Goal: Task Accomplishment & Management: Use online tool/utility

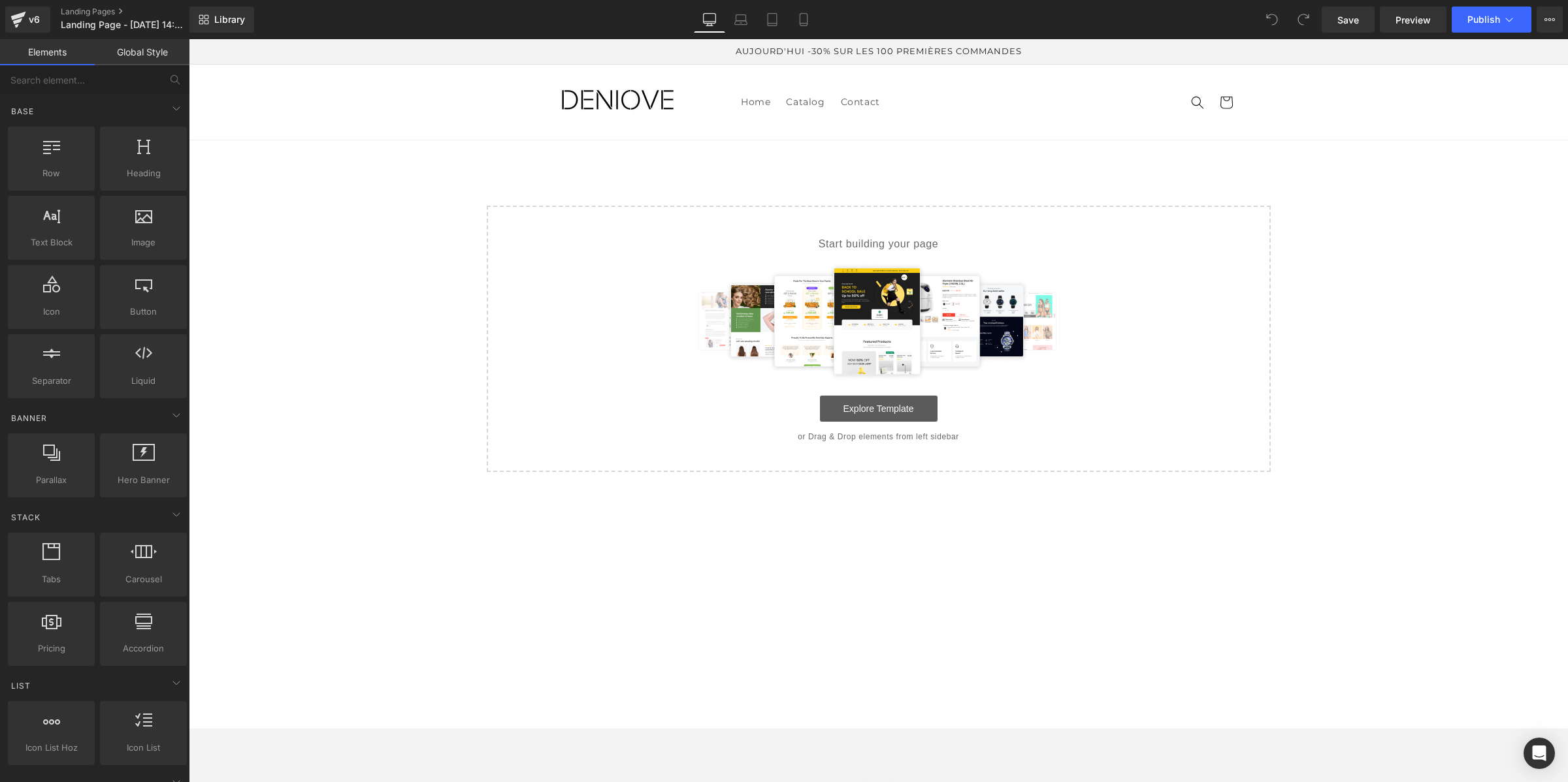
click at [913, 408] on link "Explore Template" at bounding box center [878, 409] width 118 height 26
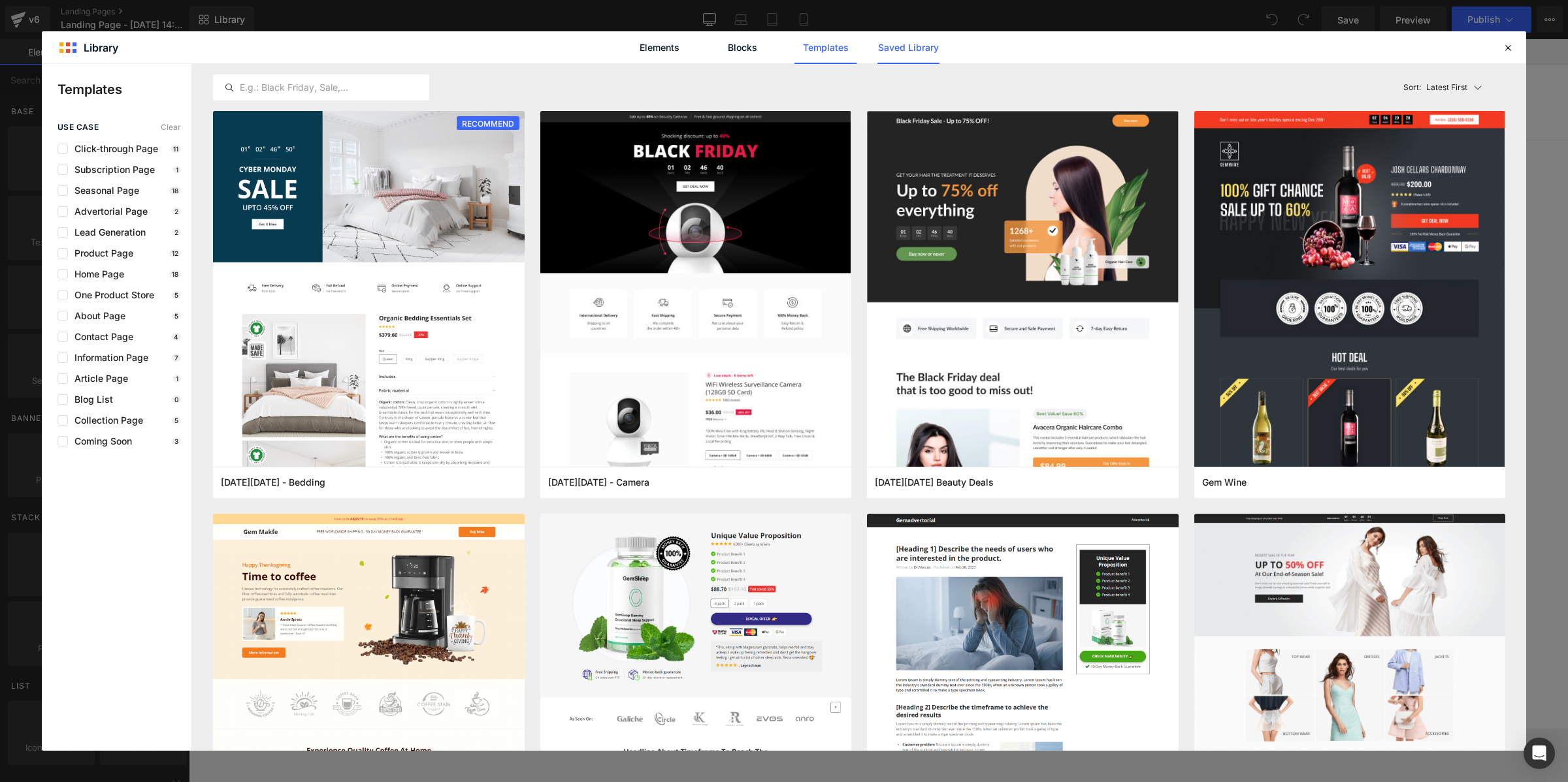
click at [915, 43] on link "Saved Library" at bounding box center [908, 47] width 62 height 32
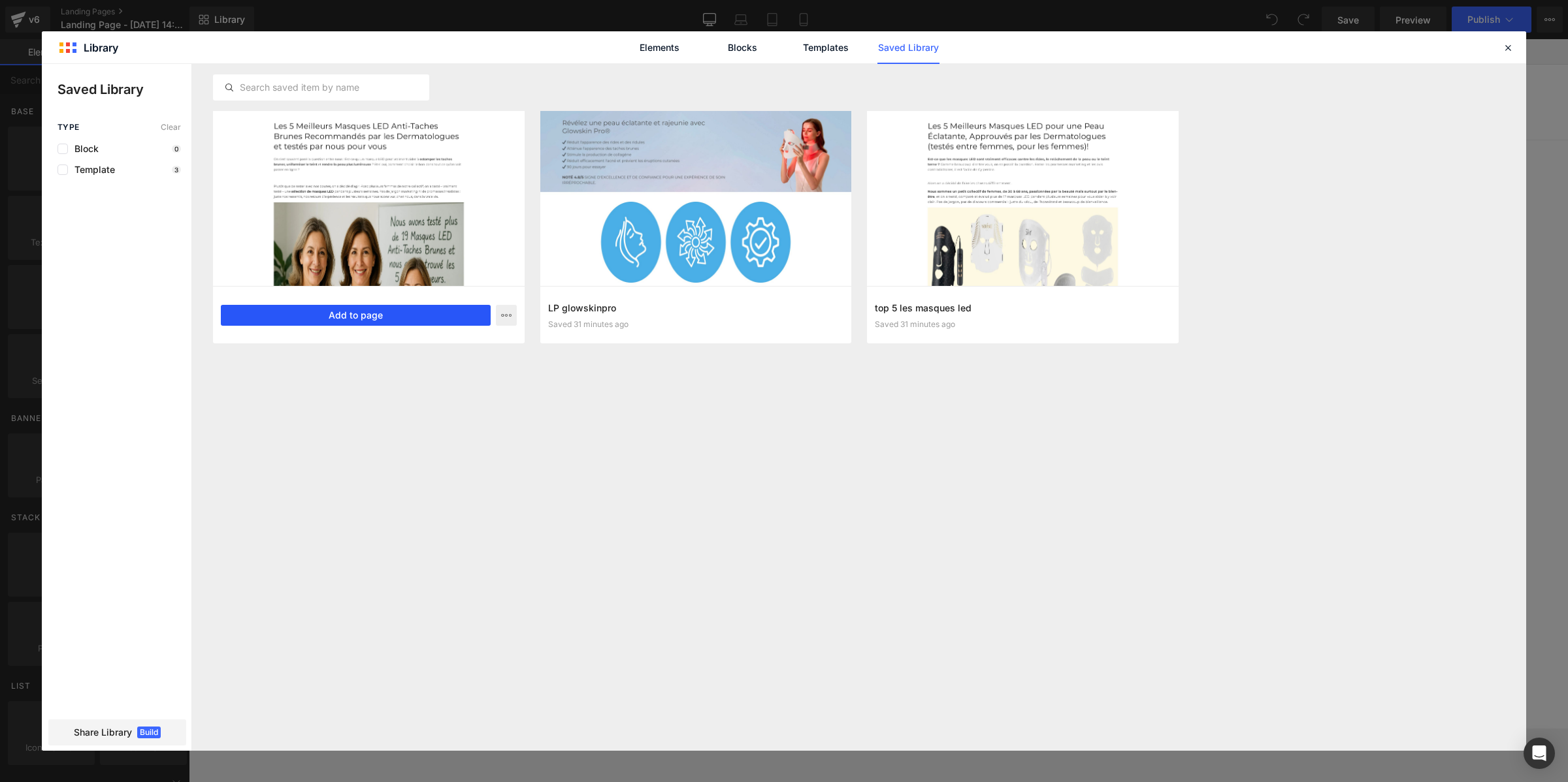
click at [447, 318] on button "Add to page" at bounding box center [355, 316] width 269 height 21
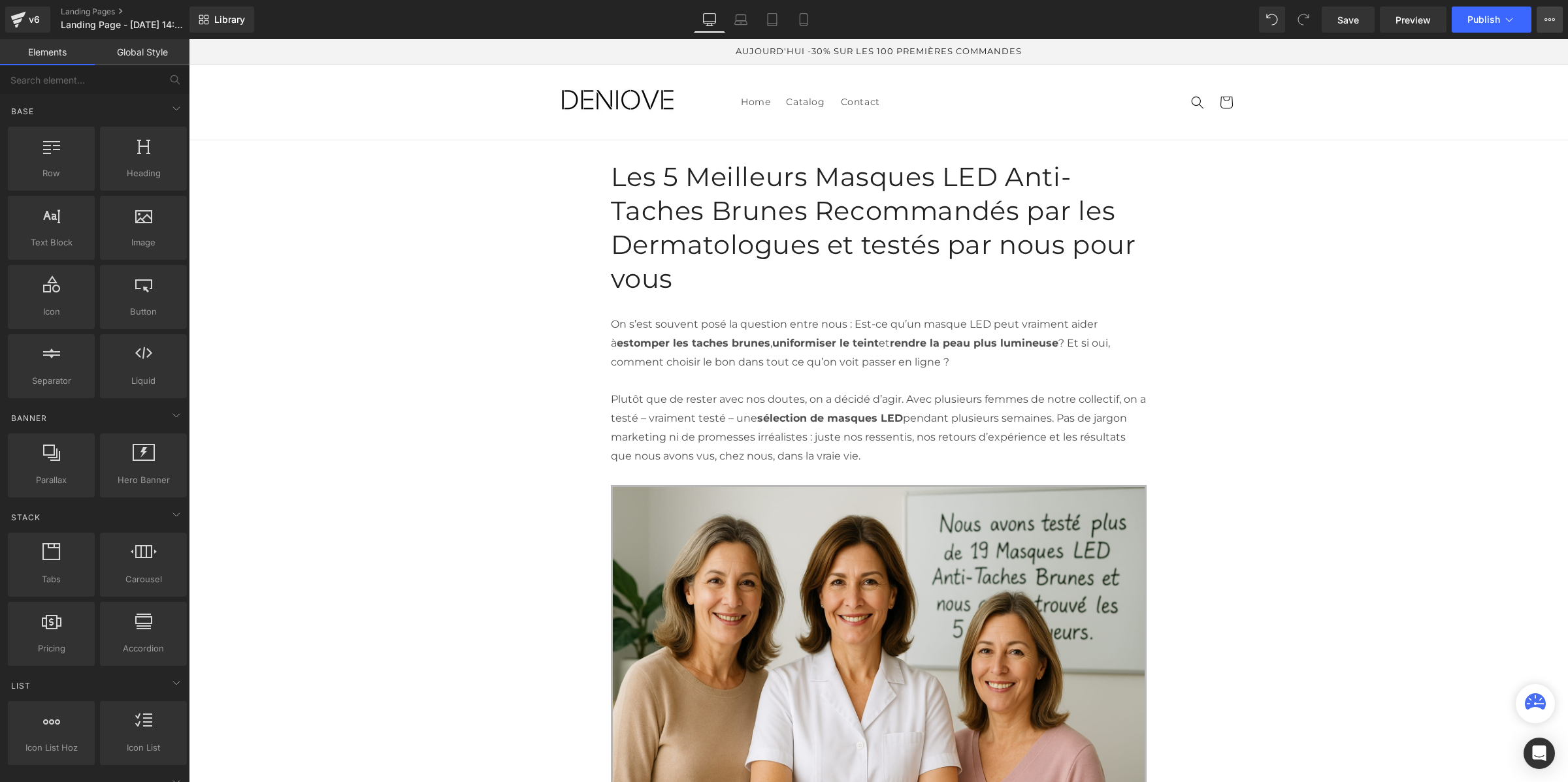
click at [1545, 20] on icon at bounding box center [1546, 19] width 4 height 3
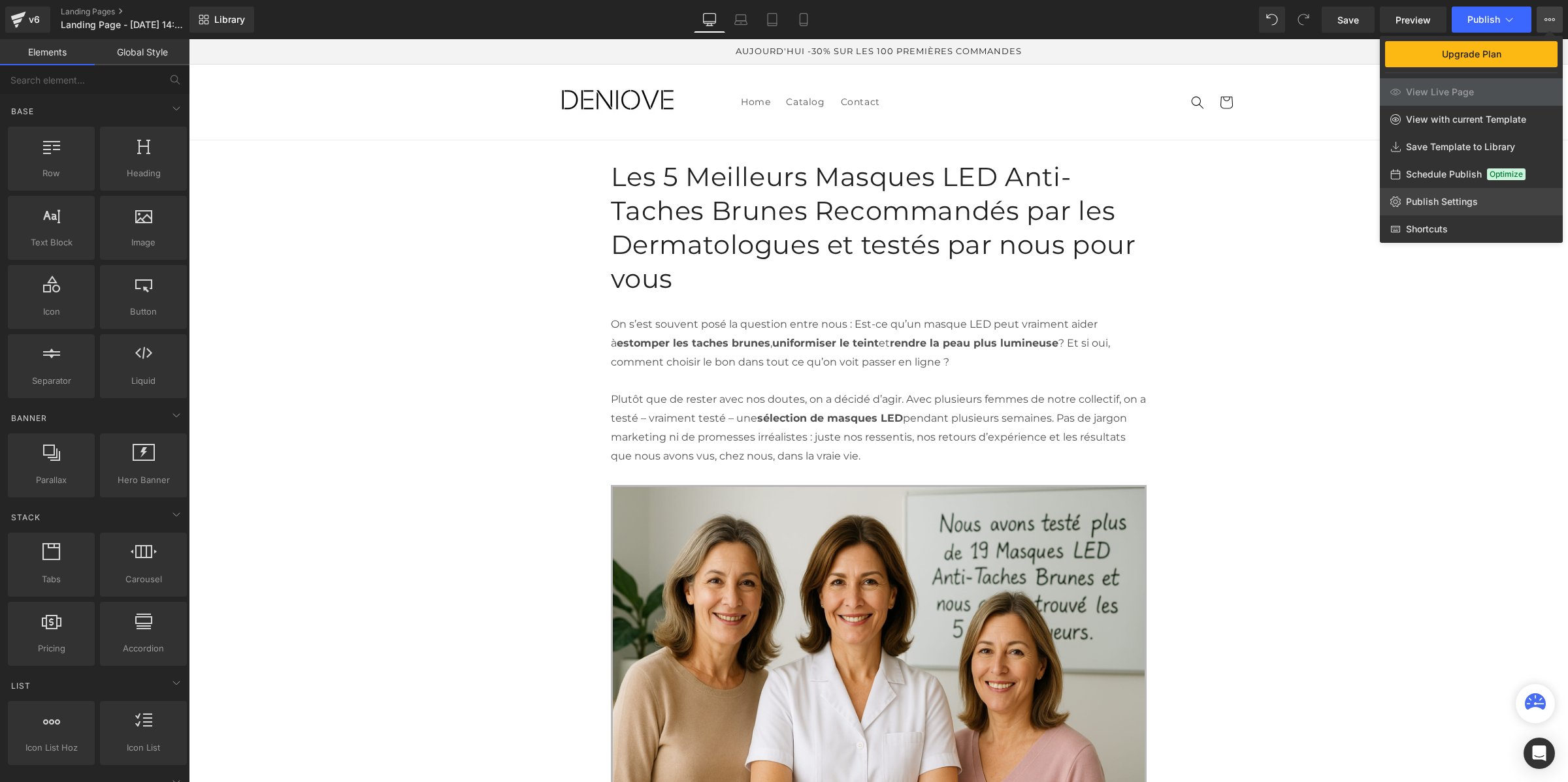
click at [1446, 200] on span "Publish Settings" at bounding box center [1442, 202] width 72 height 12
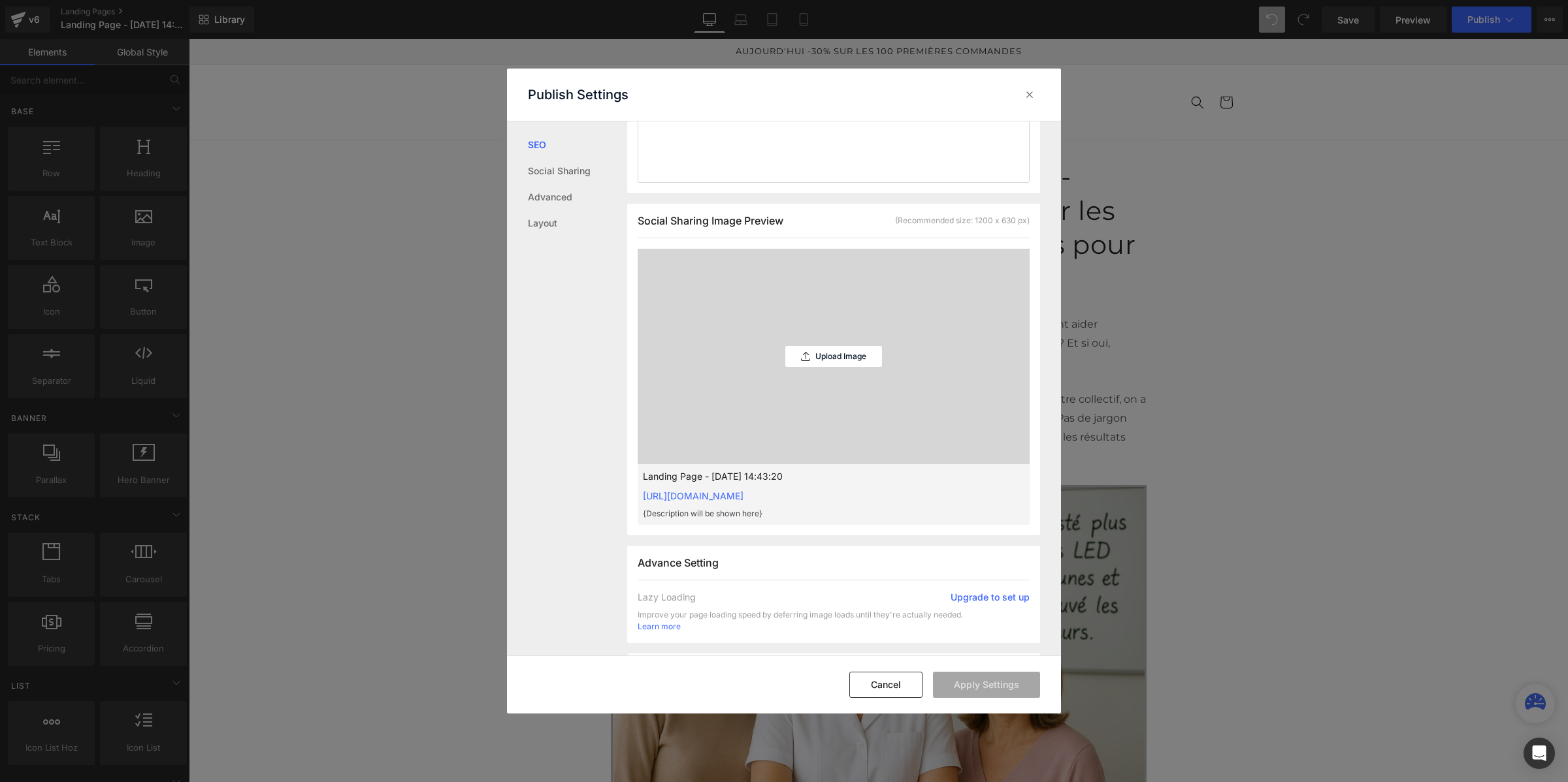
scroll to position [490, 0]
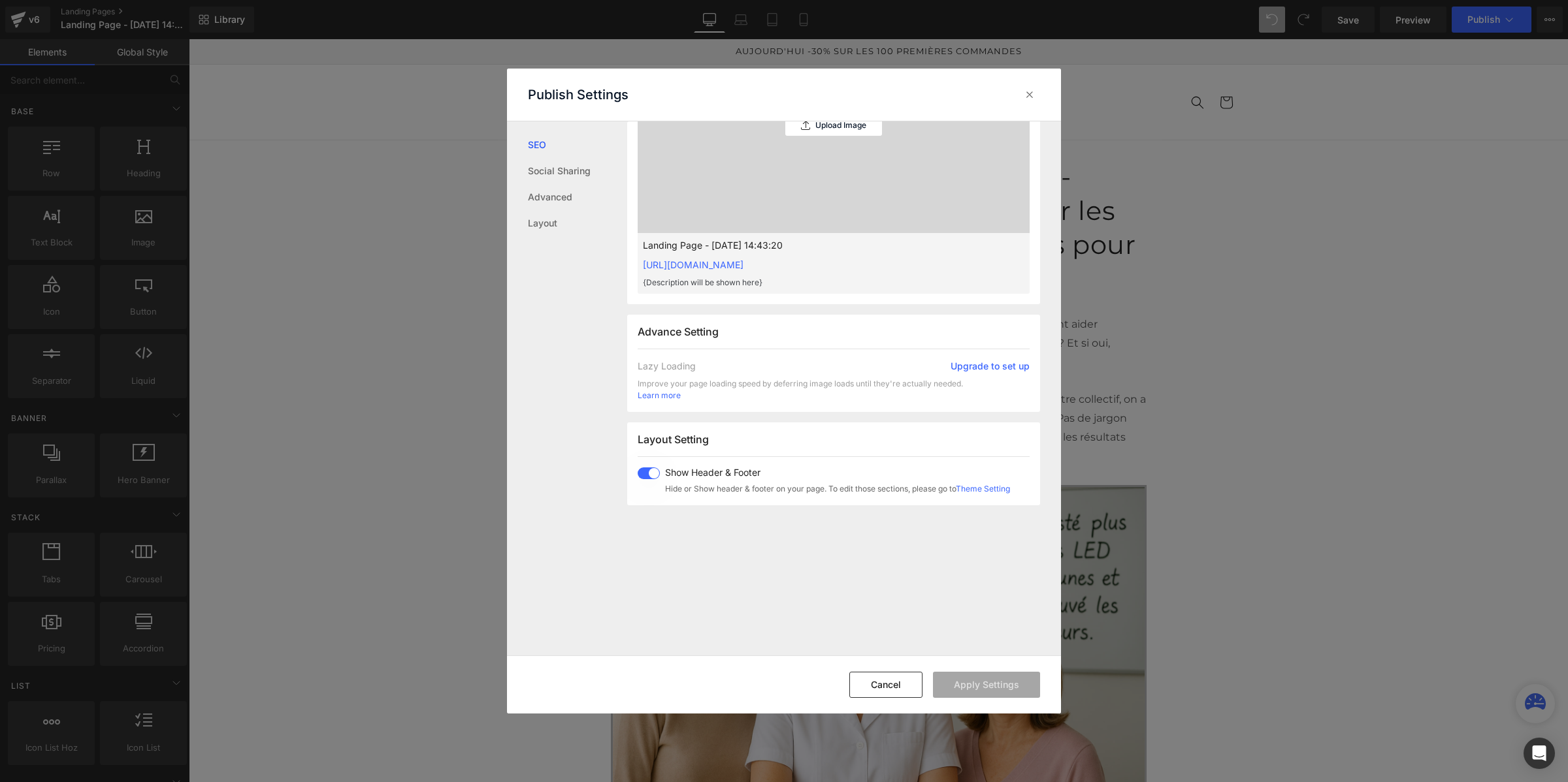
click at [650, 478] on span at bounding box center [649, 473] width 22 height 12
click at [977, 689] on button "Apply Settings" at bounding box center [987, 685] width 107 height 26
click at [1032, 102] on div at bounding box center [1029, 94] width 21 height 21
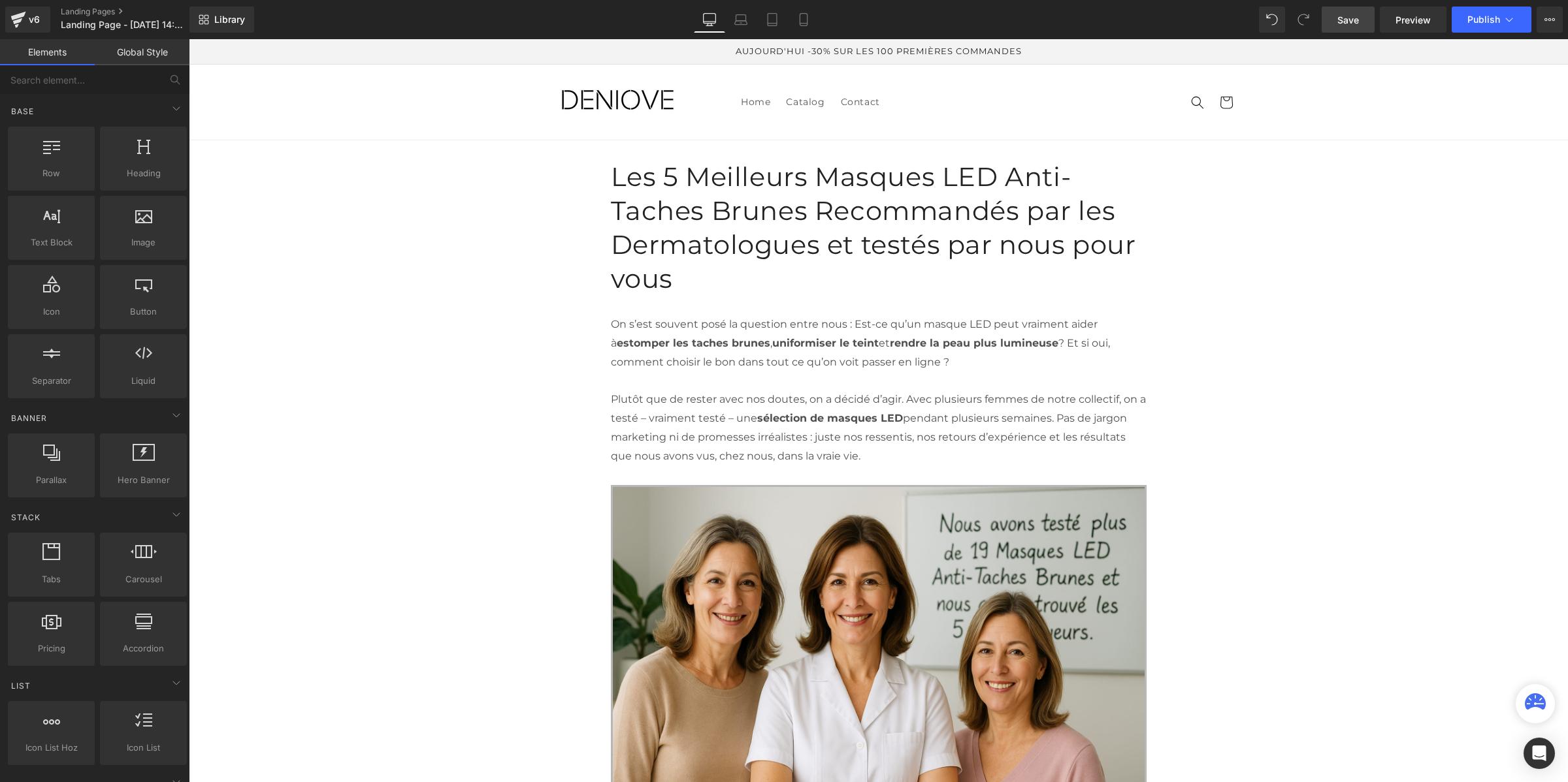
click at [1350, 25] on span "Save" at bounding box center [1348, 19] width 21 height 14
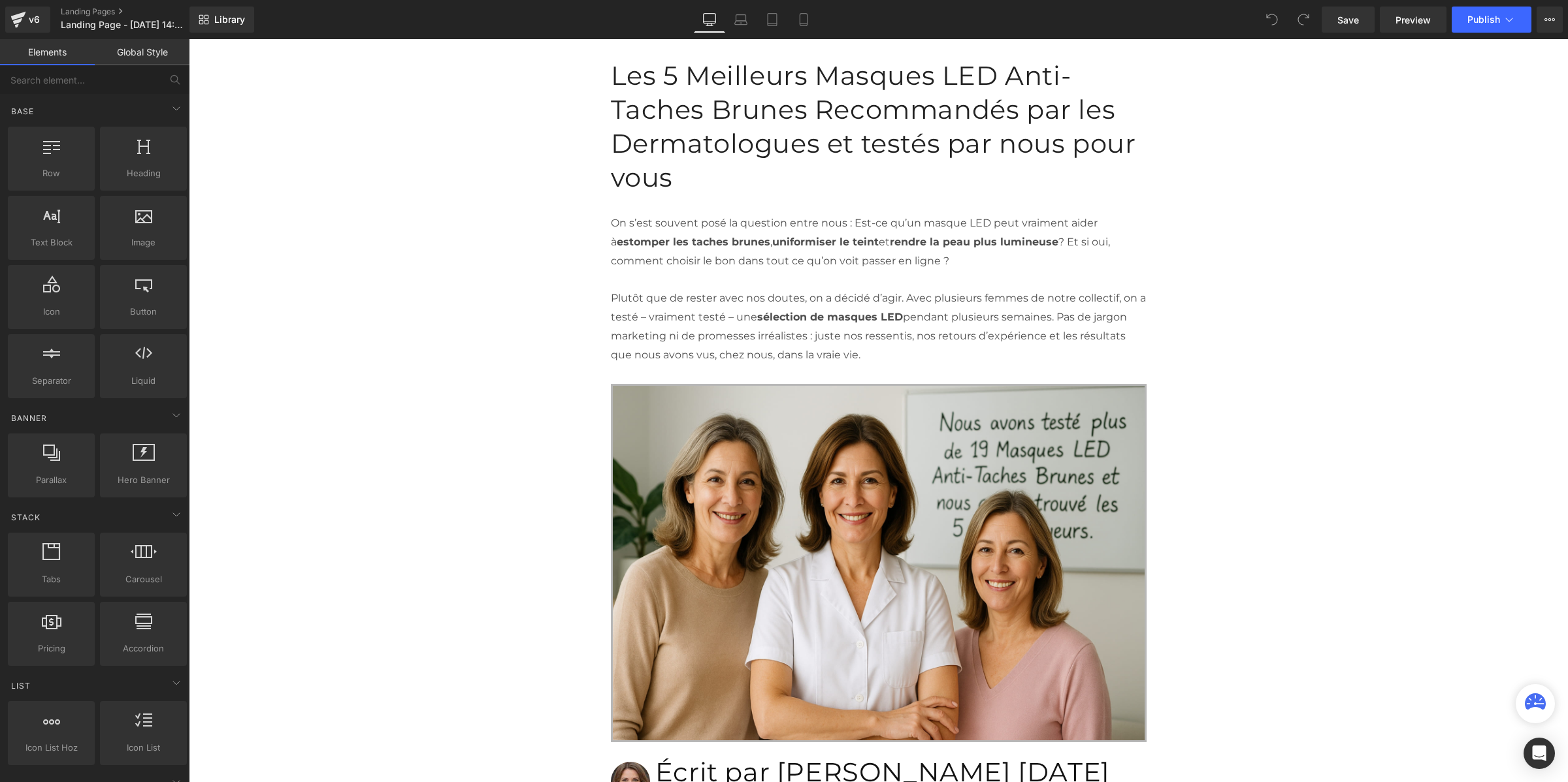
click at [150, 50] on link "Global Style" at bounding box center [142, 52] width 94 height 26
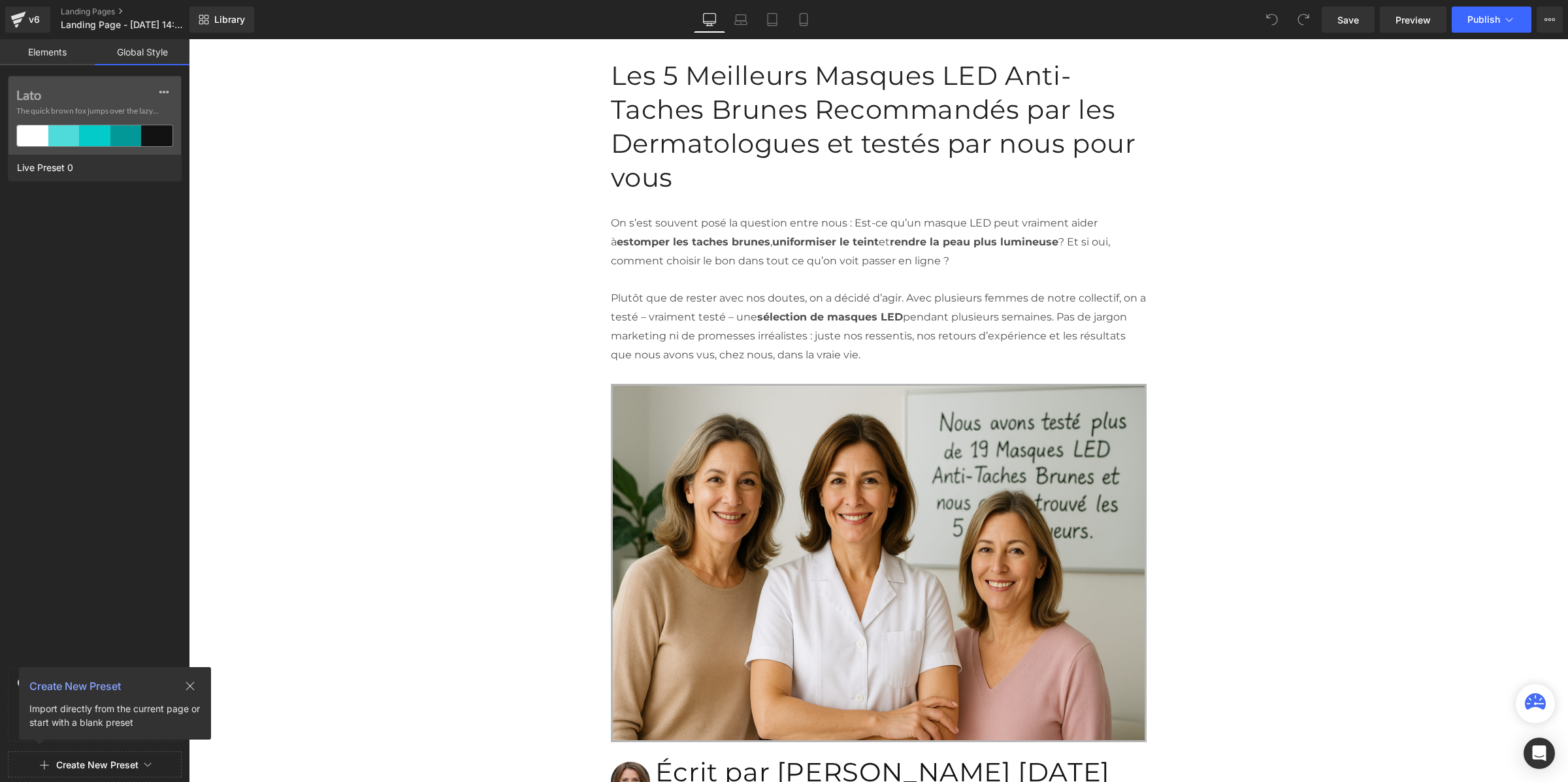
drag, startPoint x: 126, startPoint y: 94, endPoint x: 77, endPoint y: 196, distance: 113.2
click at [64, 230] on div "Lato The quick brown fox jumps over the lazy... Live Preset 0" at bounding box center [94, 369] width 190 height 587
click at [162, 89] on icon at bounding box center [163, 92] width 10 height 10
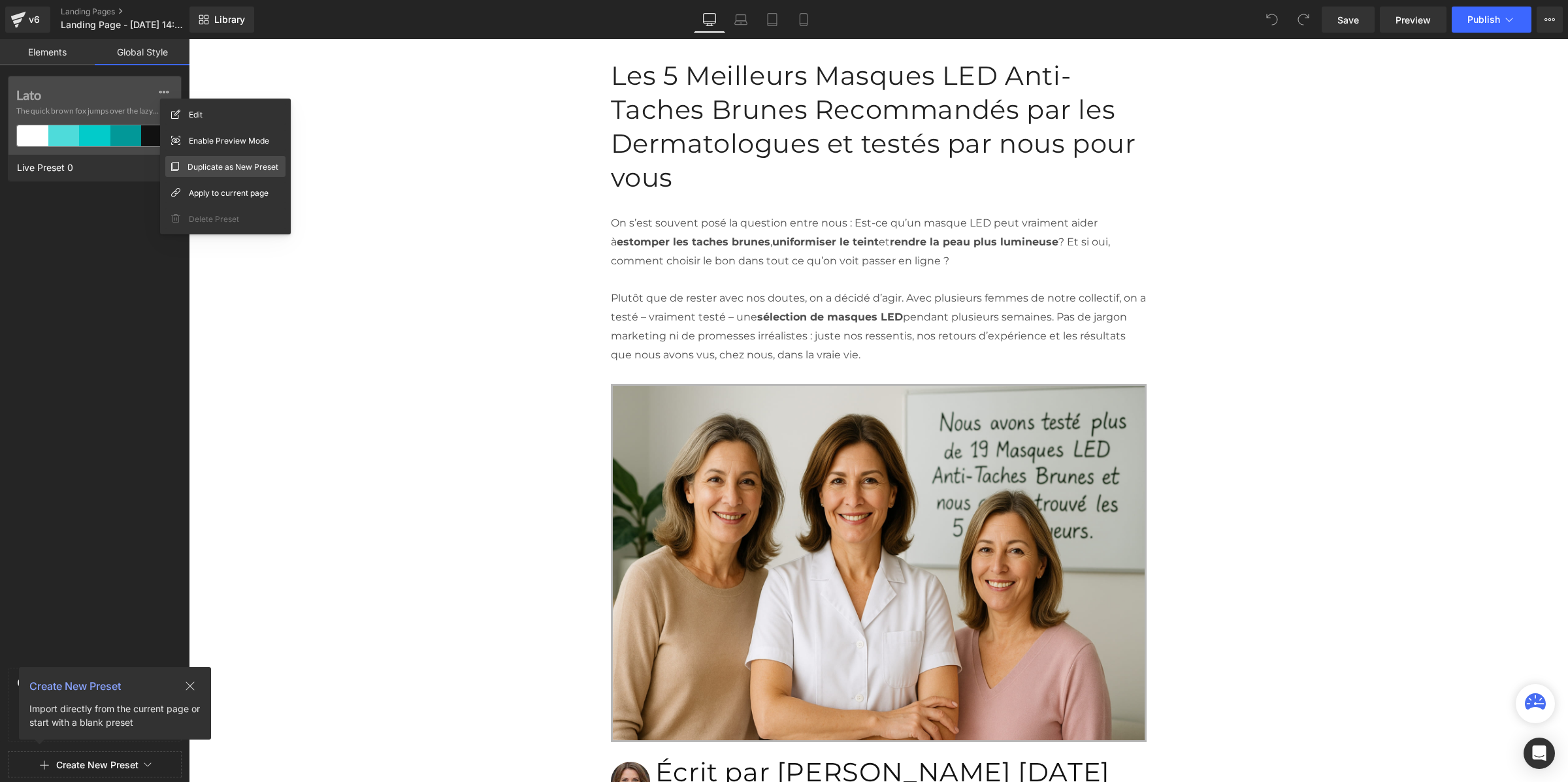
click at [194, 166] on span "Duplicate as New Preset" at bounding box center [233, 167] width 91 height 14
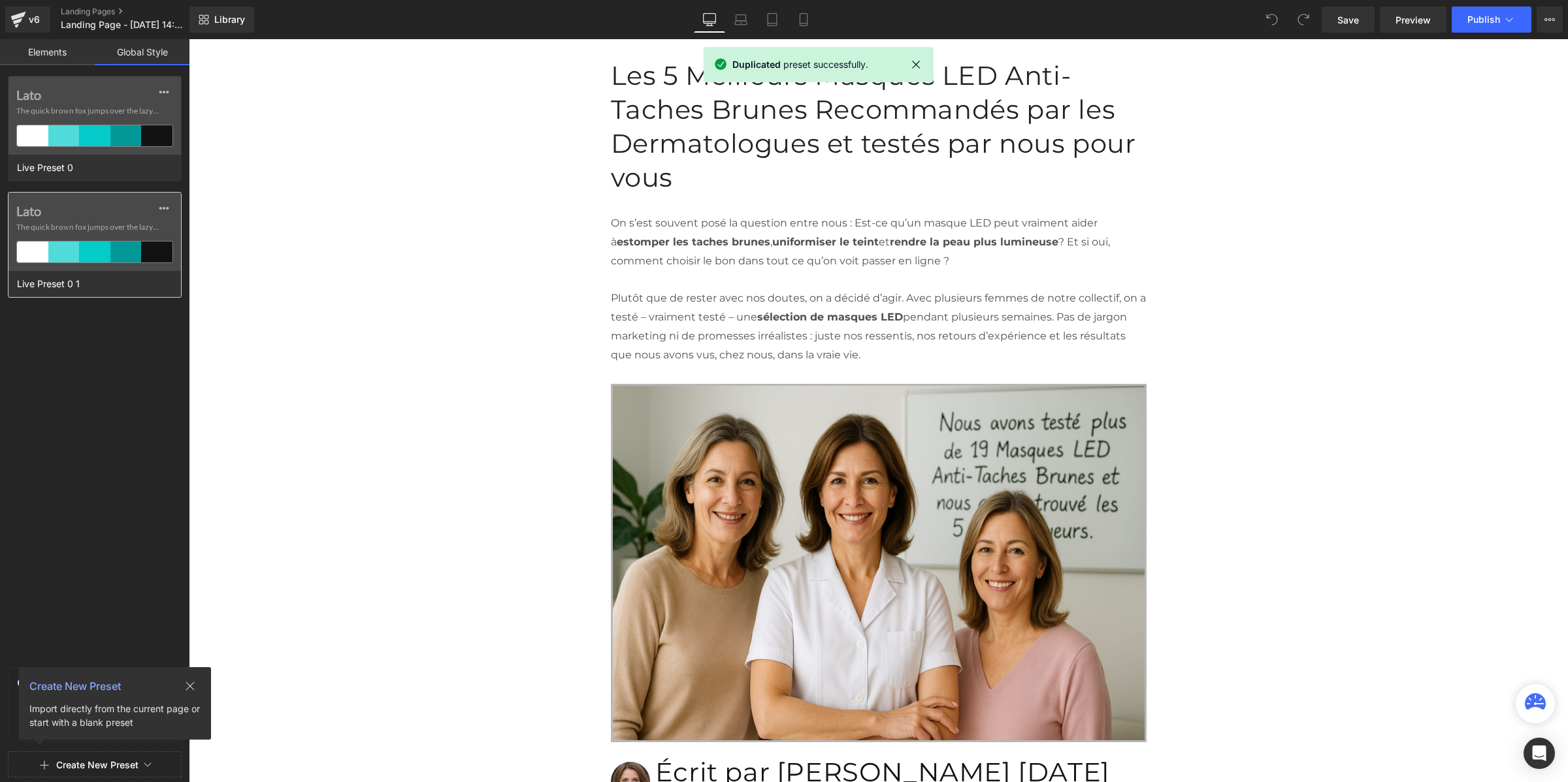
click at [41, 222] on span "The quick brown fox jumps over the lazy..." at bounding box center [94, 227] width 156 height 12
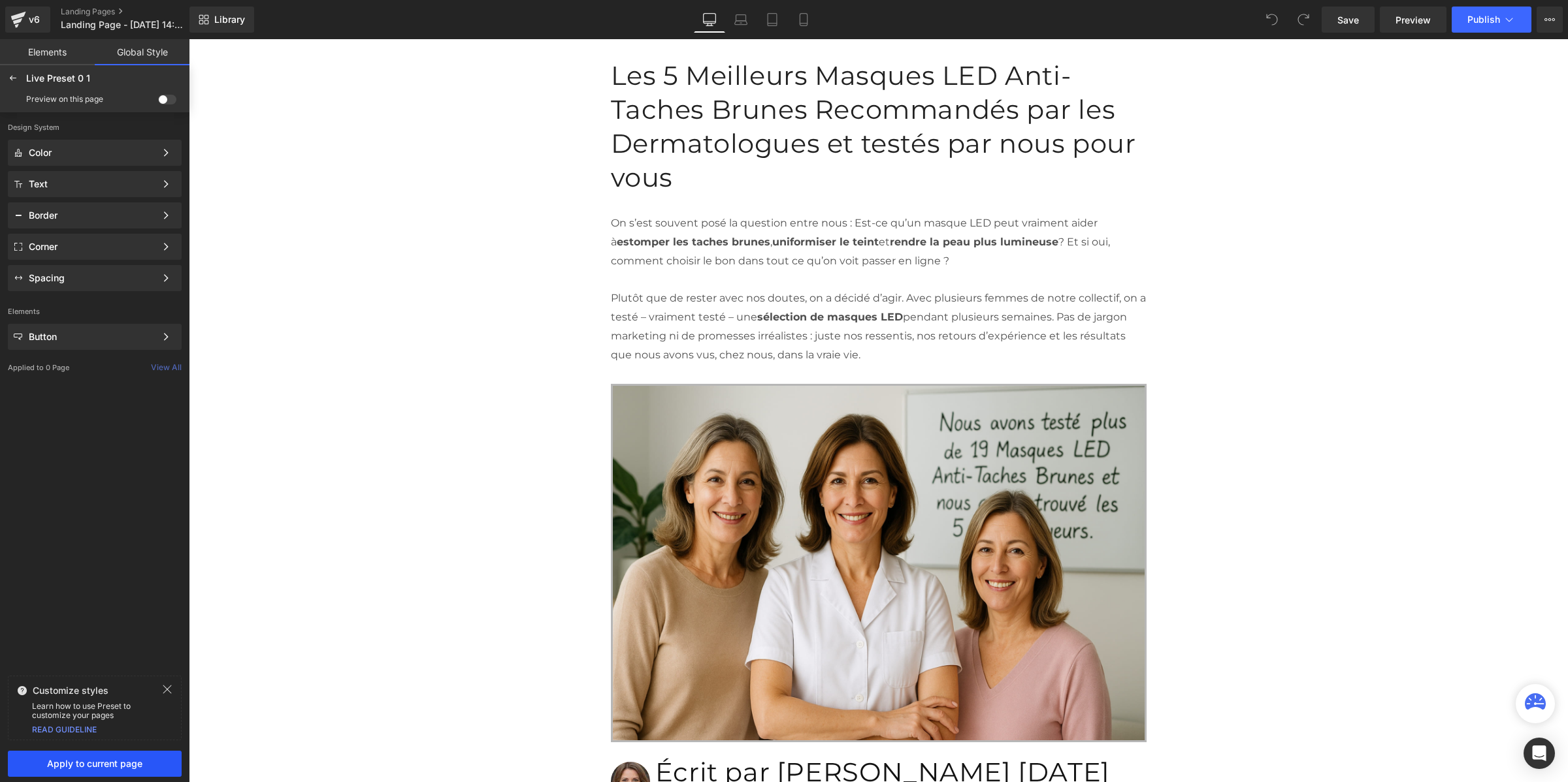
click at [80, 759] on span "Apply to current page" at bounding box center [94, 763] width 158 height 10
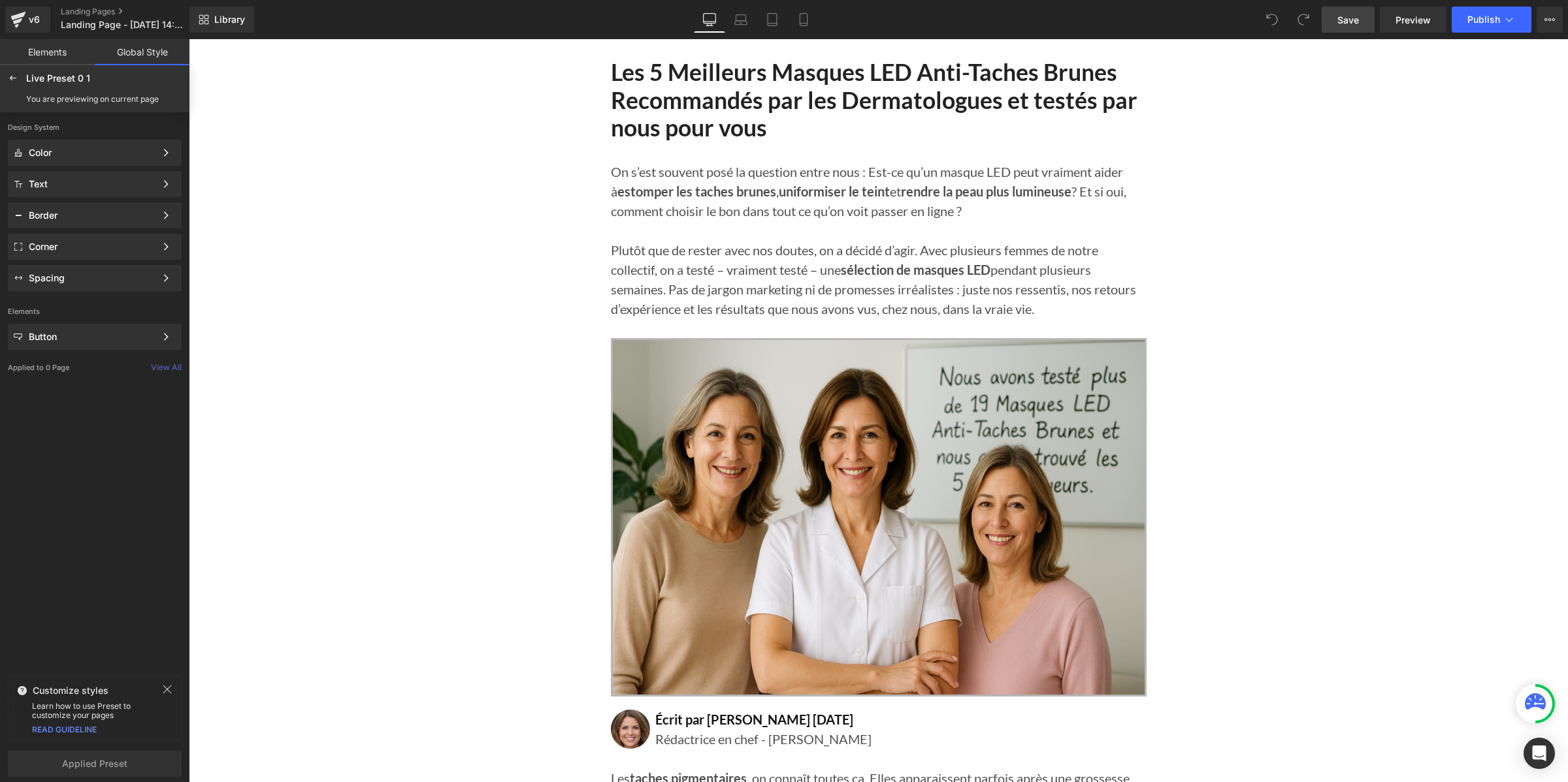
click at [1353, 24] on span "Save" at bounding box center [1348, 19] width 21 height 14
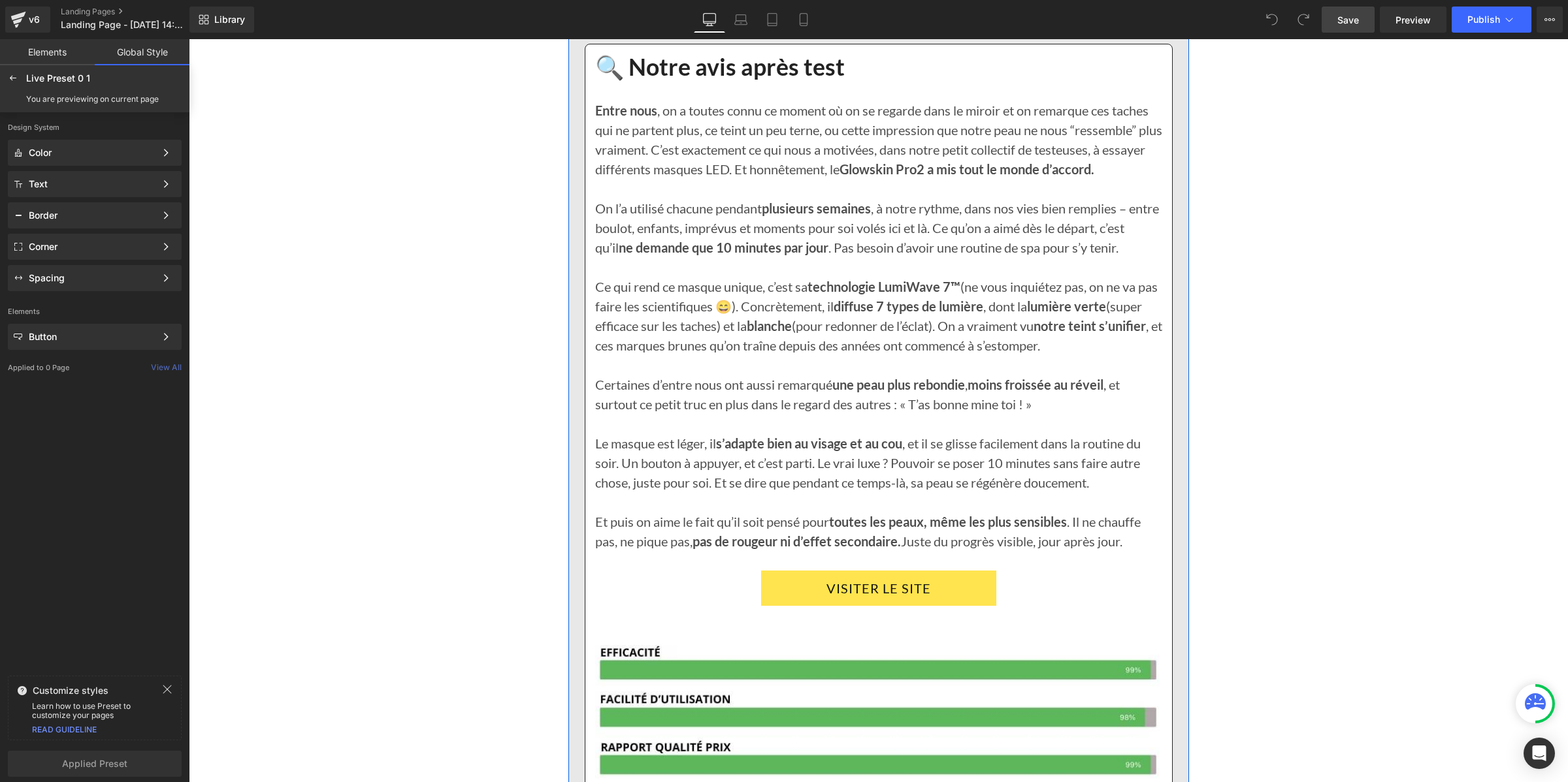
scroll to position [2437, 0]
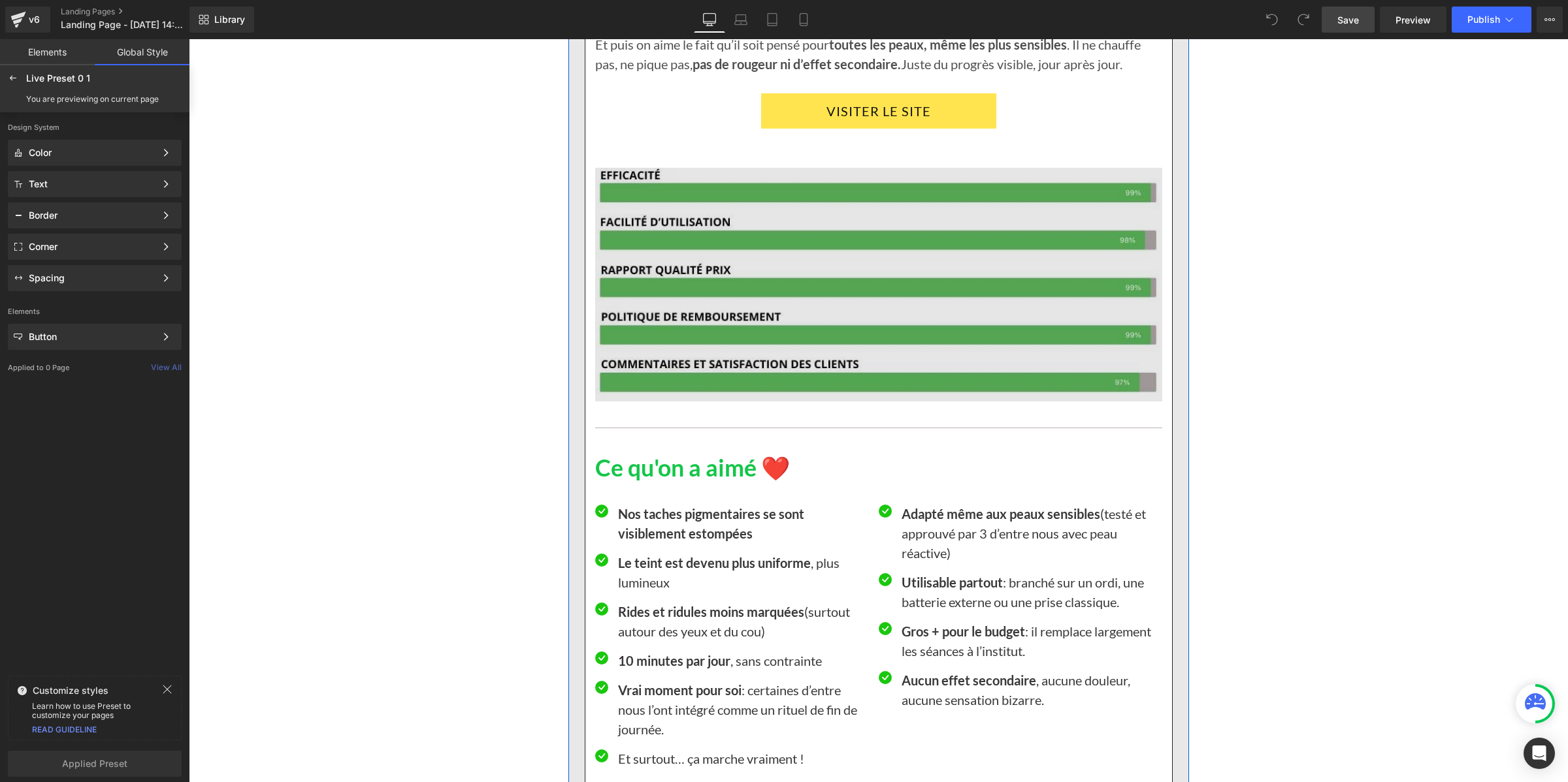
drag, startPoint x: 866, startPoint y: 292, endPoint x: 890, endPoint y: 292, distance: 24.0
click at [866, 292] on img at bounding box center [878, 275] width 567 height 254
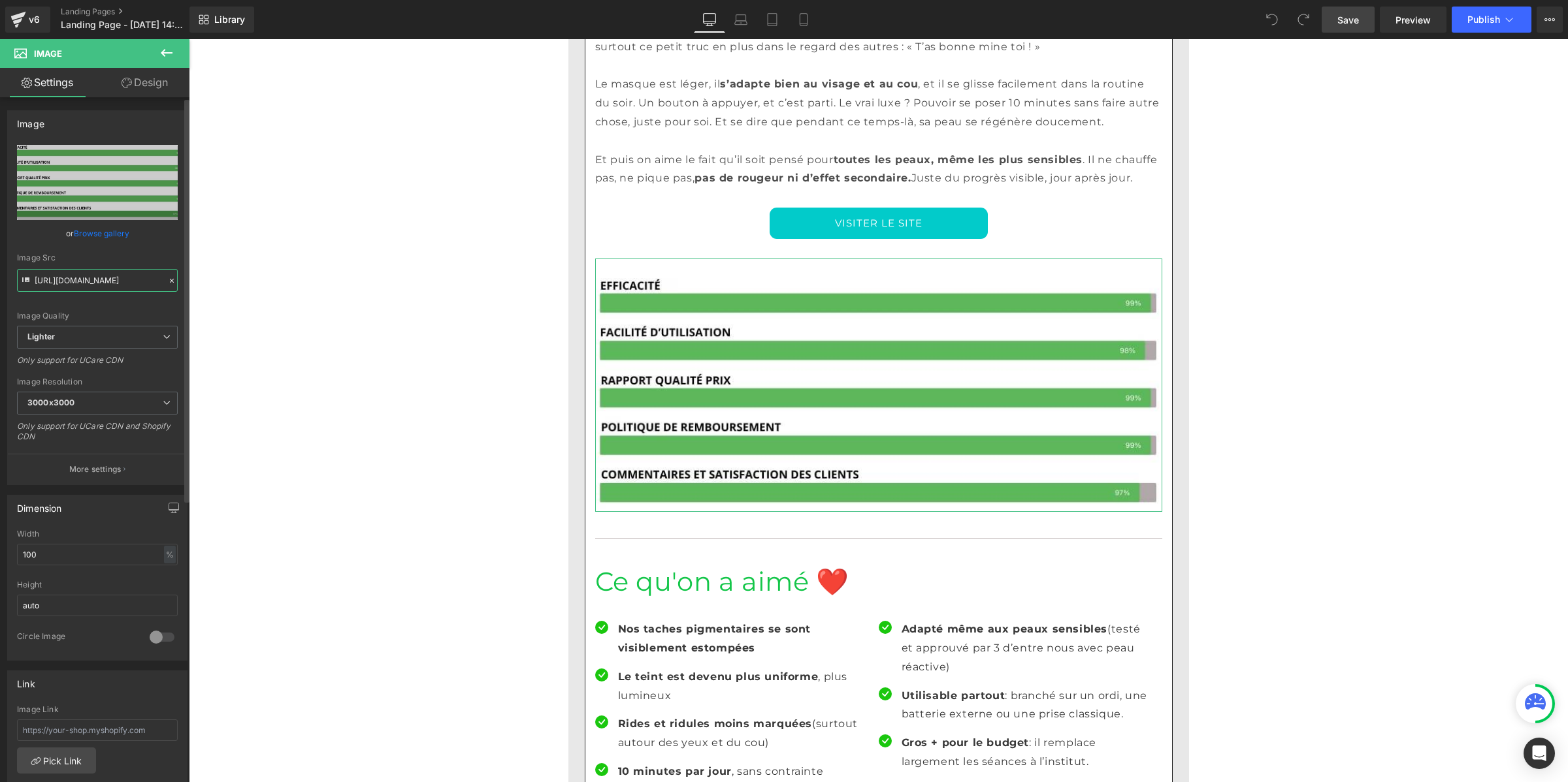
click at [117, 281] on input "https://ucarecdn.com/6c3eb680-cfd3-443f-8637-5609bd75173c/-/format/auto/-/previ…" at bounding box center [97, 280] width 161 height 23
paste input "cdn.shopify.com/s/files/1/0921/2798/6050/files/1.jpg?v=1755001988"
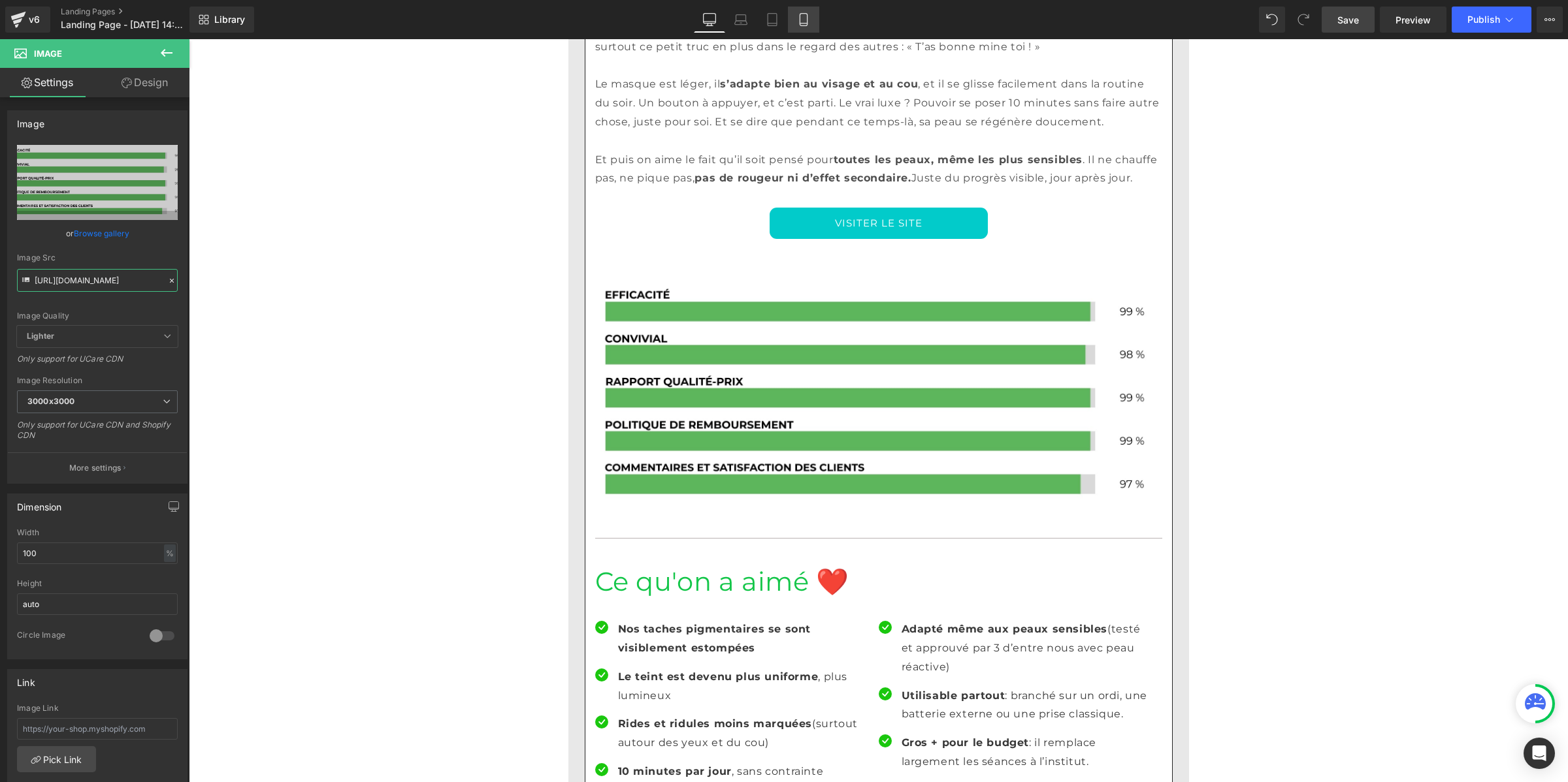
type input "https://cdn.shopify.com/s/files/1/0921/2798/6050/files/1_3000x3000.jpg?v=175500…"
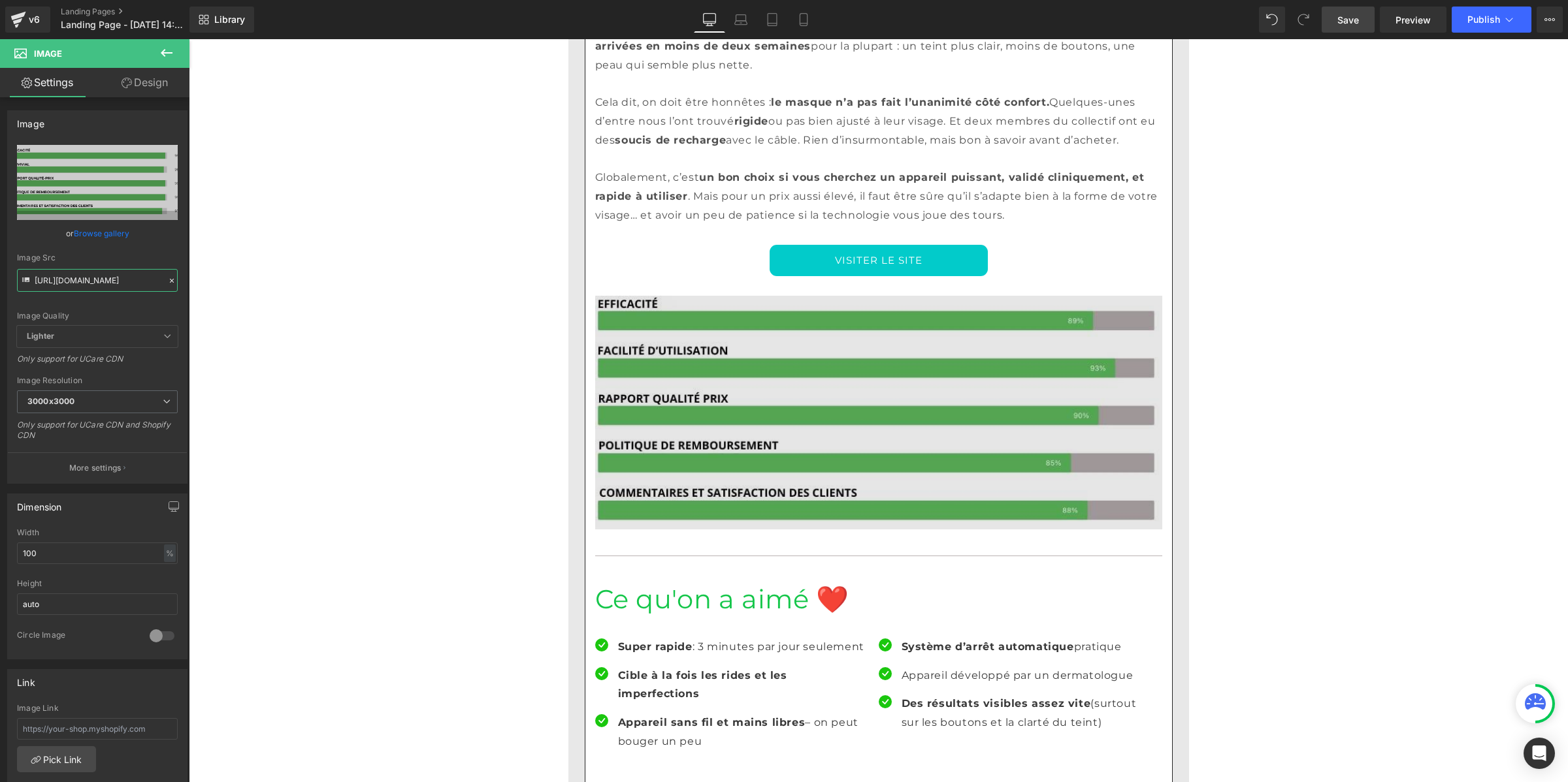
scroll to position [4723, 0]
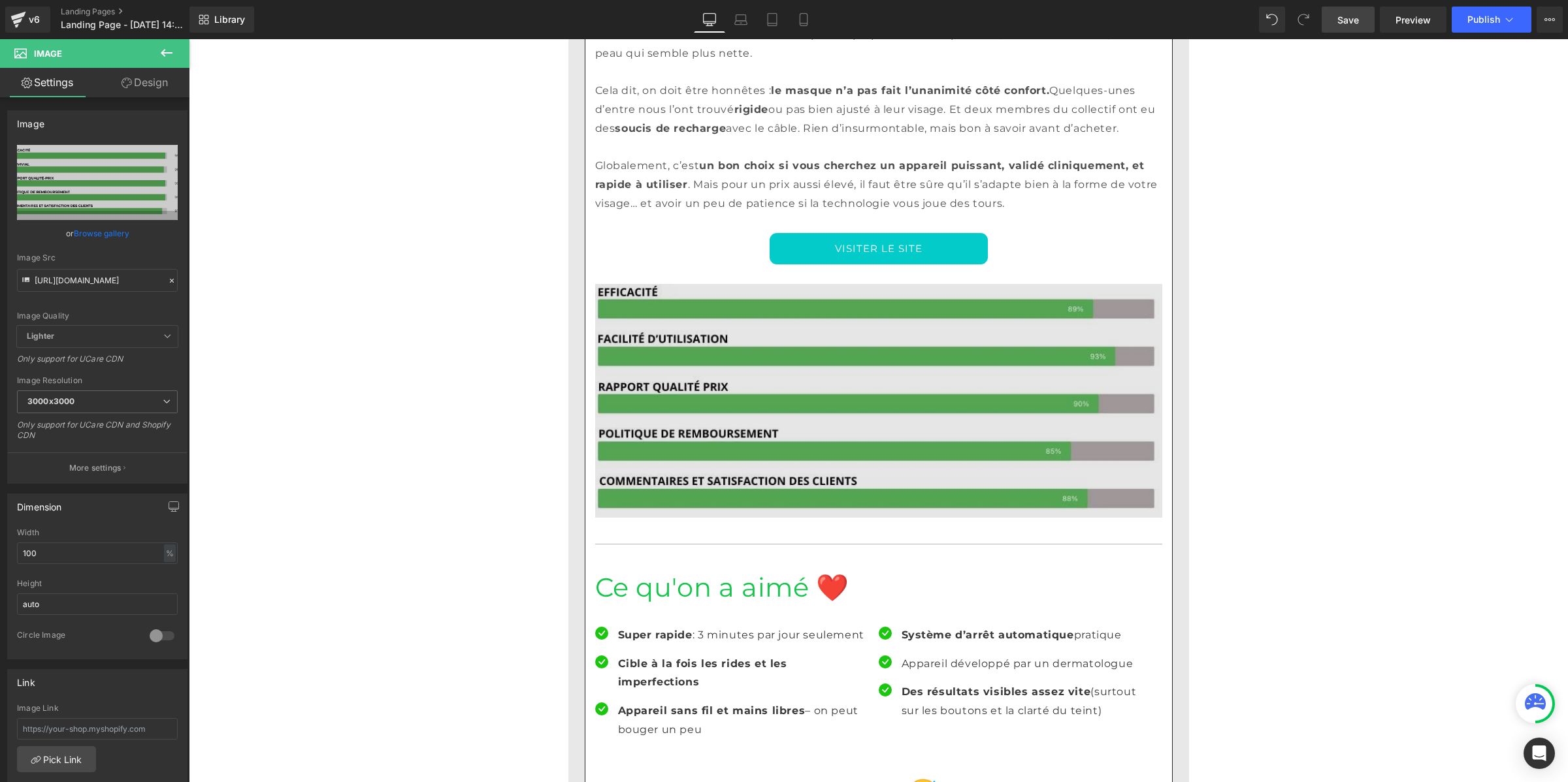
click at [890, 333] on img at bounding box center [878, 401] width 567 height 234
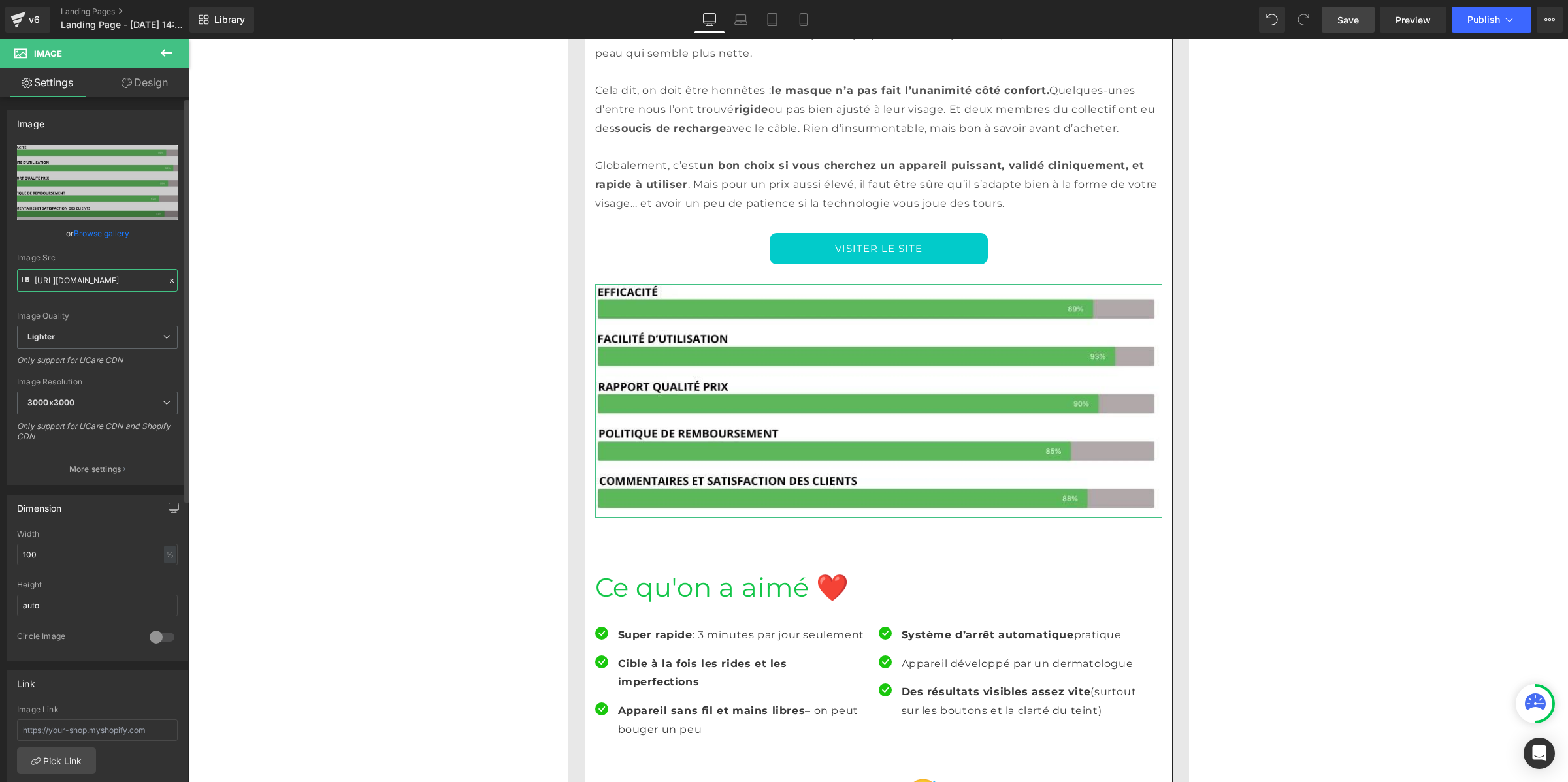
click at [134, 280] on input "https://ucarecdn.com/c1e0f7dc-cf48-4f4c-be35-bfc5a70b1208/-/format/auto/-/previ…" at bounding box center [97, 280] width 161 height 23
paste input "cdn.shopify.com/s/files/1/0921/2798/6050/files/Pourcentage_produit_2.jpg?v=1755…"
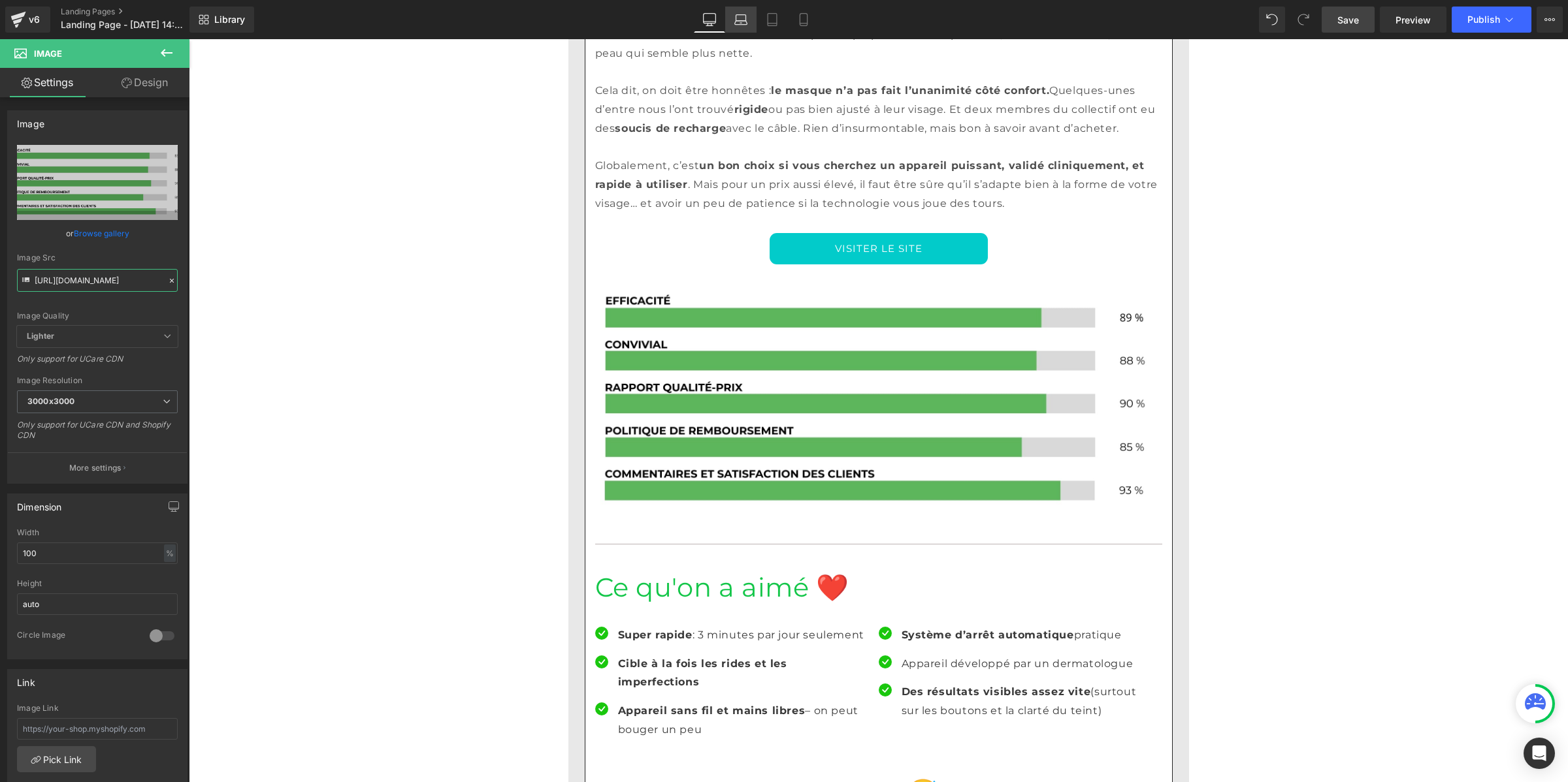
type input "https://cdn.shopify.com/s/files/1/0921/2798/6050/files/Pourcentage_produit_2_30…"
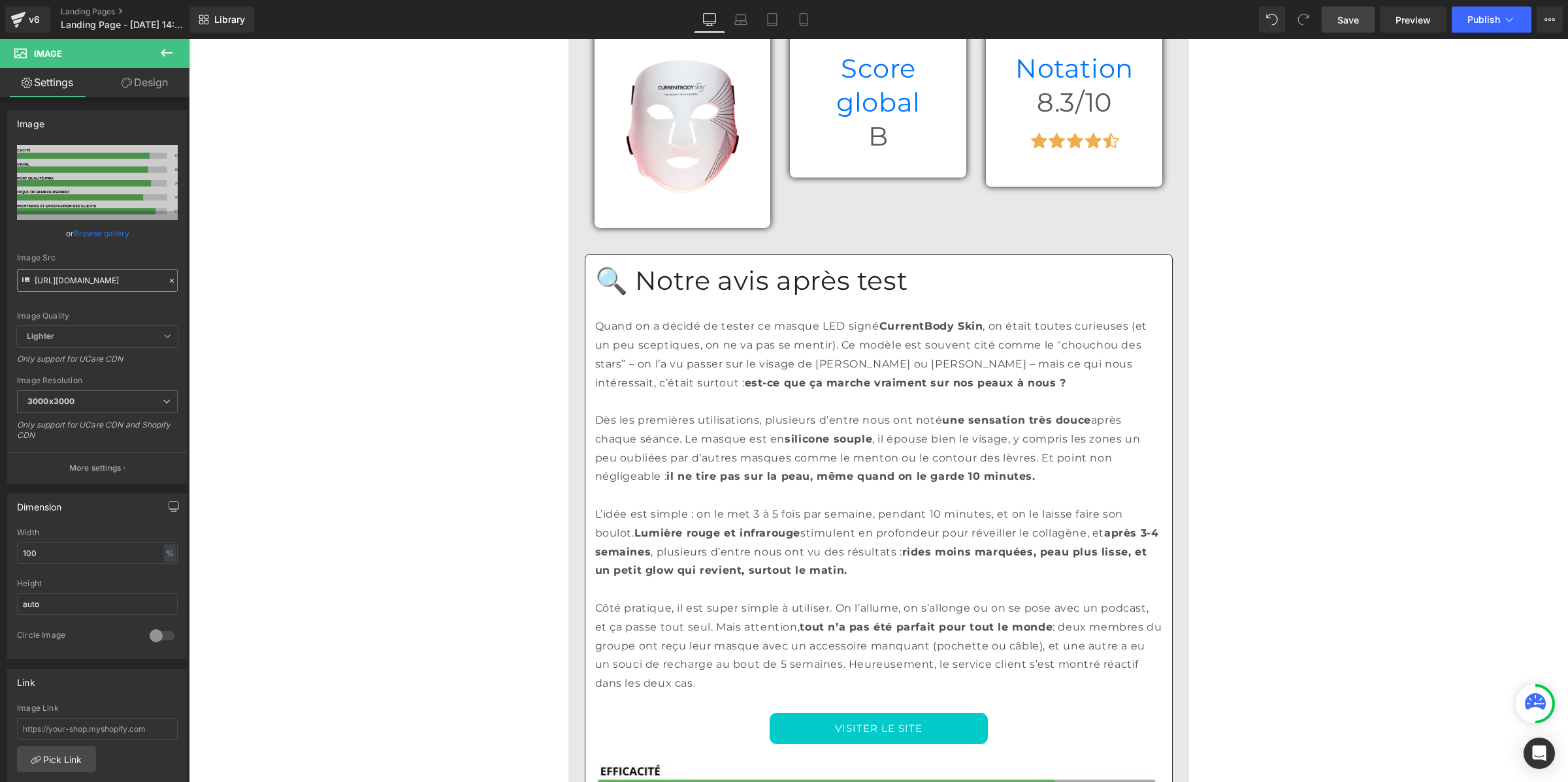
scroll to position [6764, 0]
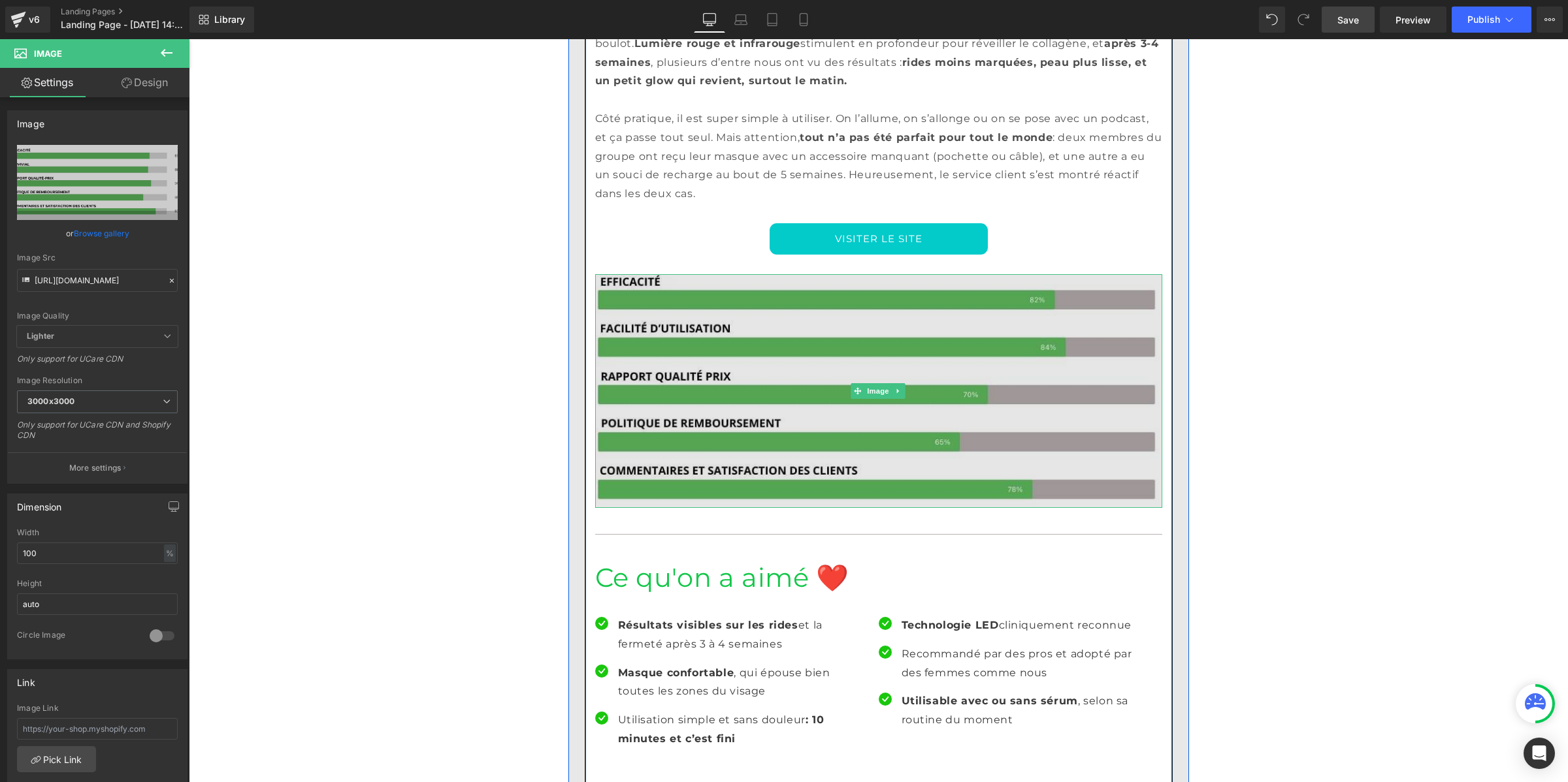
click at [952, 289] on img at bounding box center [878, 391] width 567 height 234
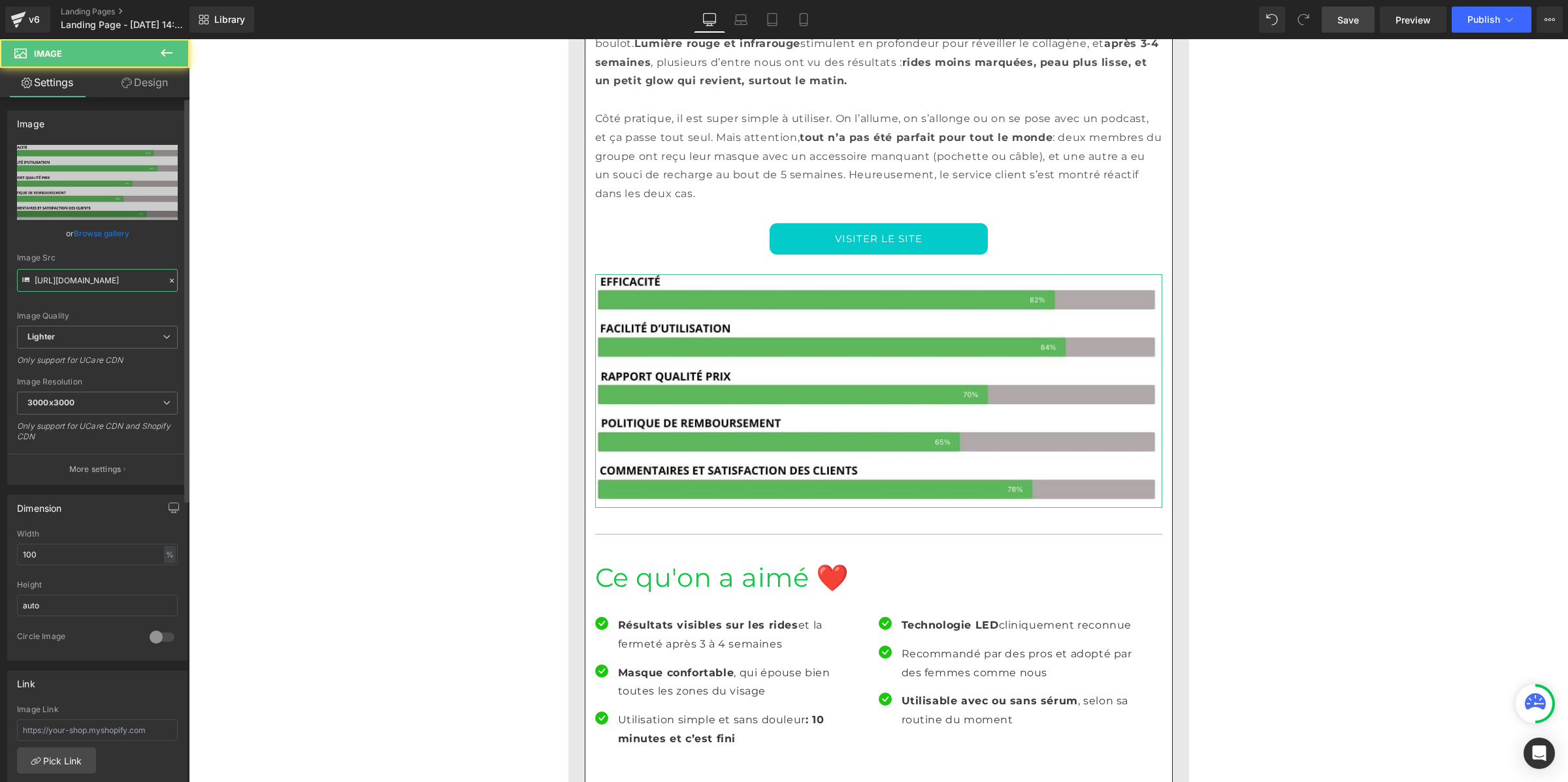
click at [126, 288] on input "https://ucarecdn.com/c3a305df-7b98-4db1-b77e-83546ad269be/-/format/auto/-/previ…" at bounding box center [97, 280] width 161 height 23
paste input "cdn.shopify.com/s/files/1/0921/2798/6050/files/Pourcentage_produit_3.jpg?v=1755…"
type input "https://cdn.shopify.com/s/files/1/0921/2798/6050/files/Pourcentage_produit_3.jp…"
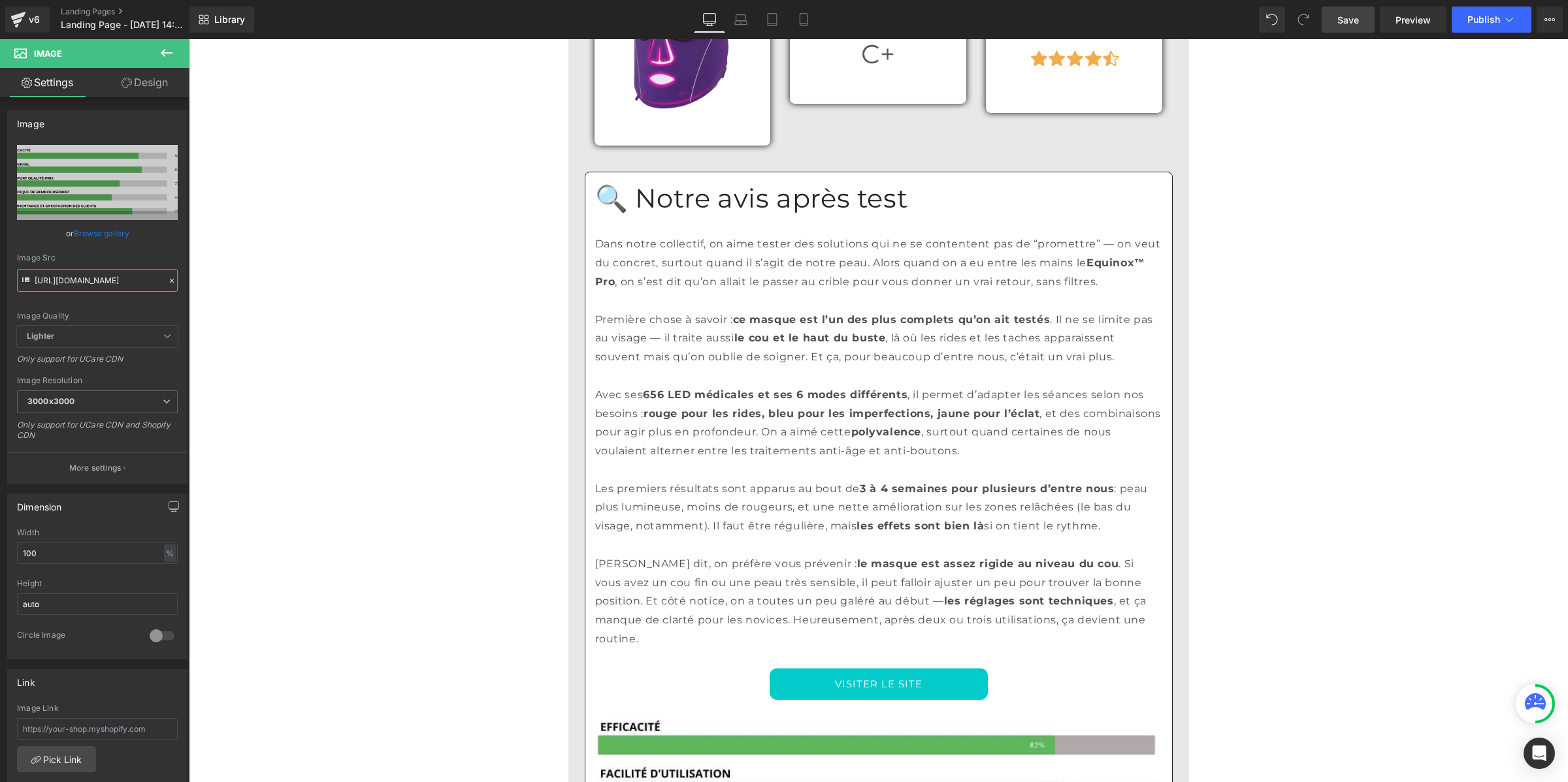
scroll to position [8723, 0]
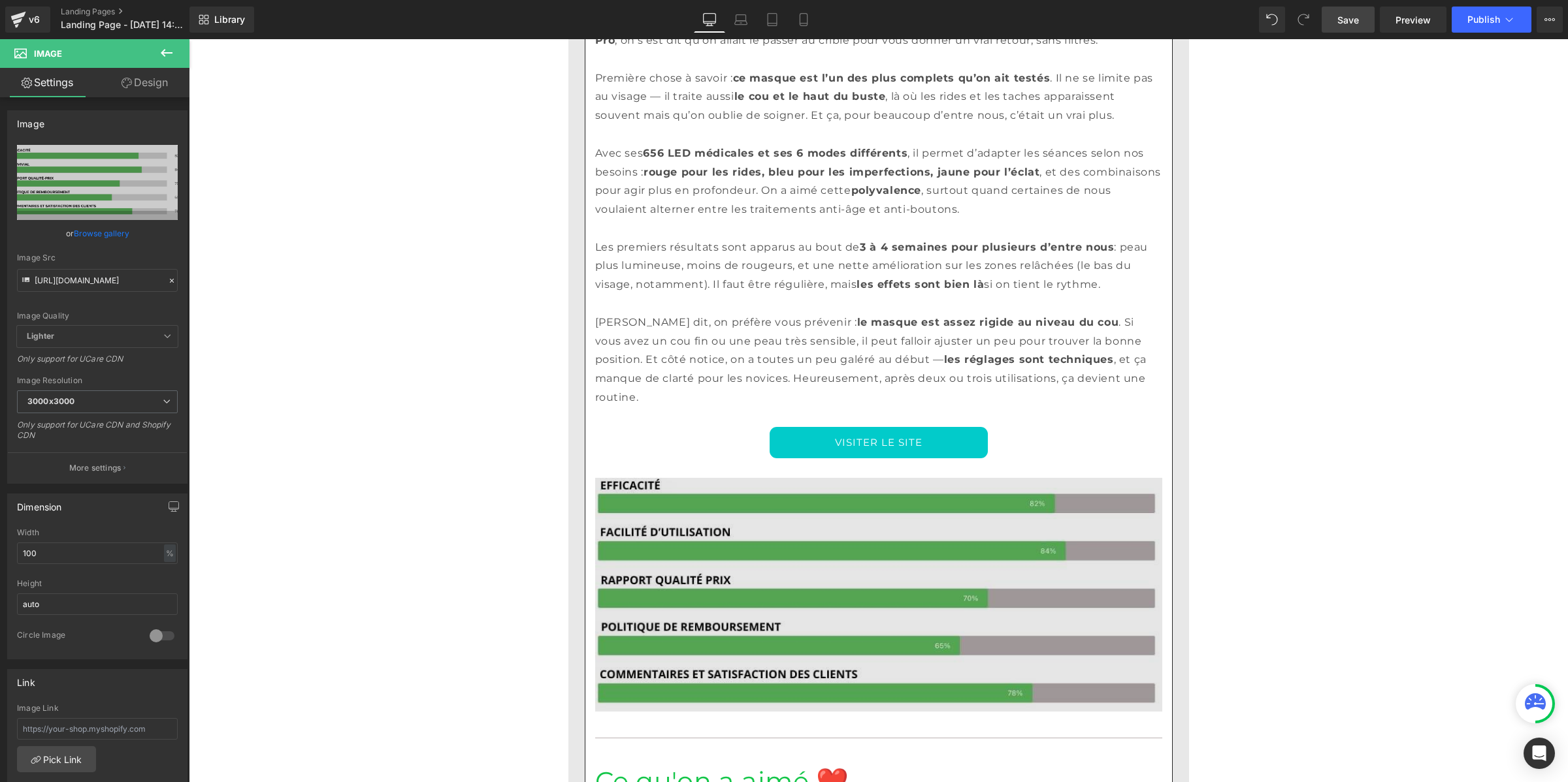
click at [898, 478] on img at bounding box center [878, 595] width 567 height 234
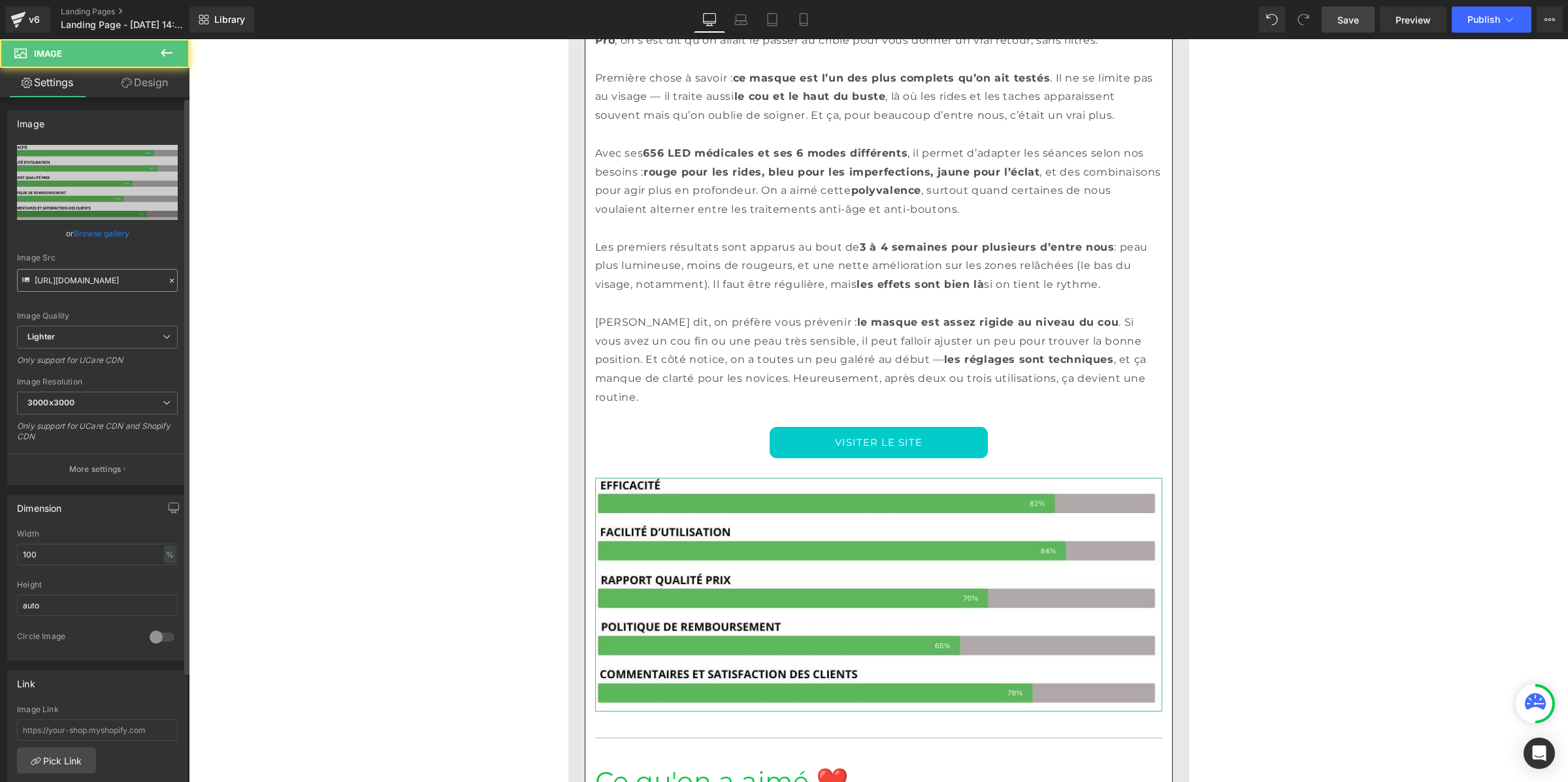
click at [92, 291] on input "https://ucarecdn.com/42720892-46ae-49d6-ac93-e2080f4c809e/-/format/auto/-/previ…" at bounding box center [97, 280] width 161 height 23
paste input "cdn.shopify.com/s/files/1/0921/2798/6050/files/Pourcentage_produit_3.jpg?v=1755…"
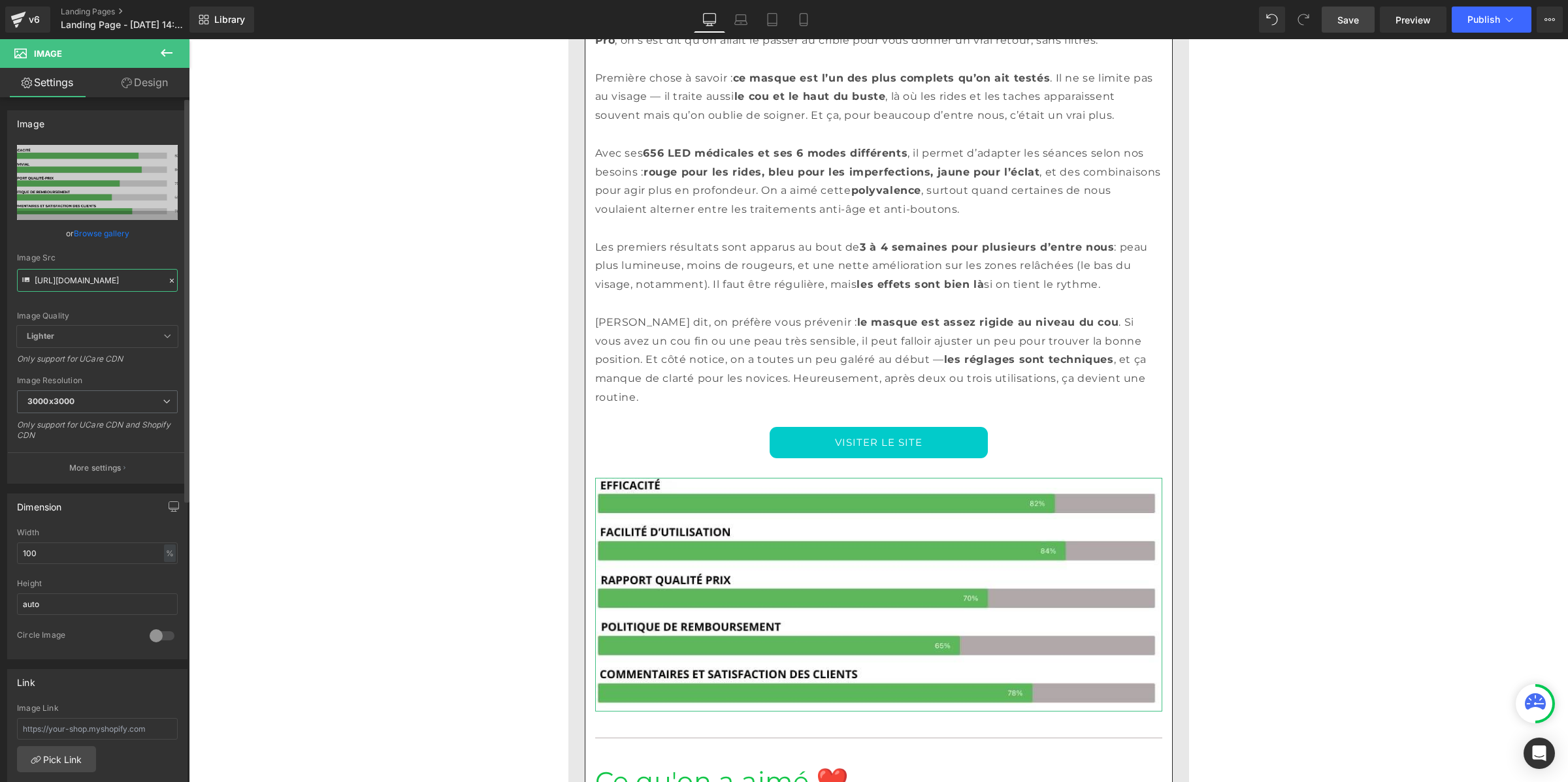
type input "https://cdn.shopify.com/s/files/1/0921/2798/6050/files/Pourcentage_produit_3_30…"
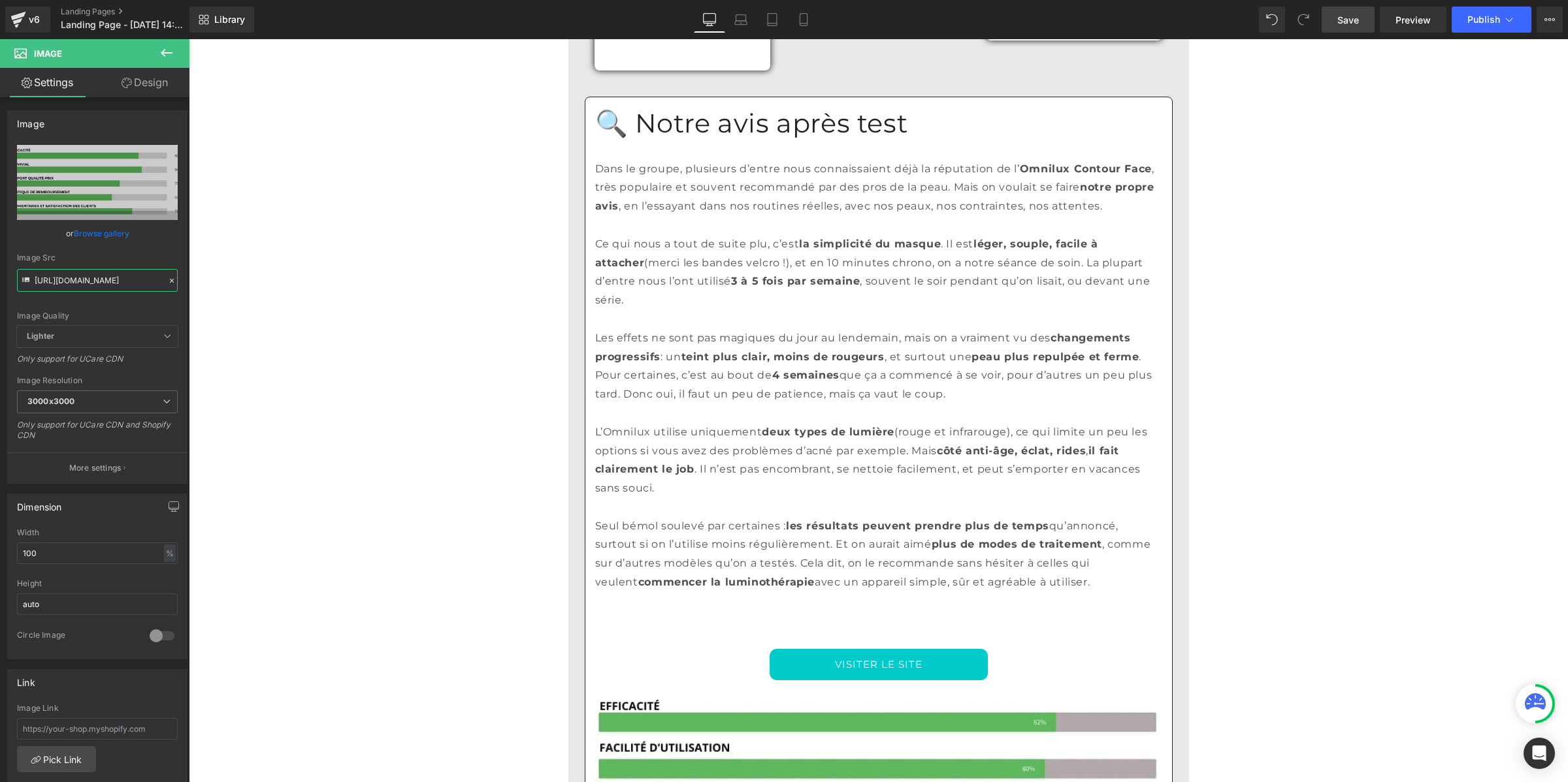
scroll to position [11009, 0]
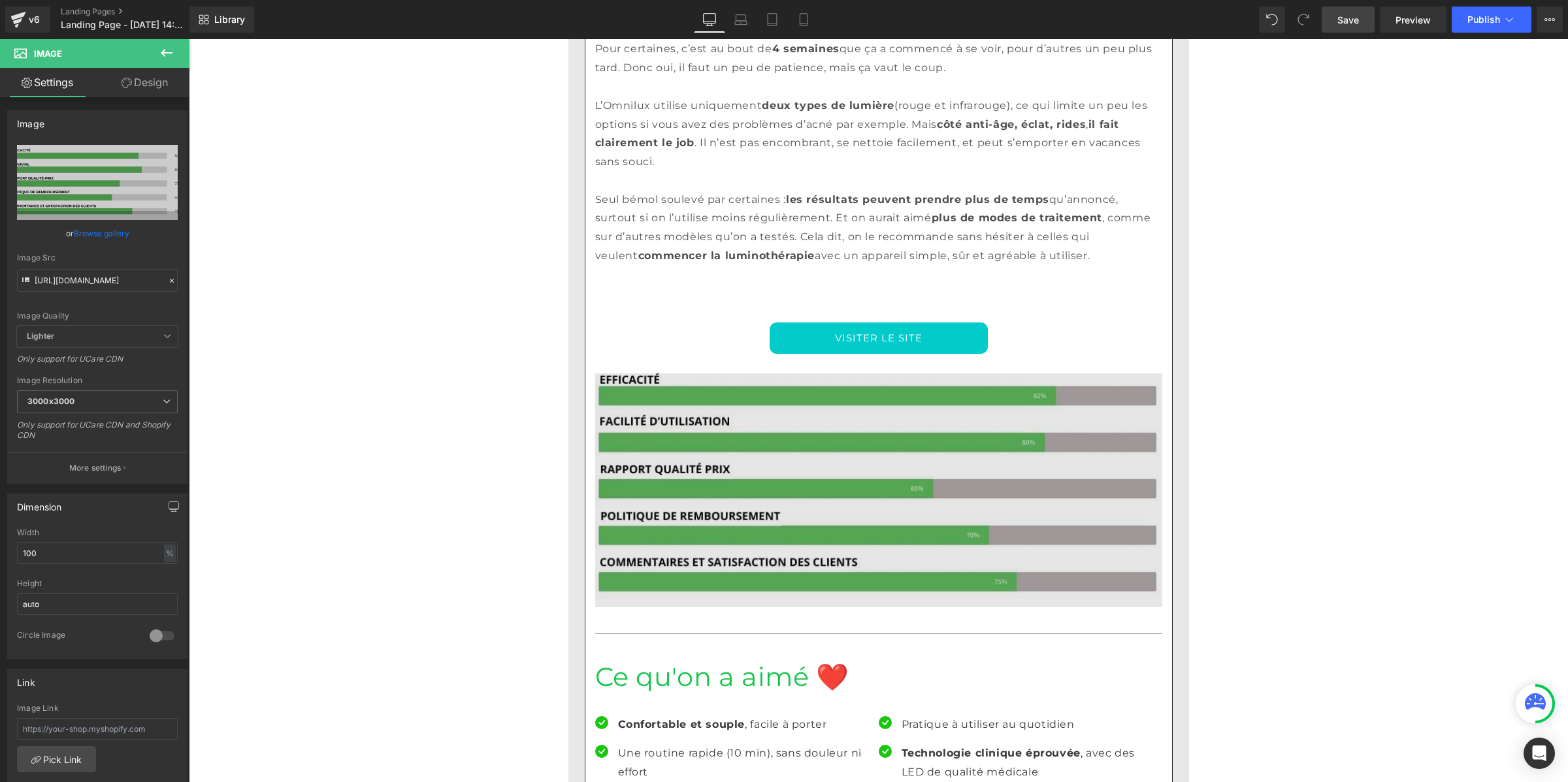
click at [852, 374] on img at bounding box center [878, 490] width 567 height 234
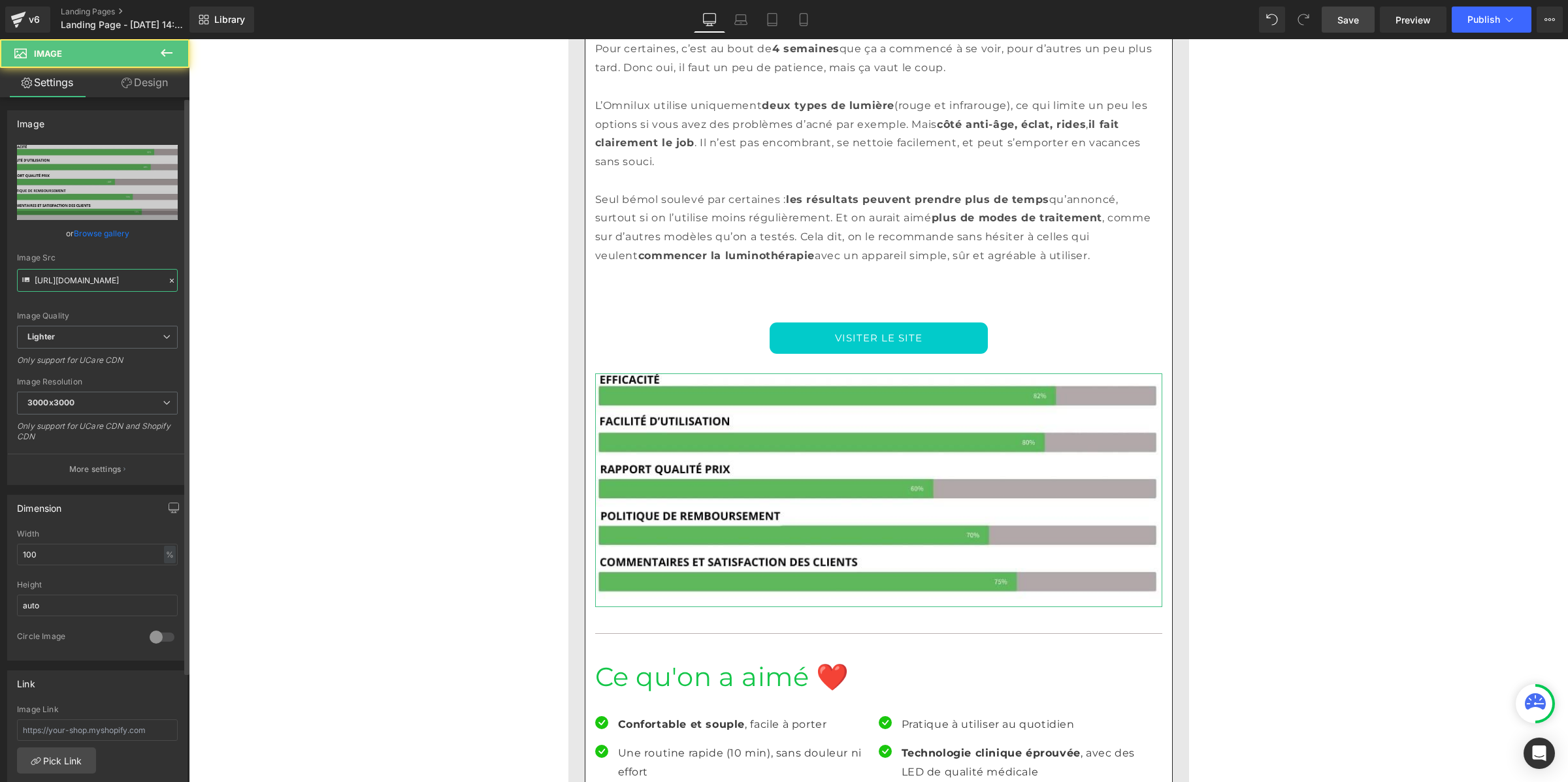
click at [108, 276] on input "https://ucarecdn.com/92d42ab8-f587-4f12-9c03-e1417827798c/-/format/auto/-/previ…" at bounding box center [97, 280] width 161 height 23
paste input "cdn.shopify.com/s/files/1/0921/2798/6050/files/Pourcentage_produit_3.jpg?v=1755…"
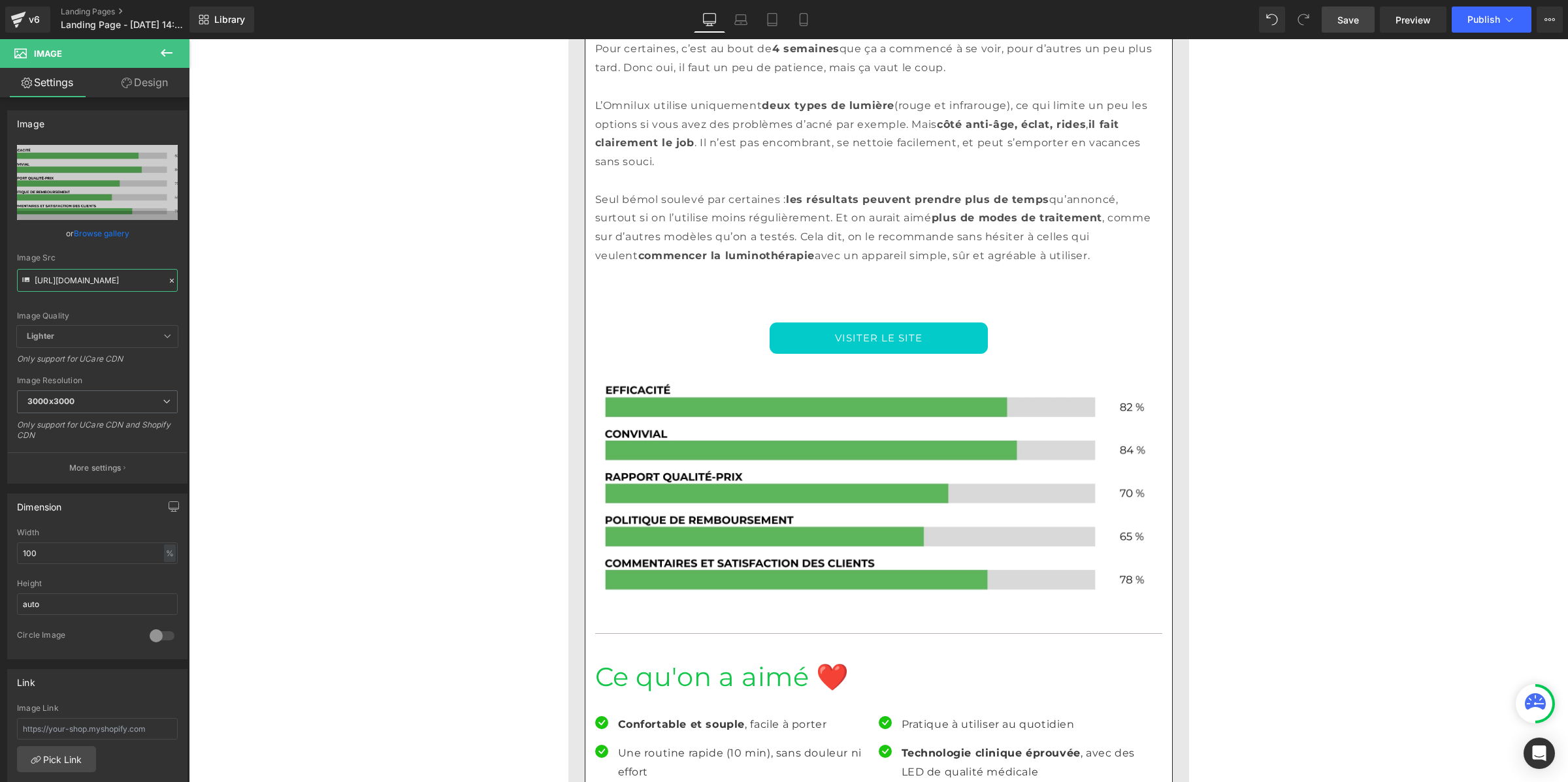
type input "https://cdn.shopify.com/s/files/1/0921/2798/6050/files/Pourcentage_produit_3_30…"
click at [1339, 25] on span "Save" at bounding box center [1348, 19] width 21 height 14
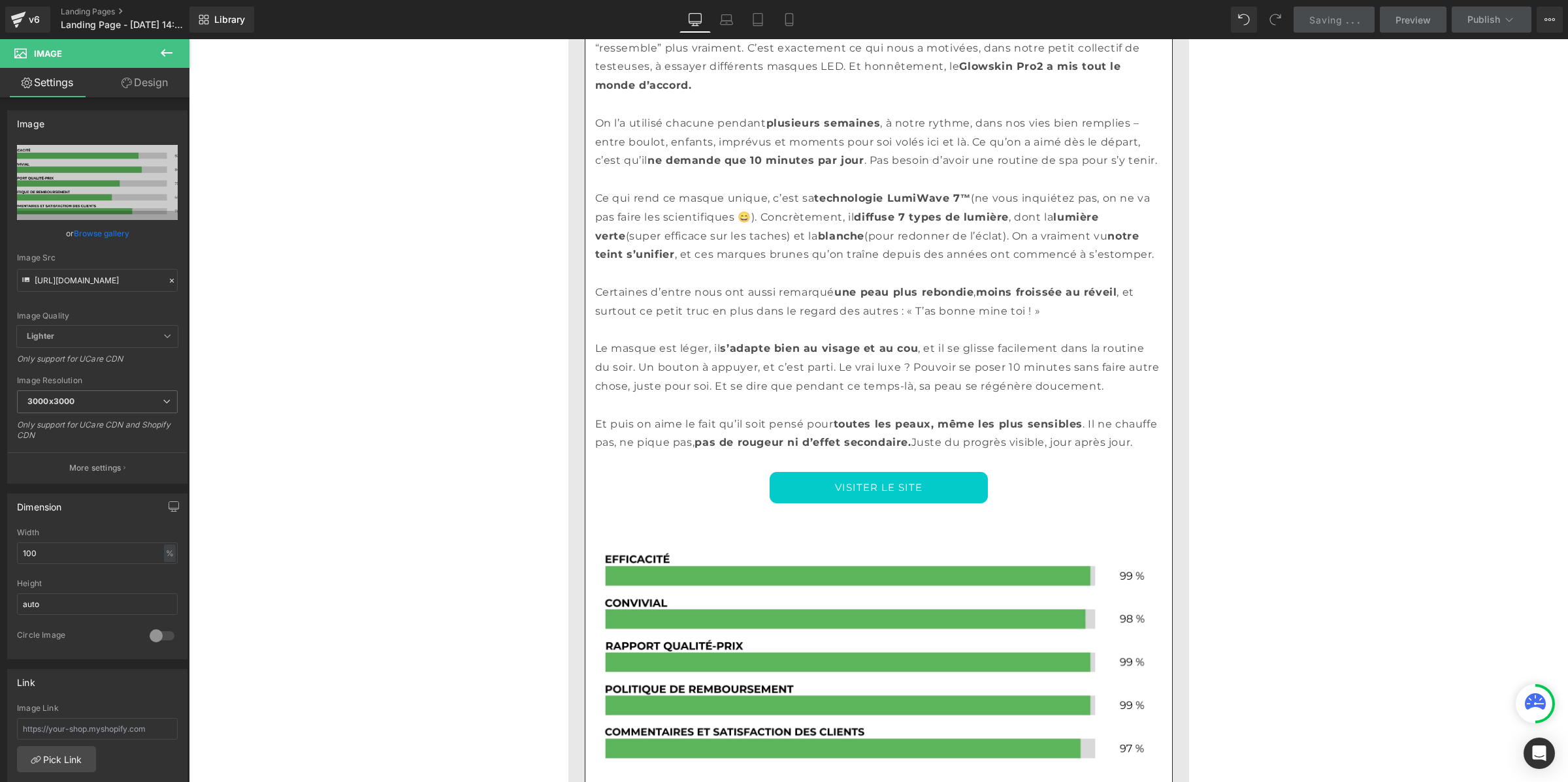
drag, startPoint x: 1560, startPoint y: 634, endPoint x: 1529, endPoint y: 69, distance: 565.8
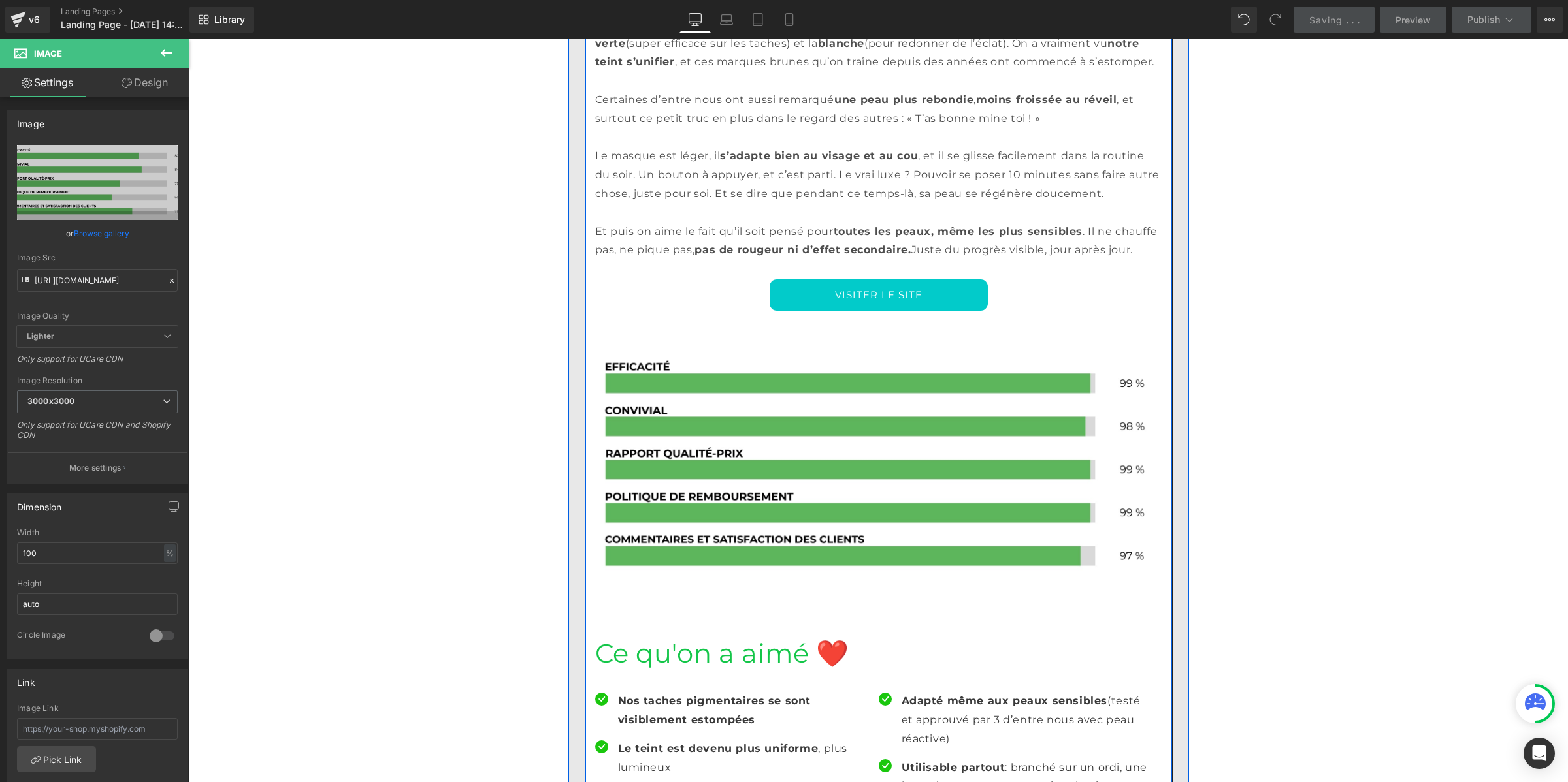
scroll to position [2580, 0]
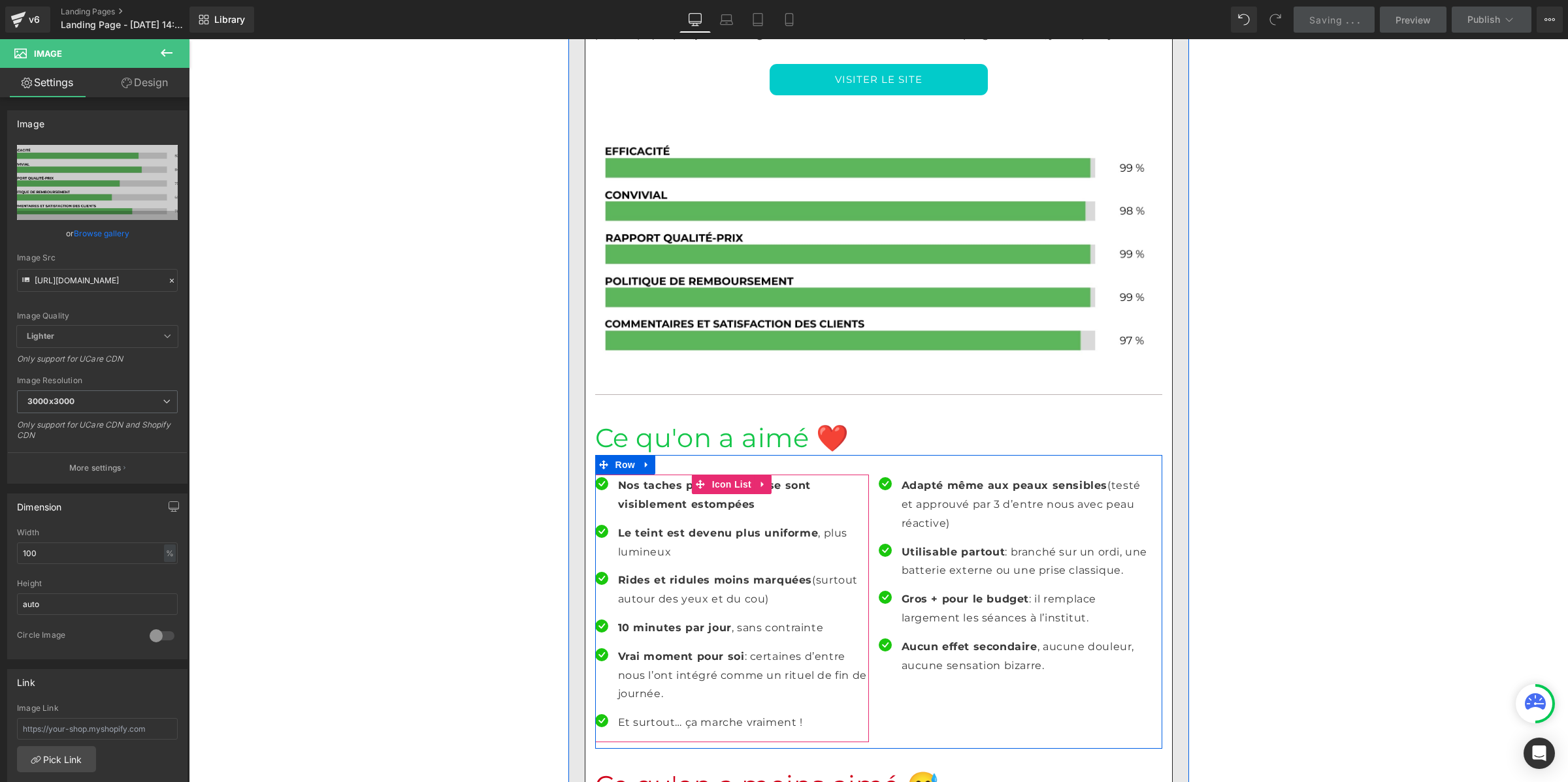
click at [664, 479] on strong "Nos taches pigmentaires se sont visiblement estompées" at bounding box center [715, 495] width 193 height 31
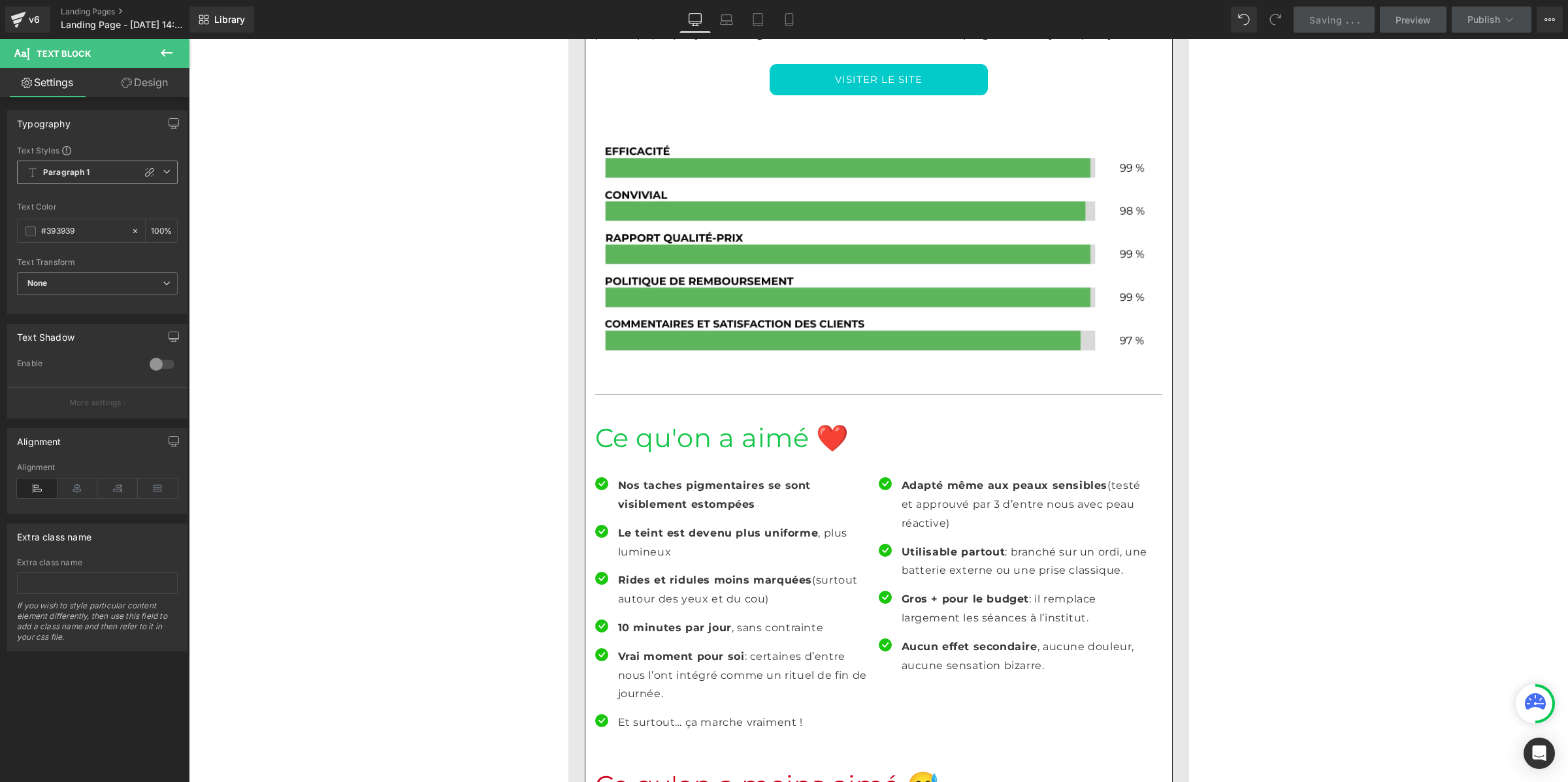
click at [88, 178] on span "Paragraph 1" at bounding box center [97, 172] width 161 height 23
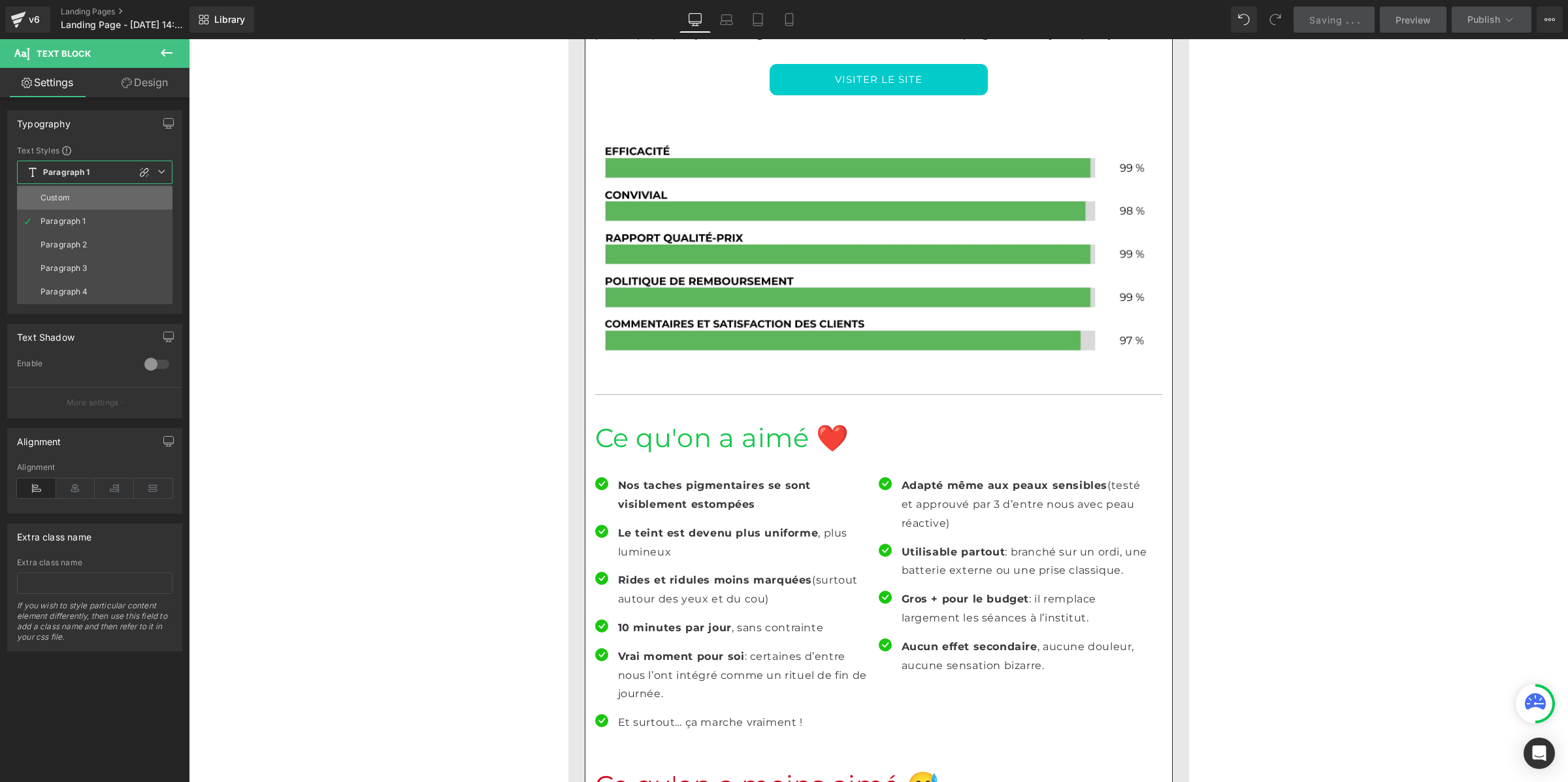
click at [81, 196] on li "Custom" at bounding box center [94, 197] width 156 height 23
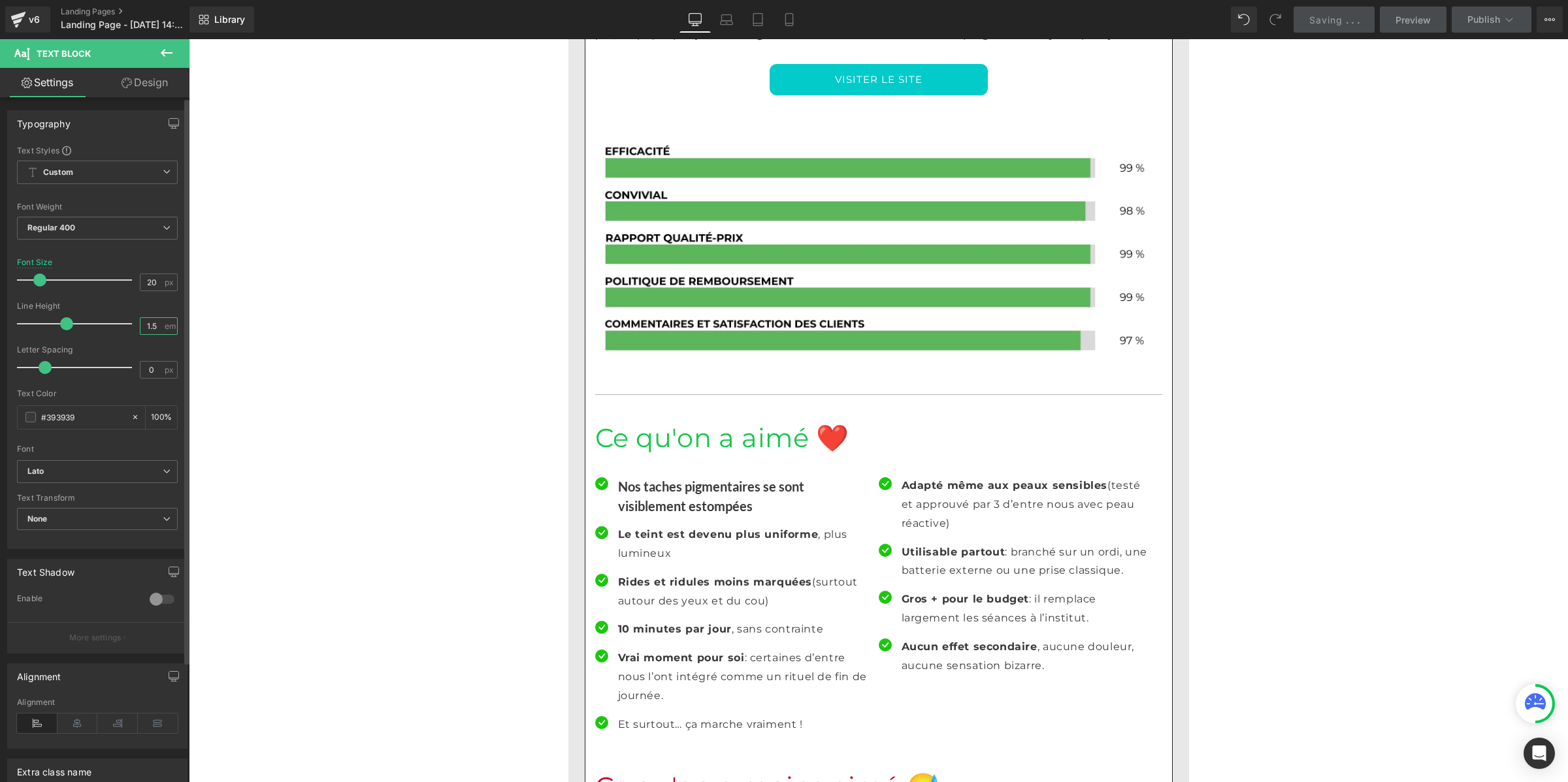
click at [147, 322] on input "1.5" at bounding box center [152, 327] width 23 height 17
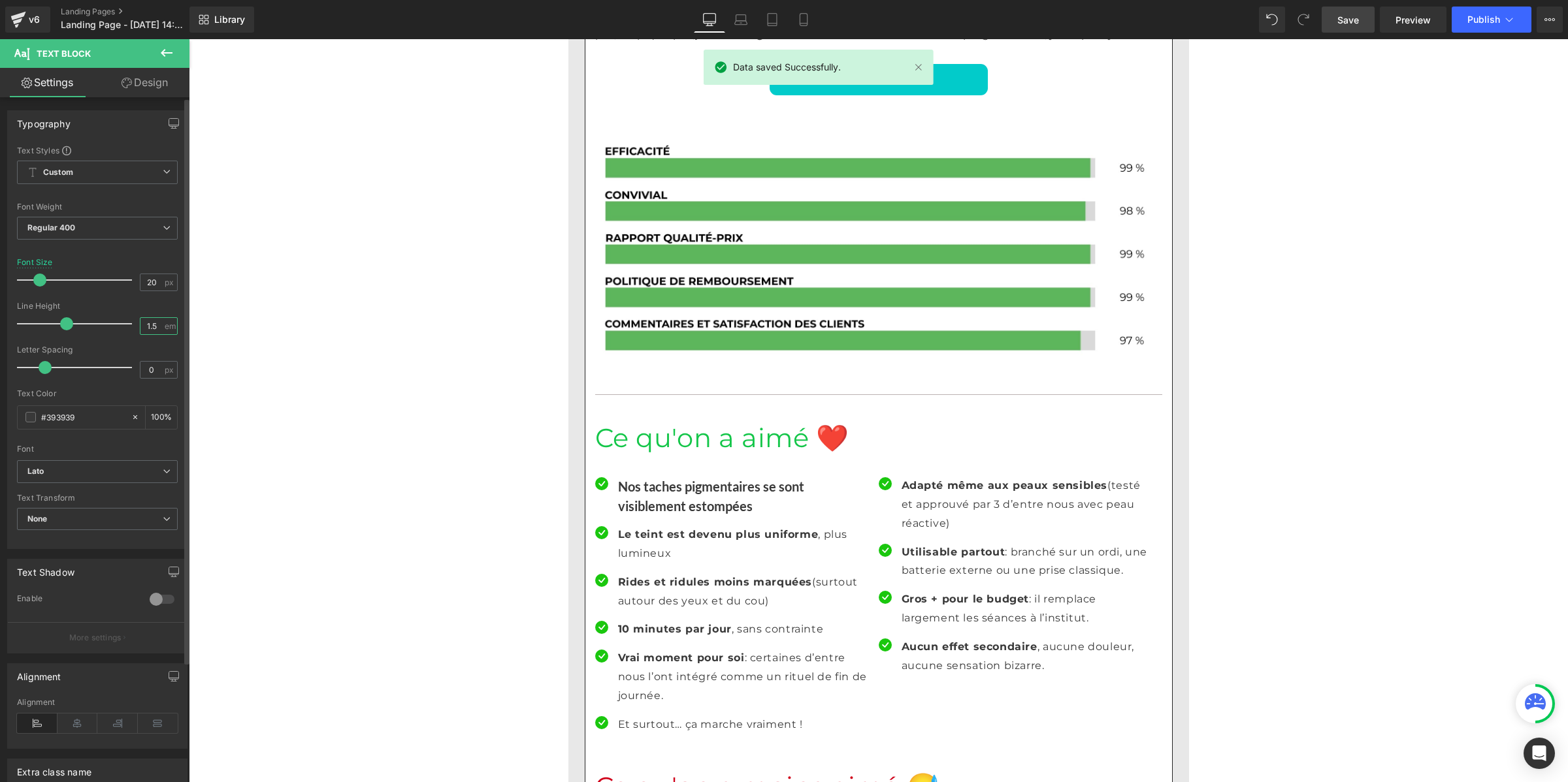
click at [147, 322] on input "1.5" at bounding box center [152, 327] width 23 height 17
type input "1"
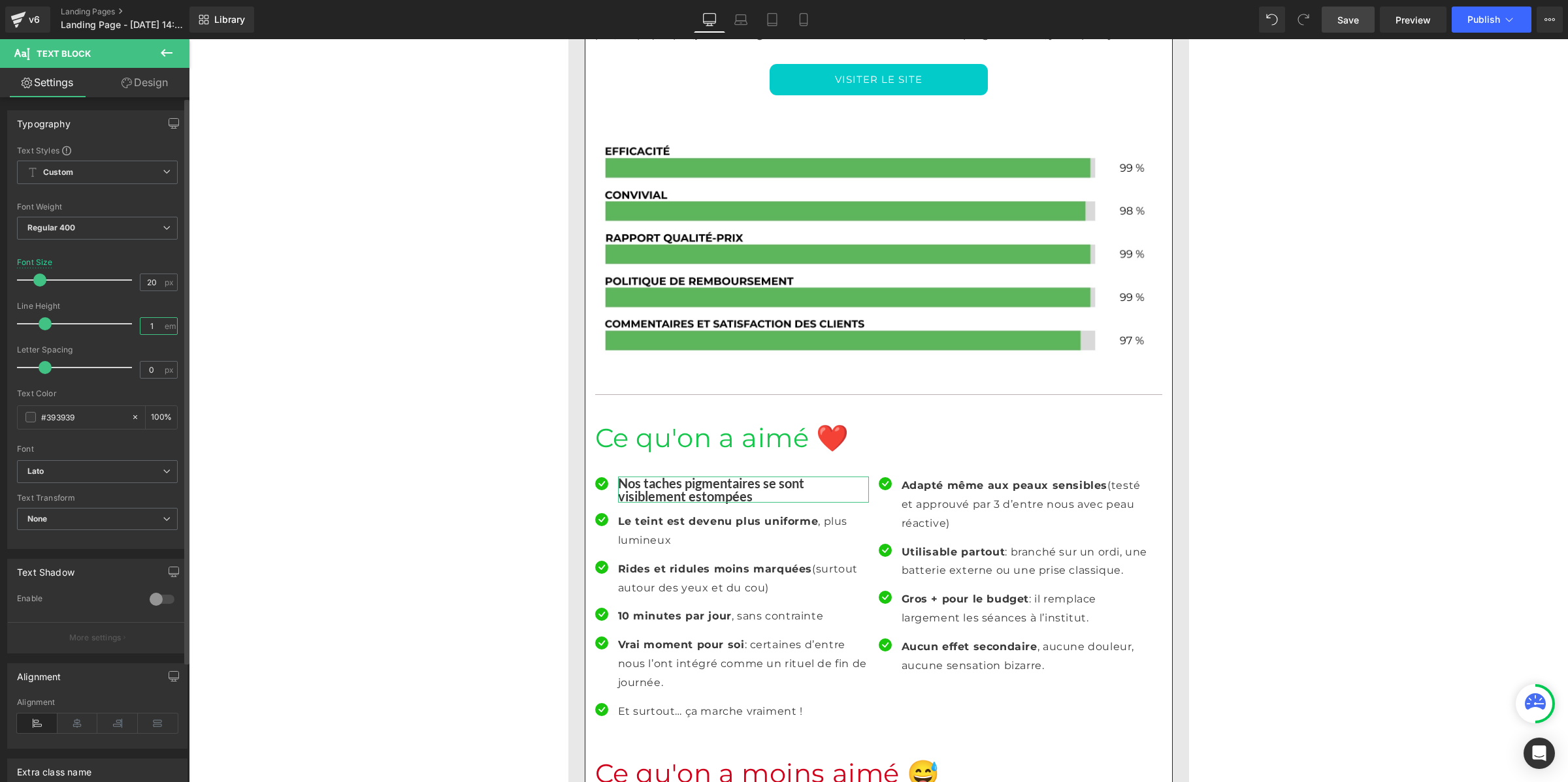
drag, startPoint x: 152, startPoint y: 325, endPoint x: 118, endPoint y: 325, distance: 34.0
click at [118, 325] on div "Line Height 1 em" at bounding box center [97, 323] width 161 height 43
click at [653, 513] on p "Le teint est devenu plus uniforme , plus lumineux" at bounding box center [743, 531] width 251 height 38
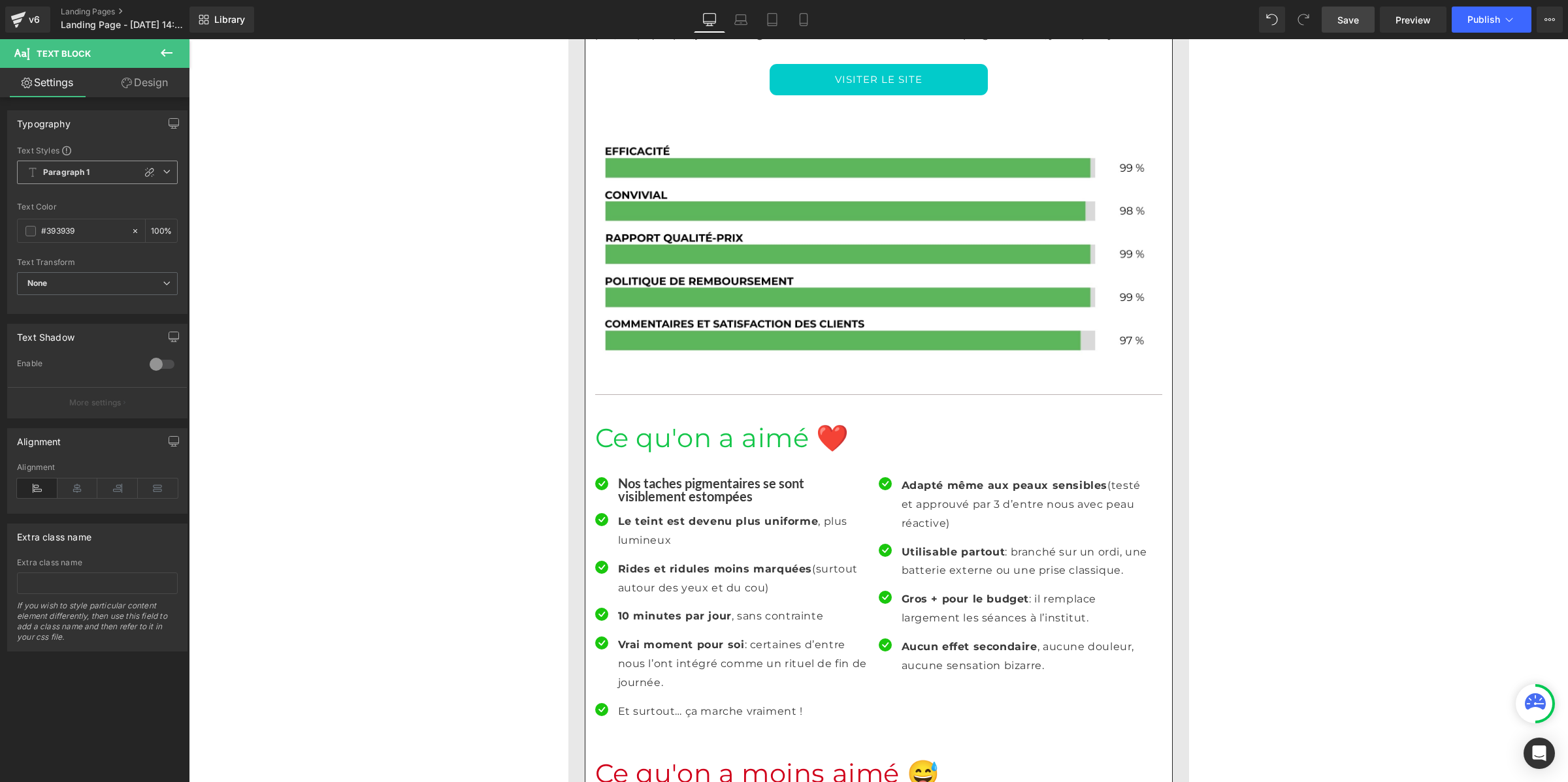
click at [92, 175] on span "Paragraph 1" at bounding box center [97, 172] width 161 height 23
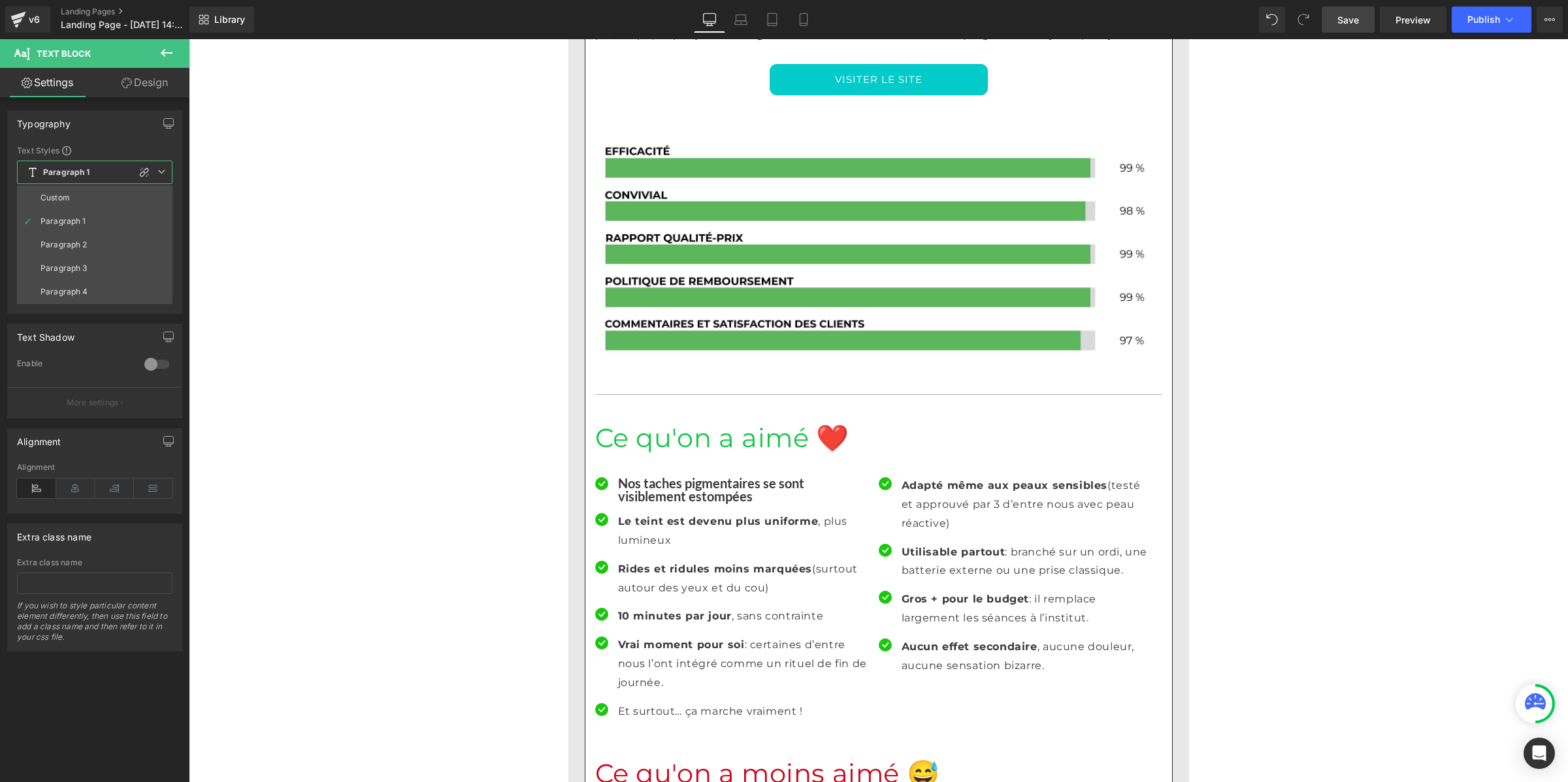
drag, startPoint x: 79, startPoint y: 197, endPoint x: 150, endPoint y: 339, distance: 158.8
click at [79, 198] on li "Custom" at bounding box center [94, 197] width 156 height 23
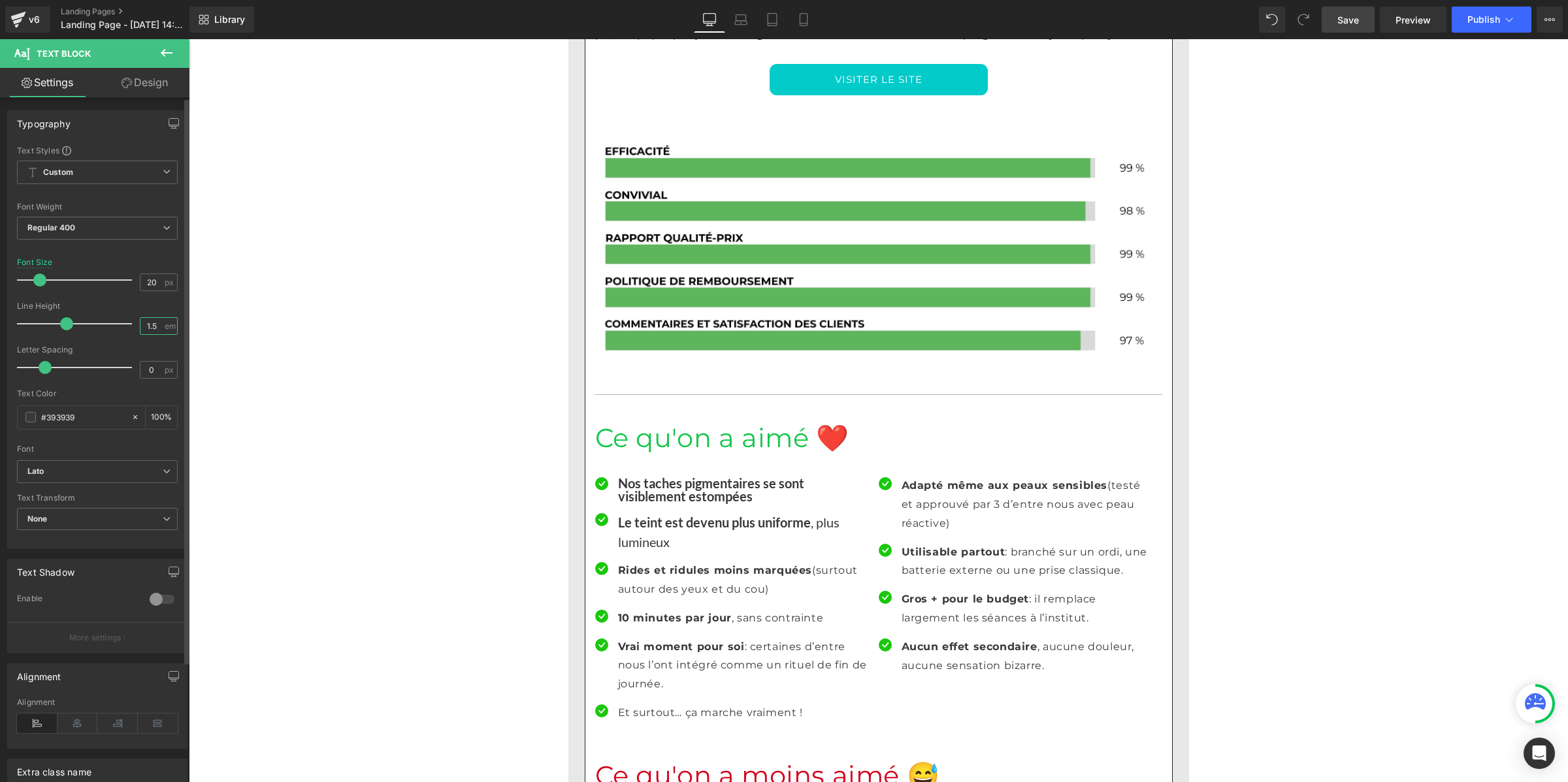
click at [155, 329] on input "1.5" at bounding box center [152, 327] width 23 height 17
paste input "number"
type input "1"
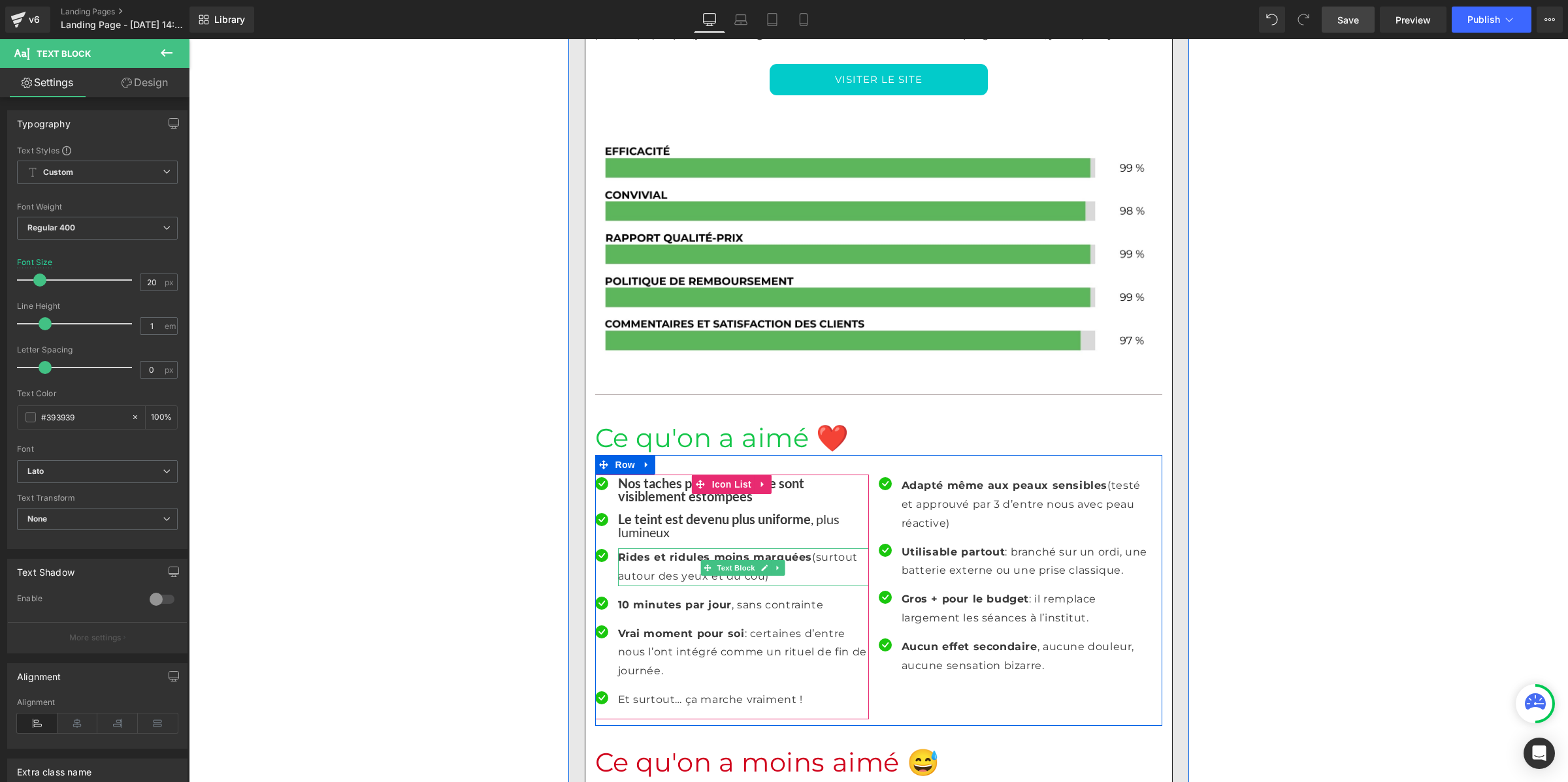
click at [623, 549] on p "Rides et ridules moins marquées (surtout autour des yeux et du cou)" at bounding box center [743, 567] width 251 height 38
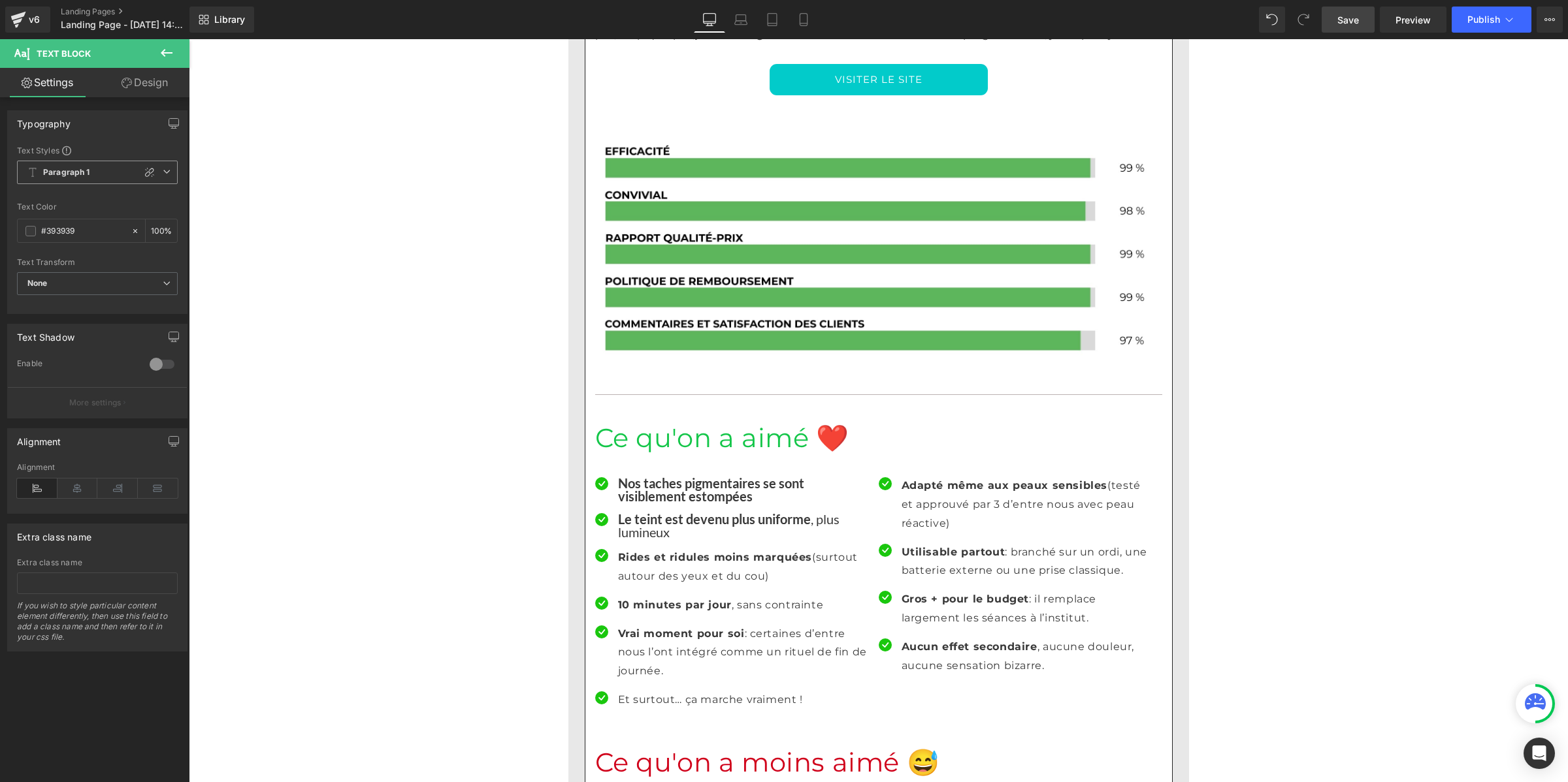
click at [100, 174] on span "Paragraph 1" at bounding box center [97, 172] width 161 height 23
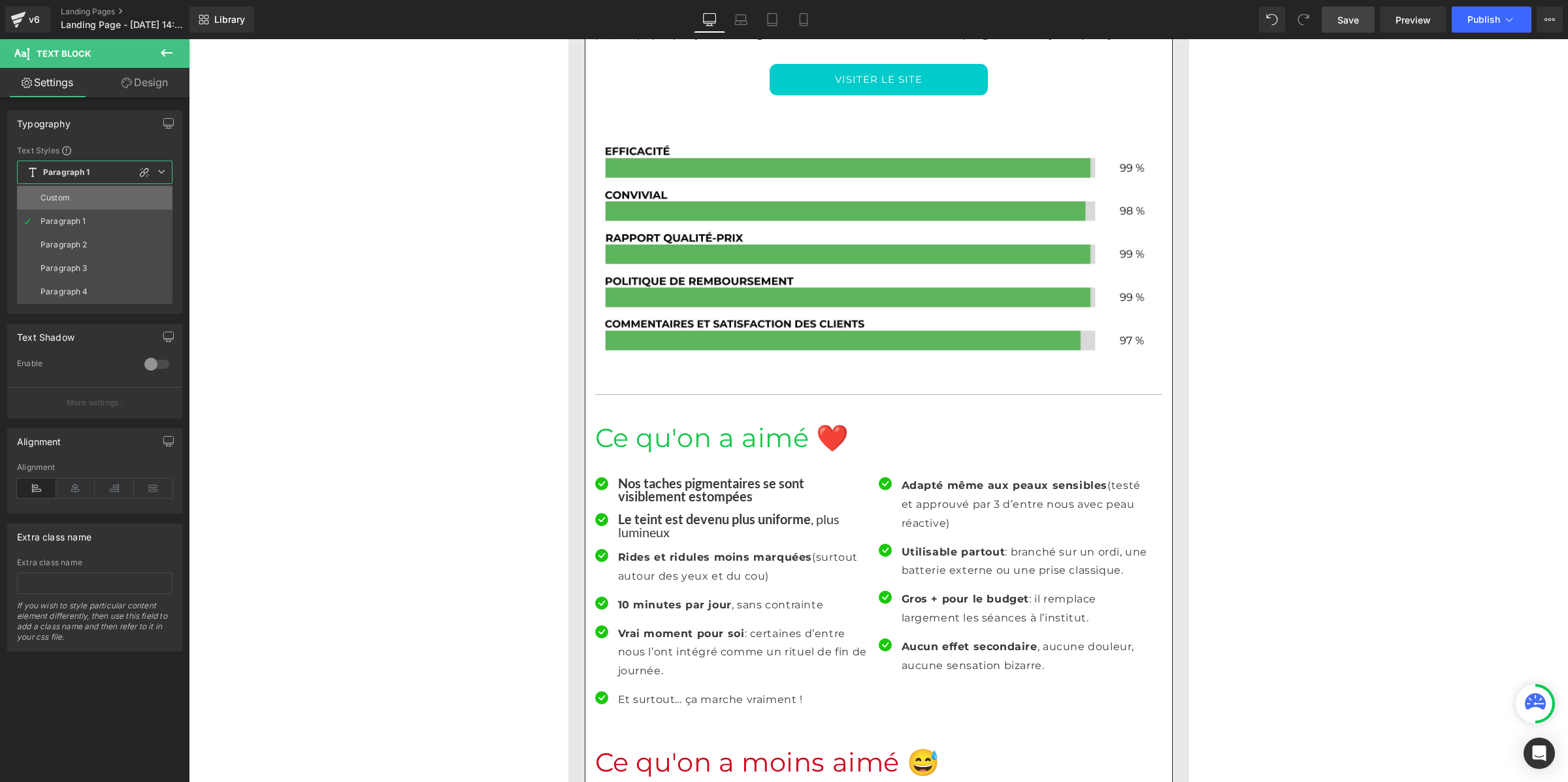
click at [99, 197] on li "Custom" at bounding box center [94, 197] width 156 height 23
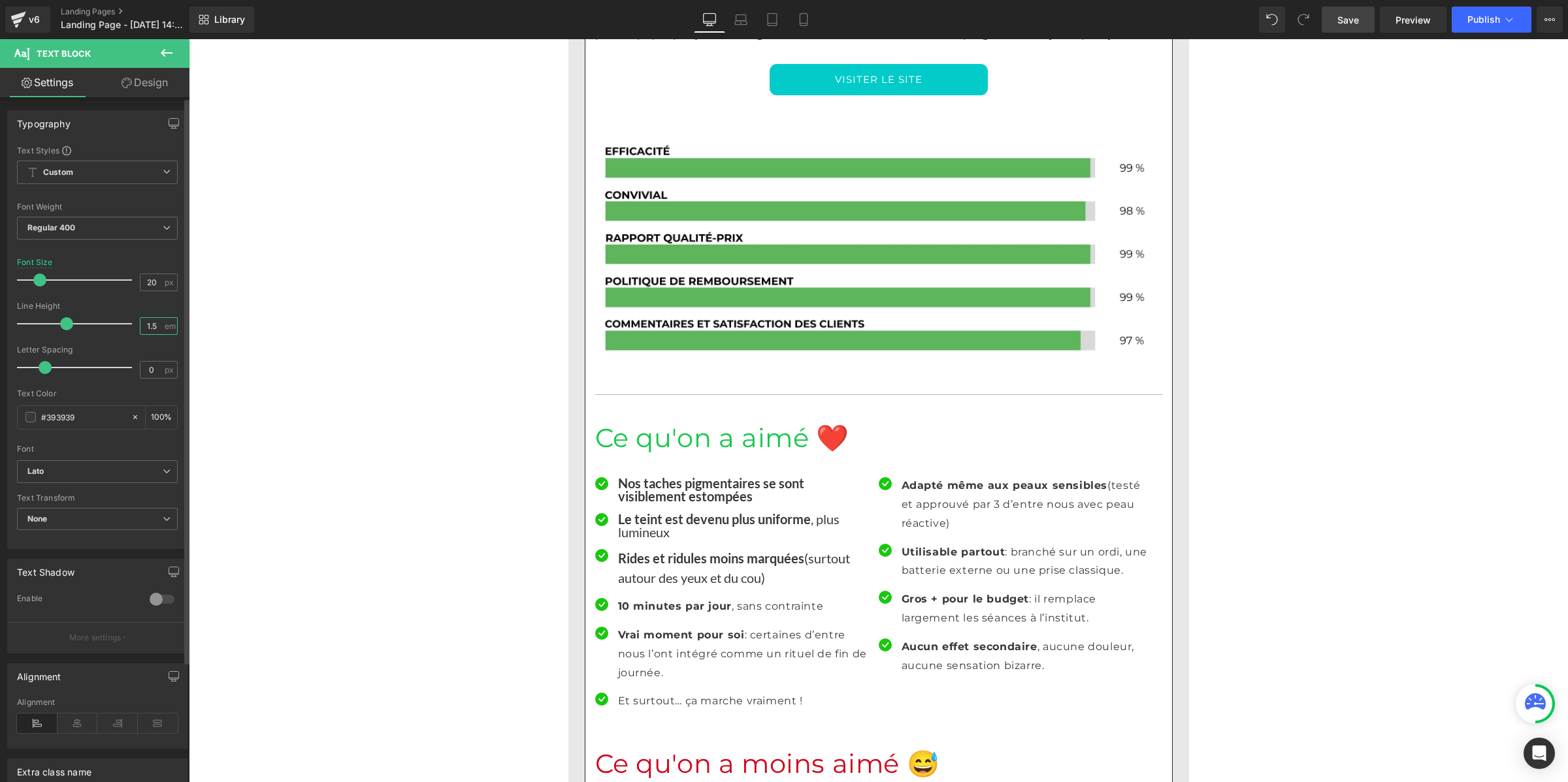
click at [149, 328] on input "1.5" at bounding box center [152, 327] width 23 height 17
paste input "number"
type input "1"
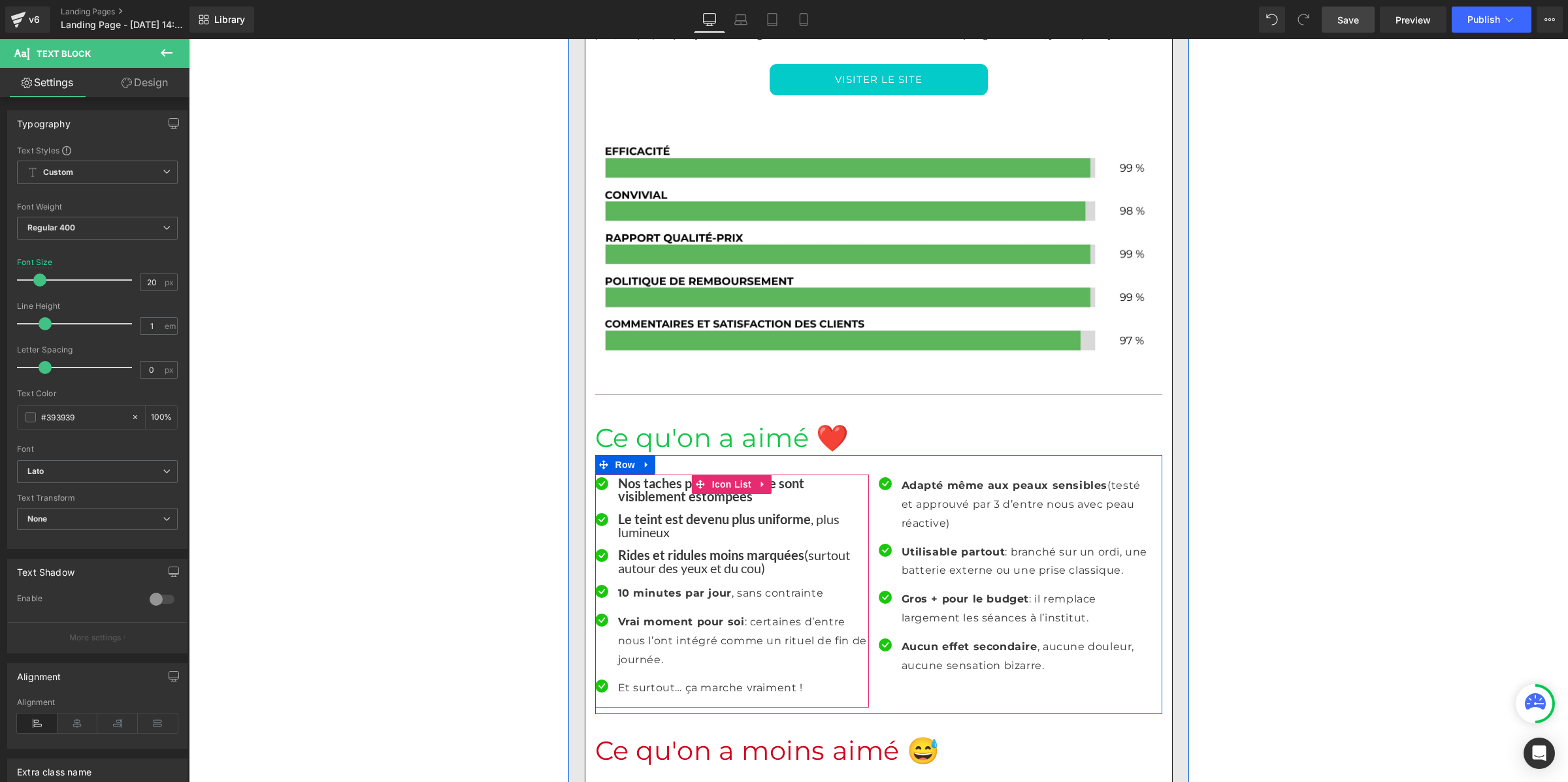
click at [189, 39] on div at bounding box center [189, 39] width 0 height 0
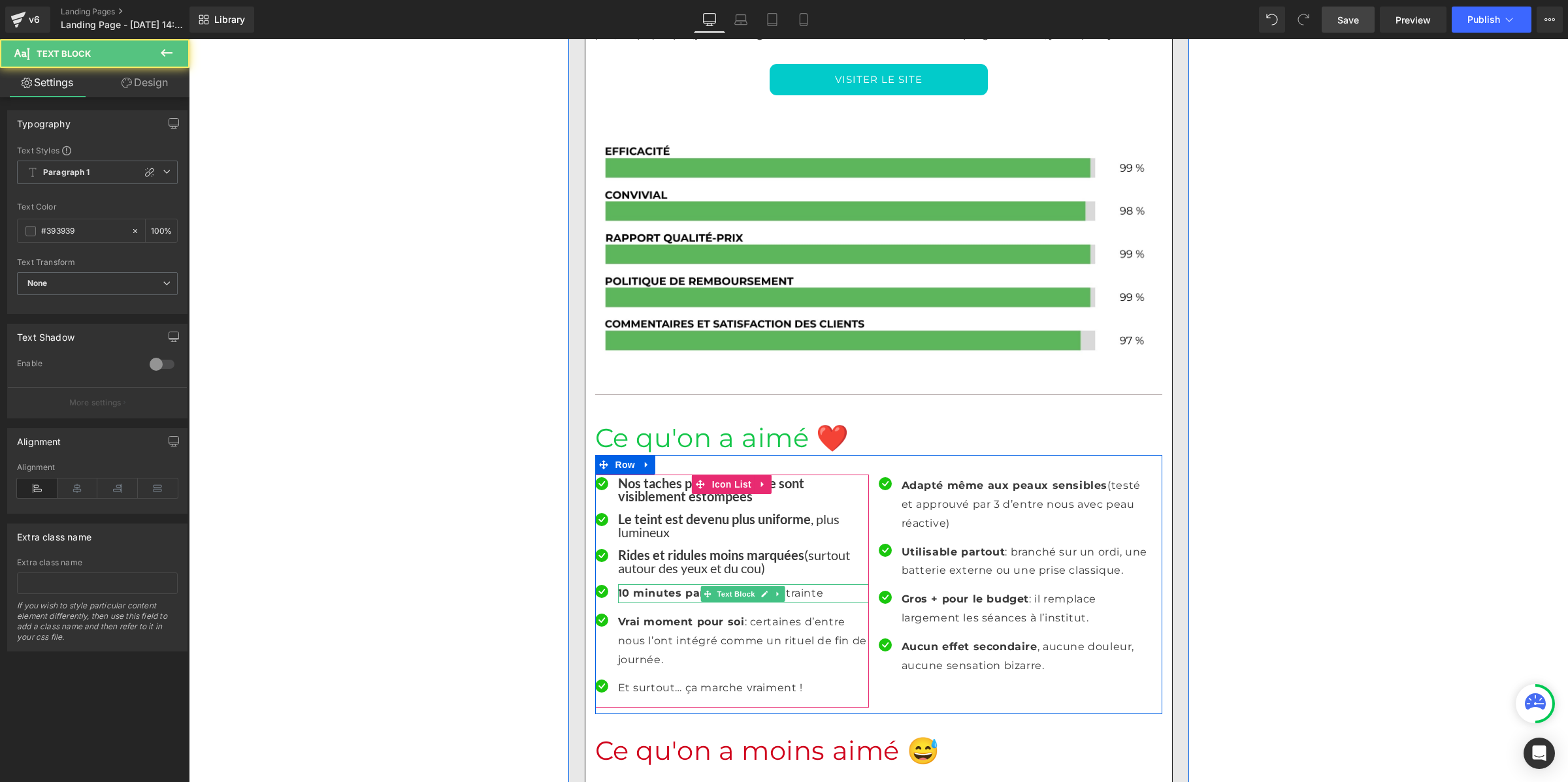
click at [627, 587] on strong "10 minutes par jour" at bounding box center [675, 592] width 114 height 12
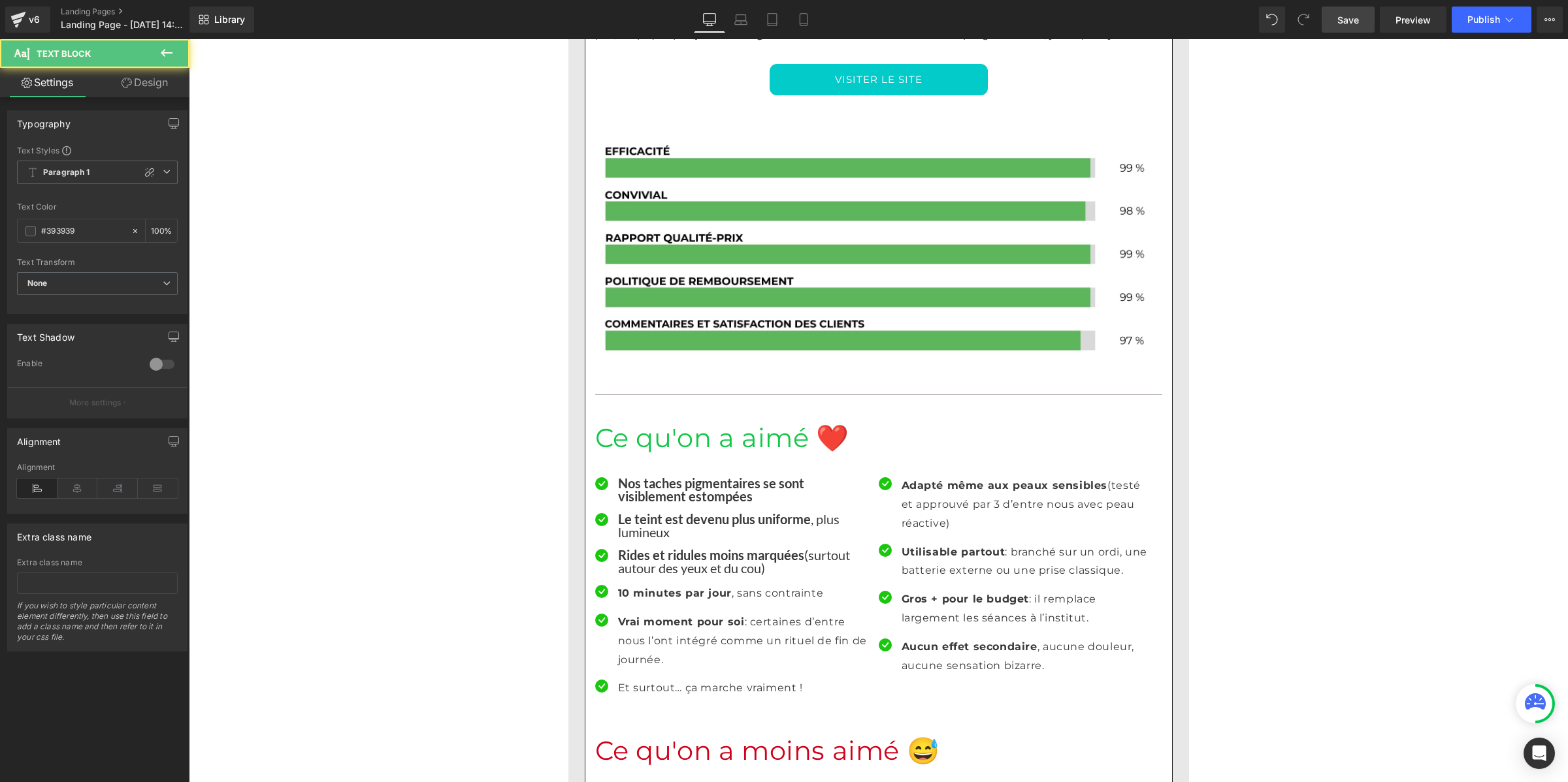
click at [56, 155] on div "Text Styles Custom Paragraph 1 Paragraph 2 Paragraph 3 Paragraph 4 Paragraph 1 …" at bounding box center [96, 230] width 179 height 168
click at [68, 180] on span "Paragraph 1" at bounding box center [97, 172] width 161 height 23
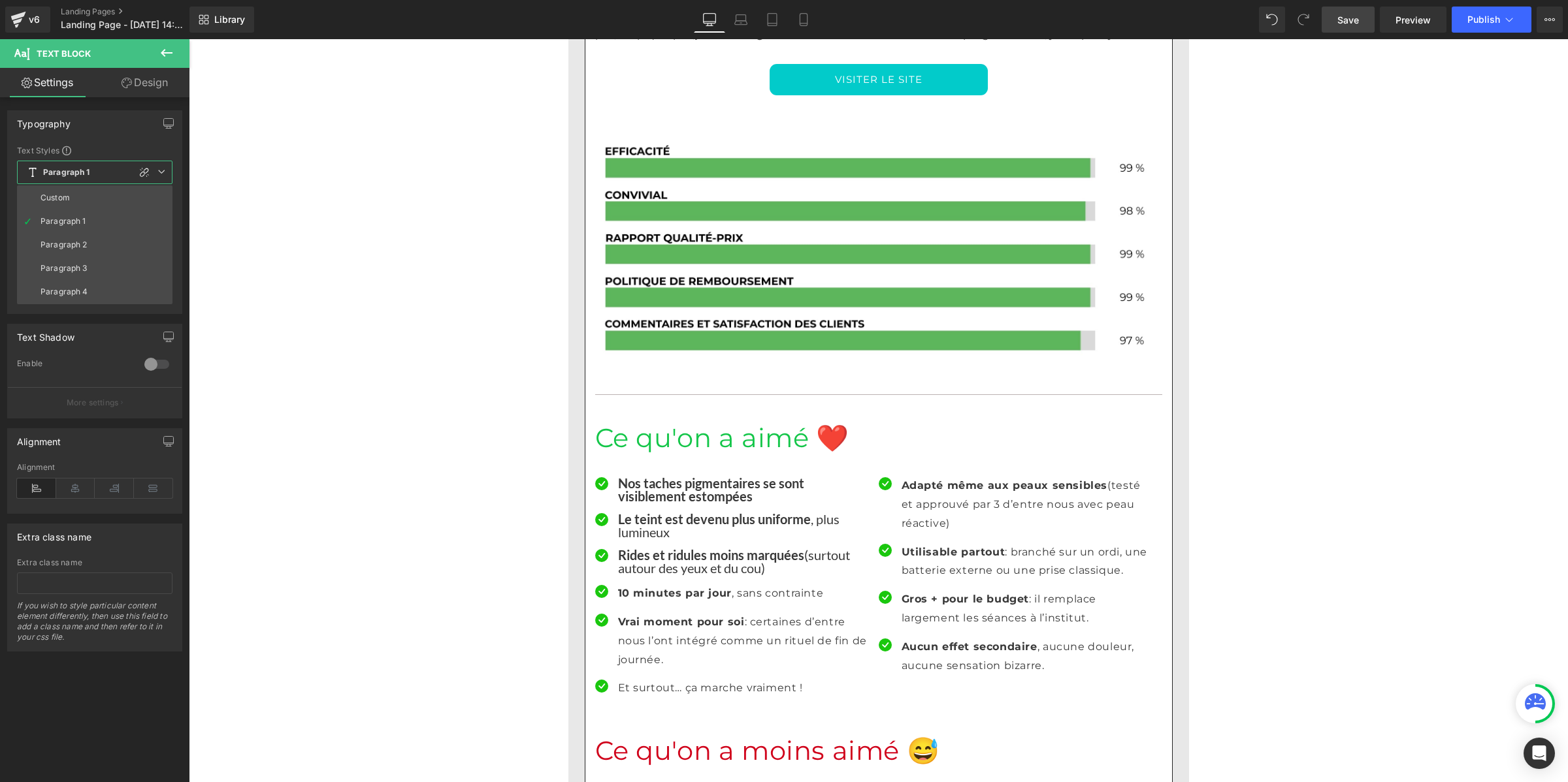
click at [72, 197] on li "Custom" at bounding box center [94, 197] width 156 height 23
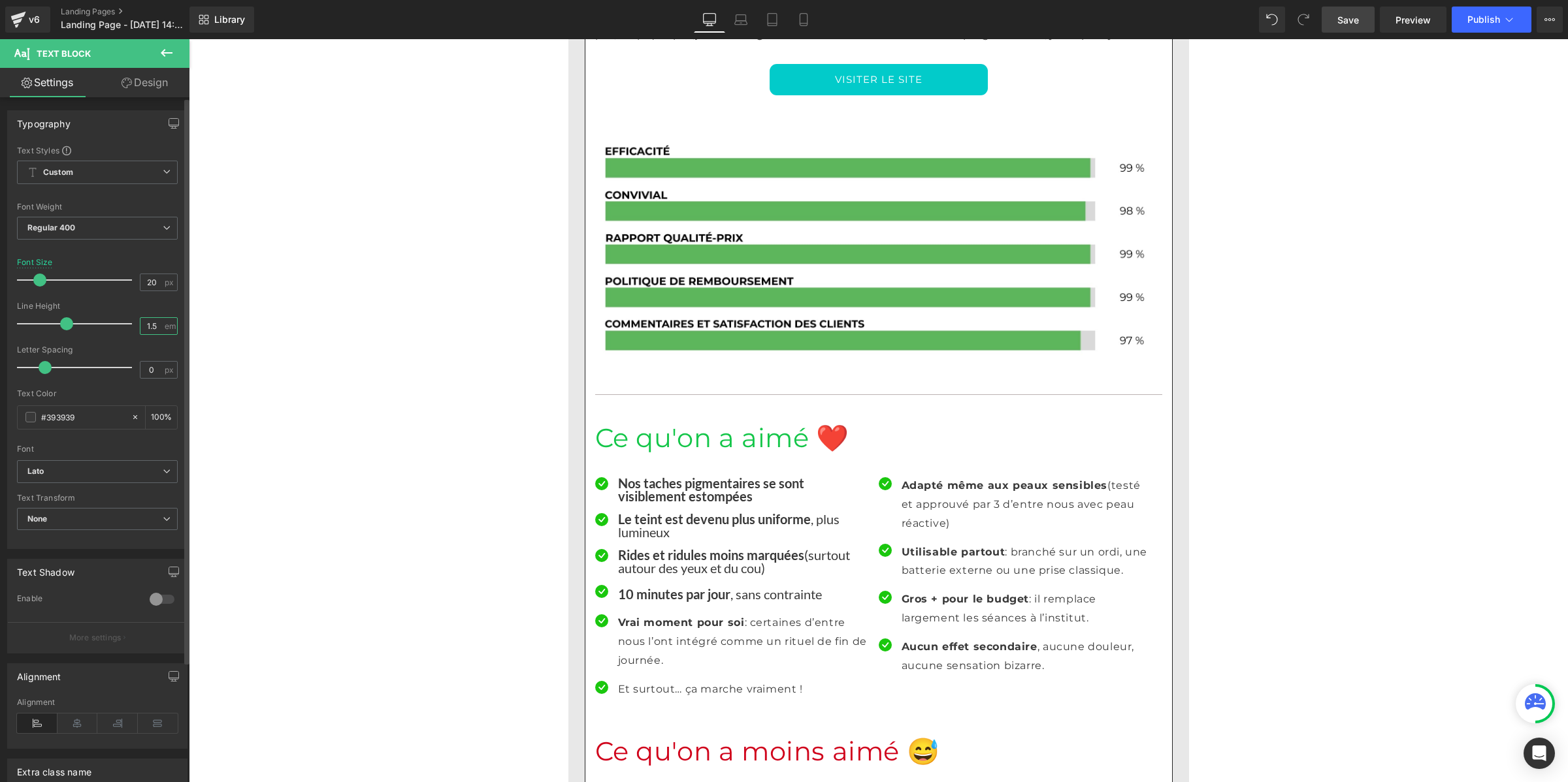
click at [142, 321] on input "1.5" at bounding box center [152, 327] width 23 height 17
paste input "number"
type input "1"
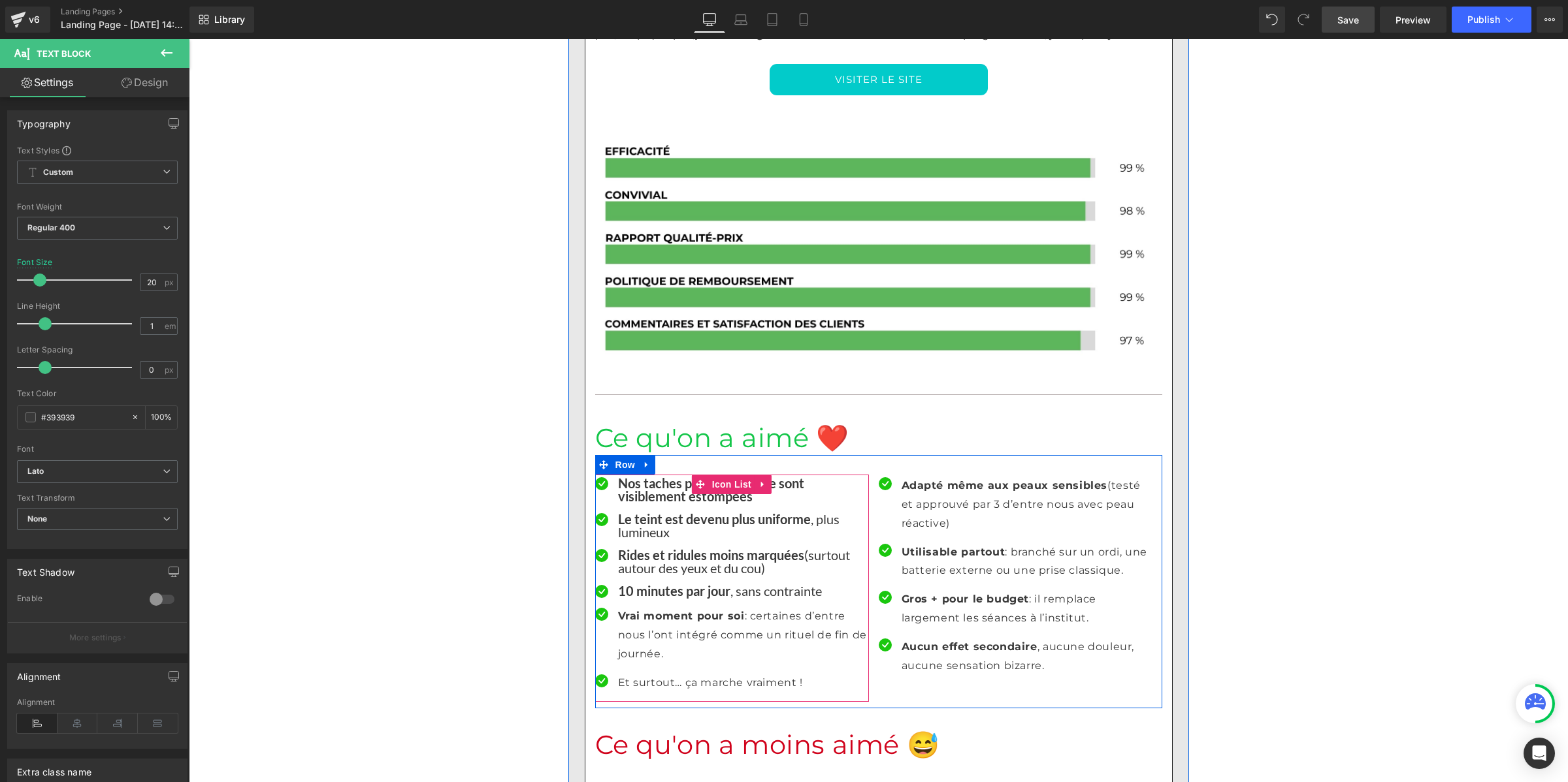
click at [640, 607] on p "Vrai moment pour soi : certaines d’entre nous l’ont intégré comme un rituel de …" at bounding box center [743, 635] width 251 height 56
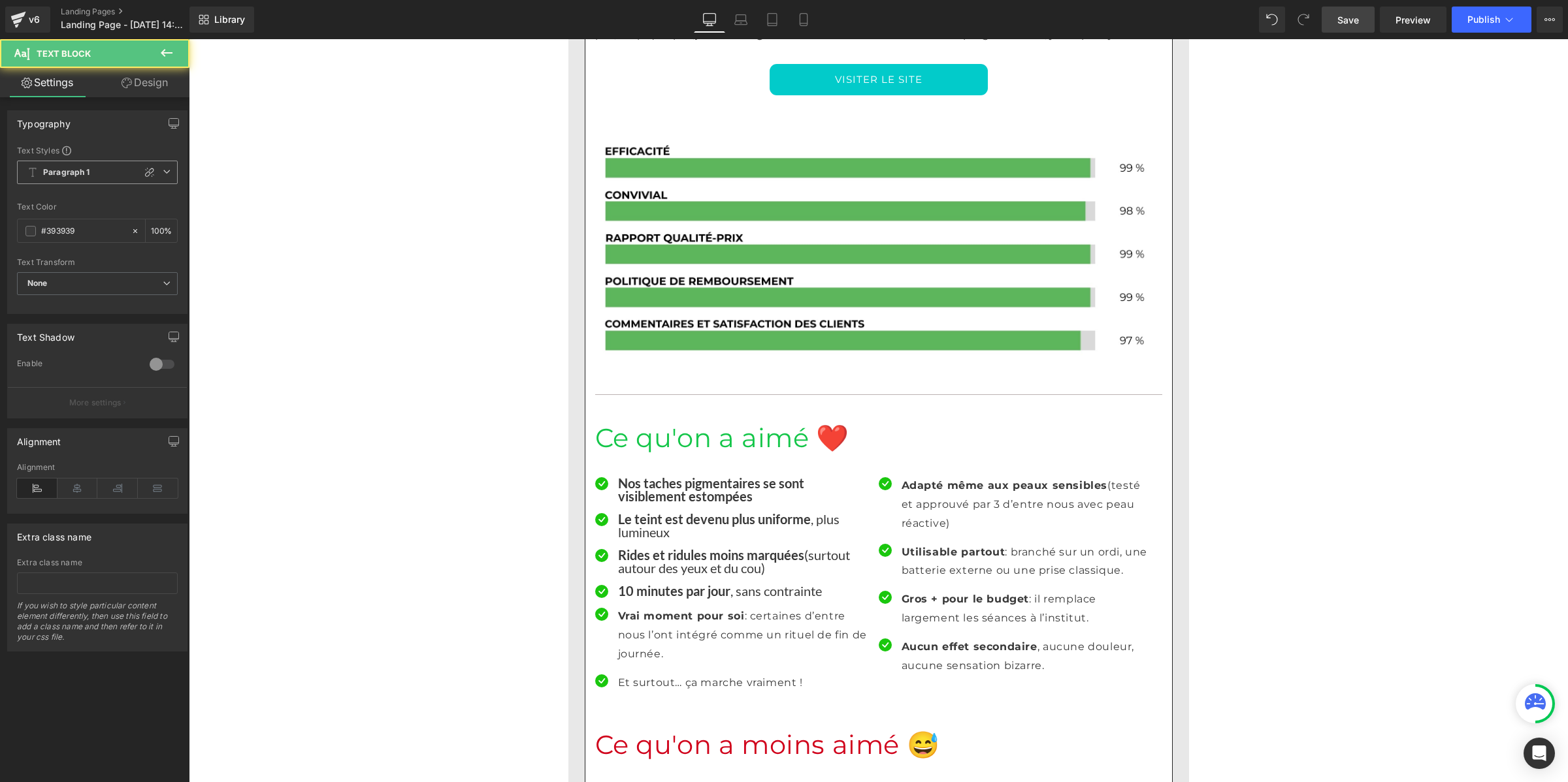
click at [99, 168] on span "Paragraph 1" at bounding box center [97, 172] width 161 height 23
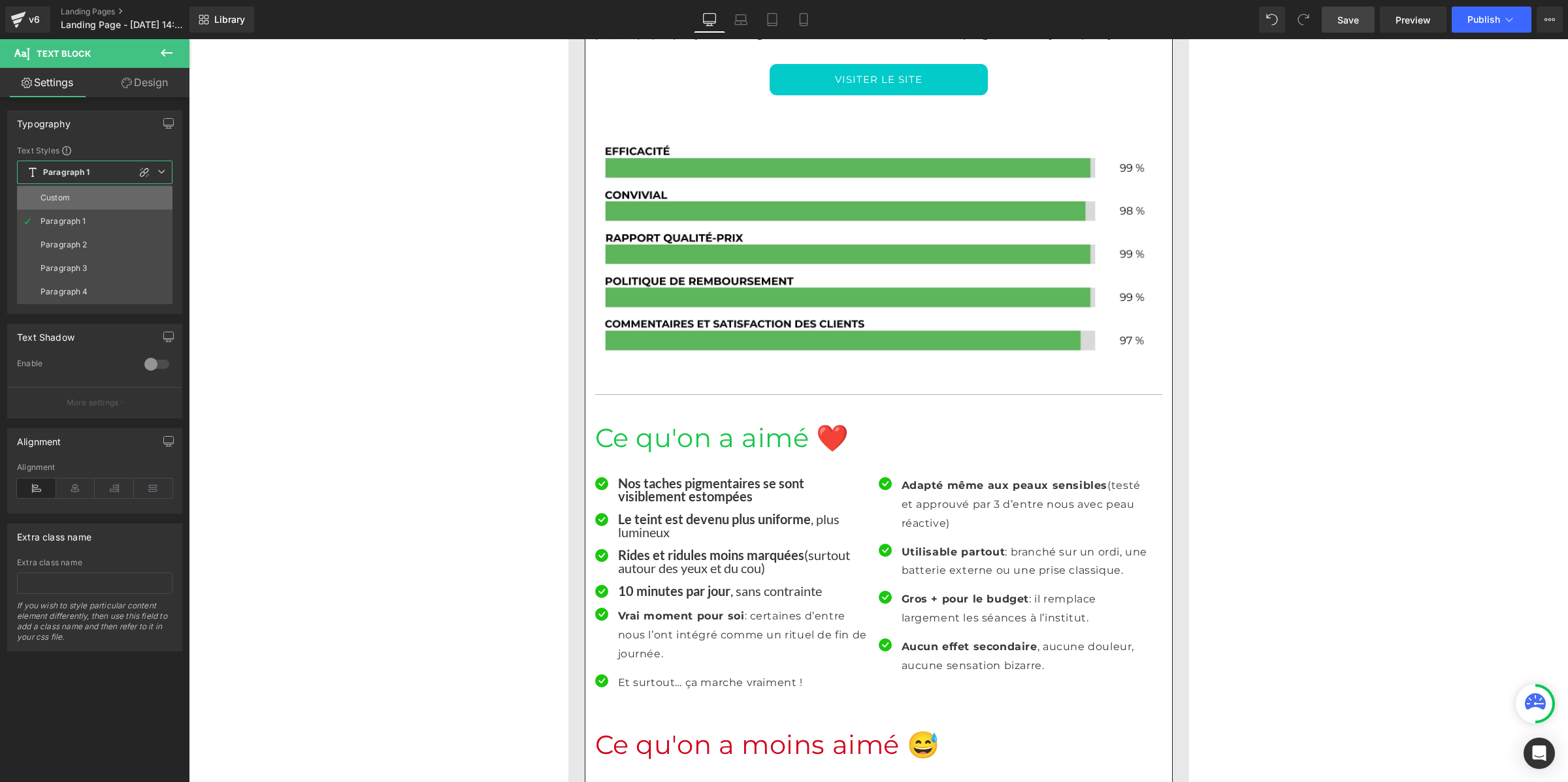
click at [85, 194] on li "Custom" at bounding box center [94, 197] width 156 height 23
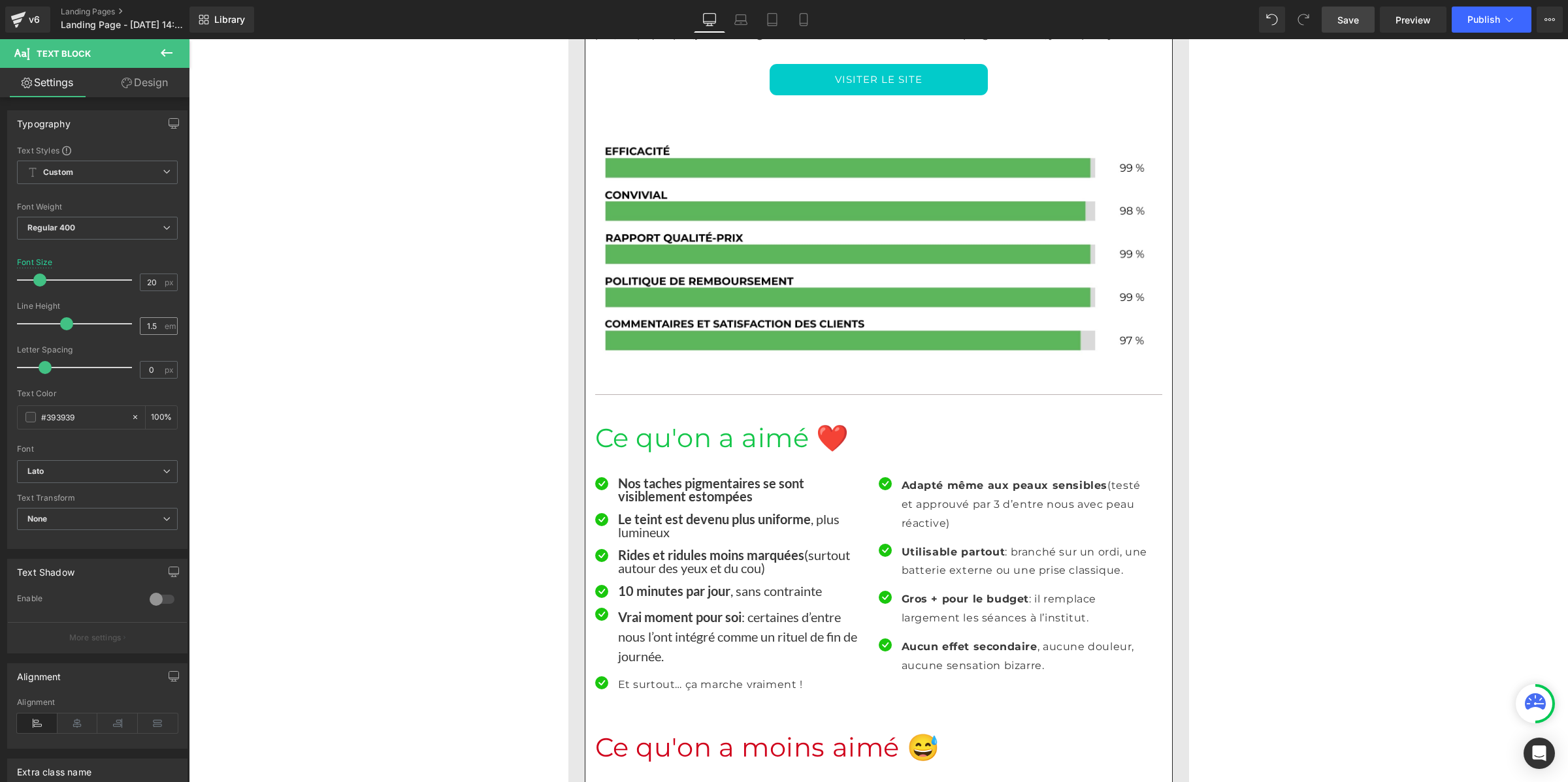
click at [151, 317] on div "1.5 em" at bounding box center [158, 326] width 38 height 18
click at [155, 325] on input "1.5" at bounding box center [152, 327] width 23 height 17
type input "1"
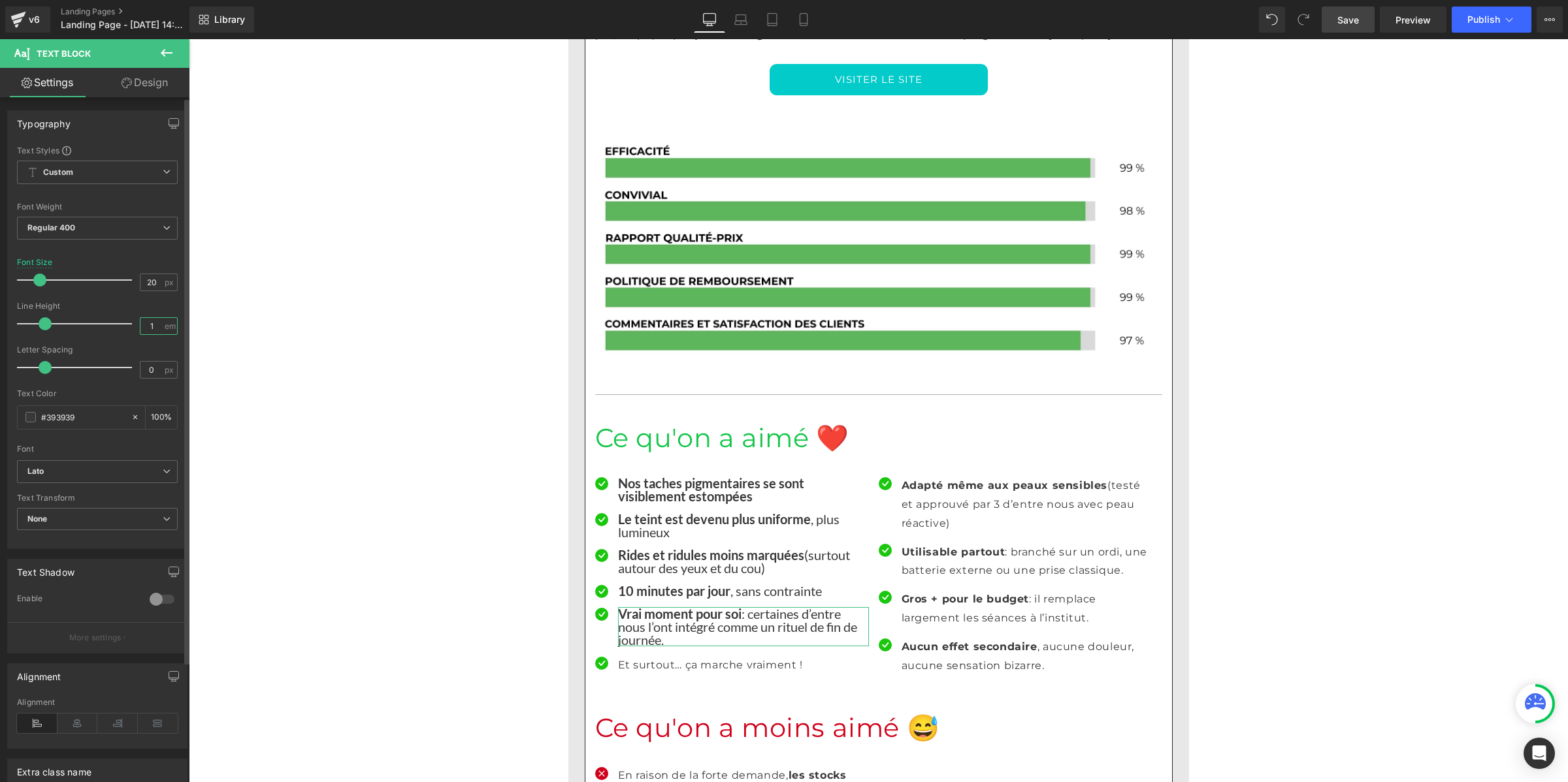
drag, startPoint x: 156, startPoint y: 325, endPoint x: 128, endPoint y: 323, distance: 28.1
click at [128, 323] on div "Line Height 1 em" at bounding box center [97, 323] width 161 height 43
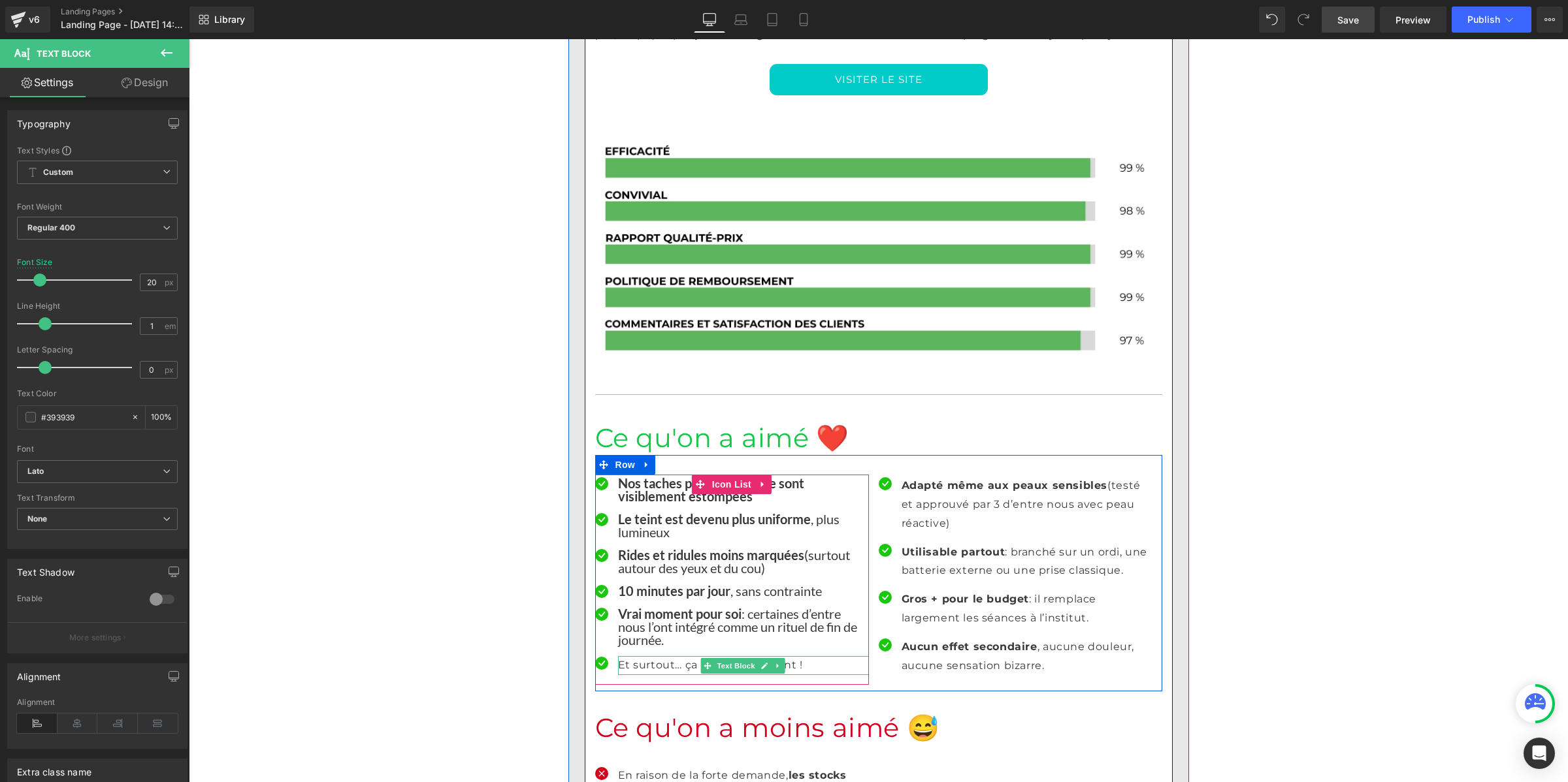
click at [657, 656] on p "Et surtout… ça marche vraiment !" at bounding box center [743, 665] width 251 height 19
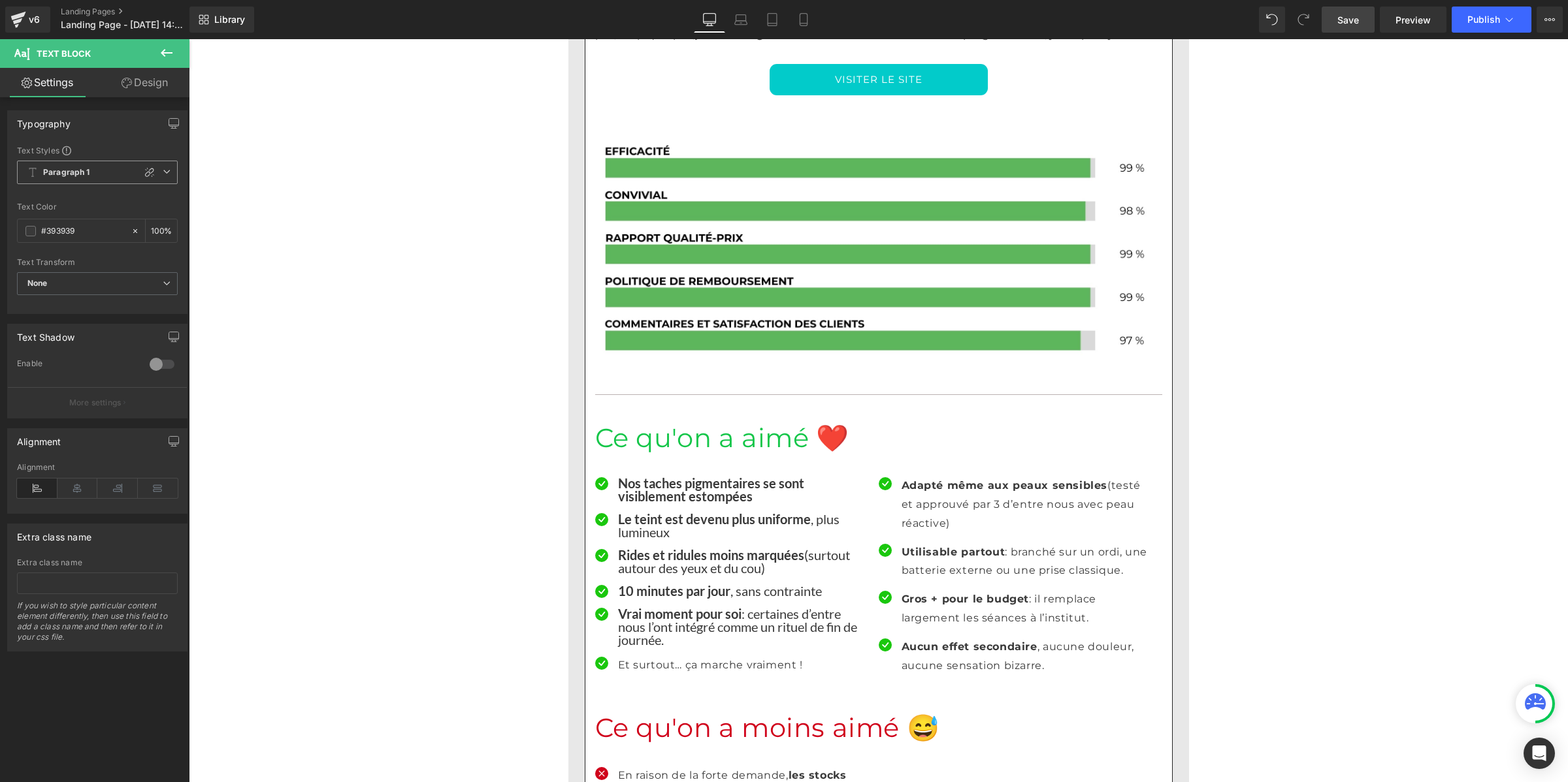
click at [75, 174] on b "Paragraph 1" at bounding box center [67, 173] width 47 height 11
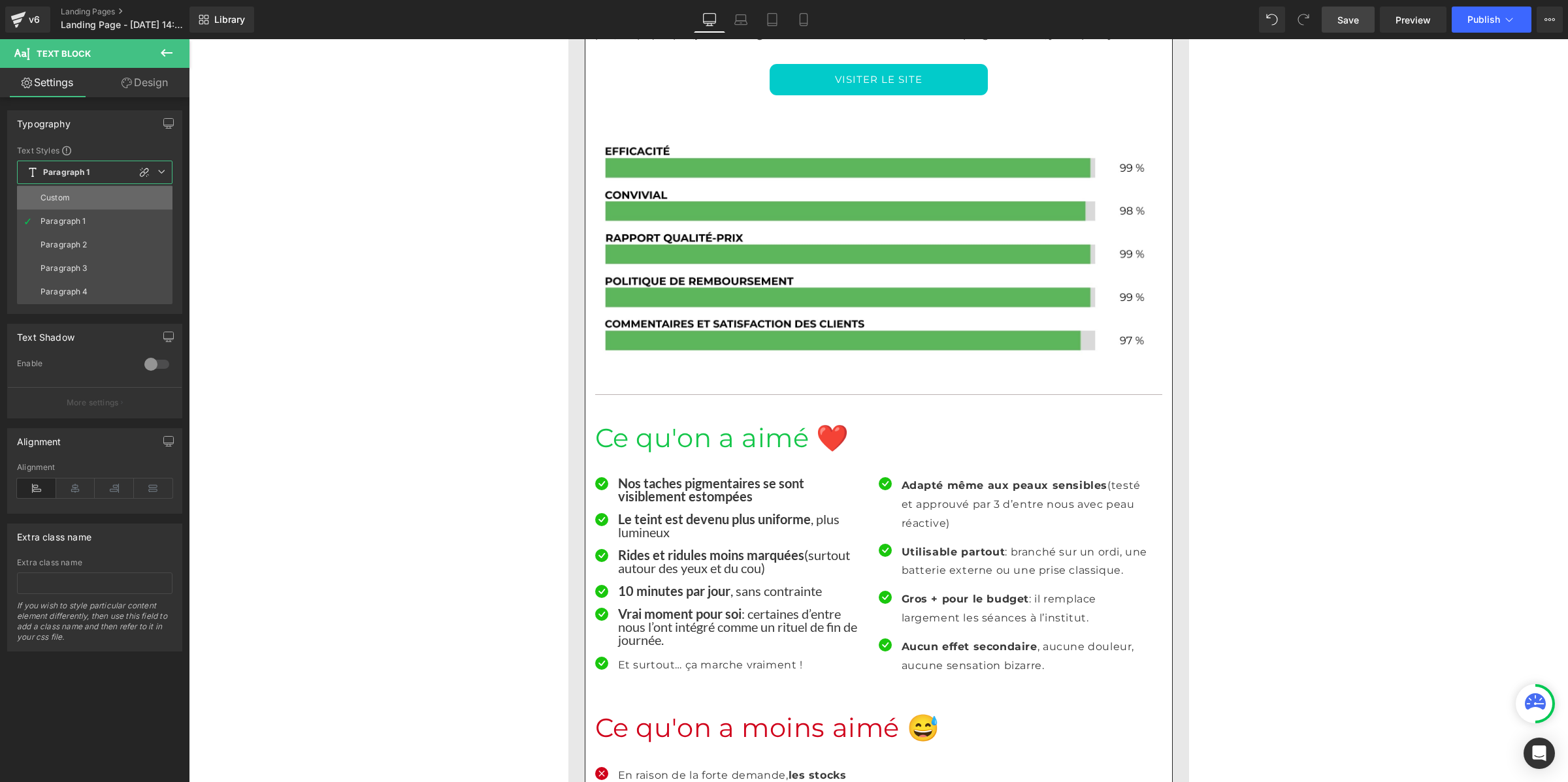
click at [69, 194] on div "Custom" at bounding box center [56, 198] width 30 height 9
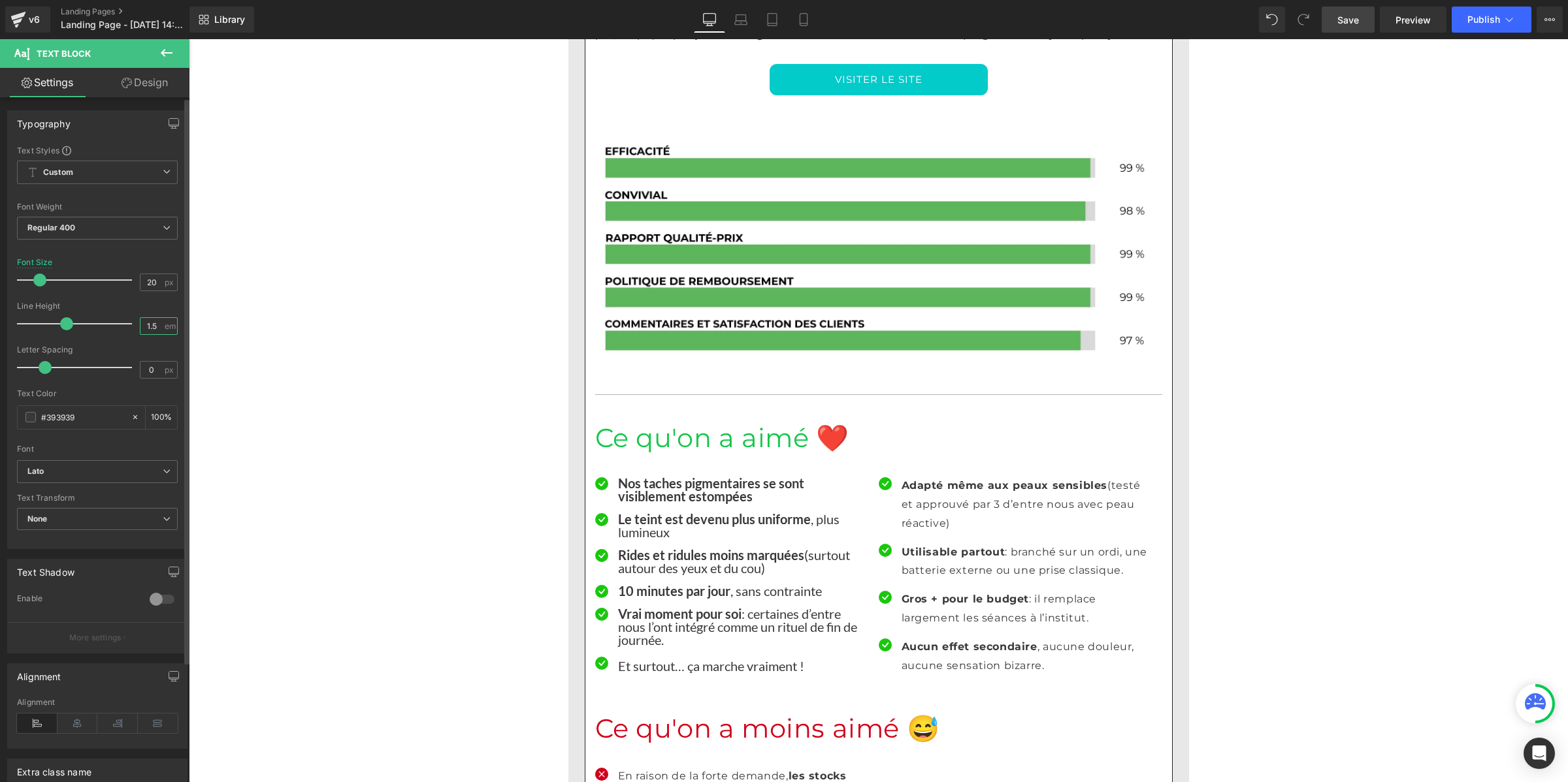
click at [152, 327] on input "1.5" at bounding box center [152, 327] width 23 height 17
paste input "number"
type input "1"
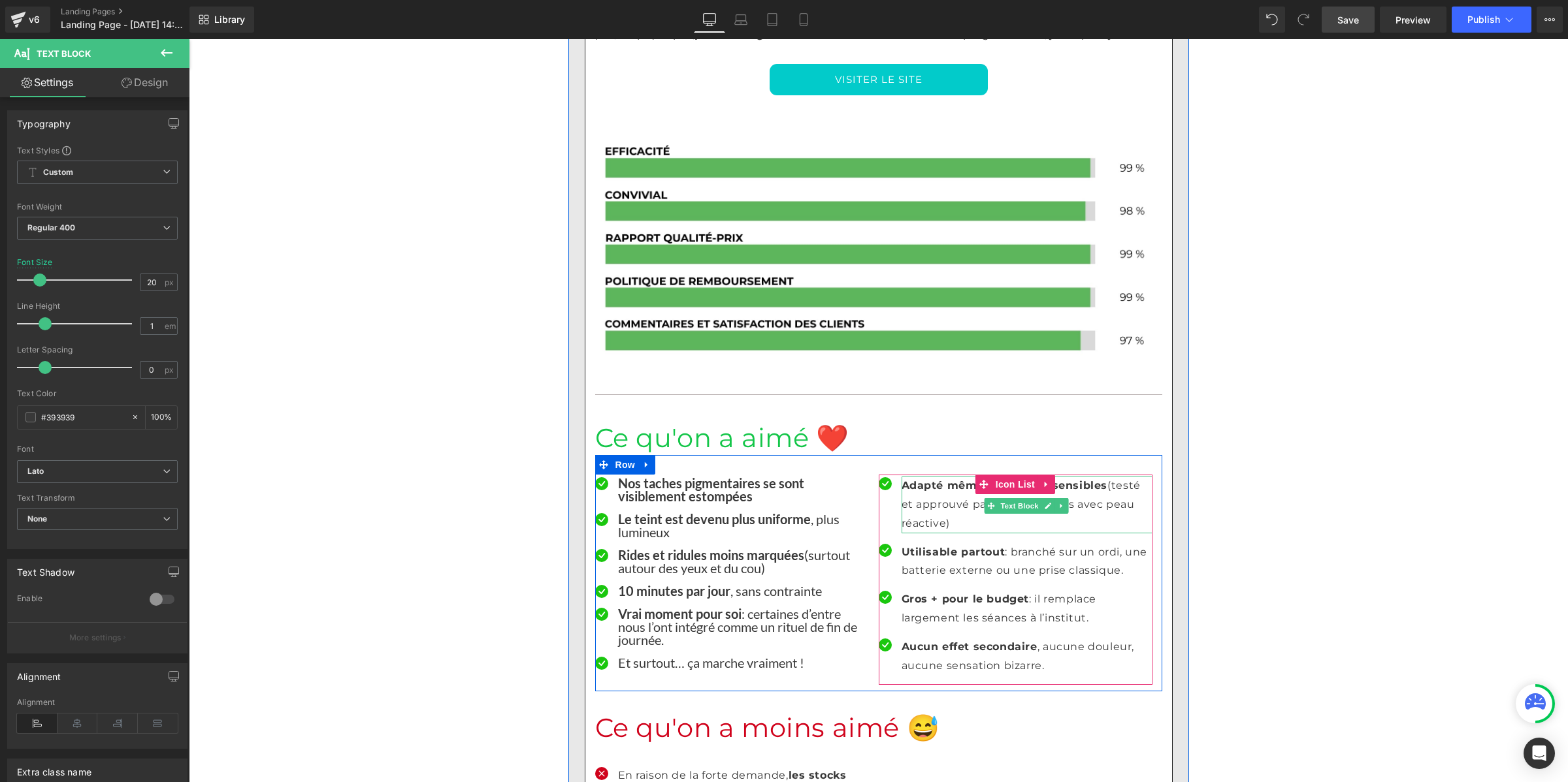
click at [923, 477] on p "Adapté même aux peaux sensibles (testé et approuvé par 3 d’entre nous avec peau…" at bounding box center [1027, 504] width 251 height 56
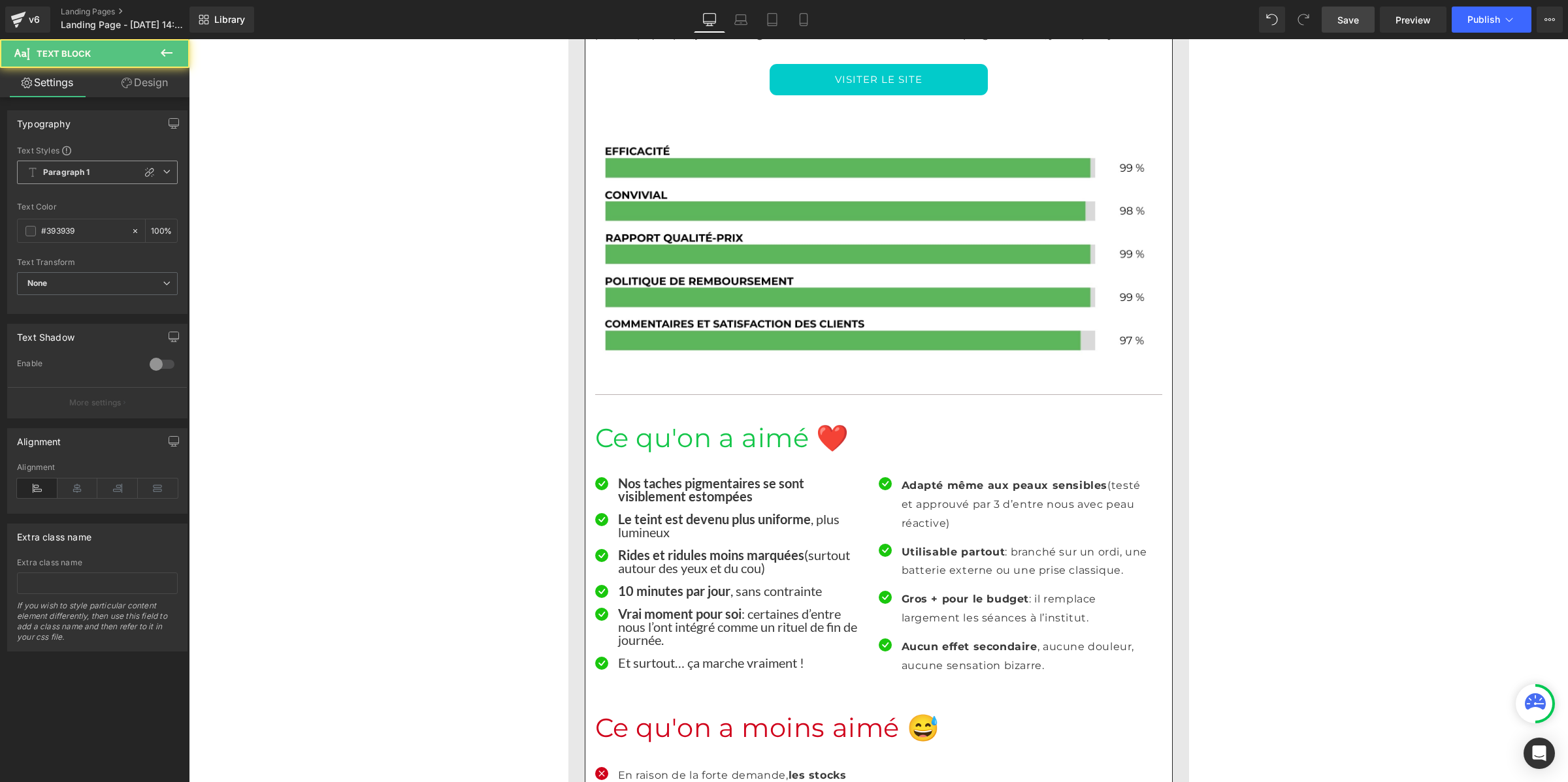
click at [104, 168] on span "Paragraph 1" at bounding box center [97, 172] width 161 height 23
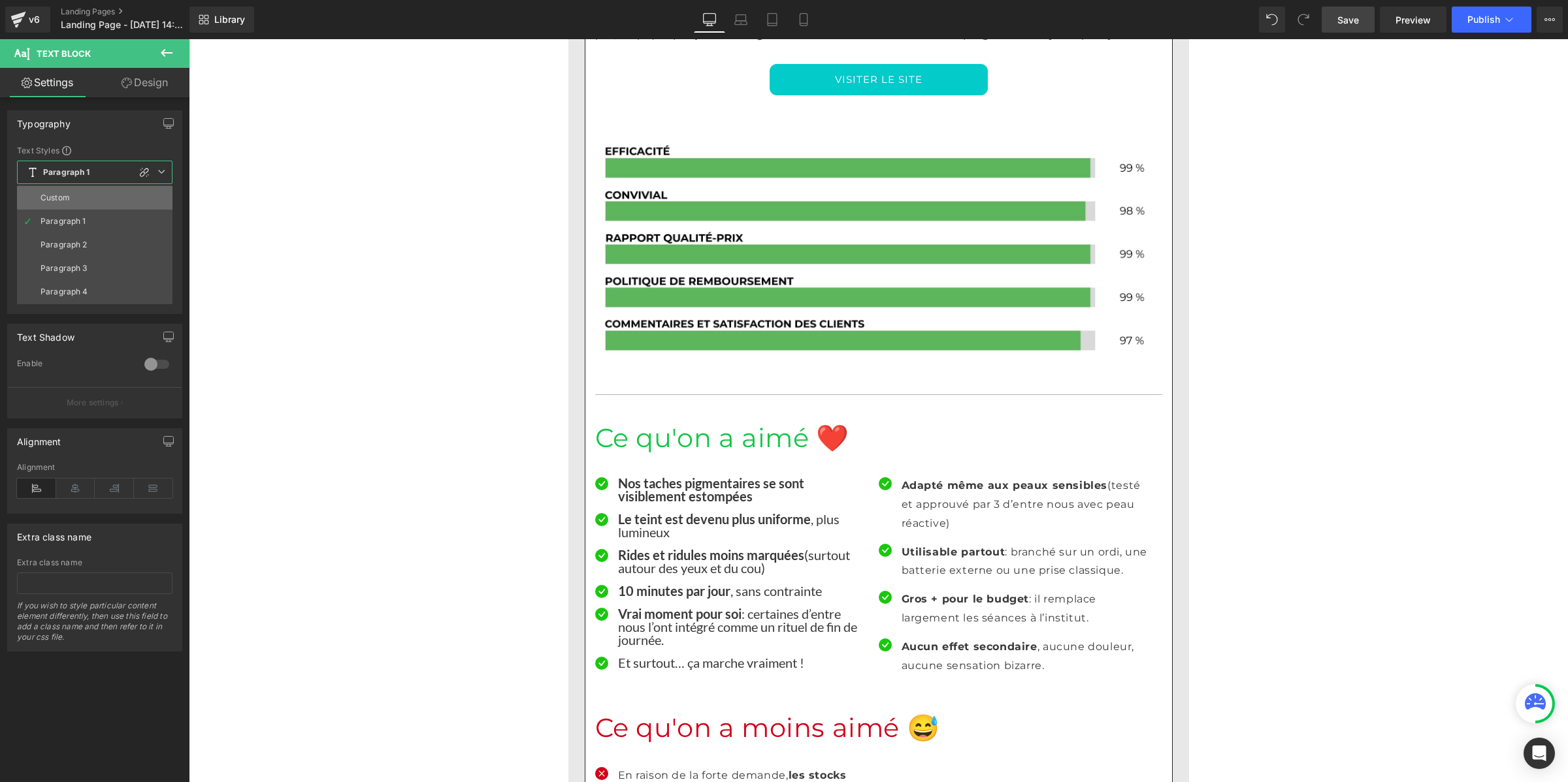
click at [101, 192] on li "Custom" at bounding box center [94, 197] width 156 height 23
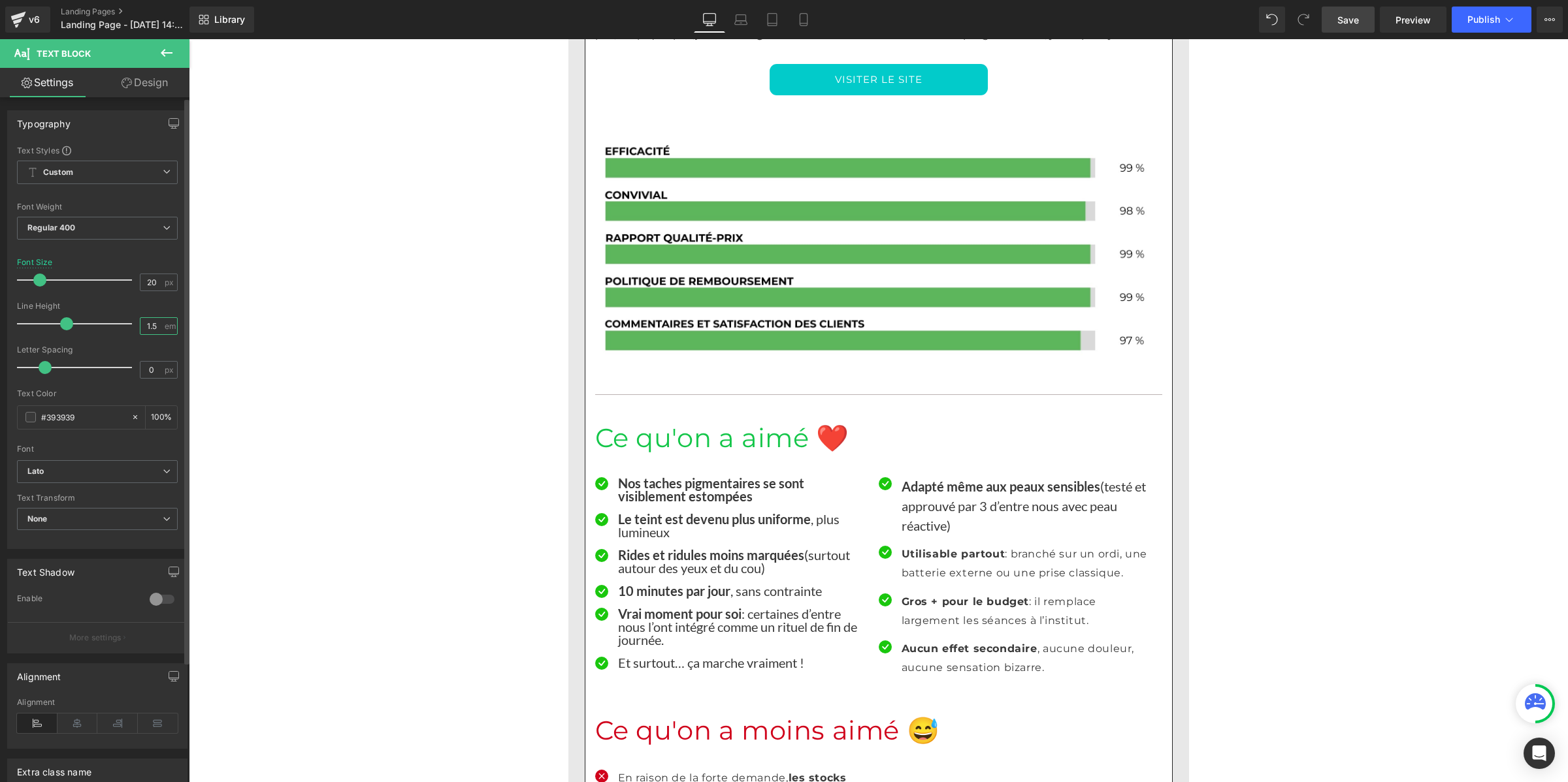
click at [152, 322] on input "1.5" at bounding box center [152, 327] width 23 height 17
click at [152, 323] on input "1.5" at bounding box center [152, 327] width 23 height 17
paste input "number"
type input "1"
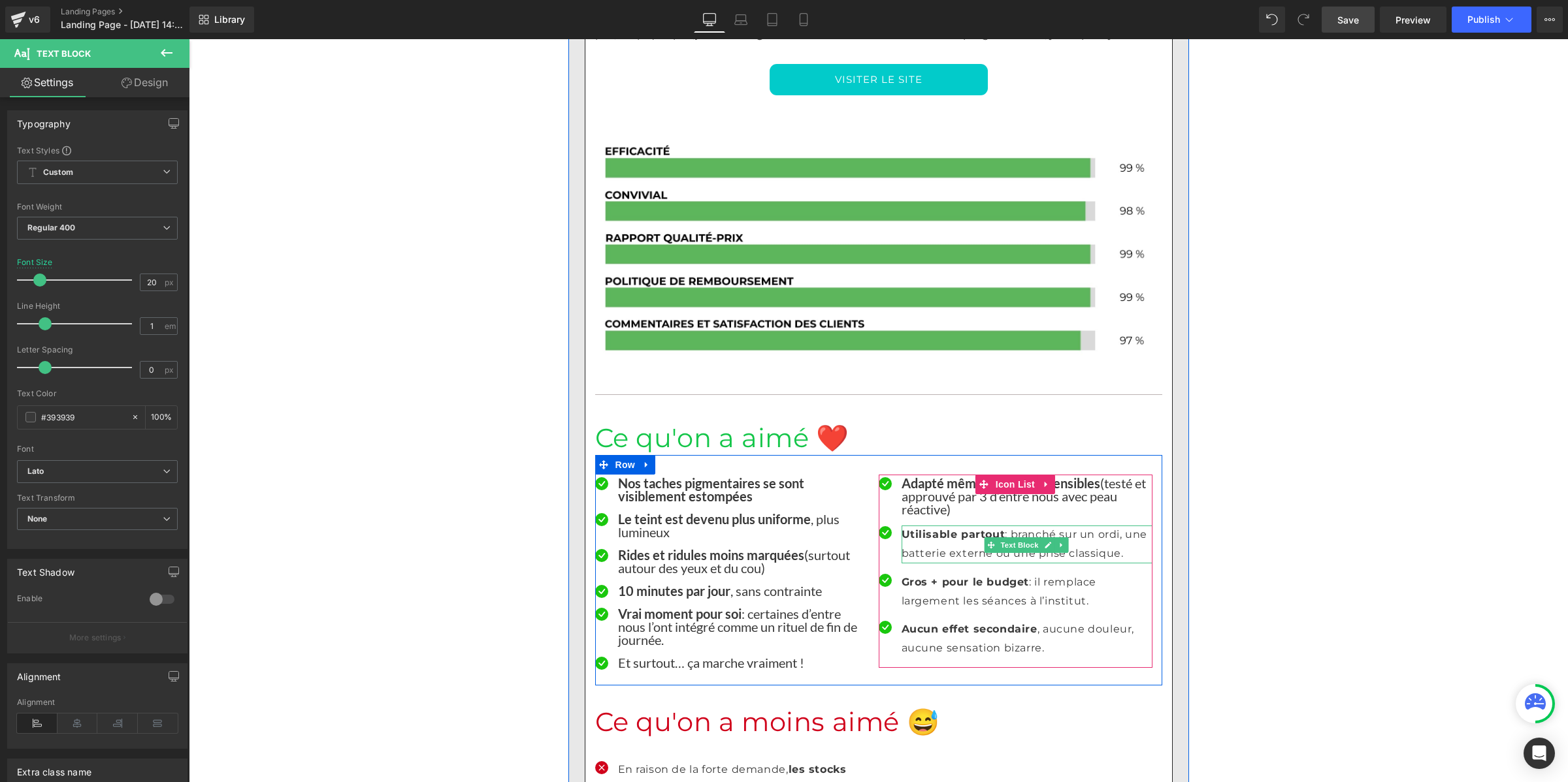
click at [914, 526] on p "Utilisable partout : branché sur un ordi, une batterie externe ou une prise cla…" at bounding box center [1027, 544] width 251 height 38
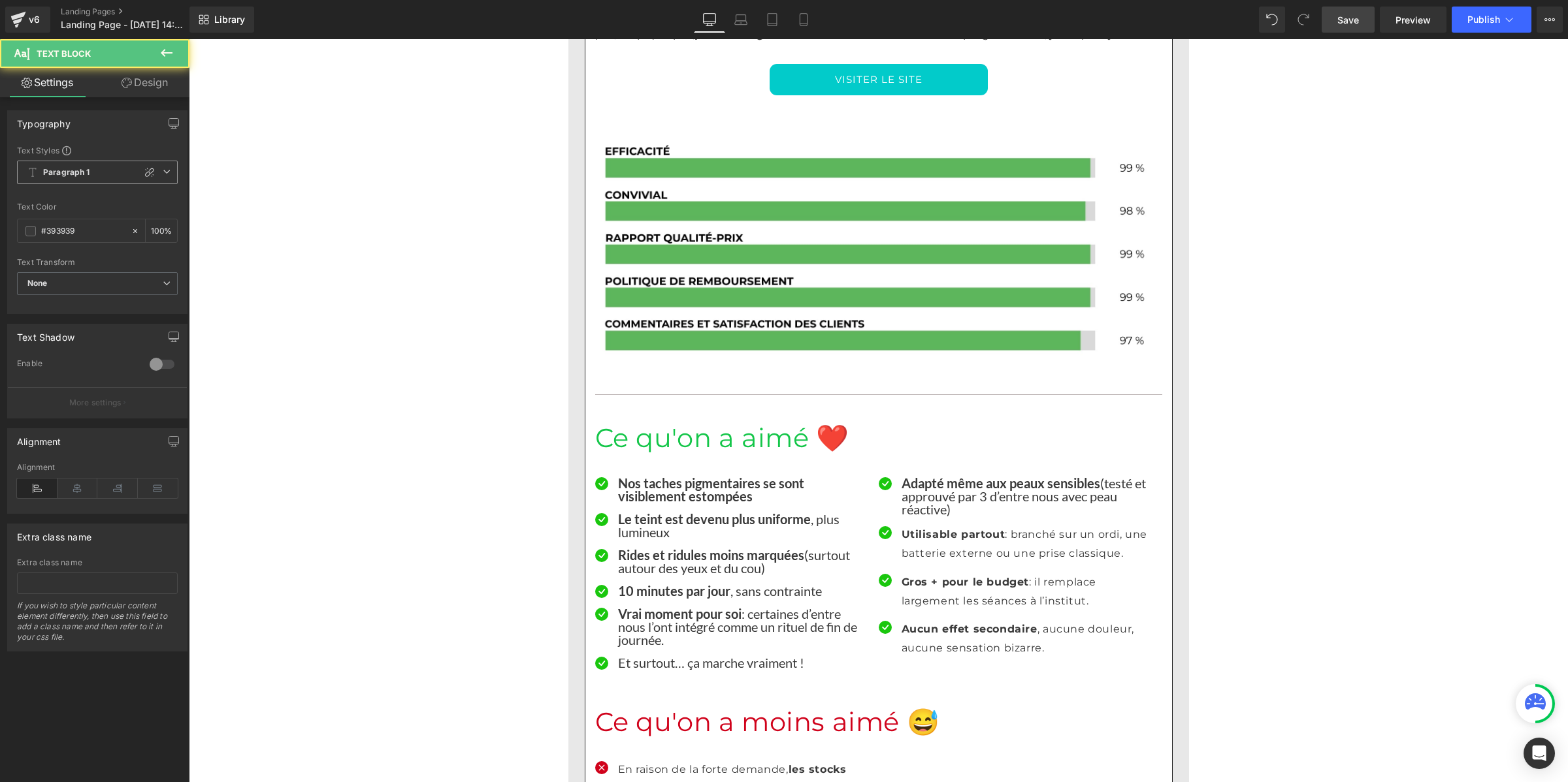
click at [74, 168] on b "Paragraph 1" at bounding box center [67, 173] width 47 height 11
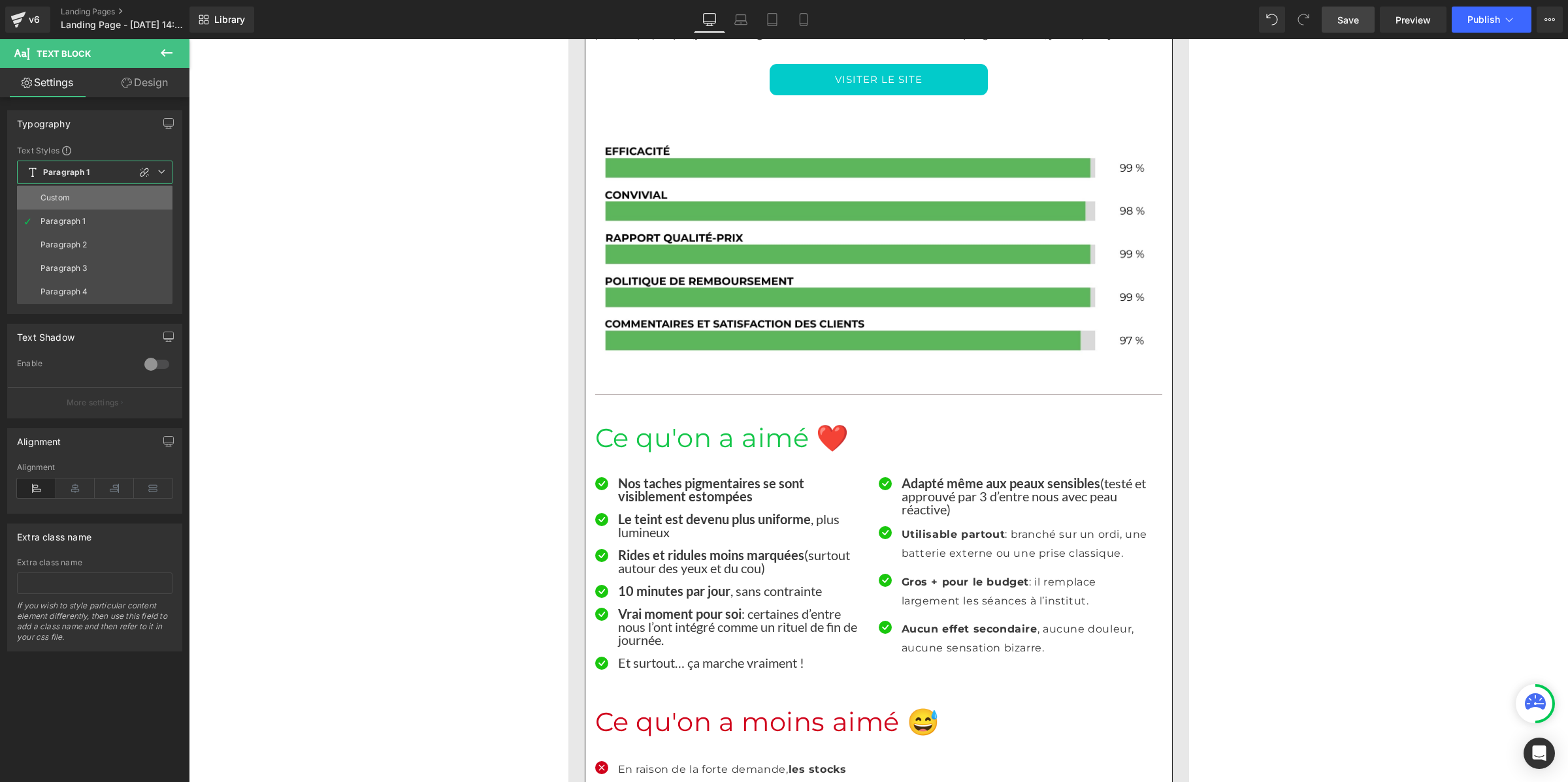
click at [74, 196] on li "Custom" at bounding box center [94, 197] width 156 height 23
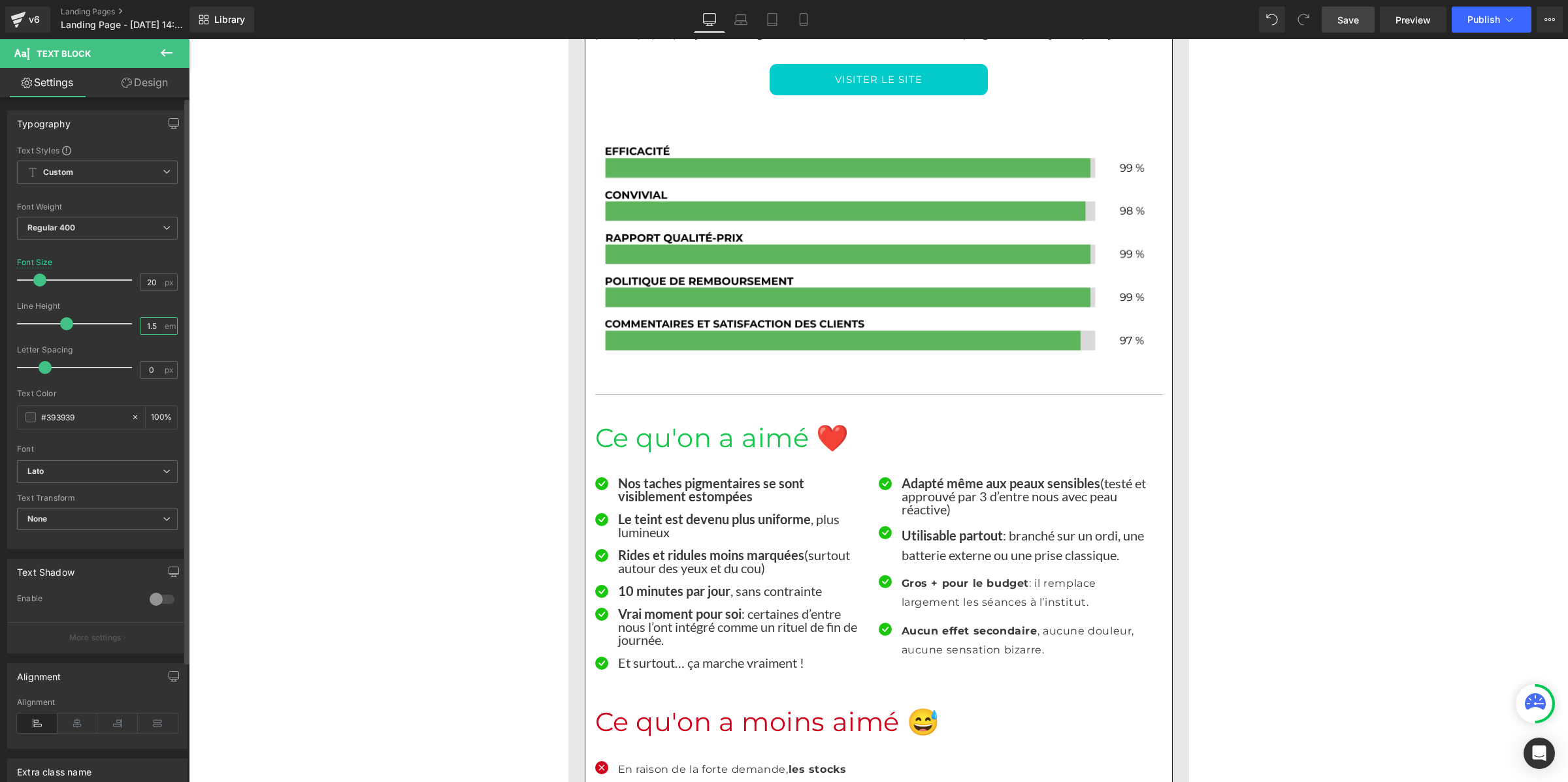
click at [148, 328] on input "1.5" at bounding box center [152, 327] width 23 height 17
paste input "number"
type input "1"
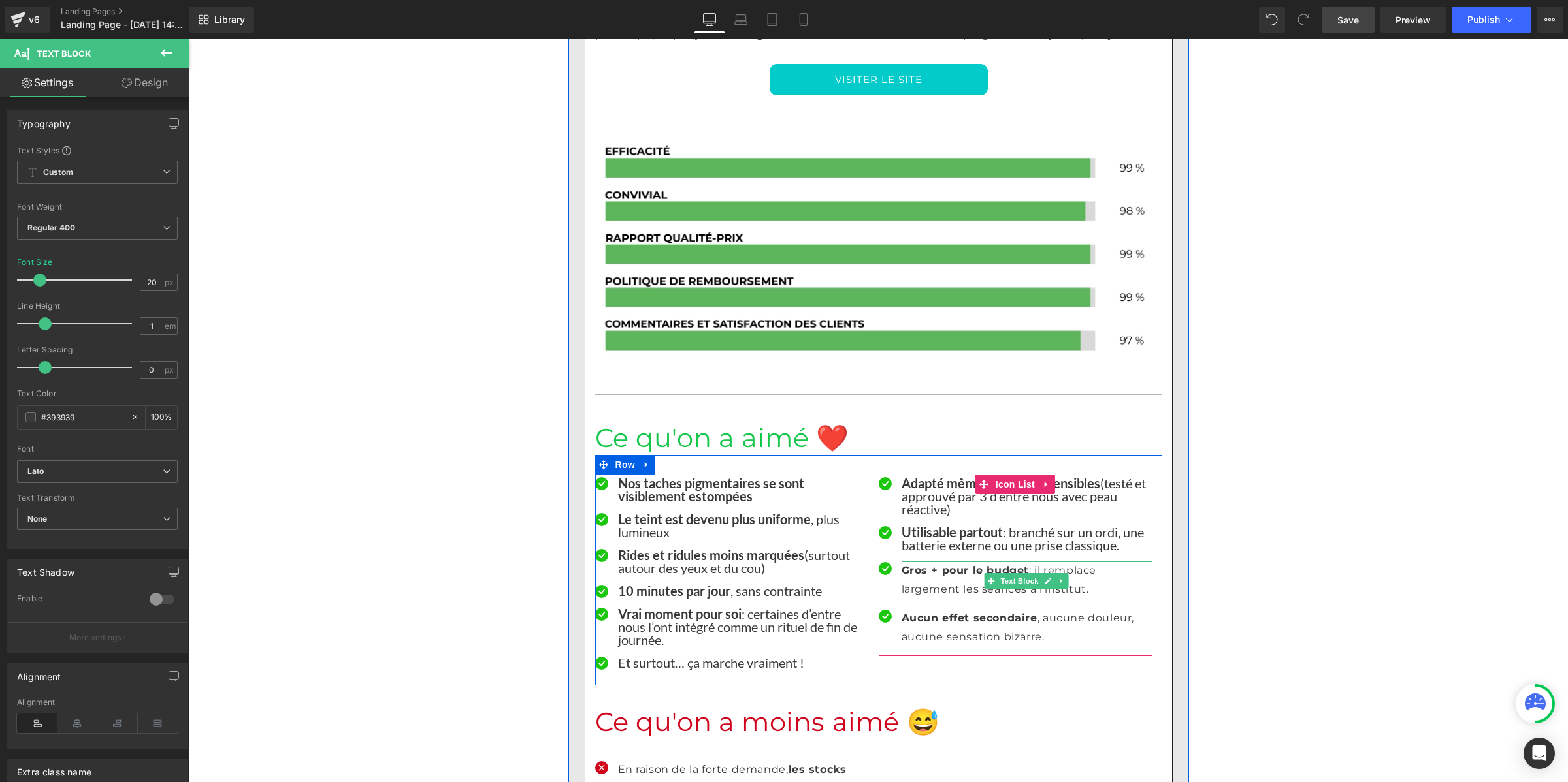
click at [920, 562] on p "Gros + pour le budget : il remplace largement les séances à l’institut." at bounding box center [1027, 580] width 251 height 38
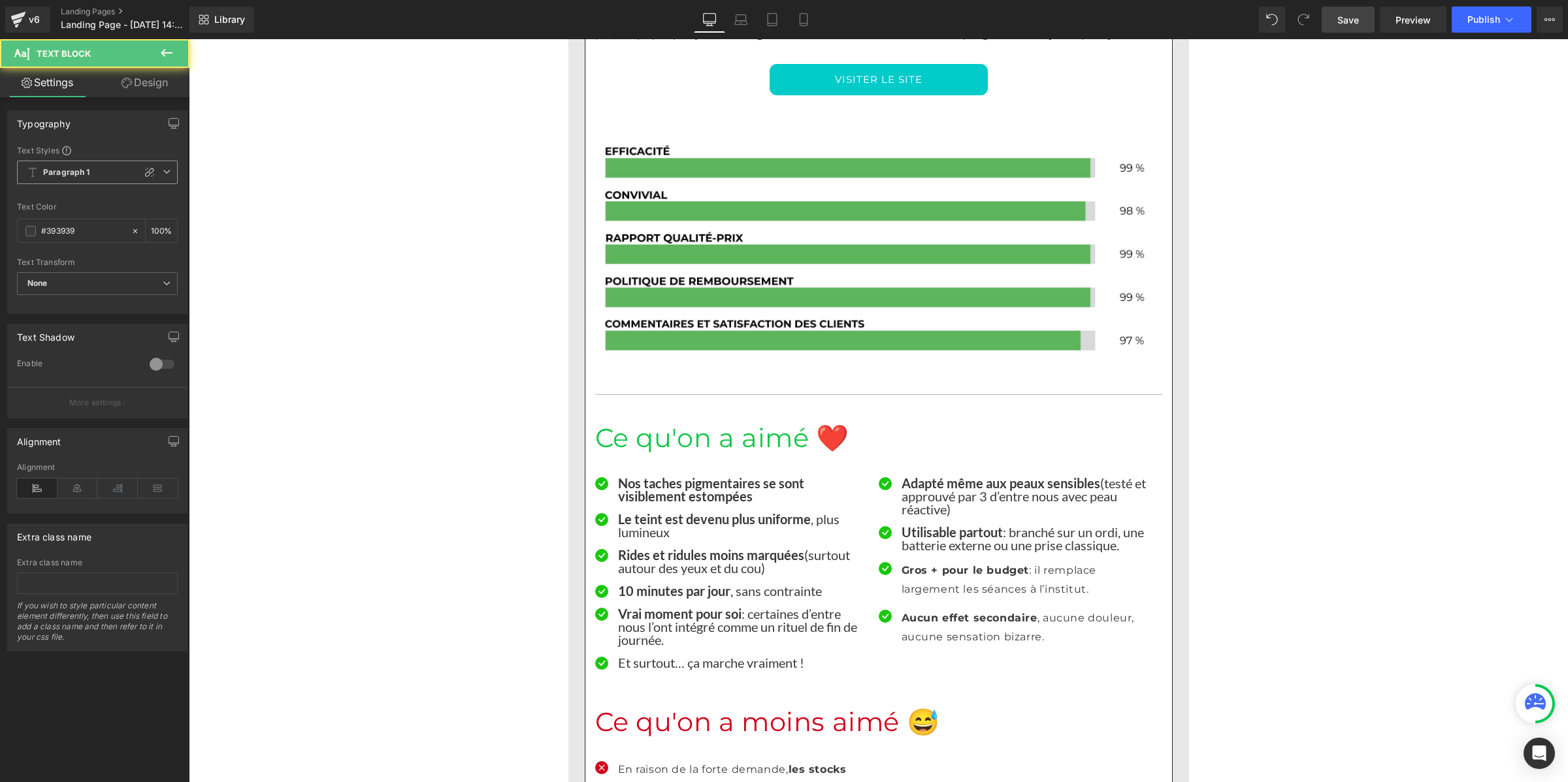
click at [80, 170] on b "Paragraph 1" at bounding box center [67, 173] width 47 height 11
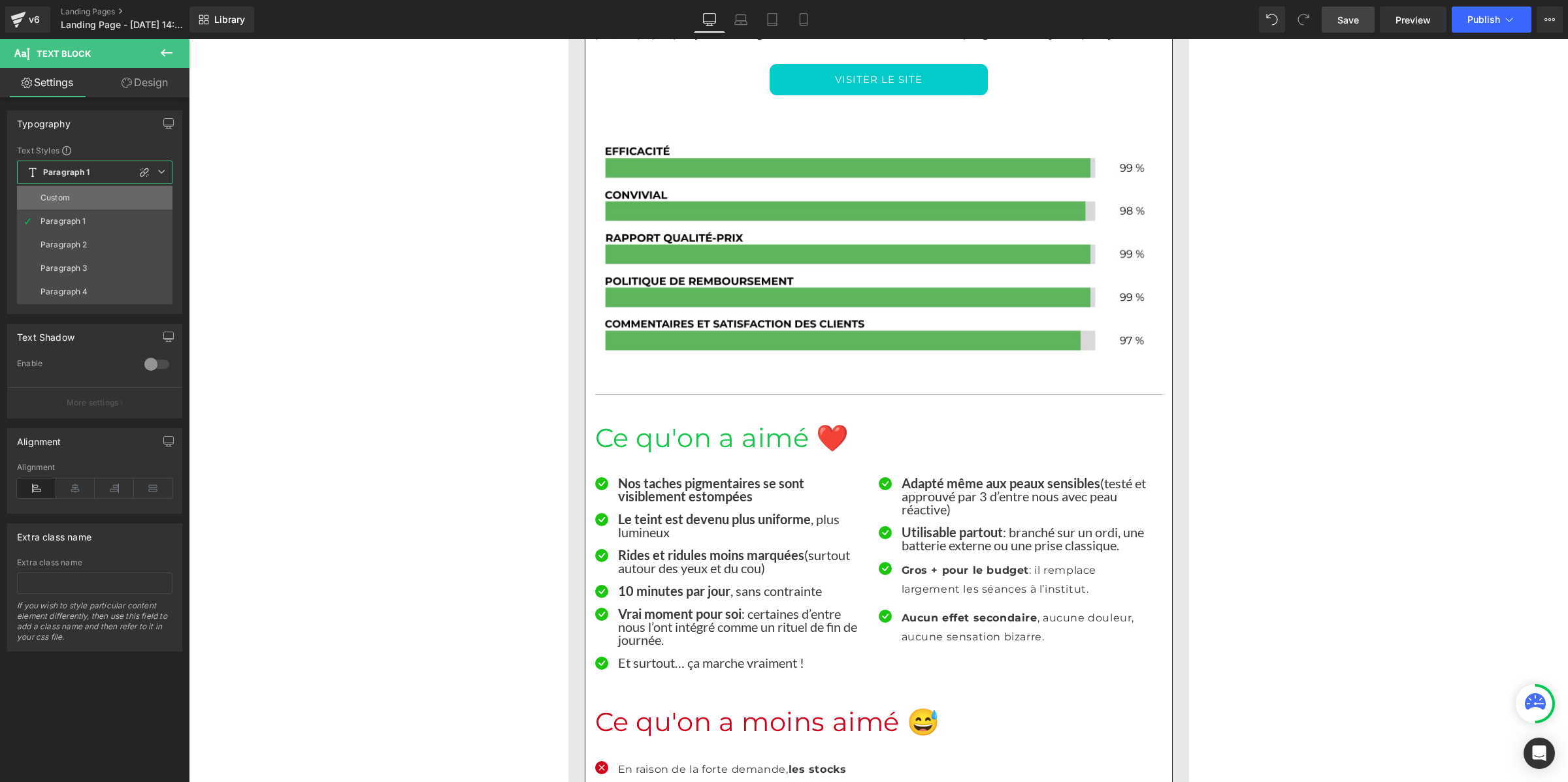
click at [86, 196] on li "Custom" at bounding box center [94, 197] width 156 height 23
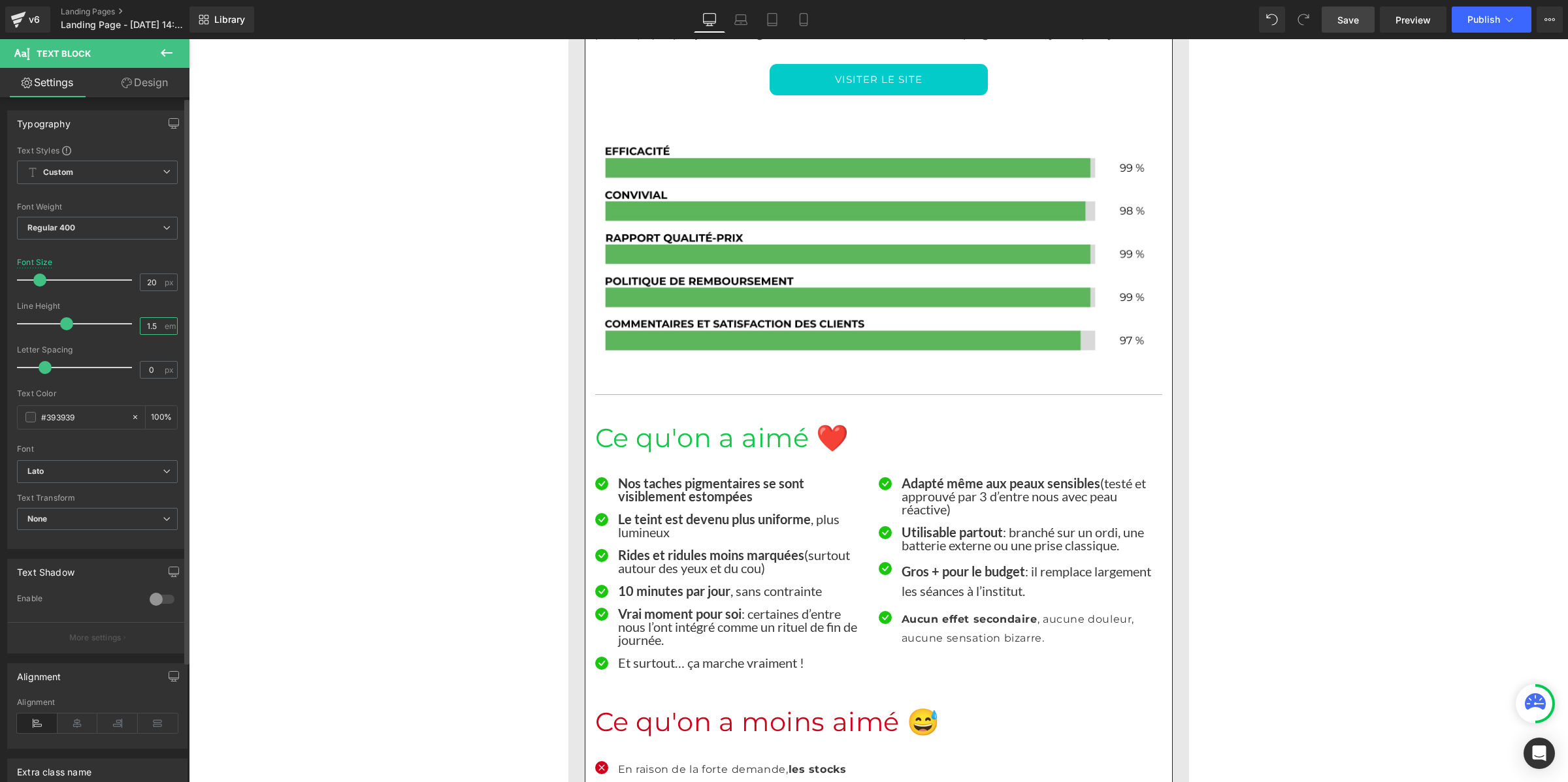
click at [155, 328] on input "1.5" at bounding box center [152, 327] width 23 height 17
paste input "number"
type input "1"
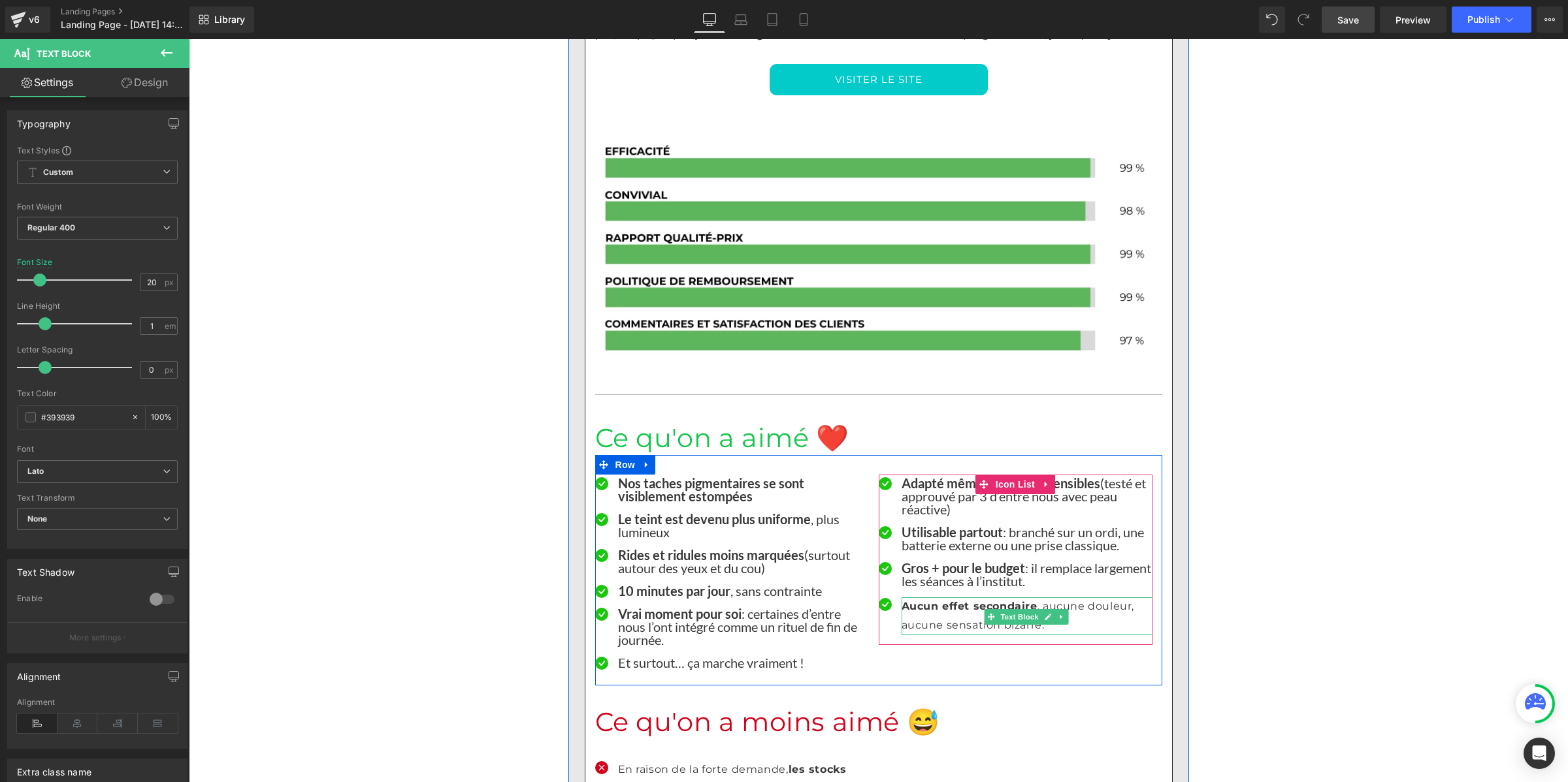
click at [940, 598] on p "Aucun effet secondaire , aucune douleur, aucune sensation bizarre." at bounding box center [1027, 616] width 251 height 38
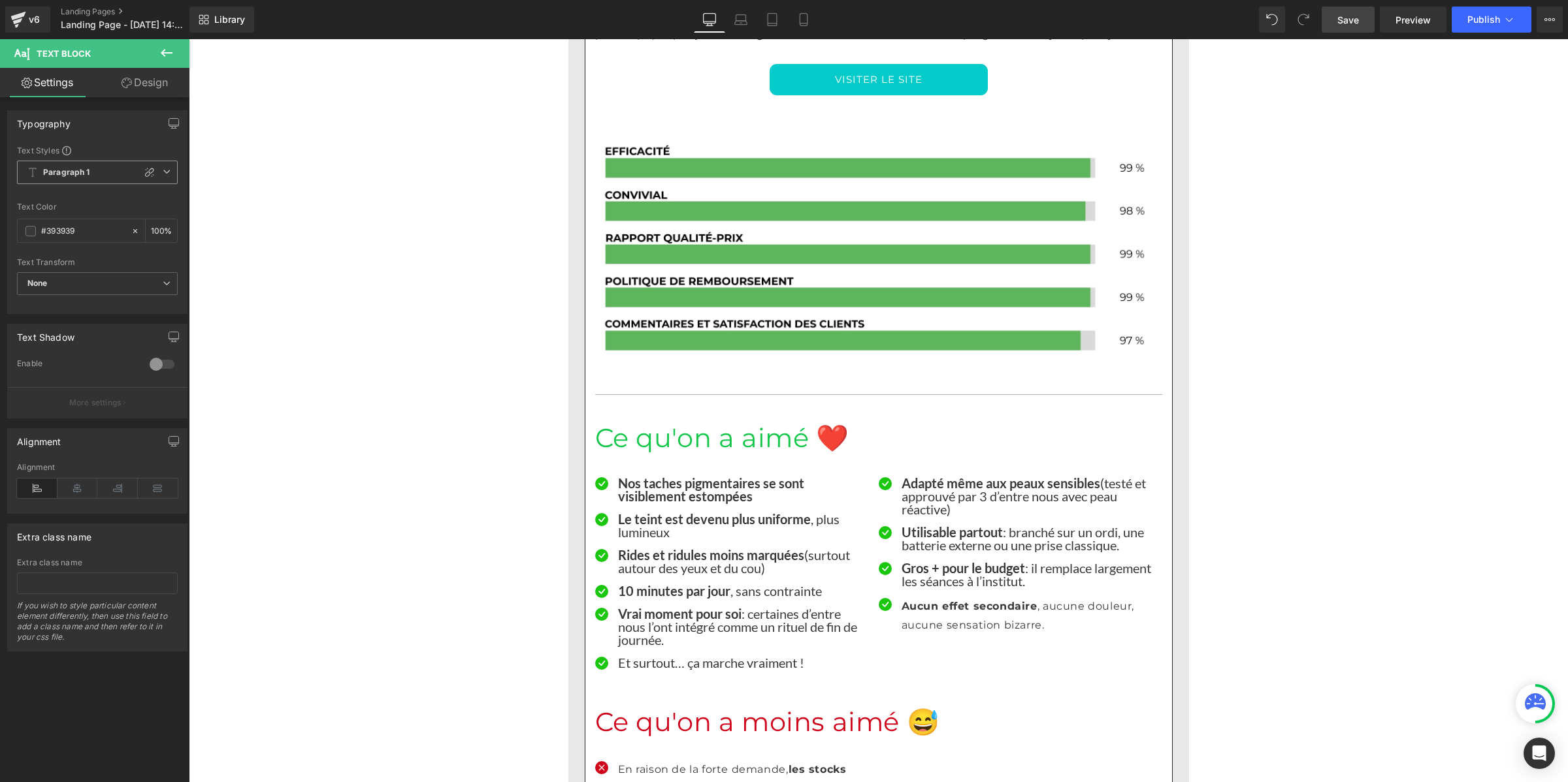
click at [63, 171] on b "Paragraph 1" at bounding box center [67, 173] width 47 height 11
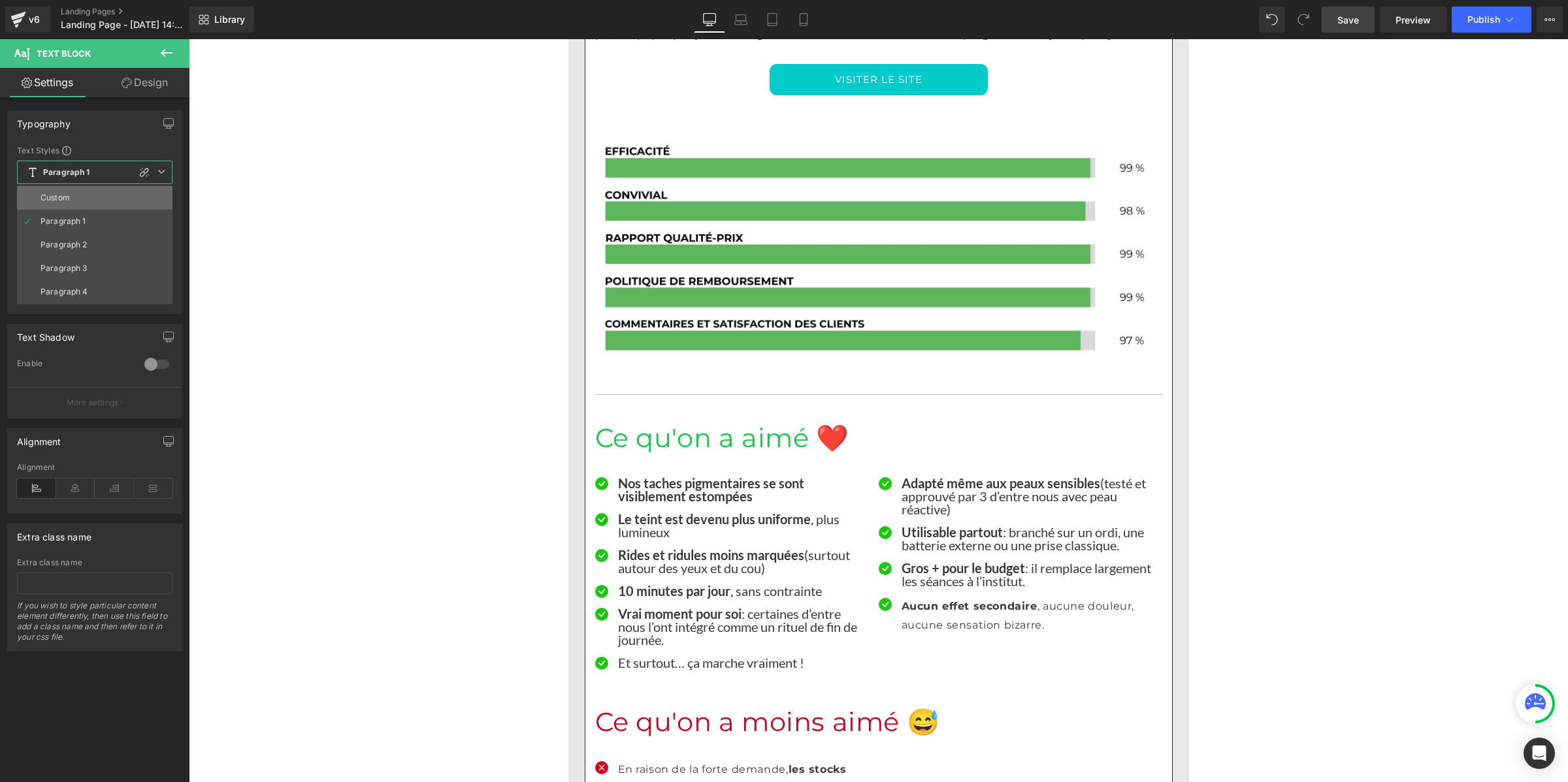
click at [72, 197] on li "Custom" at bounding box center [94, 197] width 156 height 23
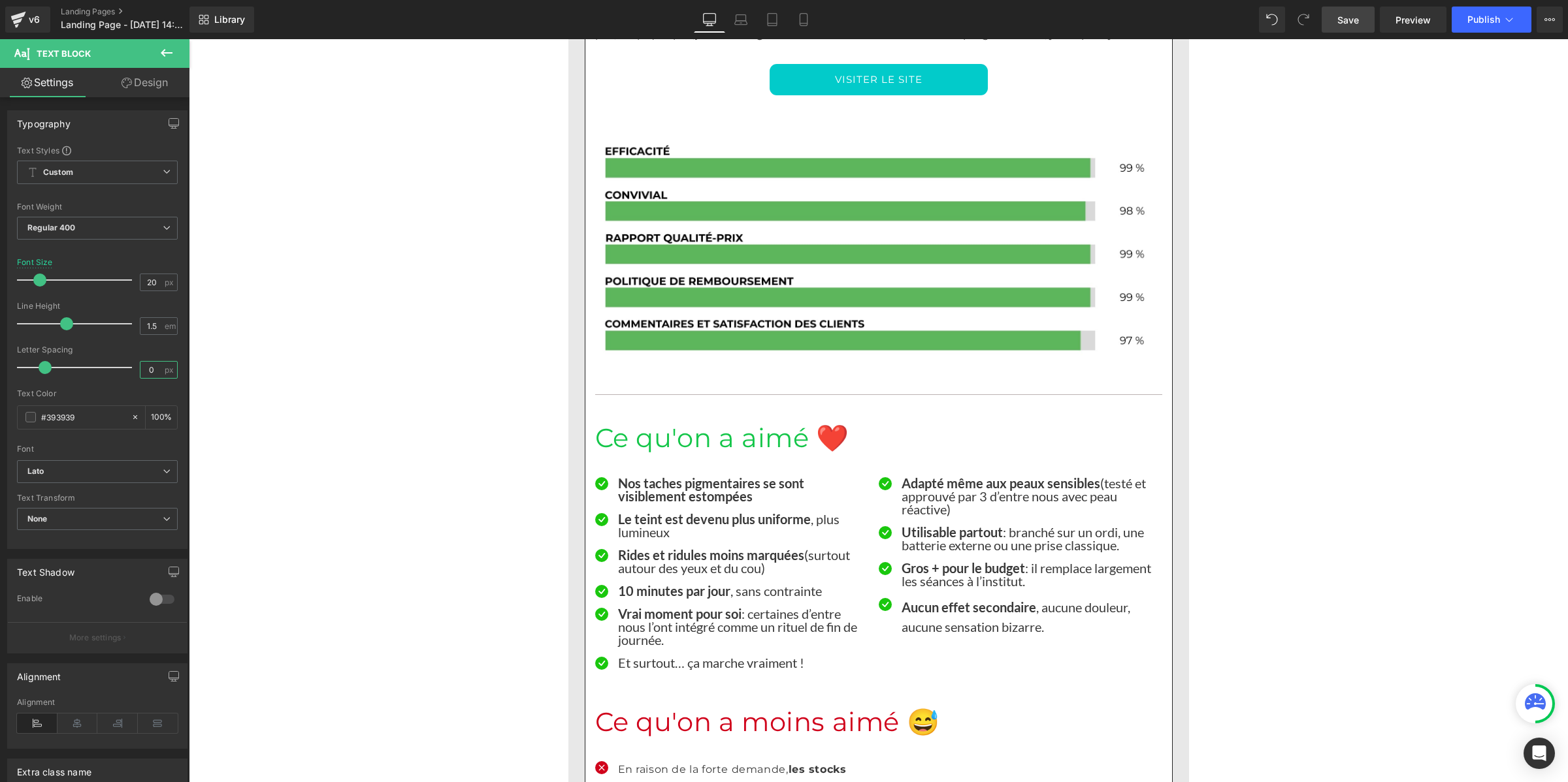
click at [149, 365] on input "0" at bounding box center [152, 370] width 23 height 17
click at [147, 323] on input "1.5" at bounding box center [152, 327] width 23 height 17
paste input "number"
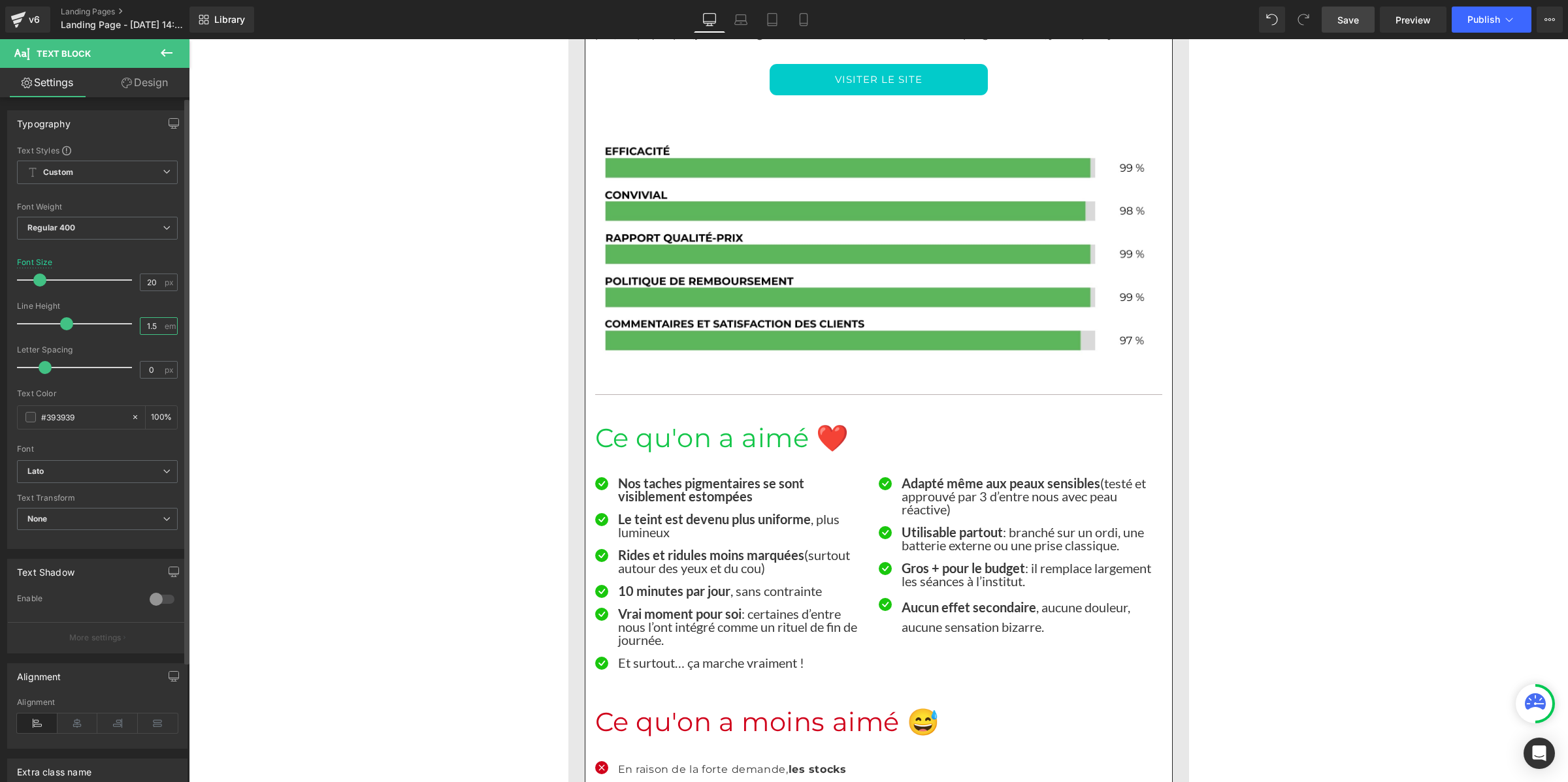
type input "1"
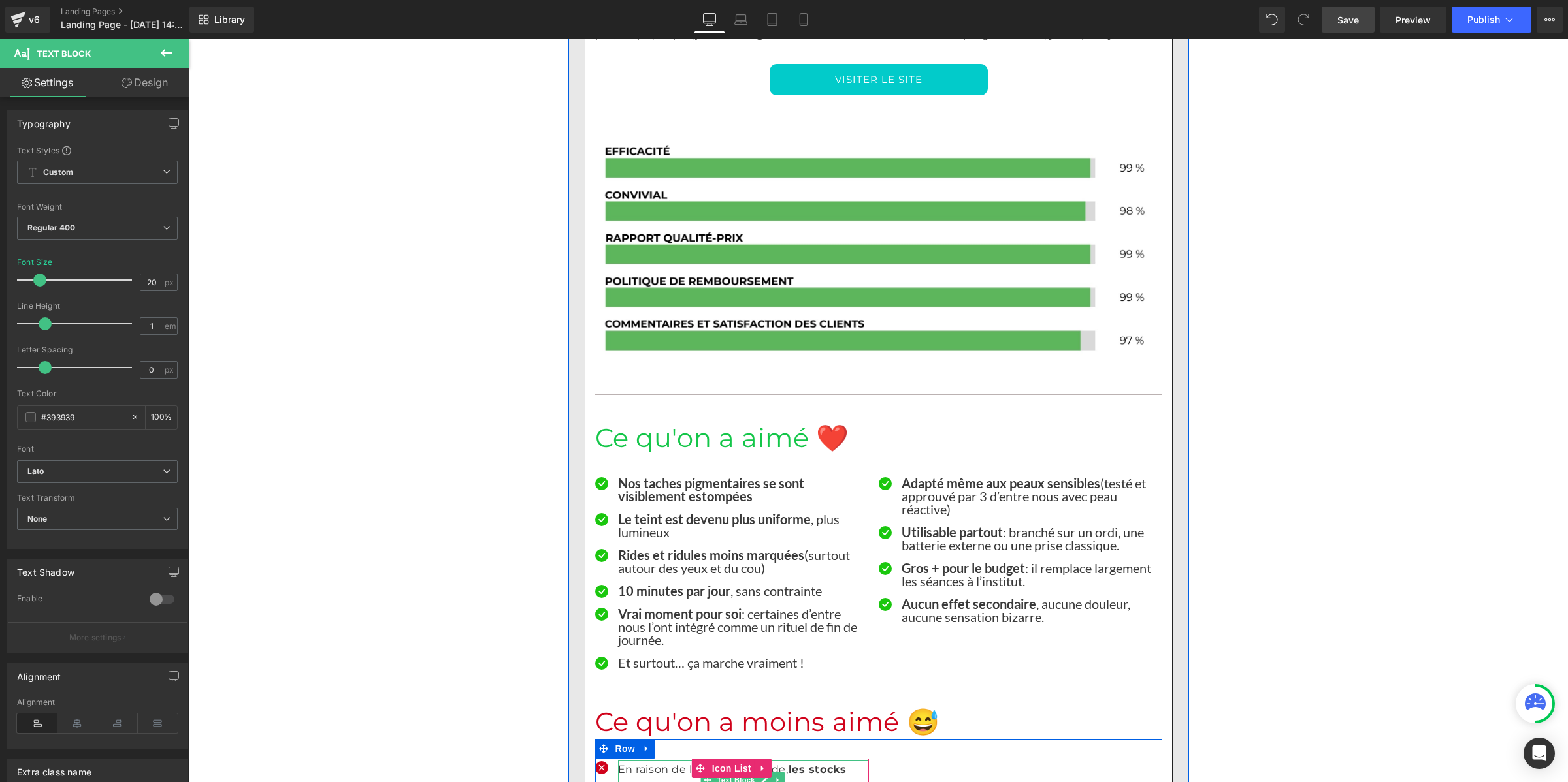
click at [648, 761] on p "En raison de la forte demande, les stocks sont souvent épuisés" at bounding box center [743, 779] width 251 height 38
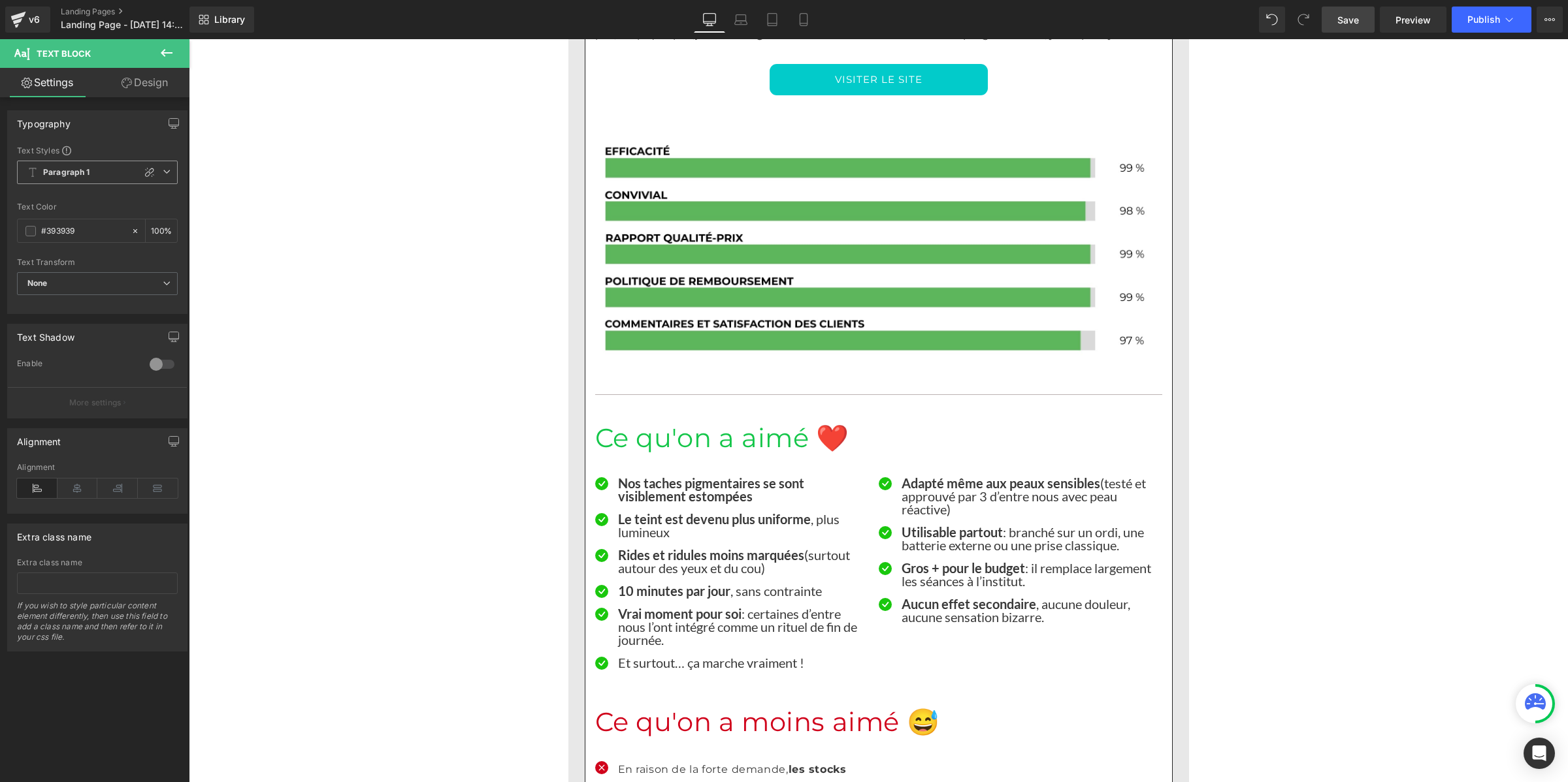
click at [111, 179] on span "Paragraph 1" at bounding box center [97, 172] width 161 height 23
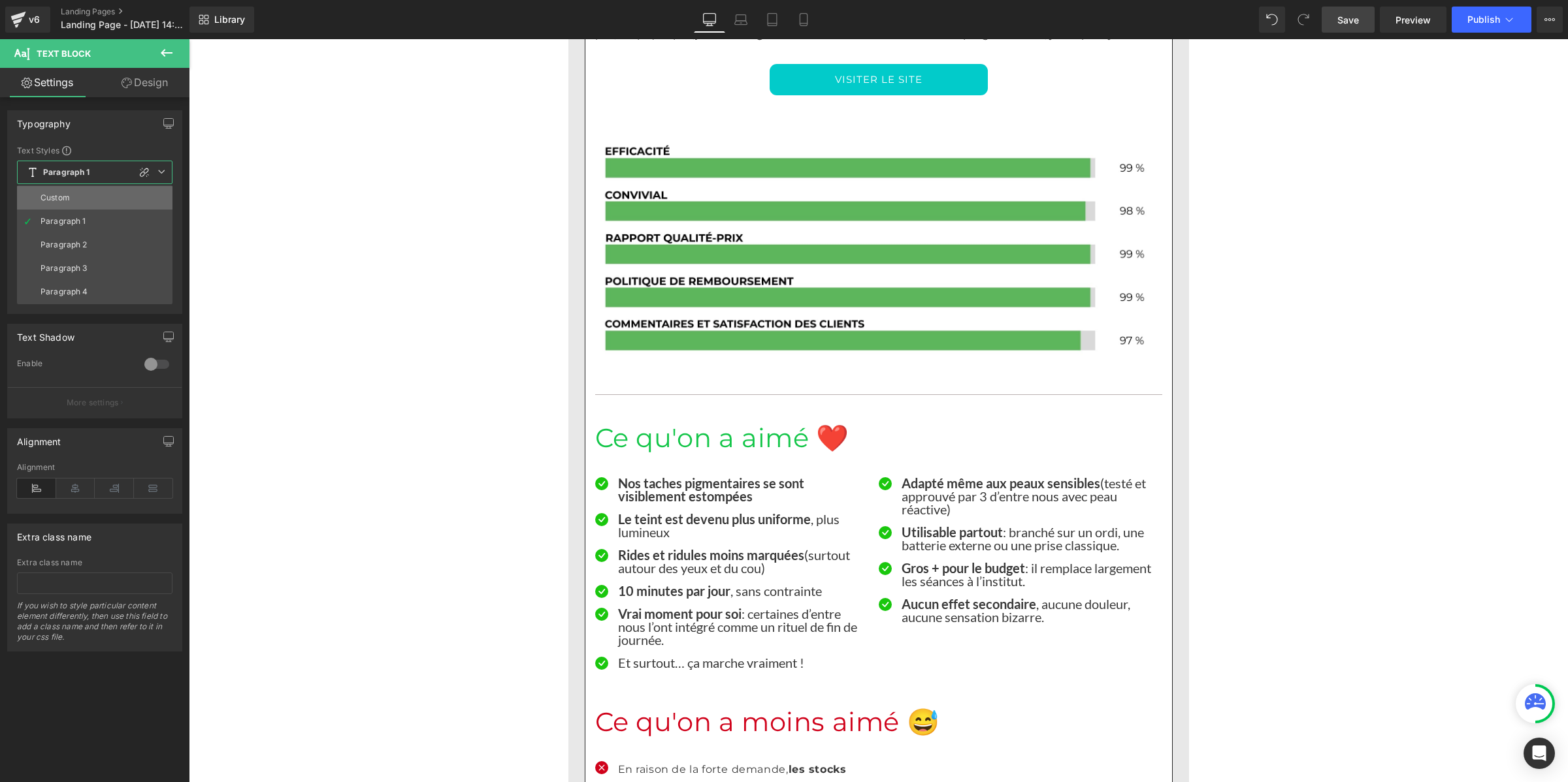
click at [100, 196] on li "Custom" at bounding box center [94, 197] width 156 height 23
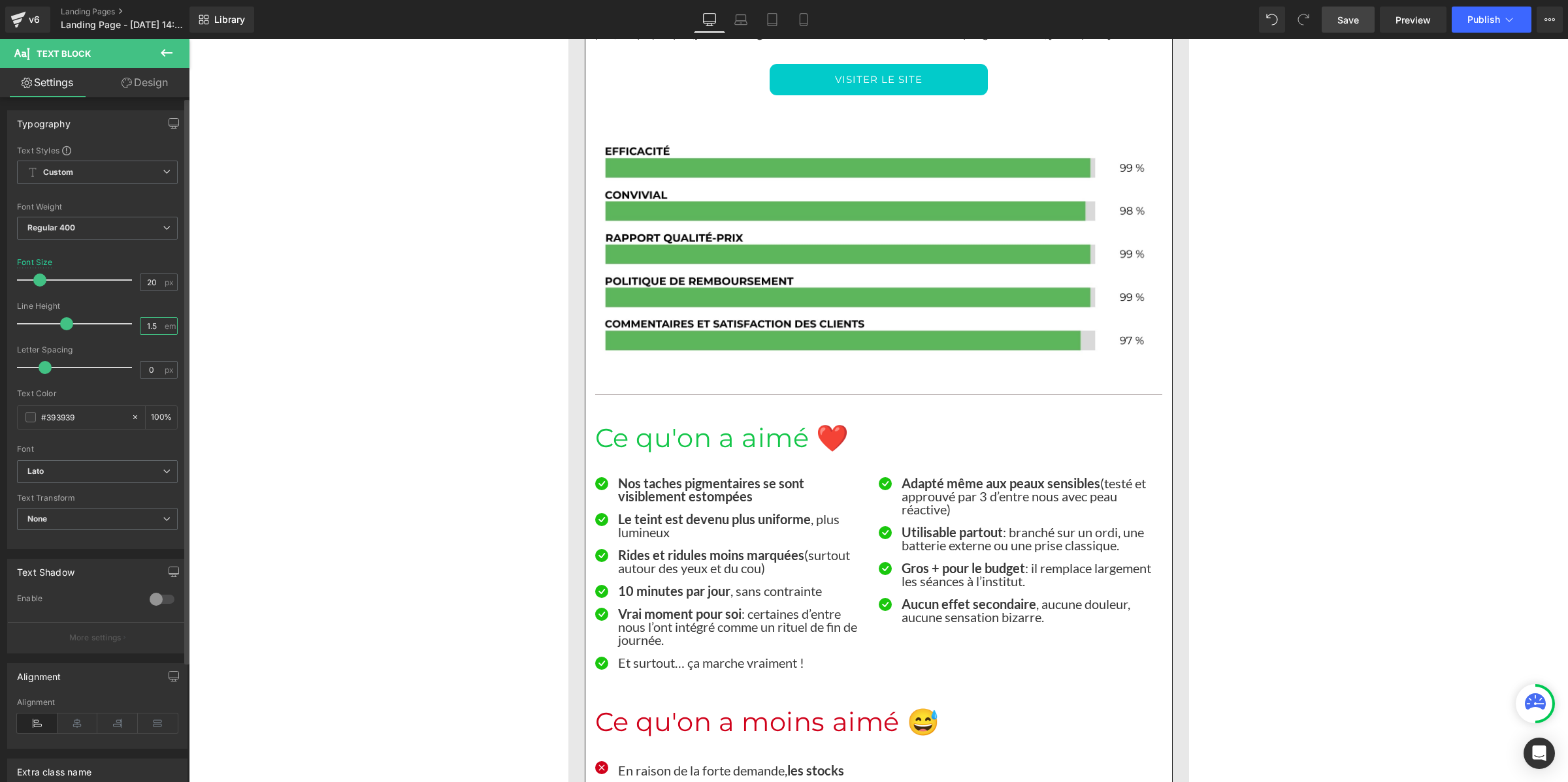
click at [156, 328] on input "1.5" at bounding box center [152, 327] width 23 height 17
paste input "number"
type input "1"
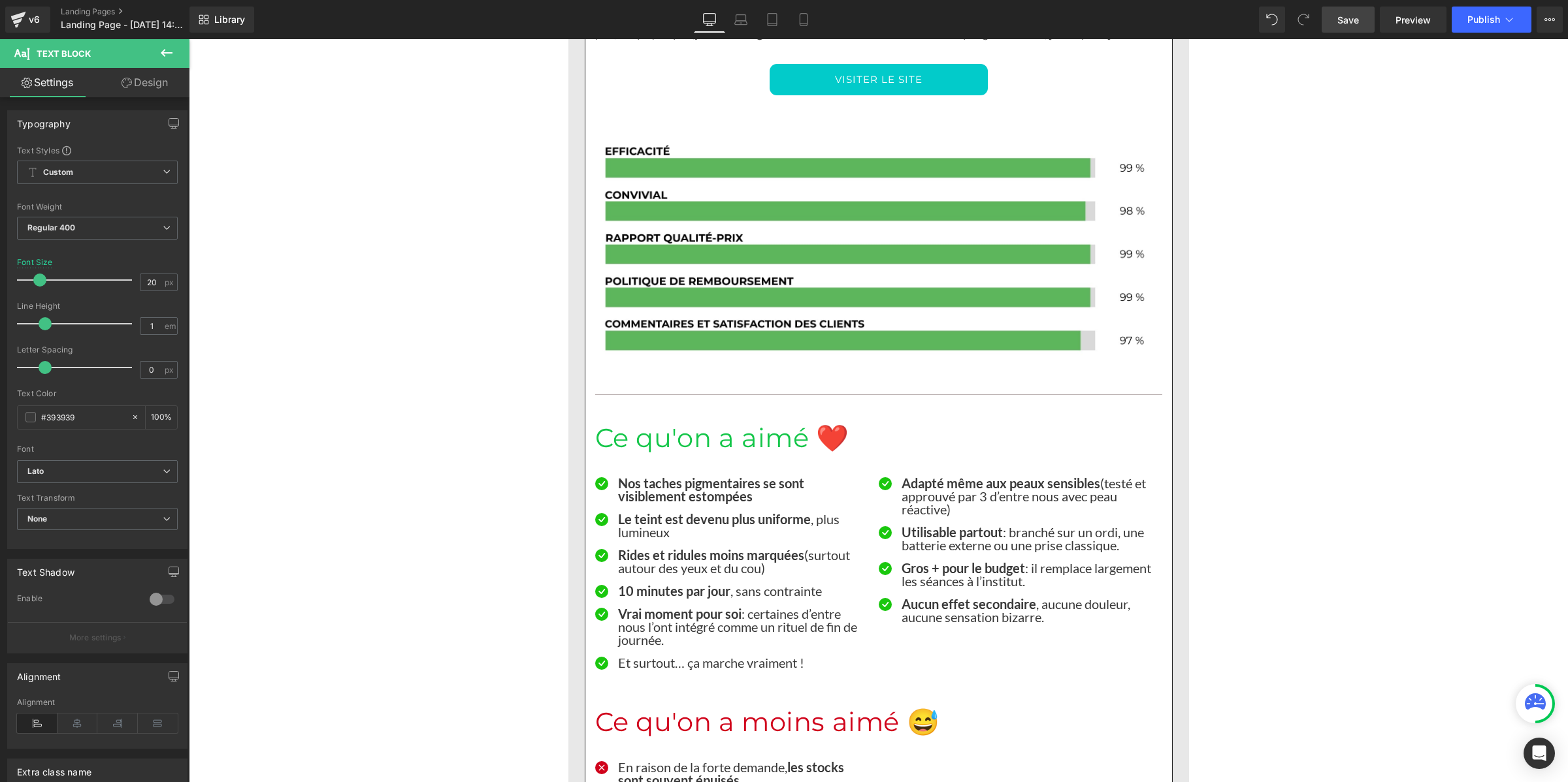
click at [1335, 15] on link "Save" at bounding box center [1348, 19] width 53 height 26
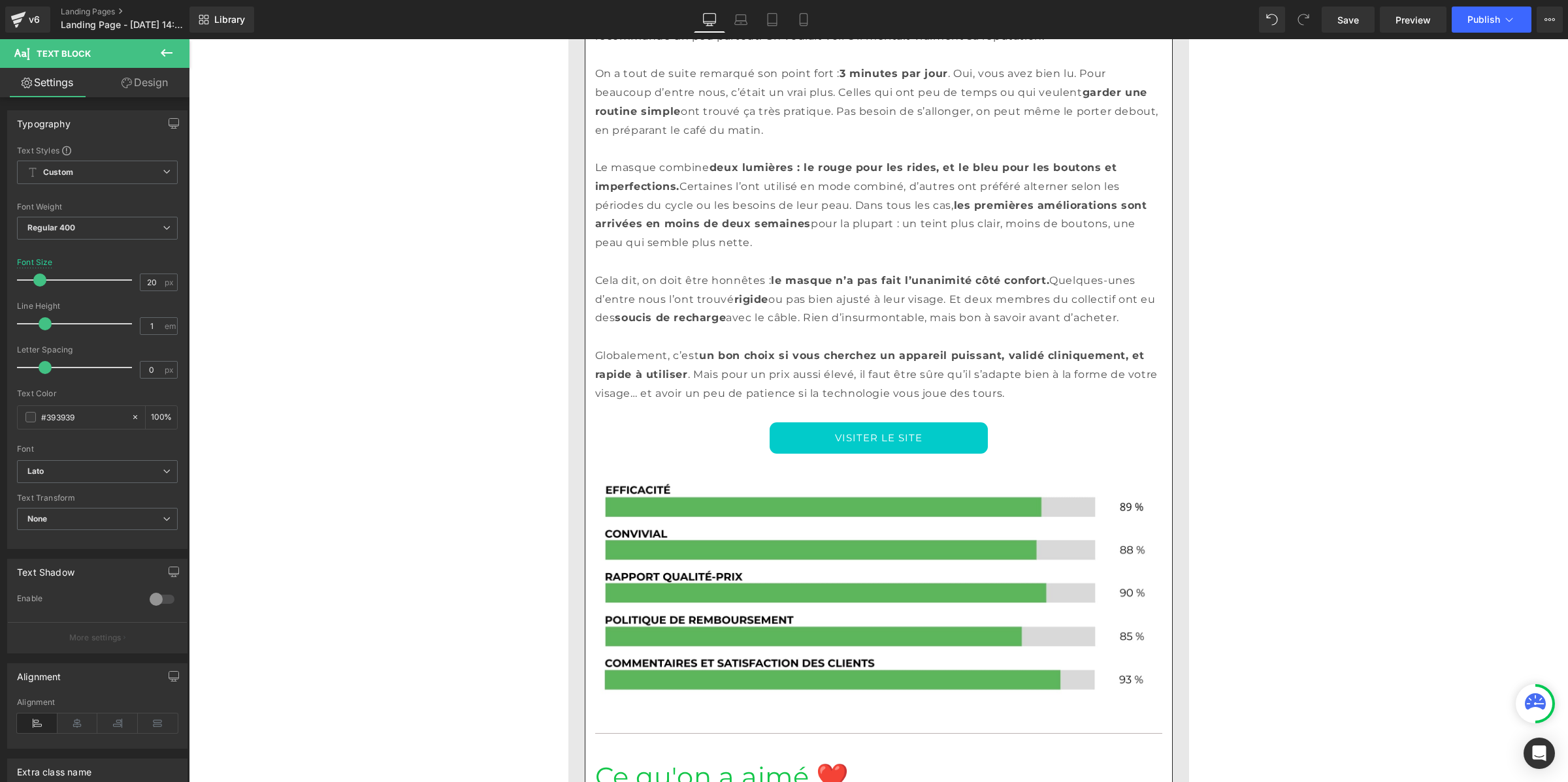
scroll to position [4866, 0]
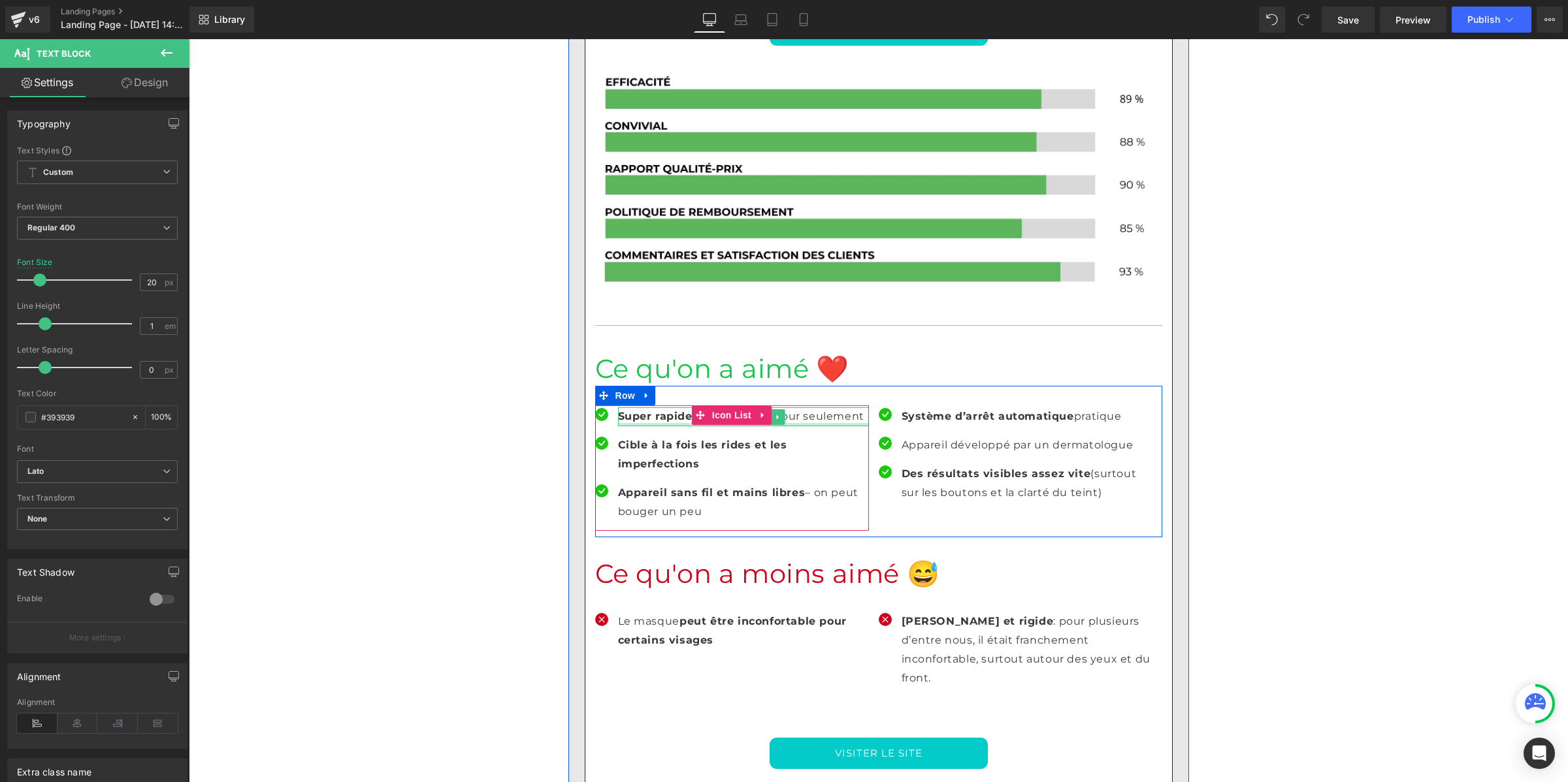
click at [642, 410] on strong "Super rapide" at bounding box center [655, 416] width 74 height 12
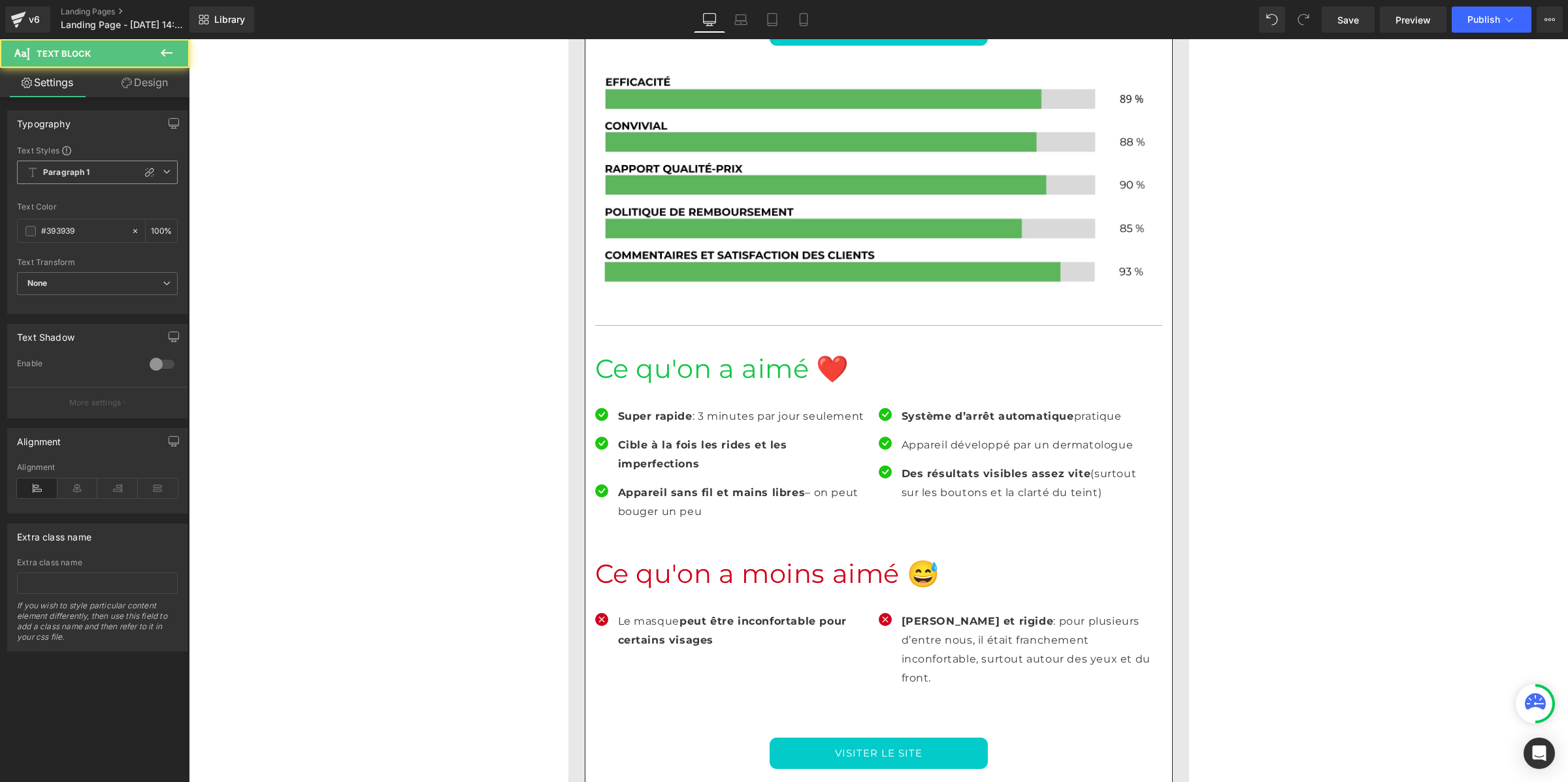
click at [80, 168] on b "Paragraph 1" at bounding box center [67, 173] width 47 height 11
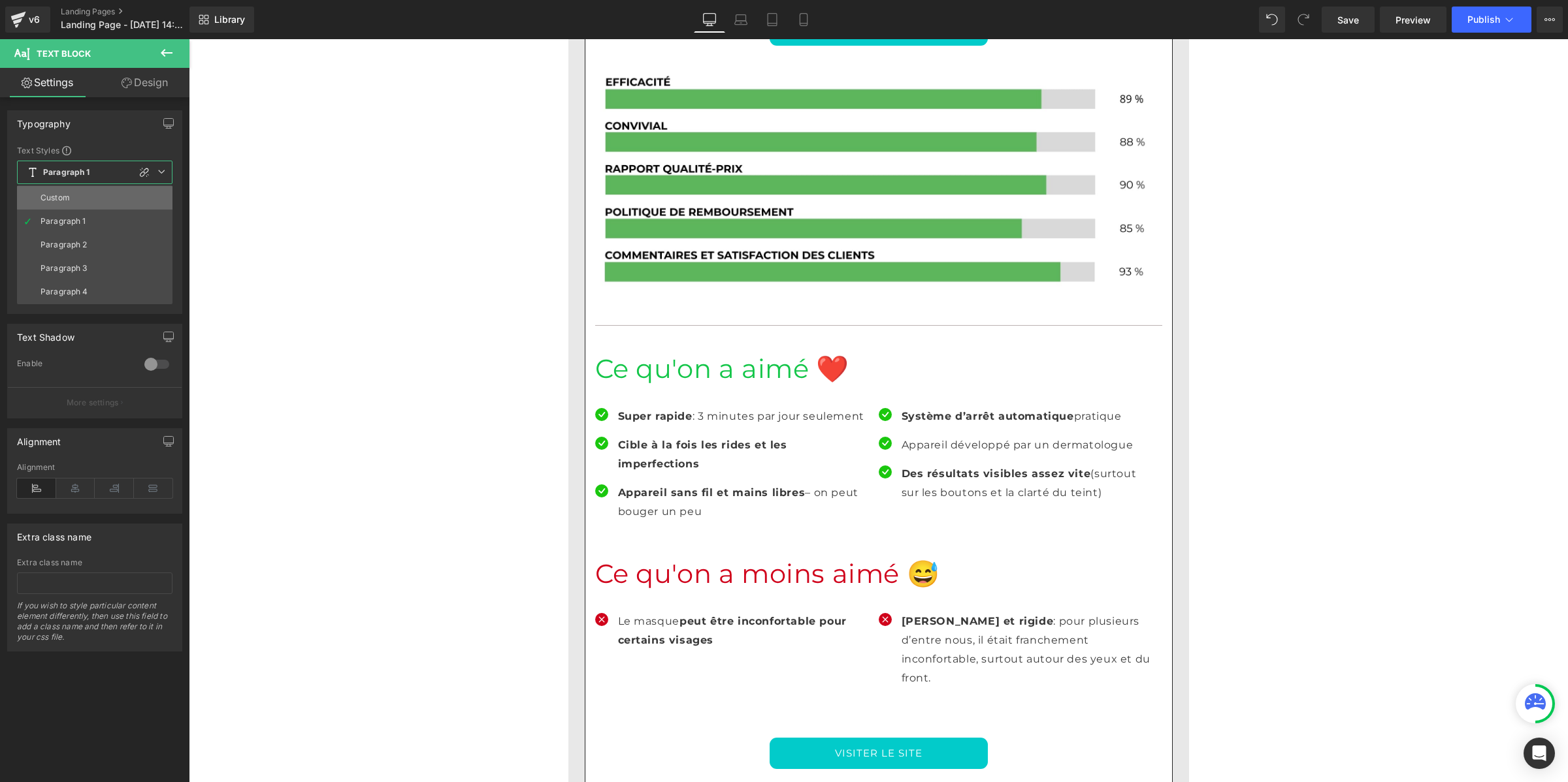
click at [79, 191] on li "Custom" at bounding box center [94, 197] width 156 height 23
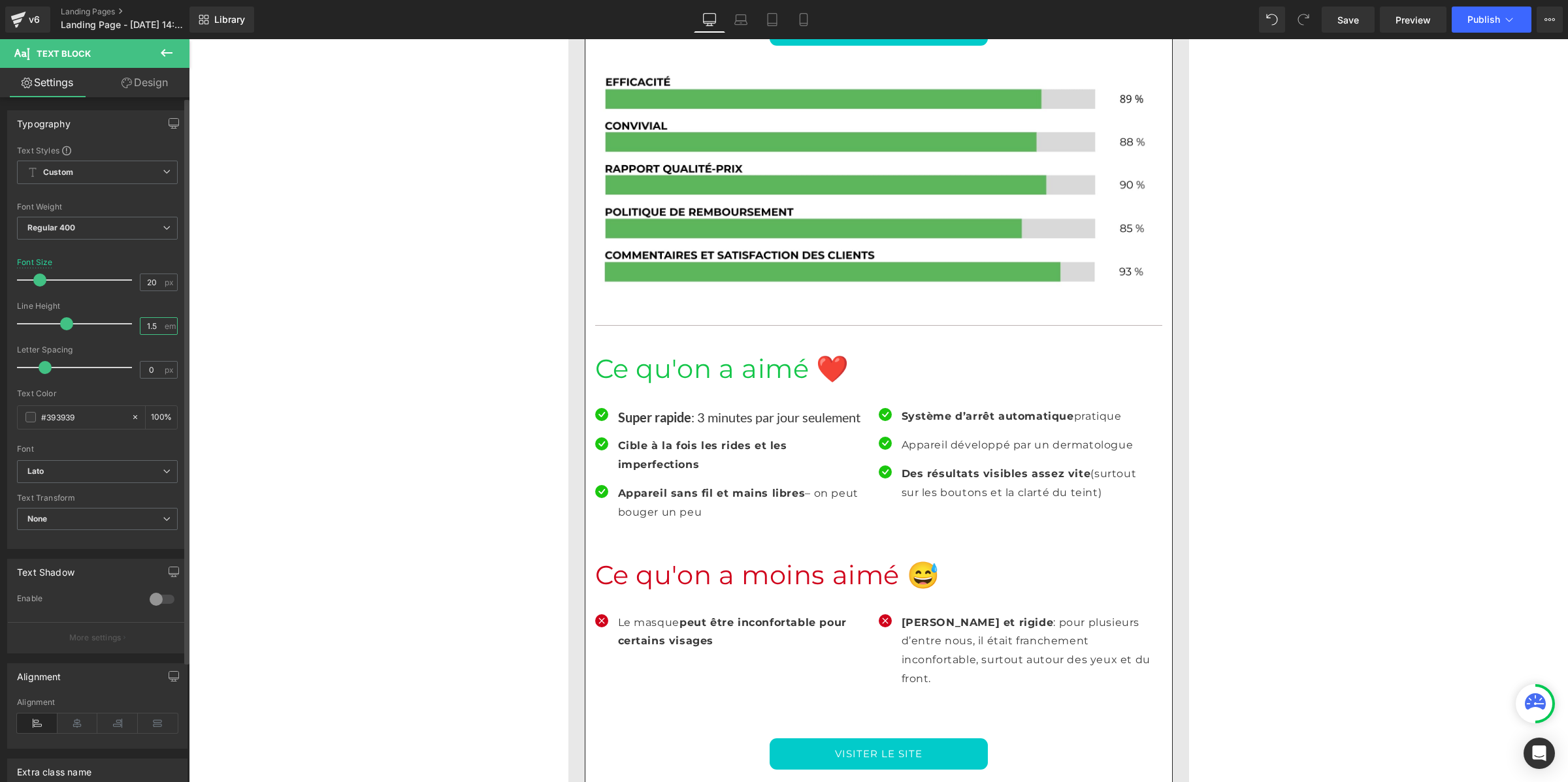
click at [141, 324] on input "1.5" at bounding box center [152, 327] width 23 height 17
paste input "number"
type input "1"
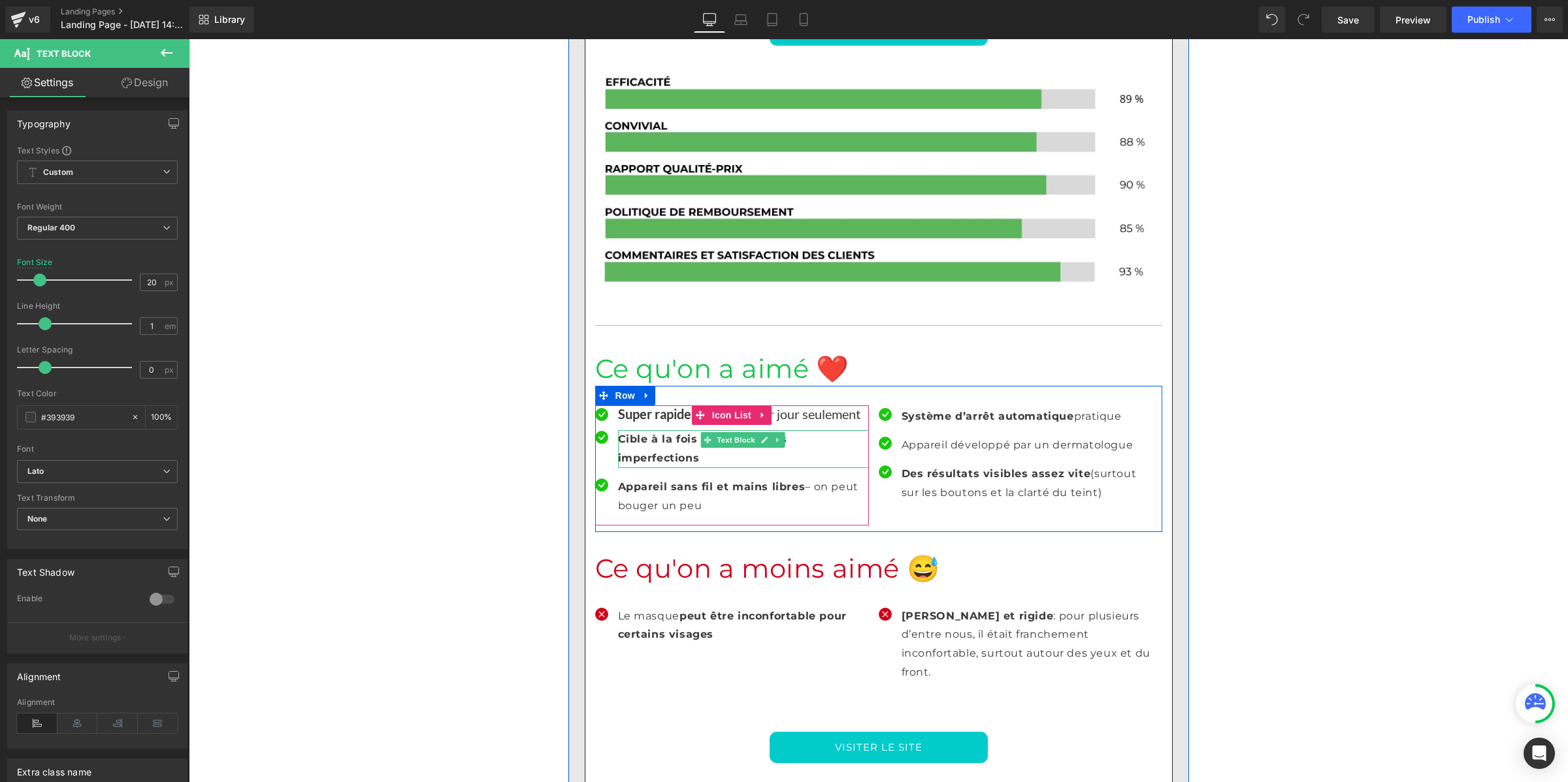
click at [652, 433] on strong "Cible à la fois les rides et les imperfections" at bounding box center [703, 449] width 169 height 31
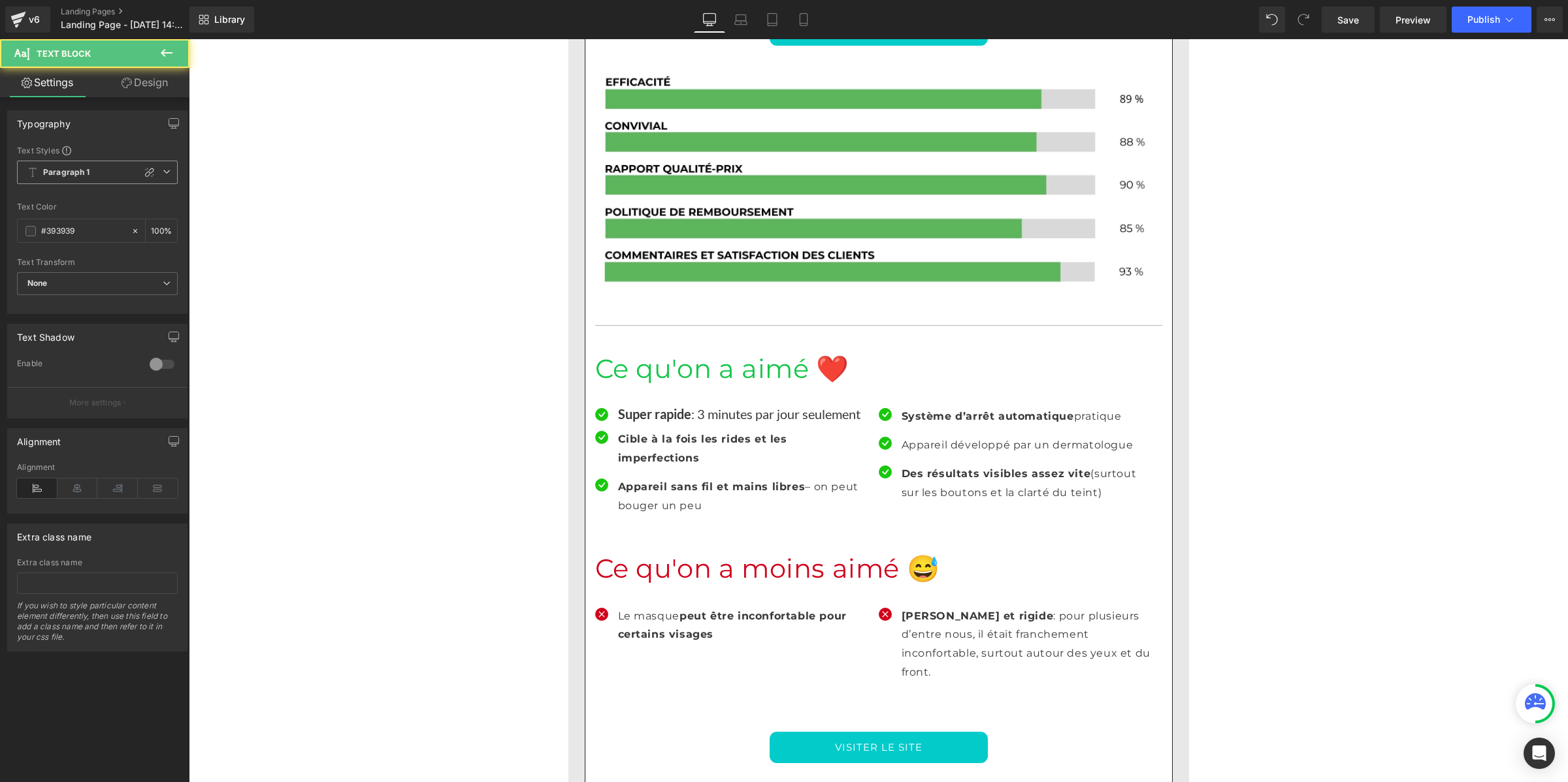
click at [57, 177] on b "Paragraph 1" at bounding box center [67, 173] width 47 height 11
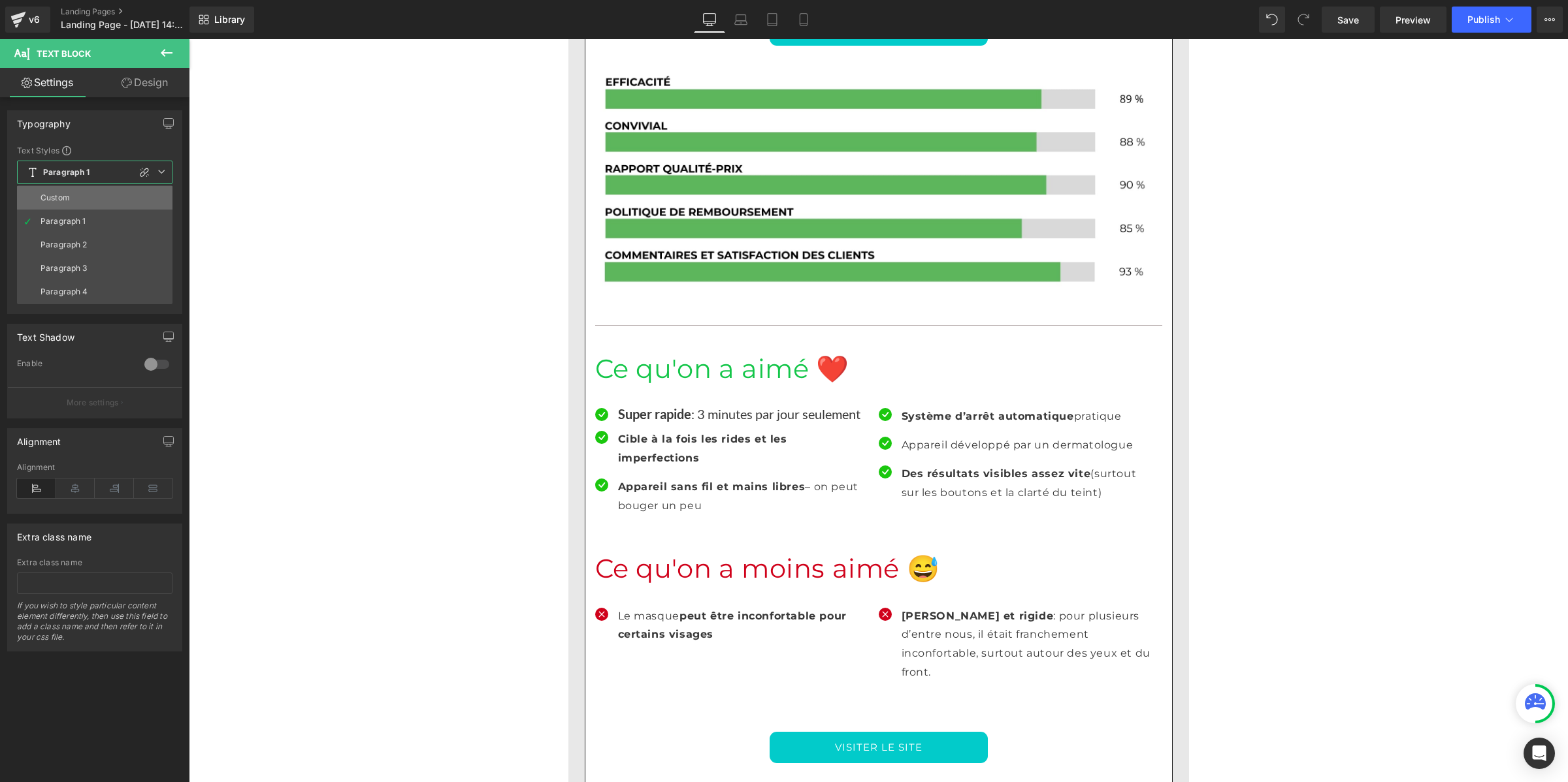
click at [62, 203] on li "Custom" at bounding box center [94, 197] width 156 height 23
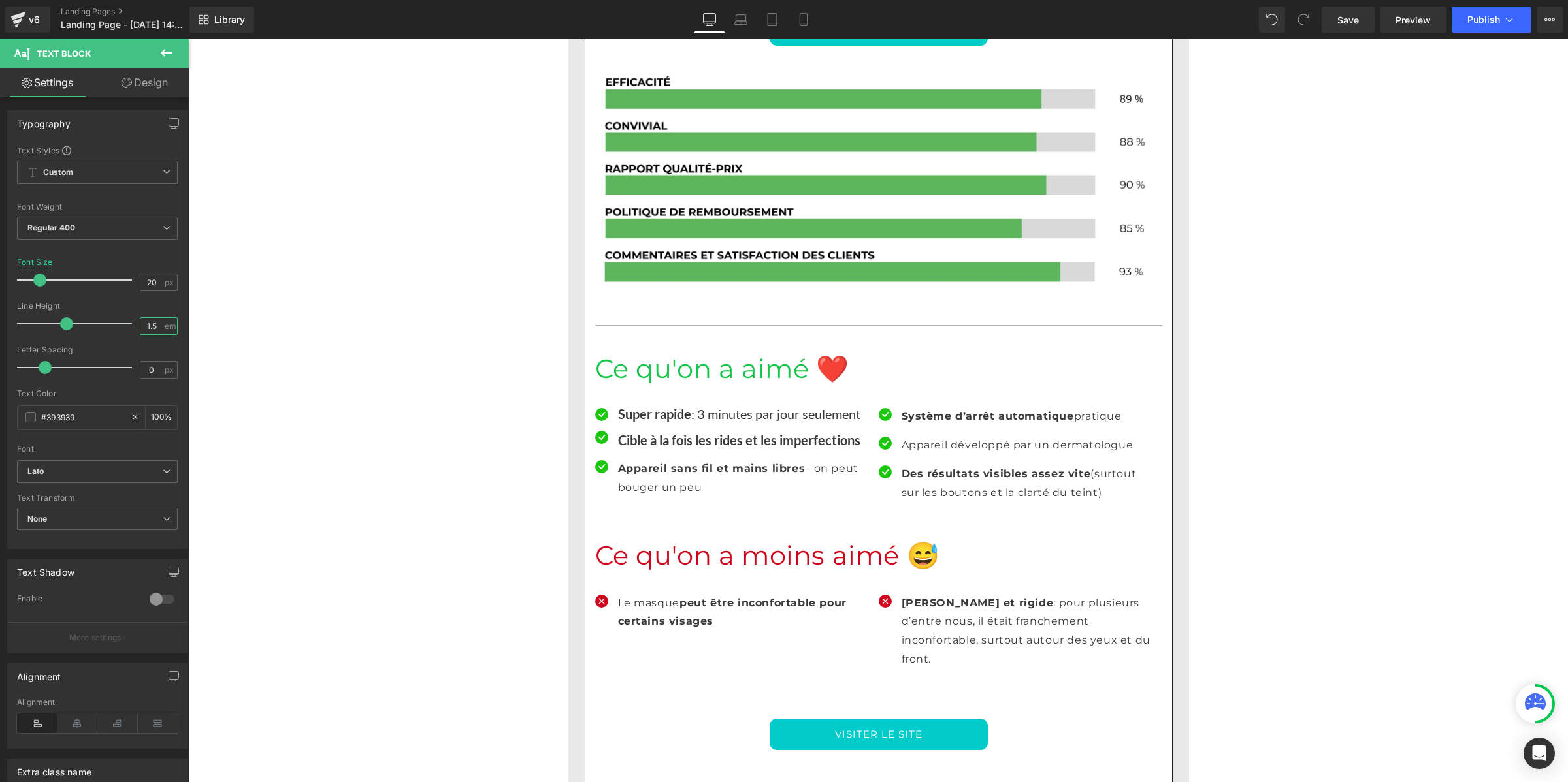
click at [147, 329] on input "1.5" at bounding box center [152, 327] width 23 height 17
paste input "number"
type input "1"
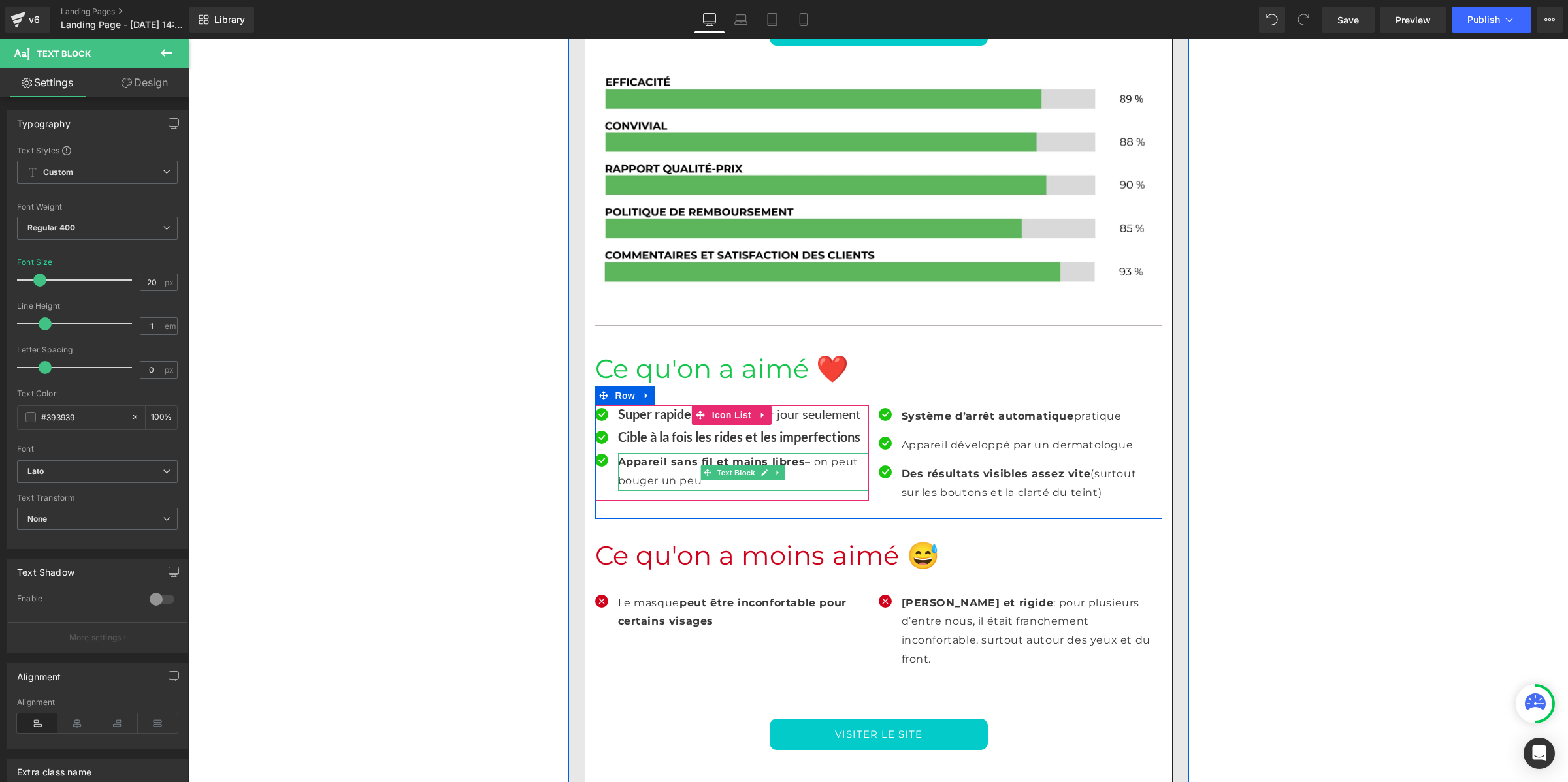
click at [631, 453] on p "Appareil sans fil et mains libres – on peut bouger un peu" at bounding box center [743, 472] width 251 height 38
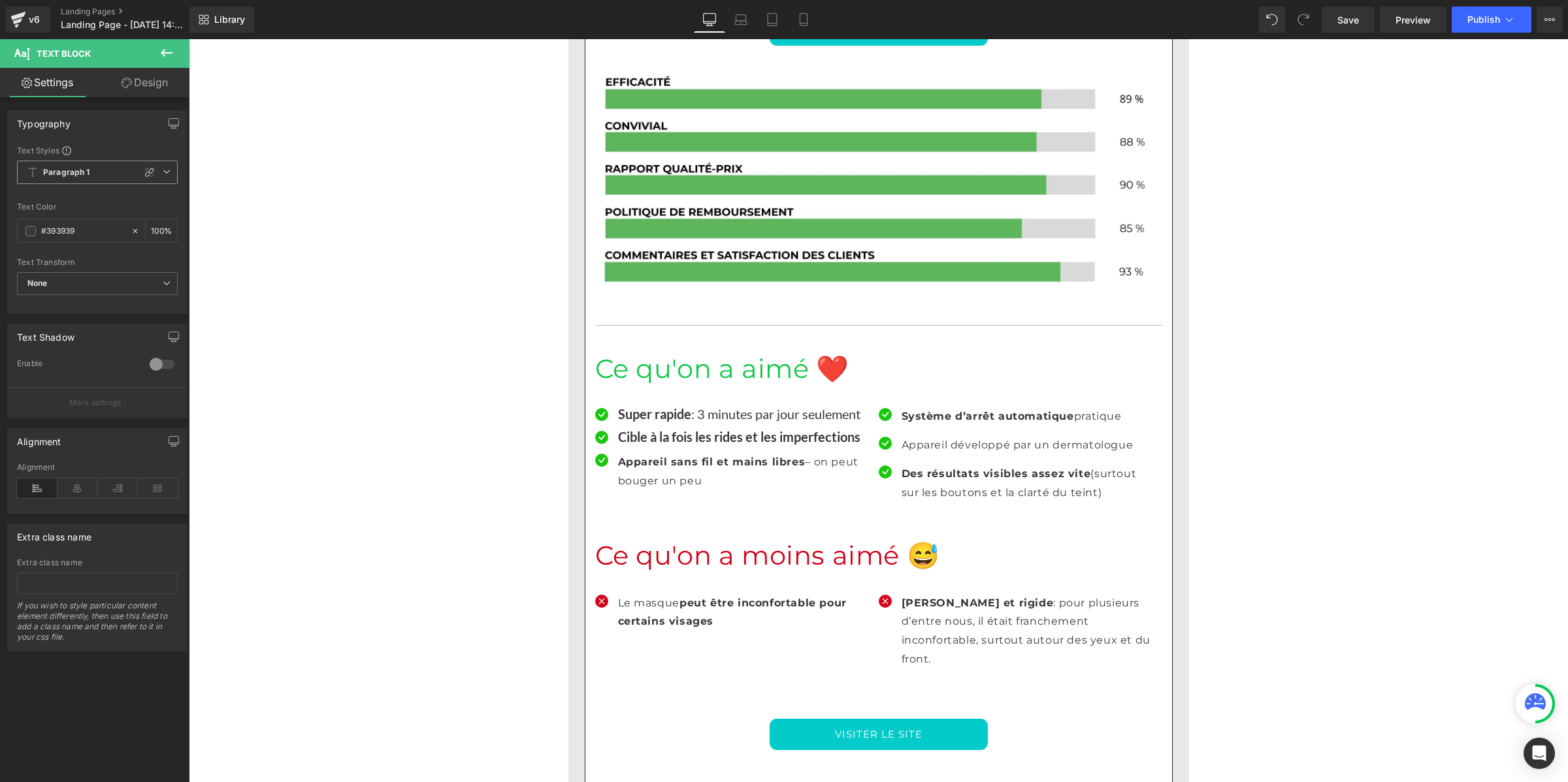
click at [66, 170] on b "Paragraph 1" at bounding box center [67, 173] width 47 height 11
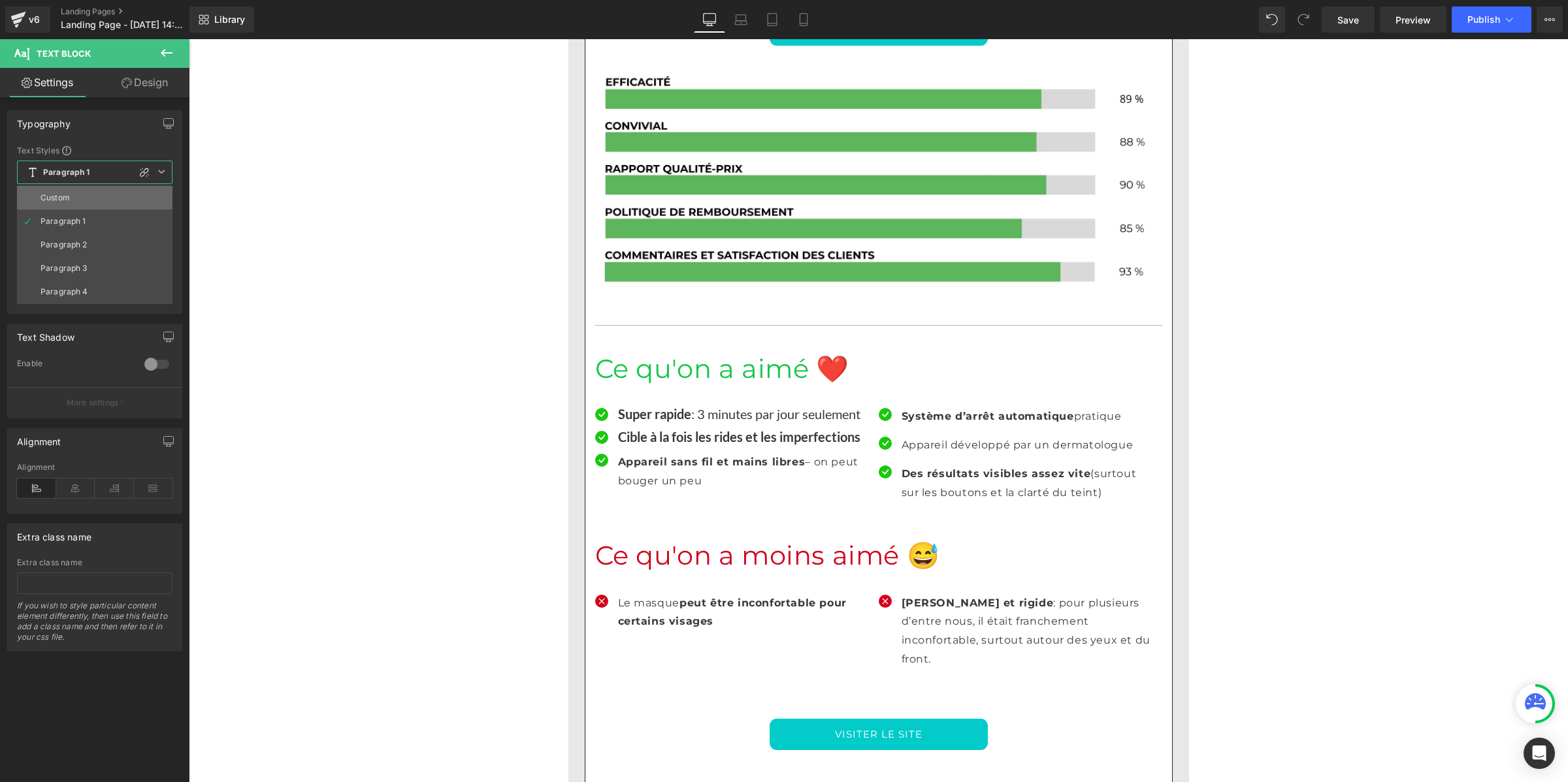
click at [79, 196] on li "Custom" at bounding box center [94, 197] width 156 height 23
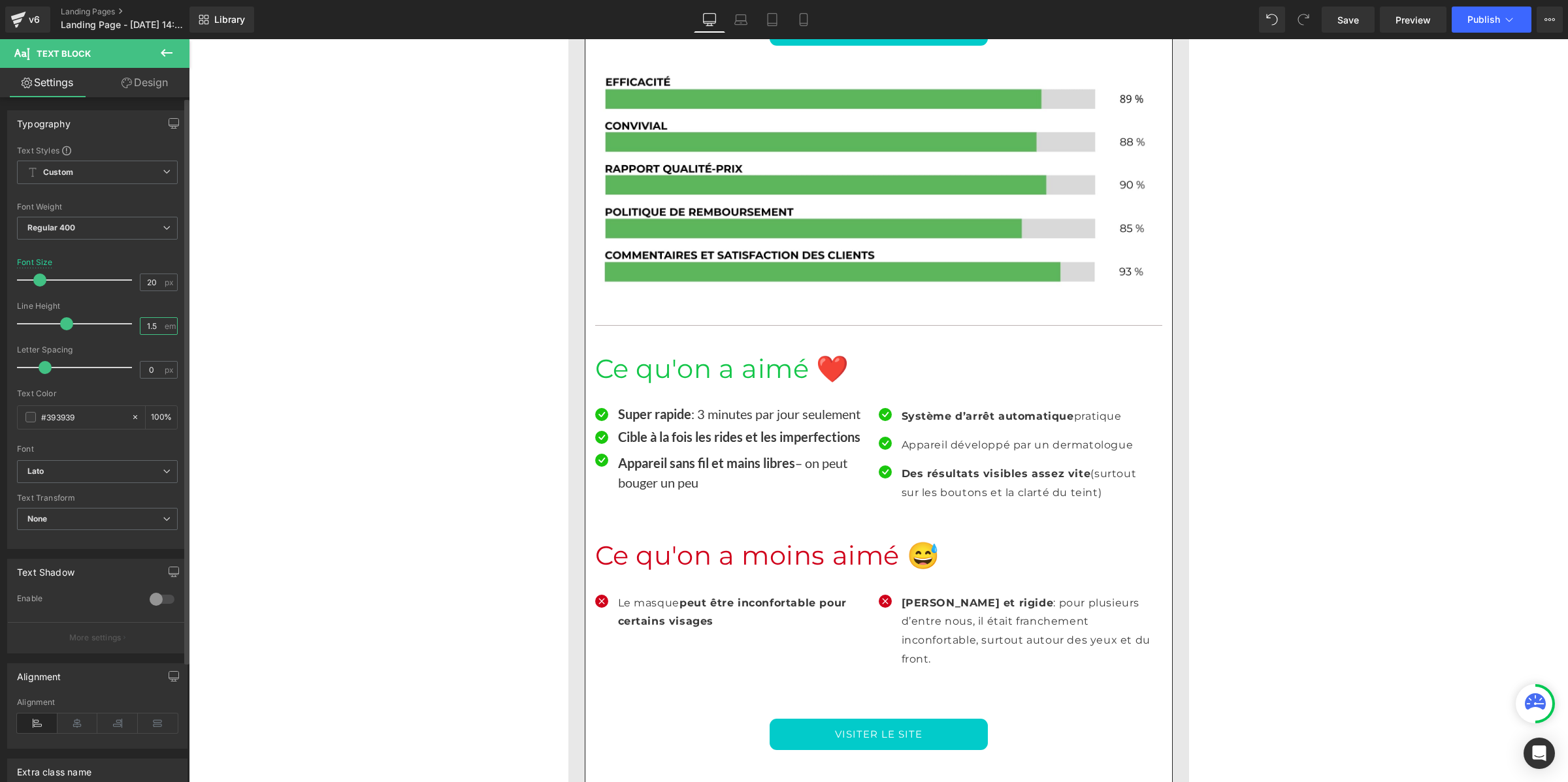
click at [143, 323] on input "1.5" at bounding box center [152, 327] width 23 height 17
paste input "number"
type input "1"
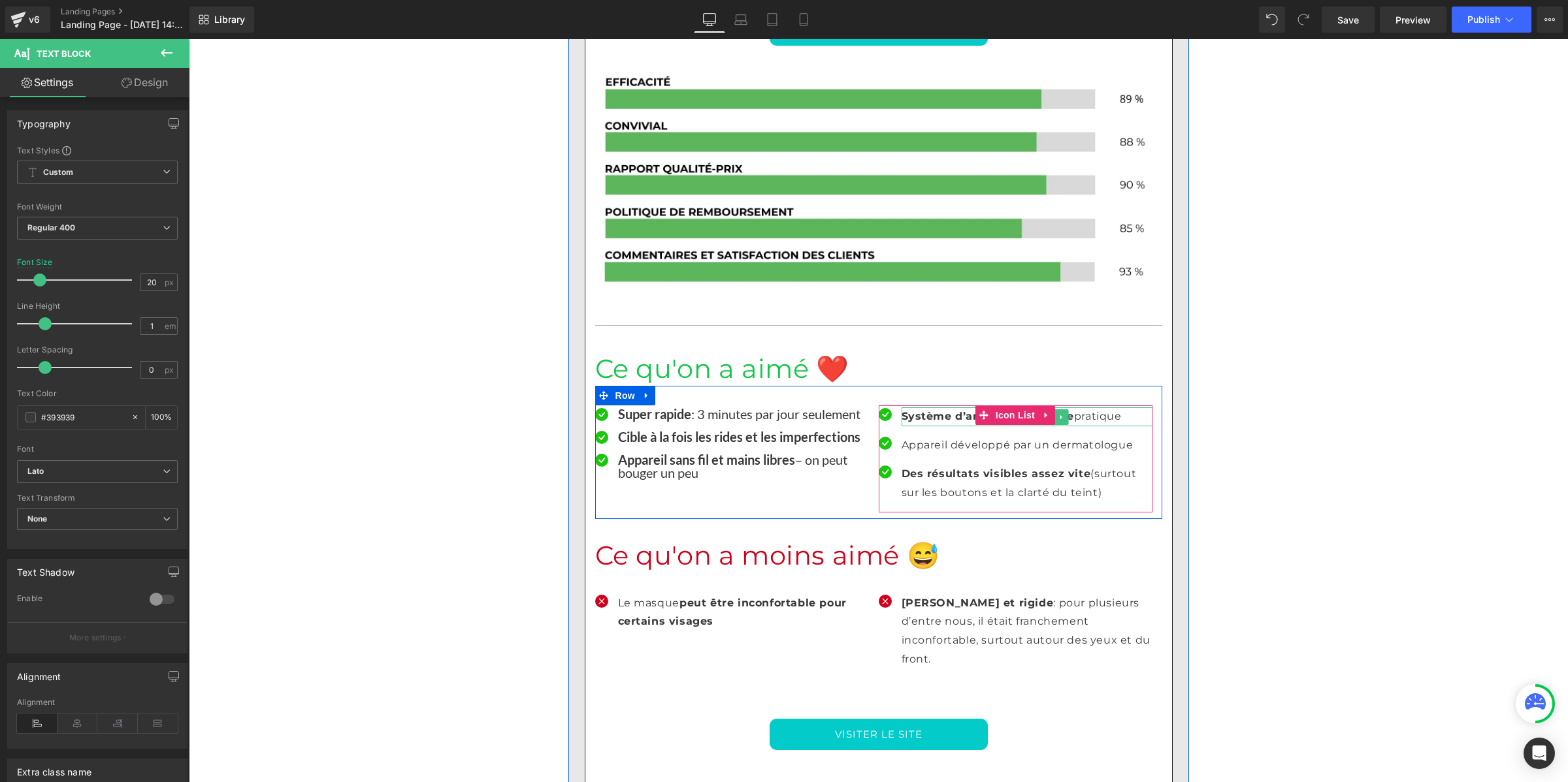
click at [909, 410] on strong "Système d’arrêt automatique" at bounding box center [988, 416] width 172 height 12
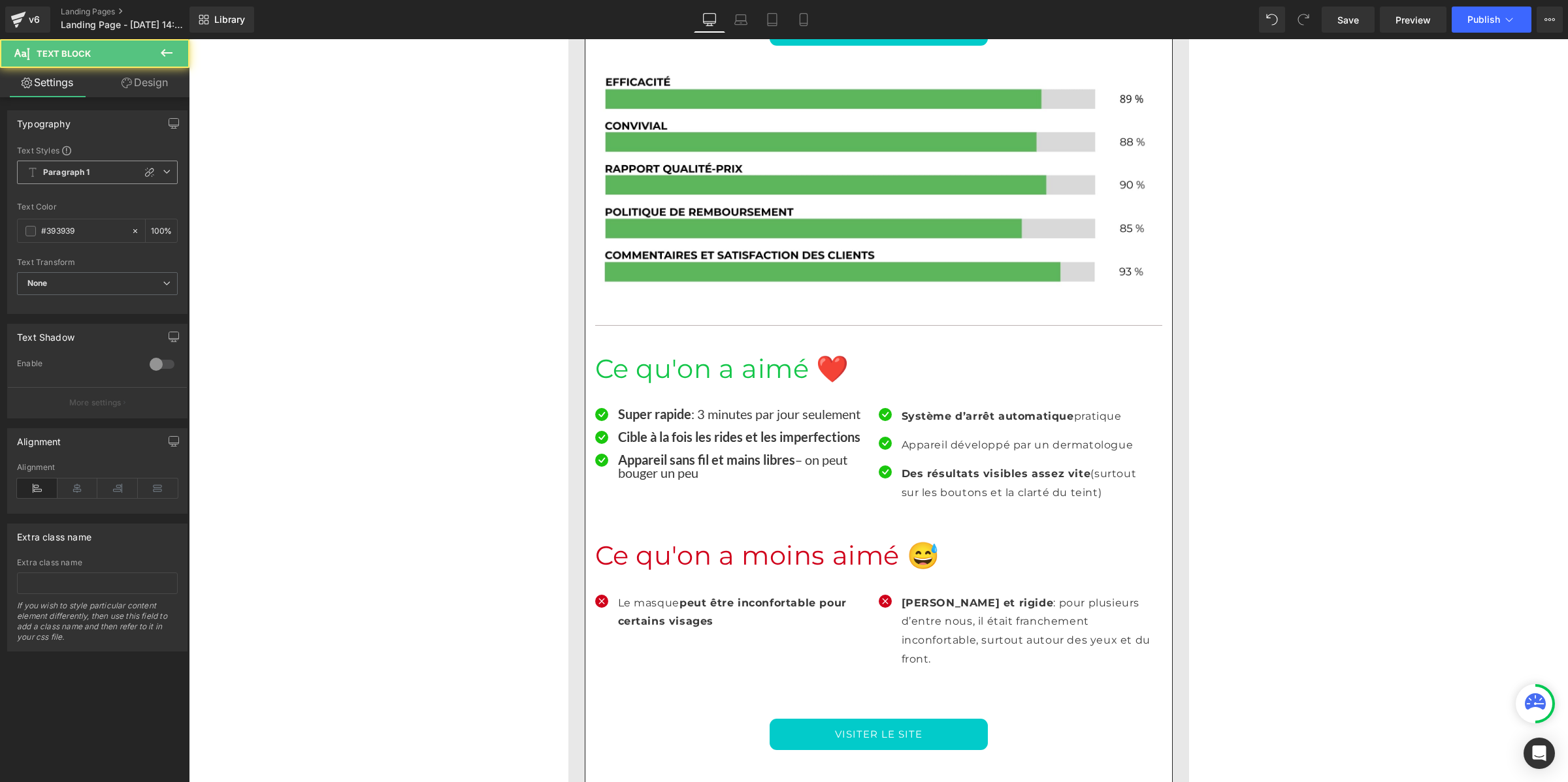
click at [102, 178] on span "Paragraph 1" at bounding box center [97, 172] width 161 height 23
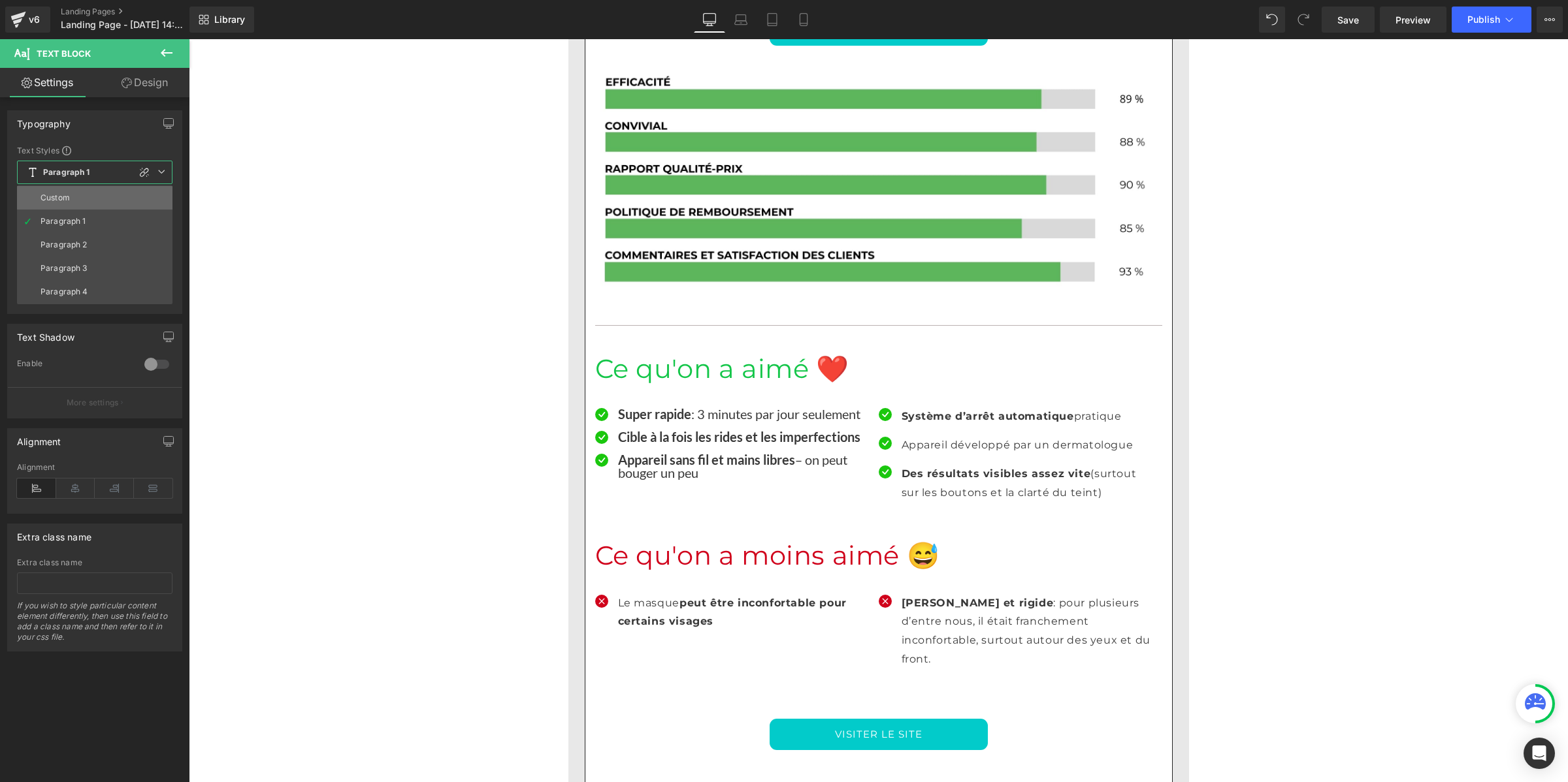
click at [90, 194] on li "Custom" at bounding box center [94, 197] width 156 height 23
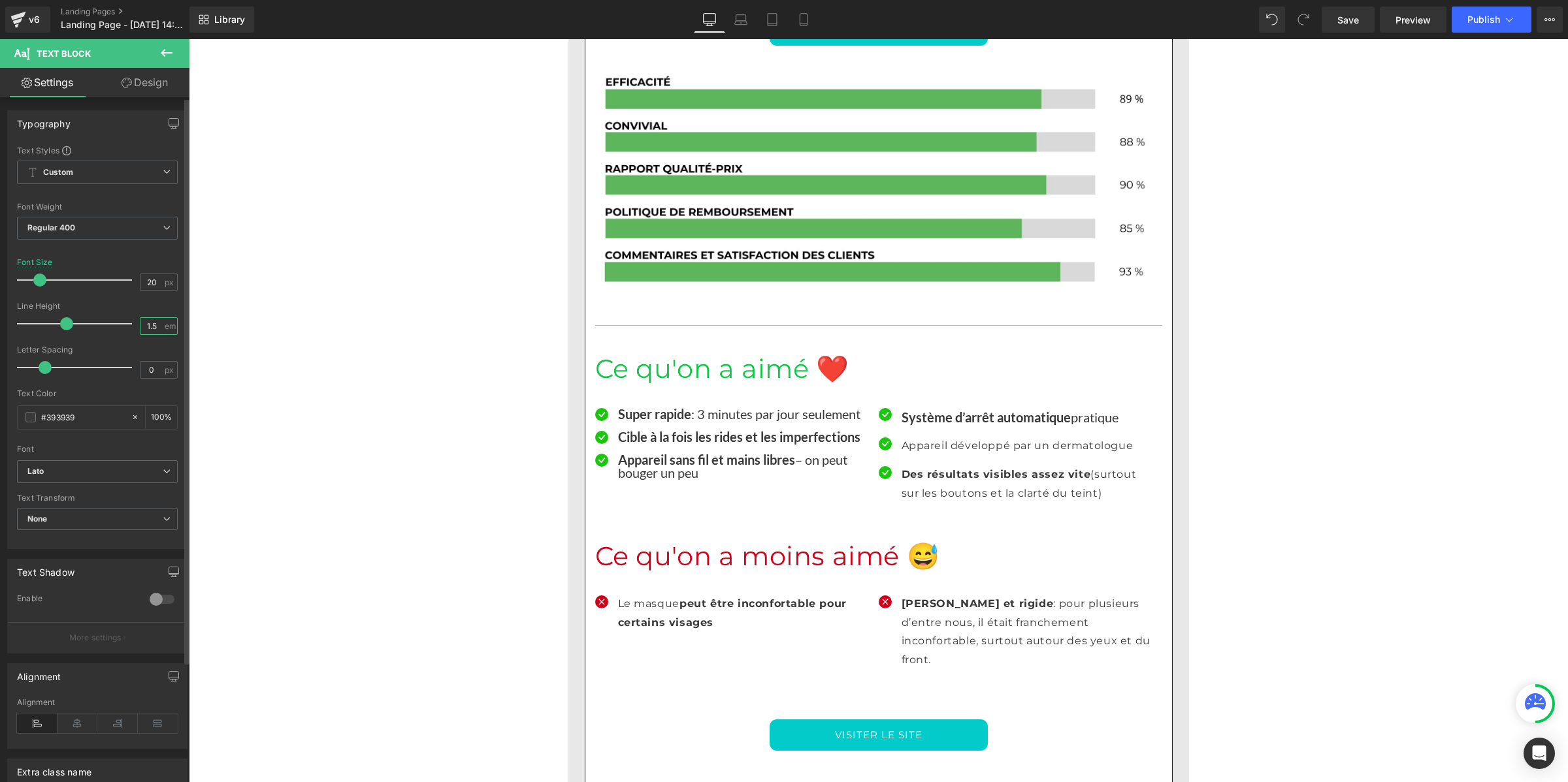
click at [156, 325] on input "1.5" at bounding box center [152, 327] width 23 height 17
paste input "number"
type input "1"
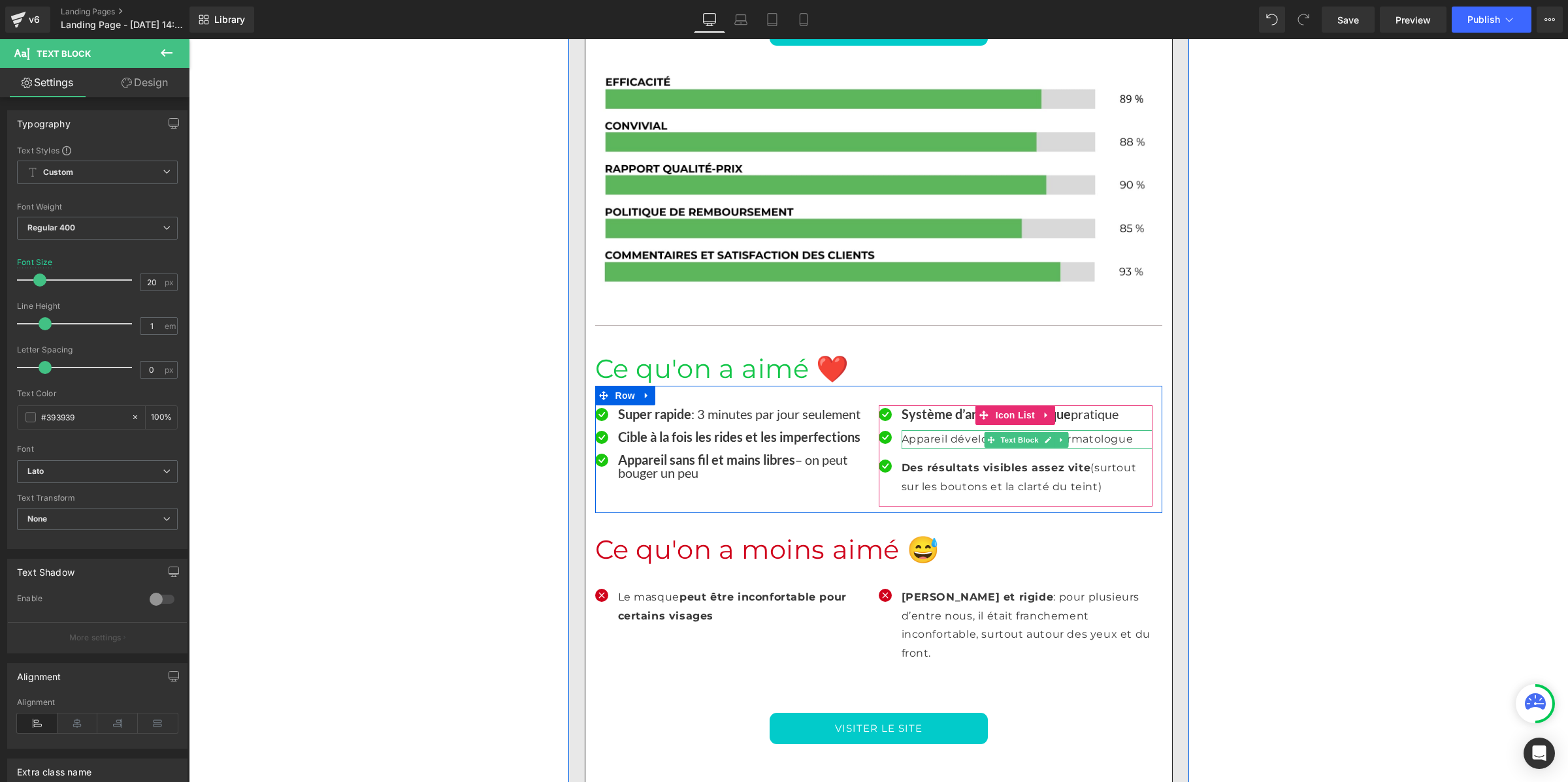
click at [909, 430] on p "Appareil développé par un dermatologue" at bounding box center [1027, 440] width 251 height 19
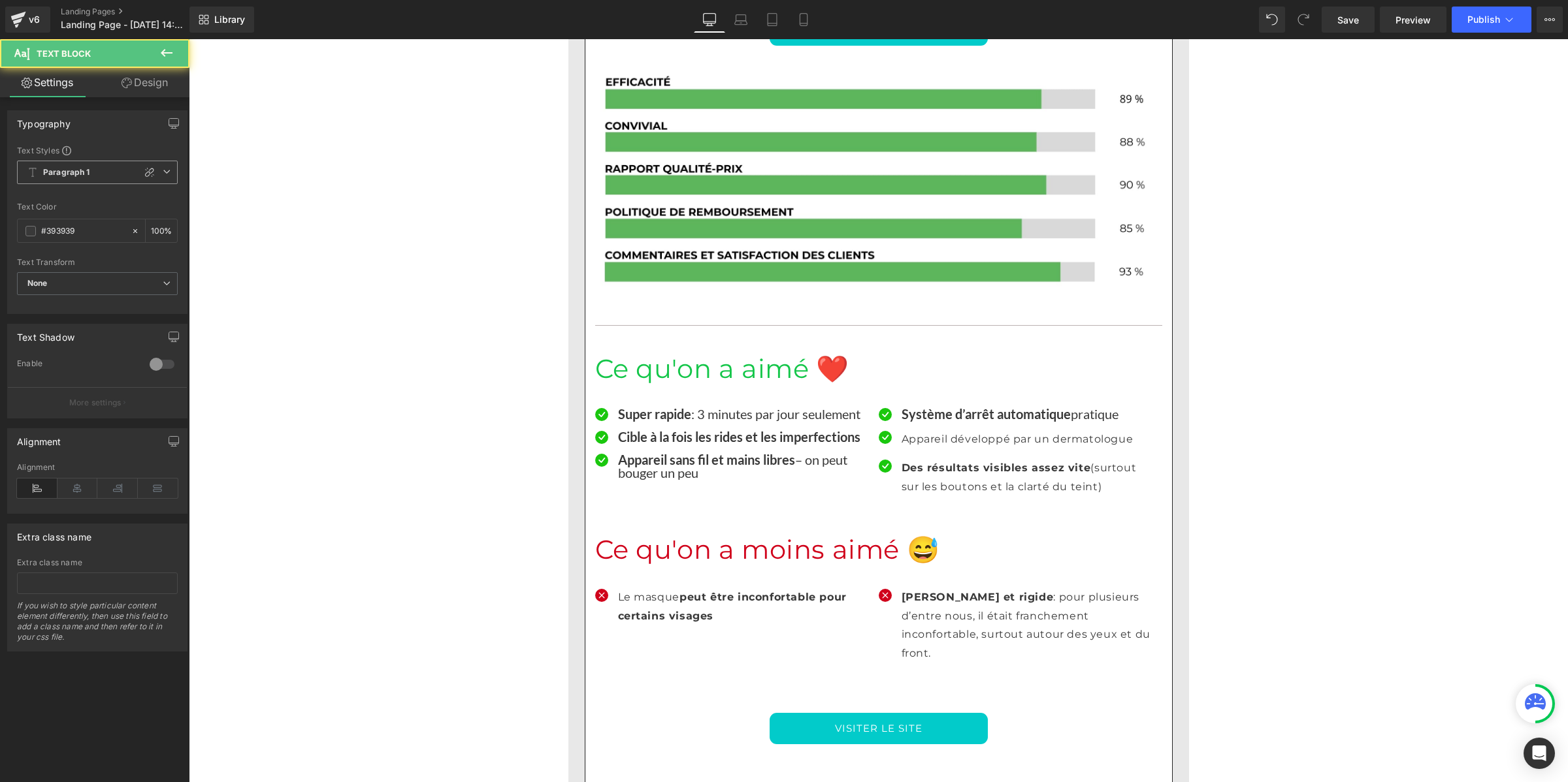
click at [88, 173] on b "Paragraph 1" at bounding box center [67, 173] width 47 height 11
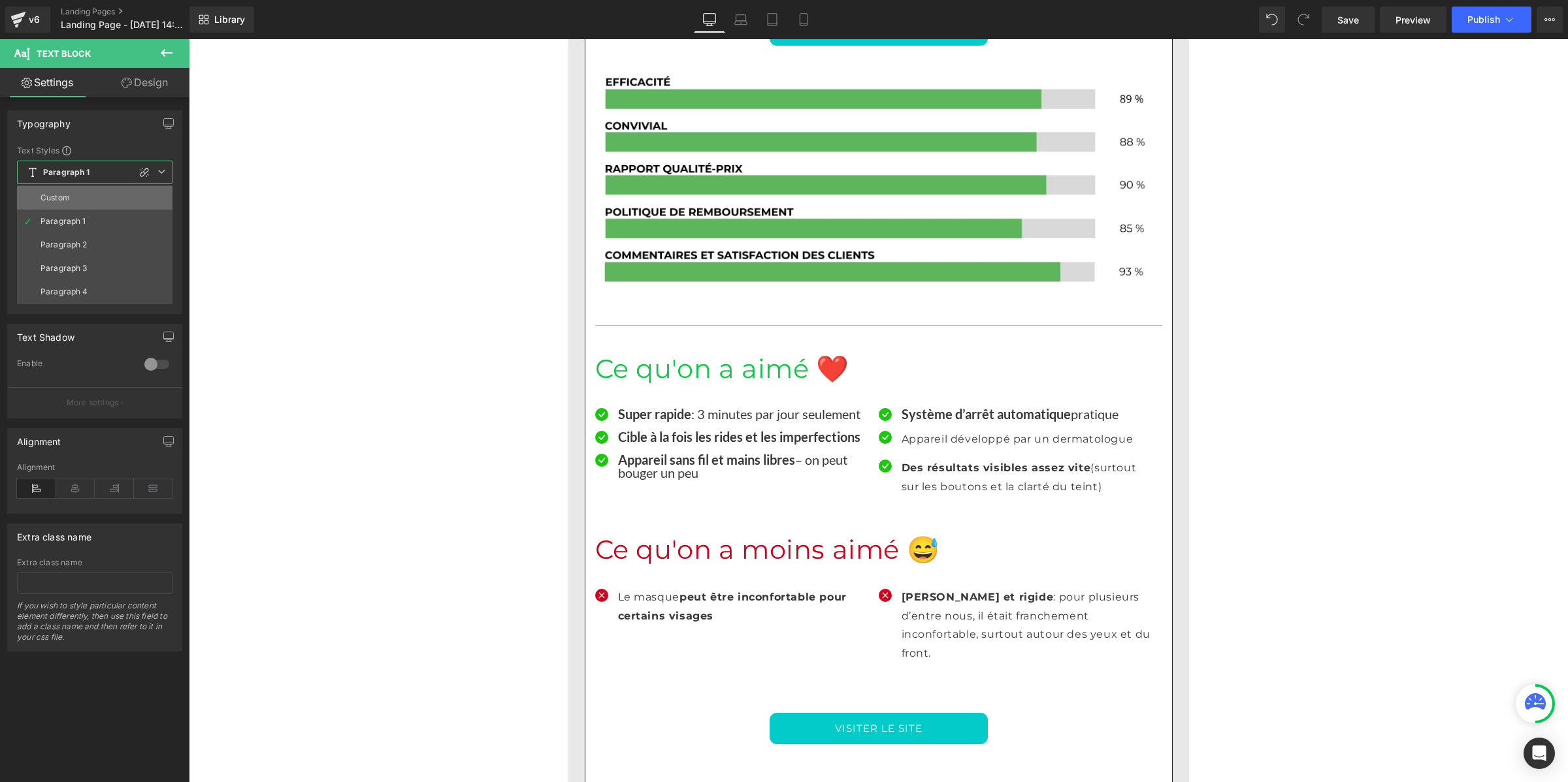
click at [87, 196] on li "Custom" at bounding box center [94, 197] width 156 height 23
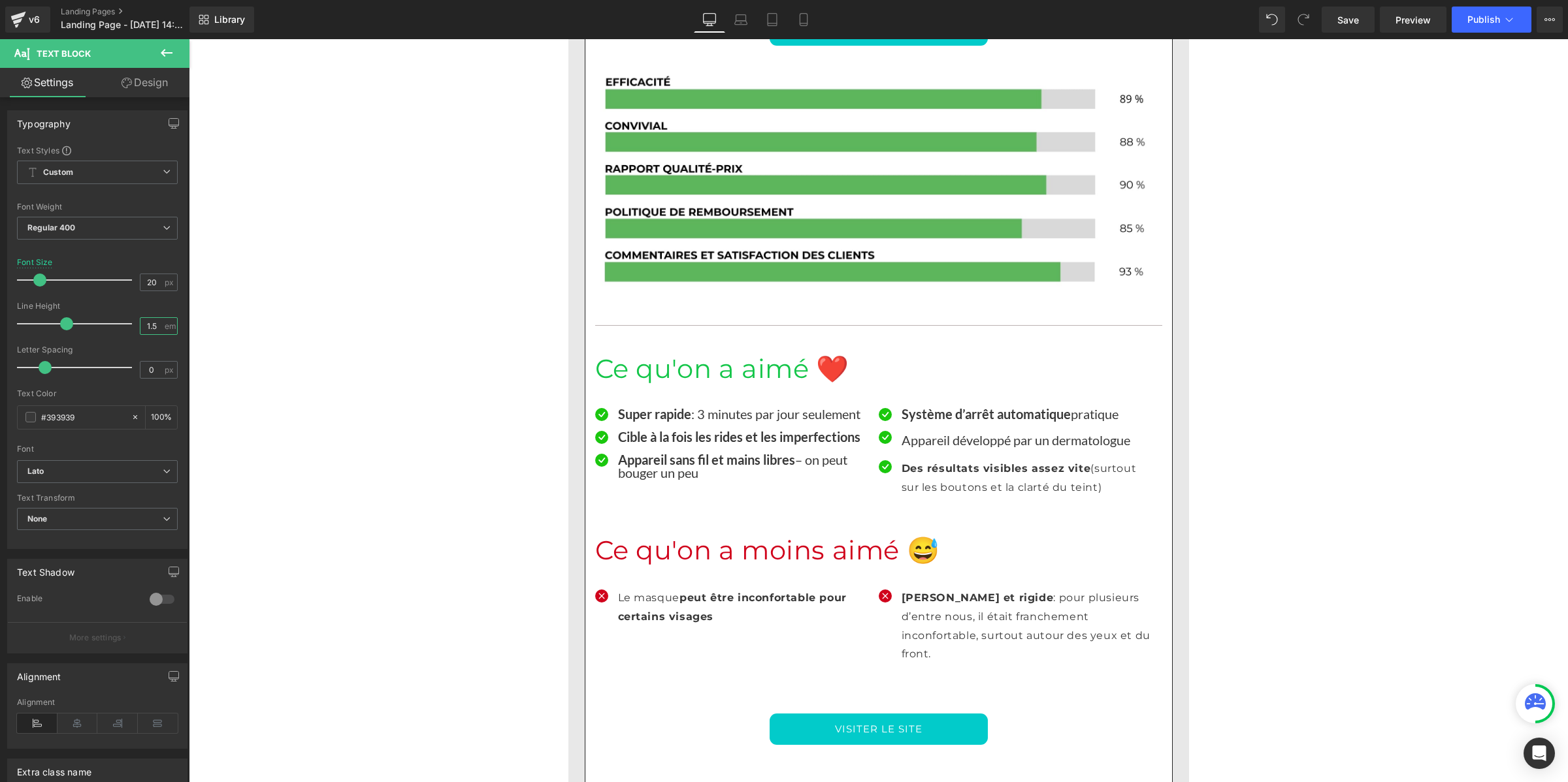
click at [147, 321] on input "1.5" at bounding box center [152, 327] width 23 height 17
paste input "number"
type input "1"
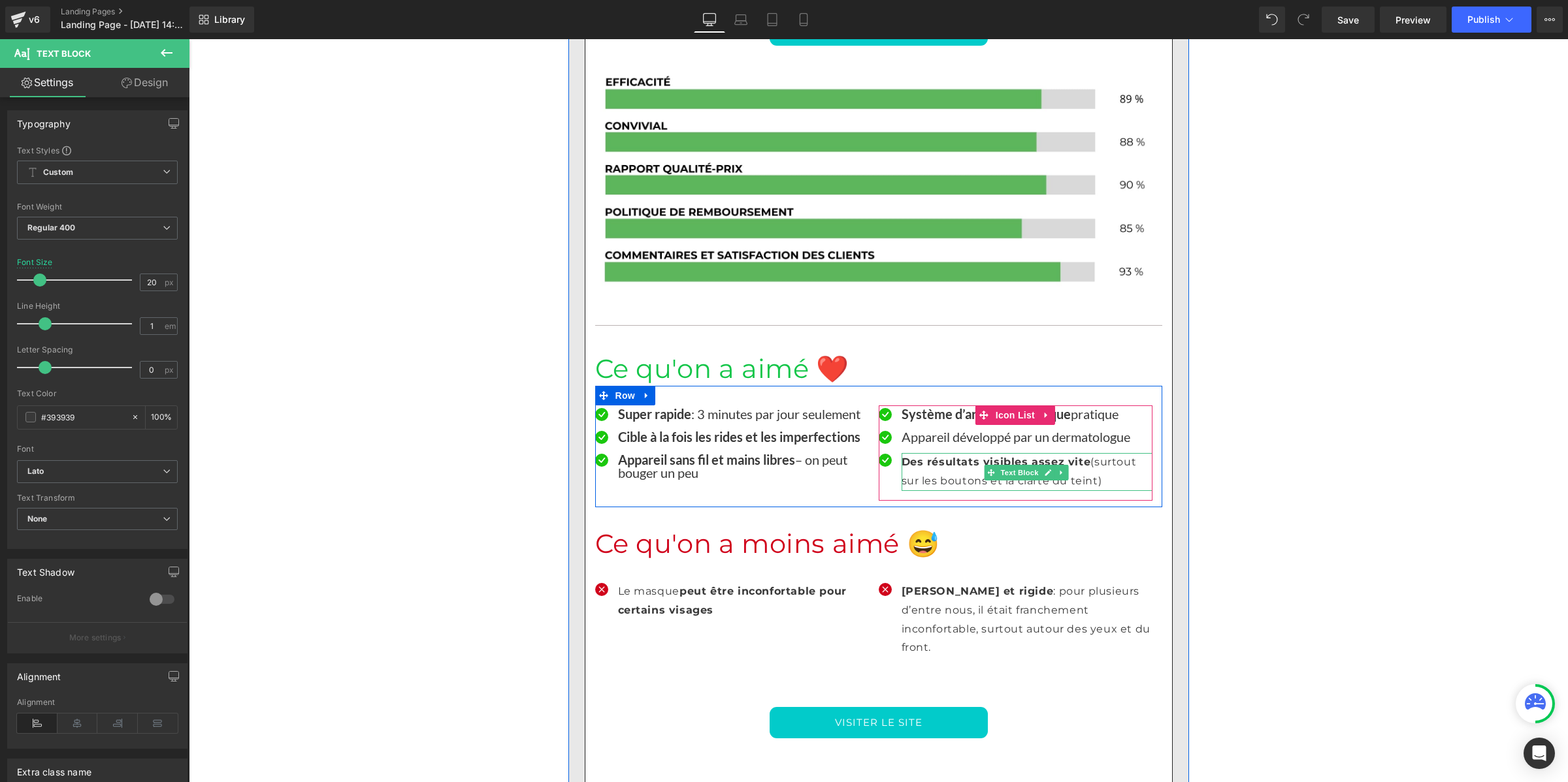
click at [918, 453] on p "Des résultats visibles assez vite (surtout sur les boutons et la clarté du tein…" at bounding box center [1027, 472] width 251 height 38
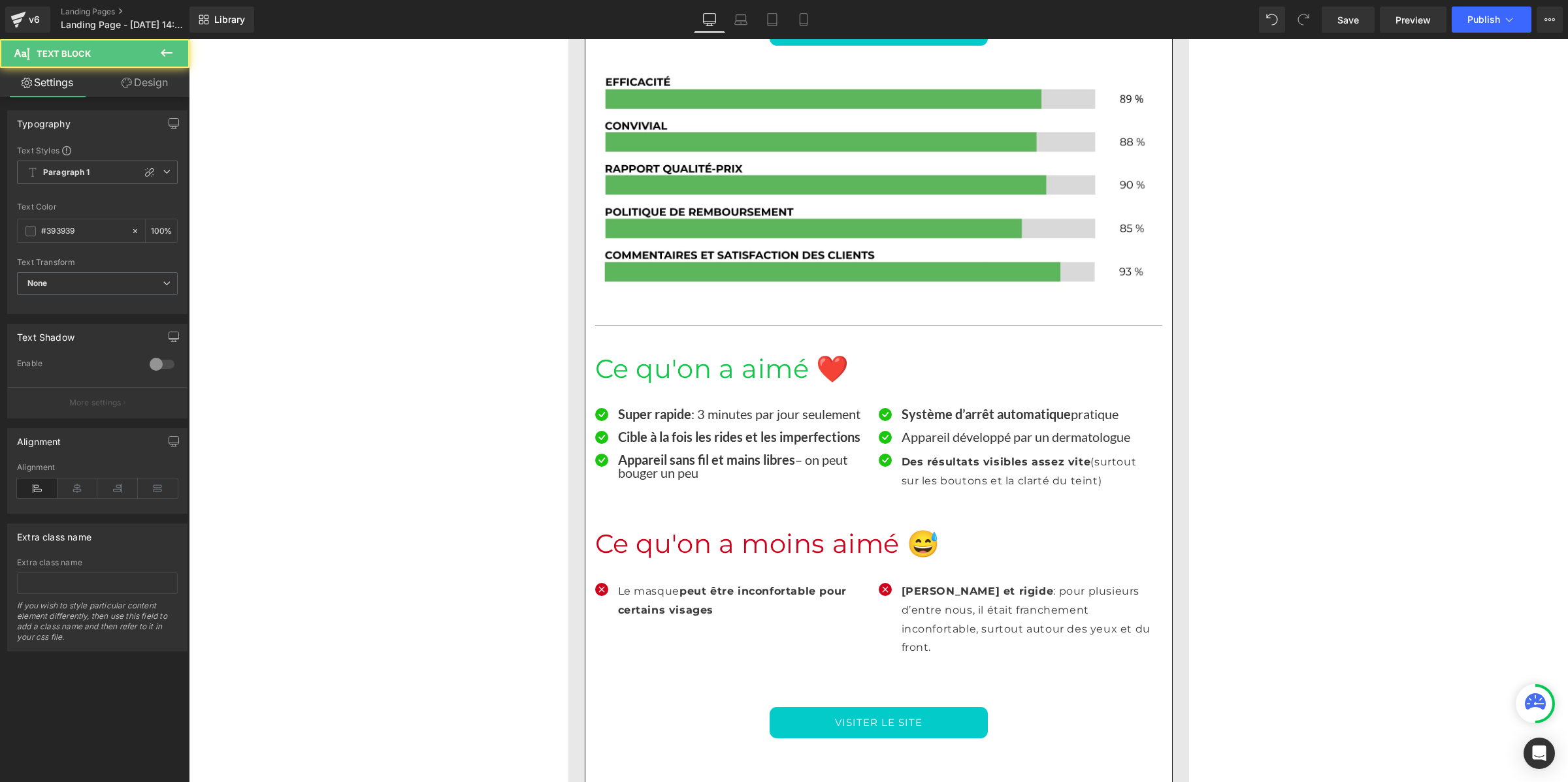
click at [56, 158] on div "Text Styles Custom Paragraph 1 Paragraph 2 Paragraph 3 Paragraph 4 Paragraph 1 …" at bounding box center [96, 230] width 179 height 168
click at [60, 174] on b "Paragraph 1" at bounding box center [67, 173] width 47 height 11
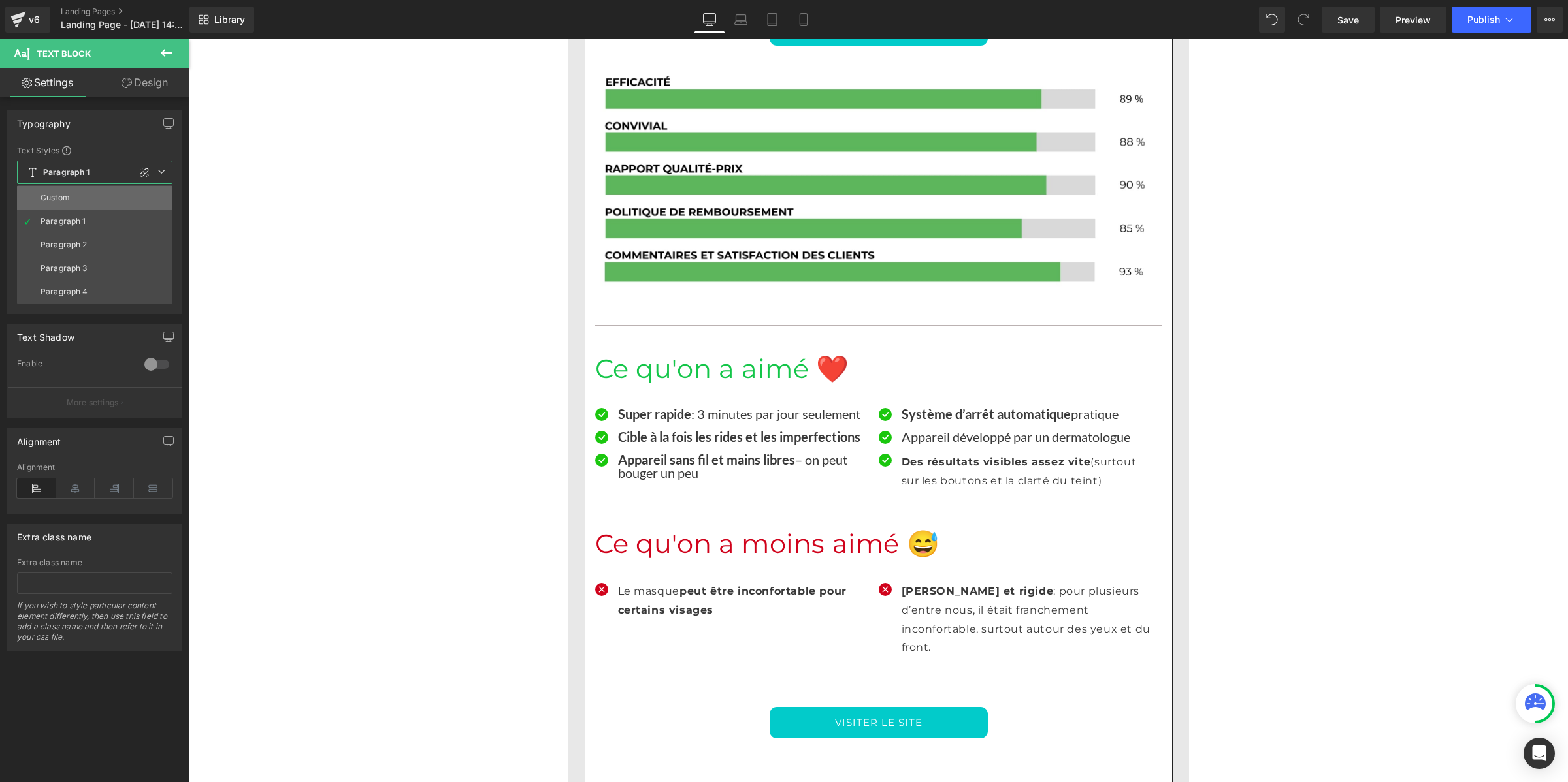
click at [87, 199] on li "Custom" at bounding box center [94, 197] width 156 height 23
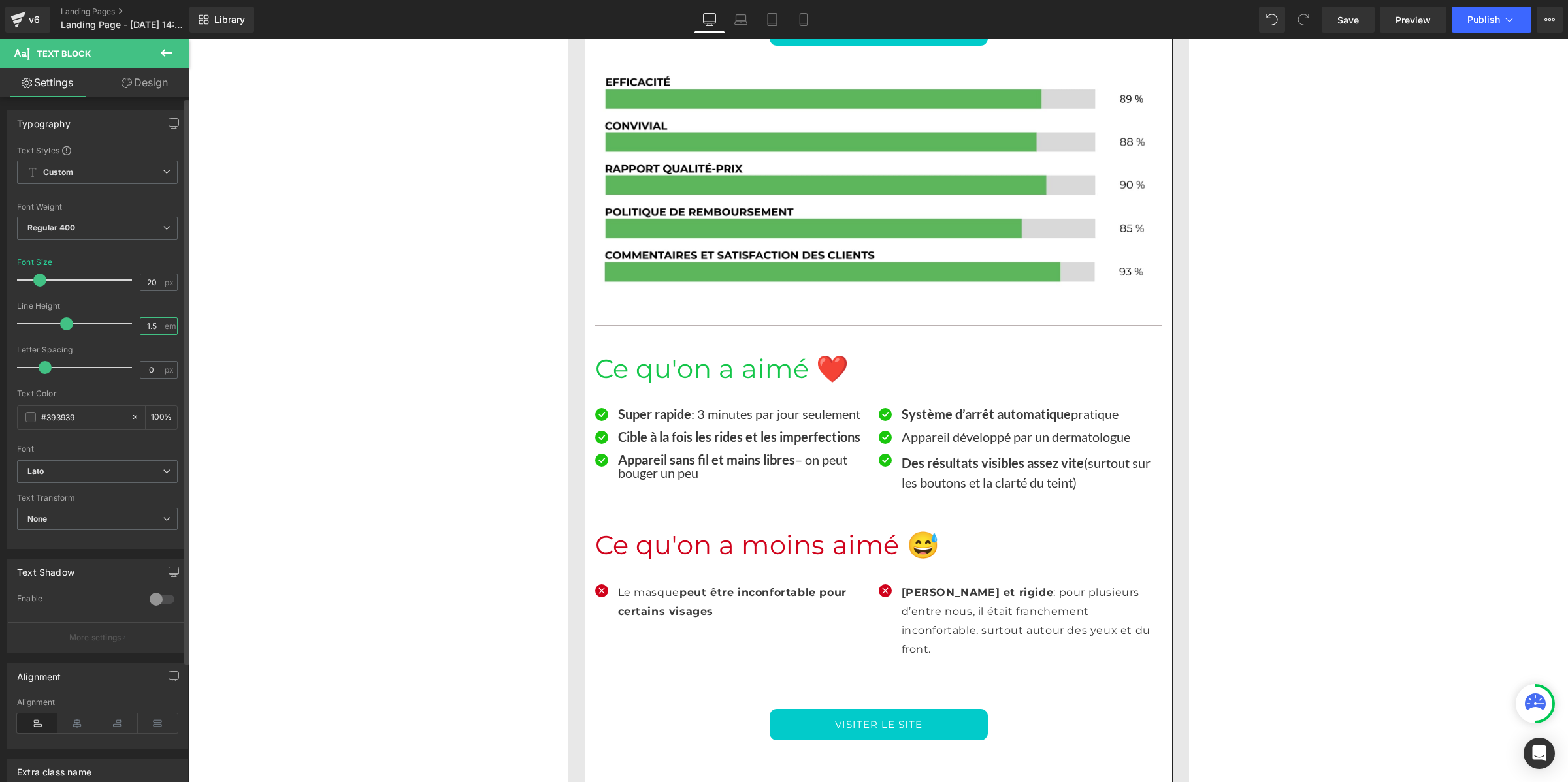
click at [149, 329] on input "1.5" at bounding box center [152, 327] width 23 height 17
paste input "number"
type input "1"
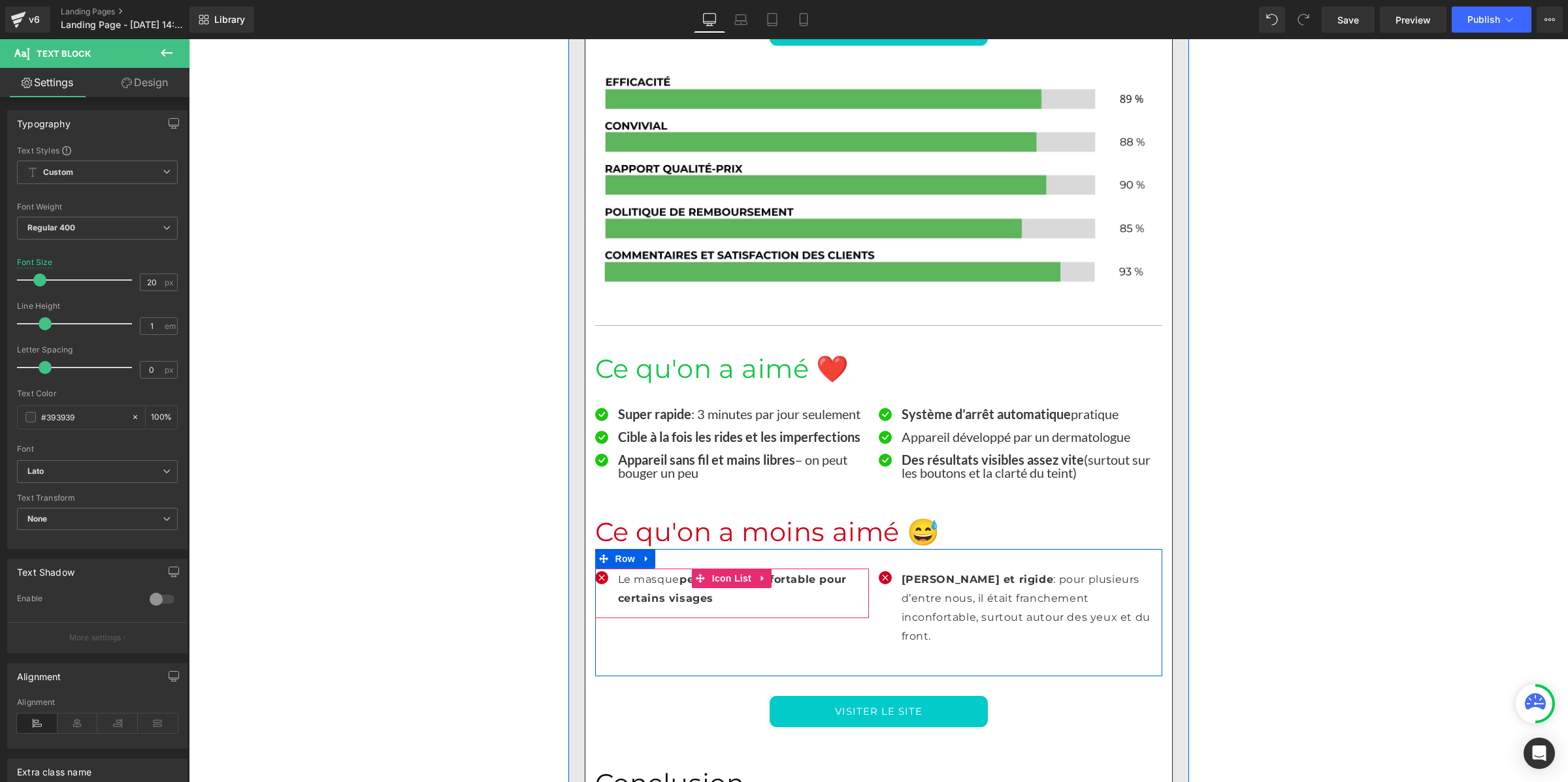
click at [645, 574] on strong "peut être inconfortable pour certains visages" at bounding box center [732, 590] width 229 height 31
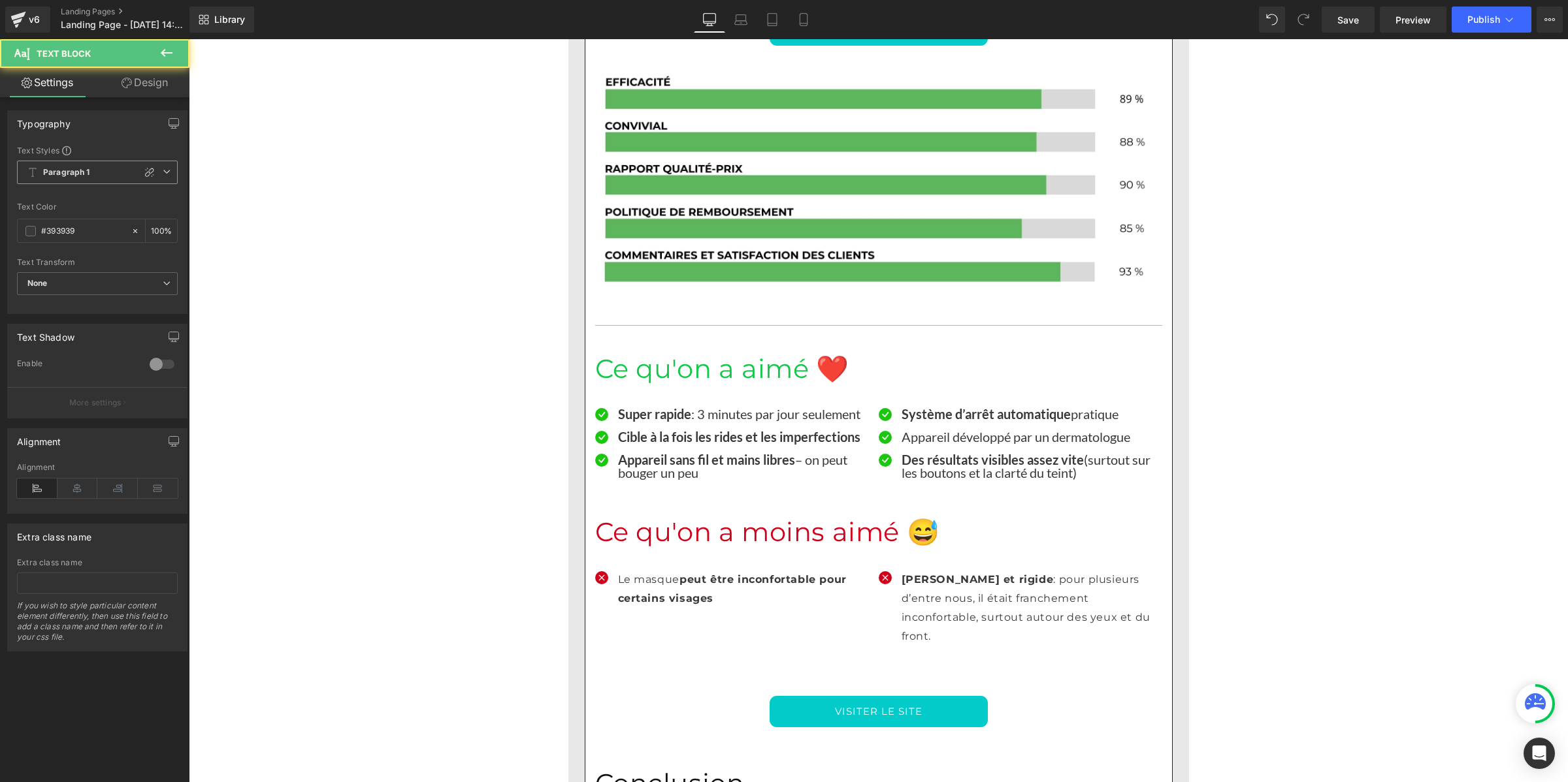
click at [85, 163] on span "Paragraph 1" at bounding box center [97, 172] width 161 height 23
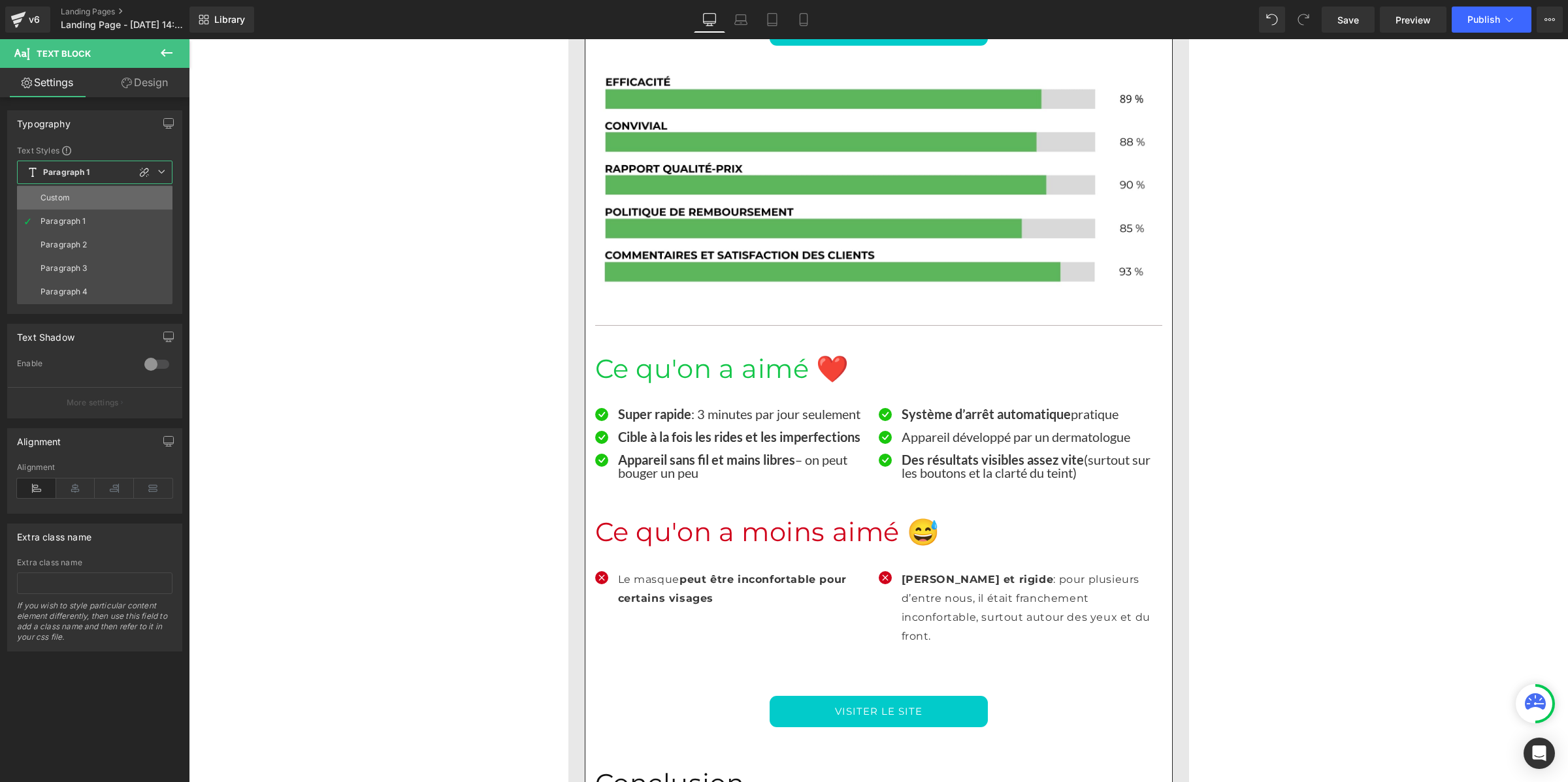
click at [67, 196] on div "Custom" at bounding box center [56, 198] width 30 height 9
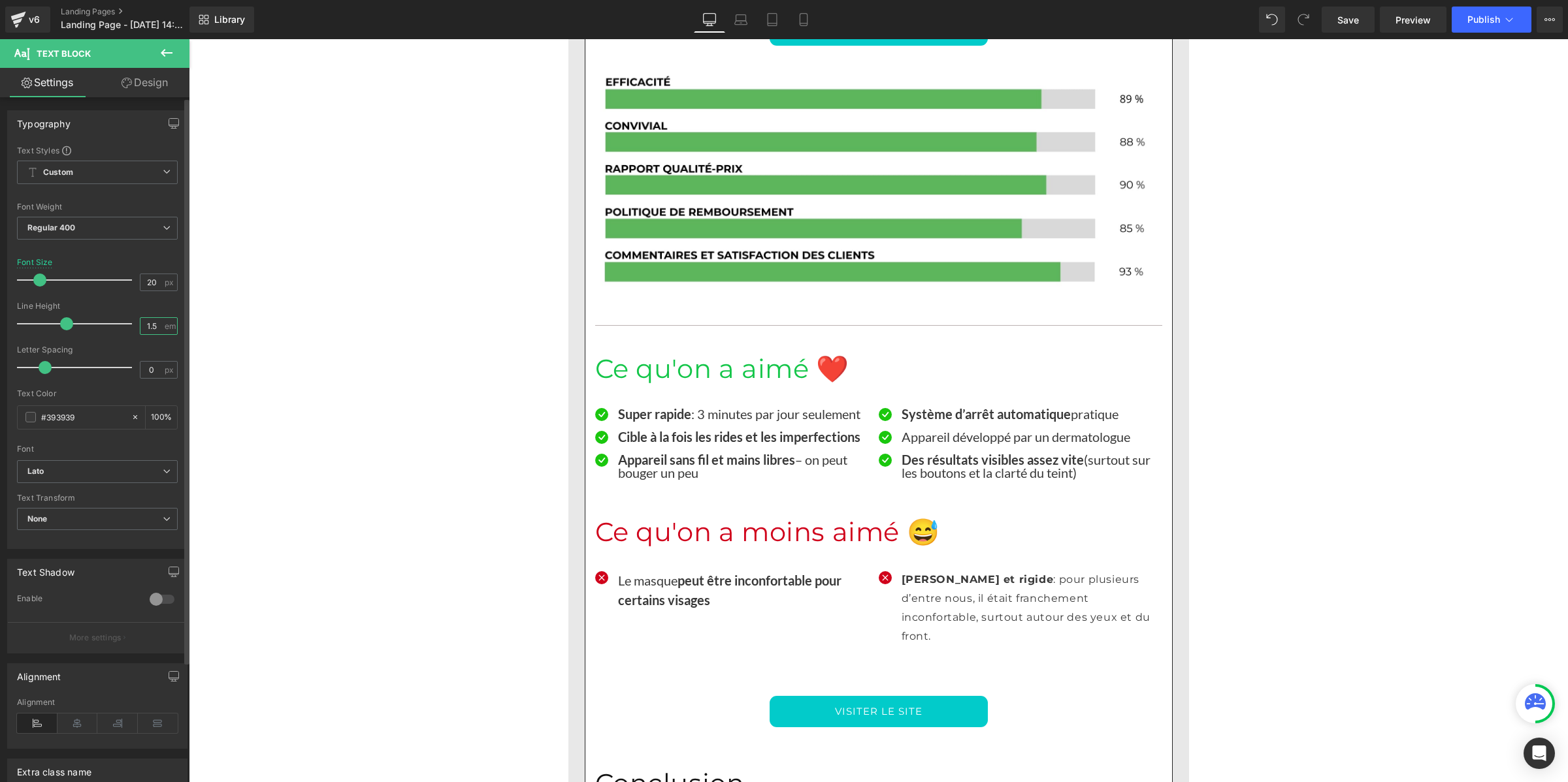
click at [155, 333] on input "1.5" at bounding box center [152, 327] width 23 height 17
paste input "number"
type input "1"
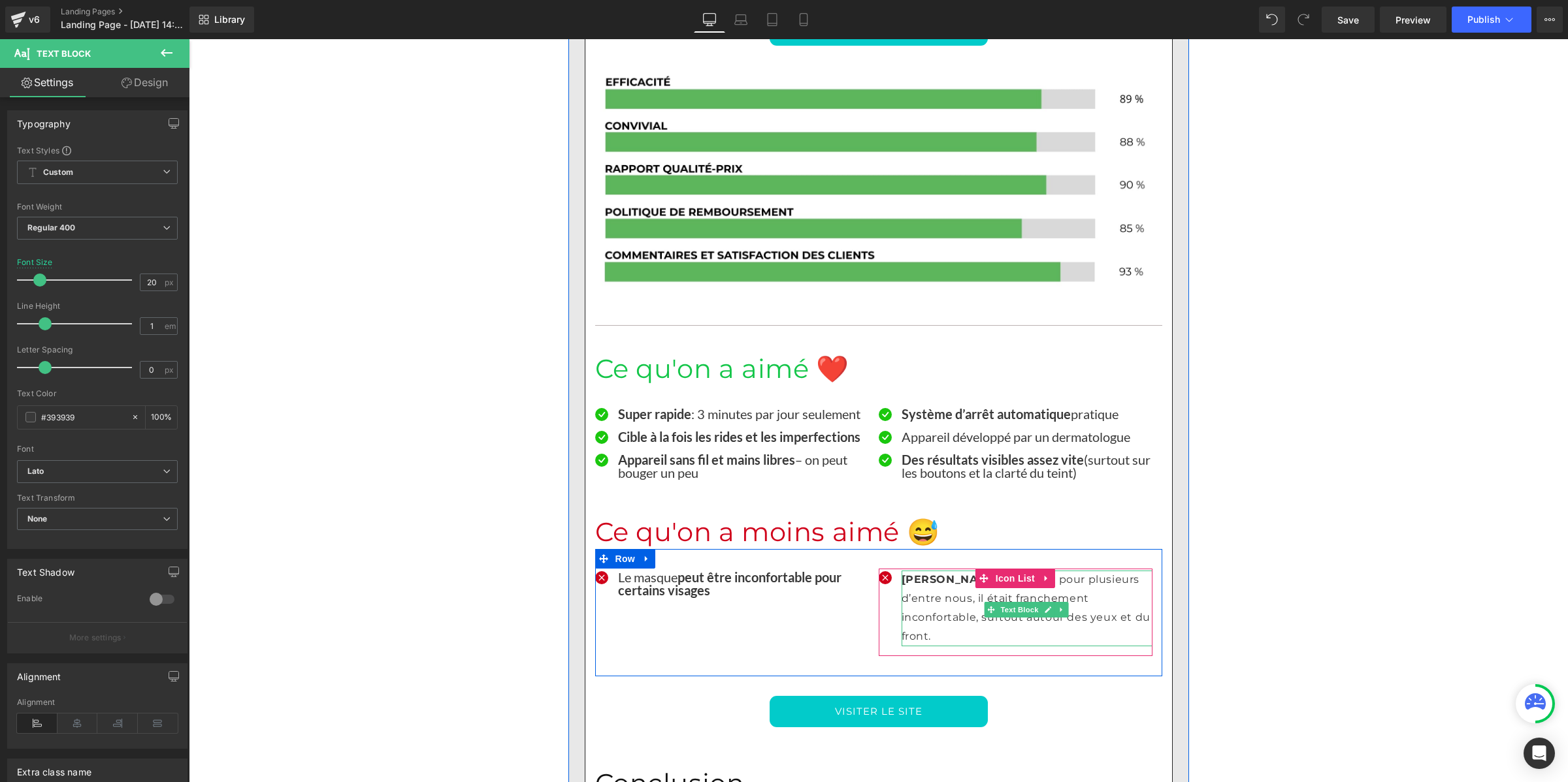
click at [917, 571] on p "Assez lourd et rigide : pour plusieurs d’entre nous, il était franchement incon…" at bounding box center [1027, 608] width 251 height 75
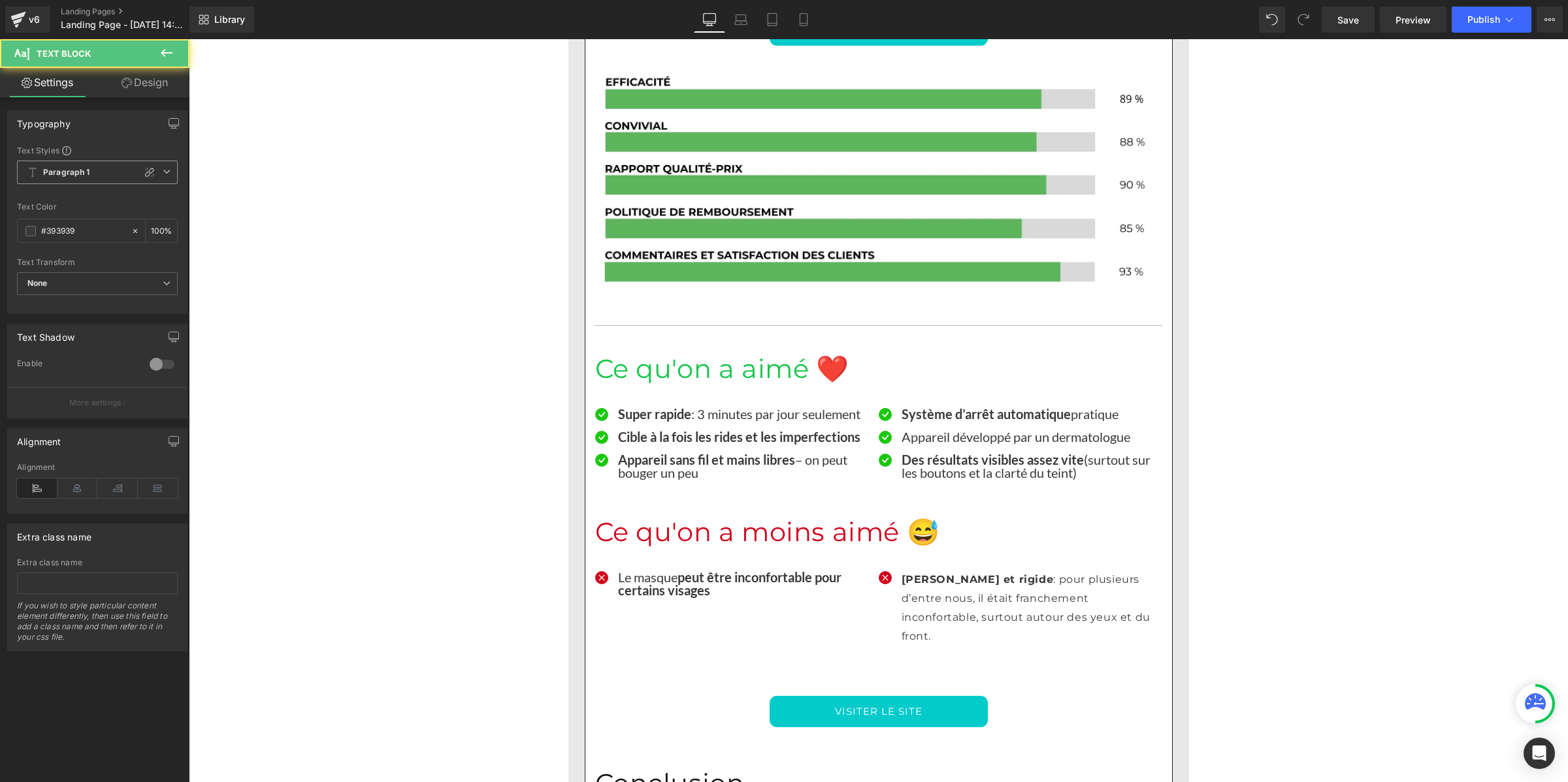
click at [56, 178] on span "Paragraph 1" at bounding box center [97, 172] width 161 height 23
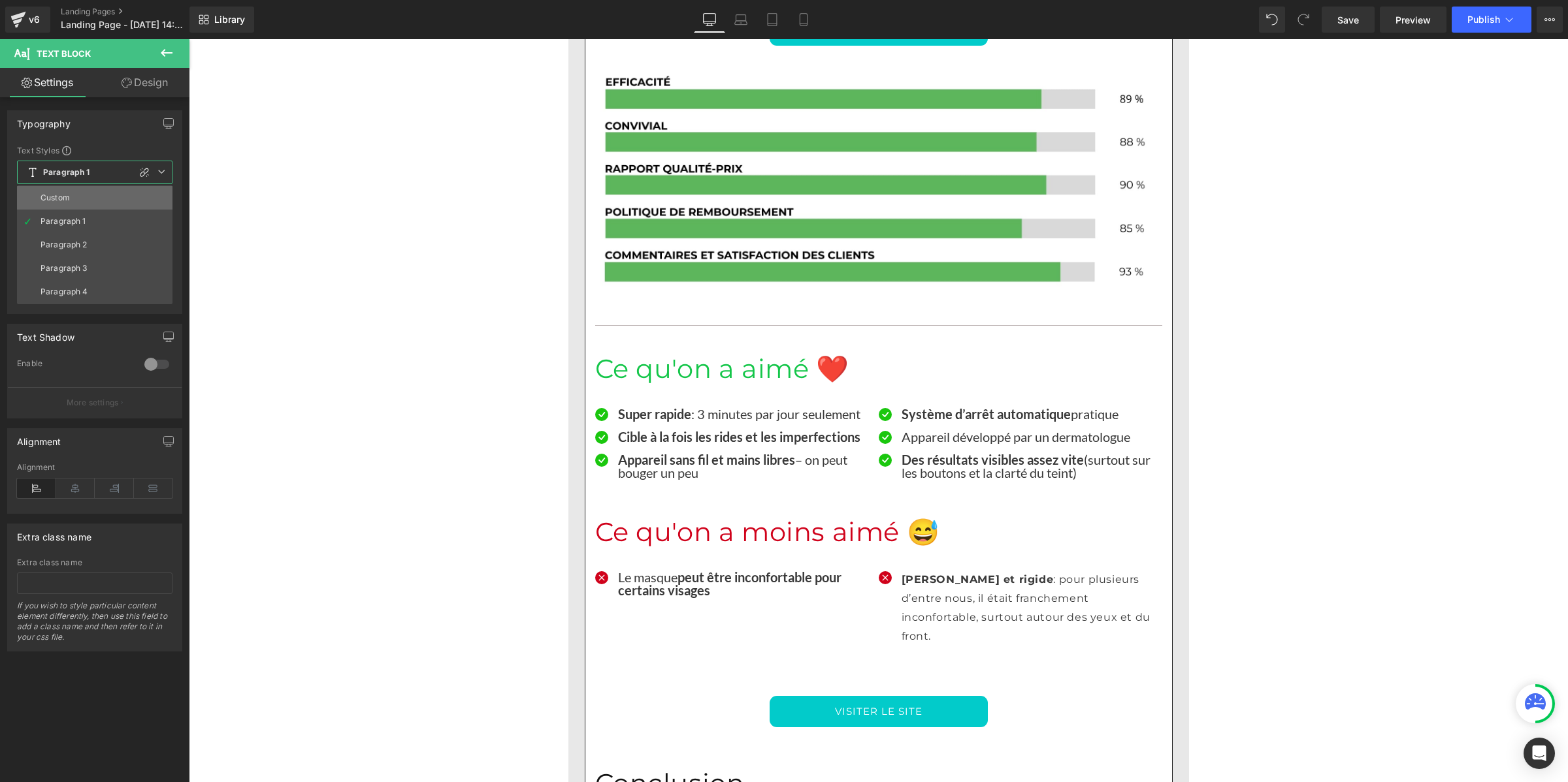
click at [57, 194] on div "Custom" at bounding box center [56, 198] width 30 height 9
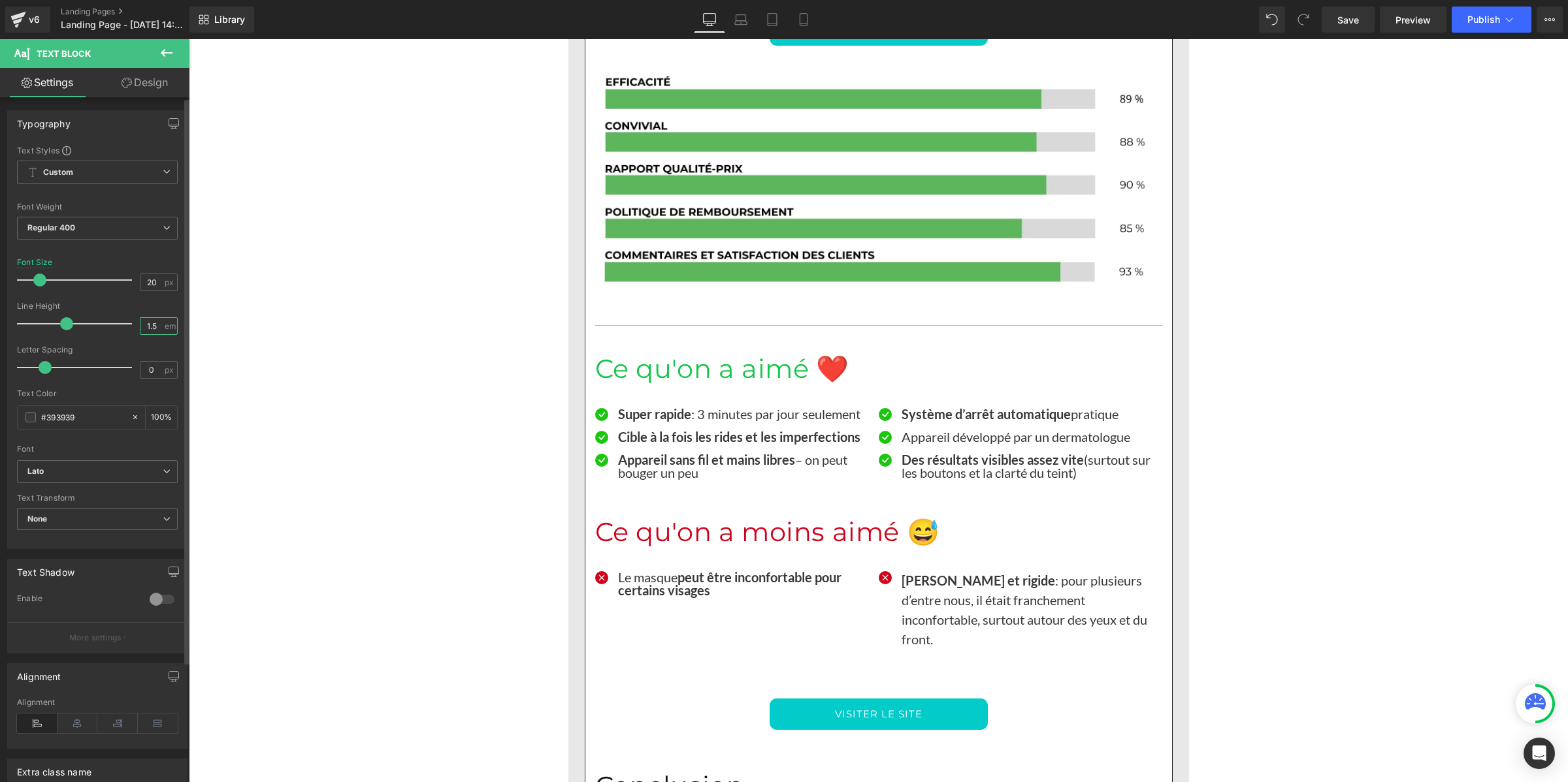
click at [144, 328] on input "1.5" at bounding box center [152, 327] width 23 height 17
paste input "number"
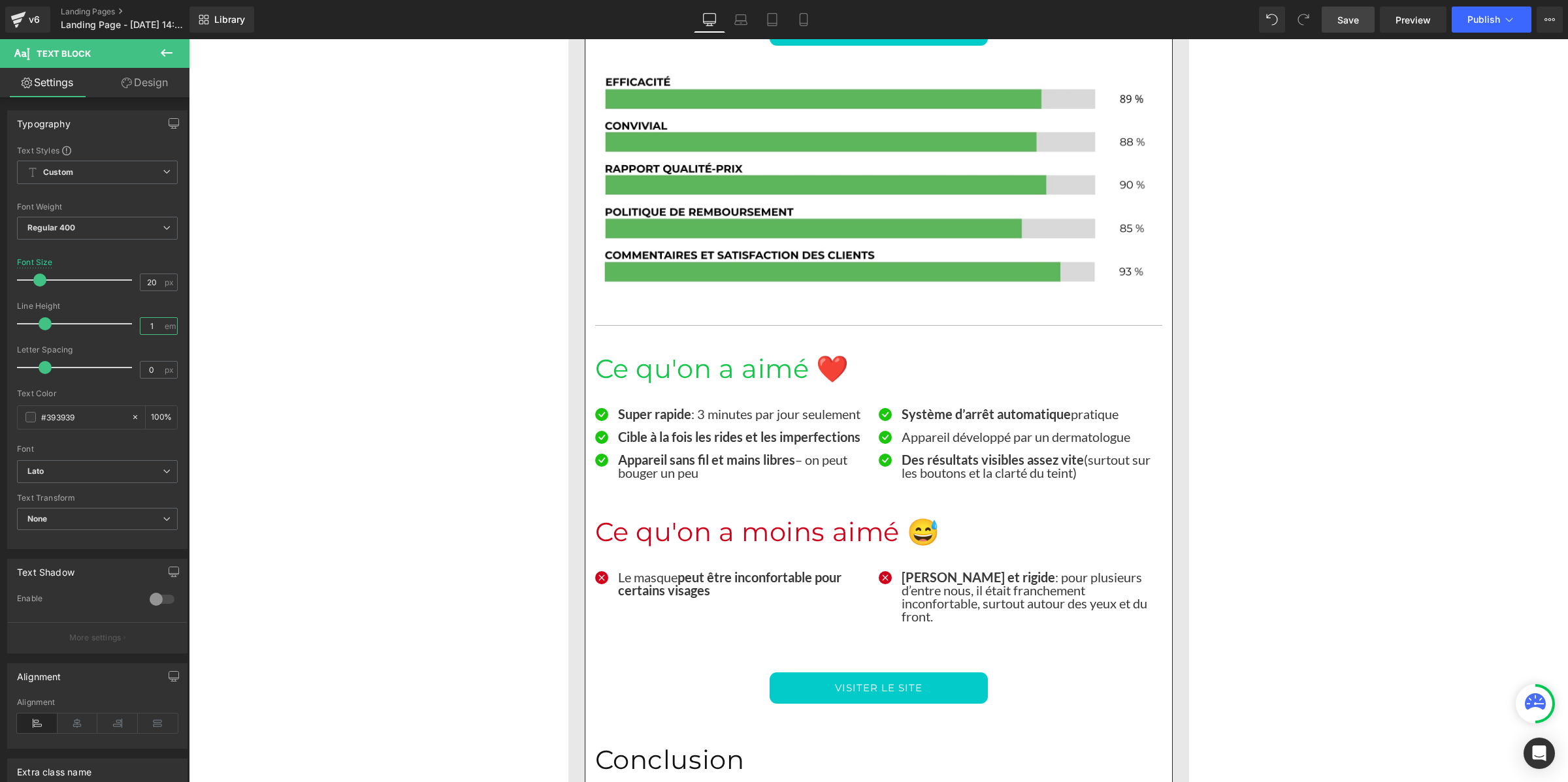
type input "1"
drag, startPoint x: 1338, startPoint y: 28, endPoint x: 460, endPoint y: 399, distance: 953.2
click at [1338, 28] on link "Save" at bounding box center [1348, 19] width 53 height 26
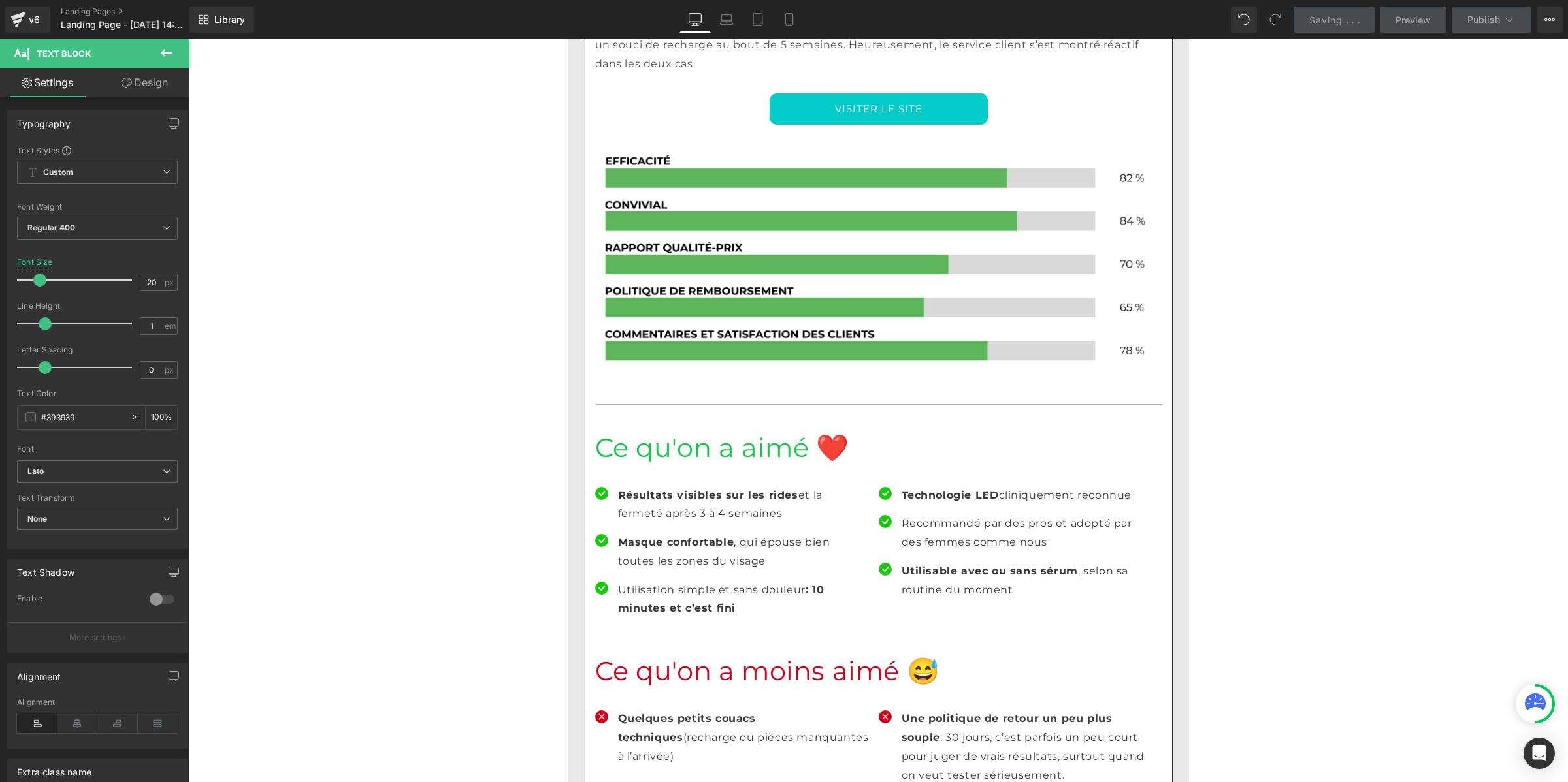
scroll to position [6908, 0]
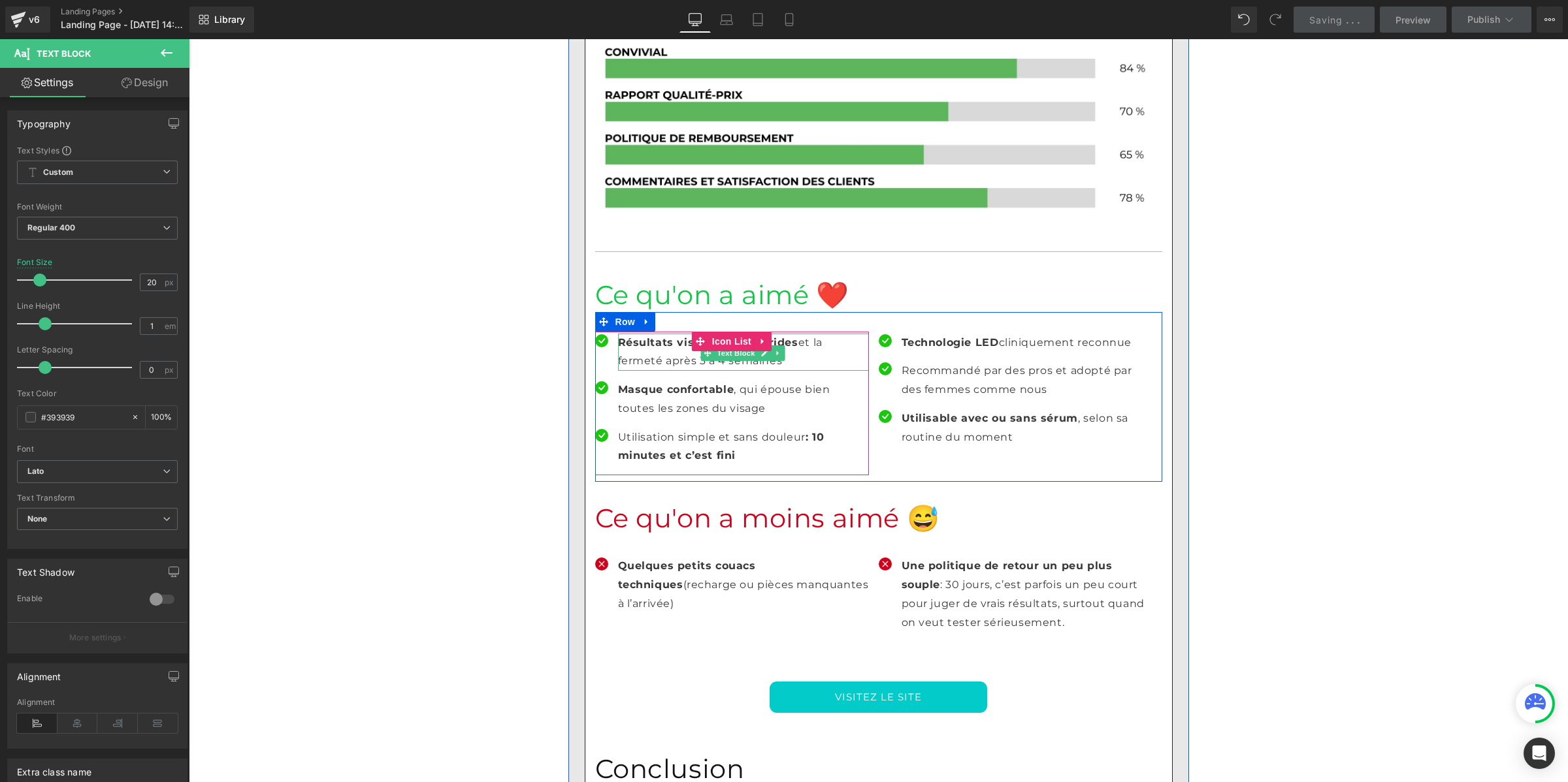
click at [621, 334] on p "Résultats visibles sur les rides et la fermeté après 3 à 4 semaines" at bounding box center [743, 353] width 251 height 38
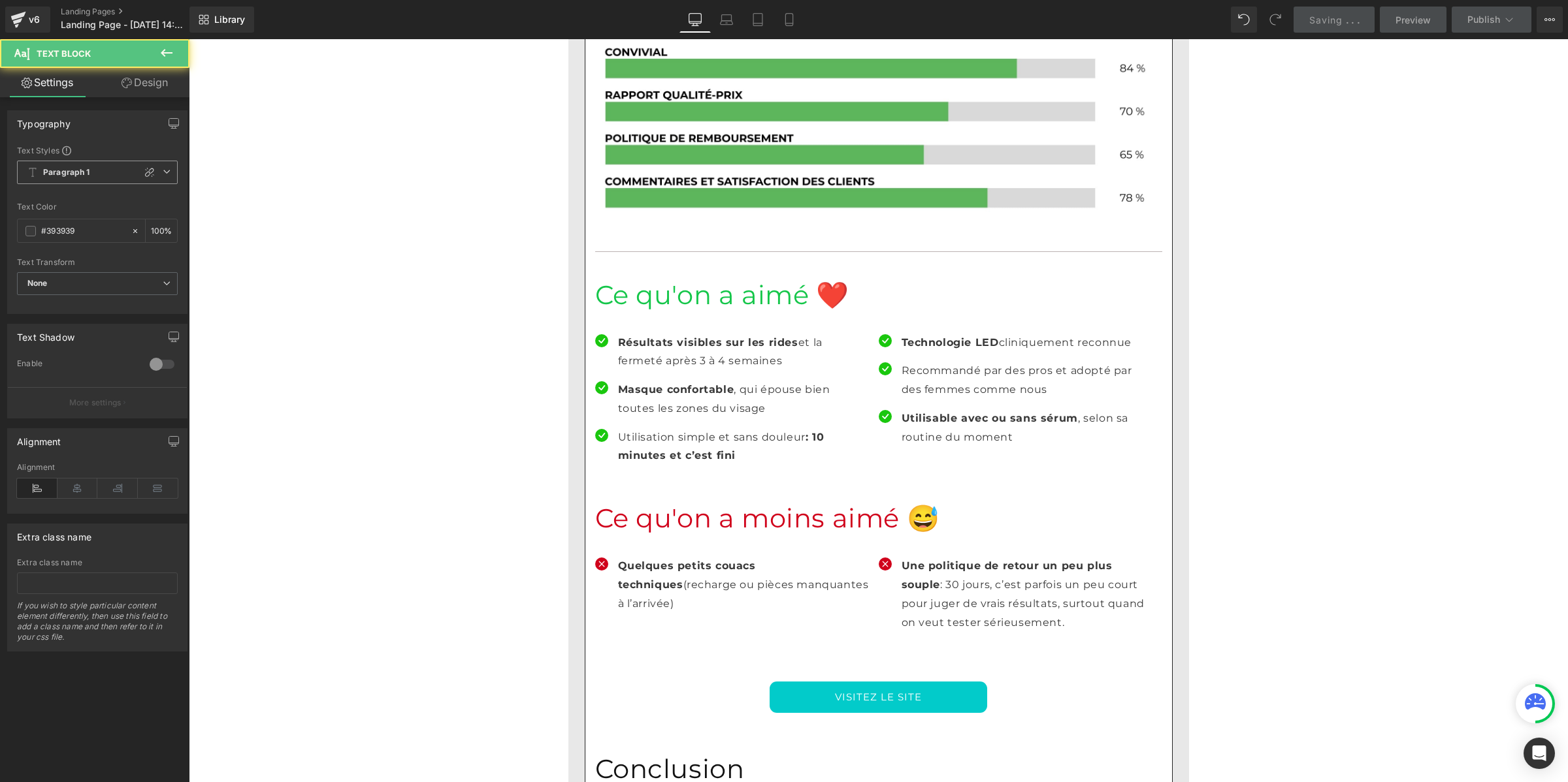
click at [80, 174] on b "Paragraph 1" at bounding box center [67, 173] width 47 height 11
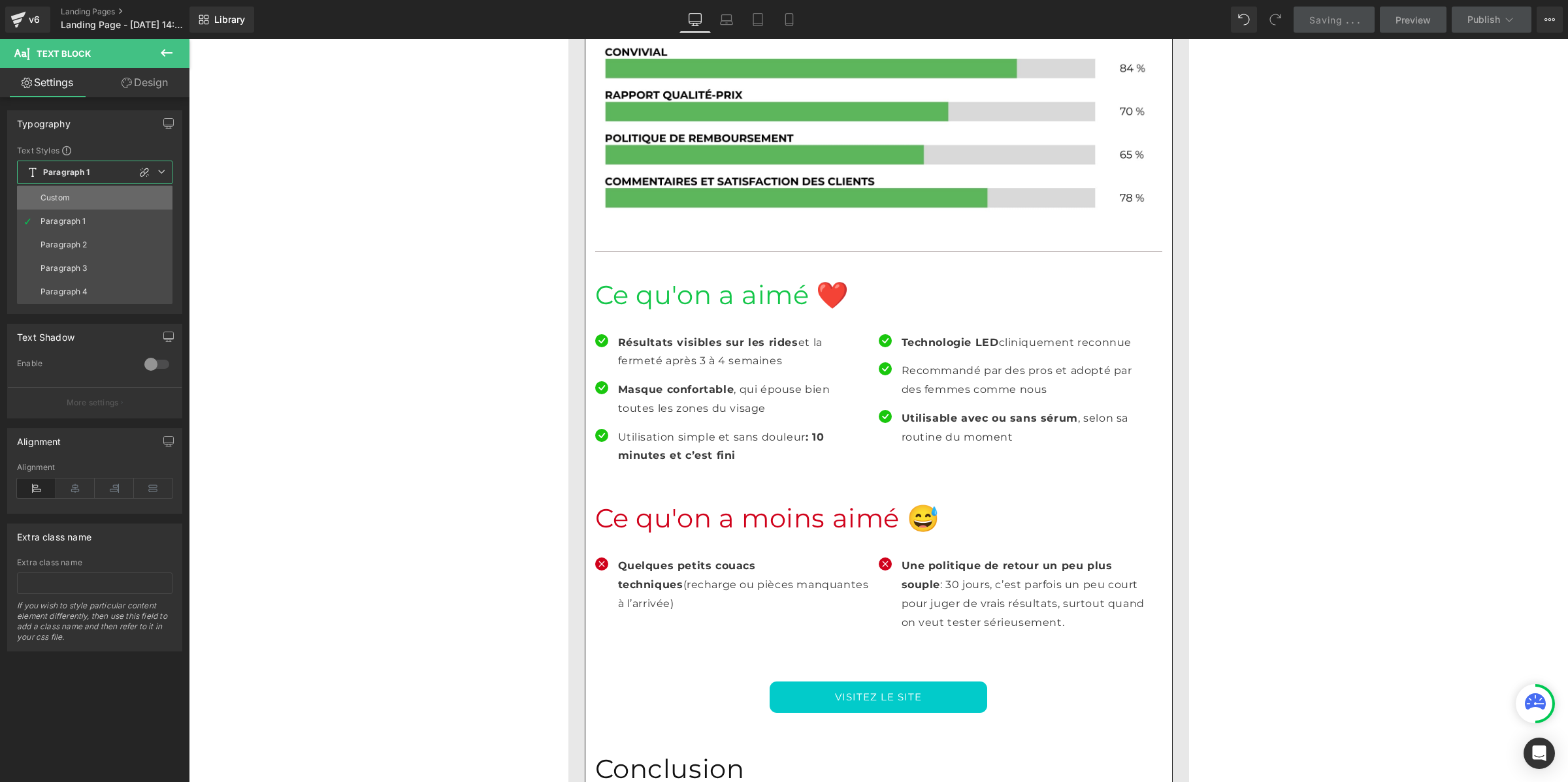
click at [80, 196] on li "Custom" at bounding box center [94, 197] width 156 height 23
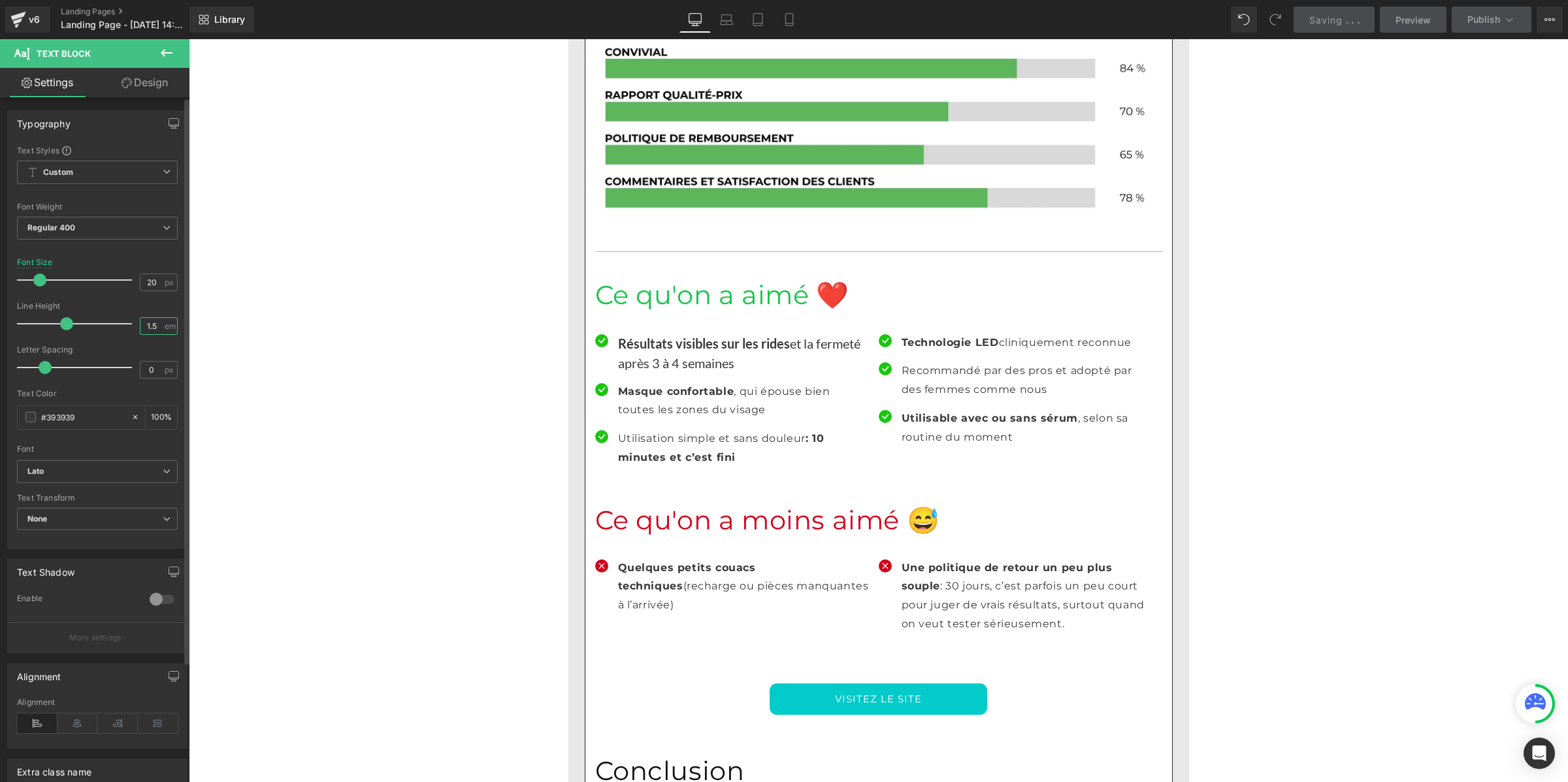
click at [144, 324] on input "1.5" at bounding box center [152, 327] width 23 height 17
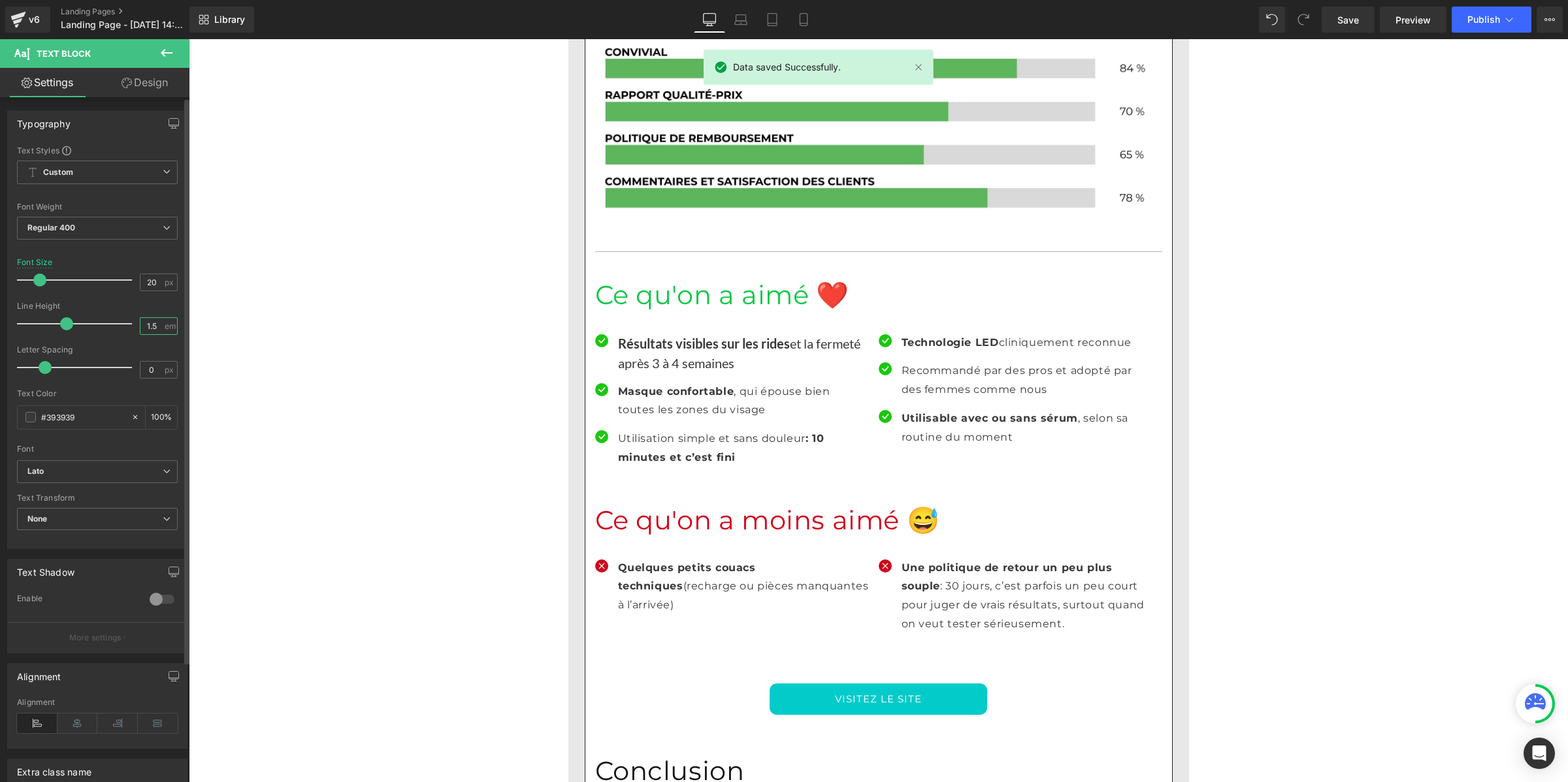
click at [144, 324] on input "1.5" at bounding box center [152, 327] width 23 height 17
paste input "number"
type input "1"
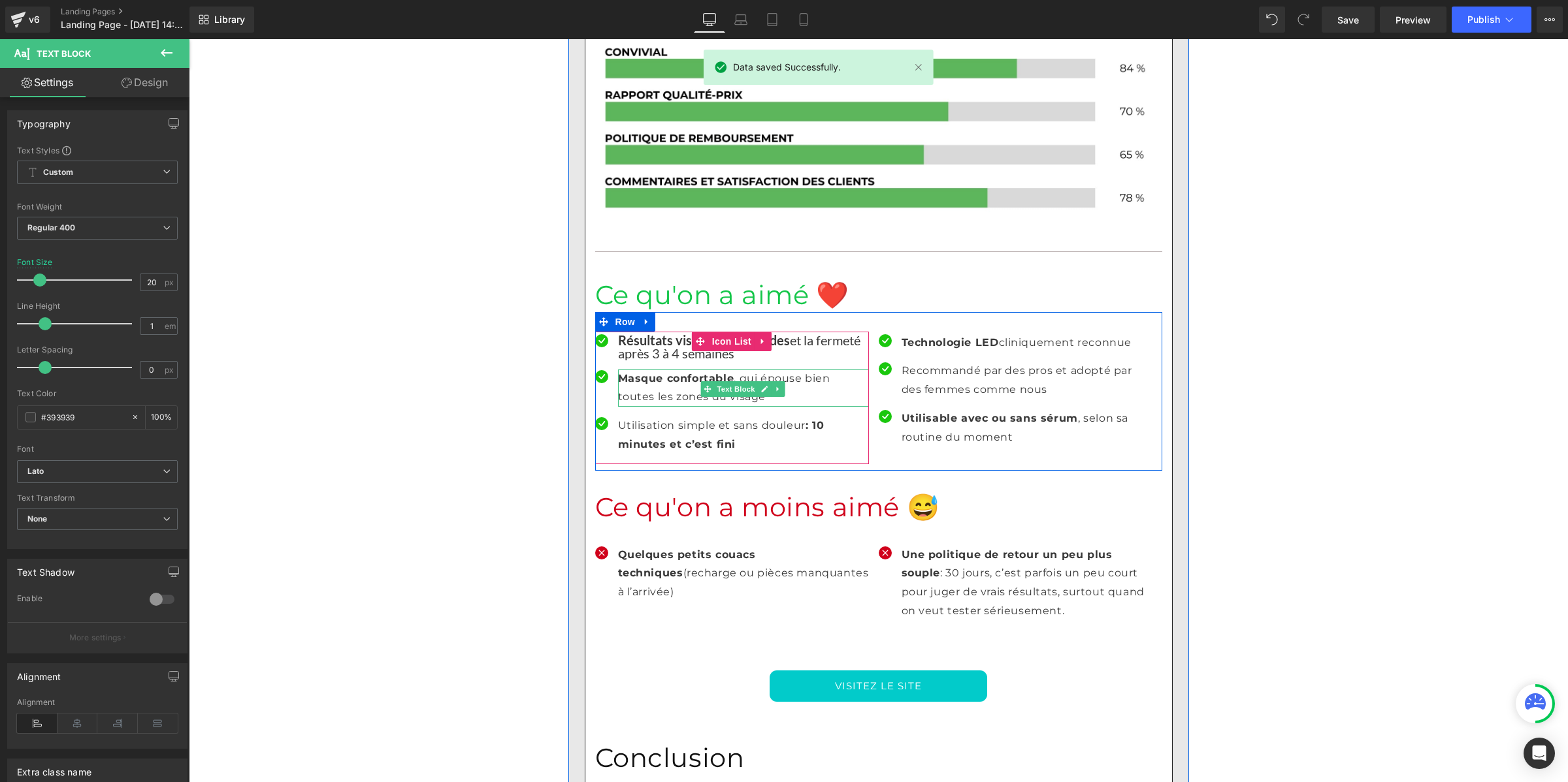
click at [644, 369] on p "Masque confortable , qui épouse bien toutes les zones du visage" at bounding box center [743, 388] width 251 height 38
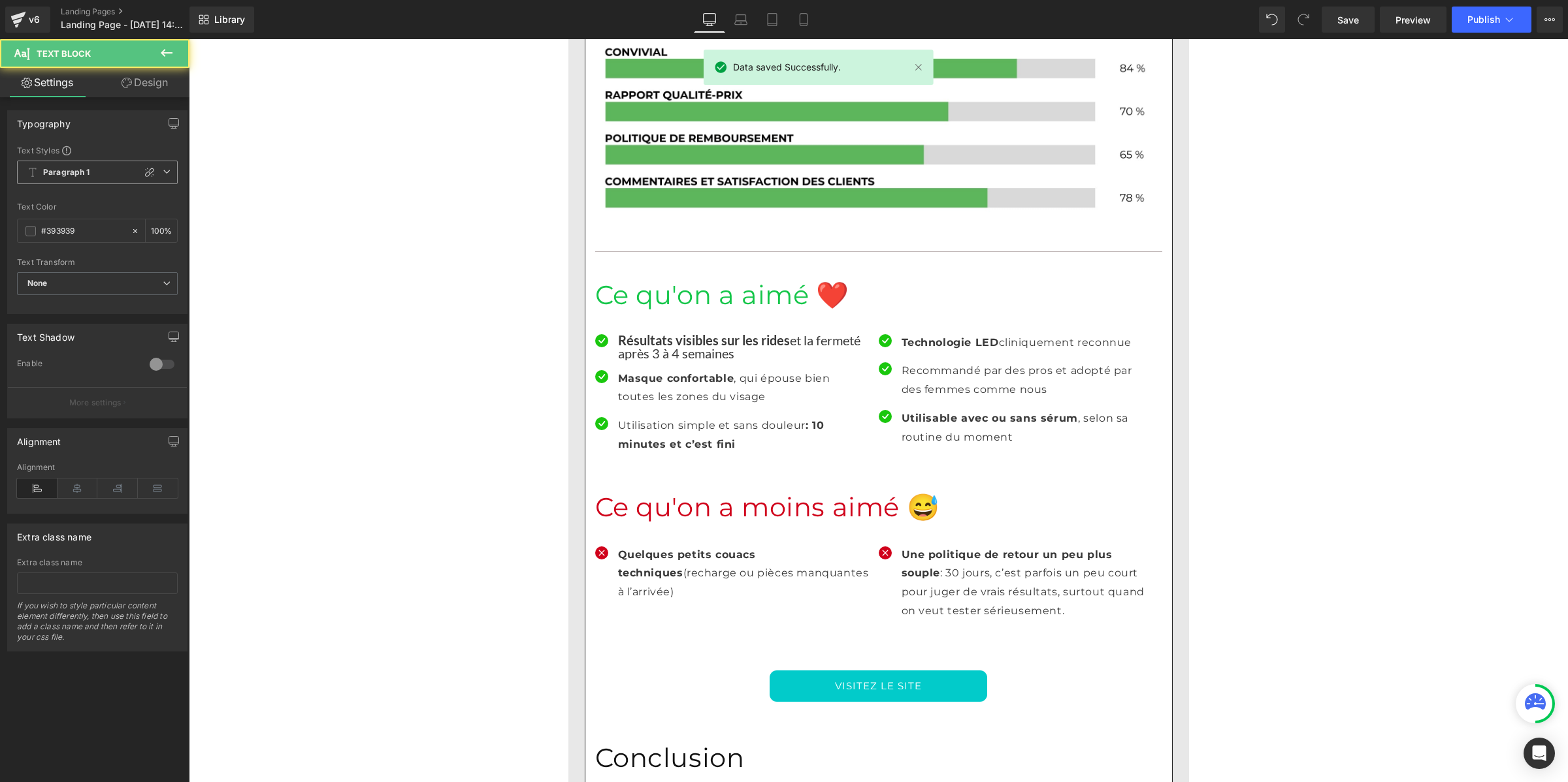
click at [60, 169] on b "Paragraph 1" at bounding box center [67, 173] width 47 height 11
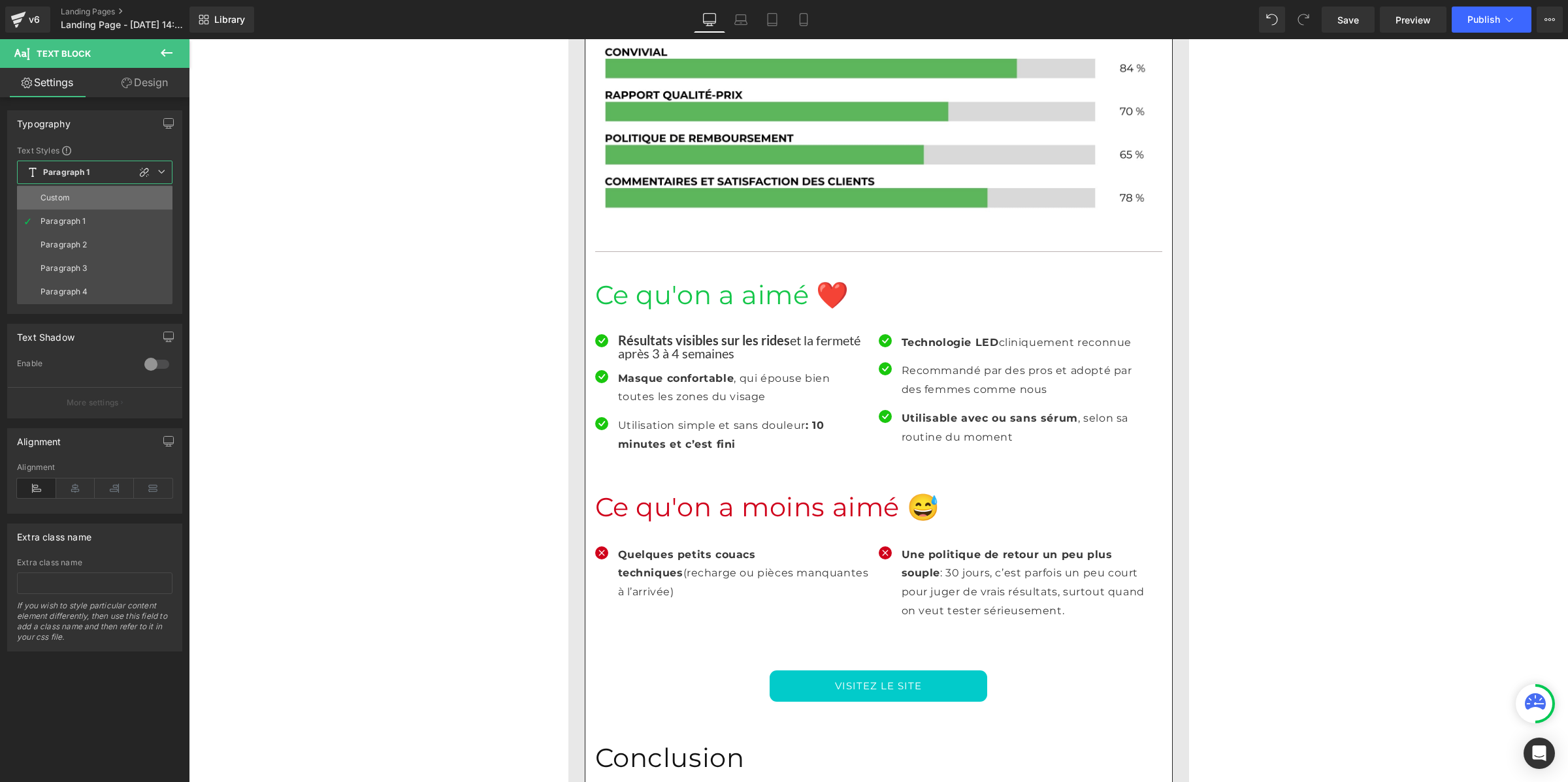
click at [67, 194] on div "Custom" at bounding box center [56, 198] width 30 height 9
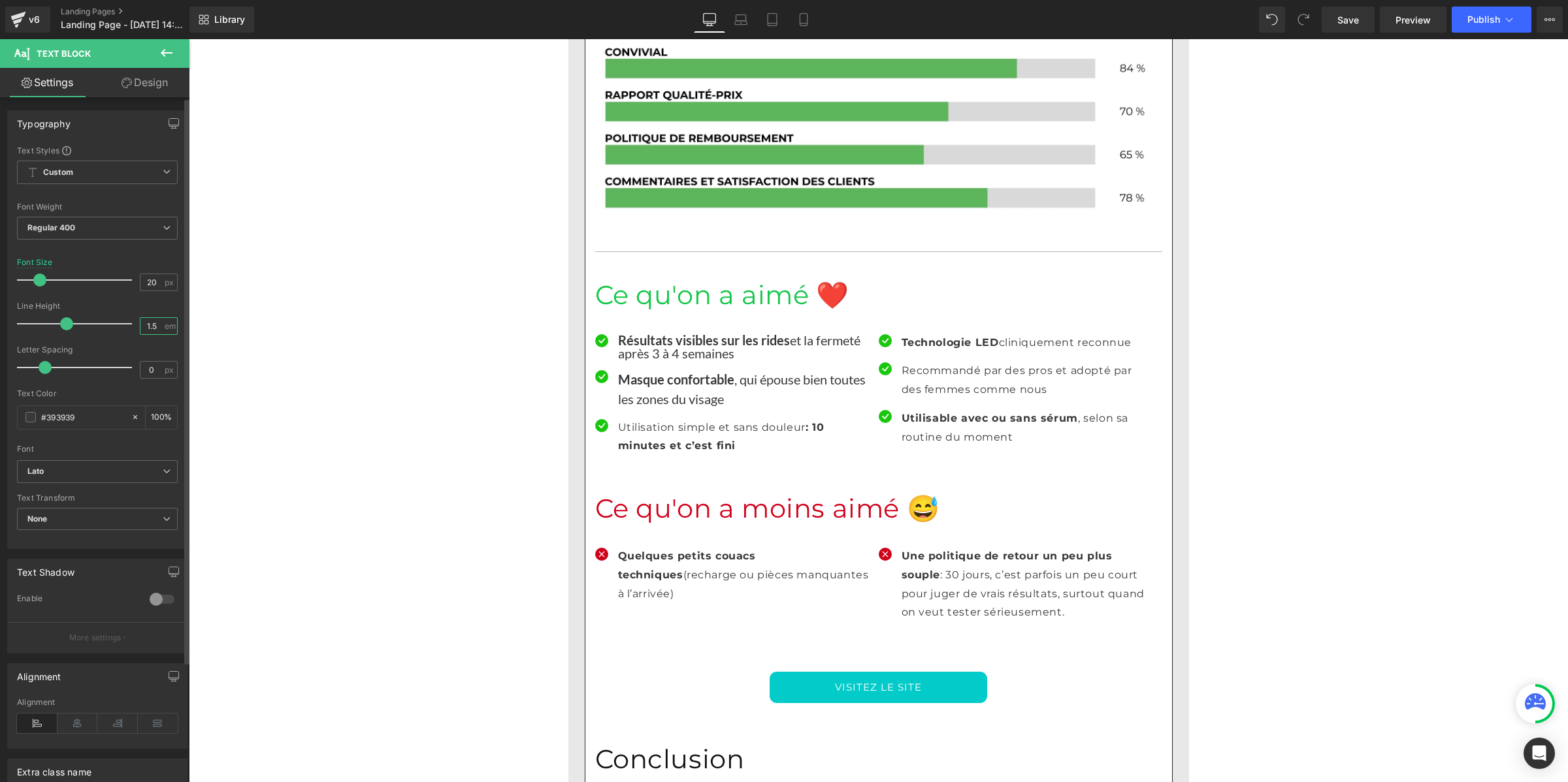
click at [145, 331] on input "1.5" at bounding box center [152, 327] width 23 height 17
paste input "number"
type input "1"
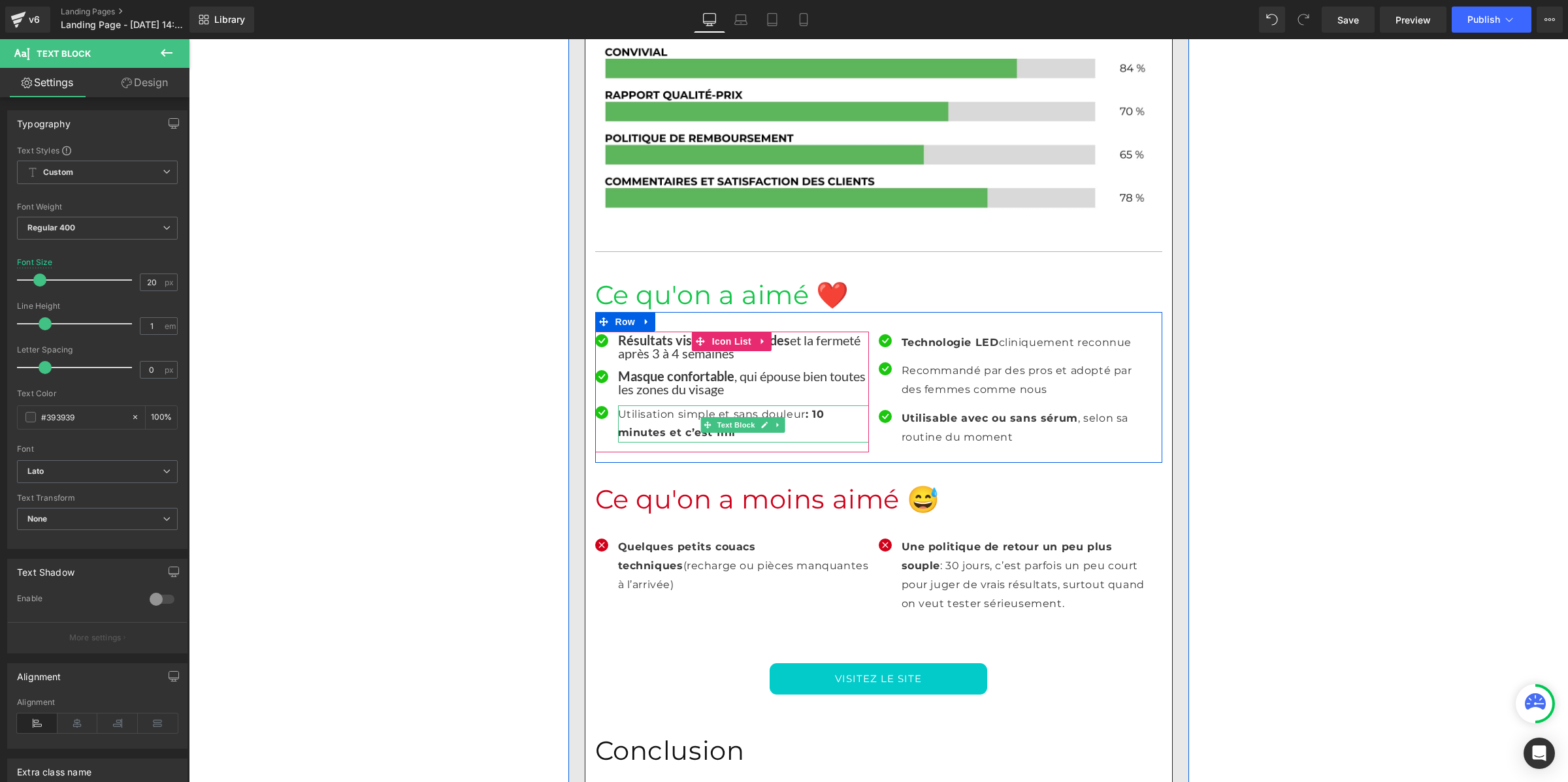
click at [645, 408] on strong ": 10 minutes et c’est fini" at bounding box center [721, 424] width 206 height 31
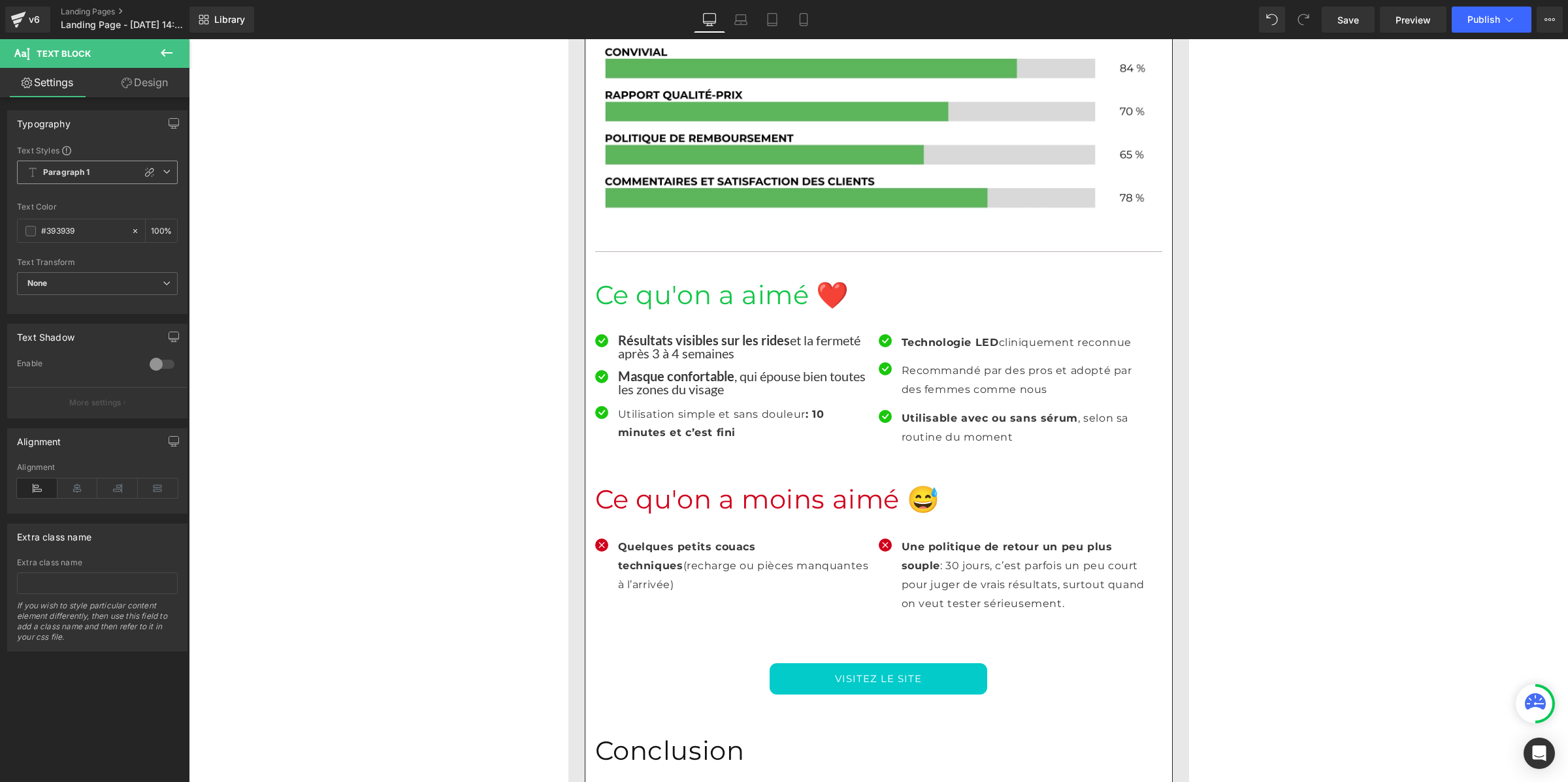
click at [45, 162] on span "Paragraph 1" at bounding box center [97, 172] width 161 height 23
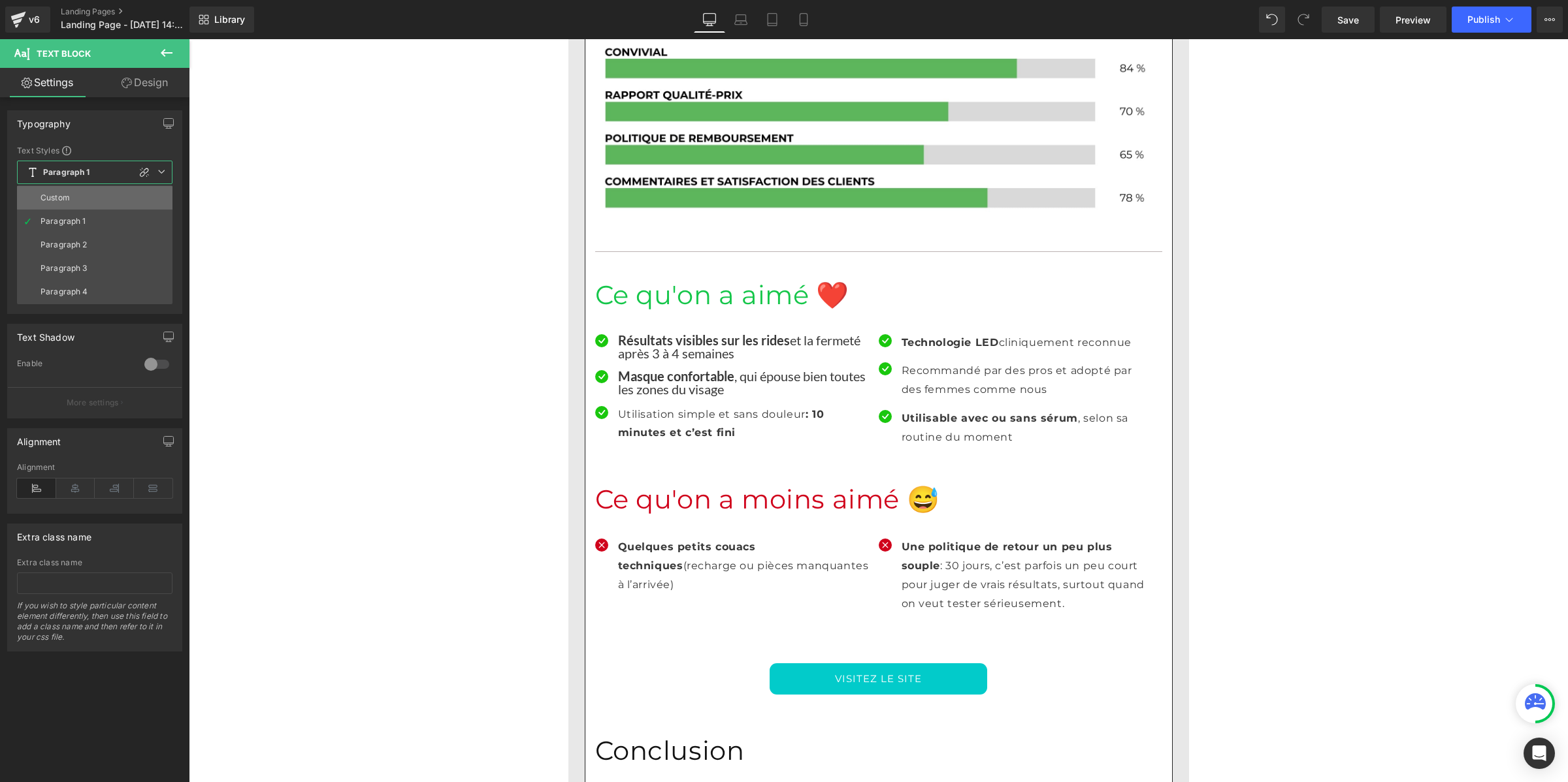
click at [59, 194] on div "Custom" at bounding box center [56, 198] width 30 height 9
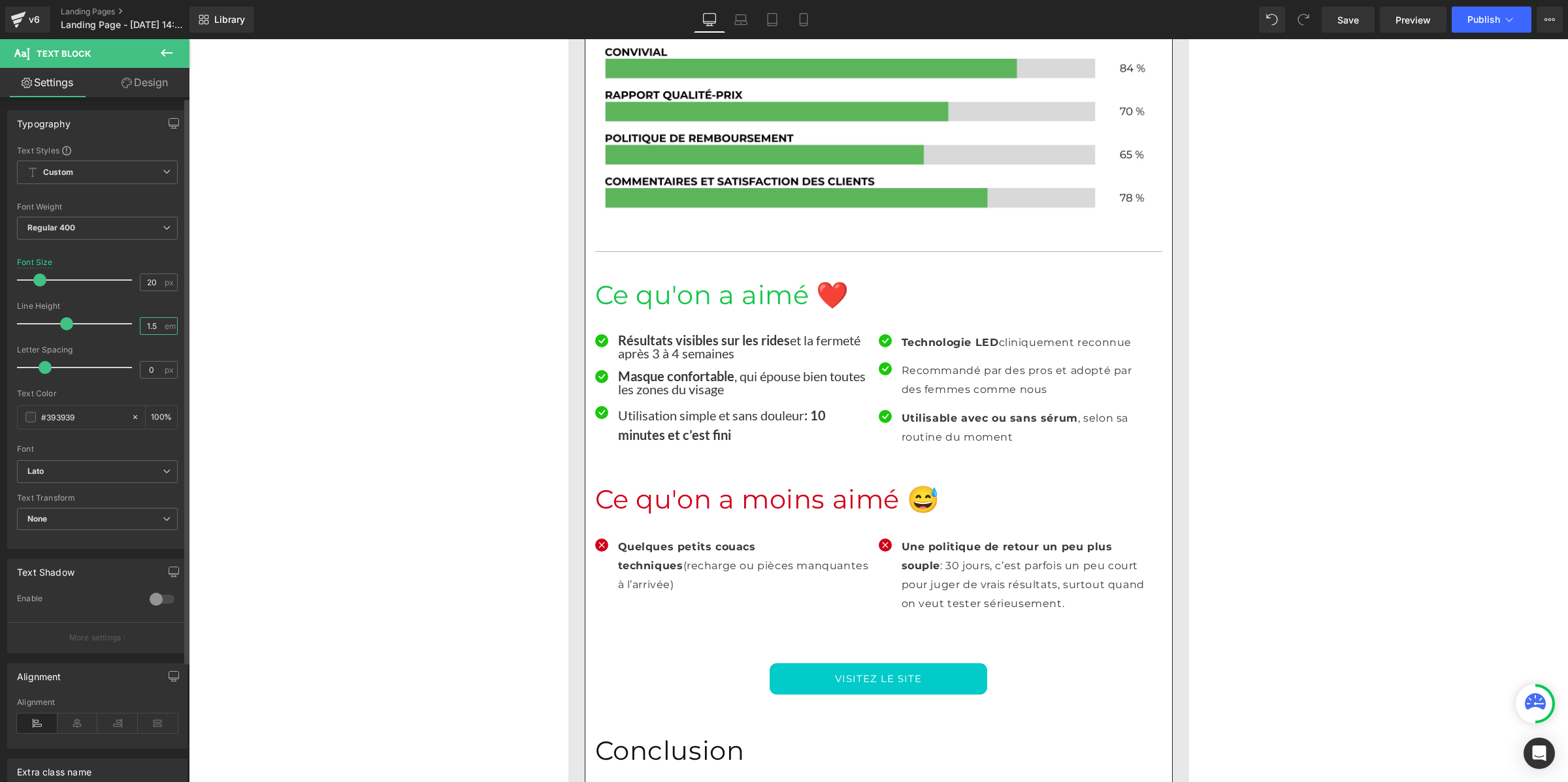
click at [151, 322] on input "1.5" at bounding box center [152, 327] width 23 height 17
paste input "number"
type input "1"
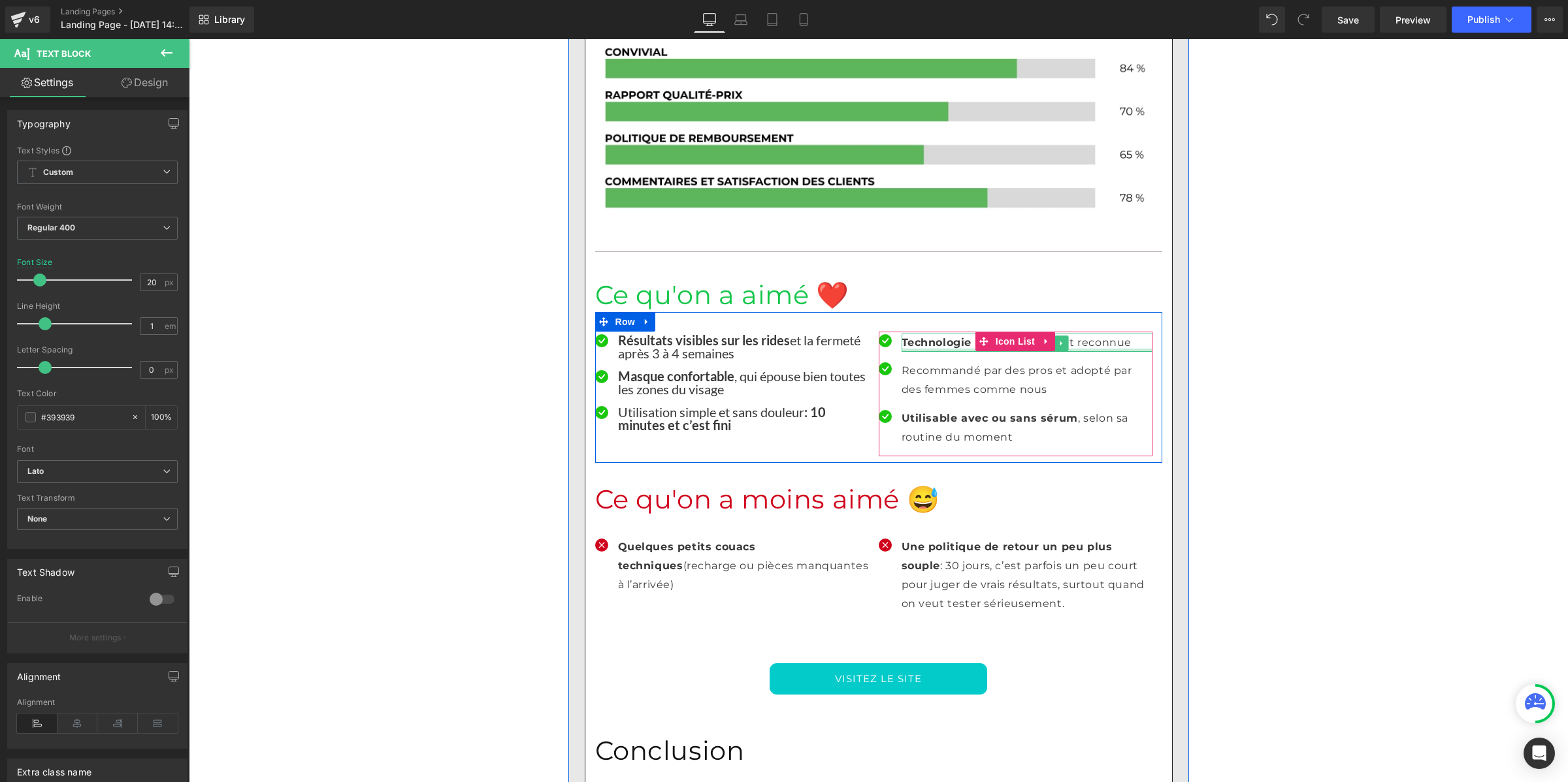
click at [915, 349] on div at bounding box center [1027, 351] width 251 height 4
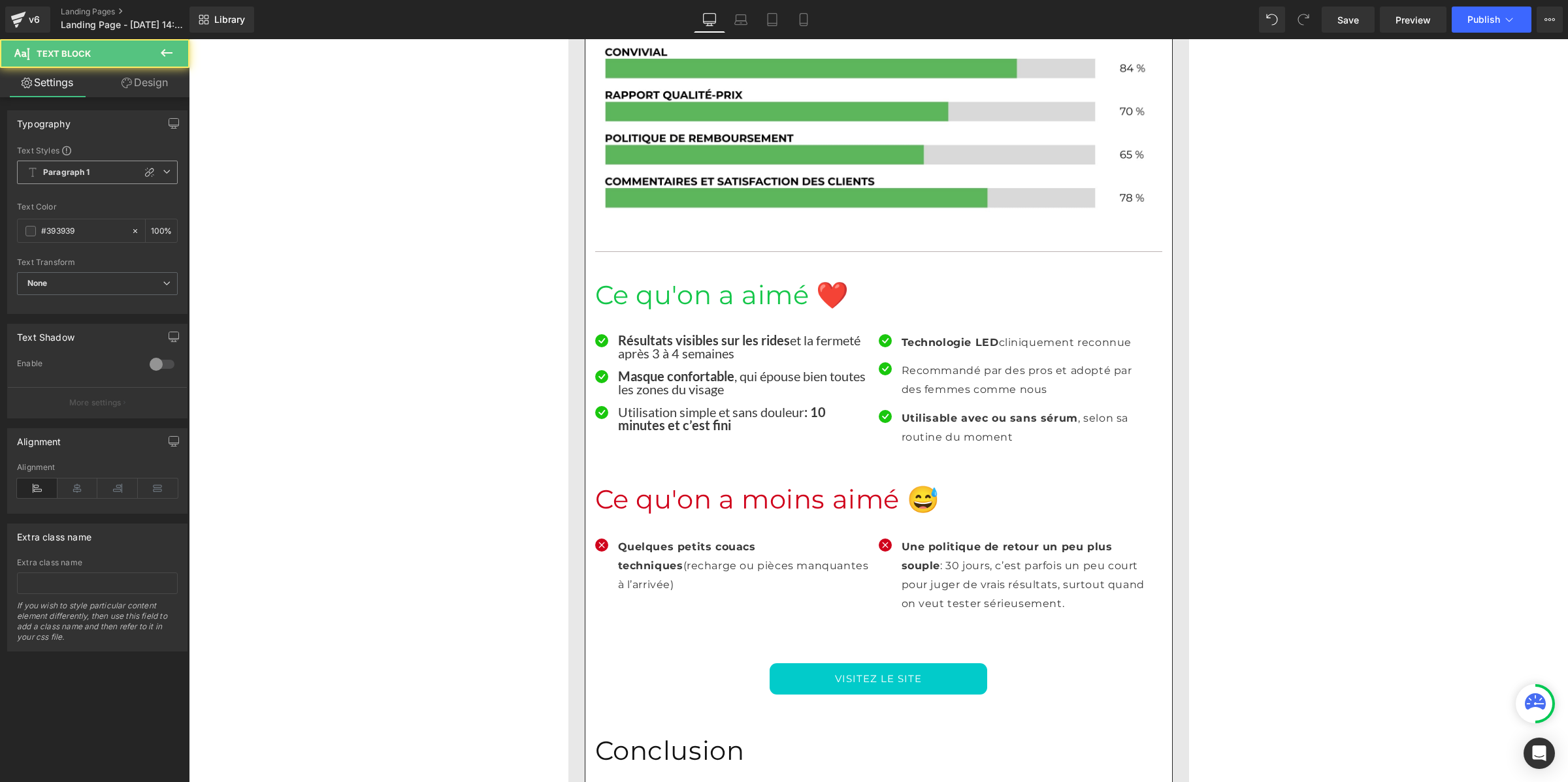
click at [77, 175] on b "Paragraph 1" at bounding box center [67, 173] width 47 height 11
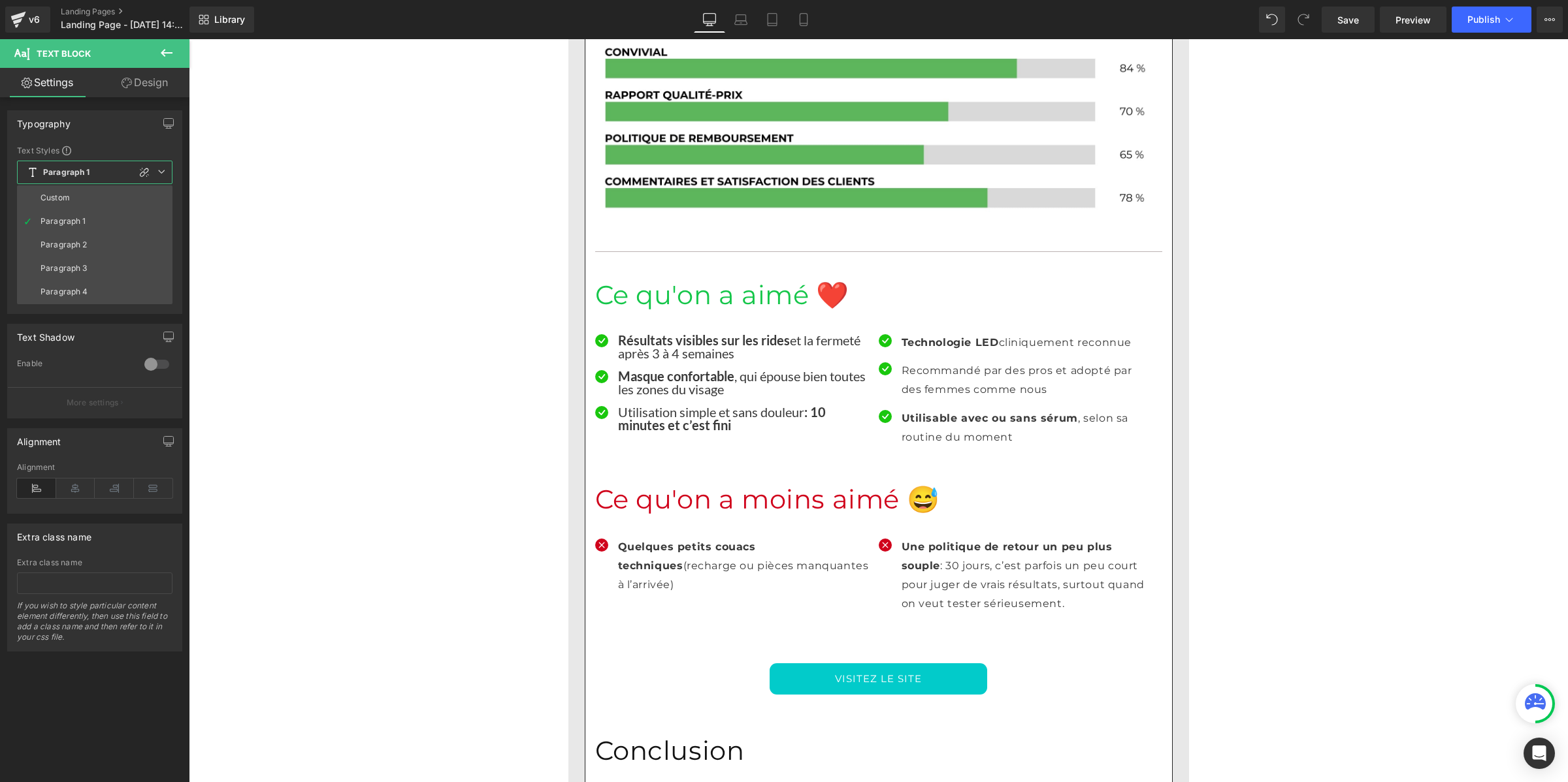
click at [68, 200] on div "Custom" at bounding box center [56, 198] width 30 height 9
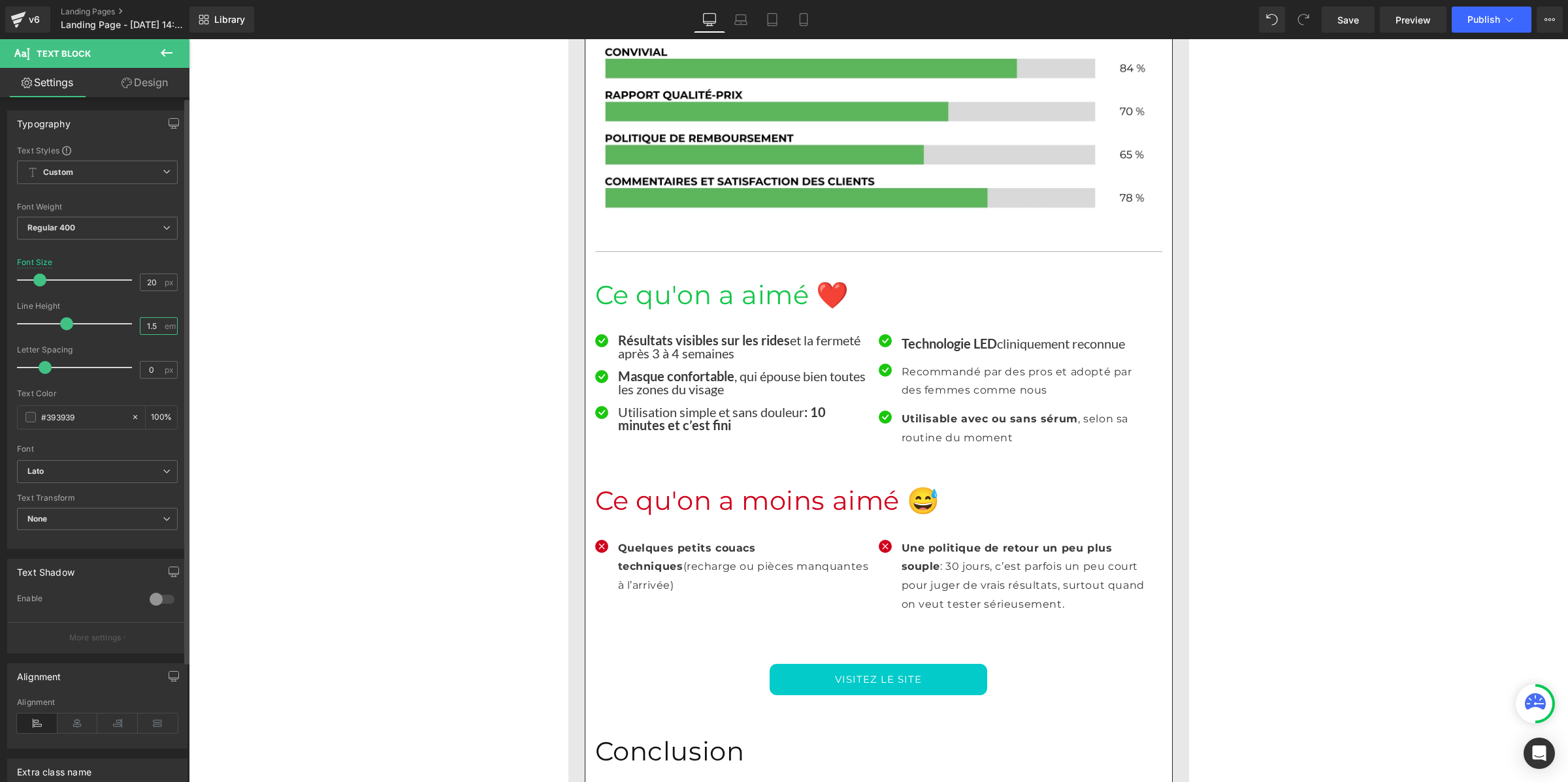
click at [145, 323] on input "1.5" at bounding box center [152, 327] width 23 height 17
paste input "number"
type input "1"
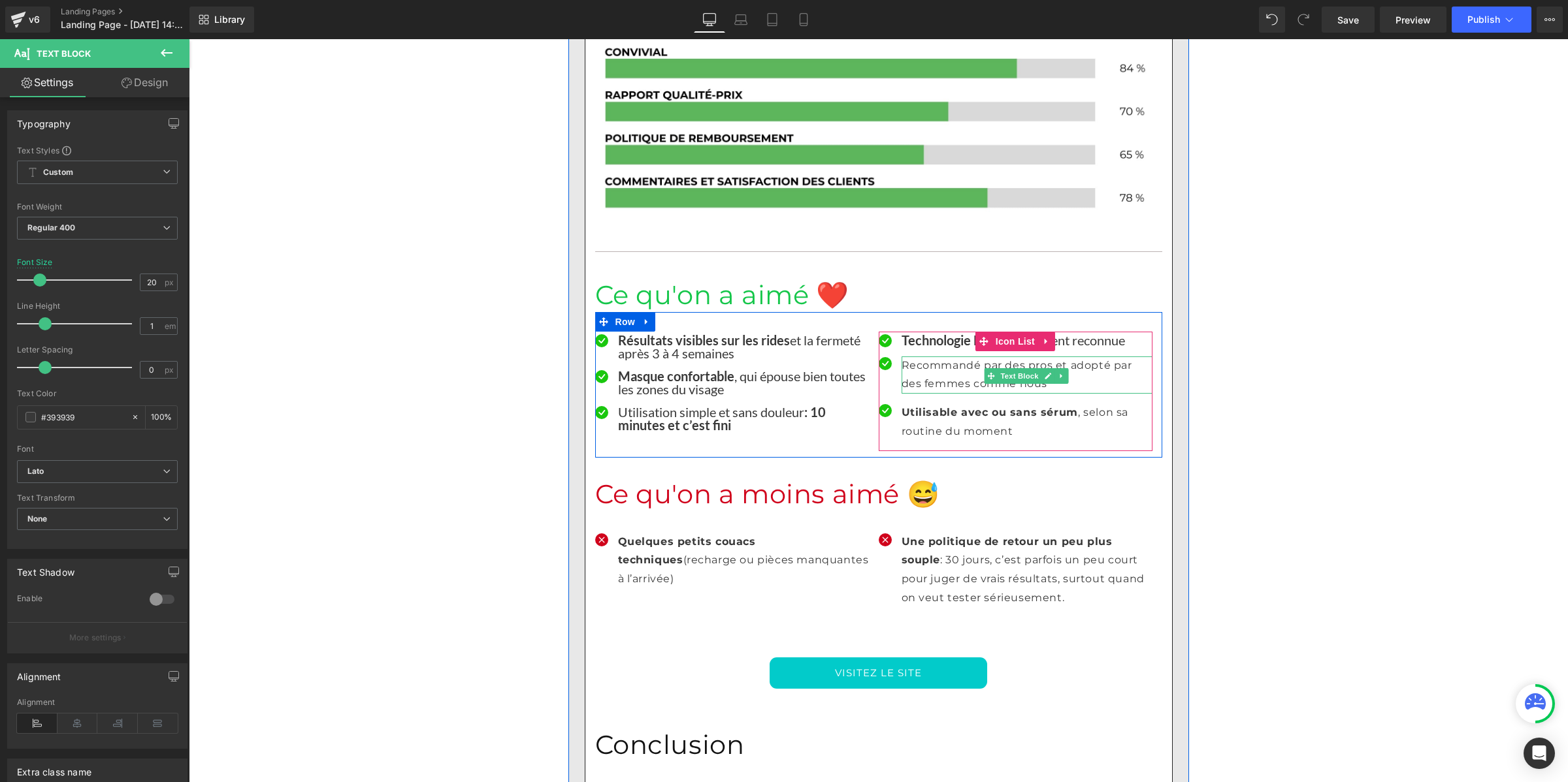
click at [919, 356] on p "Recommandé par des pros et adopté par des femmes comme nous" at bounding box center [1027, 375] width 251 height 38
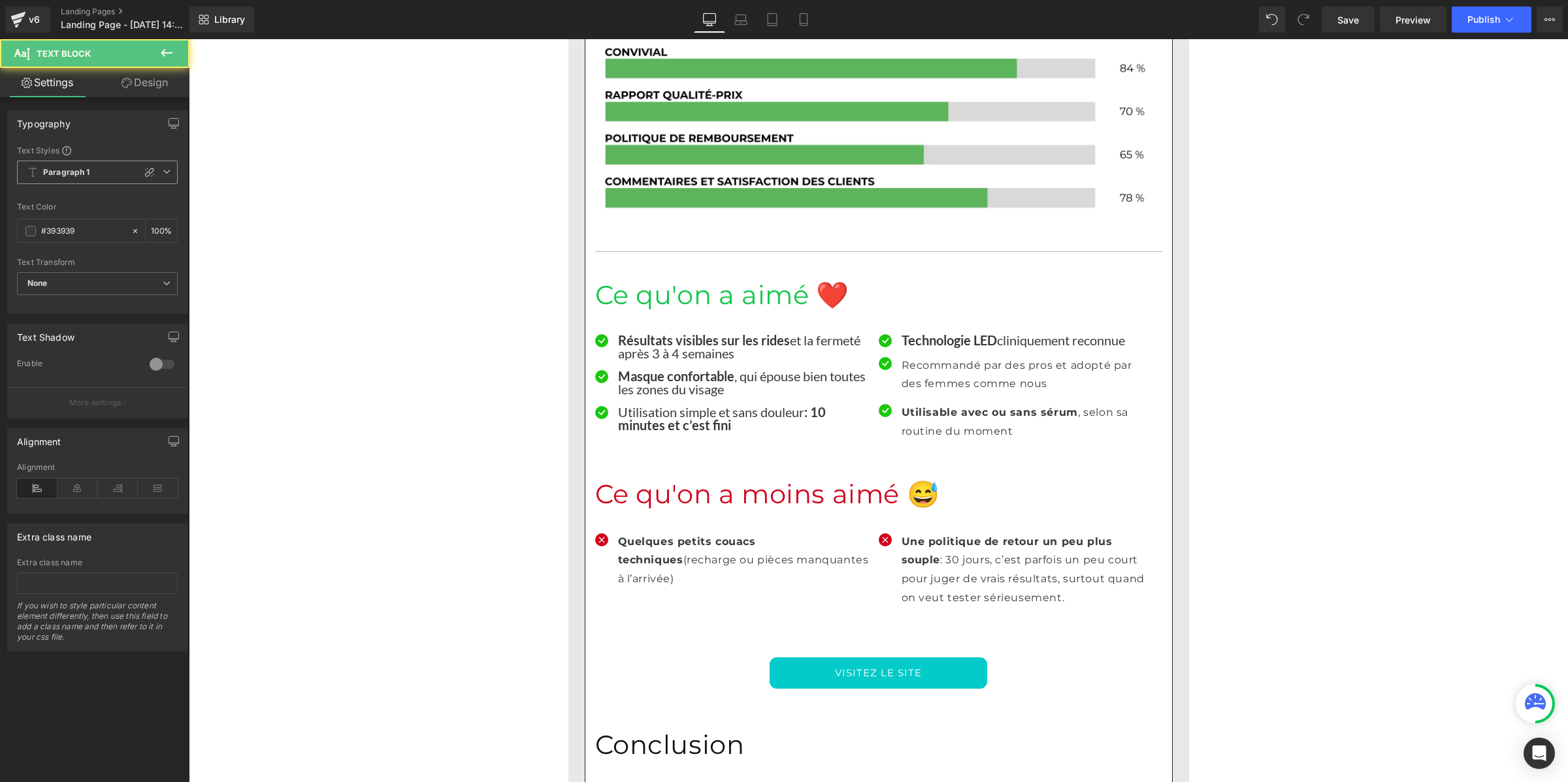
click at [110, 170] on span "Paragraph 1" at bounding box center [97, 172] width 161 height 23
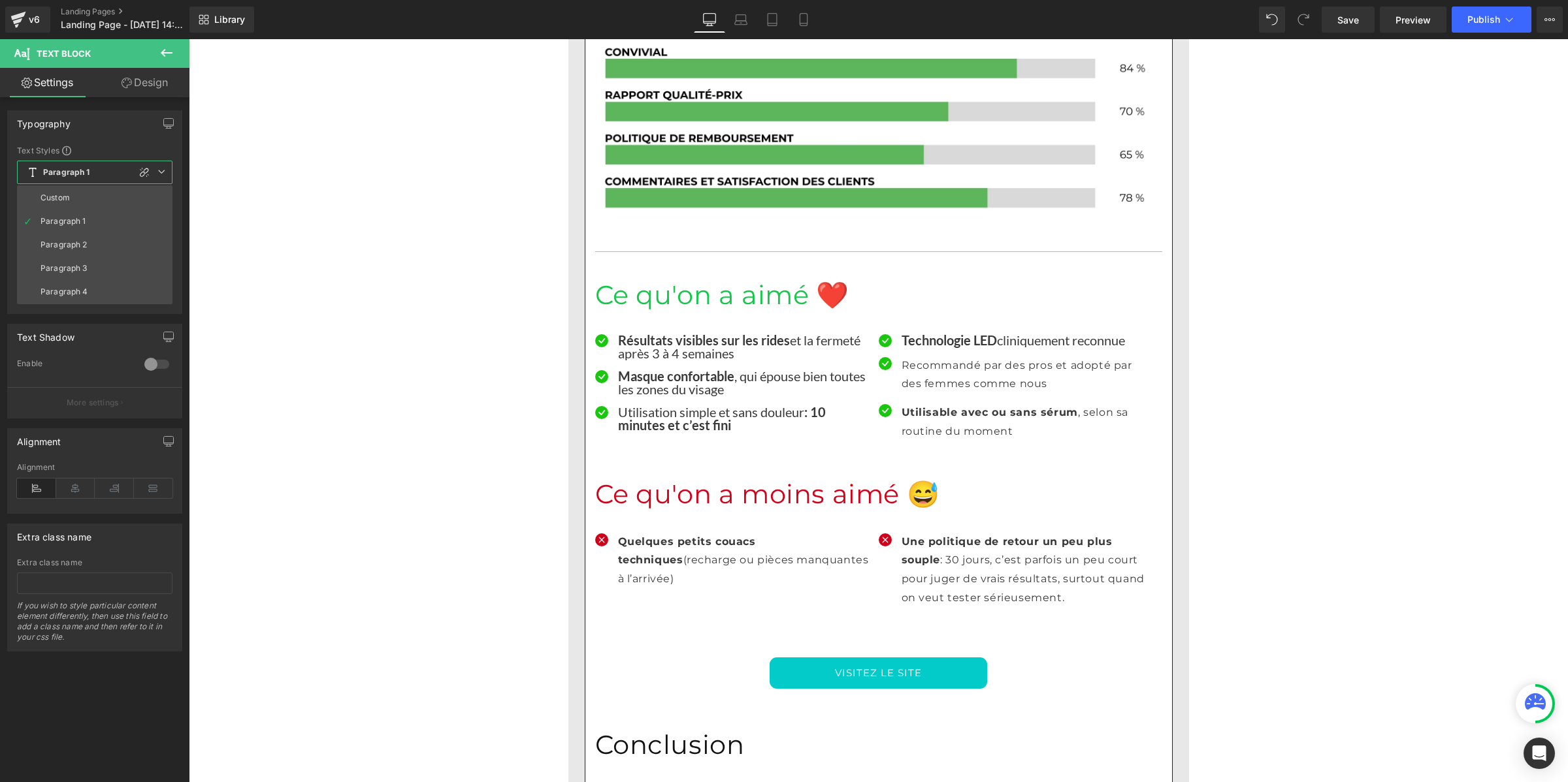
drag, startPoint x: 96, startPoint y: 192, endPoint x: 116, endPoint y: 279, distance: 89.3
click at [96, 192] on li "Custom" at bounding box center [94, 197] width 156 height 23
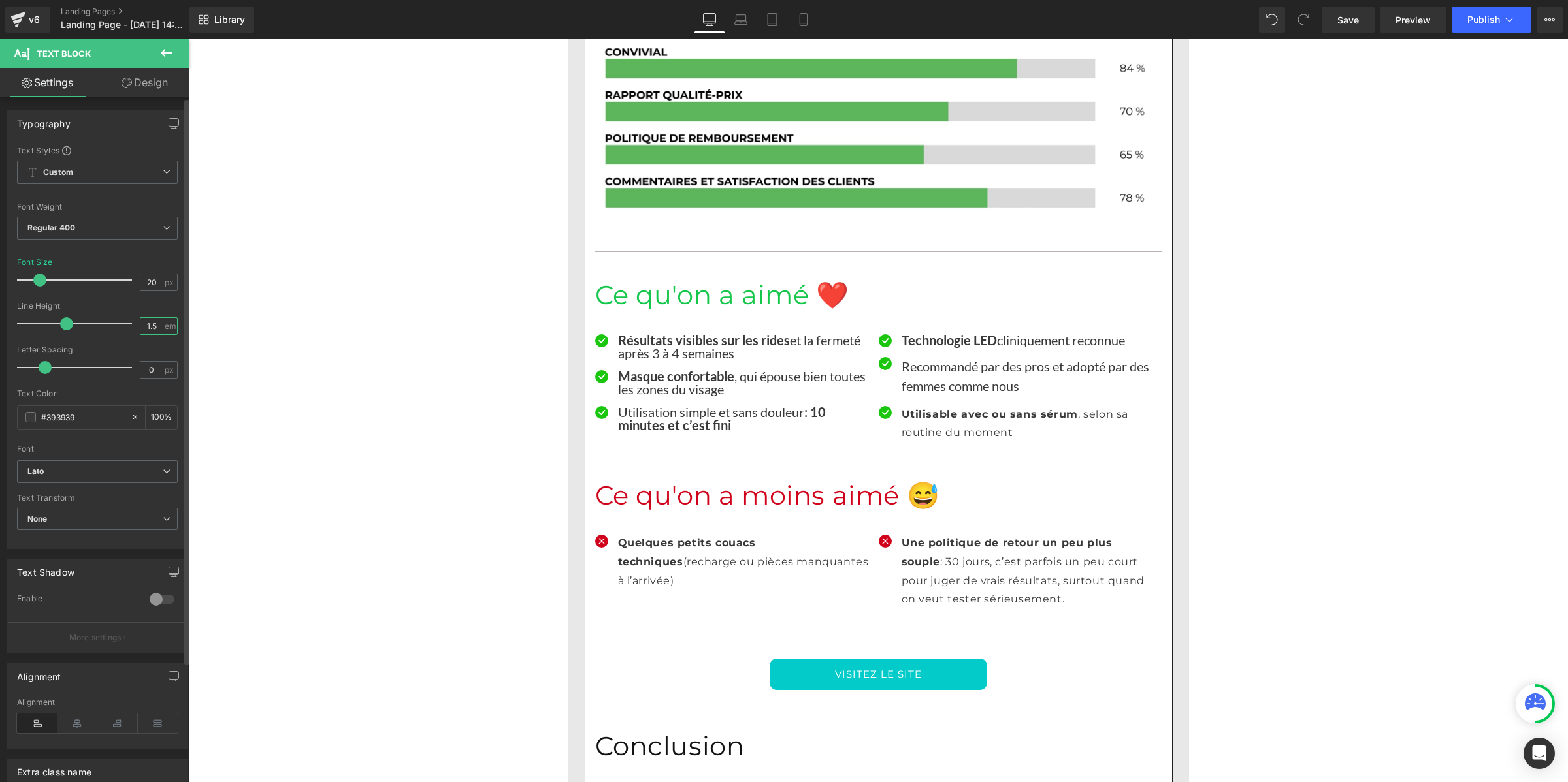
click at [149, 330] on input "1.5" at bounding box center [152, 327] width 23 height 17
paste input "number"
type input "1"
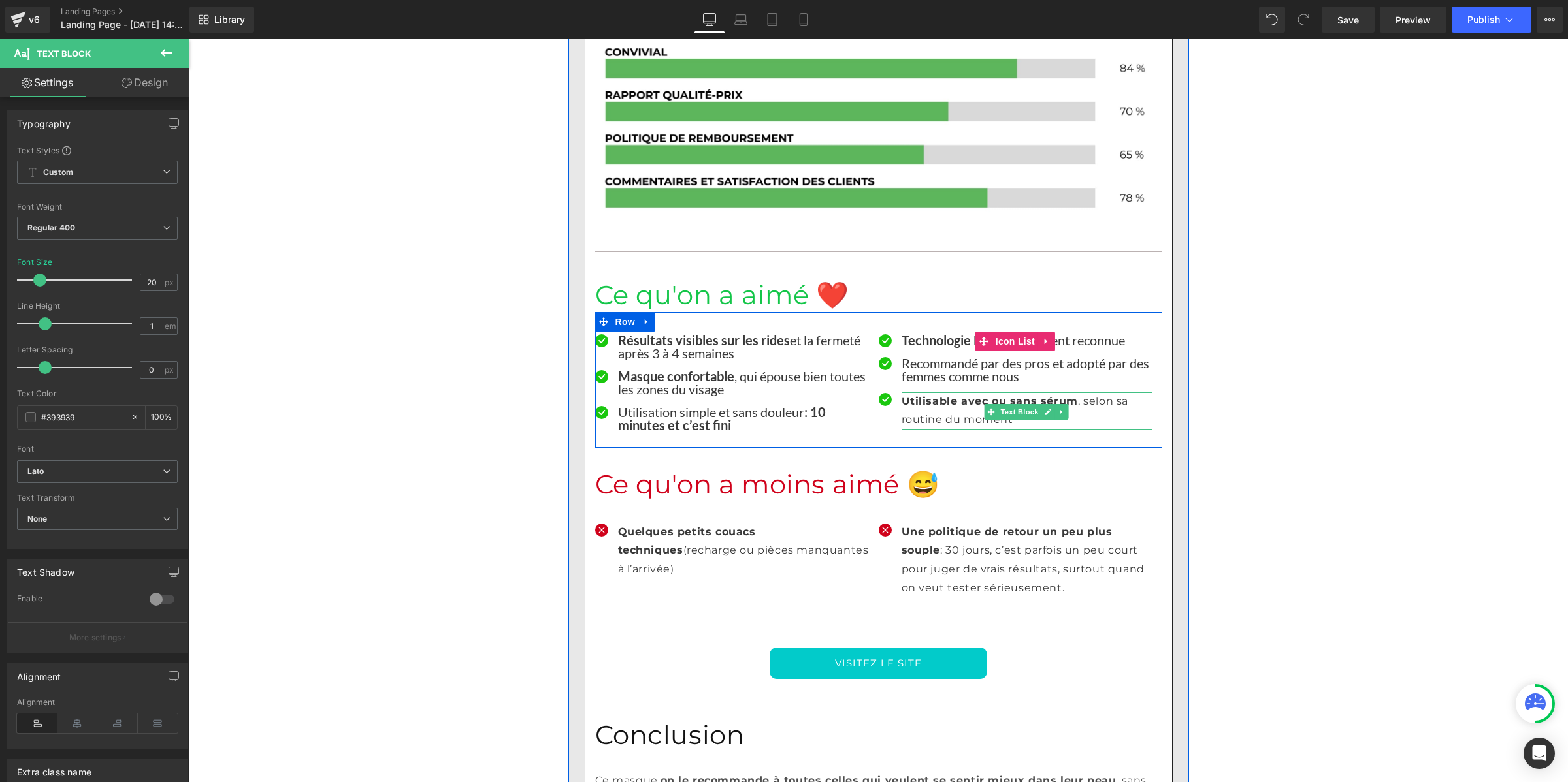
drag, startPoint x: 927, startPoint y: 269, endPoint x: 764, endPoint y: 245, distance: 164.8
click at [927, 392] on p "Utilisable avec ou sans sérum , selon sa routine du moment" at bounding box center [1027, 411] width 251 height 38
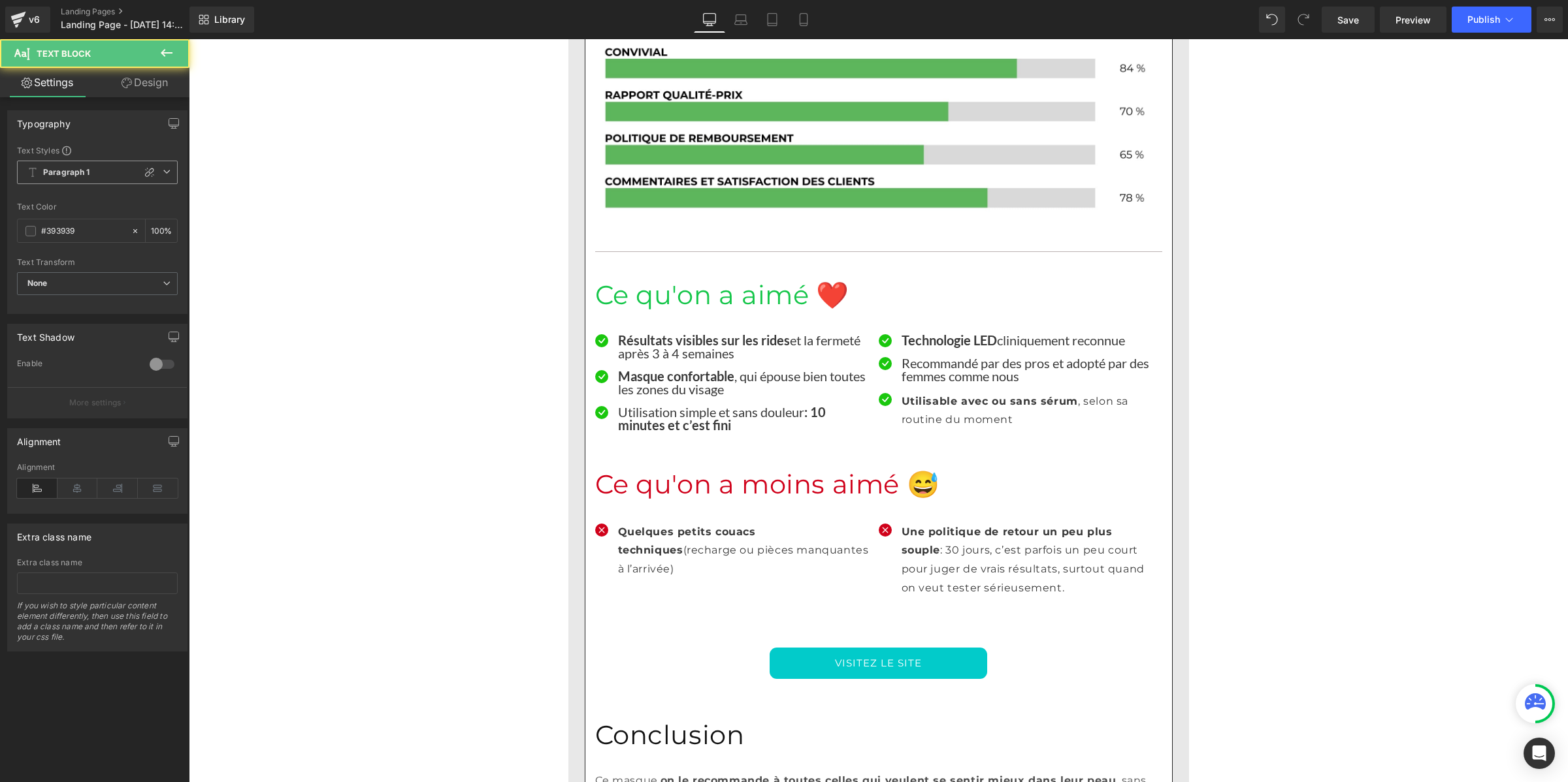
click at [66, 172] on b "Paragraph 1" at bounding box center [67, 173] width 47 height 11
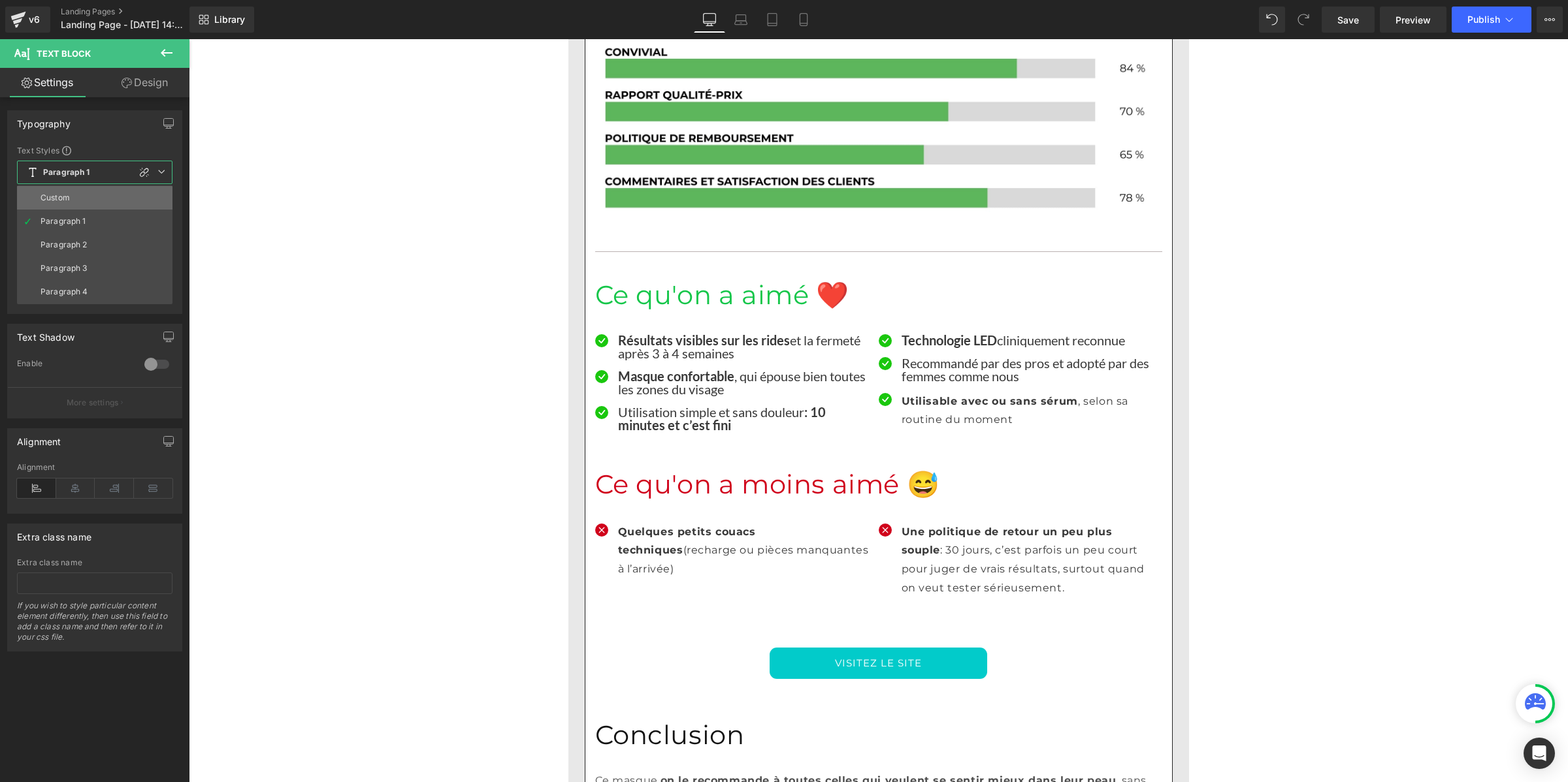
click at [68, 198] on div "Custom" at bounding box center [56, 198] width 30 height 9
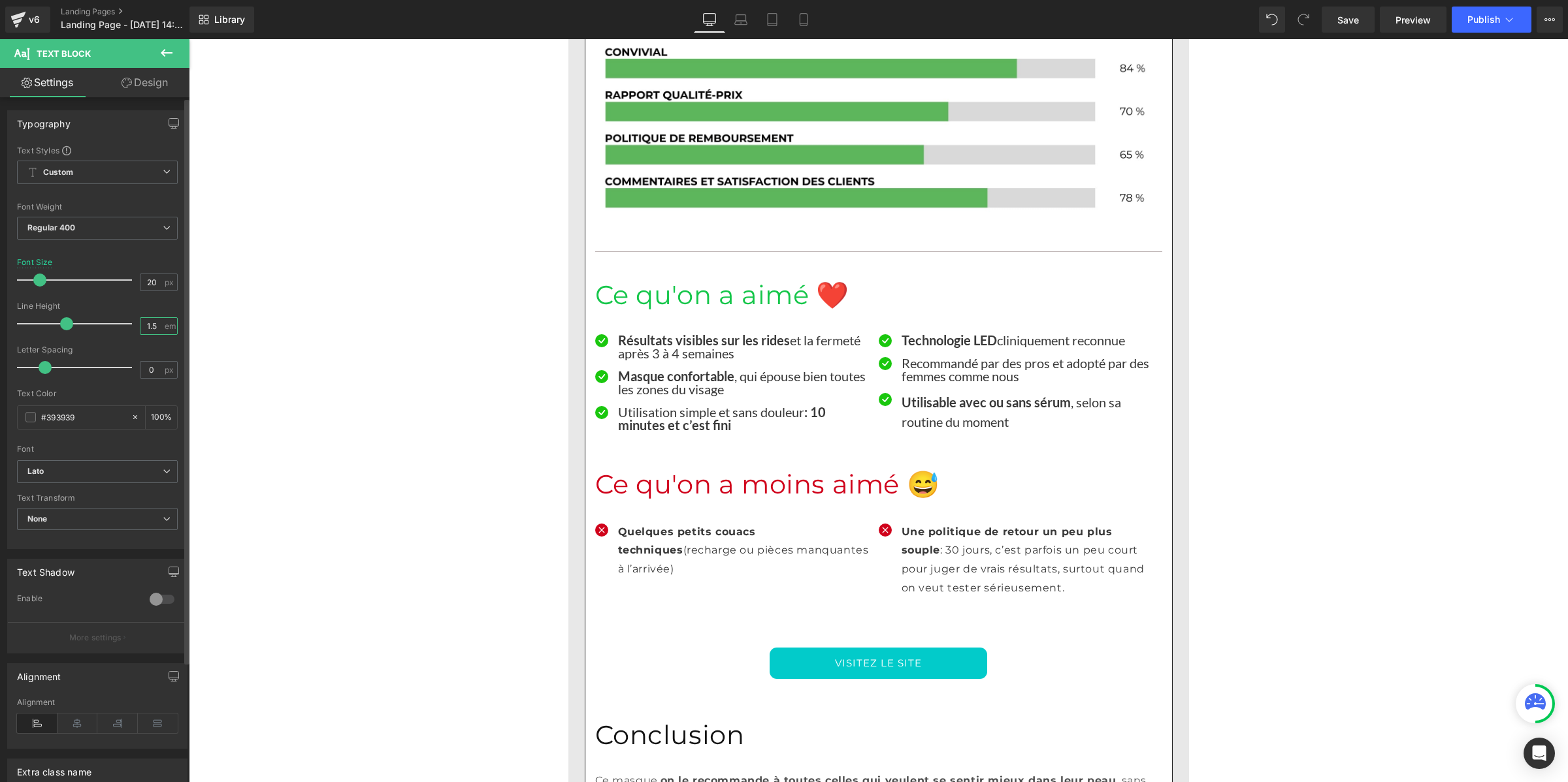
click at [147, 324] on input "1.5" at bounding box center [152, 327] width 23 height 17
paste input "number"
type input "1"
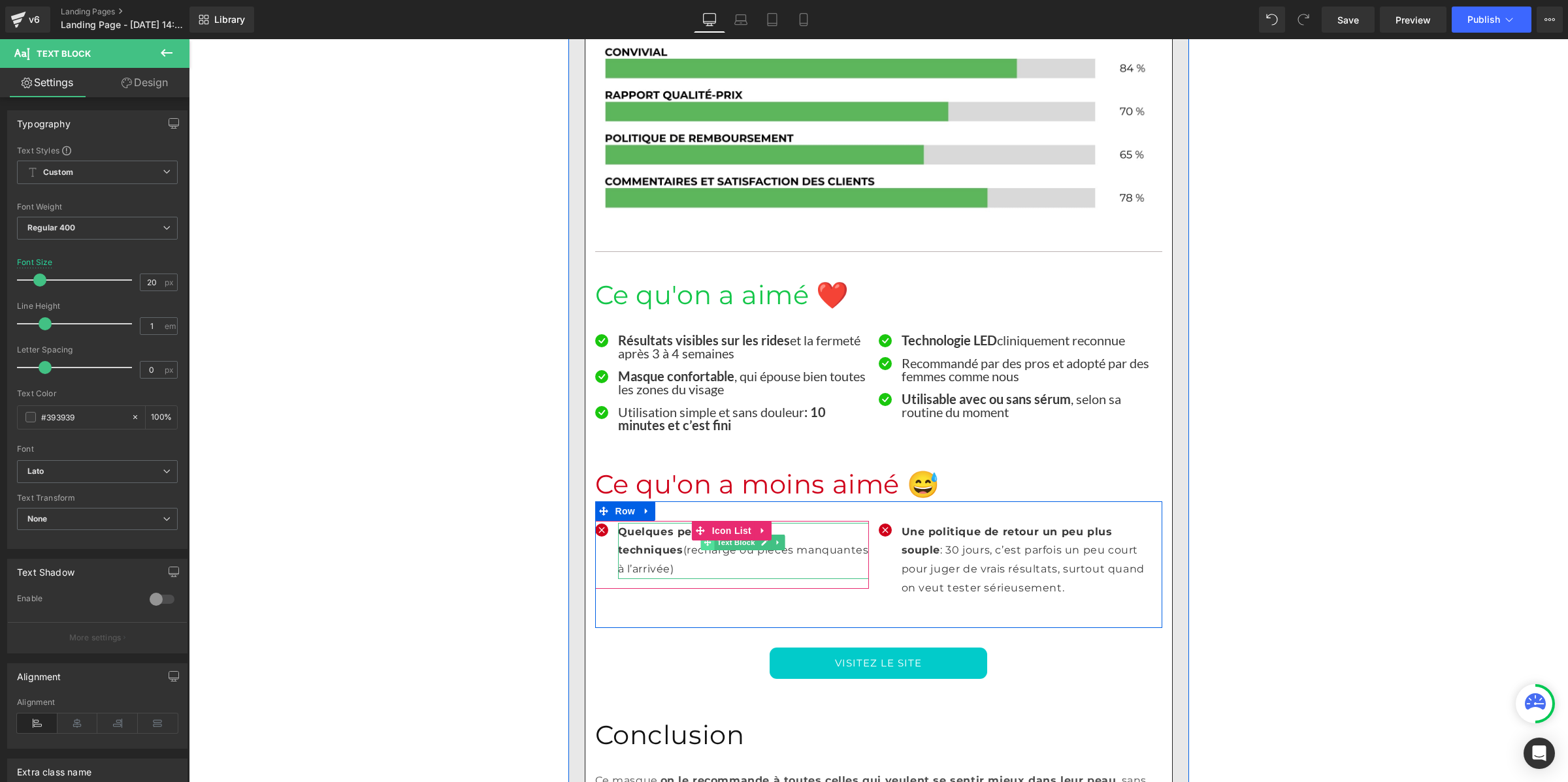
click at [704, 535] on span at bounding box center [707, 542] width 14 height 16
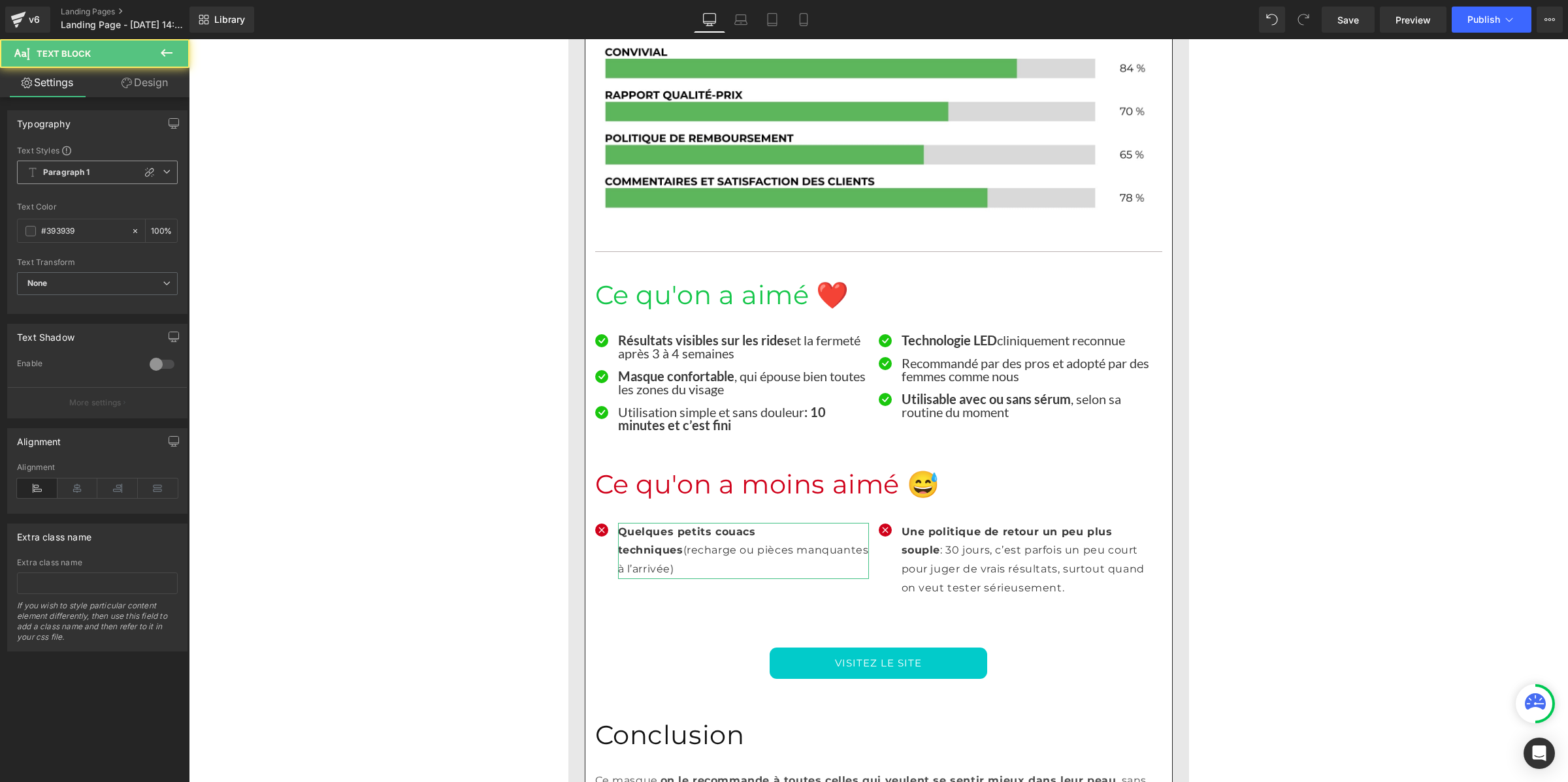
click at [69, 169] on b "Paragraph 1" at bounding box center [67, 173] width 47 height 11
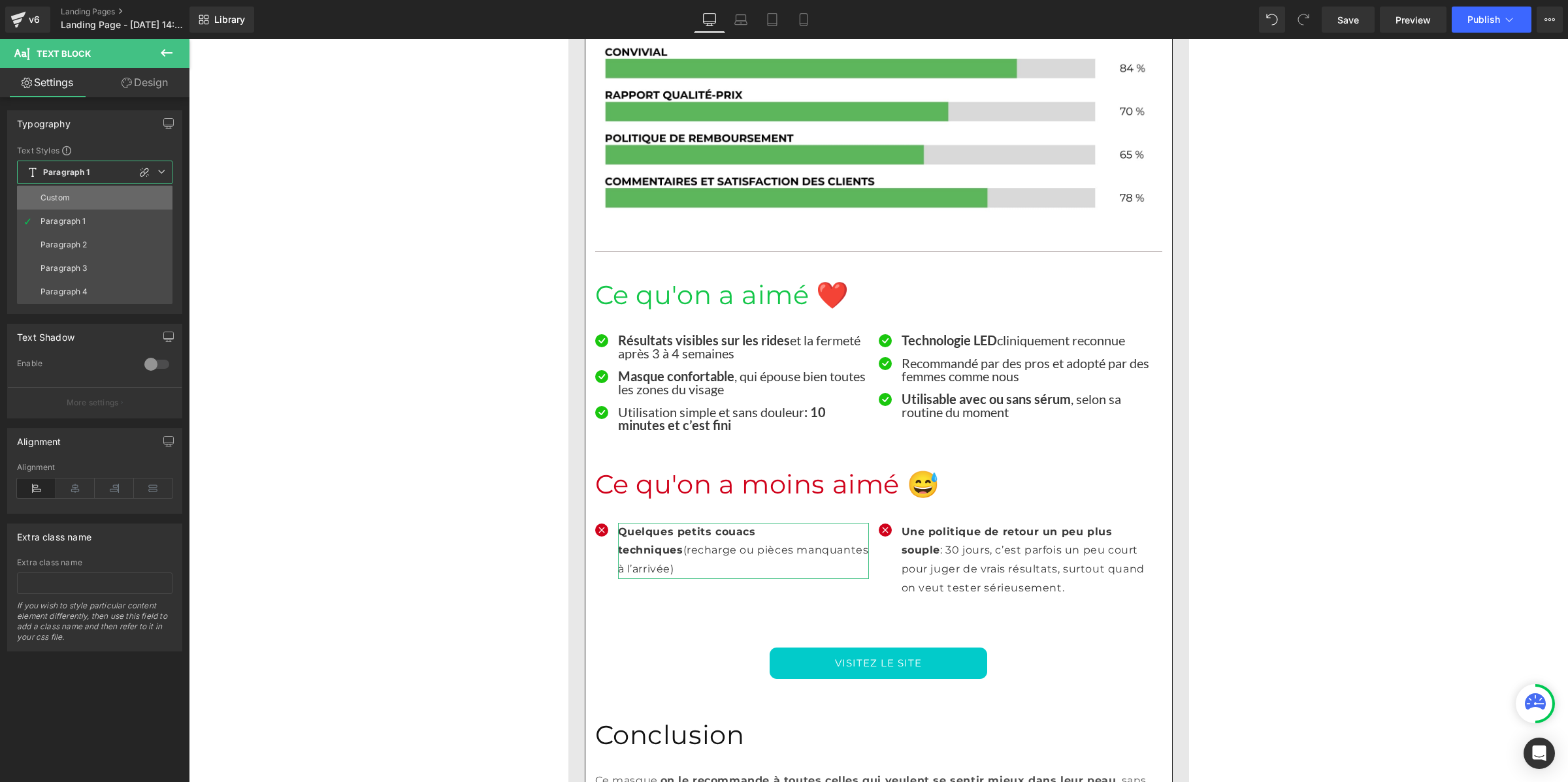
click at [64, 190] on li "Custom" at bounding box center [94, 197] width 156 height 23
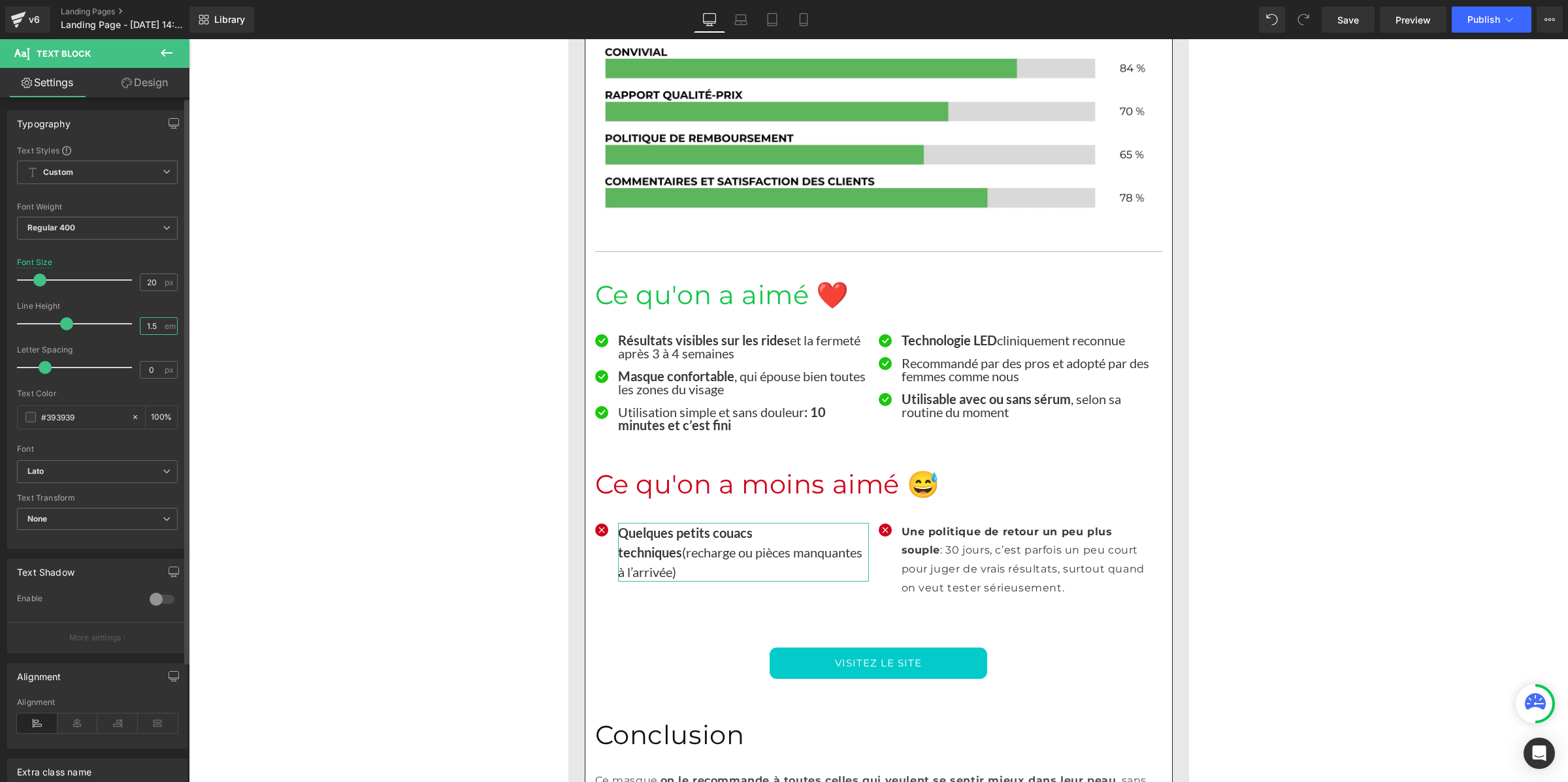
click at [147, 327] on input "1.5" at bounding box center [152, 327] width 23 height 17
paste input "number"
type input "1"
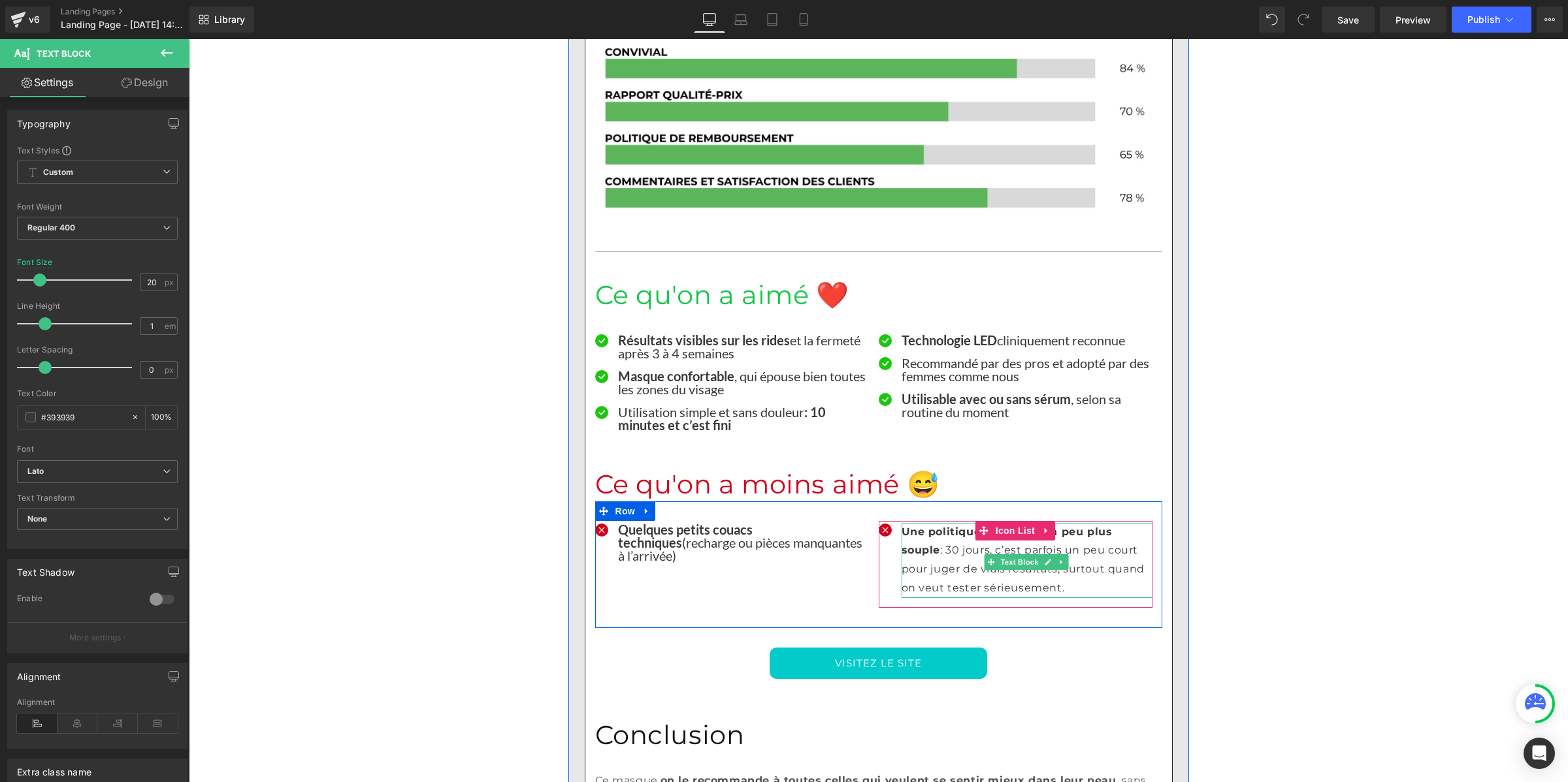
click at [924, 523] on p "Une politique de retour un peu plus souple : 30 jours, c’est parfois un peu cou…" at bounding box center [1027, 560] width 251 height 75
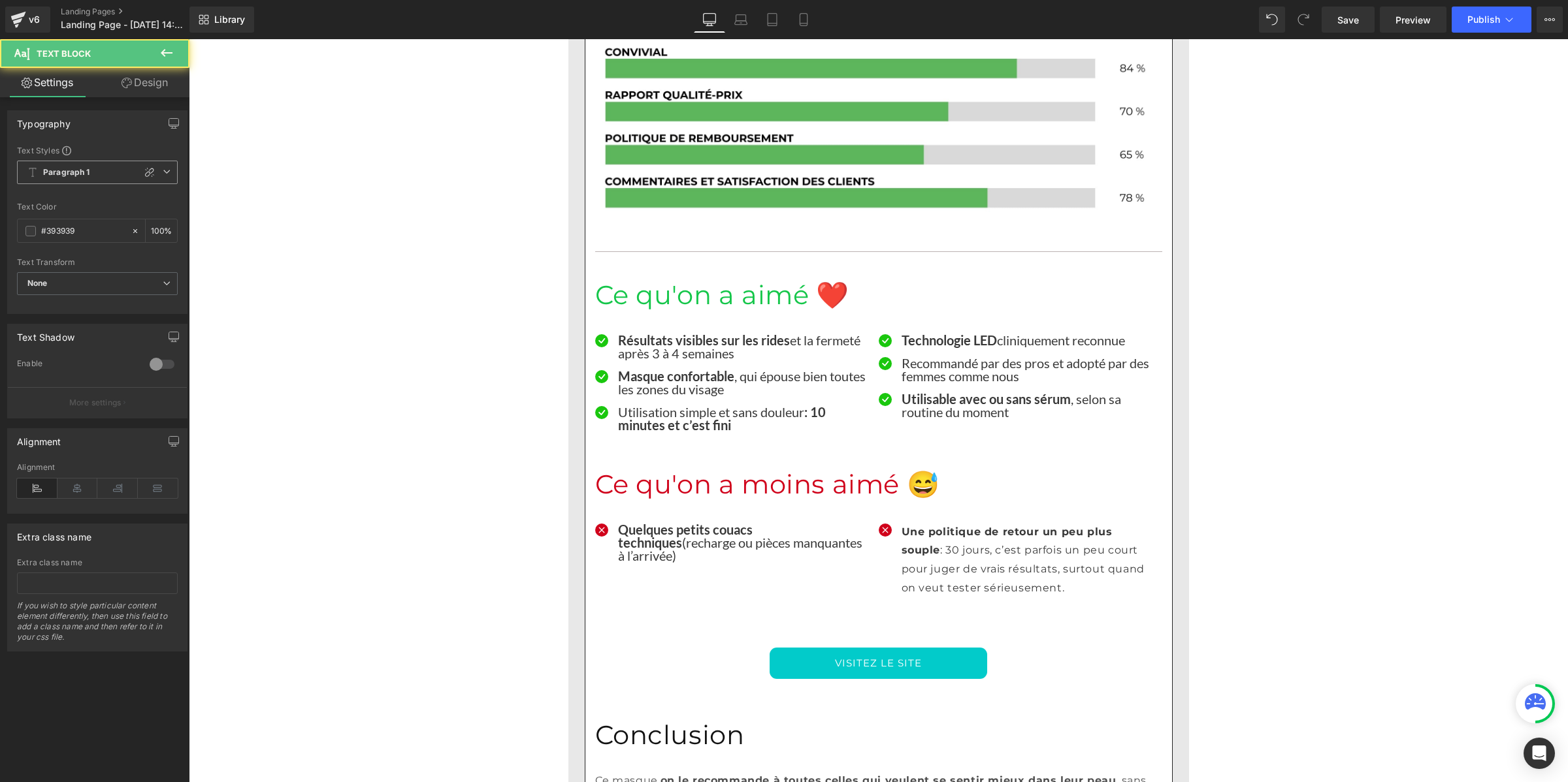
click at [50, 161] on span "Paragraph 1" at bounding box center [97, 172] width 161 height 23
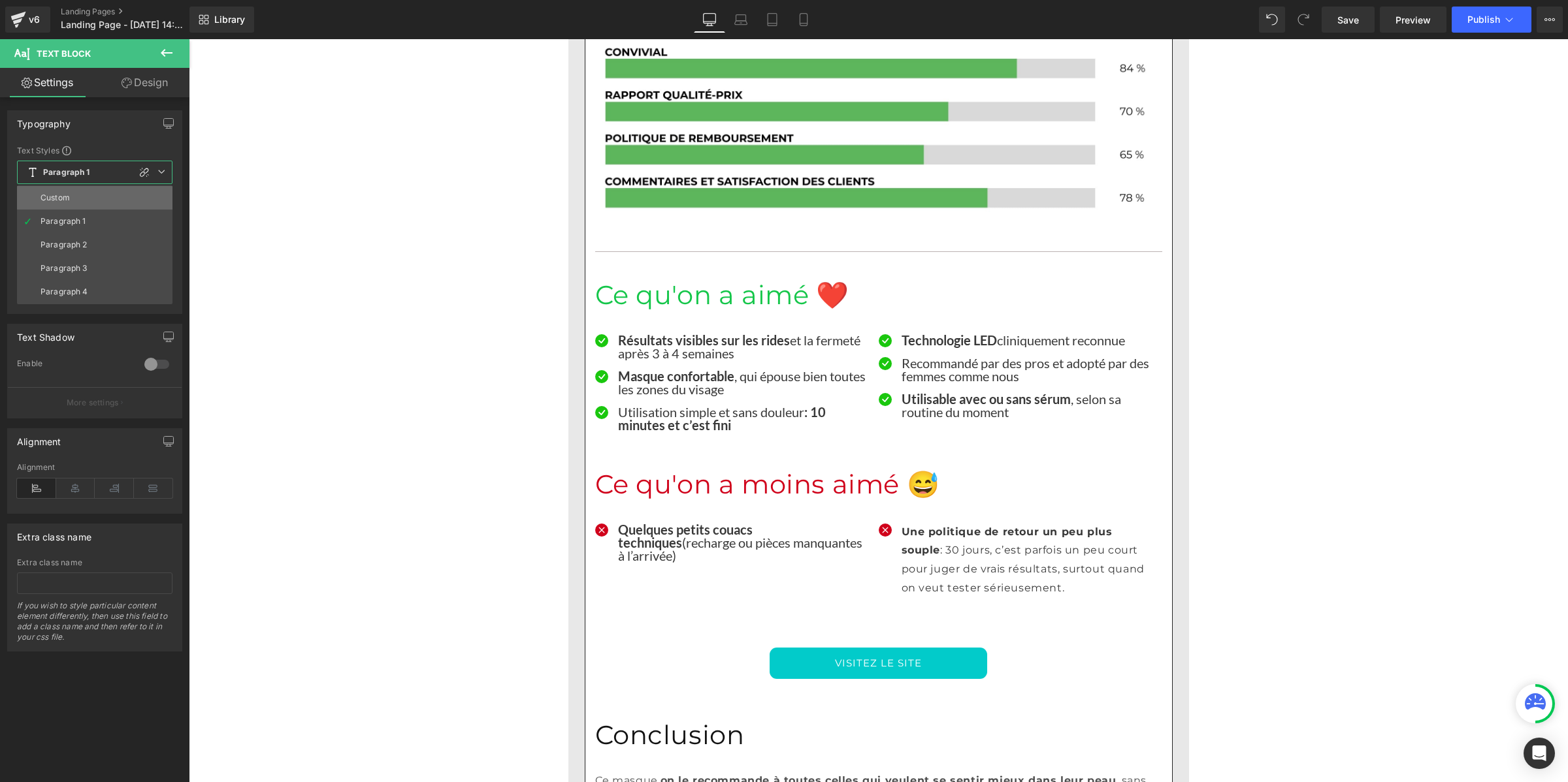
click at [66, 190] on li "Custom" at bounding box center [94, 197] width 156 height 23
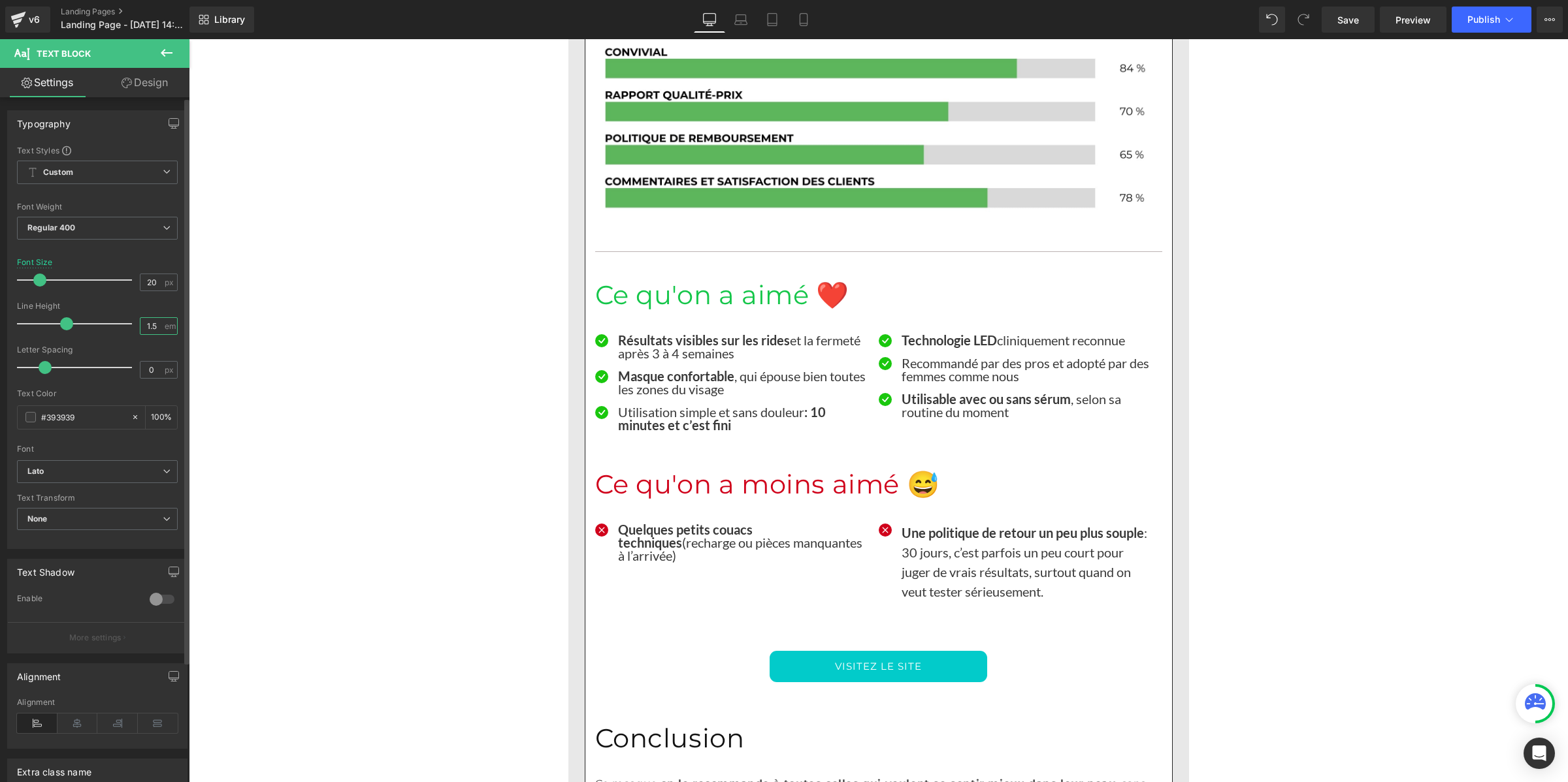
click at [143, 324] on input "1.5" at bounding box center [152, 327] width 23 height 17
paste input "number"
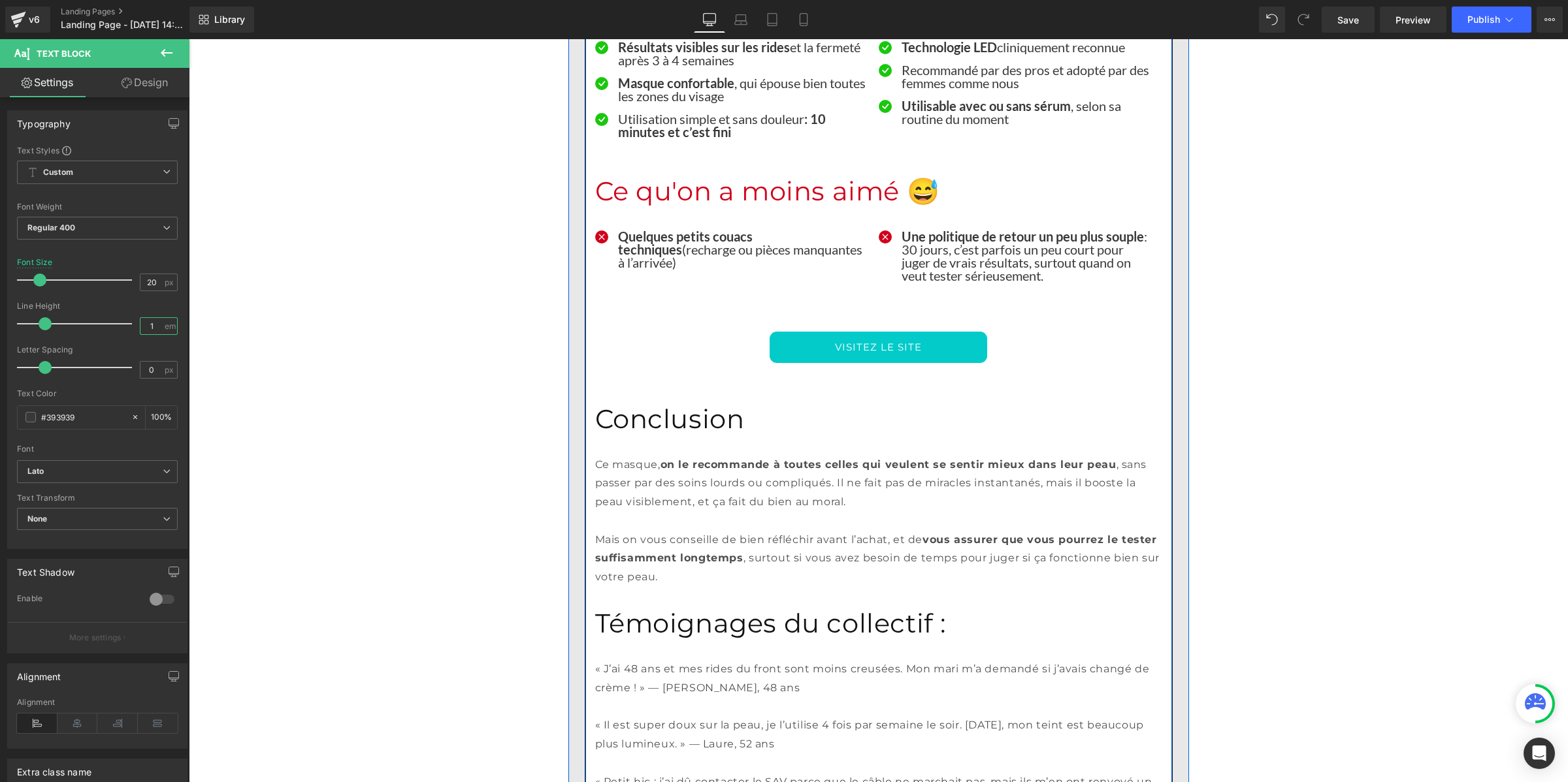
scroll to position [7234, 0]
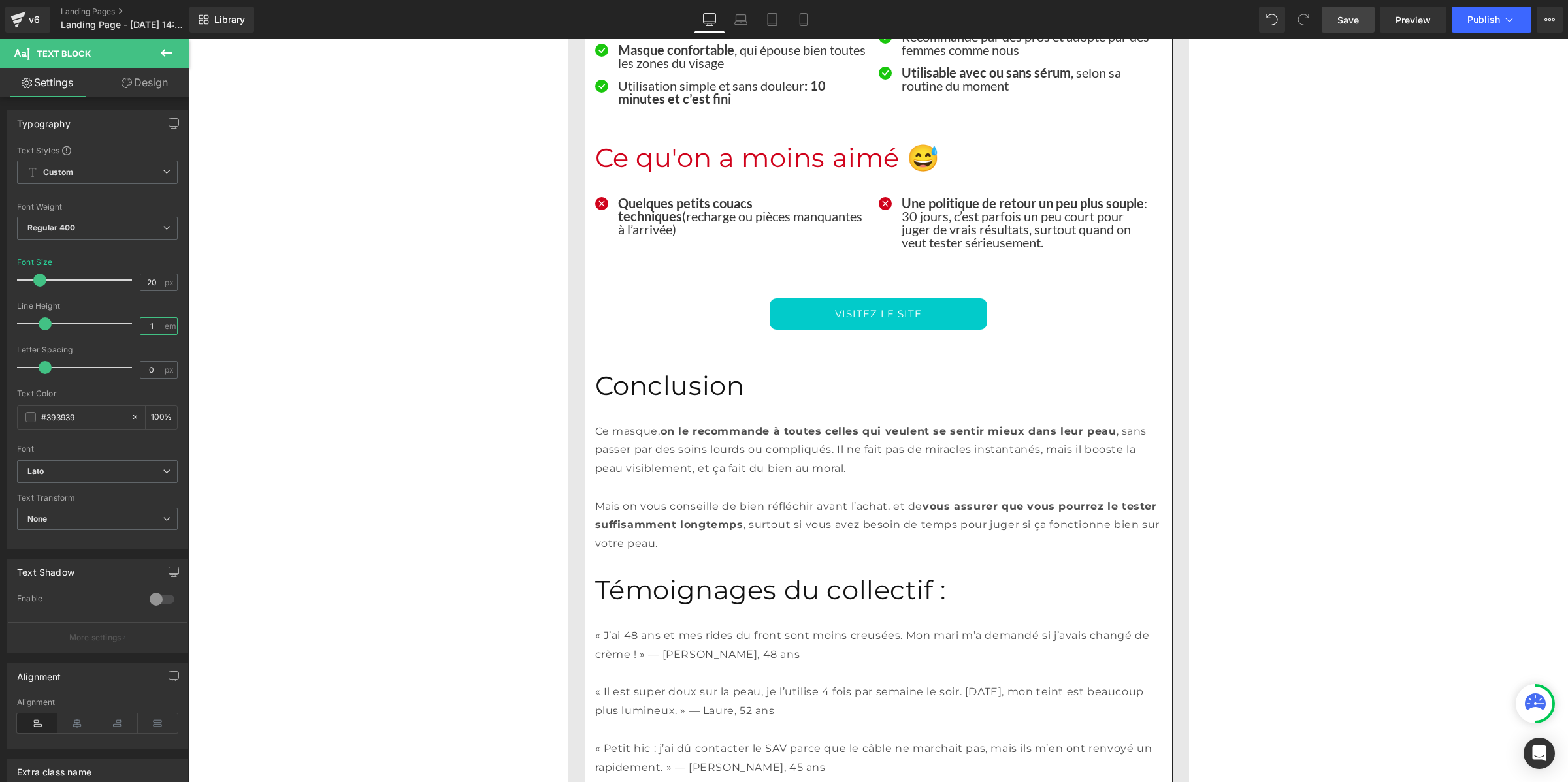
type input "1"
click at [1338, 24] on span "Save" at bounding box center [1348, 19] width 21 height 14
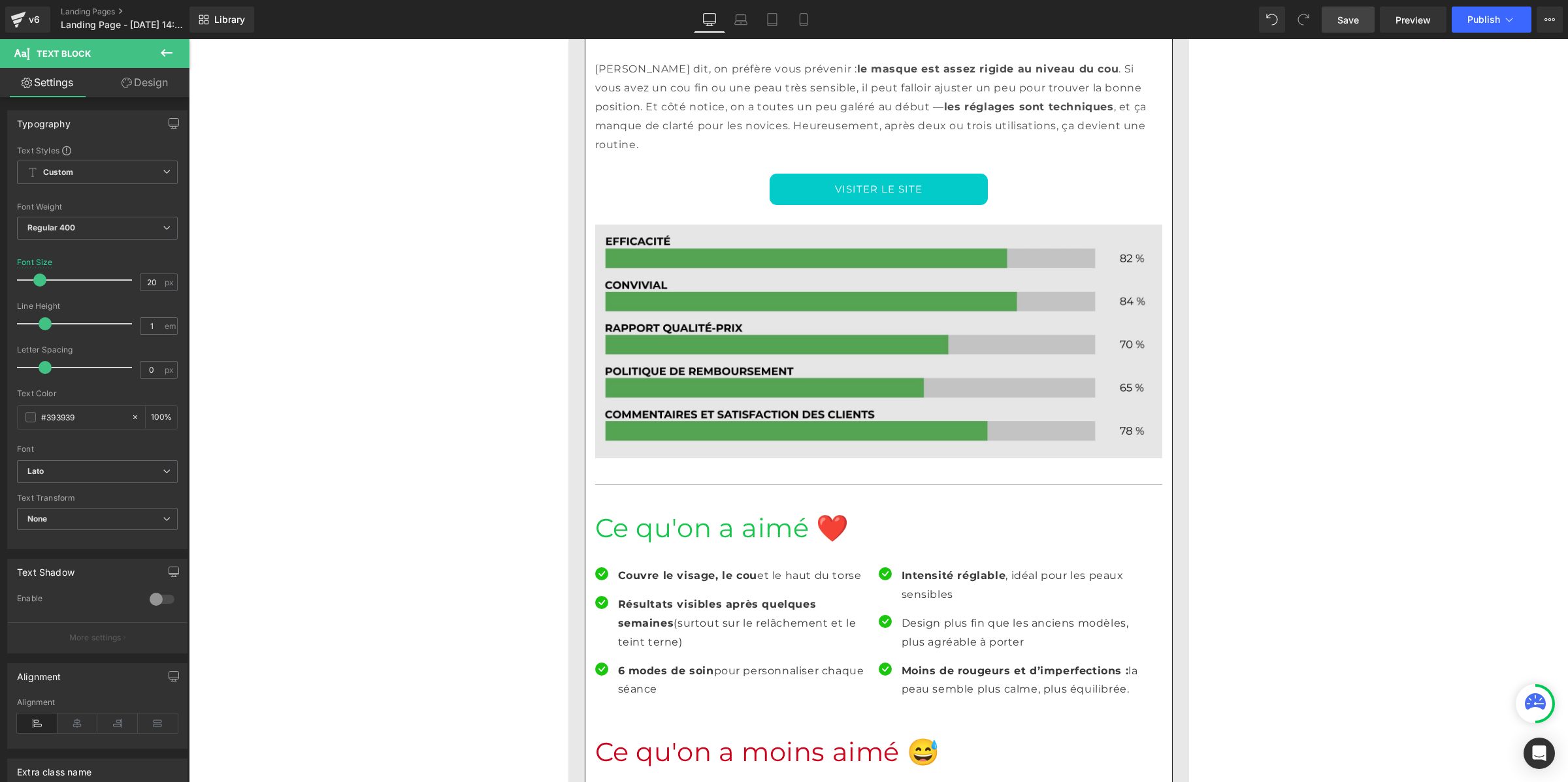
scroll to position [8867, 0]
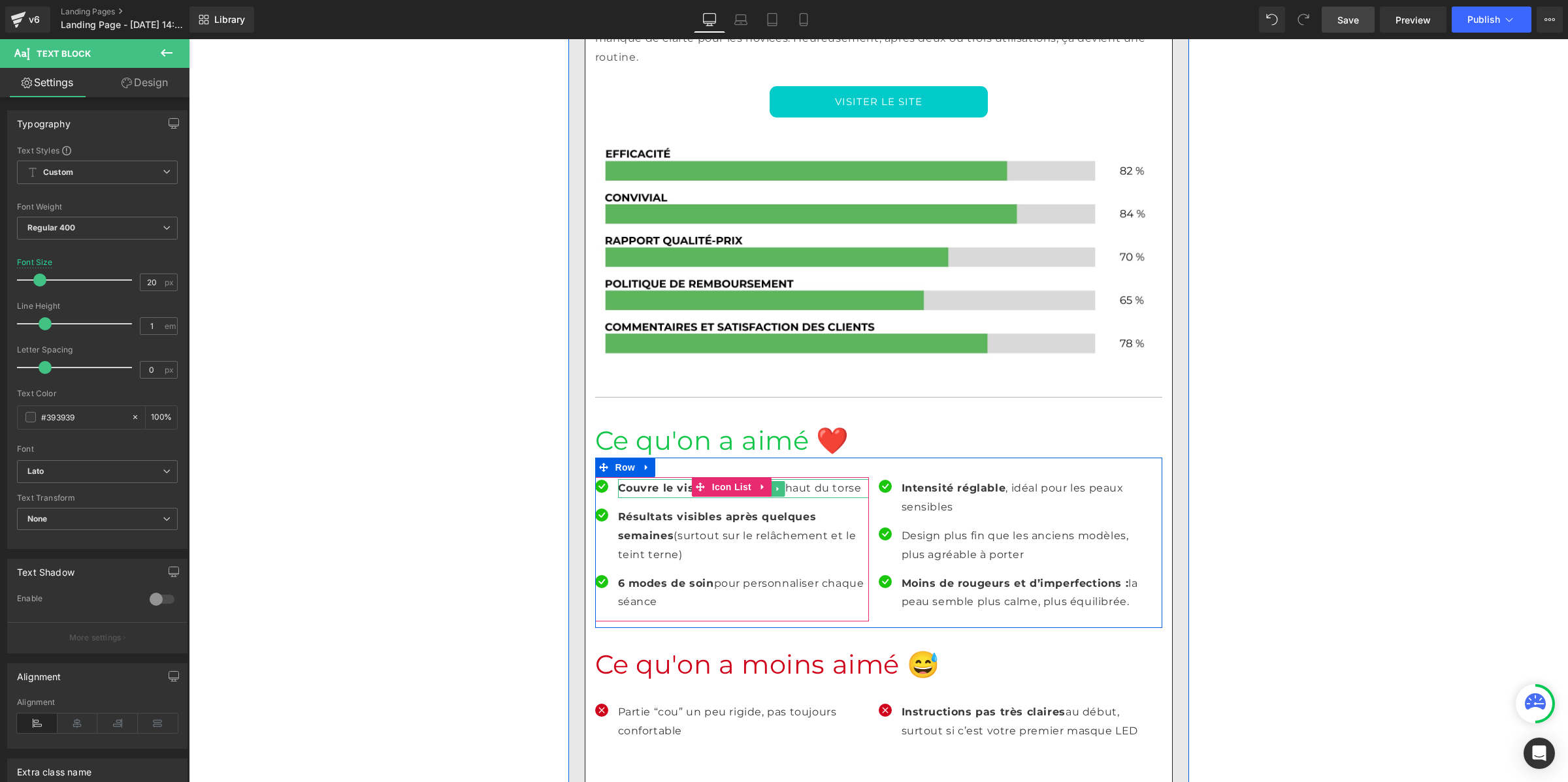
drag, startPoint x: 658, startPoint y: 284, endPoint x: 640, endPoint y: 280, distance: 18.4
click at [658, 482] on strong "Couvre le visage, le cou" at bounding box center [688, 488] width 139 height 12
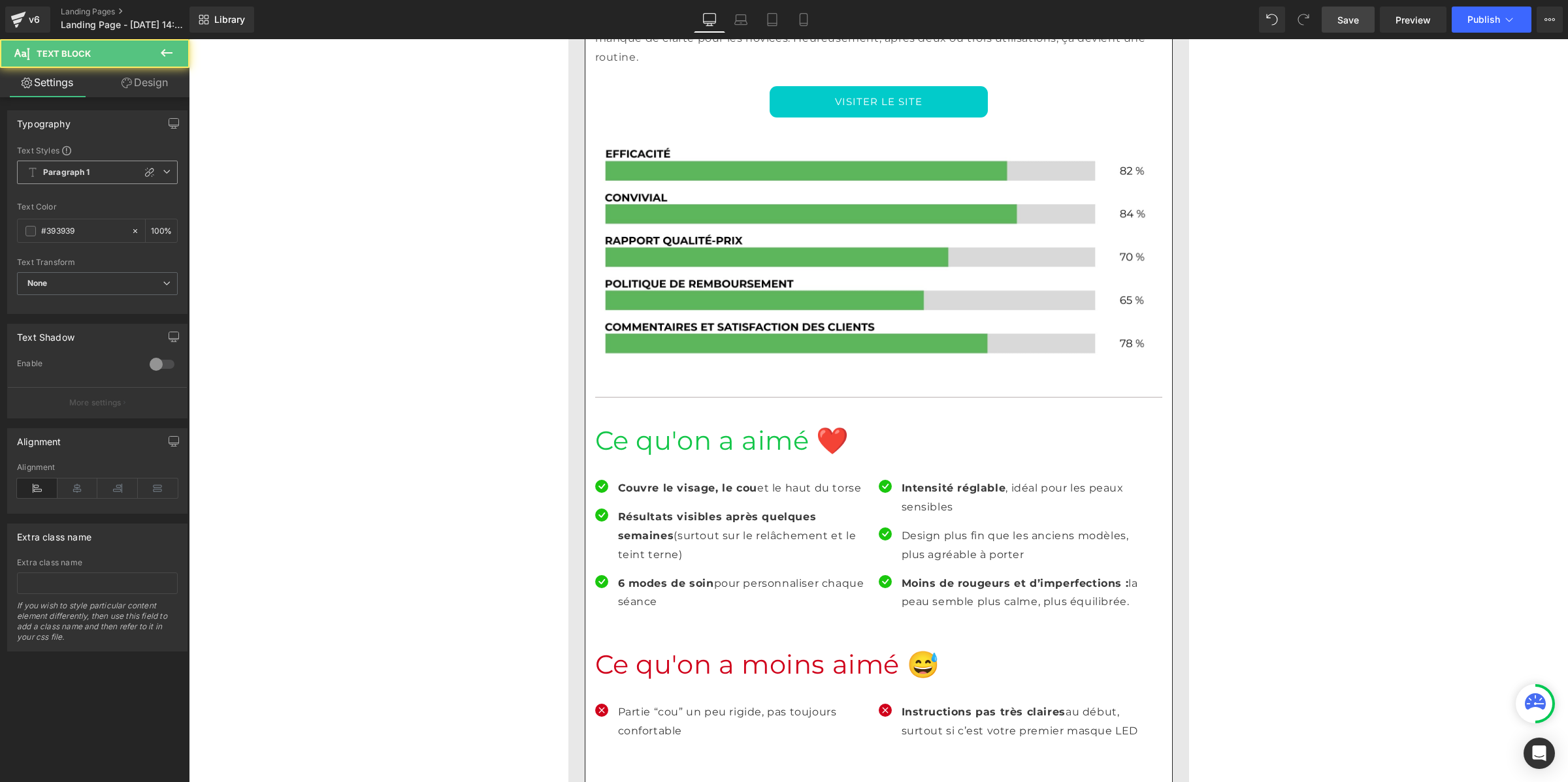
click at [77, 168] on b "Paragraph 1" at bounding box center [67, 173] width 47 height 11
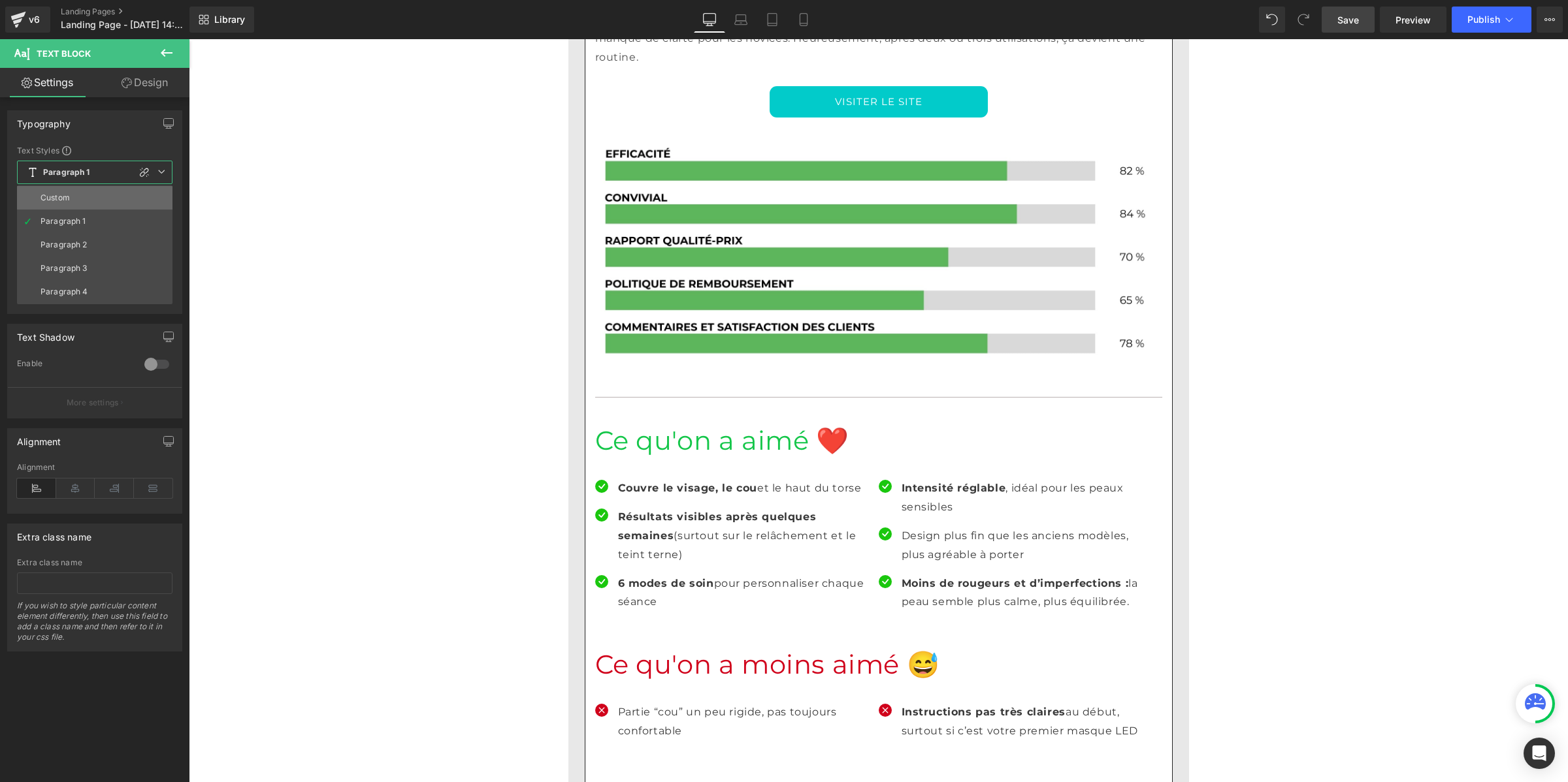
click at [76, 198] on li "Custom" at bounding box center [94, 197] width 156 height 23
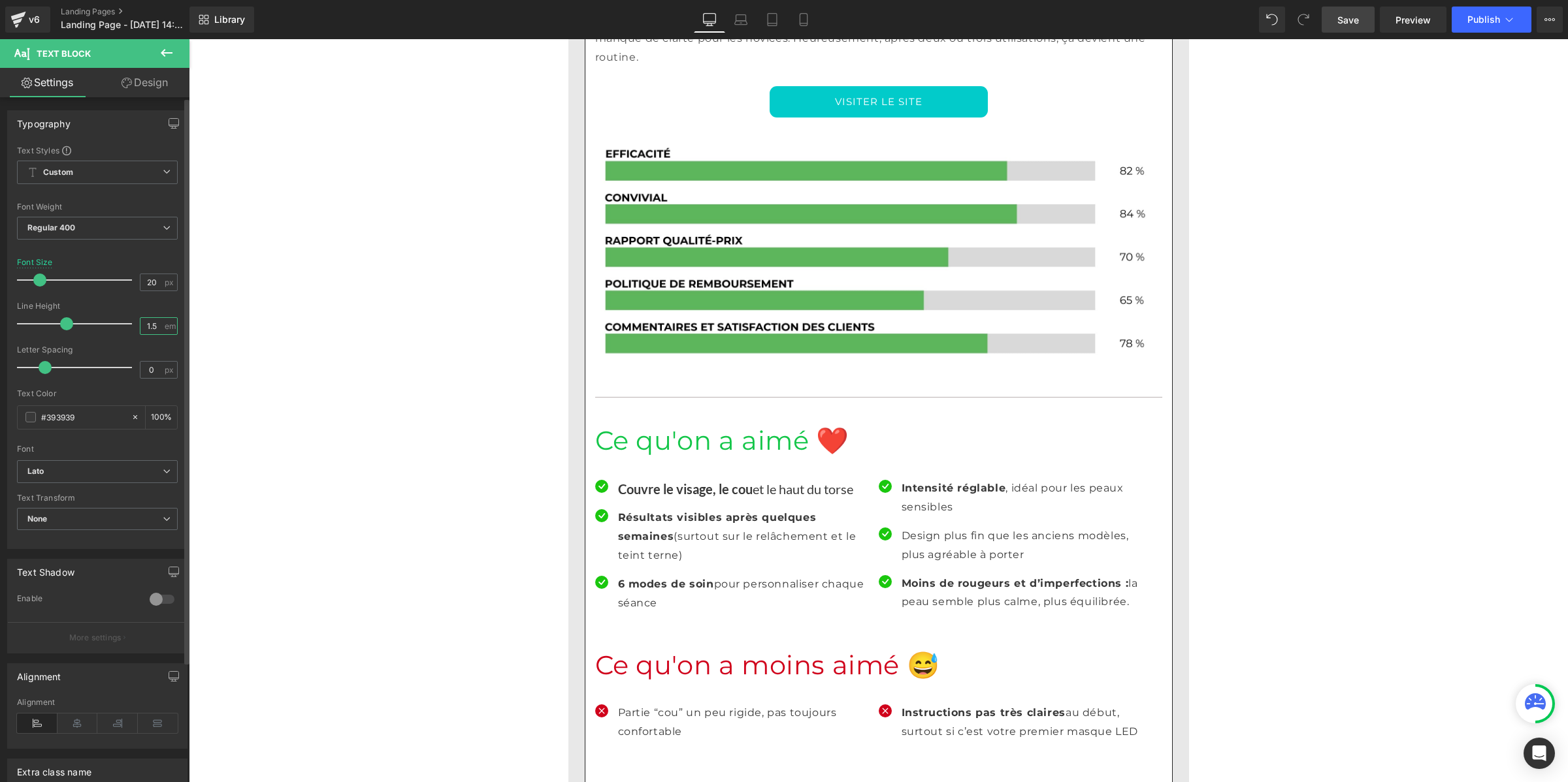
click at [155, 325] on input "1.5" at bounding box center [152, 327] width 23 height 17
paste input "number"
type input "1"
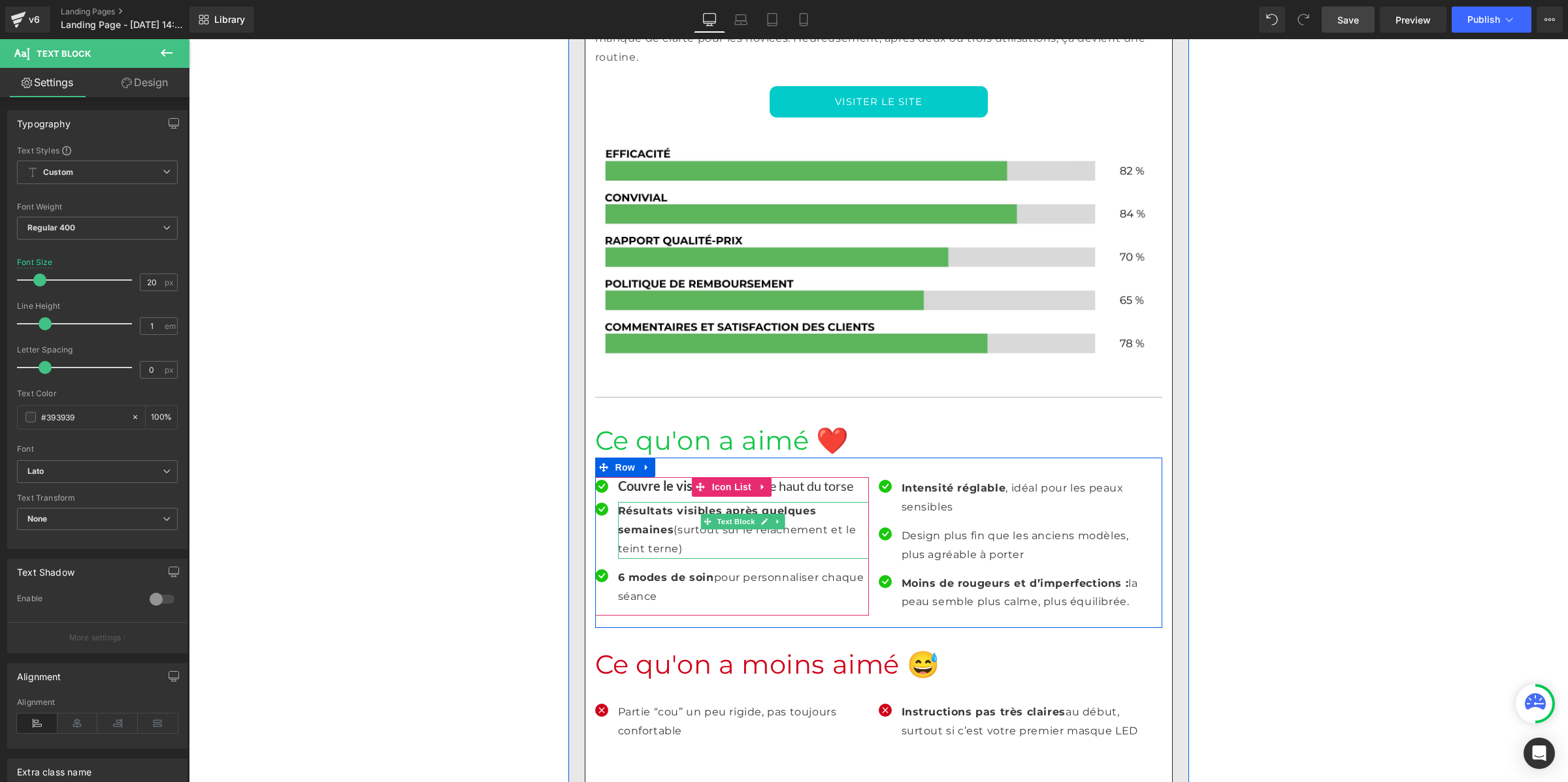
click at [636, 503] on p "Résultats visibles après quelques semaines (surtout sur le relâchement et le te…" at bounding box center [743, 530] width 251 height 56
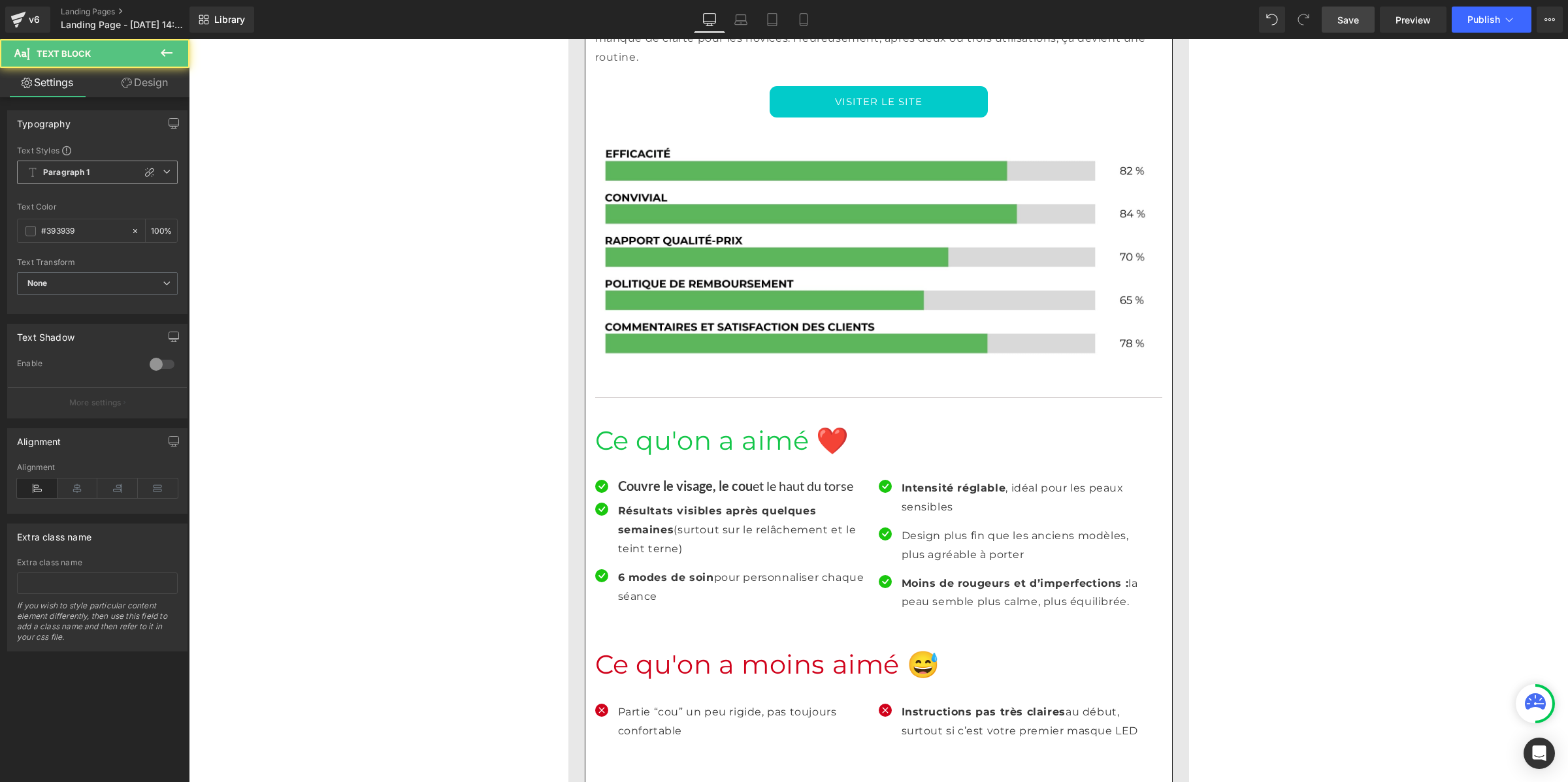
click at [69, 178] on span "Paragraph 1" at bounding box center [97, 172] width 161 height 23
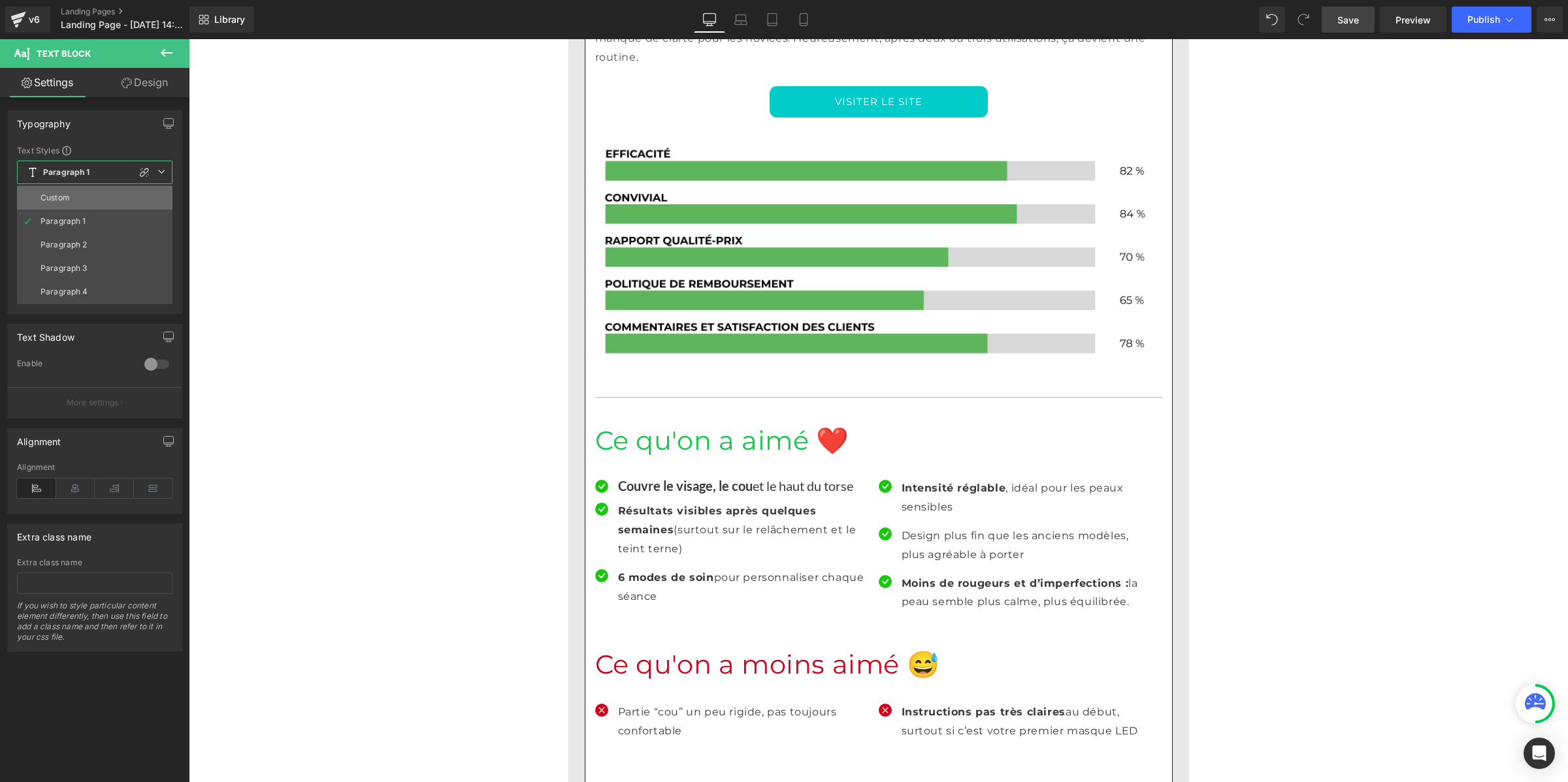
click at [68, 196] on div "Custom" at bounding box center [56, 198] width 30 height 9
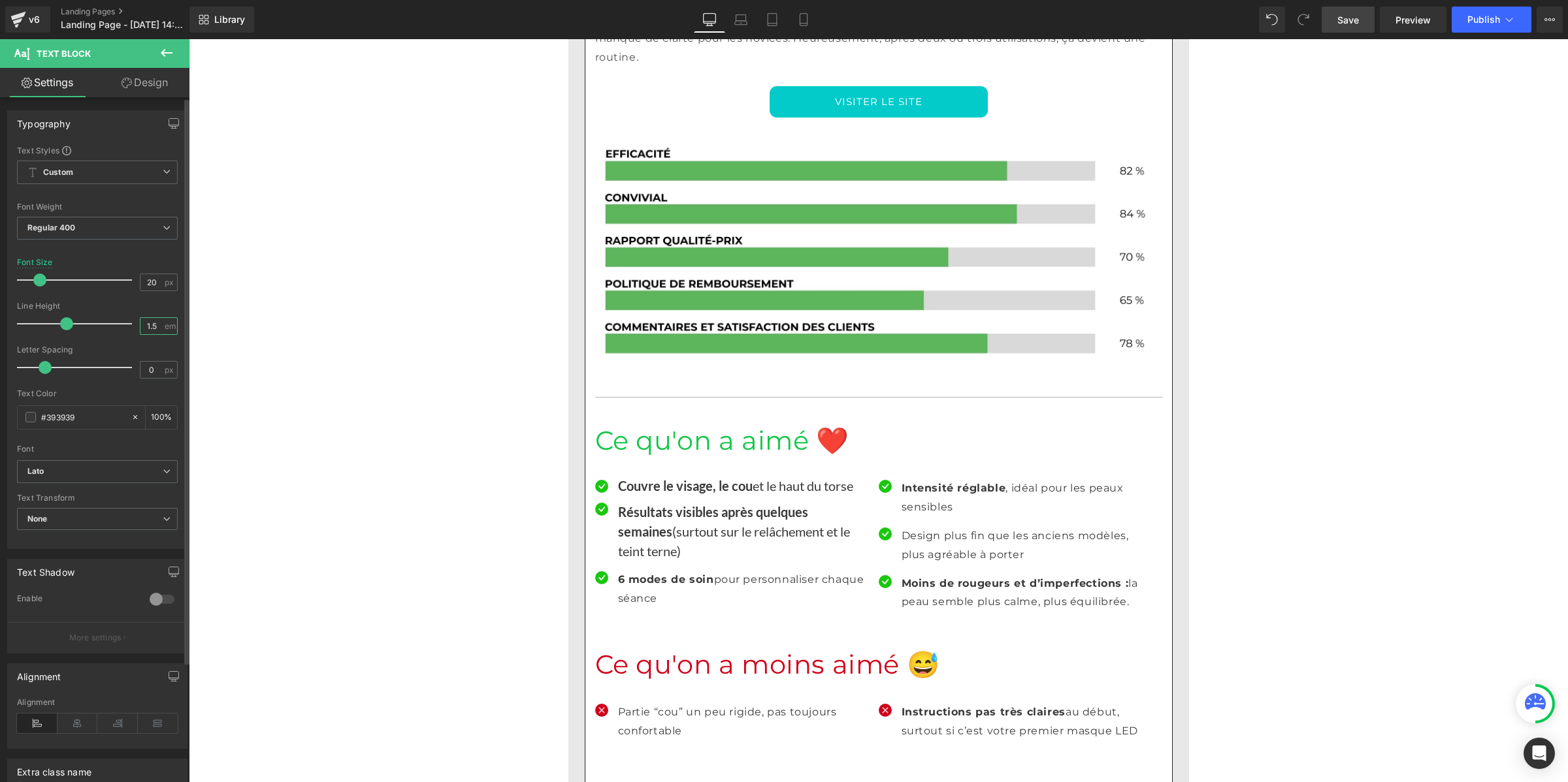
click at [152, 324] on input "1.5" at bounding box center [152, 327] width 23 height 17
paste input "number"
type input "1"
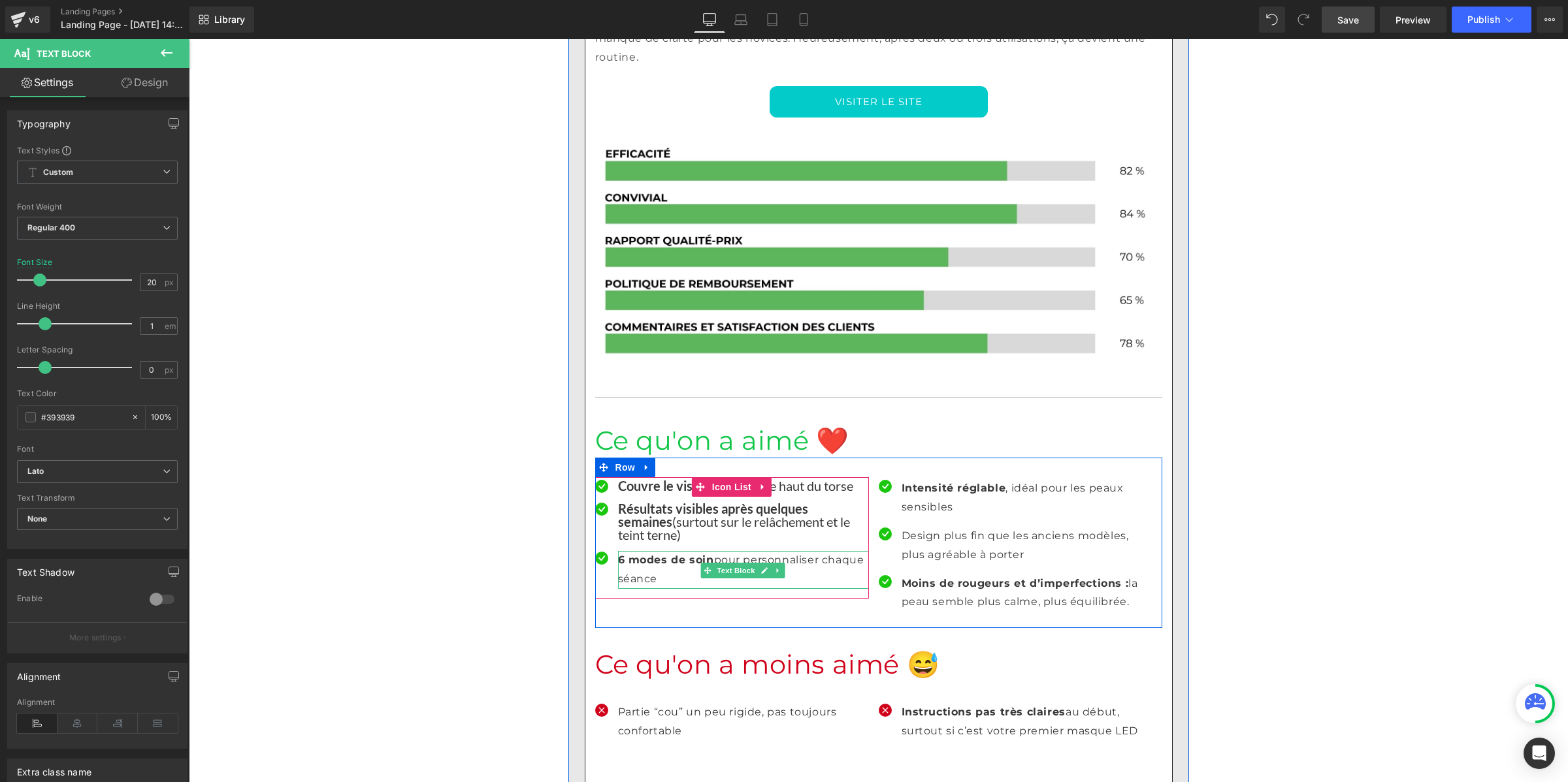
click at [628, 552] on p "6 modes de soin pour personnaliser chaque séance" at bounding box center [743, 570] width 251 height 38
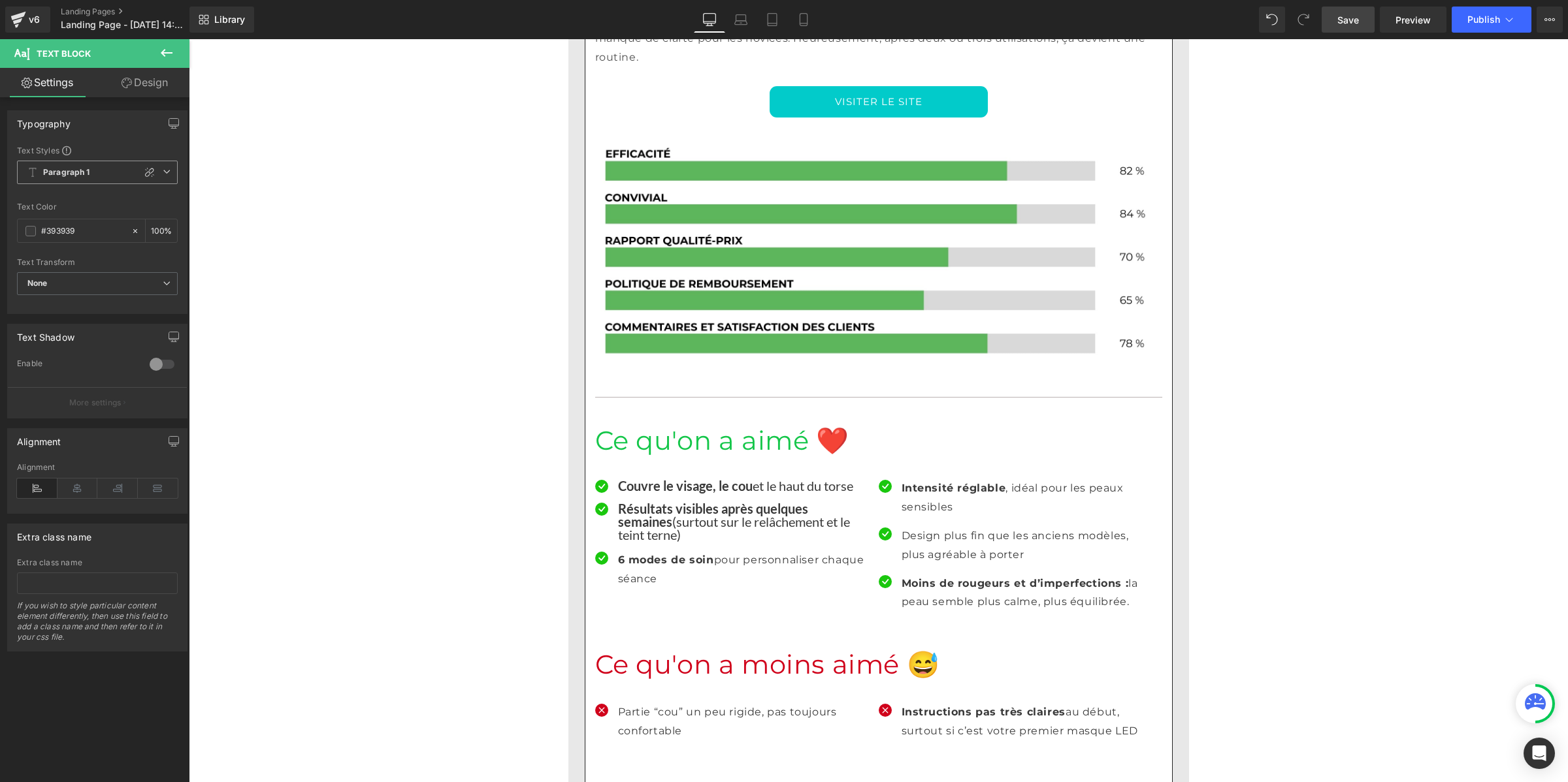
click at [51, 171] on b "Paragraph 1" at bounding box center [67, 173] width 47 height 11
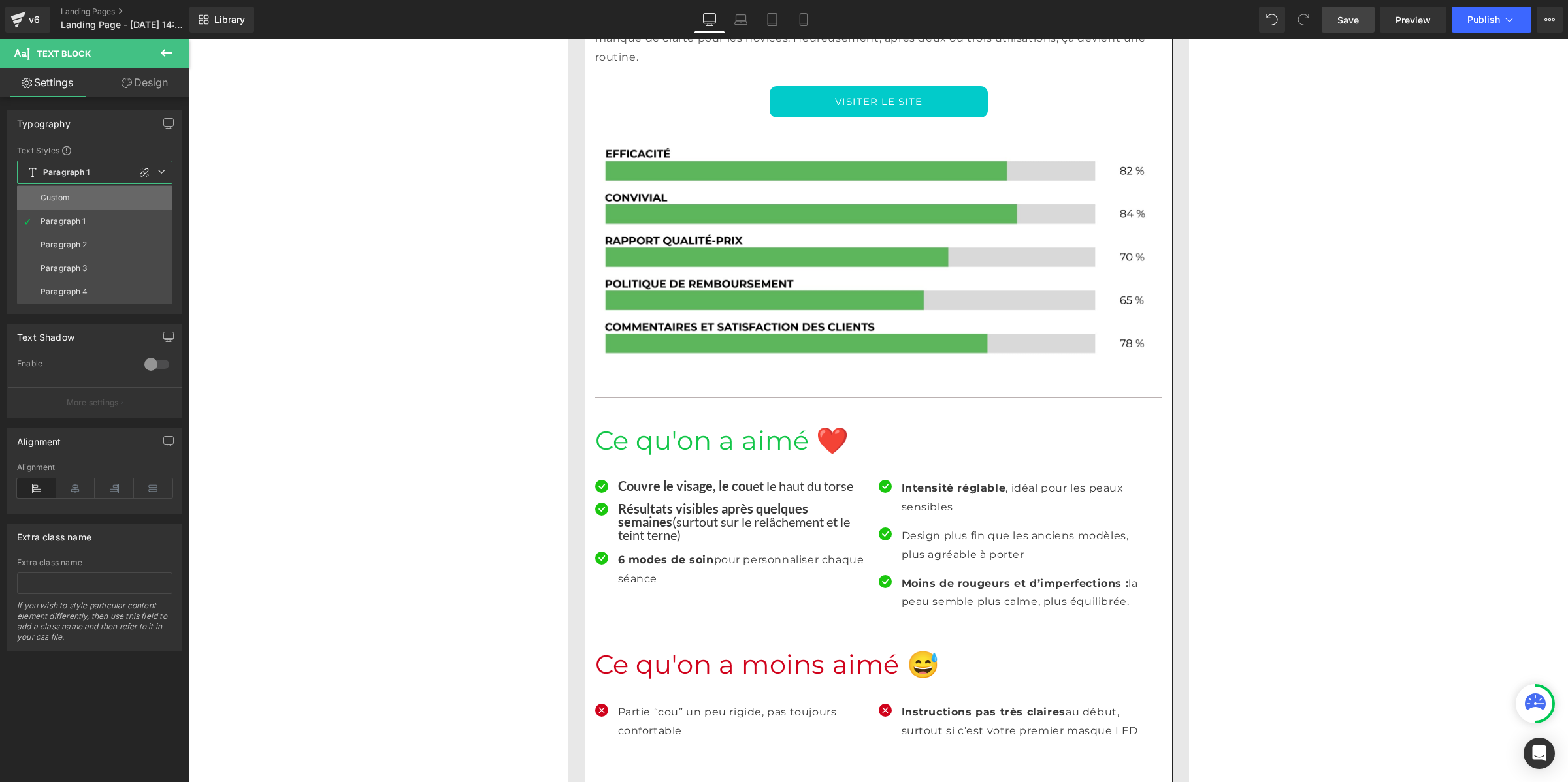
click at [49, 193] on div "Custom" at bounding box center [56, 198] width 30 height 9
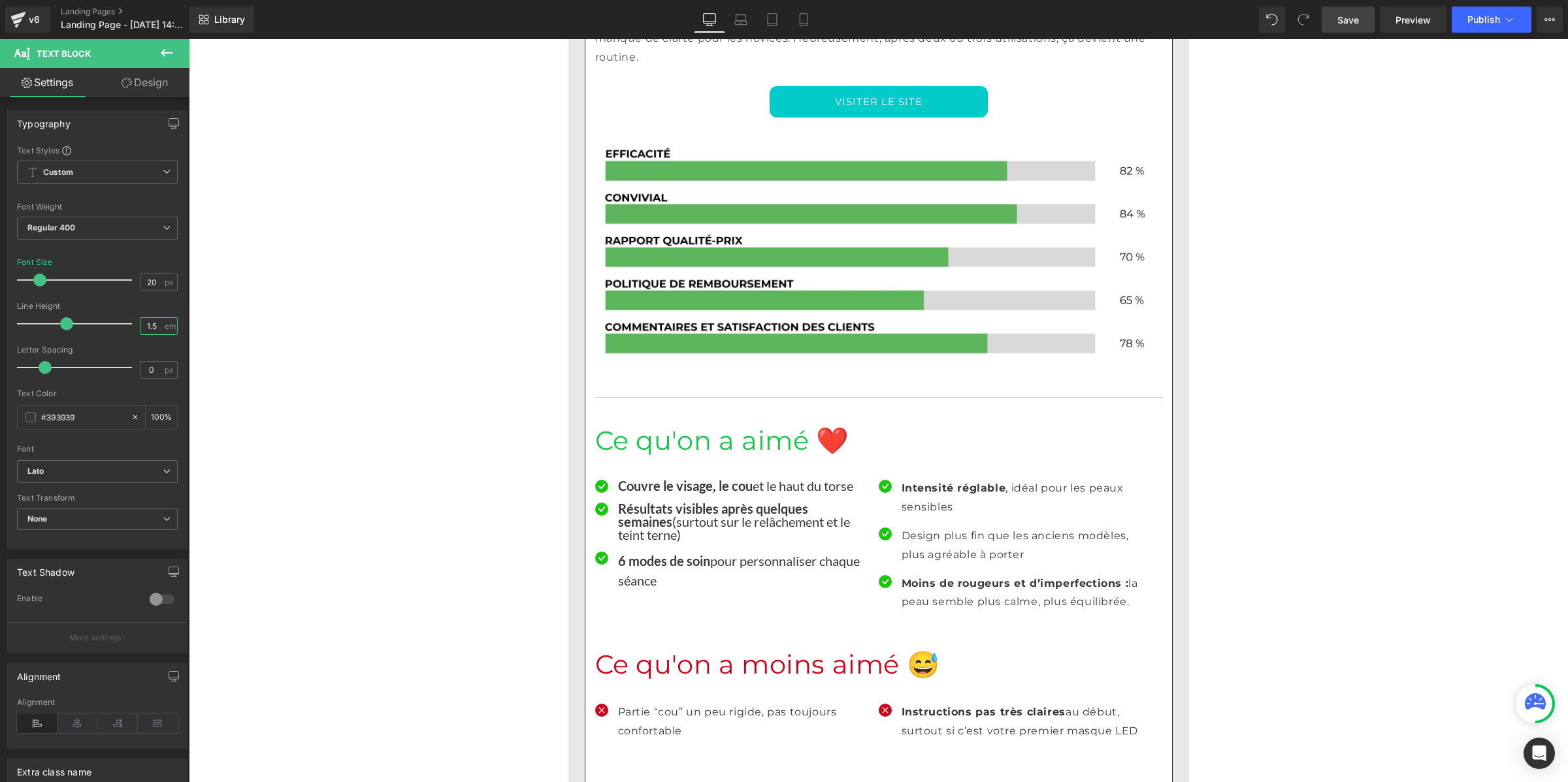
click at [156, 334] on input "1.5" at bounding box center [152, 327] width 23 height 17
paste input "number"
type input "1"
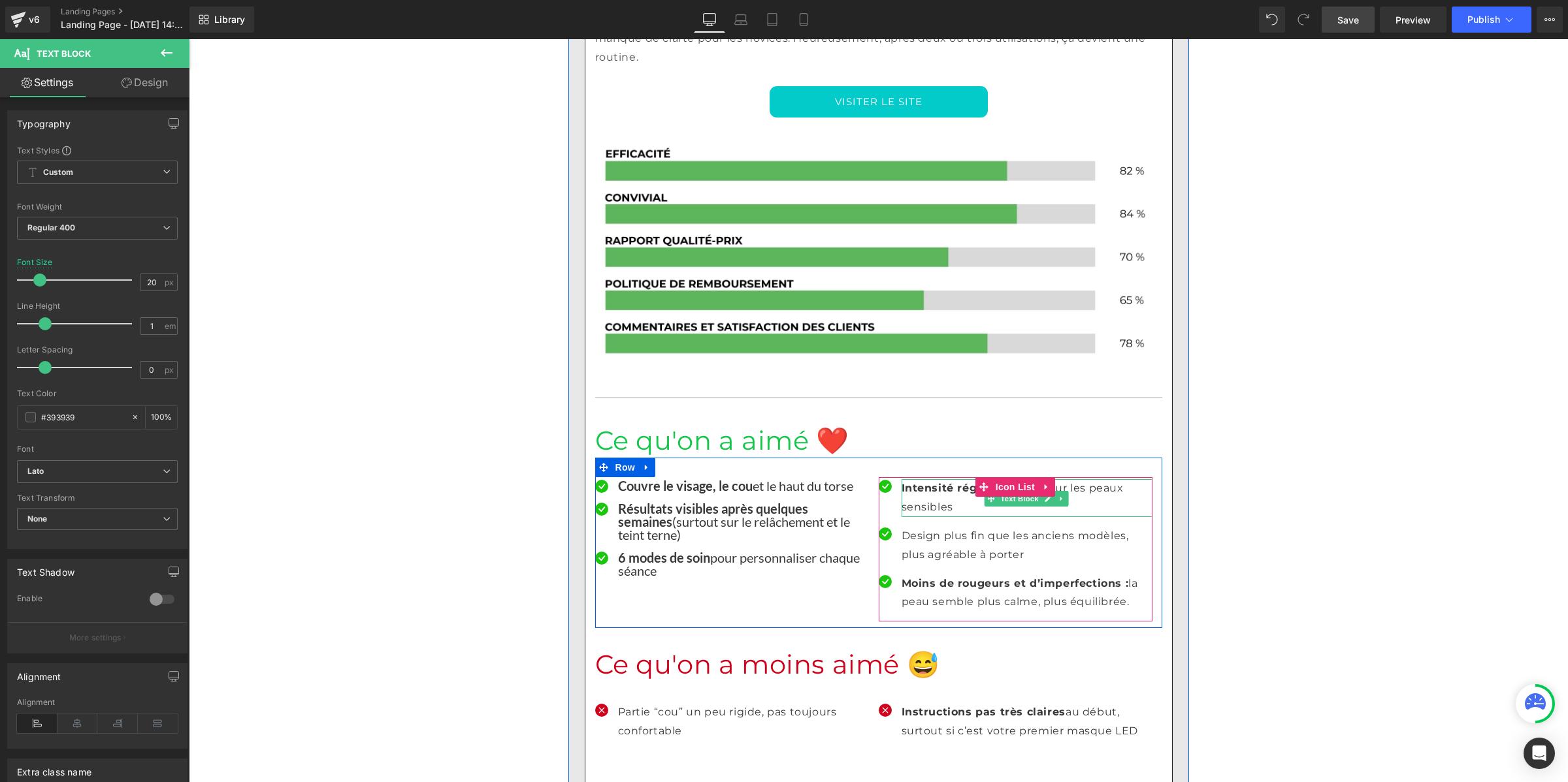
click at [902, 482] on strong "Intensité réglable" at bounding box center [953, 488] width 105 height 12
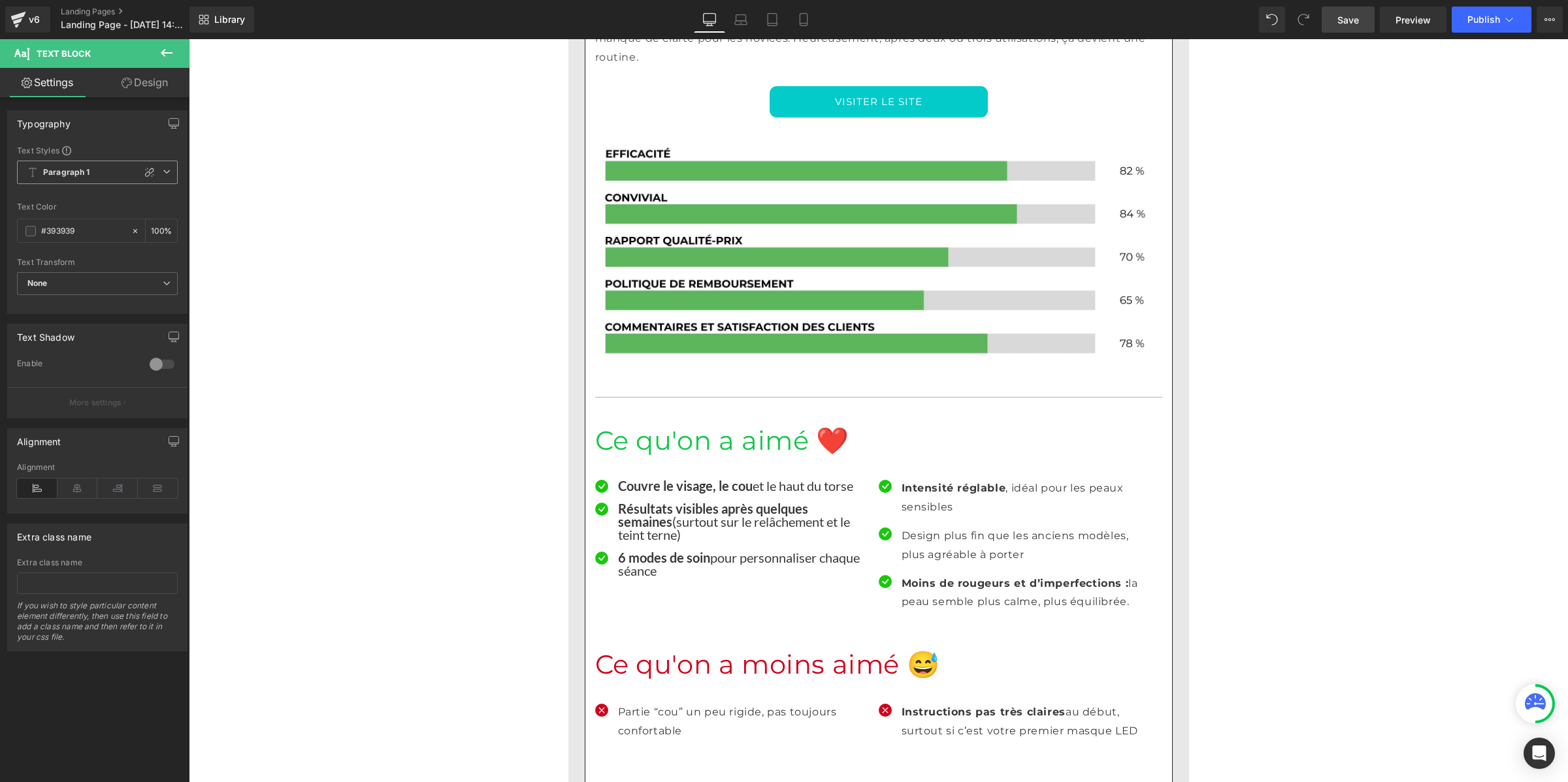
click at [44, 168] on b "Paragraph 1" at bounding box center [67, 173] width 47 height 11
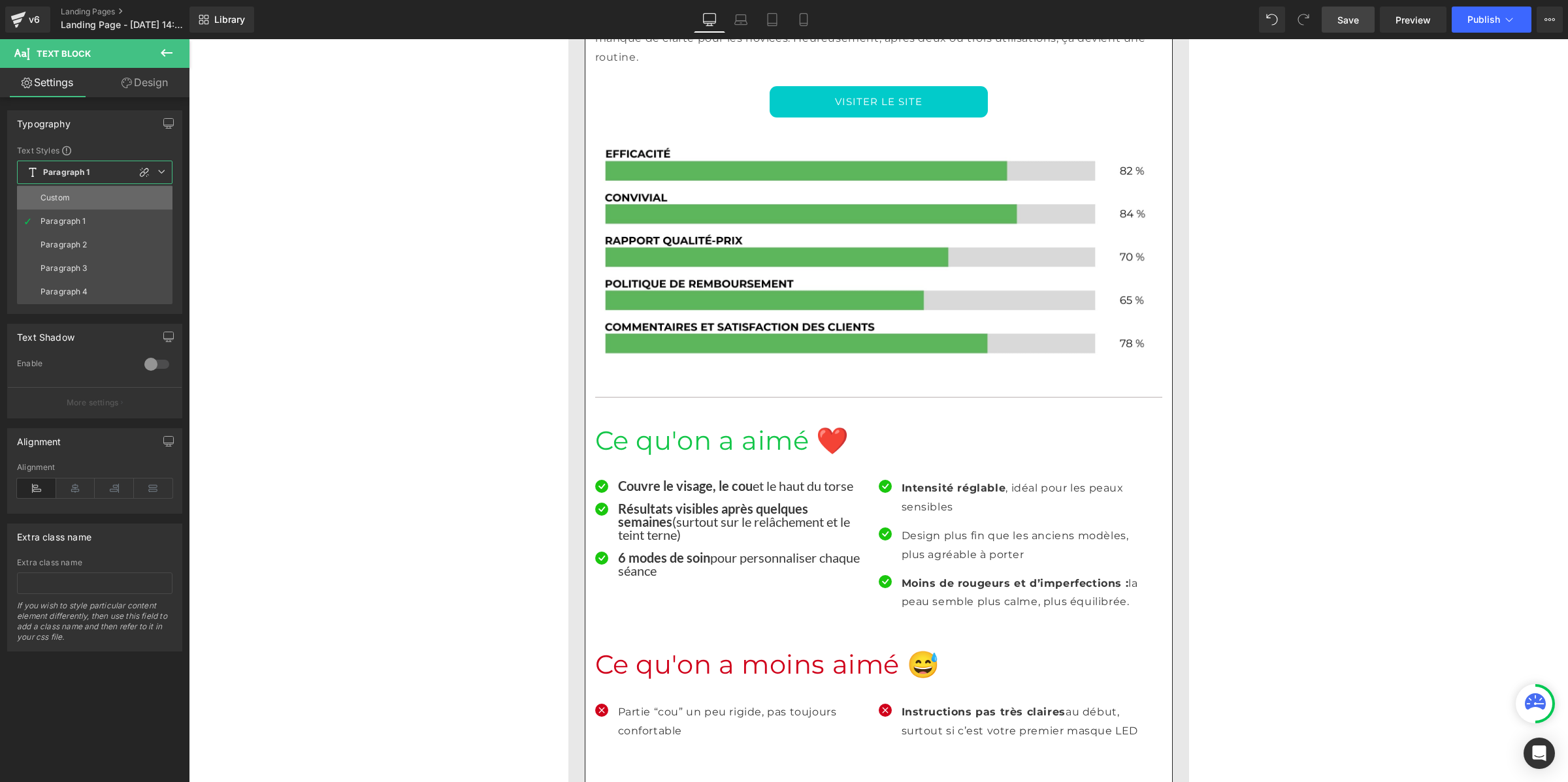
click at [54, 193] on div "Custom" at bounding box center [56, 198] width 30 height 9
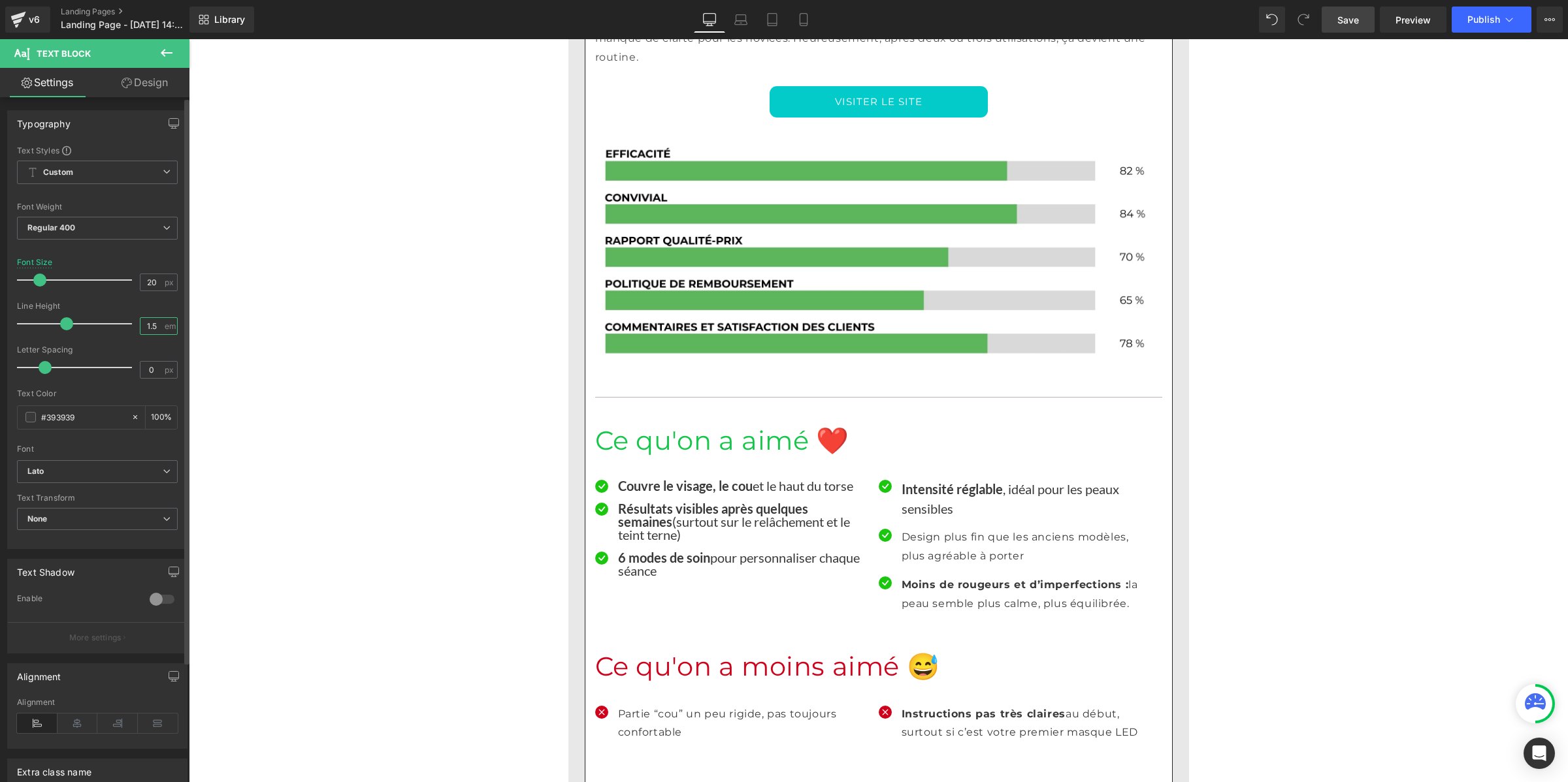
click at [157, 325] on input "1.5" at bounding box center [152, 327] width 23 height 17
paste input "number"
type input "1"
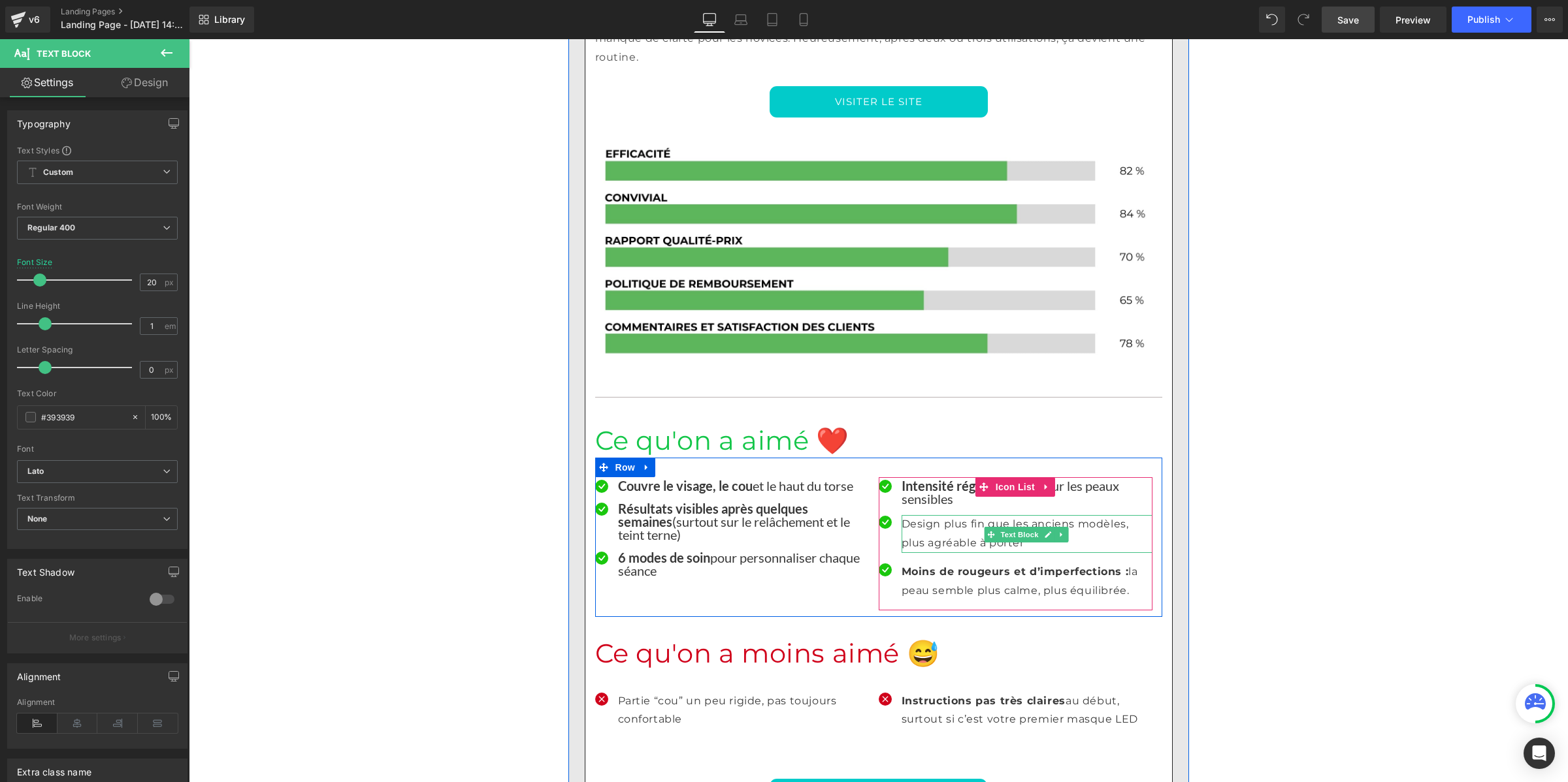
click at [930, 515] on p "Design plus fin que les anciens modèles, plus agréable à porter" at bounding box center [1027, 534] width 251 height 38
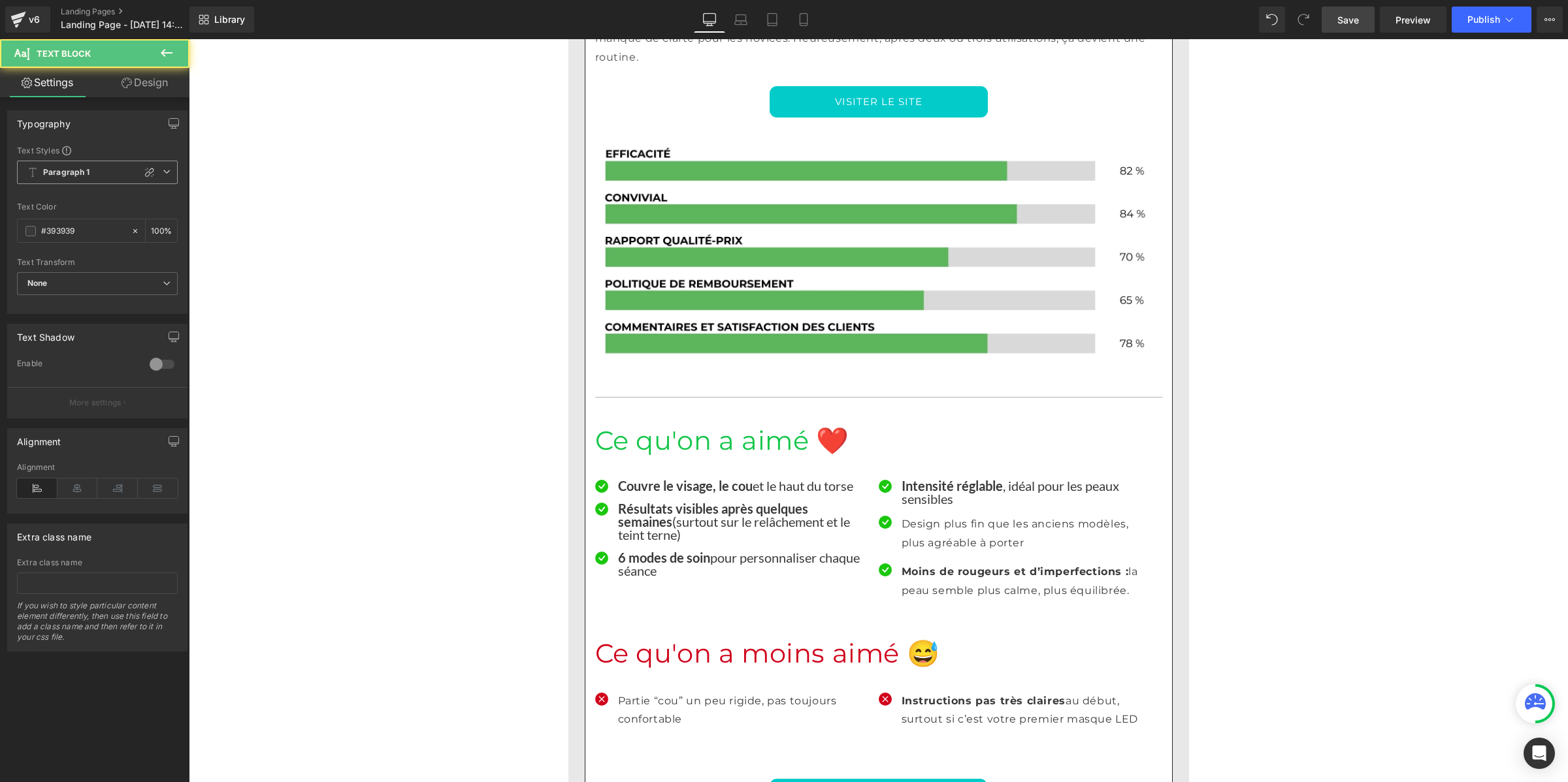
click at [69, 169] on b "Paragraph 1" at bounding box center [67, 173] width 47 height 11
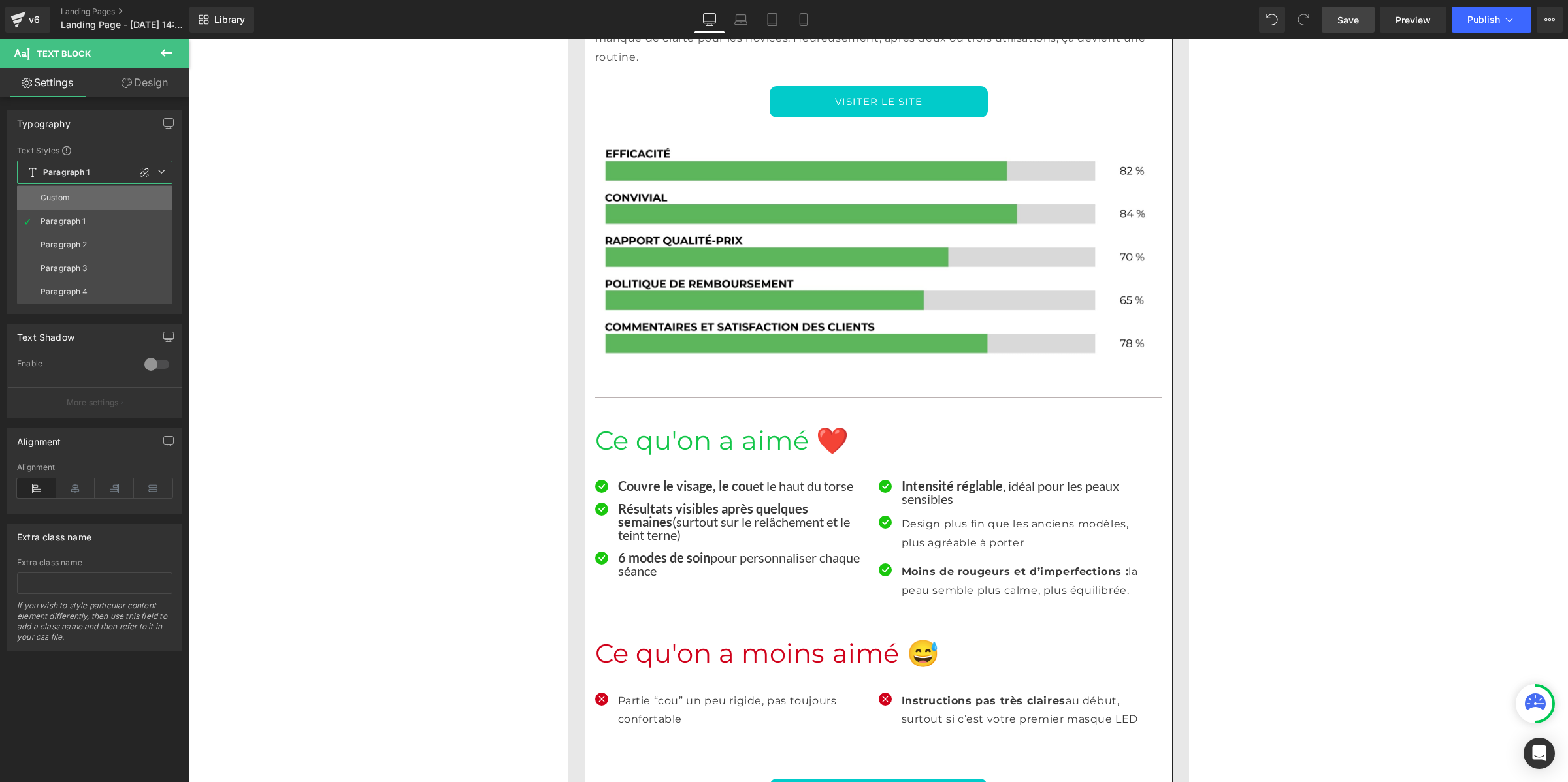
click at [76, 192] on li "Custom" at bounding box center [94, 197] width 156 height 23
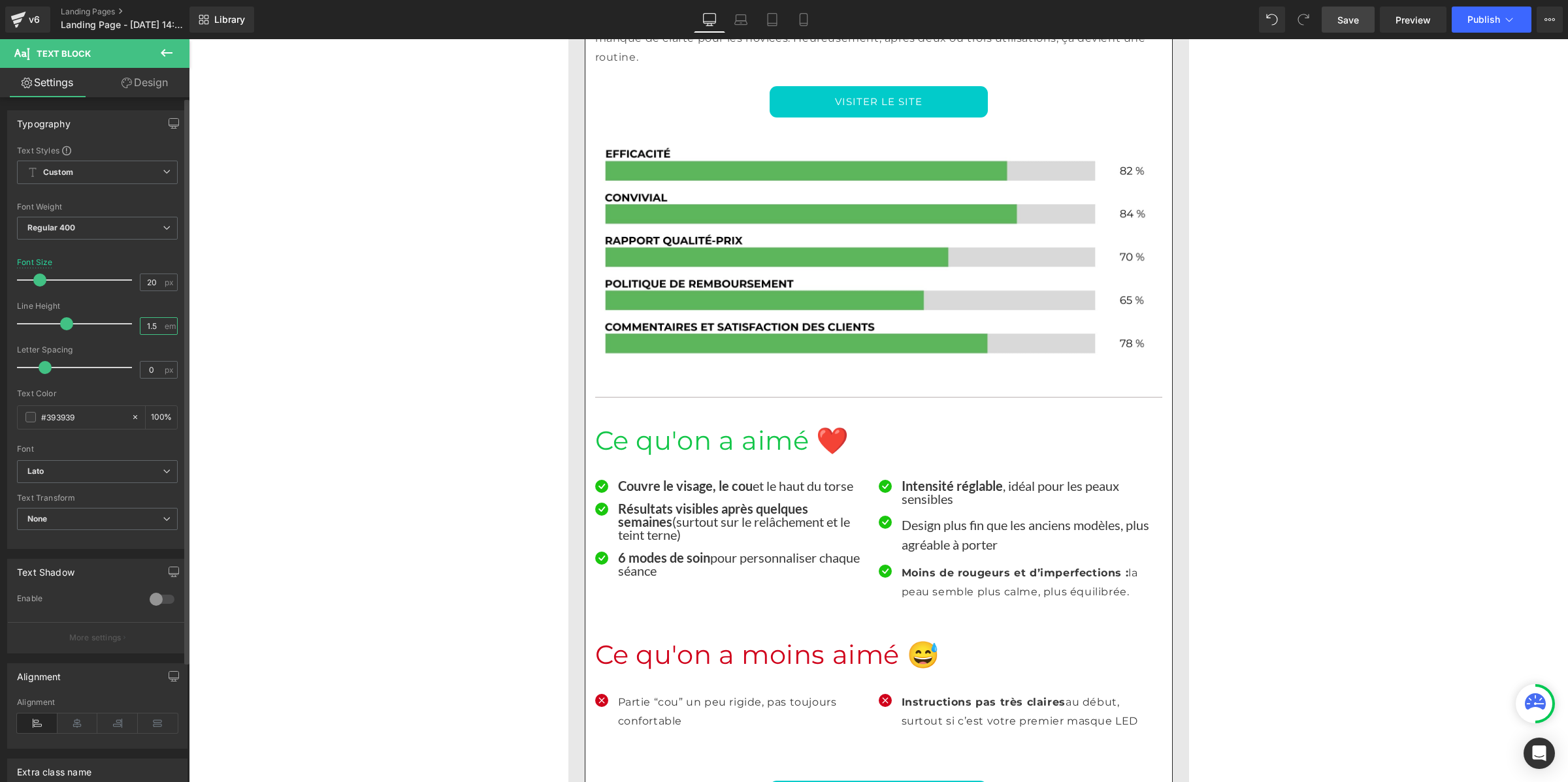
click at [145, 329] on input "1.5" at bounding box center [152, 327] width 23 height 17
paste input "number"
type input "1"
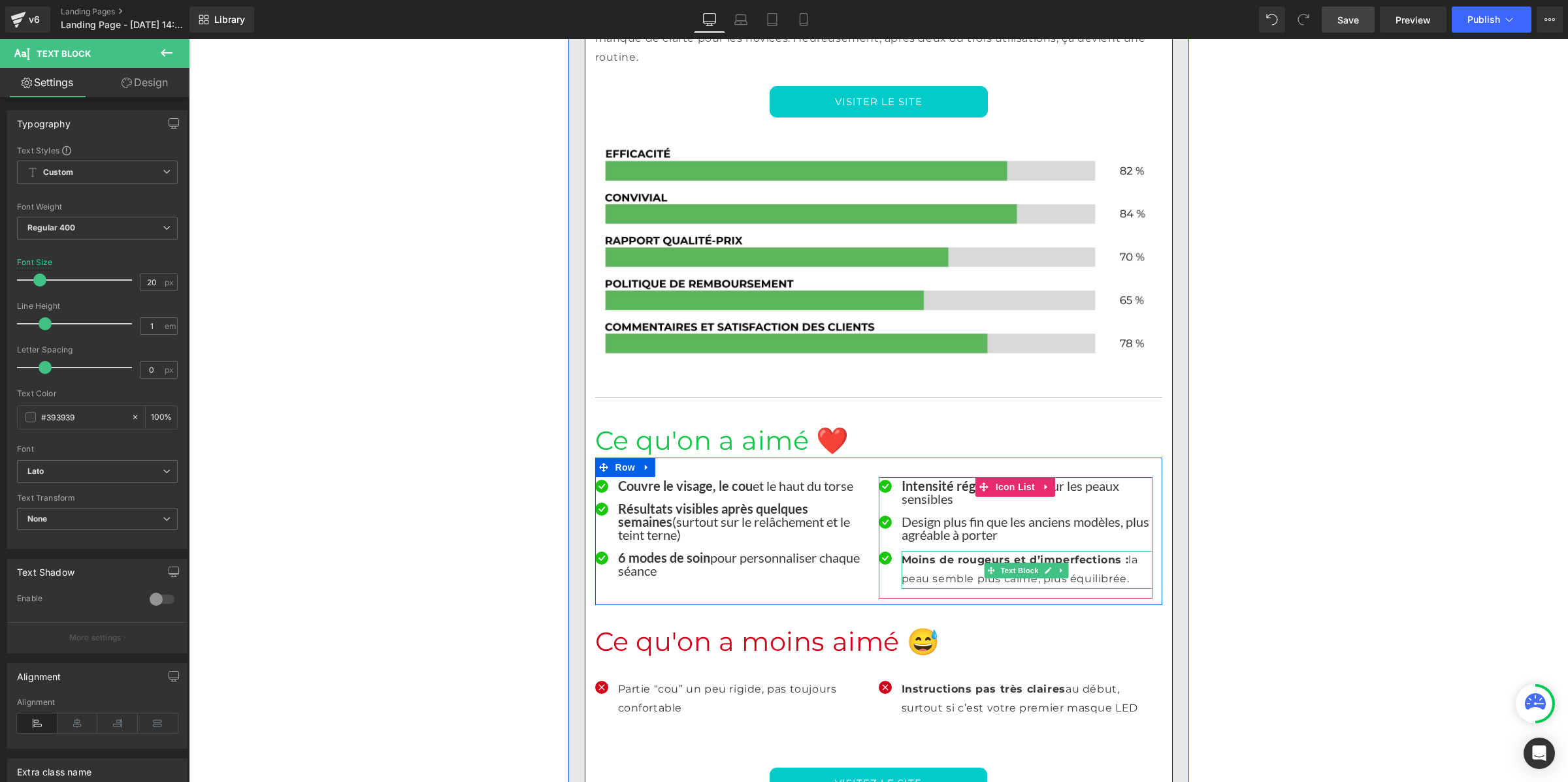
click at [946, 552] on p "Moins de rougeurs et d’imperfections : la peau semble plus calme, plus équilibr…" at bounding box center [1027, 570] width 251 height 38
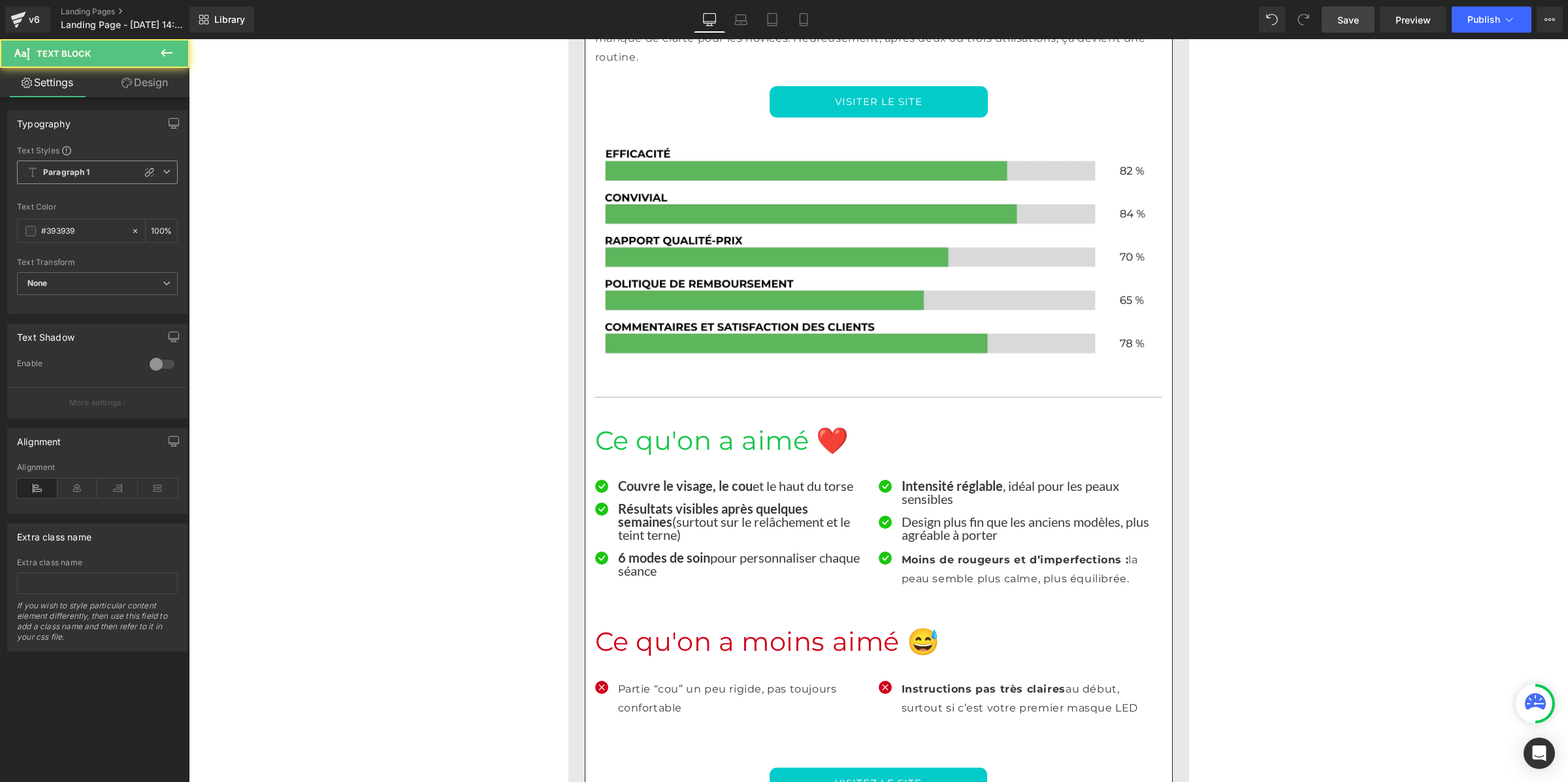
click at [83, 179] on span "Paragraph 1" at bounding box center [97, 172] width 161 height 23
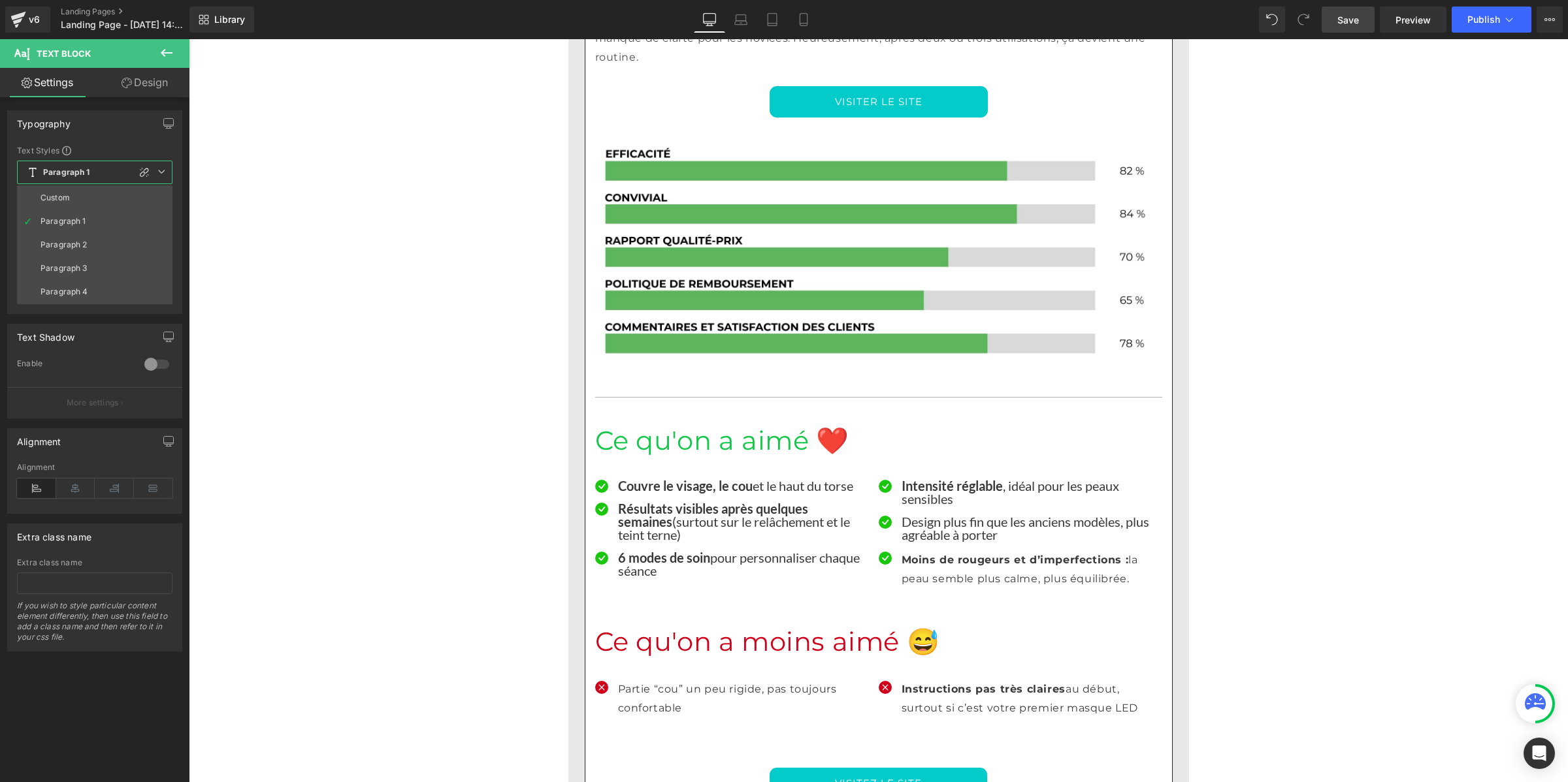
drag, startPoint x: 79, startPoint y: 193, endPoint x: 82, endPoint y: 180, distance: 13.3
click at [79, 194] on li "Custom" at bounding box center [94, 197] width 156 height 23
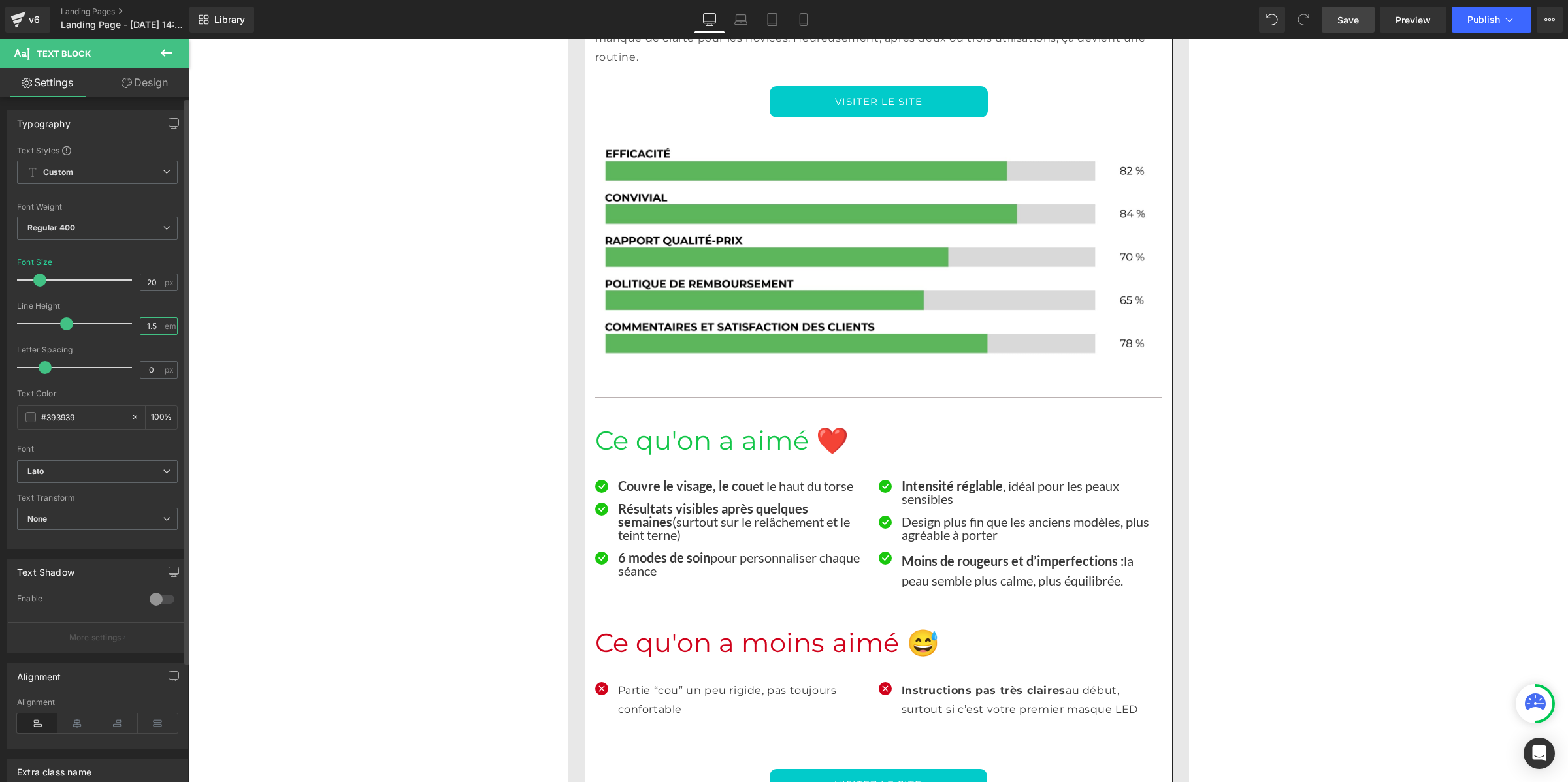
click at [156, 322] on input "1.5" at bounding box center [152, 327] width 23 height 17
paste input "number"
type input "1"
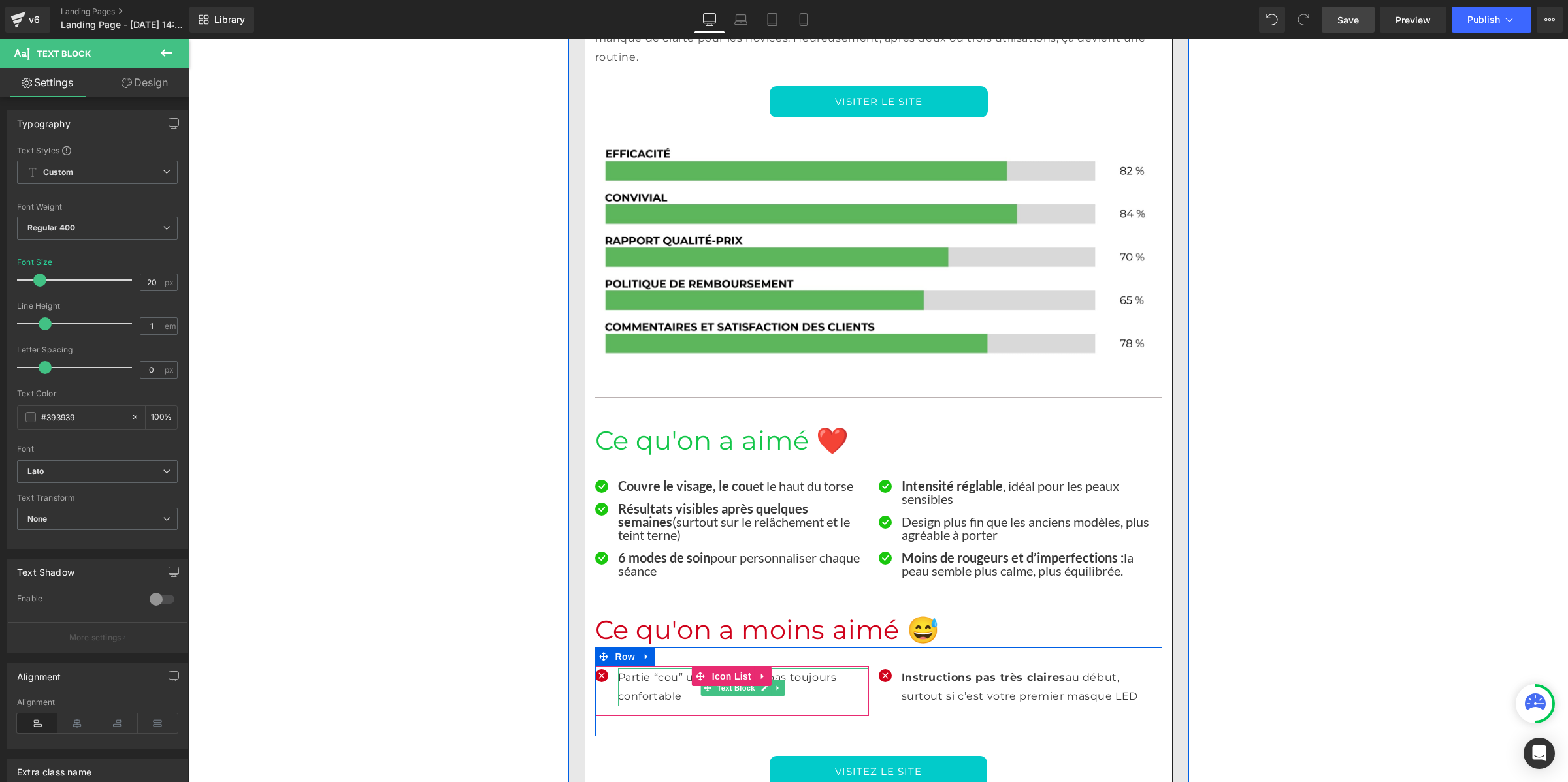
click at [639, 669] on p "Partie “cou” un peu rigide, pas toujours confortable" at bounding box center [743, 688] width 251 height 38
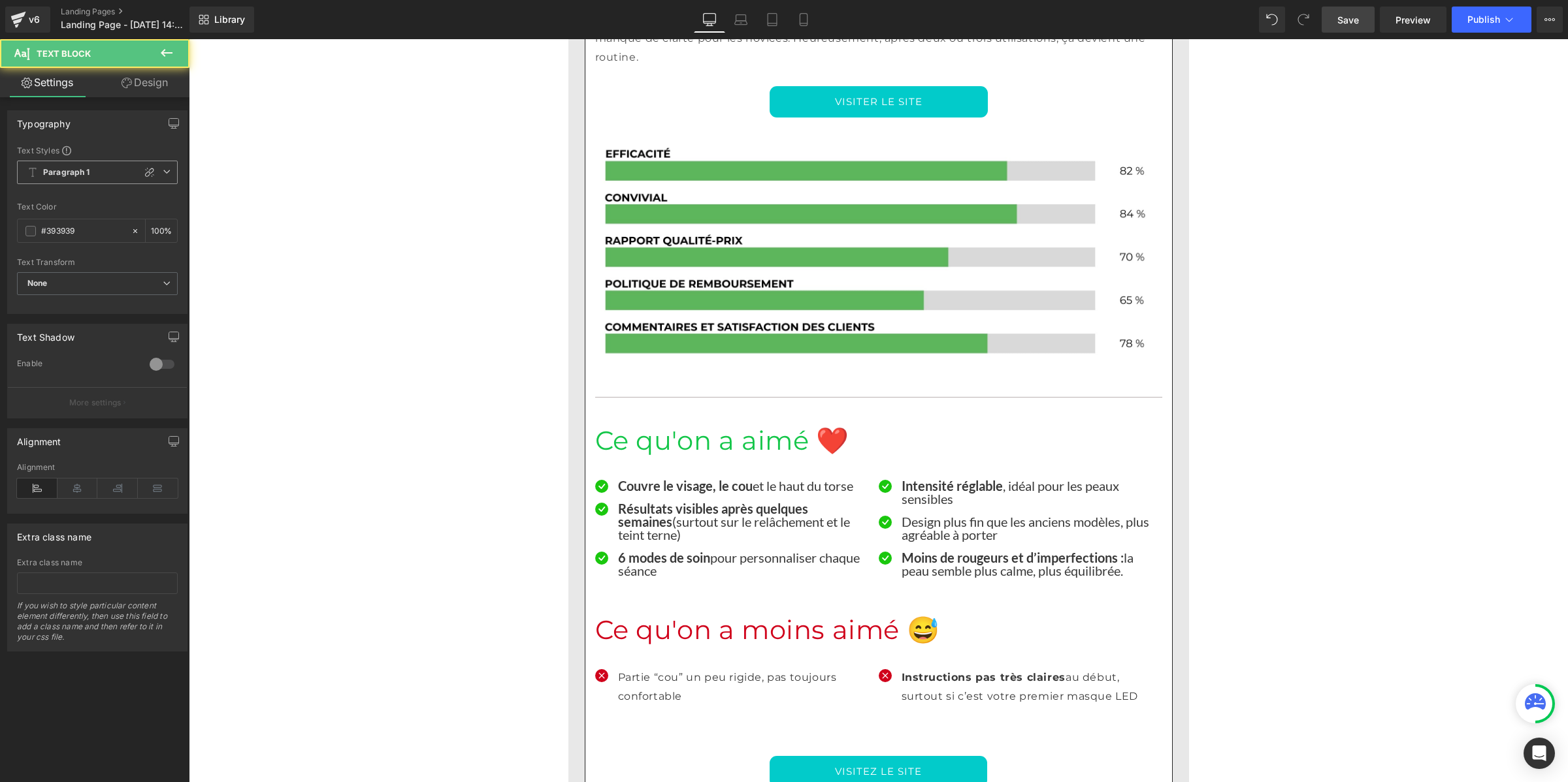
click at [93, 178] on span "Paragraph 1" at bounding box center [97, 172] width 161 height 23
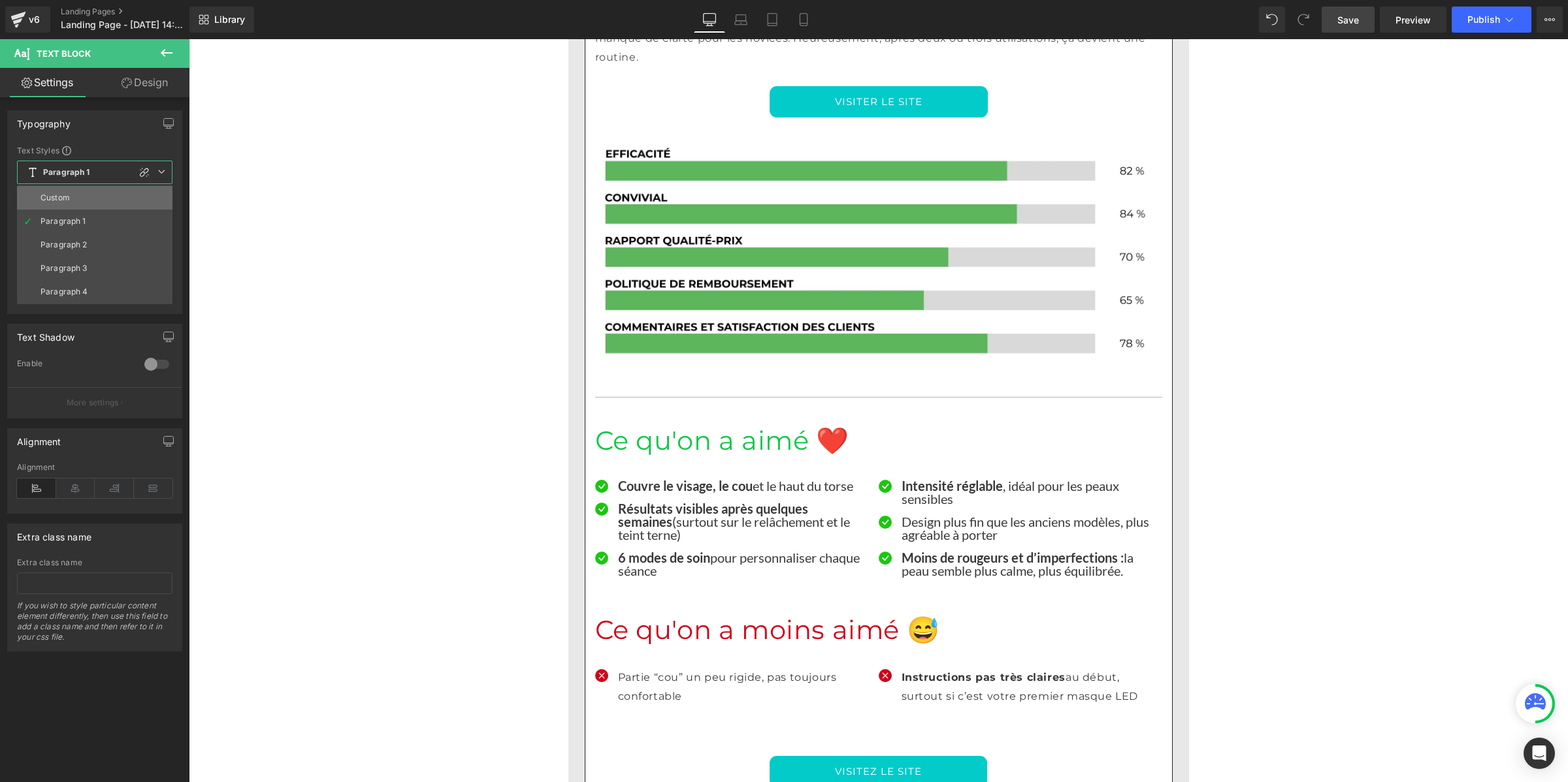
click at [82, 192] on li "Custom" at bounding box center [94, 197] width 156 height 23
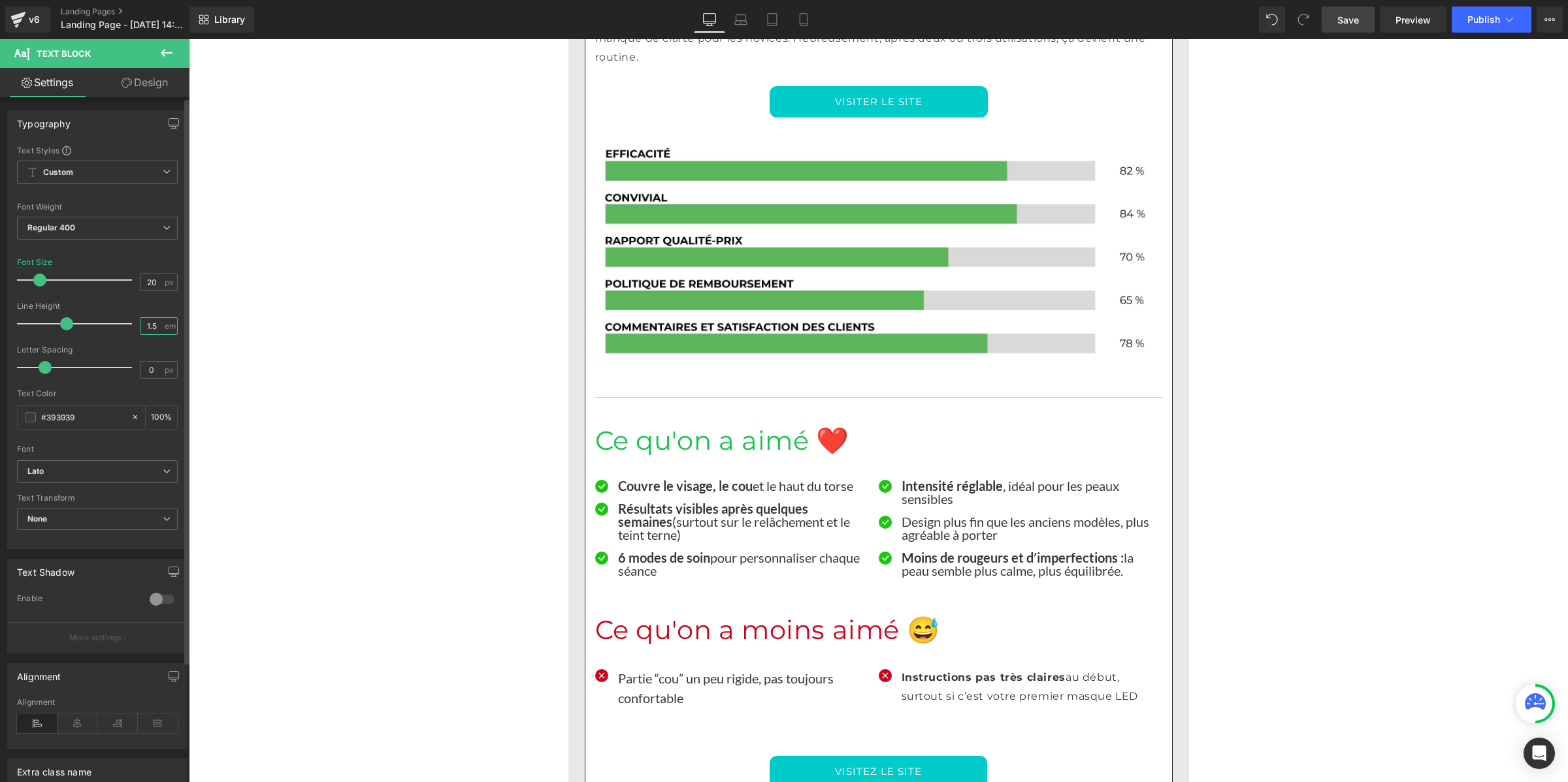
click at [144, 321] on input "1.5" at bounding box center [152, 327] width 23 height 17
paste input "number"
type input "1"
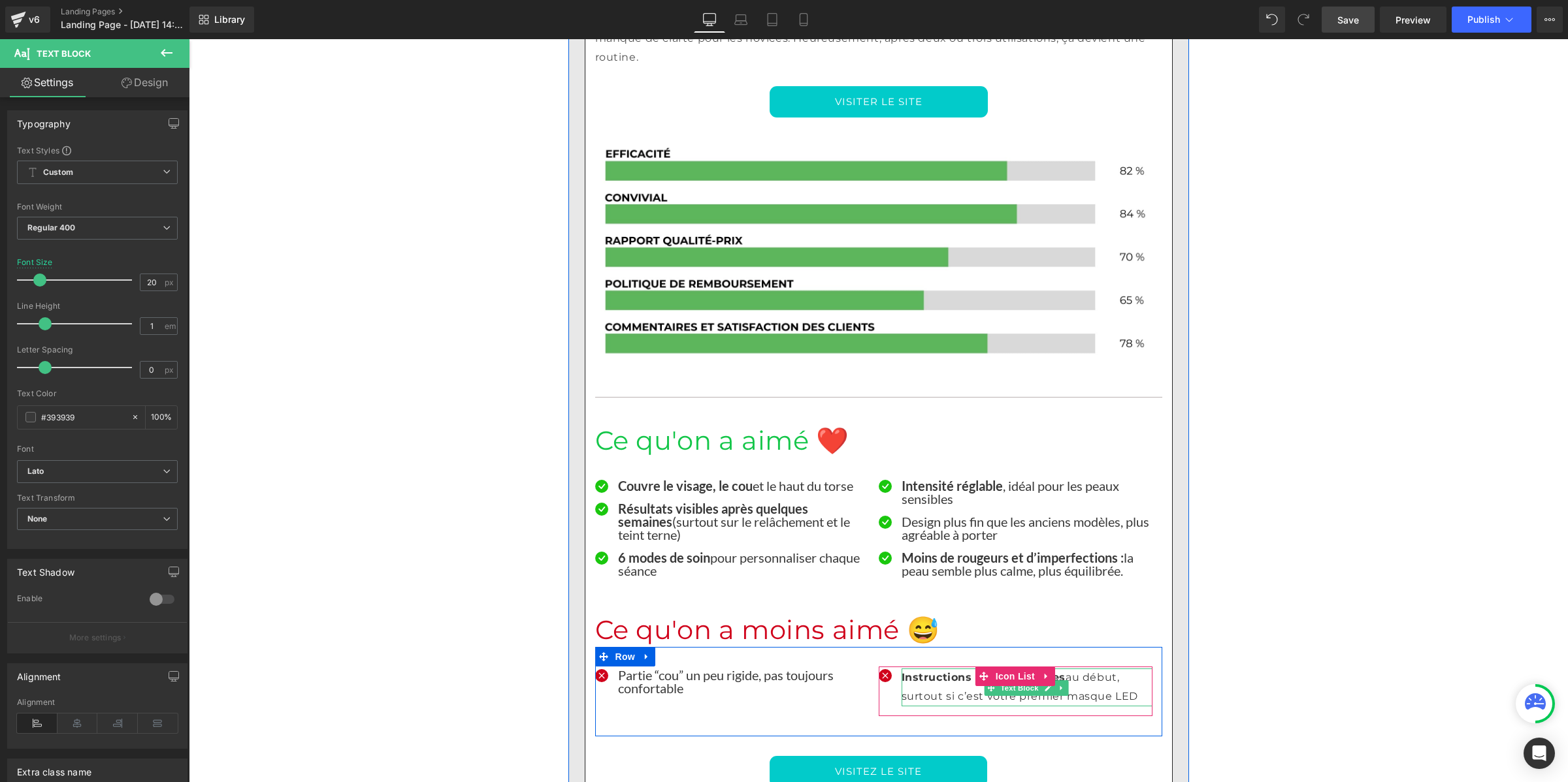
click at [927, 669] on p "Instructions pas très claires au début, surtout si c’est votre premier masque L…" at bounding box center [1027, 688] width 251 height 38
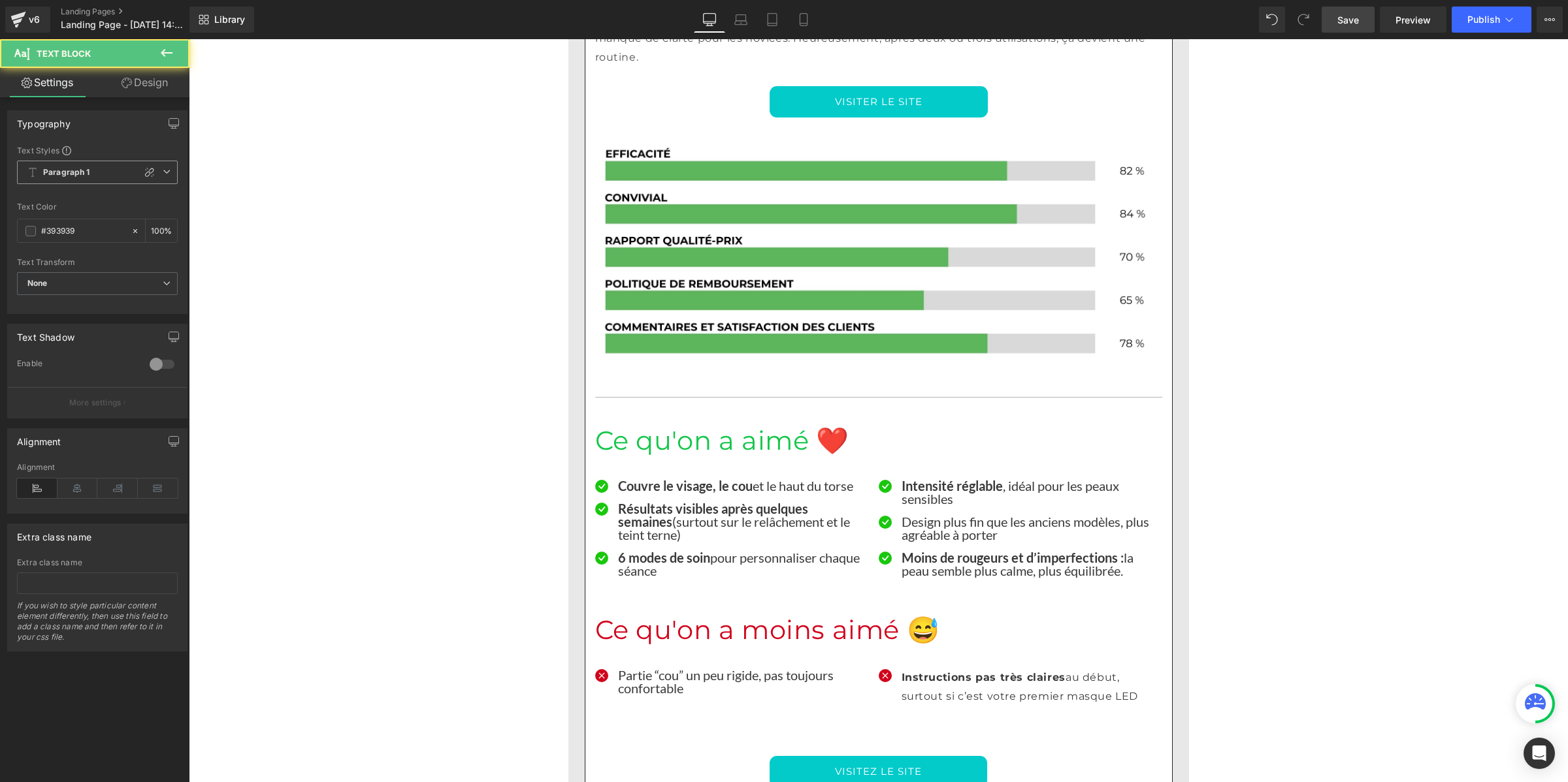
click at [99, 164] on span "Paragraph 1" at bounding box center [97, 172] width 161 height 23
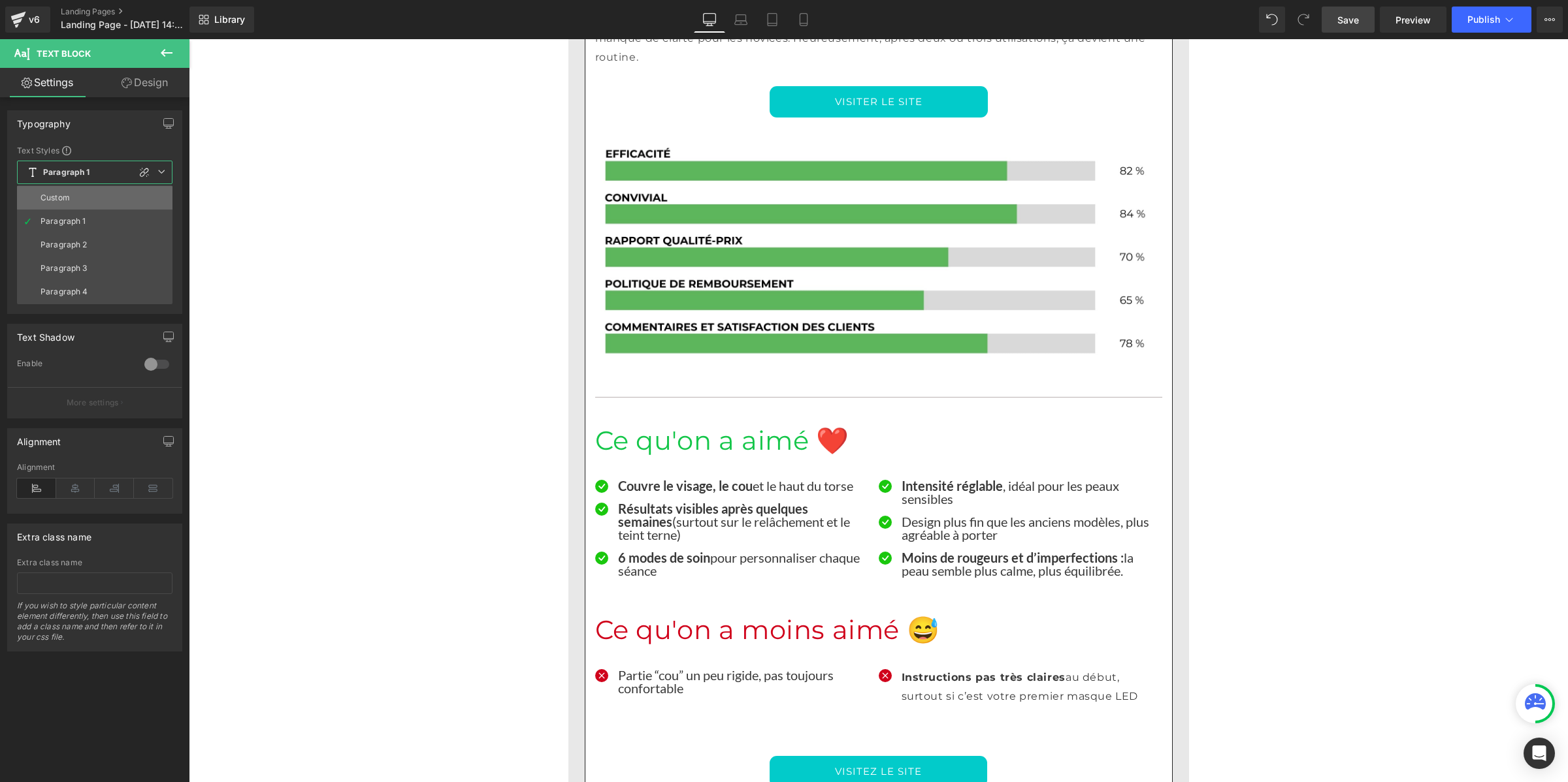
click at [85, 192] on li "Custom" at bounding box center [94, 197] width 156 height 23
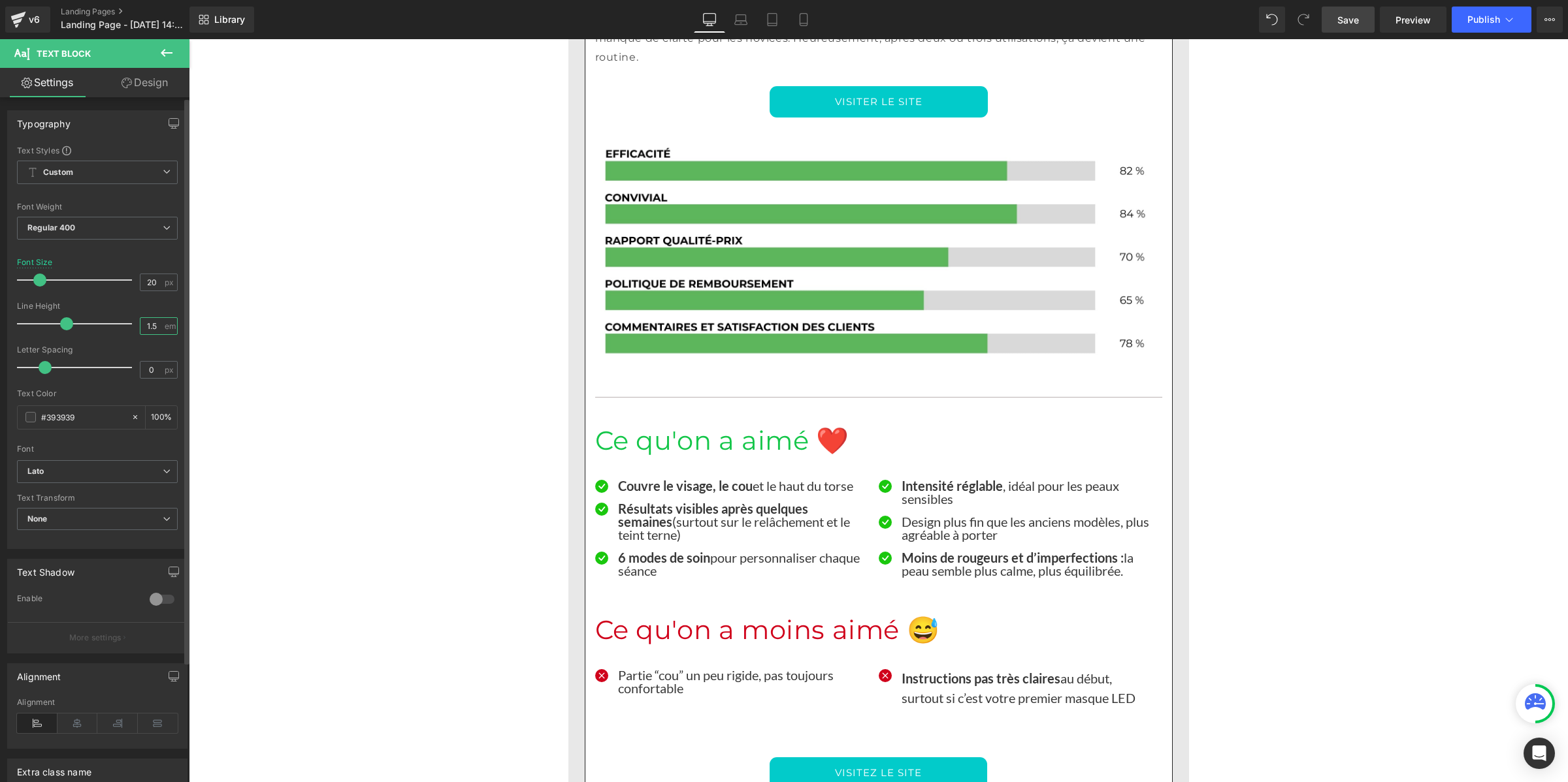
click at [152, 330] on input "1.5" at bounding box center [152, 327] width 23 height 17
paste input "number"
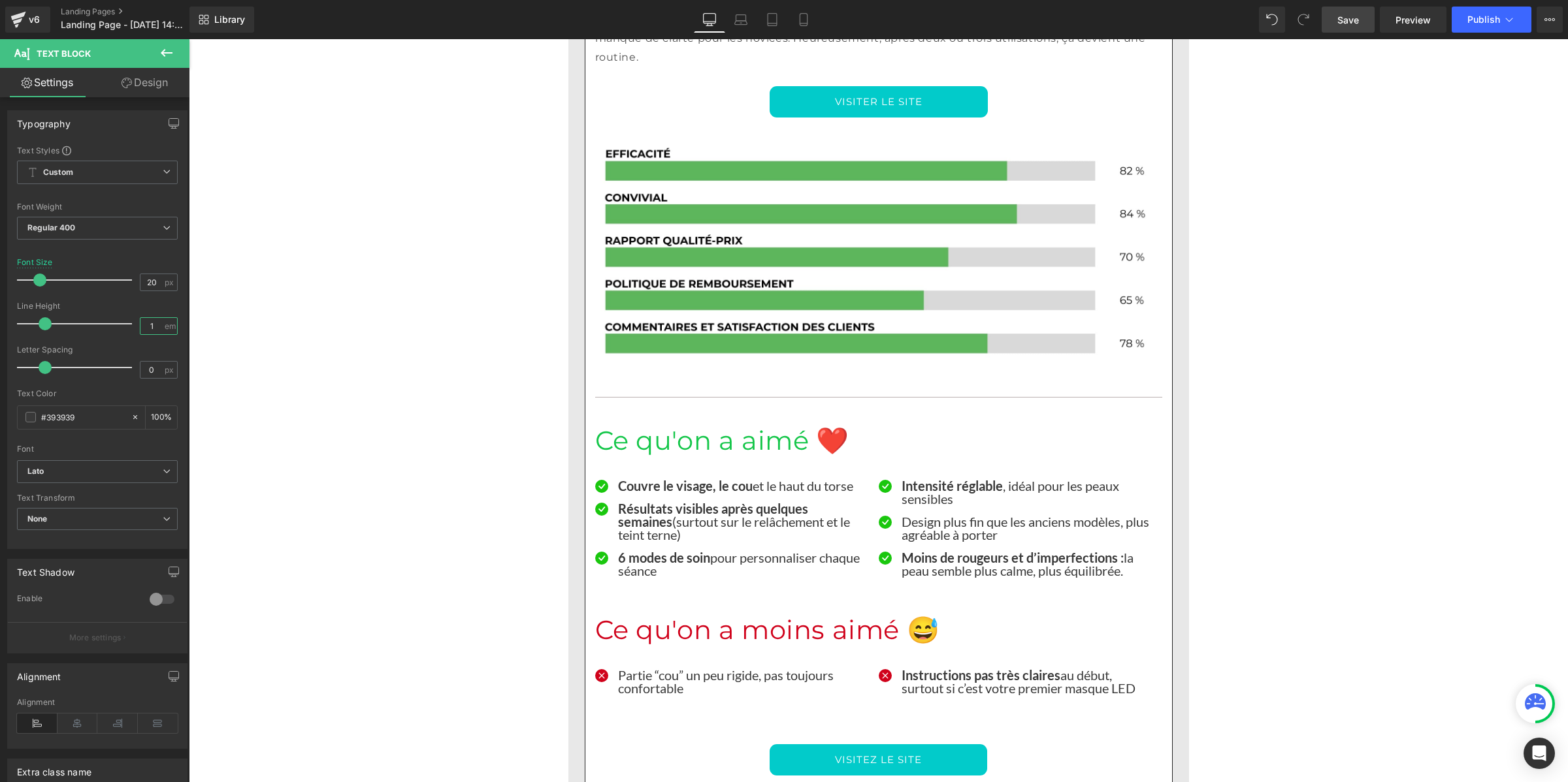
type input "1"
click at [1333, 14] on link "Save" at bounding box center [1348, 19] width 53 height 26
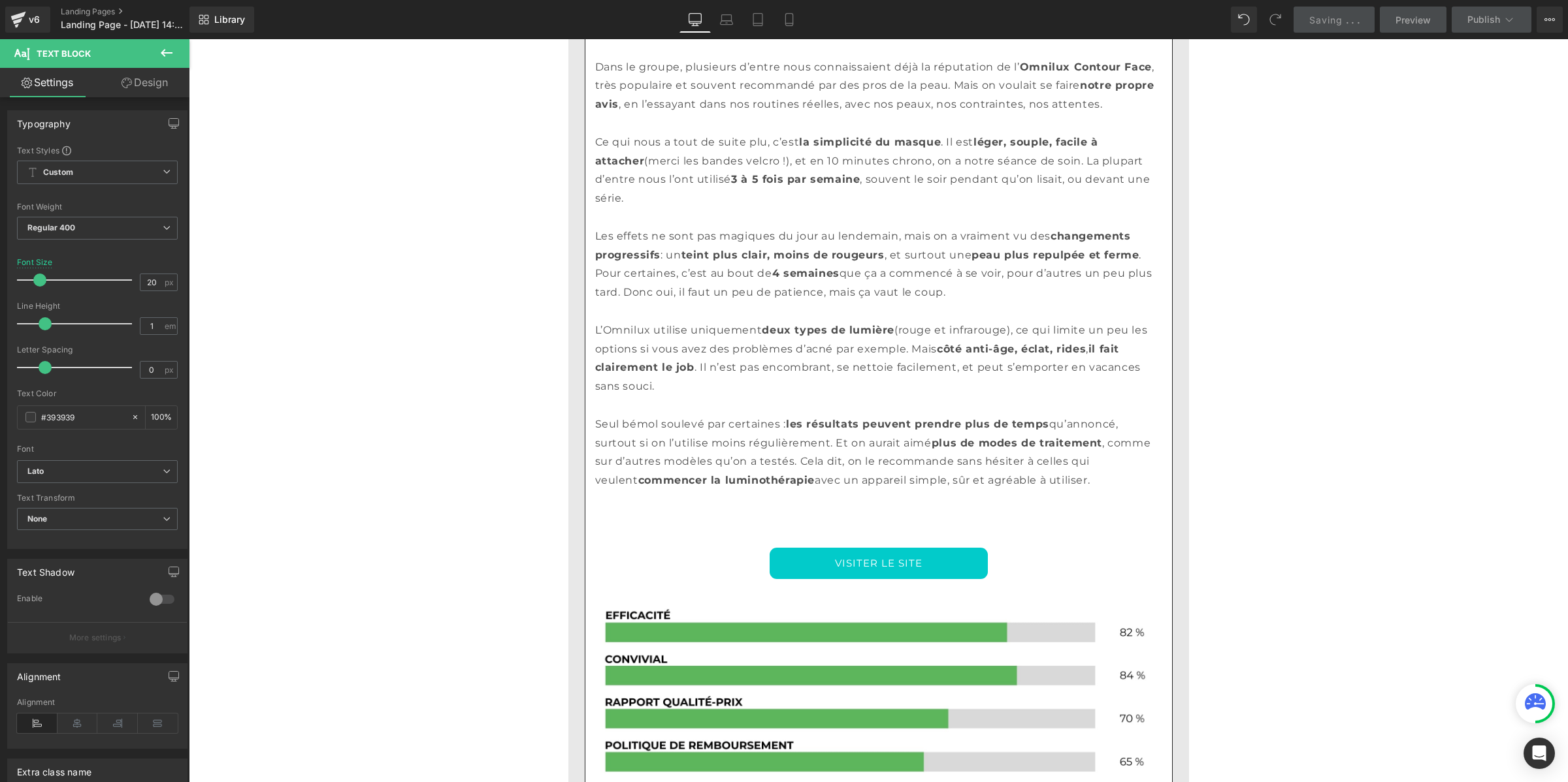
scroll to position [10826, 0]
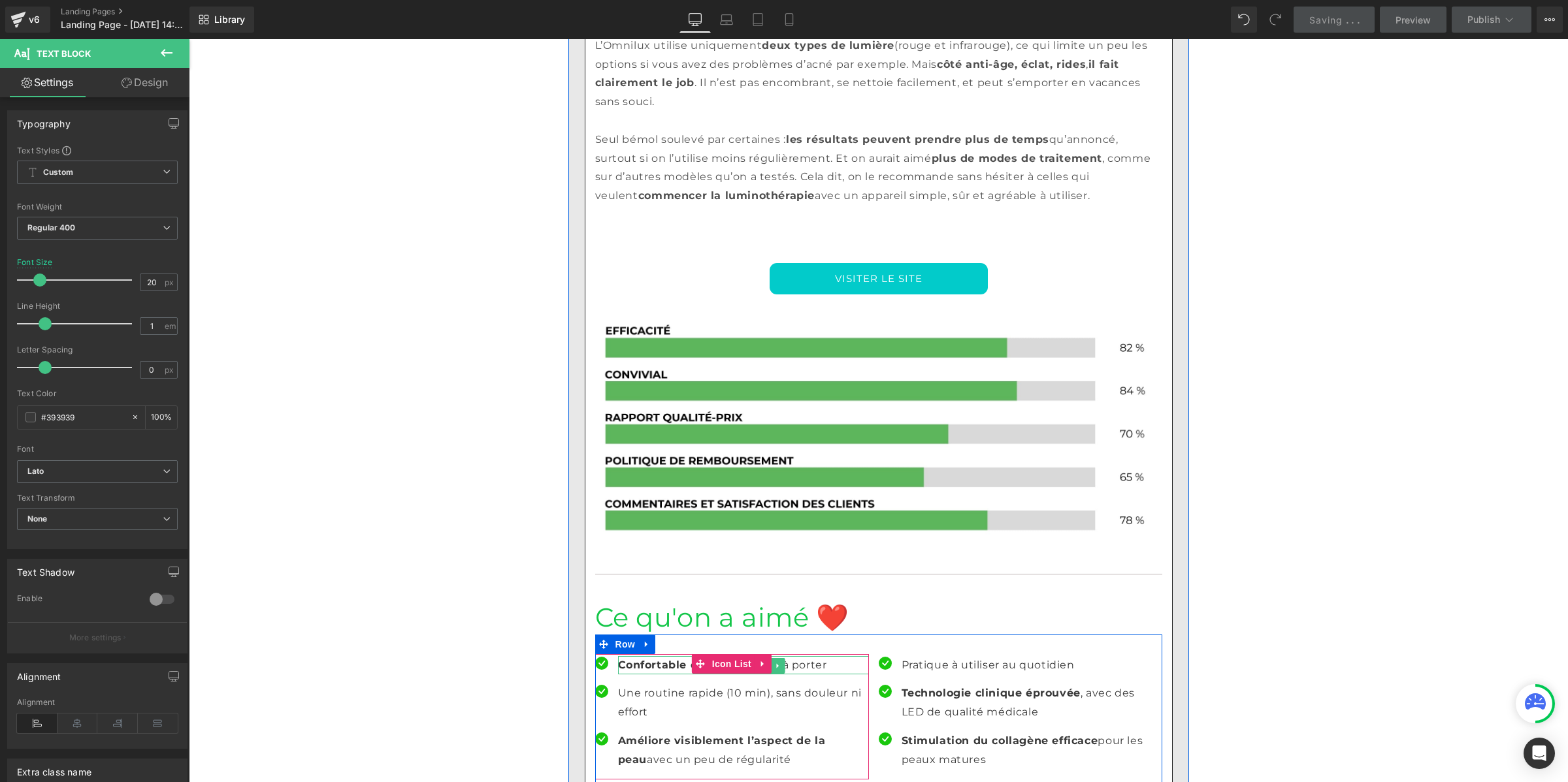
click at [659, 659] on strong "Confortable et souple" at bounding box center [682, 664] width 128 height 12
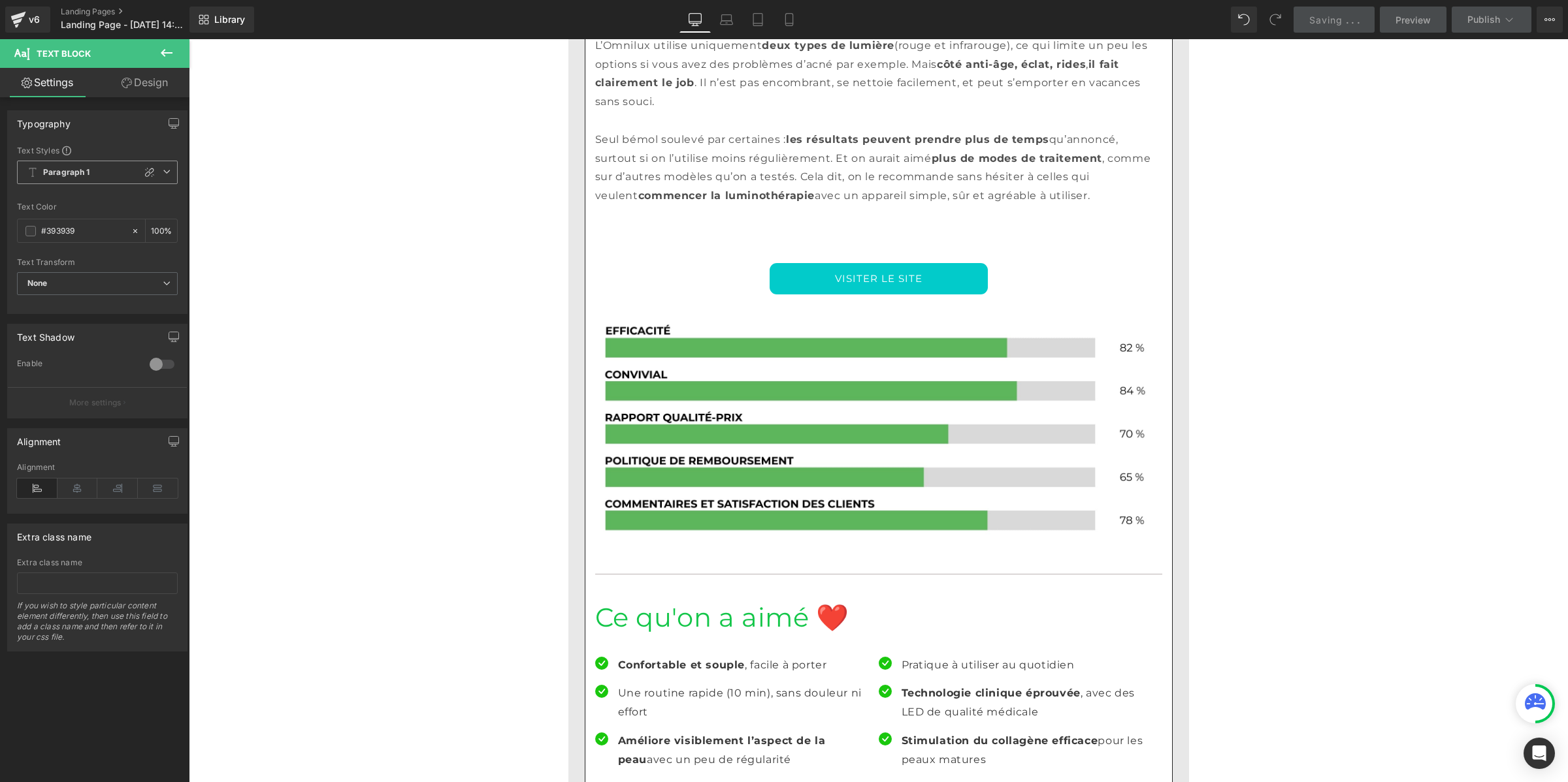
click at [101, 178] on span "Paragraph 1" at bounding box center [97, 172] width 161 height 23
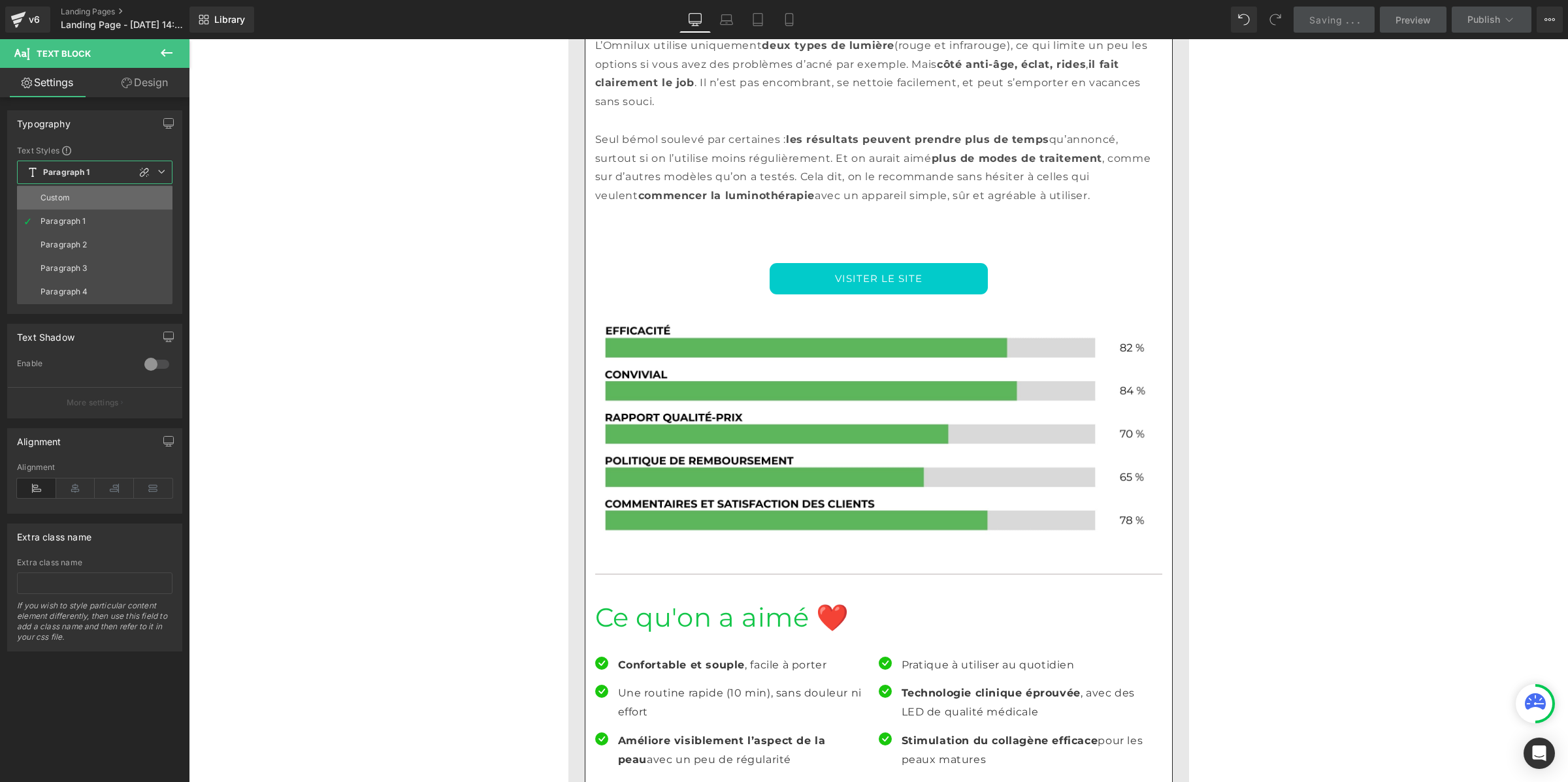
click at [93, 199] on li "Custom" at bounding box center [94, 197] width 156 height 23
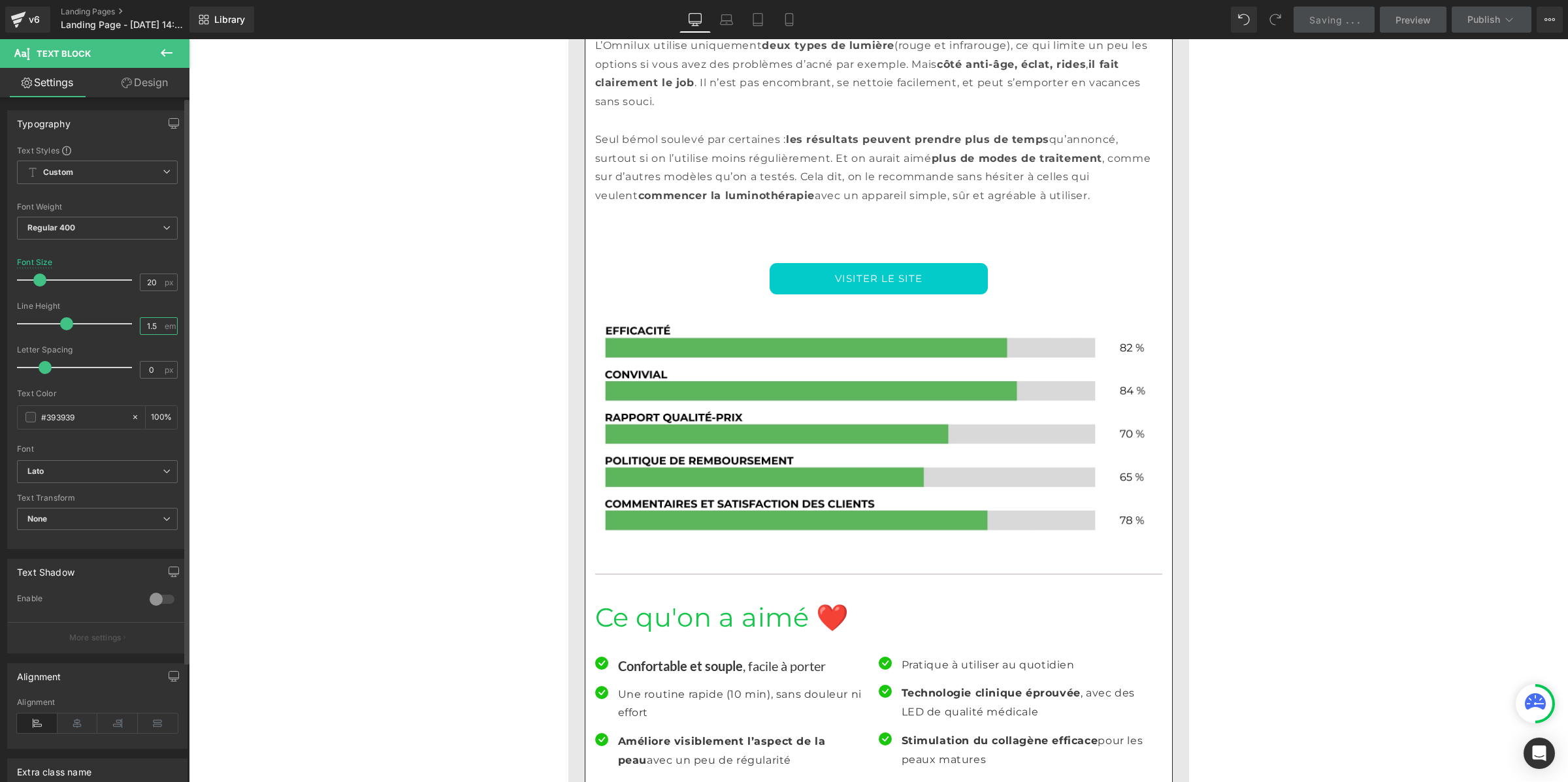
click at [145, 325] on input "1.5" at bounding box center [152, 327] width 23 height 17
paste input "number"
type input "1"
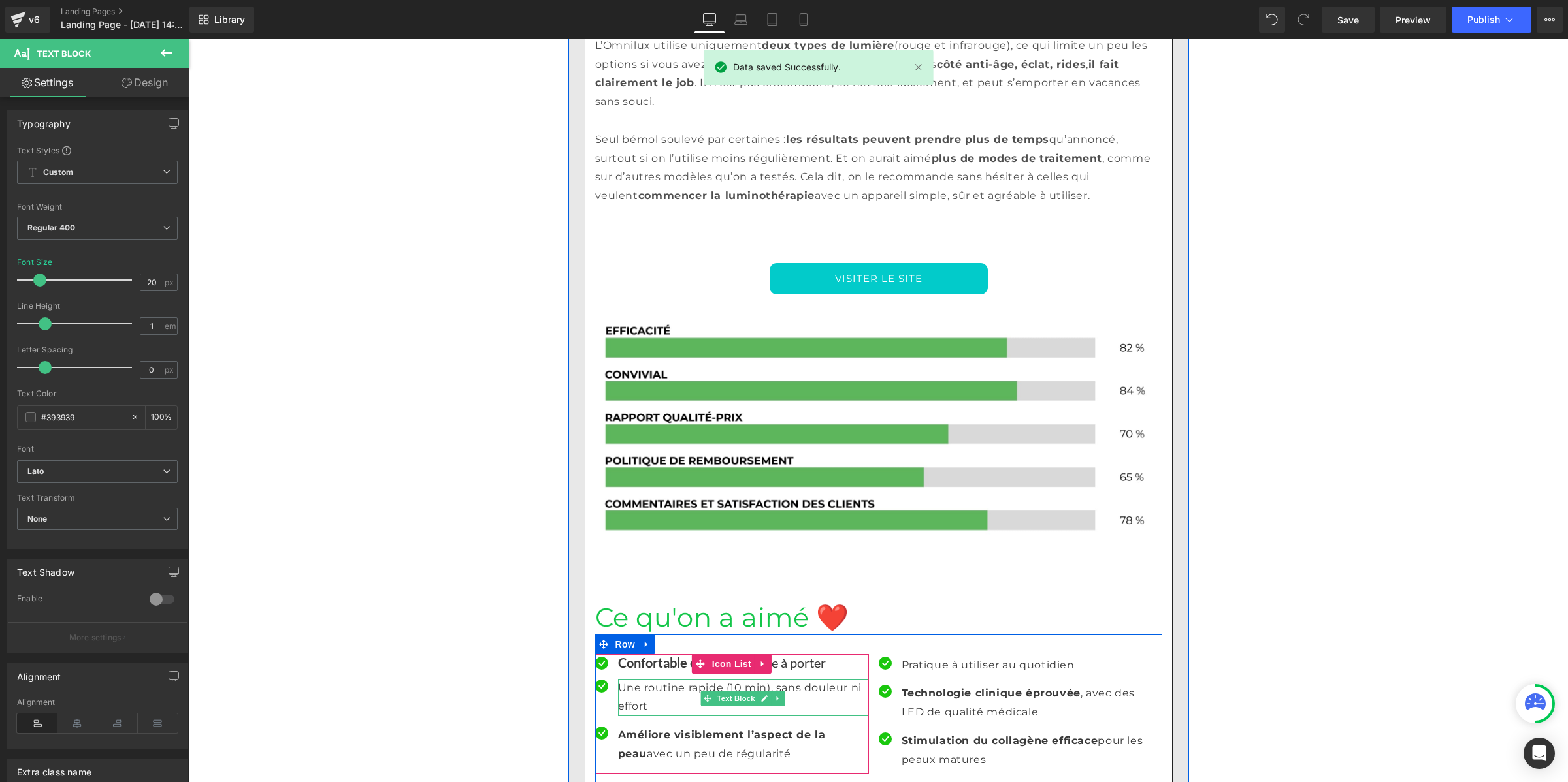
click at [656, 679] on p "Une routine rapide (10 min), sans douleur ni effort" at bounding box center [743, 698] width 251 height 38
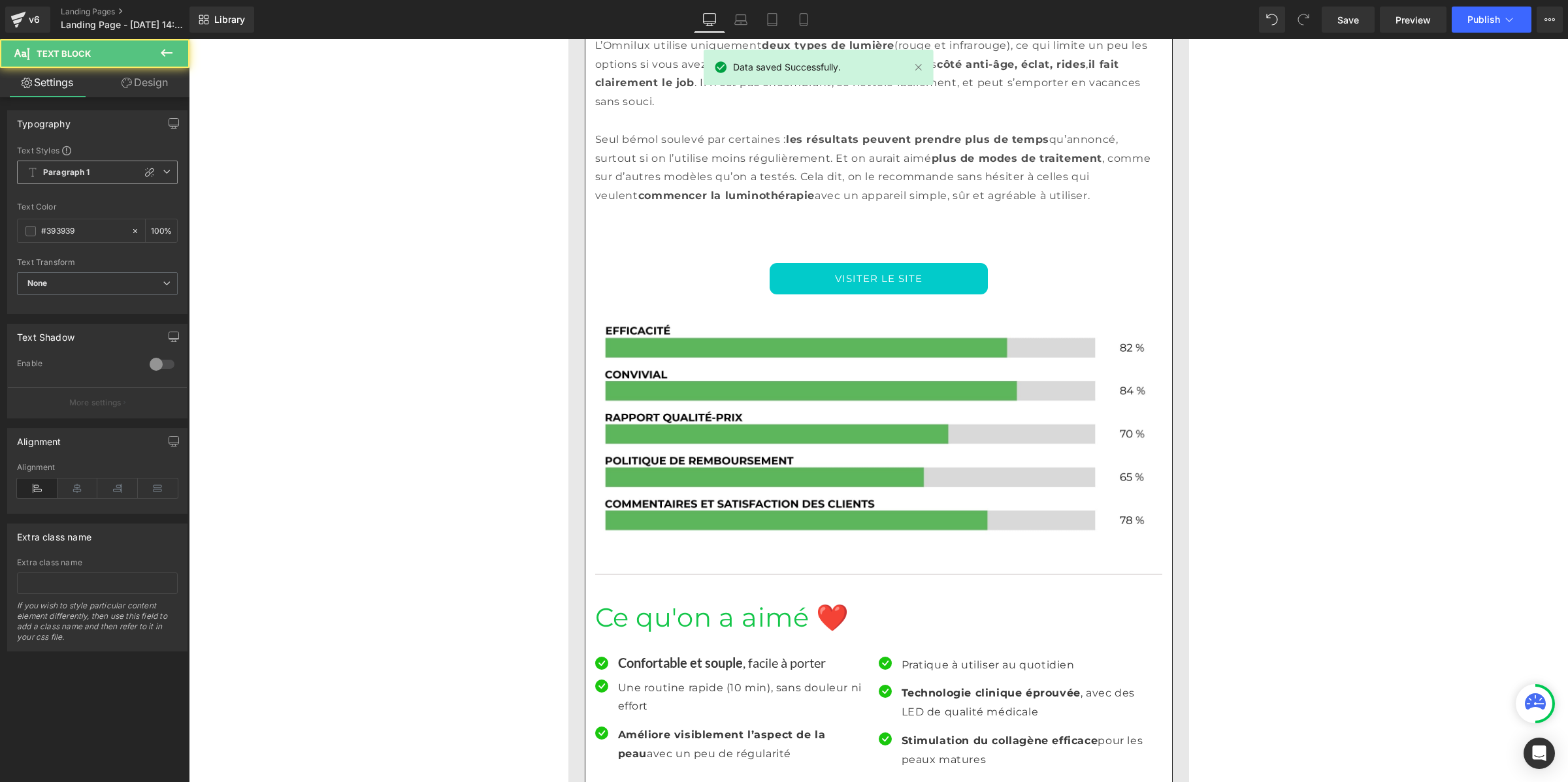
click at [96, 170] on span "Paragraph 1" at bounding box center [97, 172] width 161 height 23
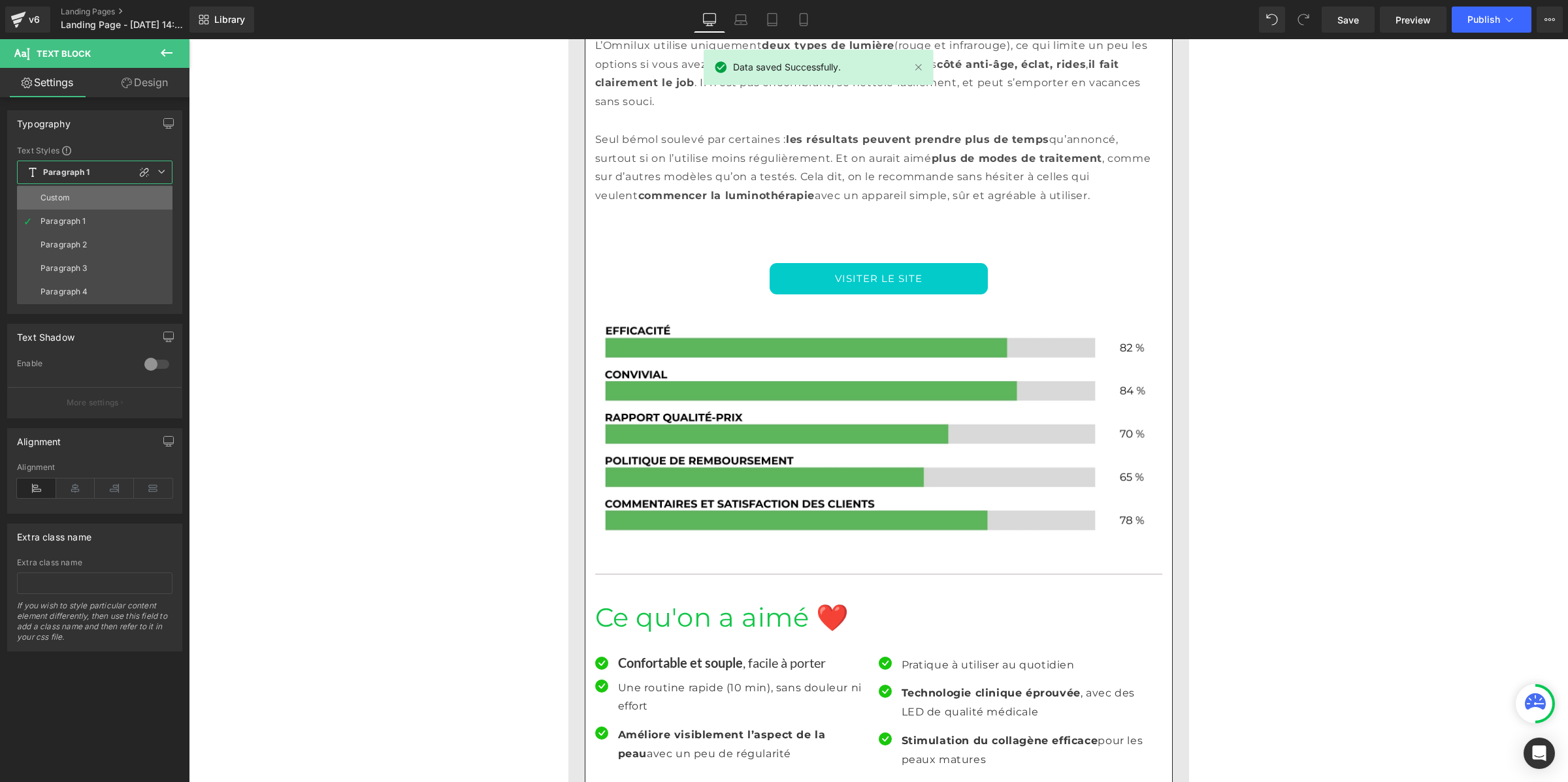
click at [89, 193] on li "Custom" at bounding box center [94, 197] width 156 height 23
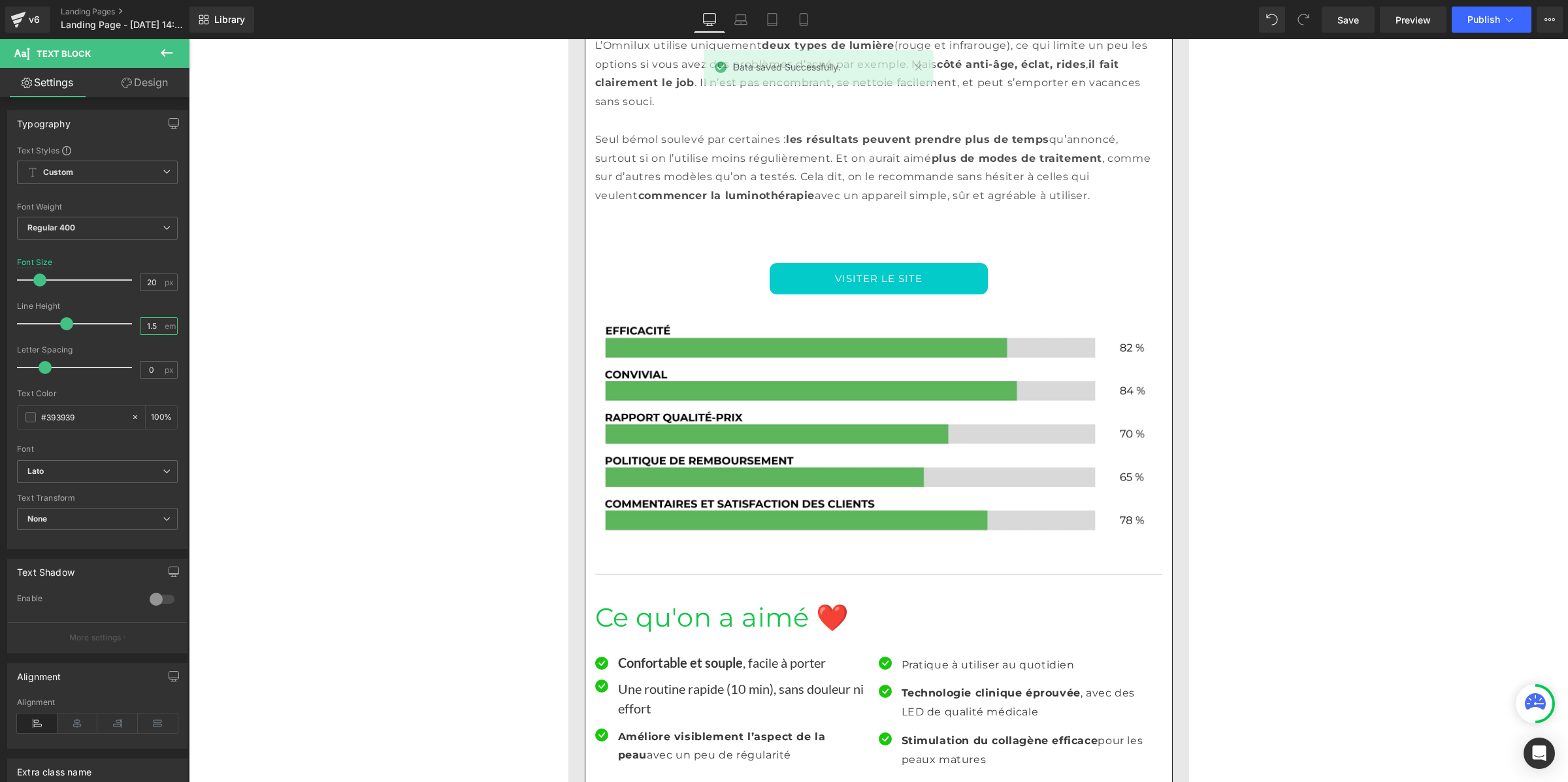
click at [144, 328] on input "1.5" at bounding box center [152, 327] width 23 height 17
paste input "number"
type input "1"
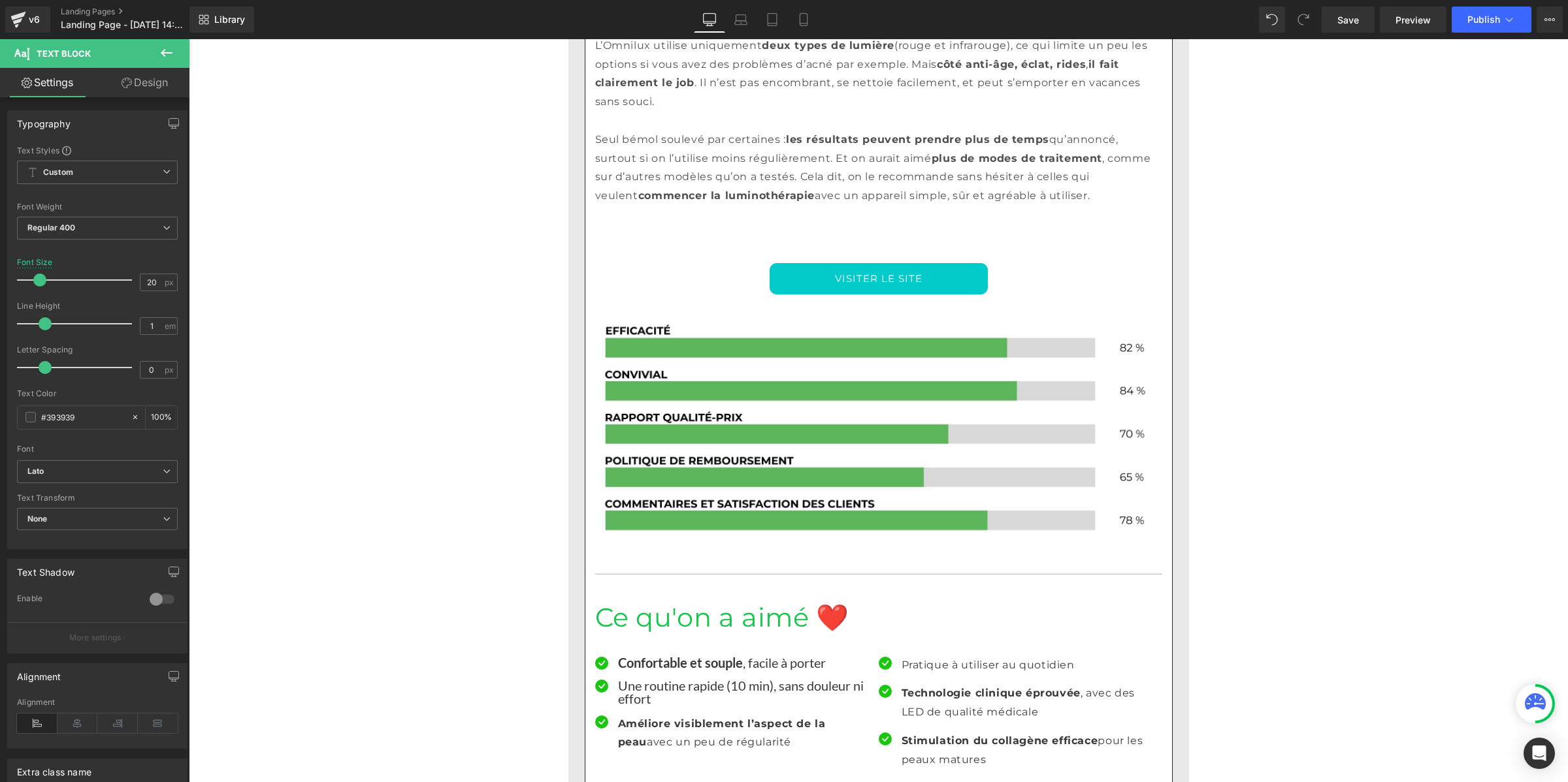
click at [639, 715] on p "Améliore visiblement l’aspect de la peau avec un peu de régularité" at bounding box center [743, 734] width 251 height 38
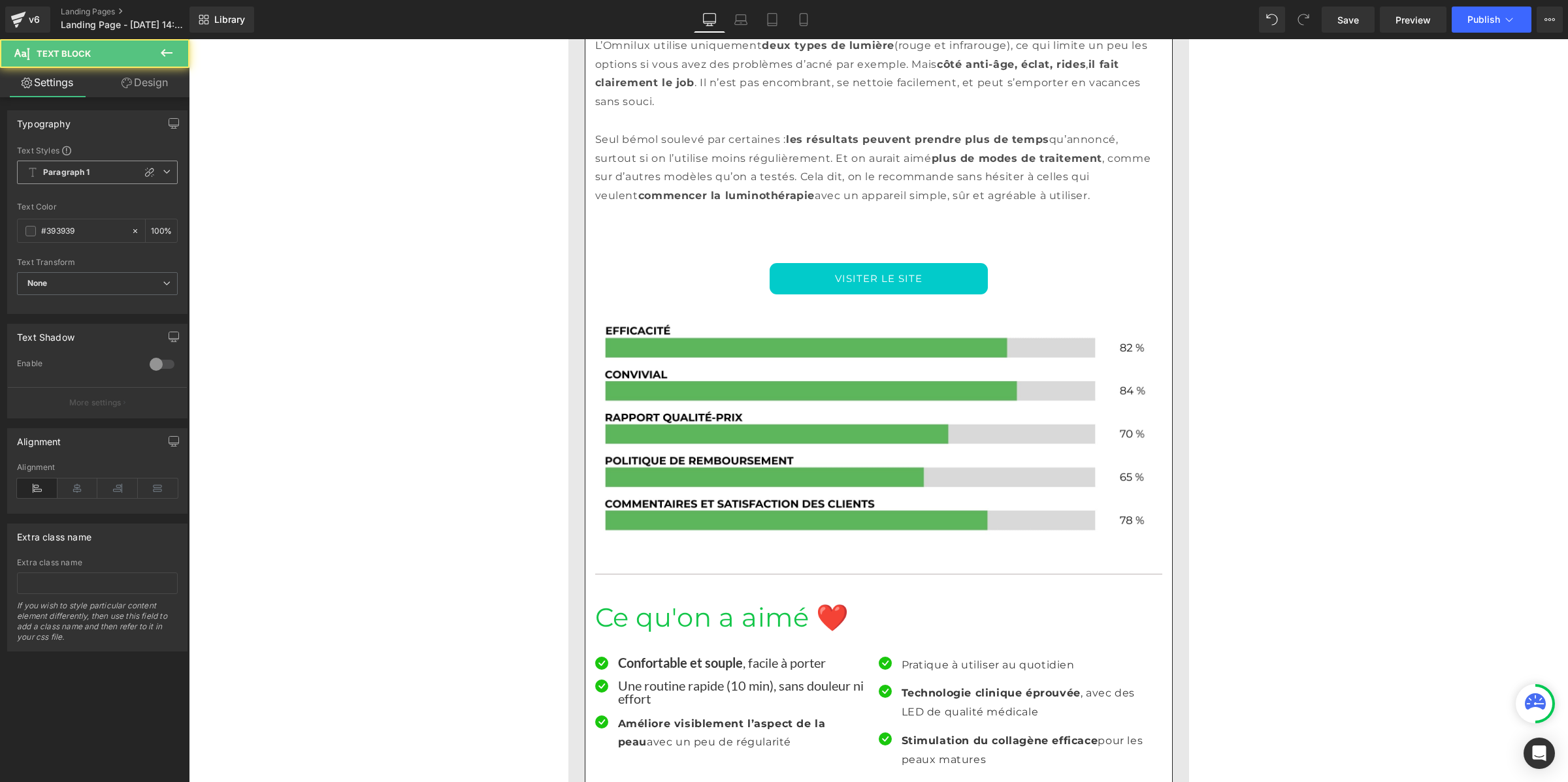
click at [70, 172] on b "Paragraph 1" at bounding box center [67, 173] width 47 height 11
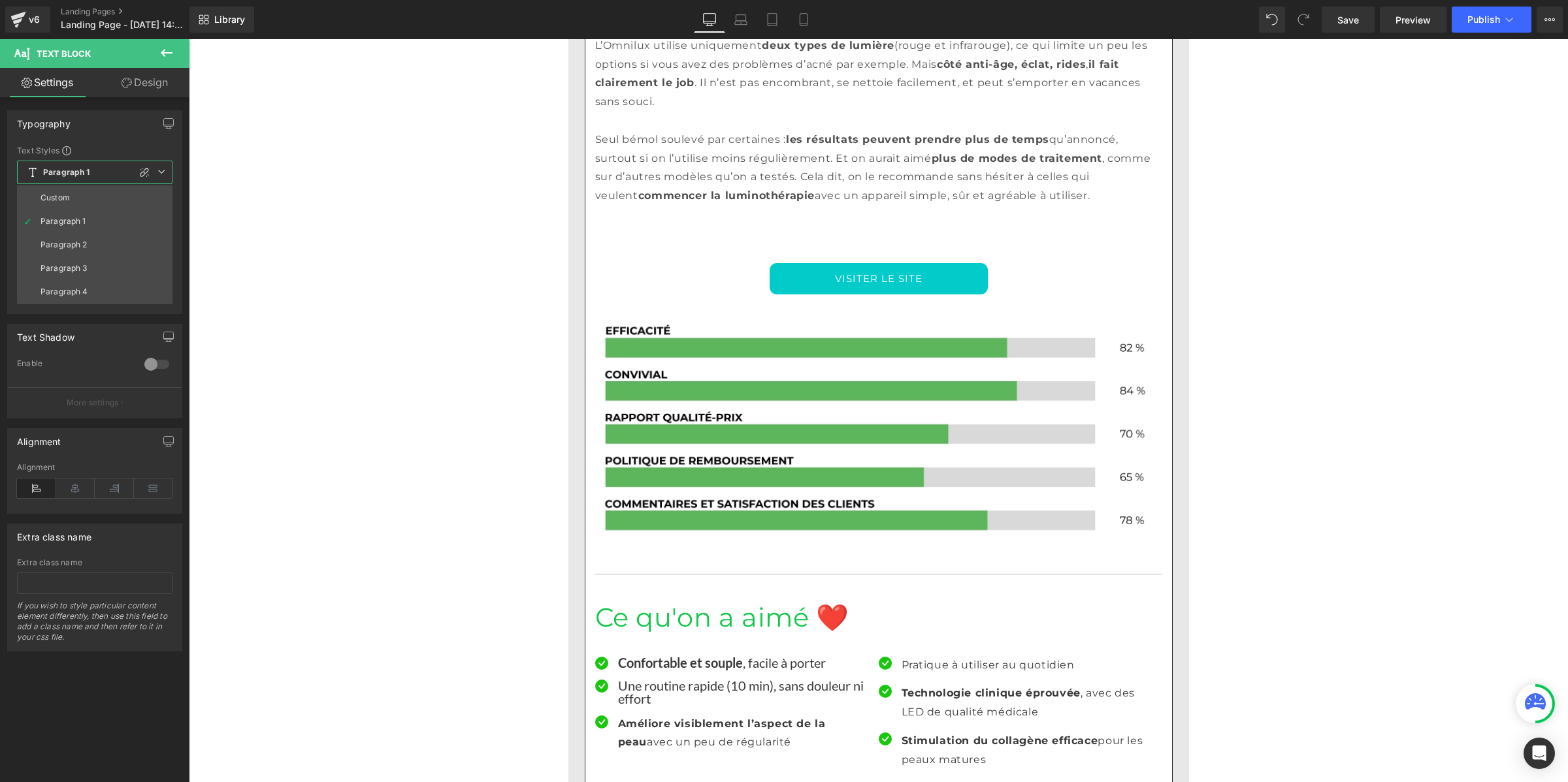
click at [75, 194] on li "Custom" at bounding box center [94, 197] width 156 height 23
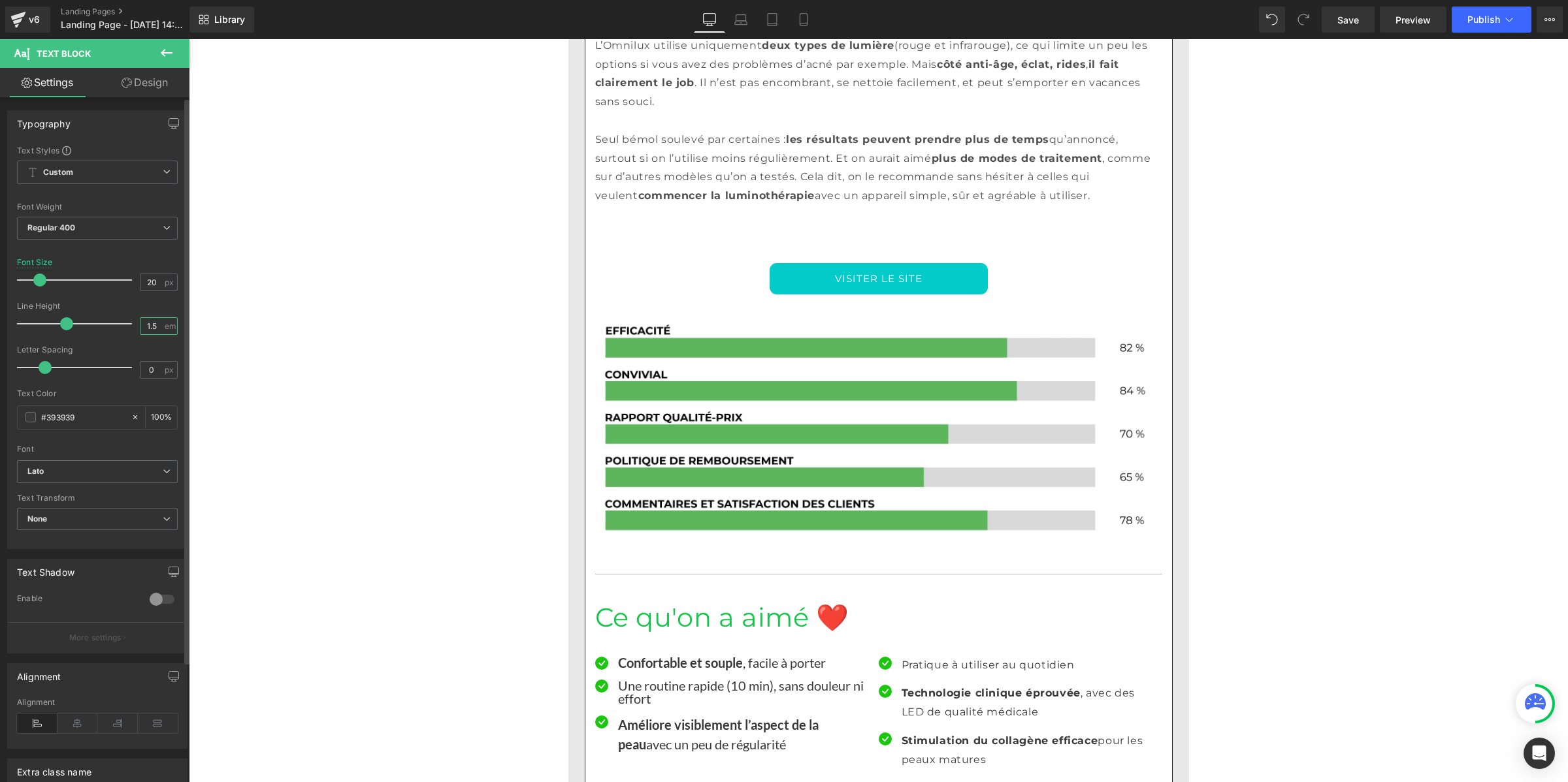
click at [148, 328] on input "1.5" at bounding box center [152, 327] width 23 height 17
paste input "number"
type input "1"
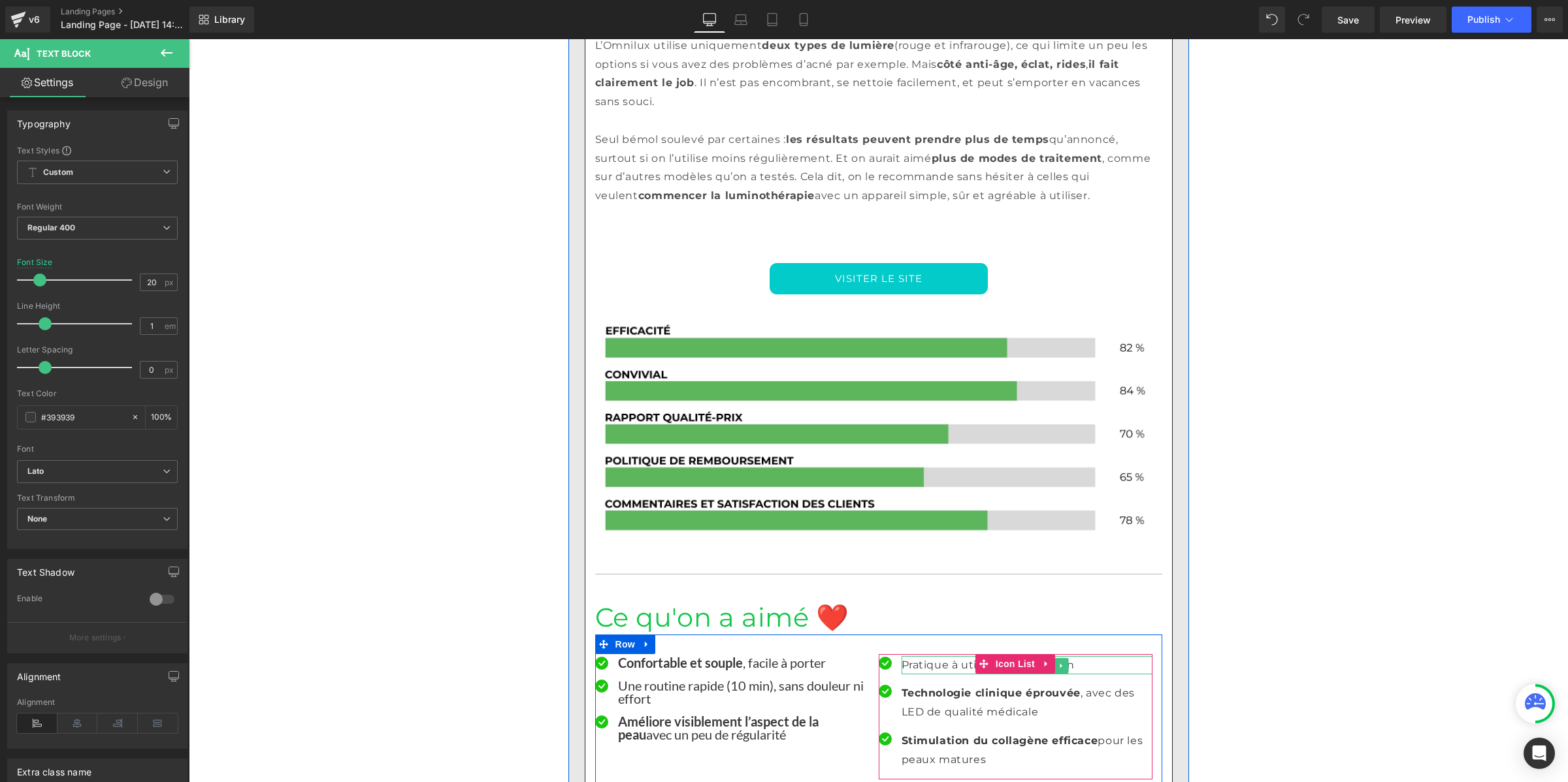
click at [903, 656] on p "Pratique à utiliser au quotidien" at bounding box center [1027, 665] width 251 height 19
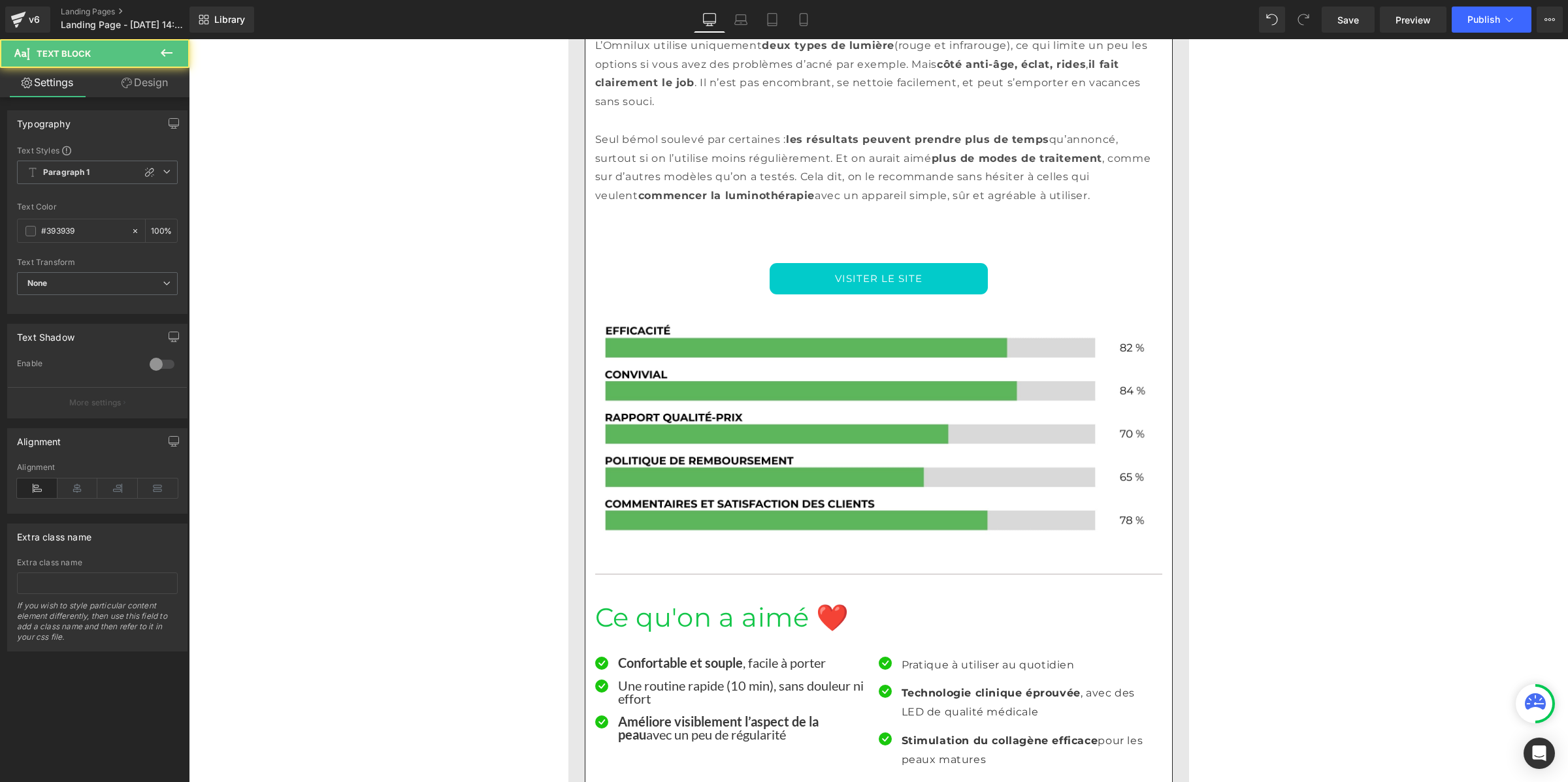
click at [81, 158] on div "Text Styles Custom Paragraph 1 Paragraph 2 Paragraph 3 Paragraph 4 Paragraph 1 …" at bounding box center [96, 230] width 179 height 168
click at [81, 174] on b "Paragraph 1" at bounding box center [67, 173] width 47 height 11
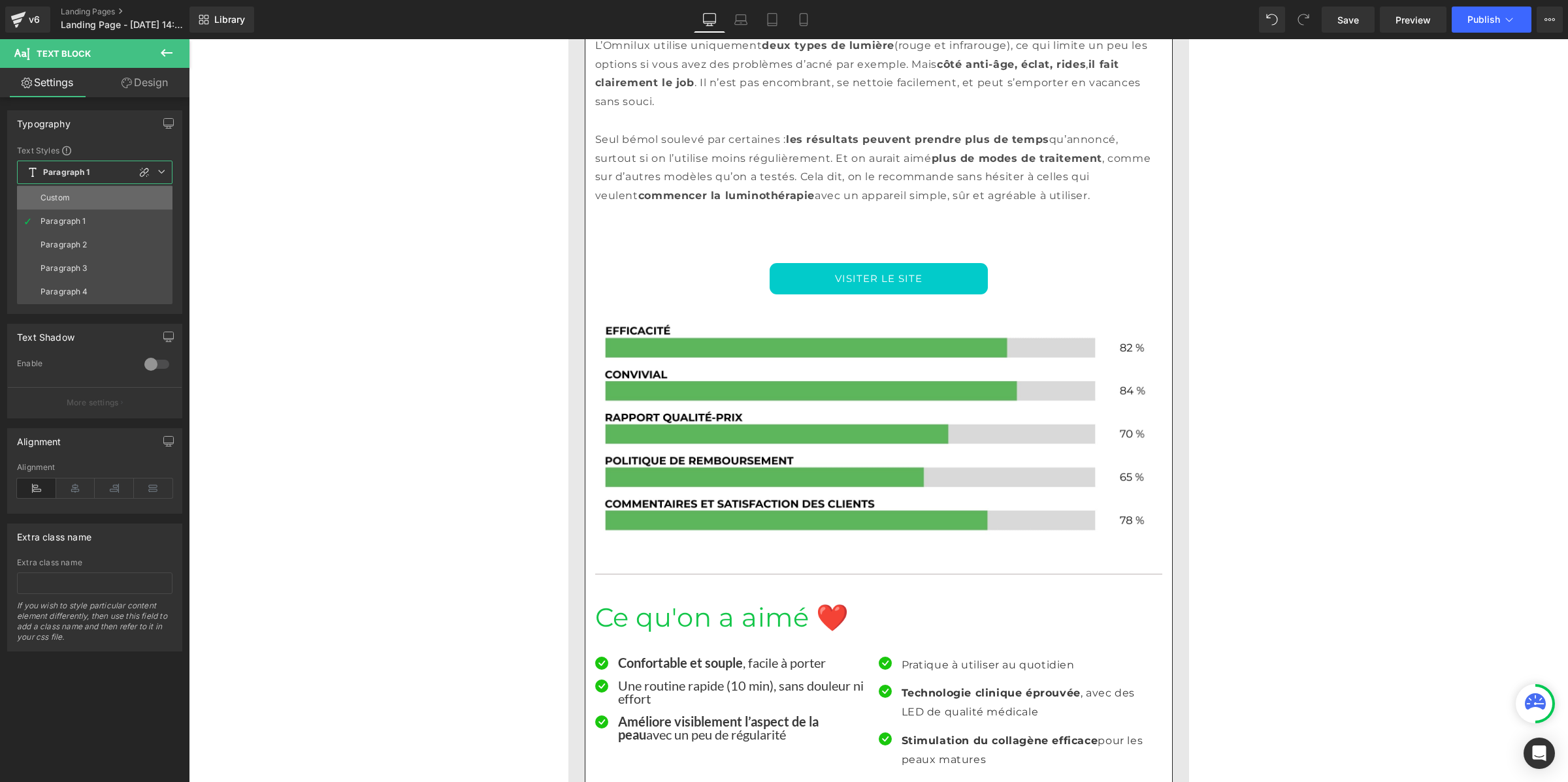
click at [89, 196] on li "Custom" at bounding box center [94, 197] width 156 height 23
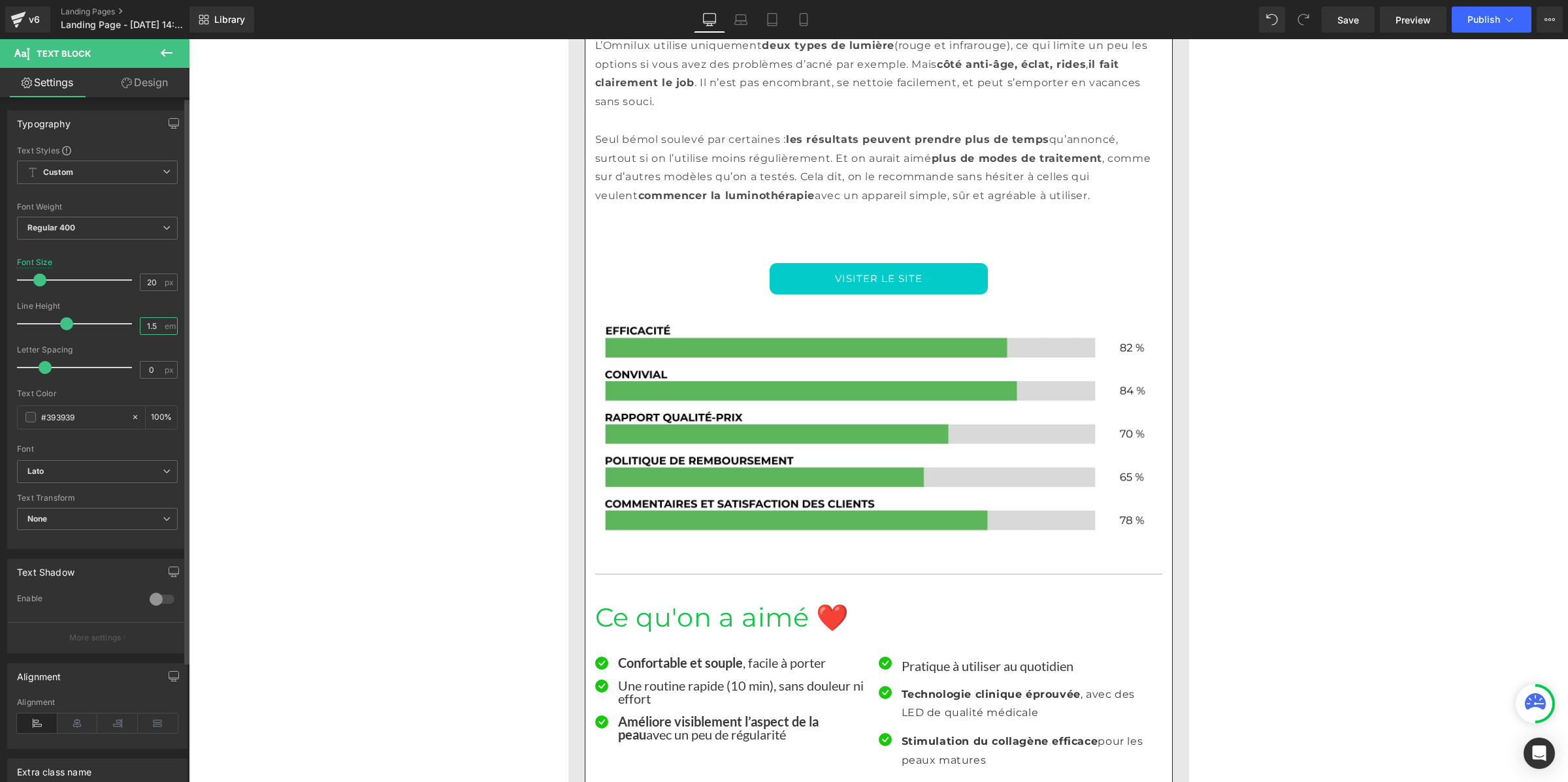
click at [147, 322] on input "1.5" at bounding box center [152, 327] width 23 height 17
paste input "number"
type input "1"
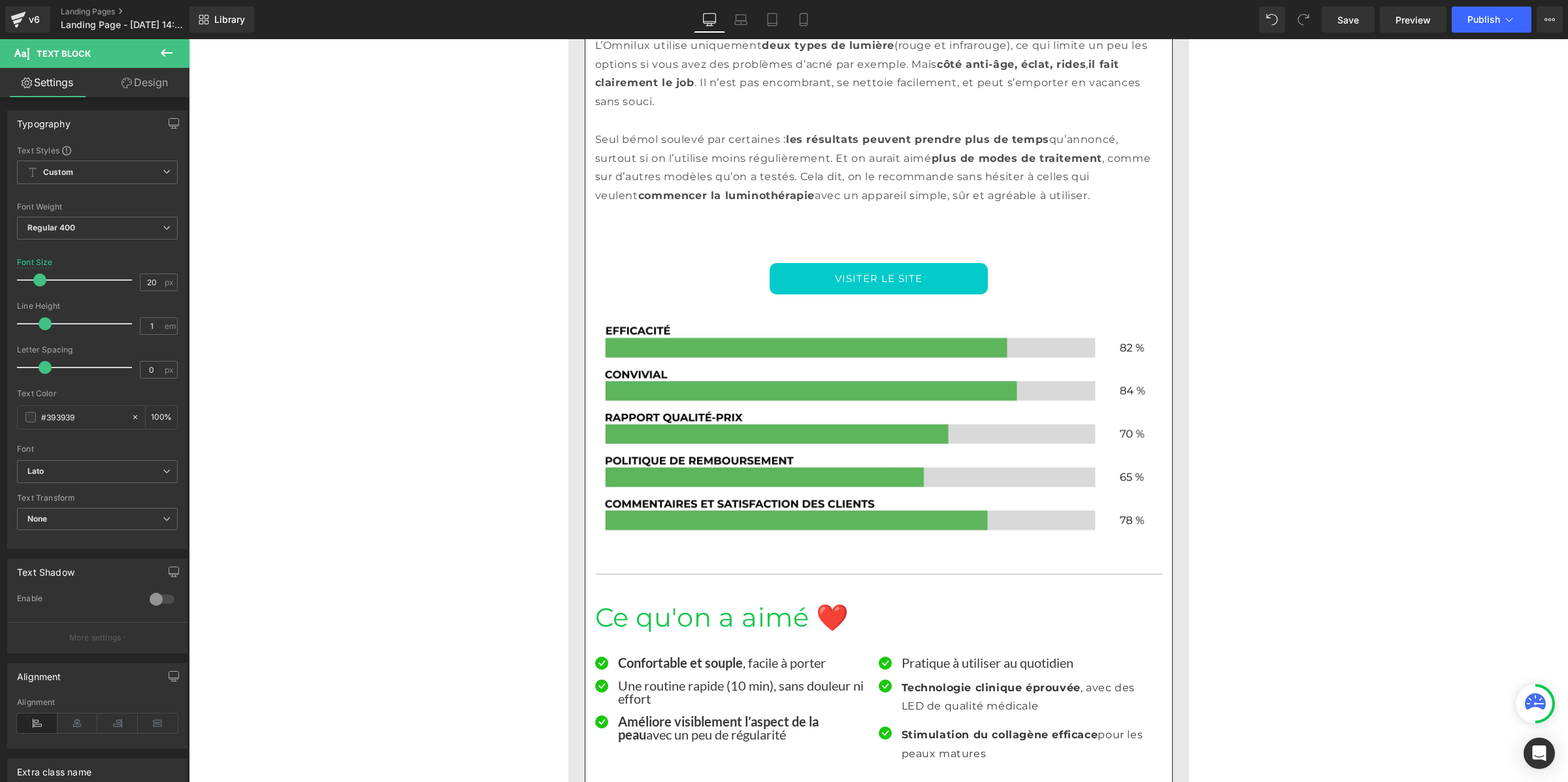
click at [914, 679] on p "Technologie clinique éprouvée , avec des LED de qualité médicale" at bounding box center [1027, 698] width 251 height 38
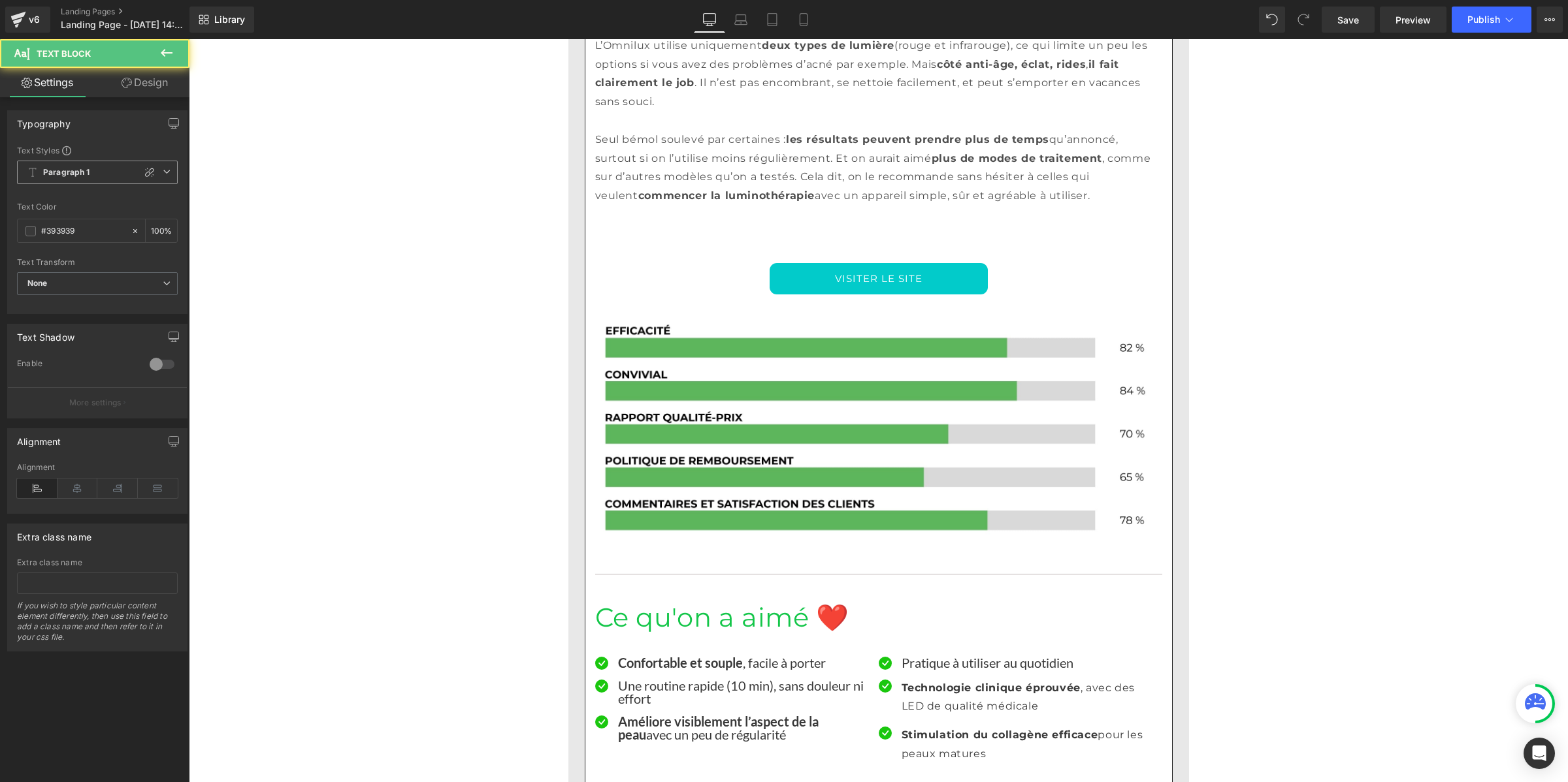
click at [72, 177] on b "Paragraph 1" at bounding box center [67, 173] width 47 height 11
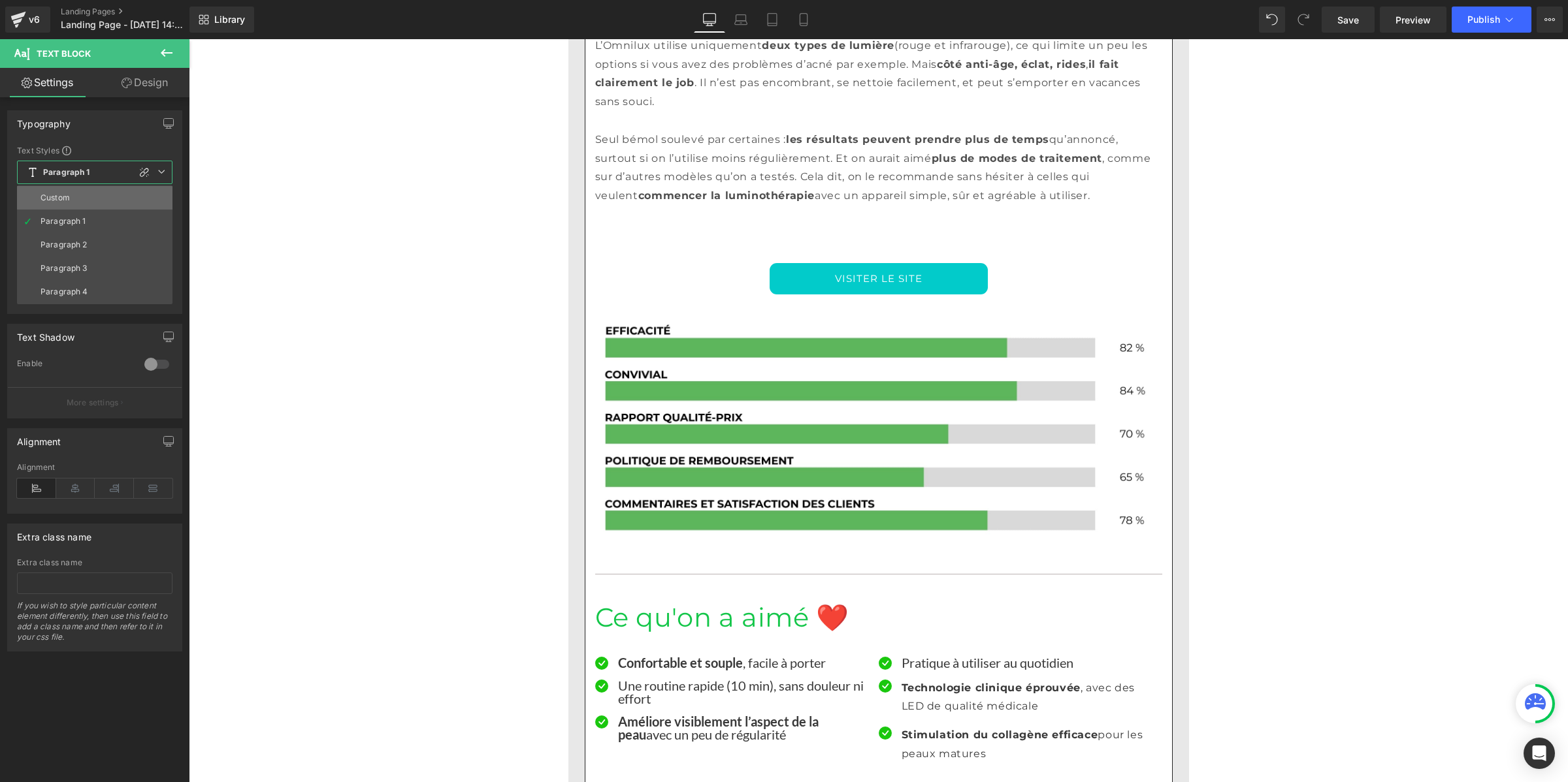
click at [68, 197] on div "Custom" at bounding box center [56, 198] width 30 height 9
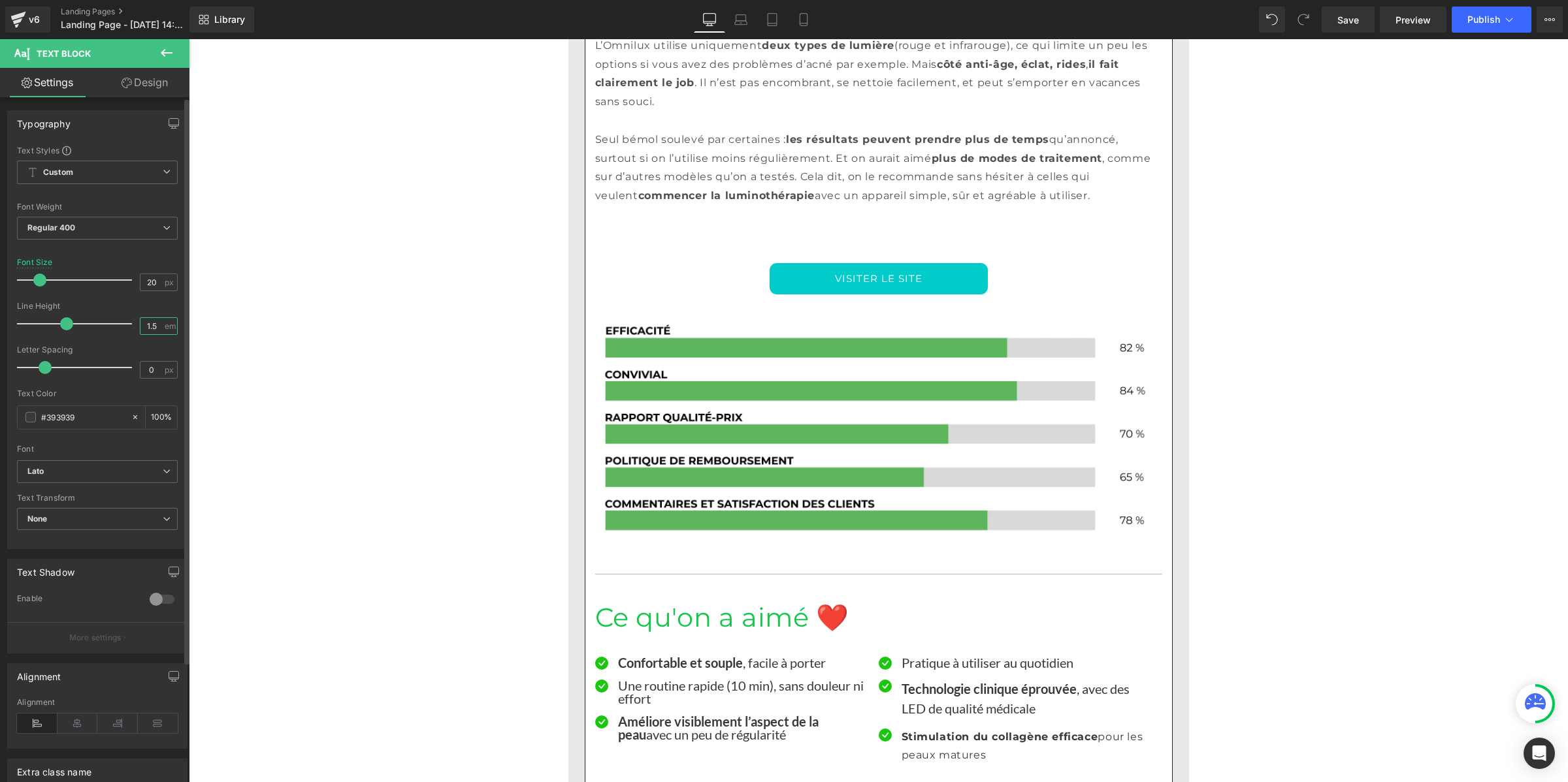
click at [152, 328] on input "1.5" at bounding box center [152, 327] width 23 height 17
paste input "number"
type input "1"
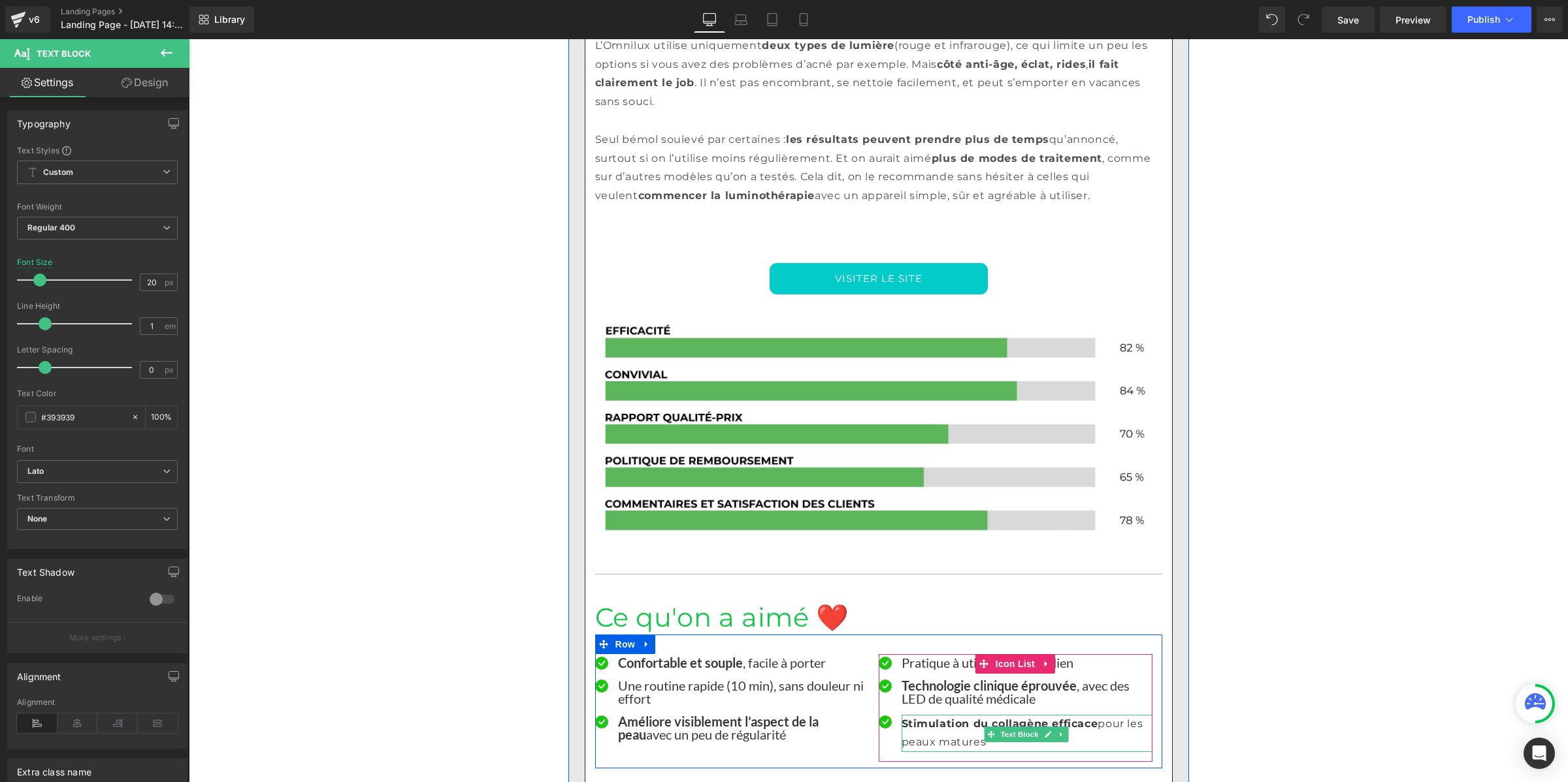
click at [916, 715] on p "Stimulation du collagène efficace pour les peaux matures" at bounding box center [1027, 734] width 251 height 38
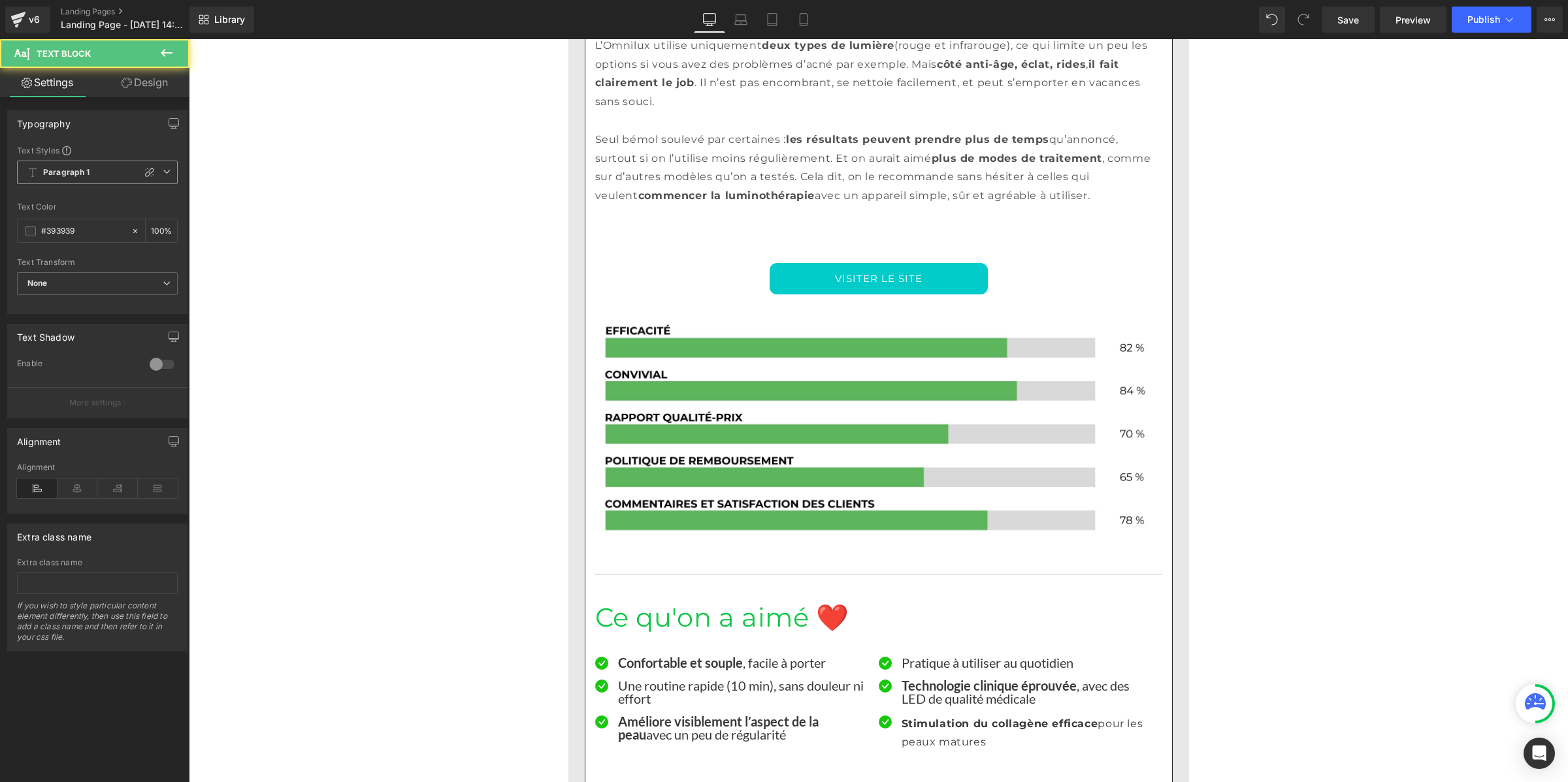
click at [93, 168] on span "Paragraph 1" at bounding box center [97, 172] width 161 height 23
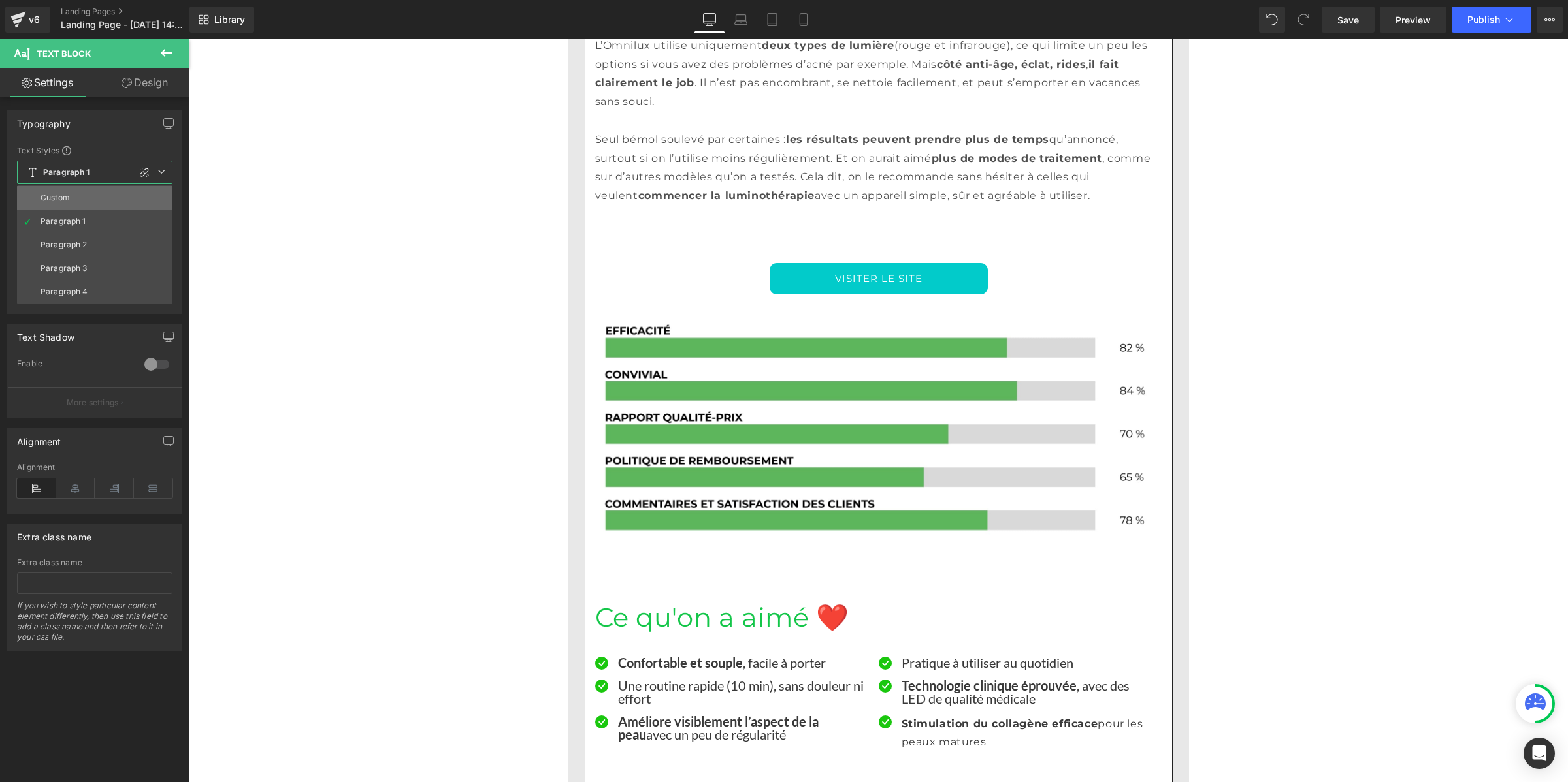
click at [81, 197] on li "Custom" at bounding box center [94, 197] width 156 height 23
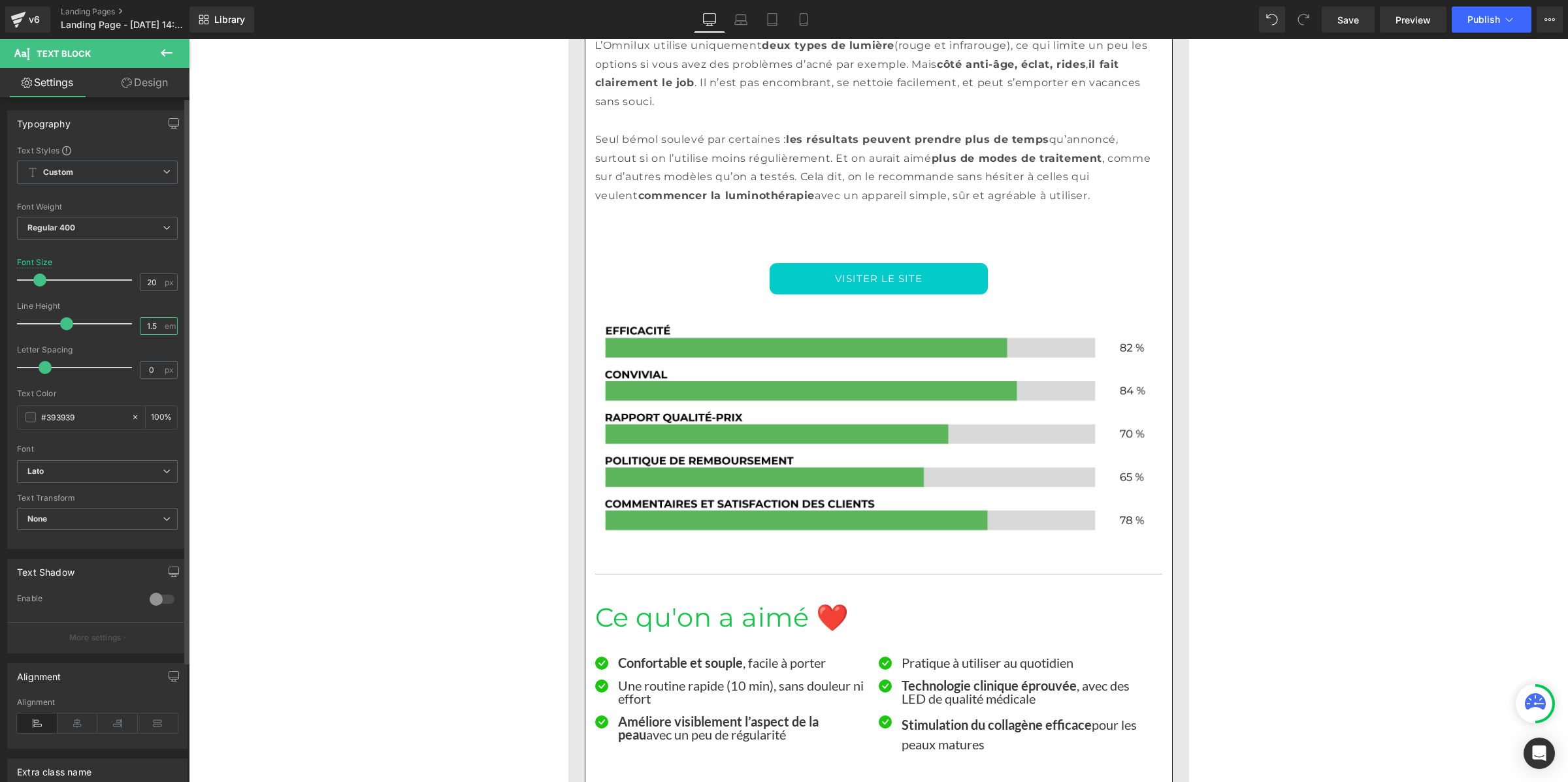
click at [154, 321] on input "1.5" at bounding box center [152, 327] width 23 height 17
paste input "number"
type input "1"
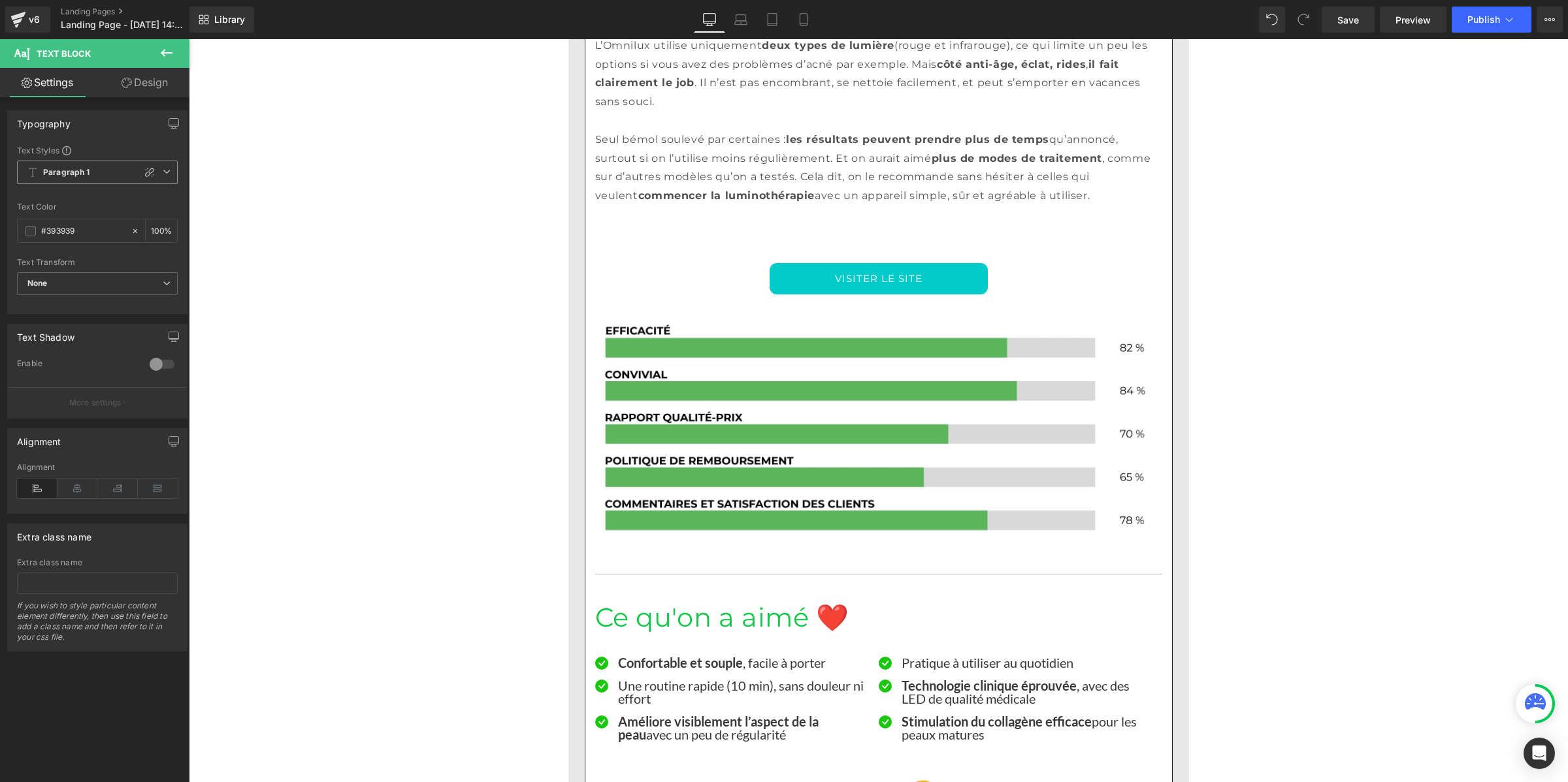
click at [85, 174] on b "Paragraph 1" at bounding box center [67, 173] width 47 height 11
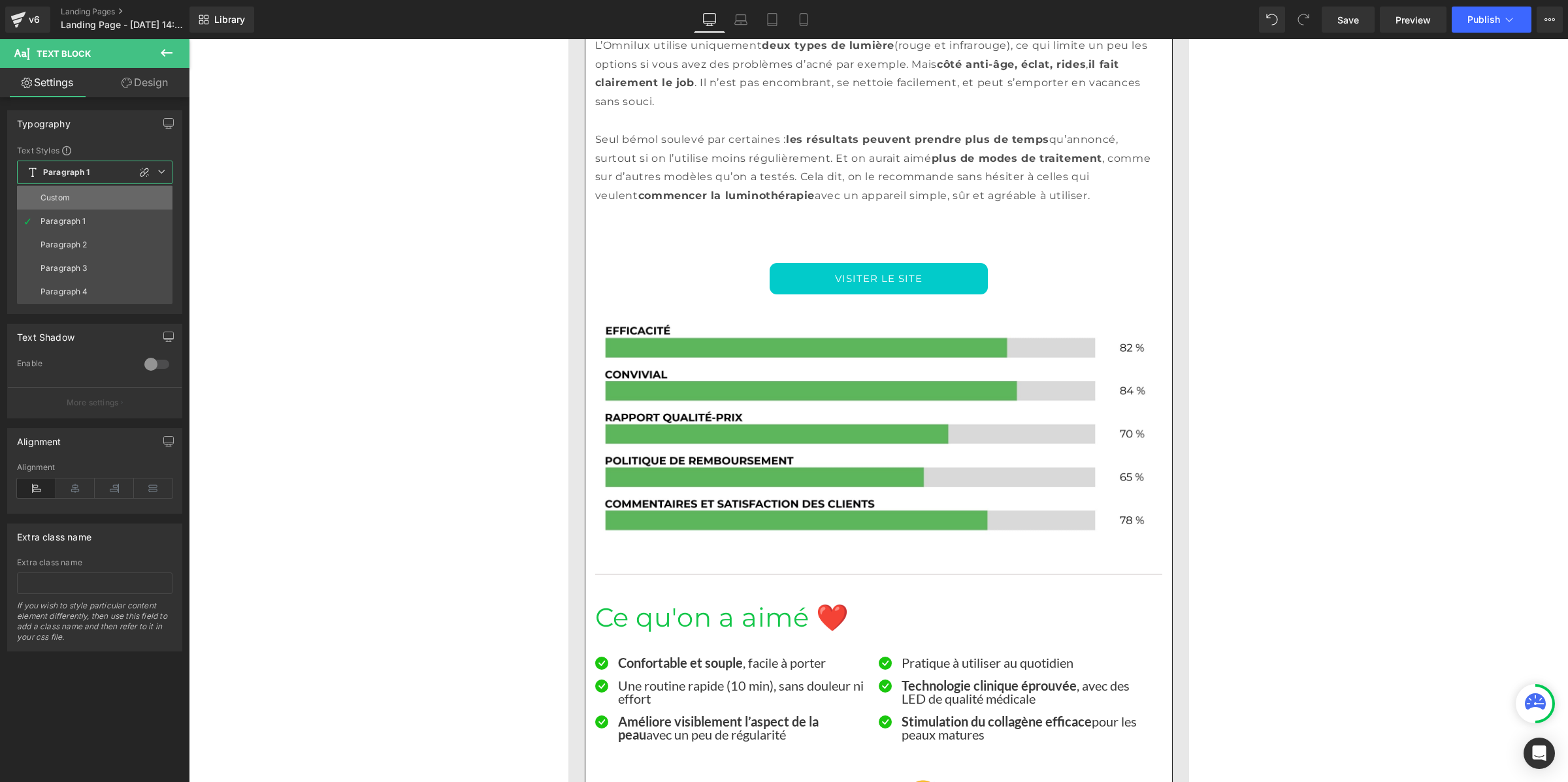
click at [79, 193] on li "Custom" at bounding box center [94, 197] width 156 height 23
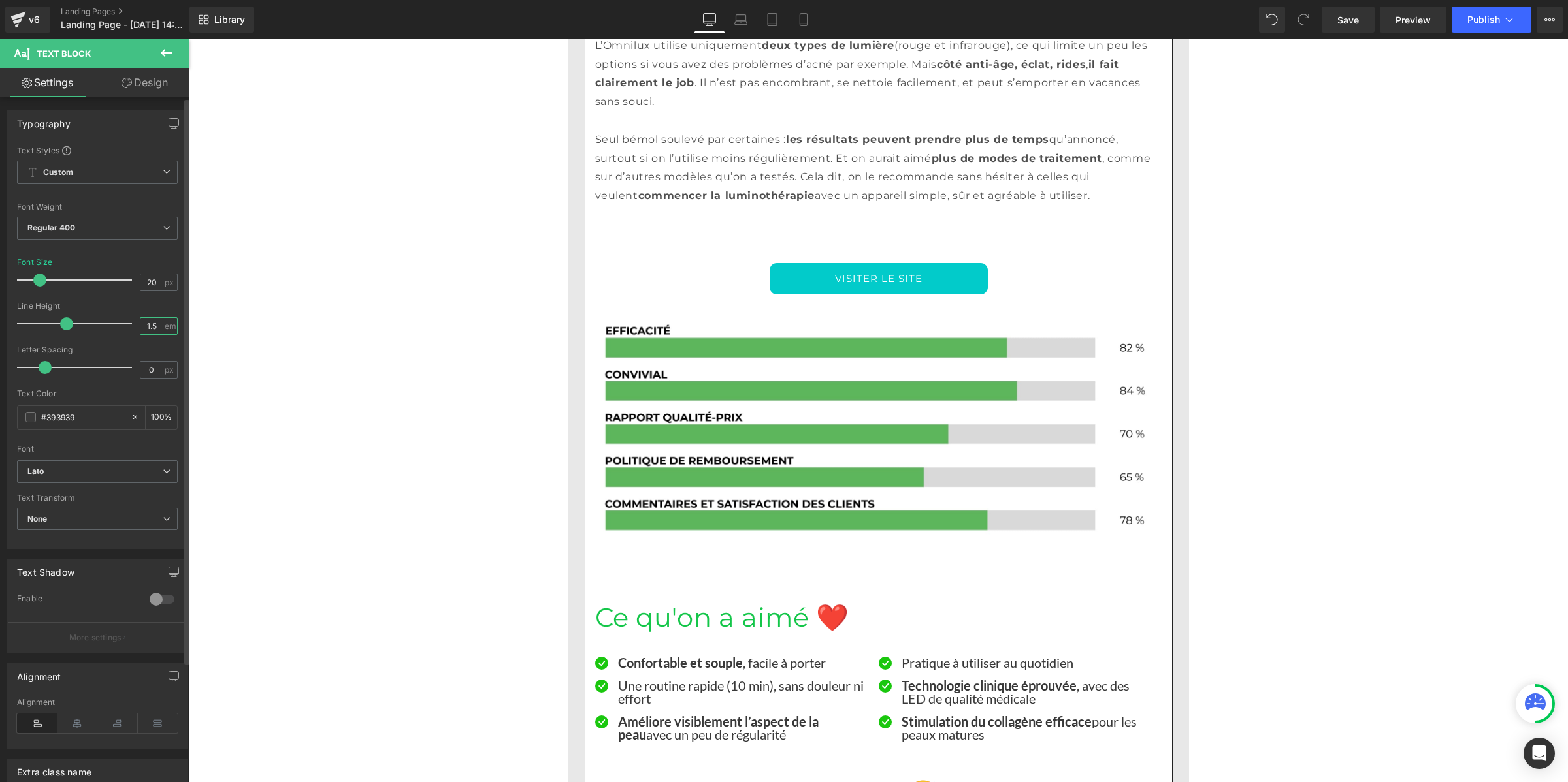
click at [151, 328] on input "1.5" at bounding box center [152, 327] width 23 height 17
paste input "number"
type input "1"
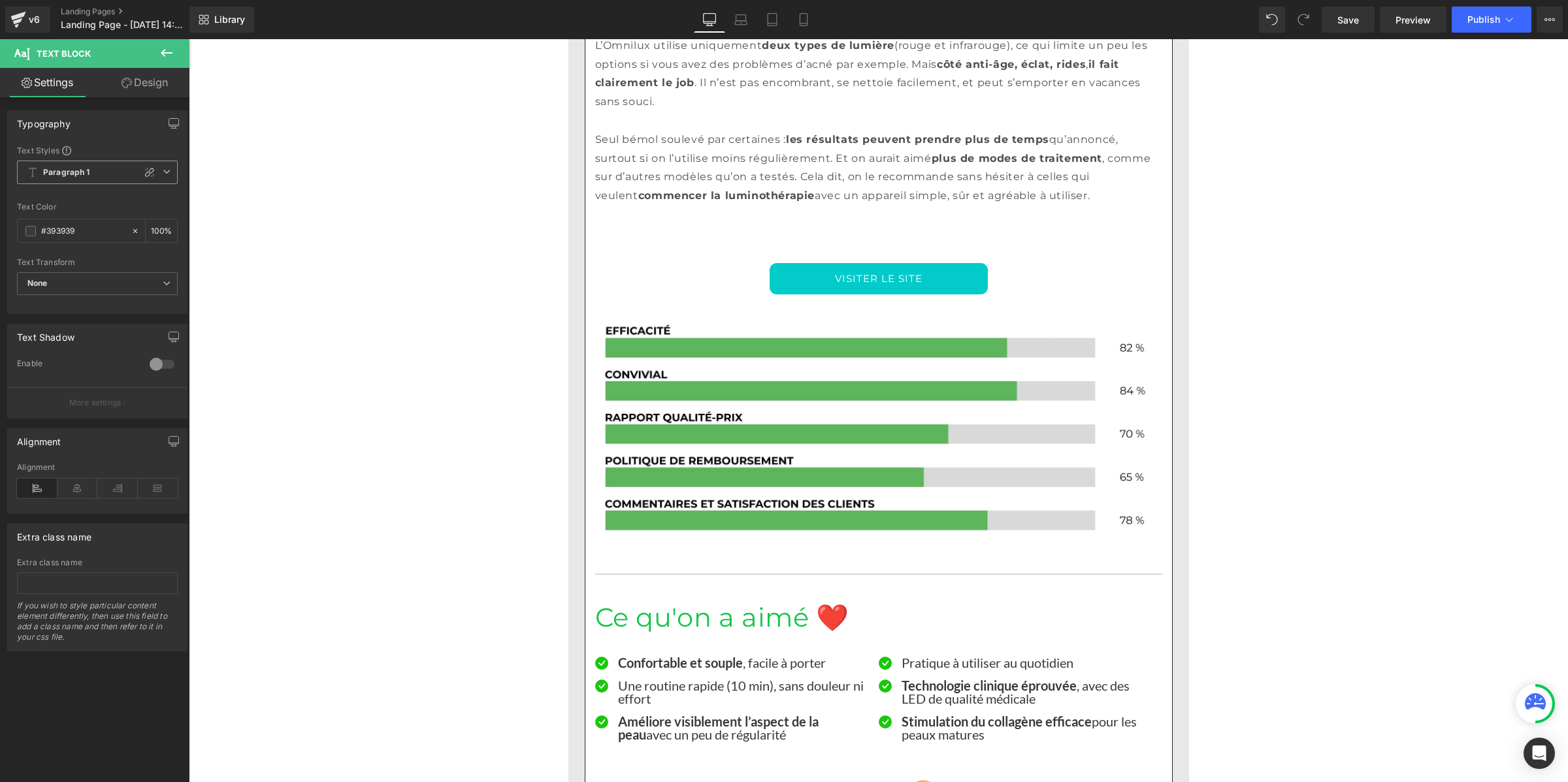
click at [90, 170] on span "Paragraph 1" at bounding box center [97, 172] width 161 height 23
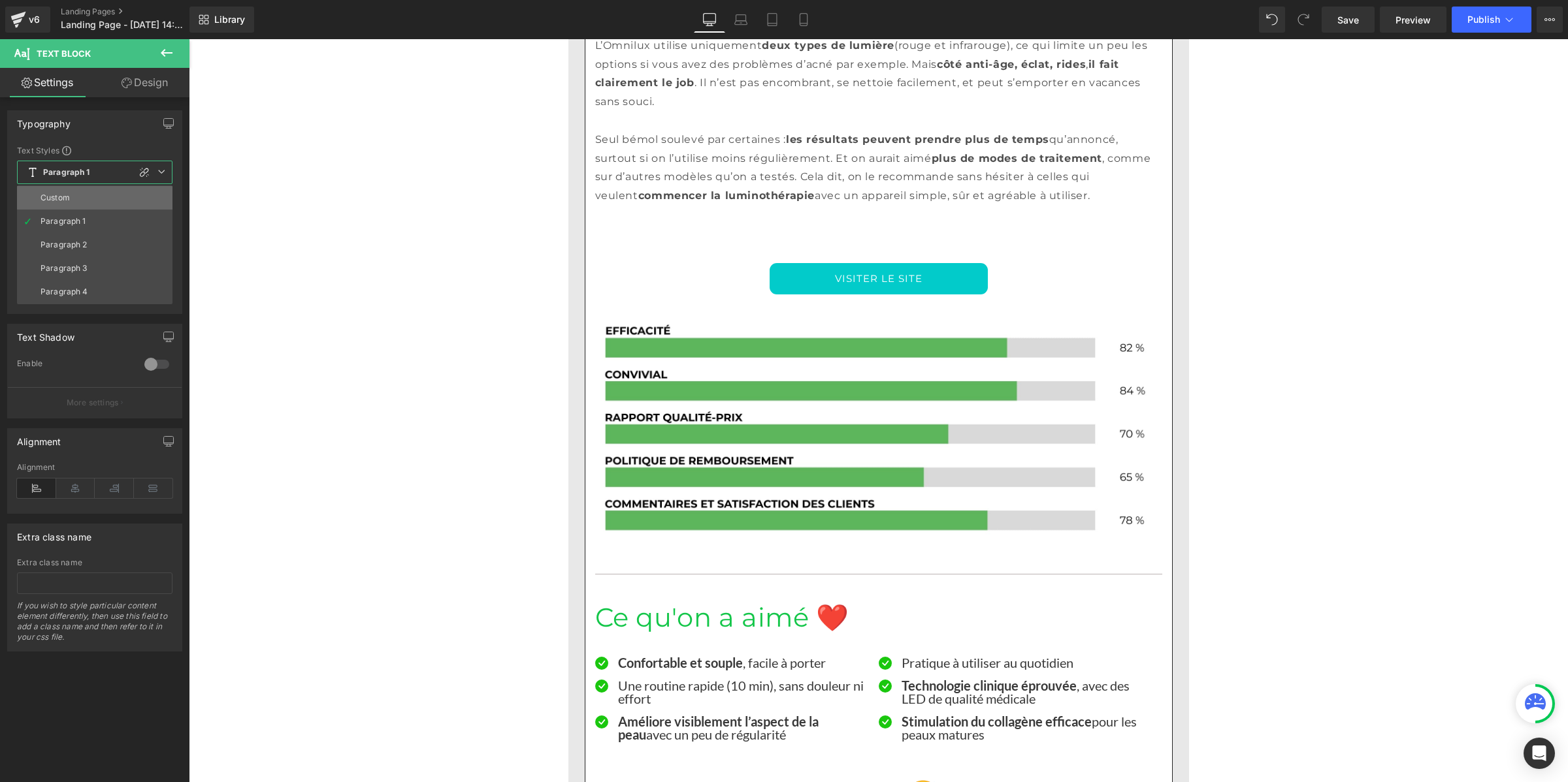
click at [88, 193] on li "Custom" at bounding box center [94, 197] width 156 height 23
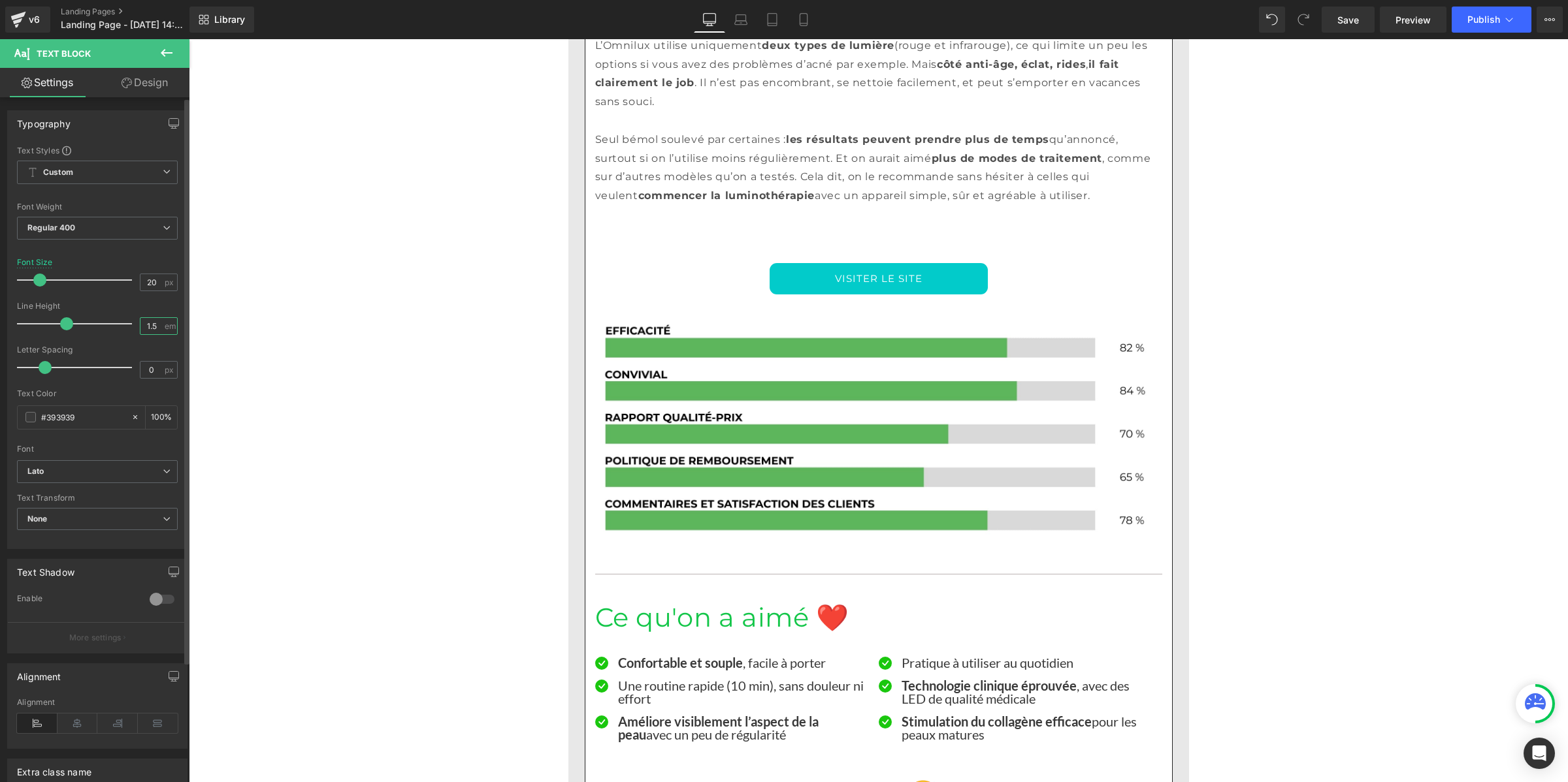
click at [156, 328] on input "1.5" at bounding box center [152, 327] width 23 height 17
paste input "number"
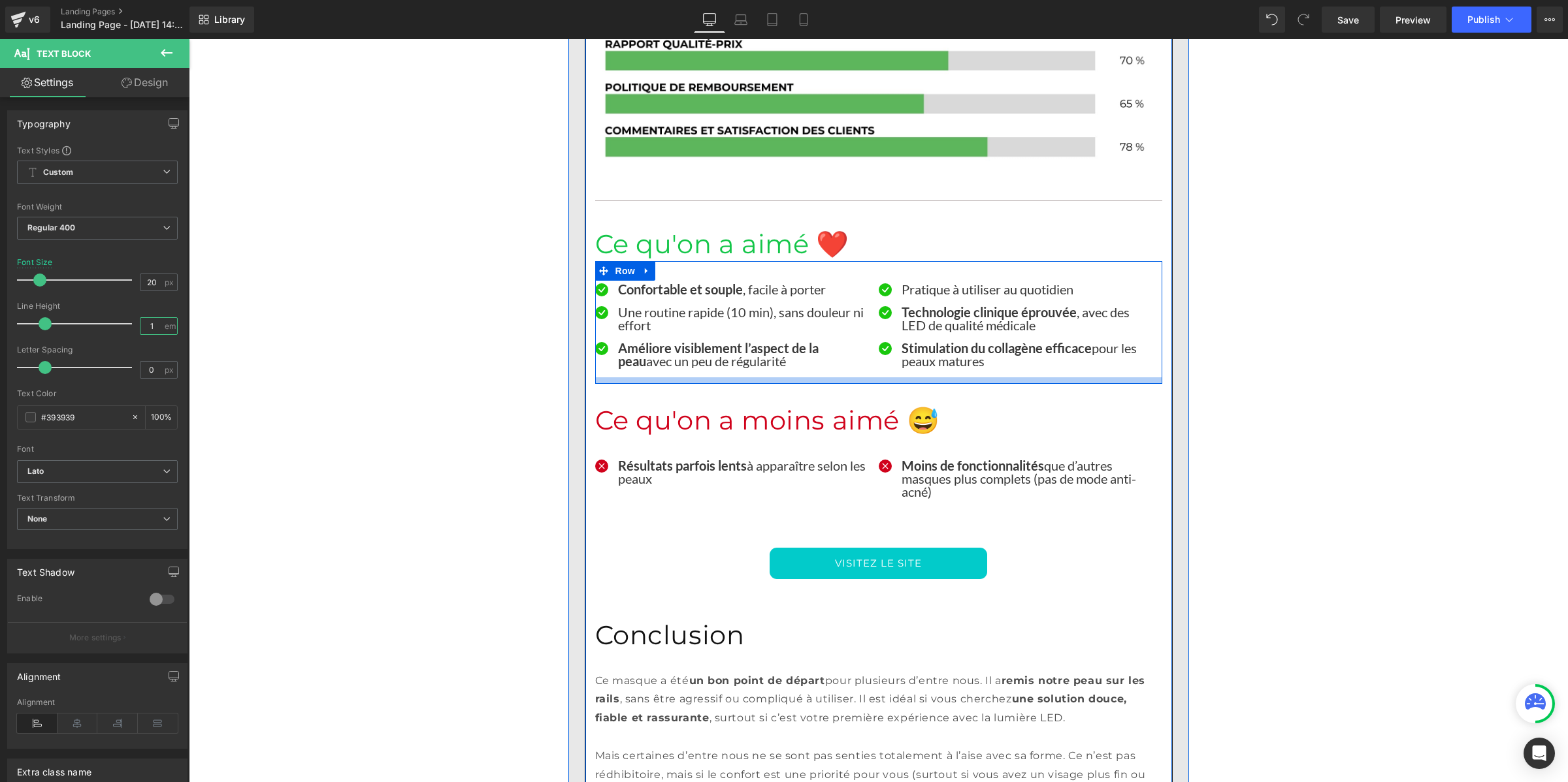
scroll to position [11234, 0]
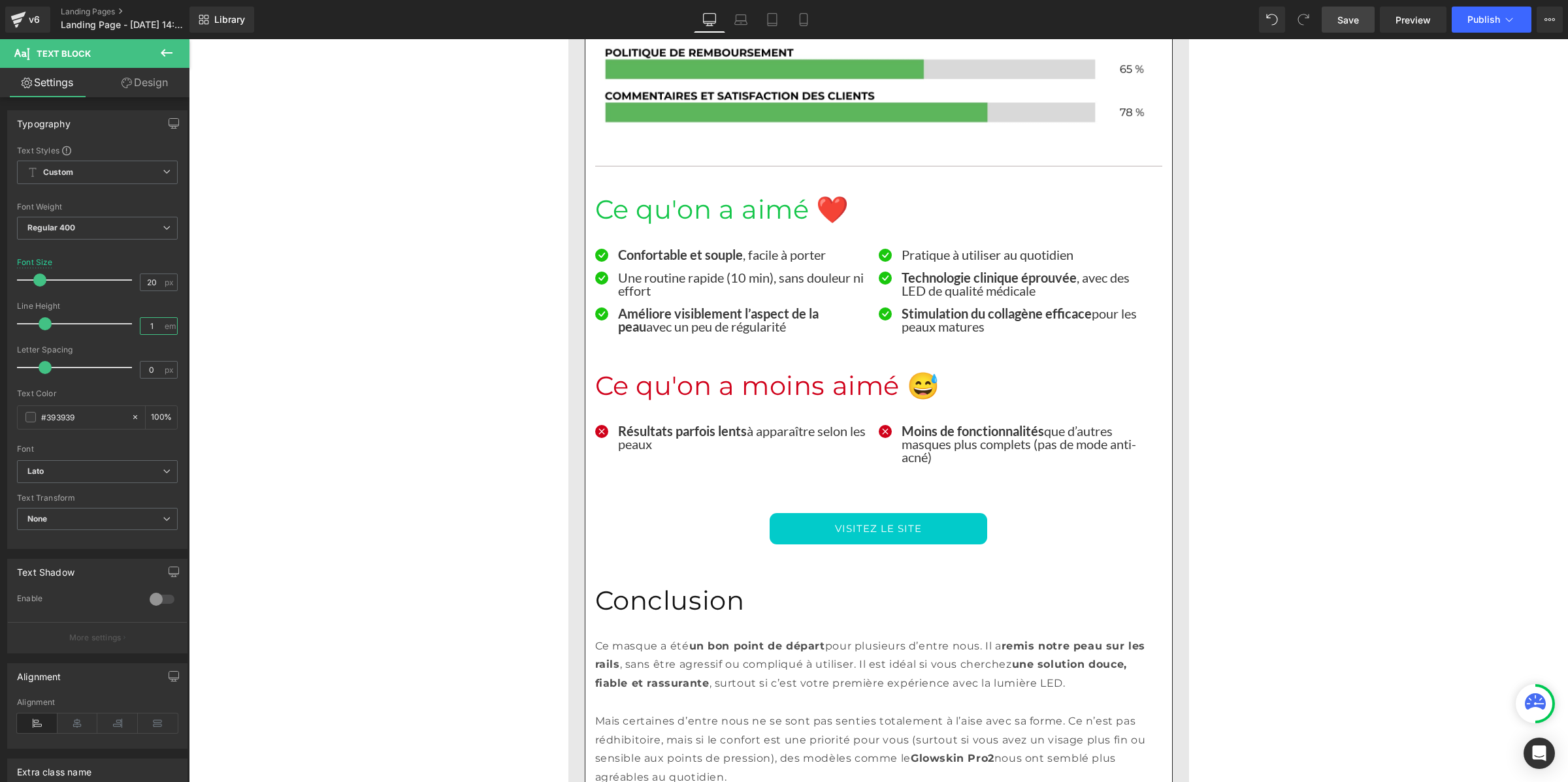
type input "1"
click at [1353, 25] on span "Save" at bounding box center [1348, 19] width 21 height 14
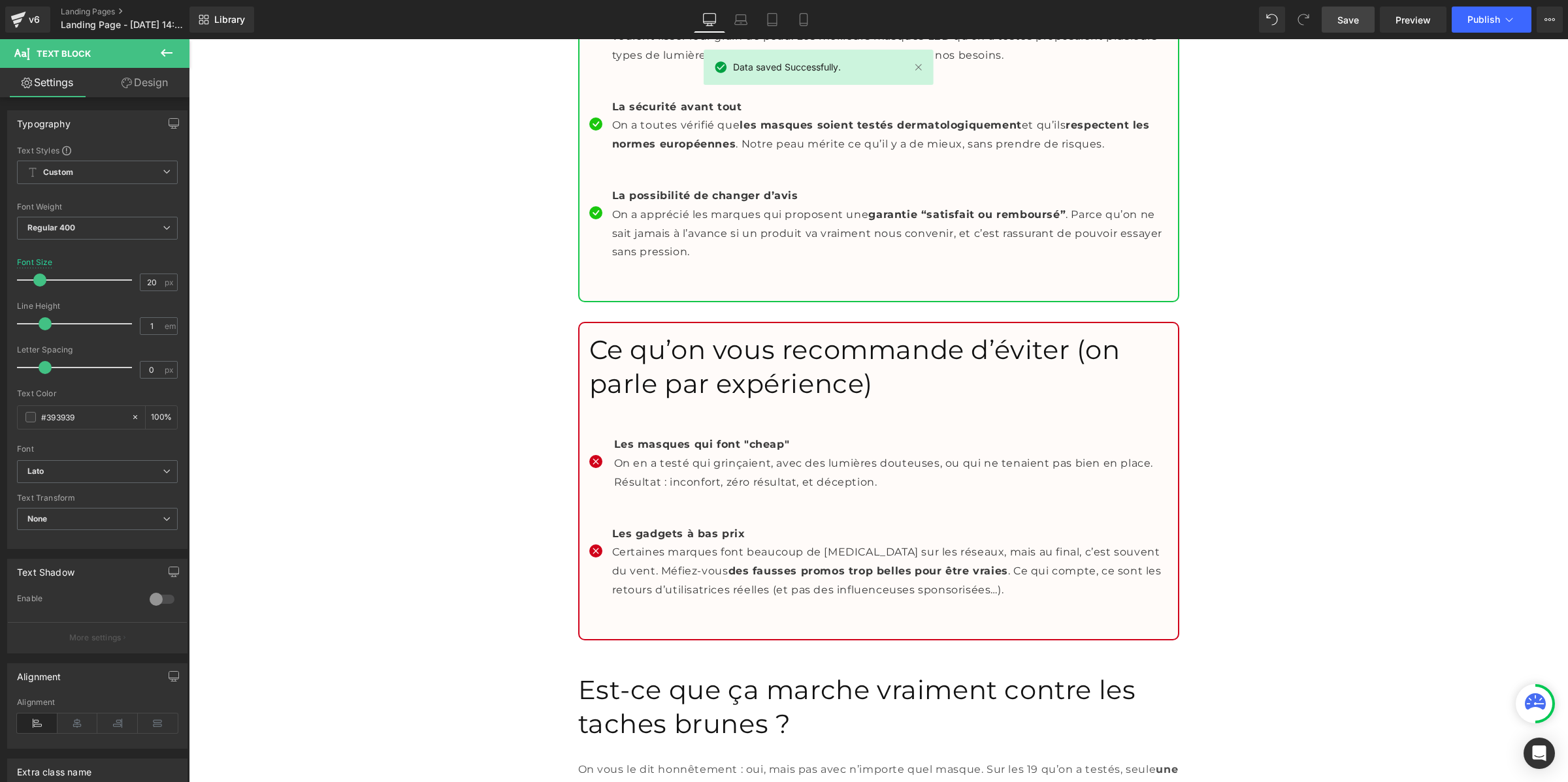
scroll to position [13134, 0]
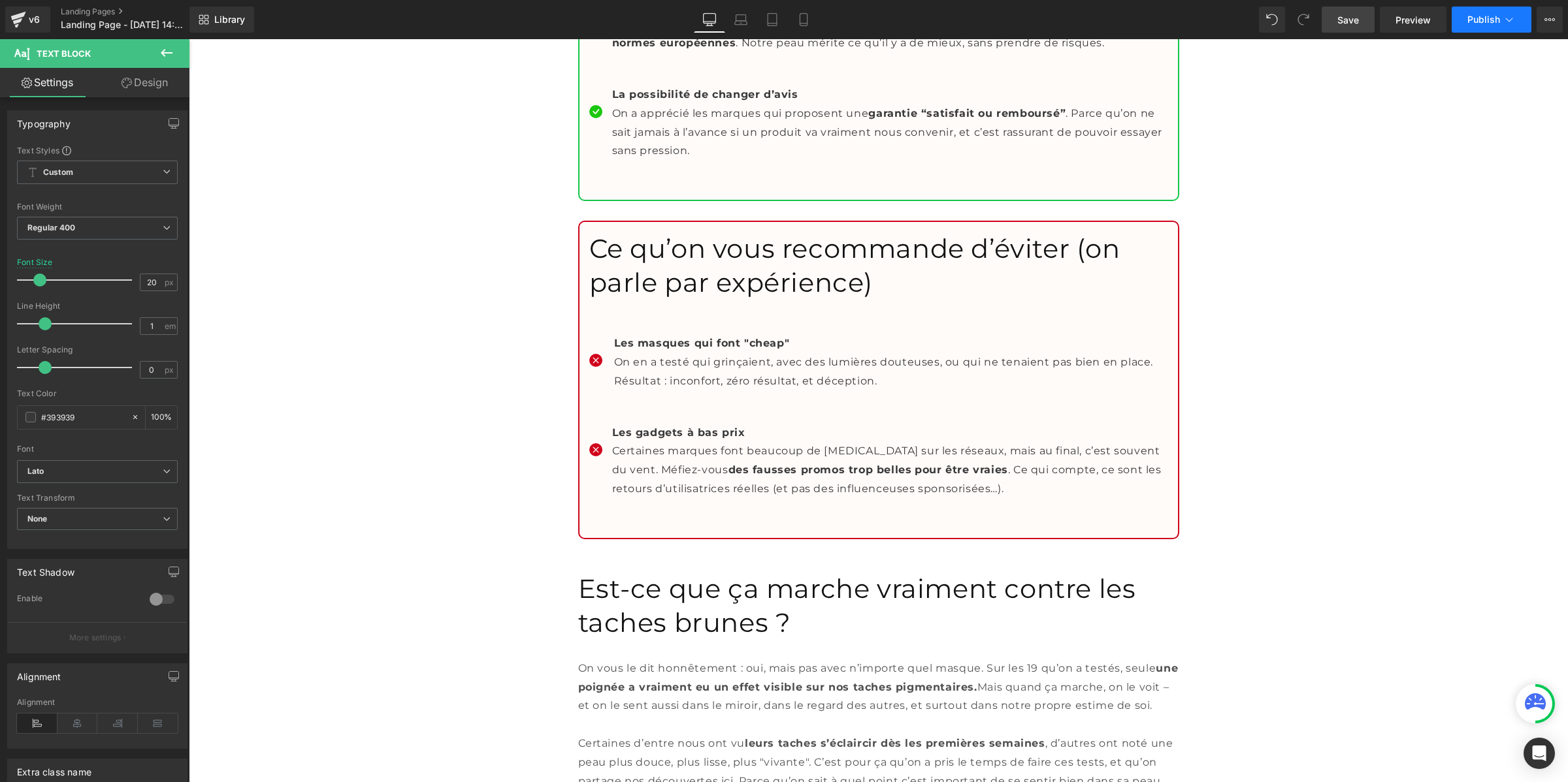
click at [1484, 19] on span "Publish" at bounding box center [1483, 19] width 32 height 10
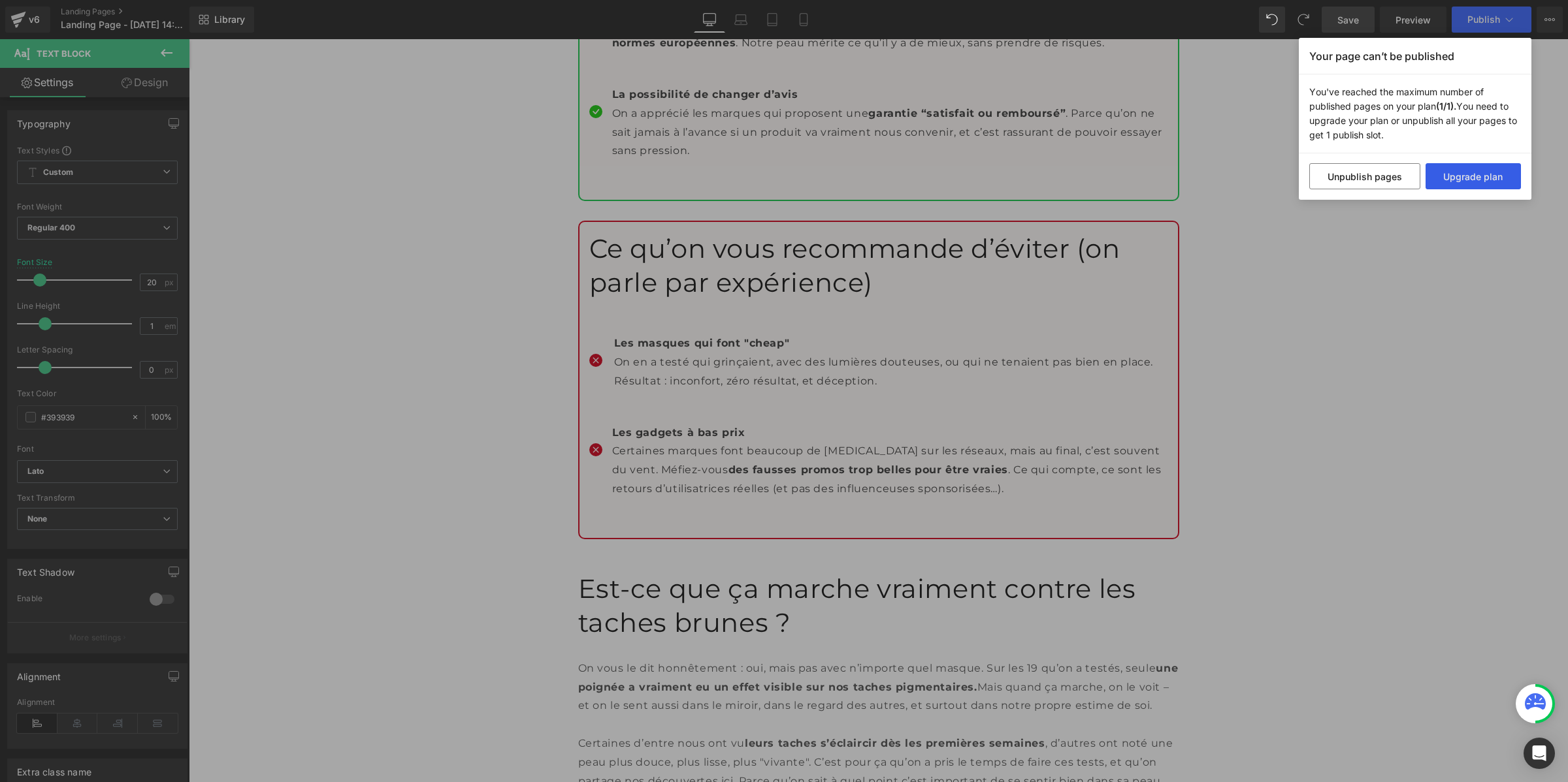
click at [1452, 174] on button "Upgrade plan" at bounding box center [1474, 176] width 96 height 26
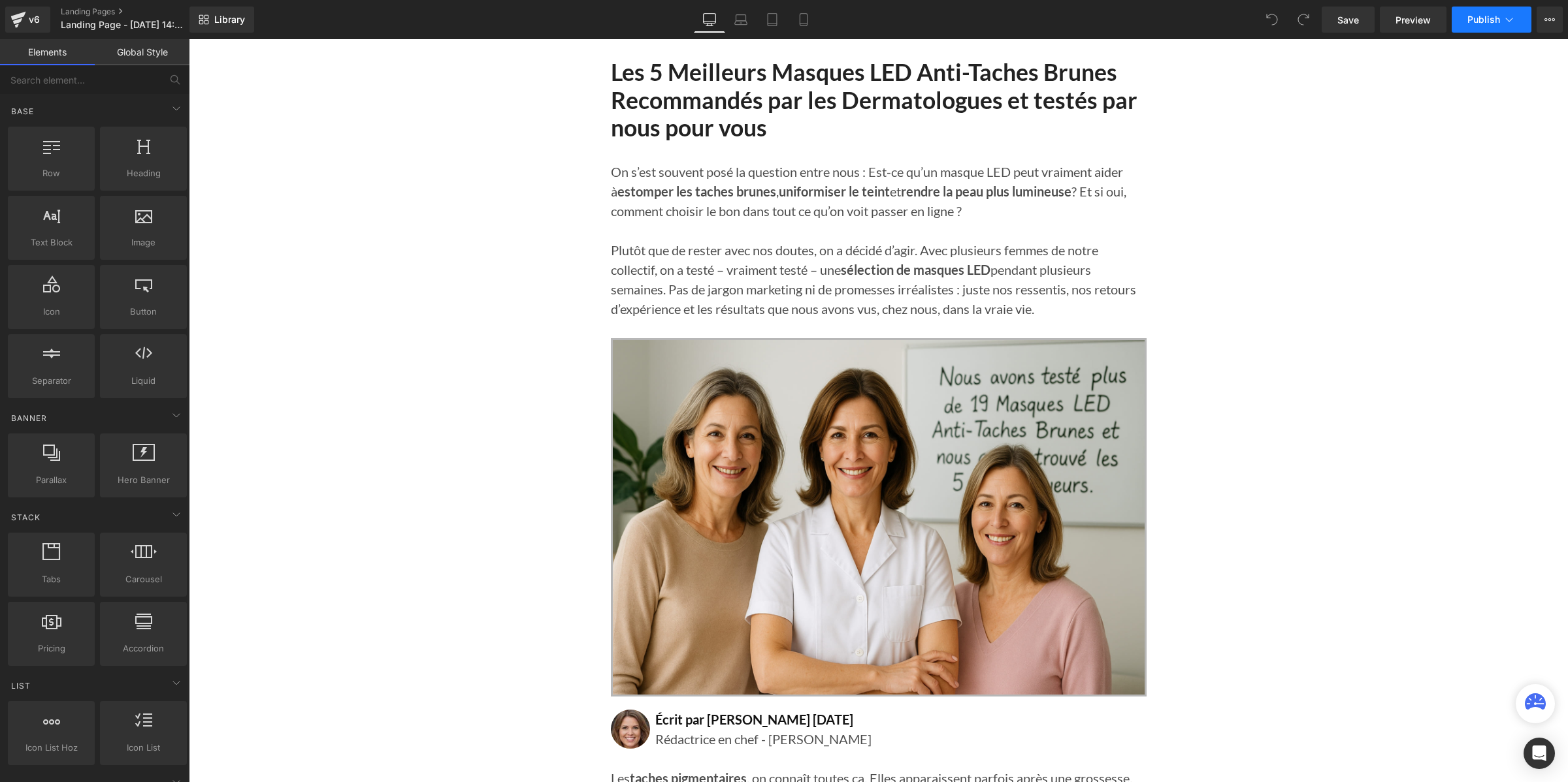
click at [1475, 24] on span "Publish" at bounding box center [1483, 19] width 32 height 10
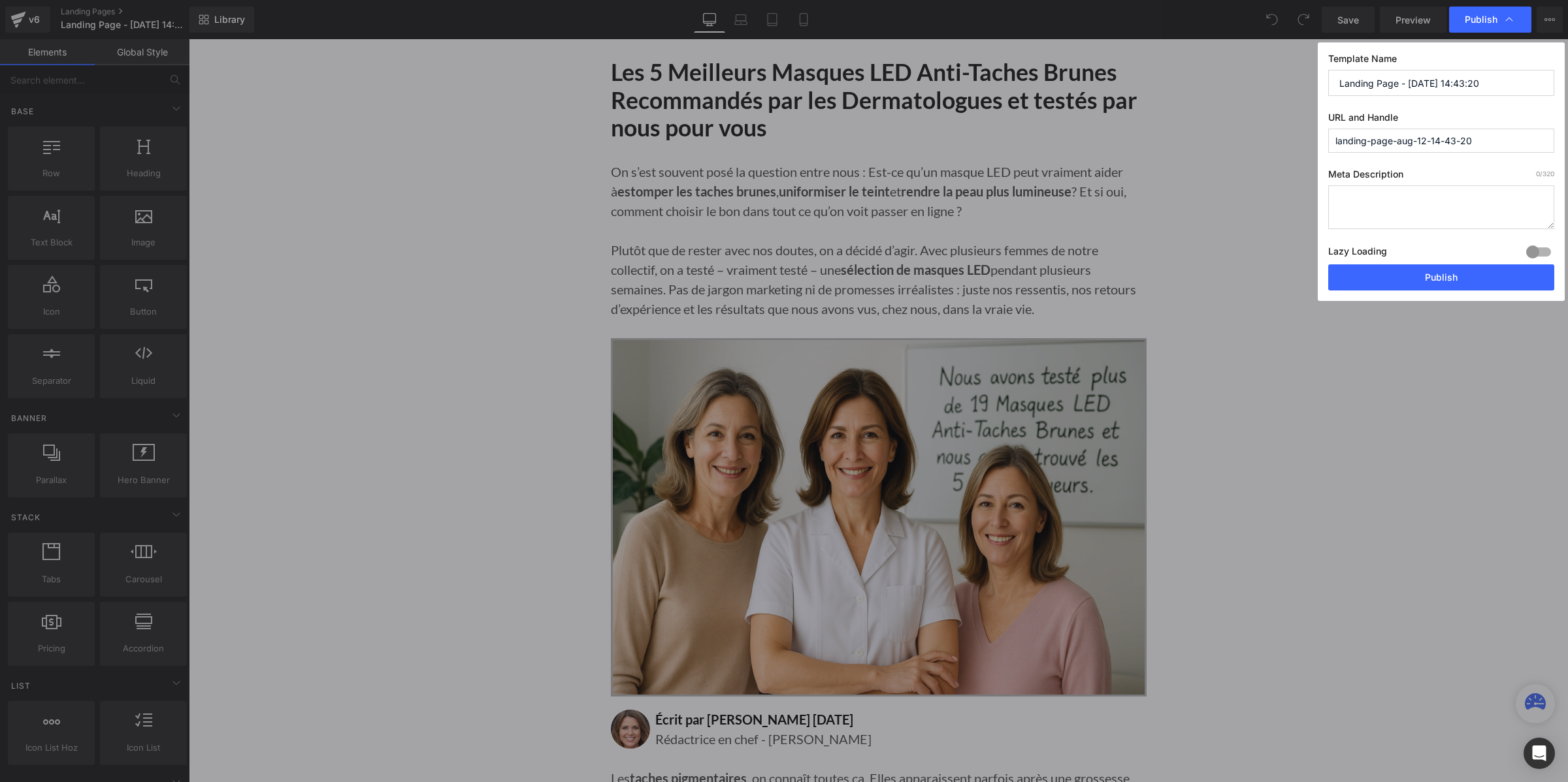
drag, startPoint x: 1480, startPoint y: 141, endPoint x: 1317, endPoint y: 141, distance: 163.0
click at [1317, 141] on div "Template Name Landing Page - [DATE] 14:43:20 URL and Handle landing-page-aug-12…" at bounding box center [1440, 171] width 247 height 258
paste input "masque-led-2"
type input "masque-led-2"
drag, startPoint x: 1487, startPoint y: 81, endPoint x: 1325, endPoint y: 81, distance: 162.0
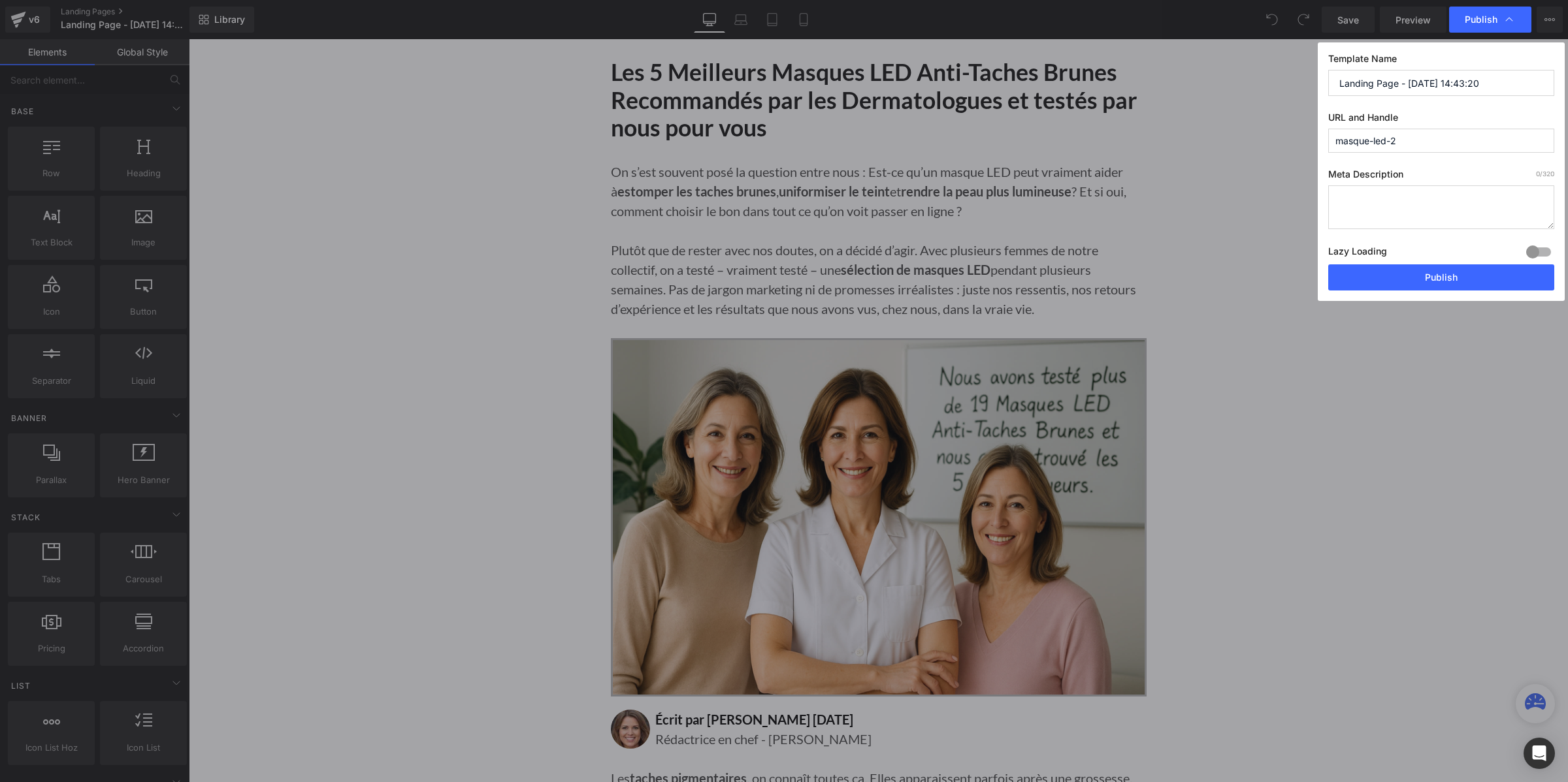
click at [1325, 81] on div "Template Name Landing Page - [DATE] 14:43:20 URL and Handle masque-led-2 Meta D…" at bounding box center [1440, 171] width 247 height 258
type input "top 5 masque led 2"
click at [1401, 285] on button "Publish" at bounding box center [1441, 278] width 226 height 26
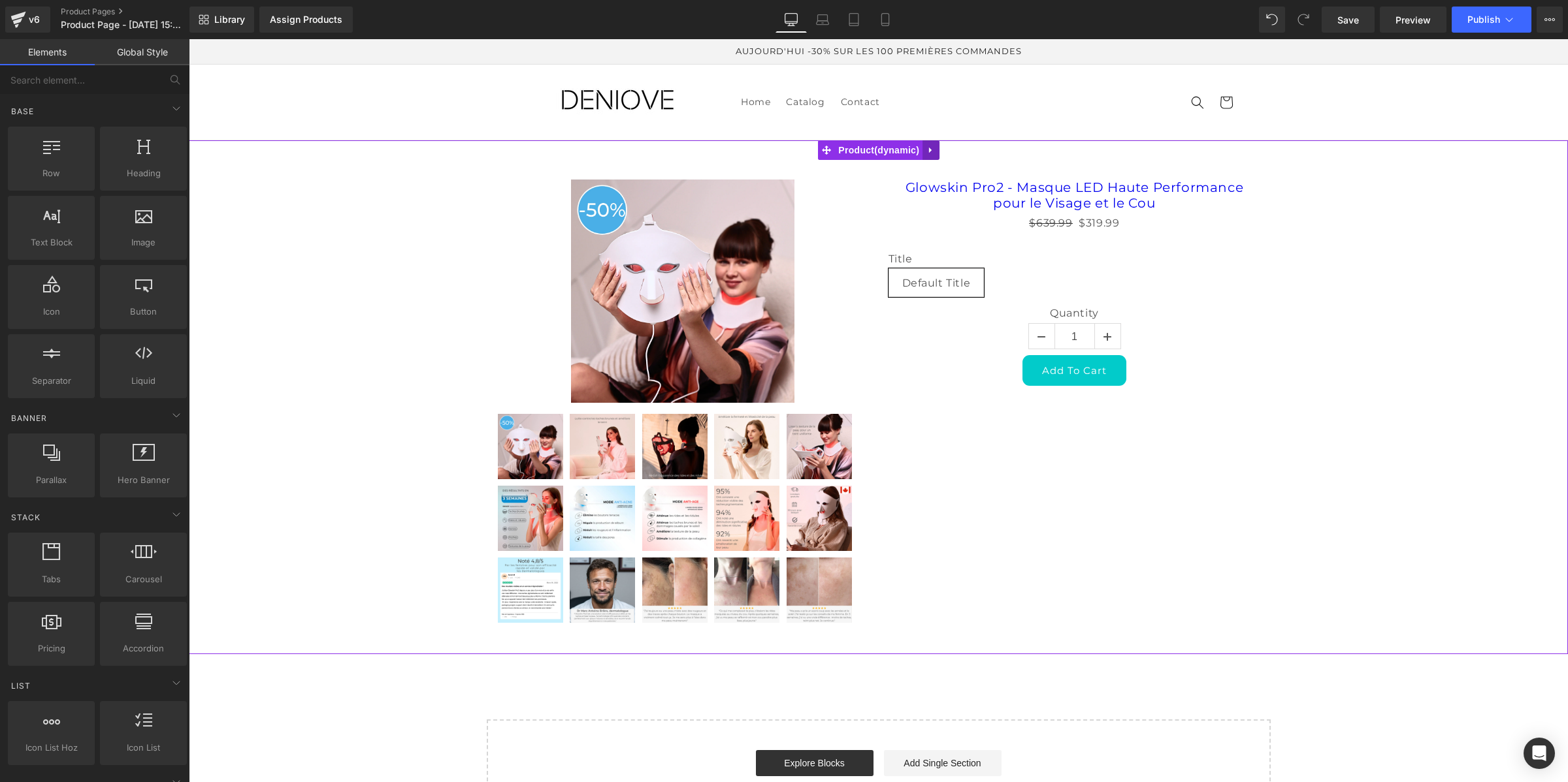
click at [935, 151] on icon at bounding box center [931, 150] width 9 height 10
click at [937, 154] on icon at bounding box center [940, 150] width 9 height 9
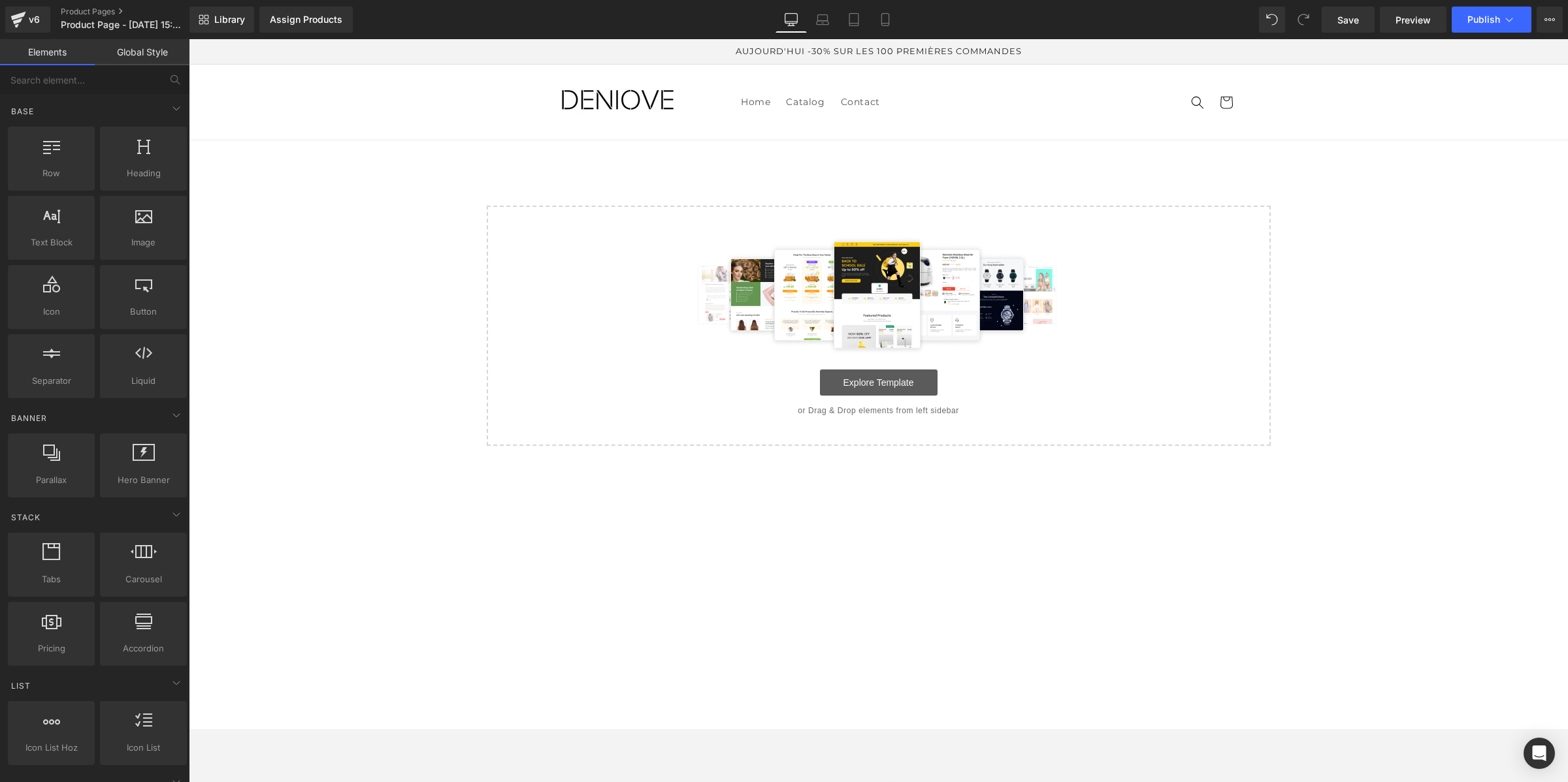
click at [861, 393] on link "Explore Template" at bounding box center [878, 382] width 118 height 26
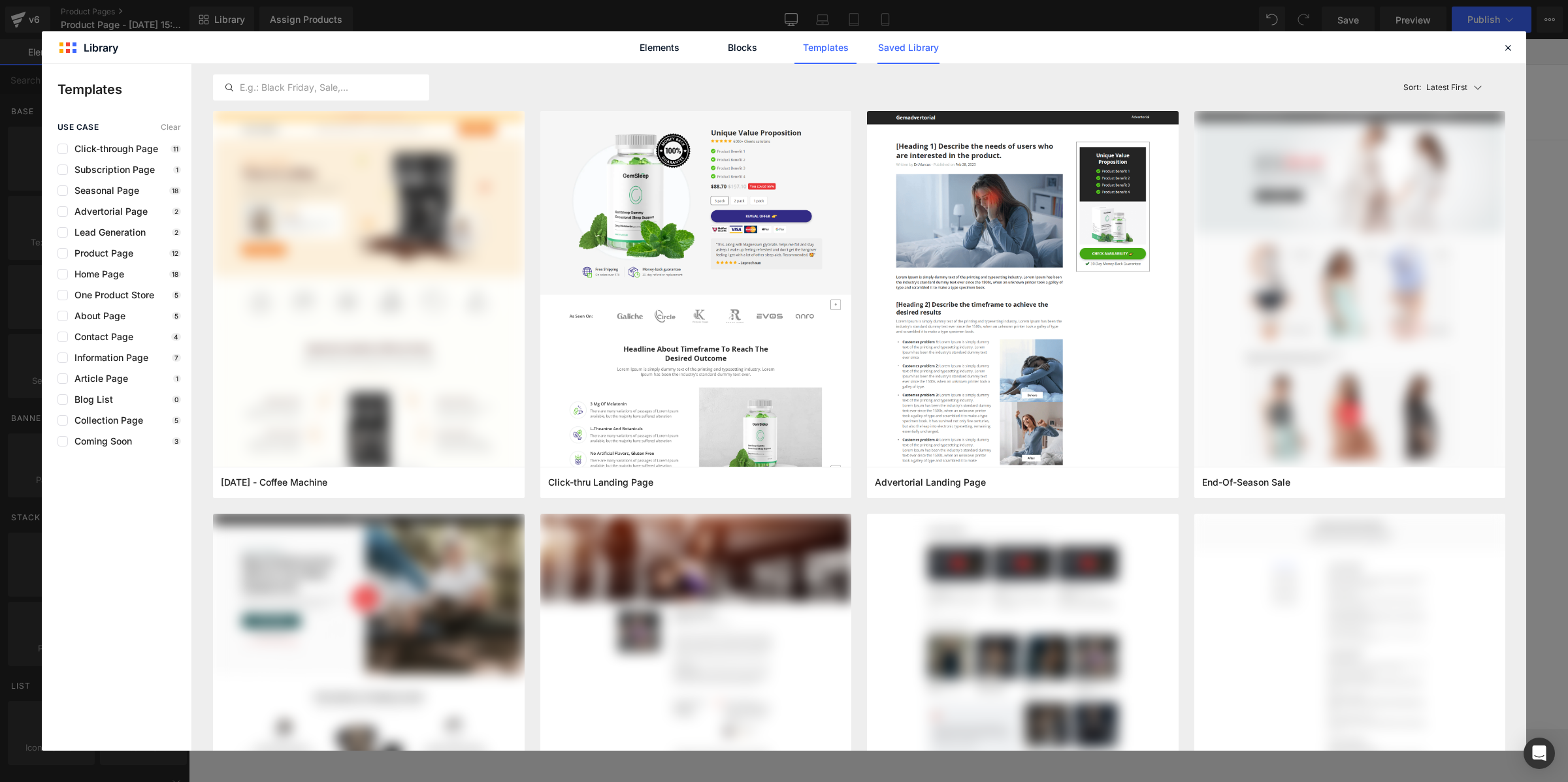
click at [913, 50] on link "Saved Library" at bounding box center [908, 47] width 62 height 32
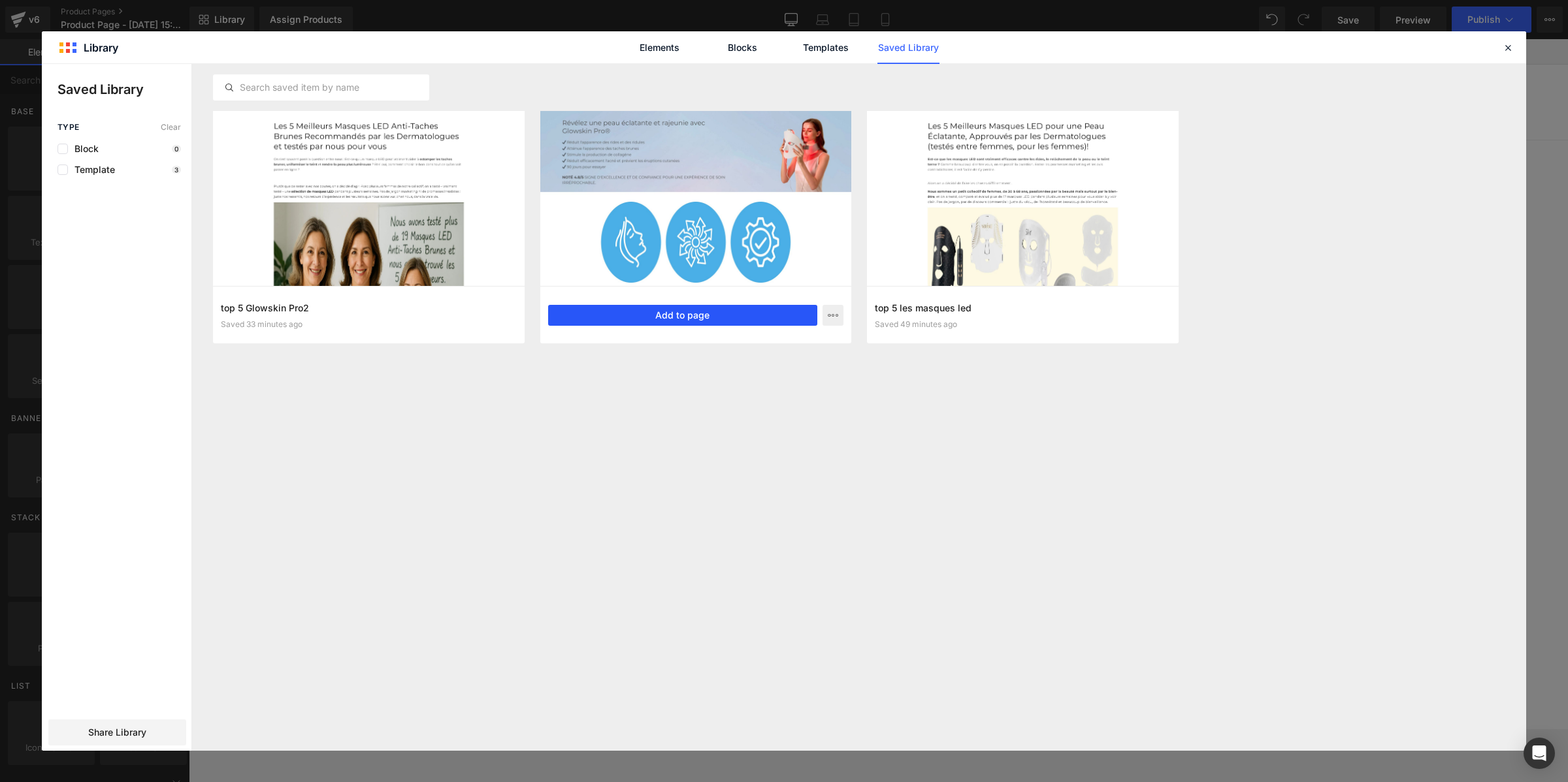
click at [773, 321] on button "Add to page" at bounding box center [682, 316] width 269 height 21
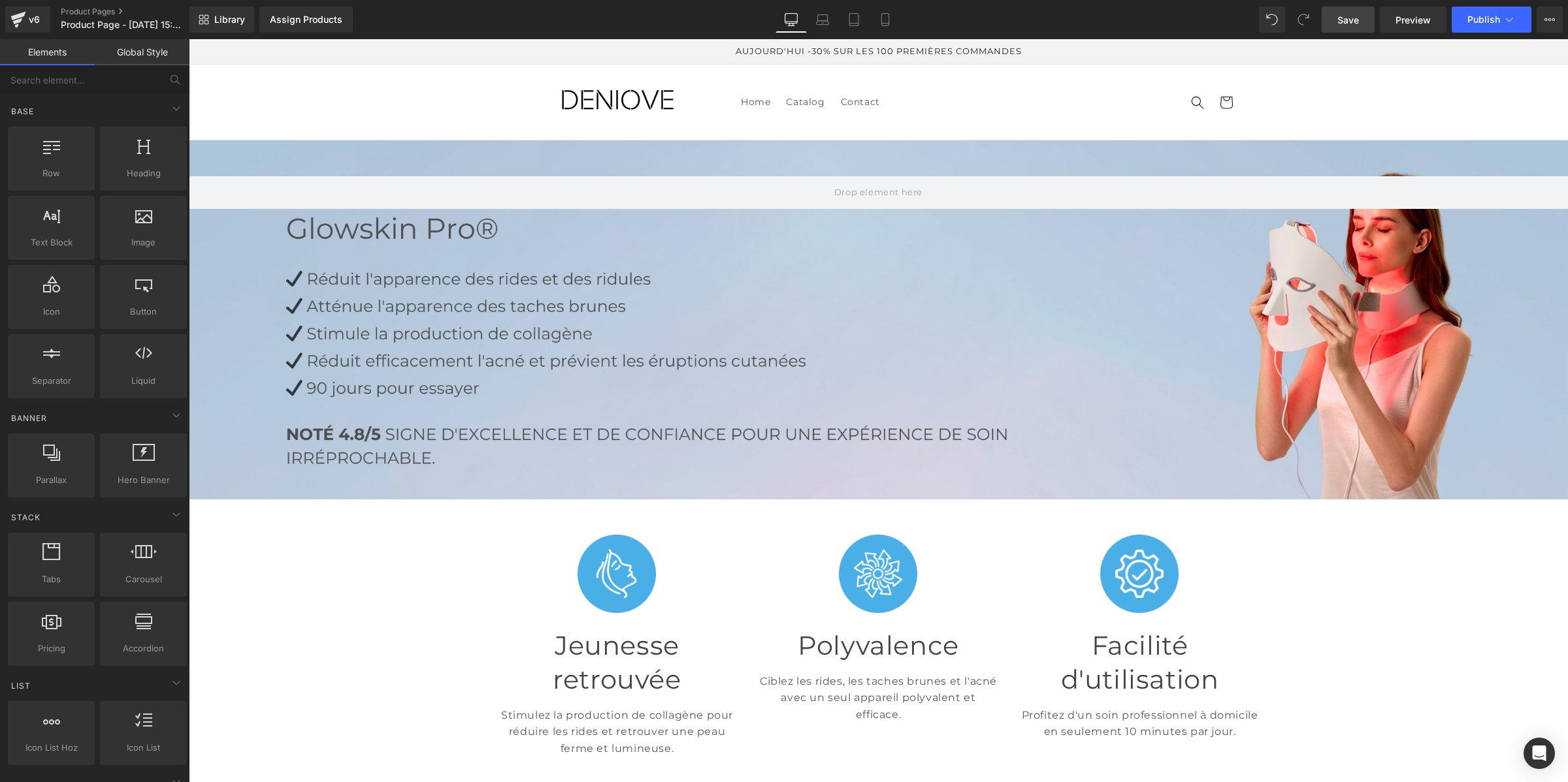
click at [1325, 21] on link "Save" at bounding box center [1348, 19] width 53 height 26
click at [132, 55] on link "Global Style" at bounding box center [142, 52] width 94 height 26
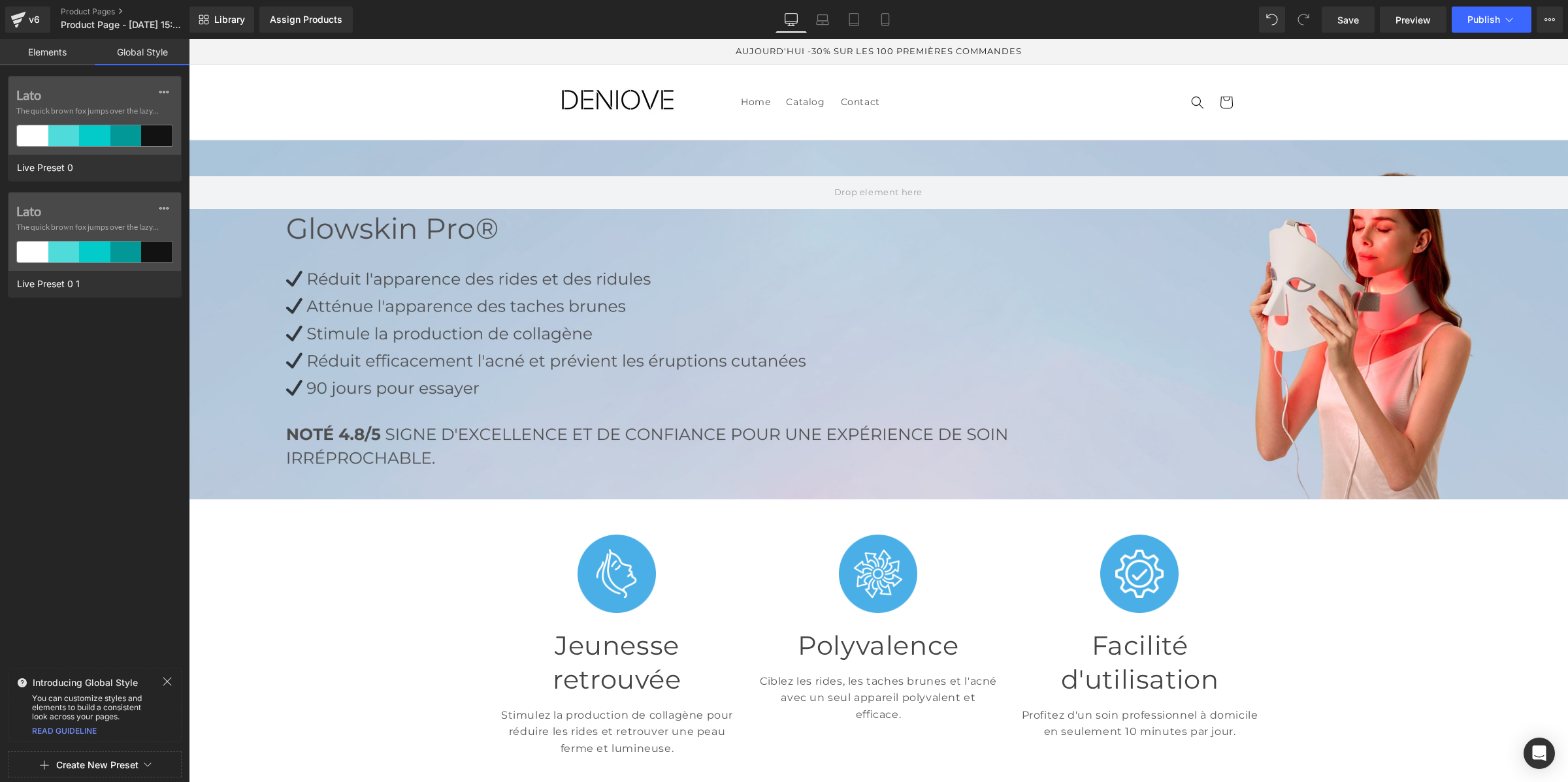
click at [96, 768] on button "Create New Preset" at bounding box center [97, 765] width 82 height 28
click at [106, 715] on div "From This Page" at bounding box center [94, 710] width 108 height 21
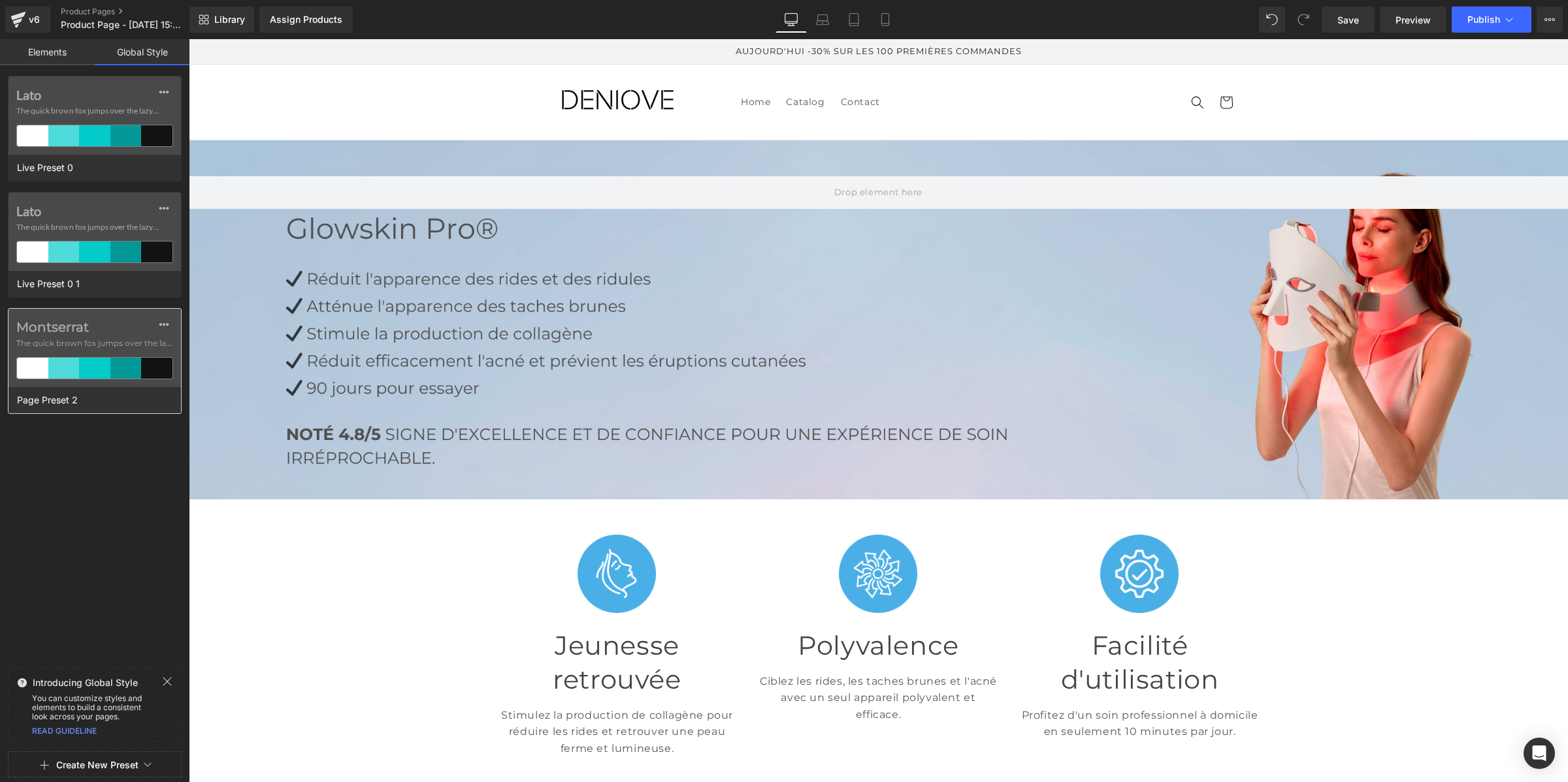
click at [61, 327] on label "Montserrat" at bounding box center [94, 327] width 156 height 16
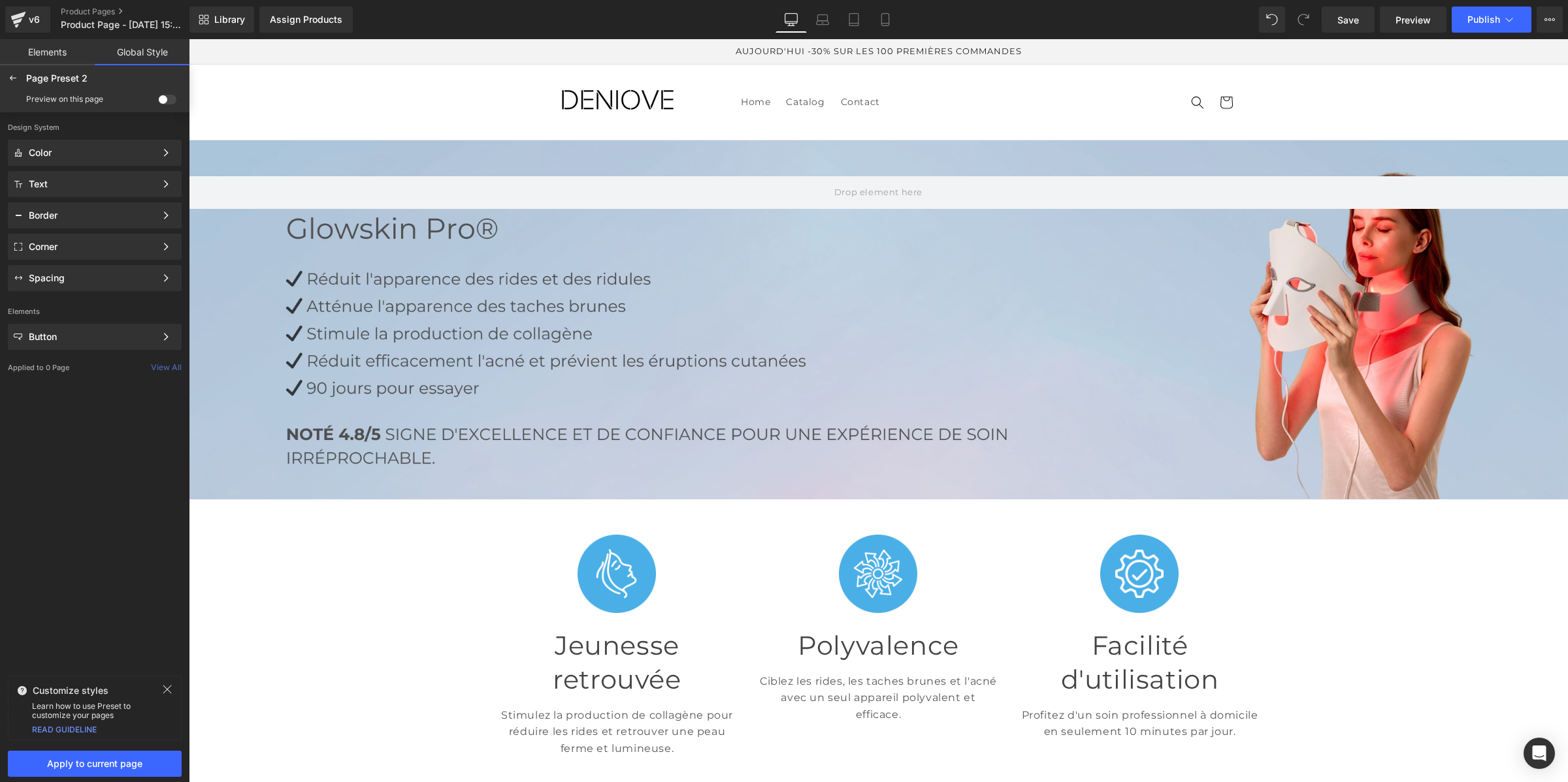
click at [166, 94] on span at bounding box center [168, 99] width 19 height 10
click at [158, 102] on input "checkbox" at bounding box center [158, 102] width 0 height 0
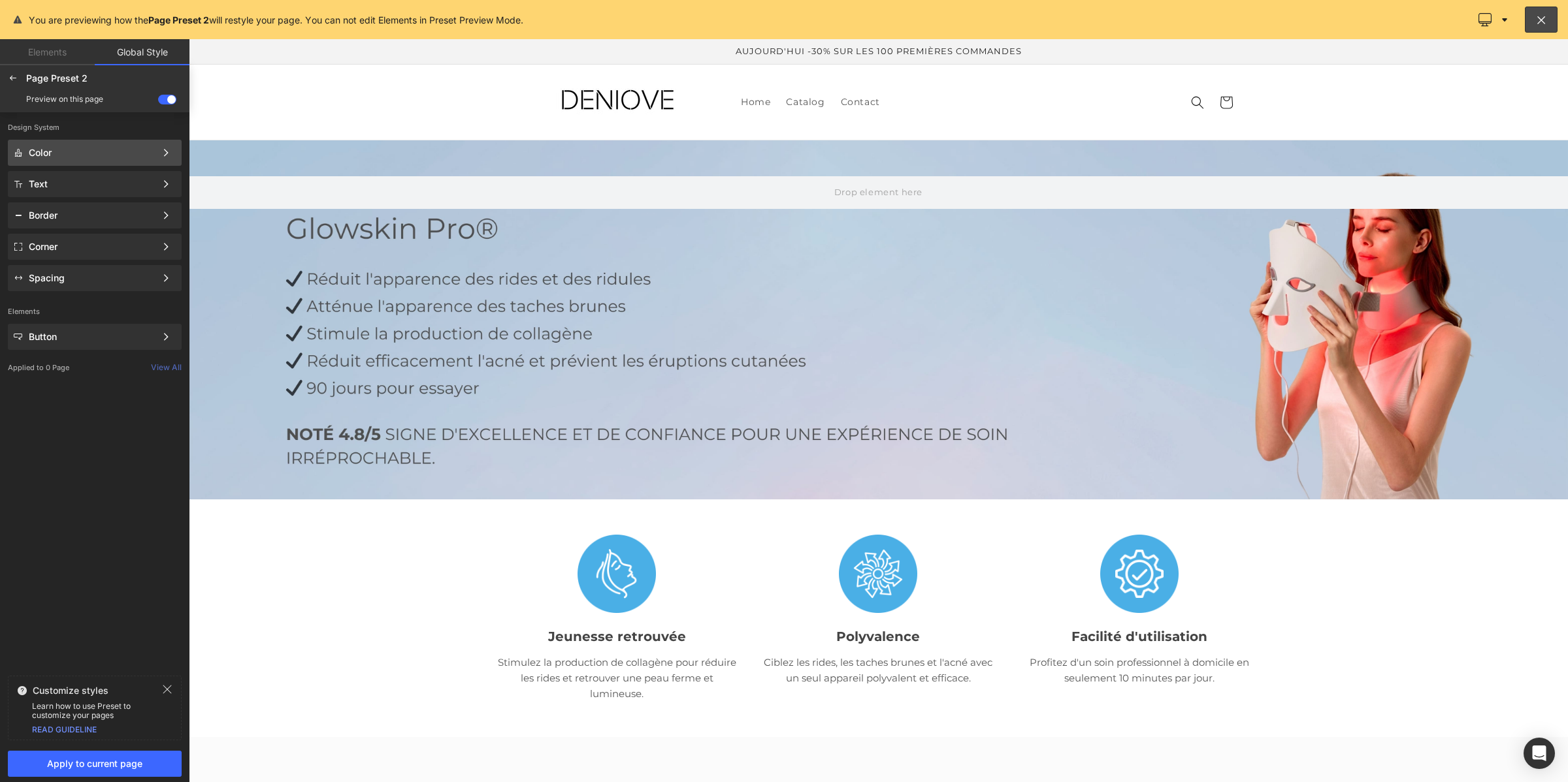
click at [131, 171] on div "Color Color Style Define a color palette and apply it to your pages 1 of 3 Next" at bounding box center [94, 184] width 174 height 26
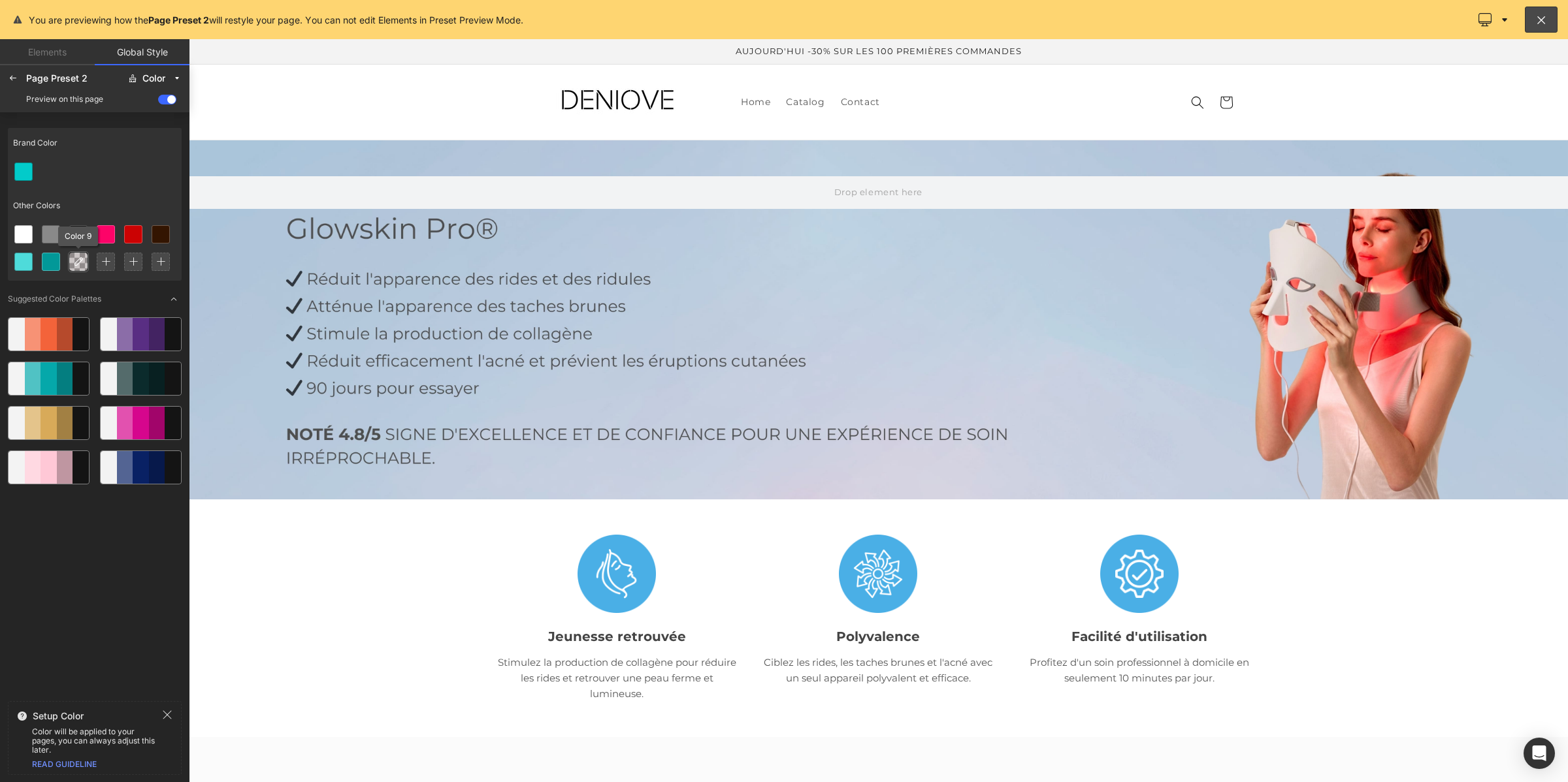
click at [81, 261] on icon at bounding box center [78, 261] width 10 height 10
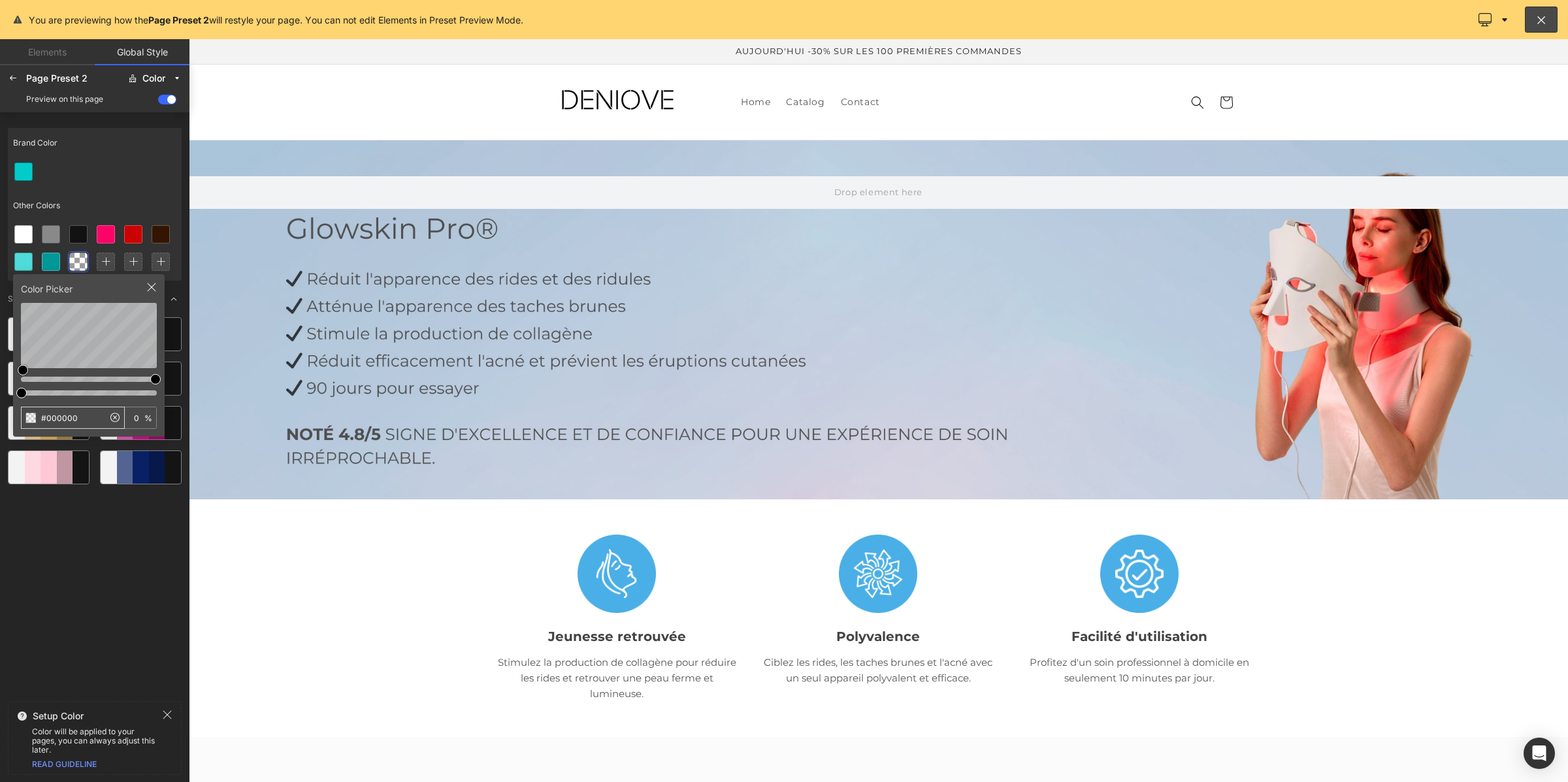
click at [56, 418] on input "#000000" at bounding box center [62, 417] width 81 height 21
type input "#0BC179"
type input "100"
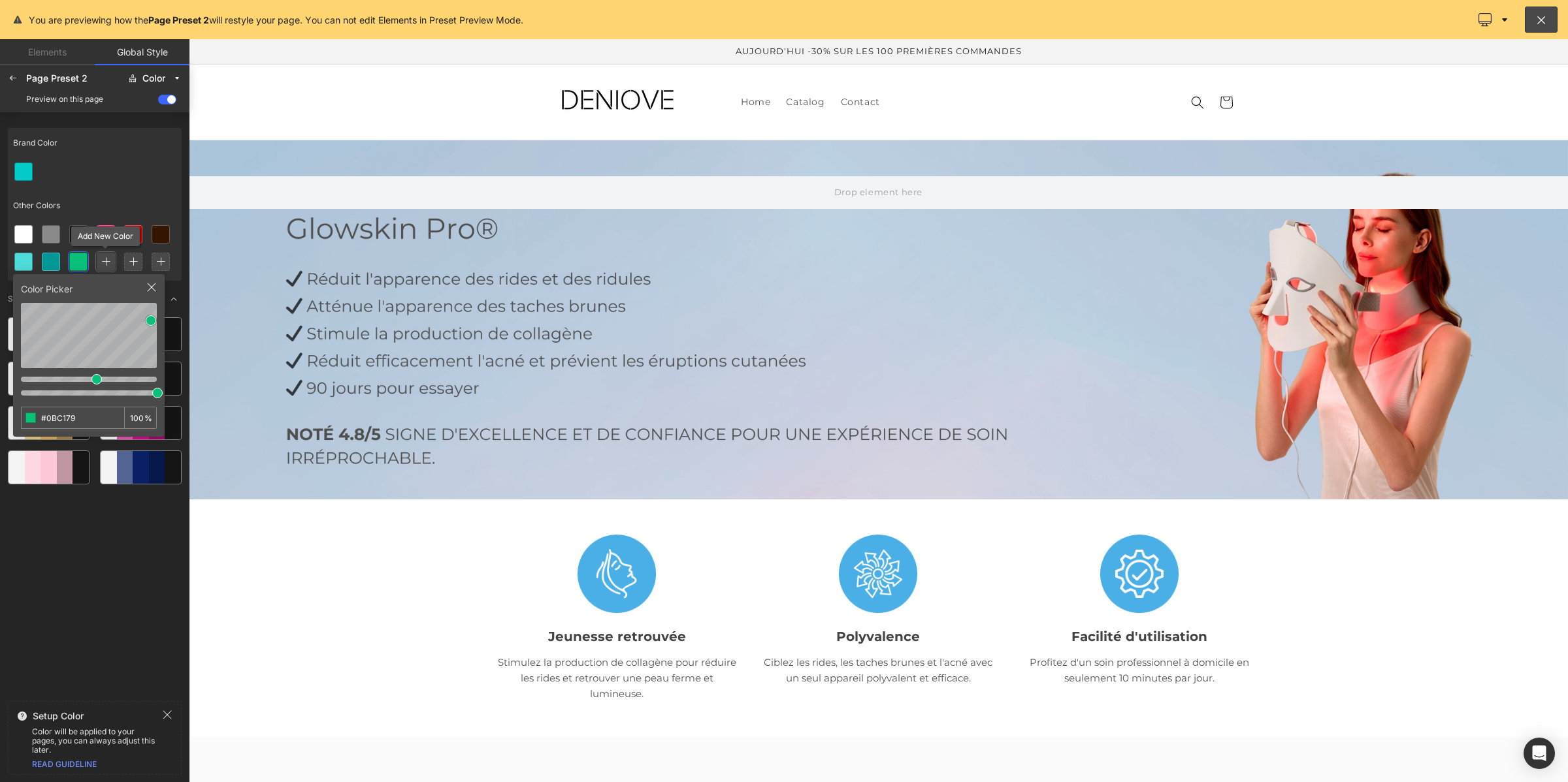
click at [102, 263] on icon at bounding box center [106, 262] width 9 height 9
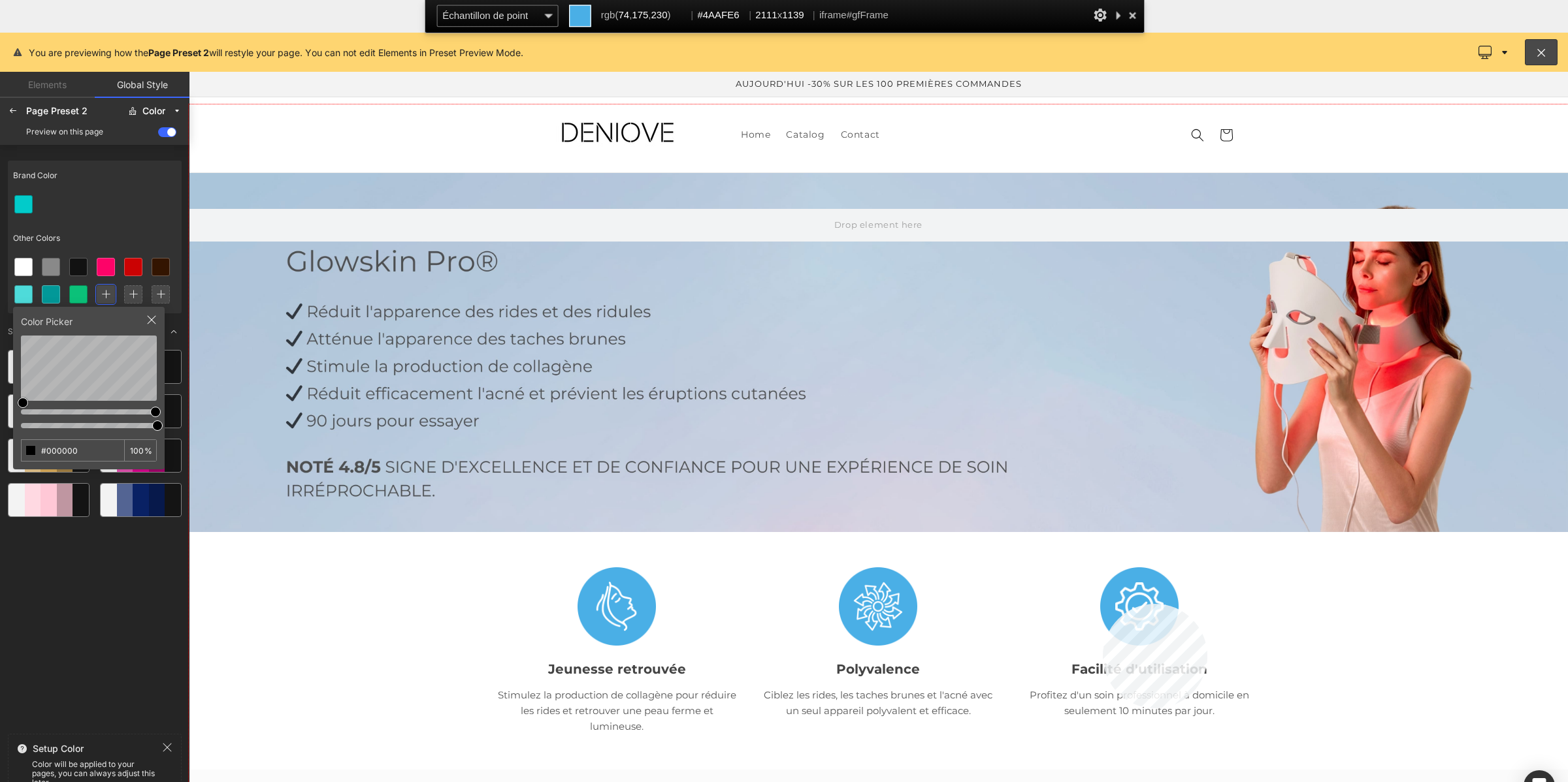
click at [1102, 604] on div at bounding box center [878, 477] width 1379 height 744
click at [77, 452] on input "#000000" at bounding box center [62, 451] width 81 height 21
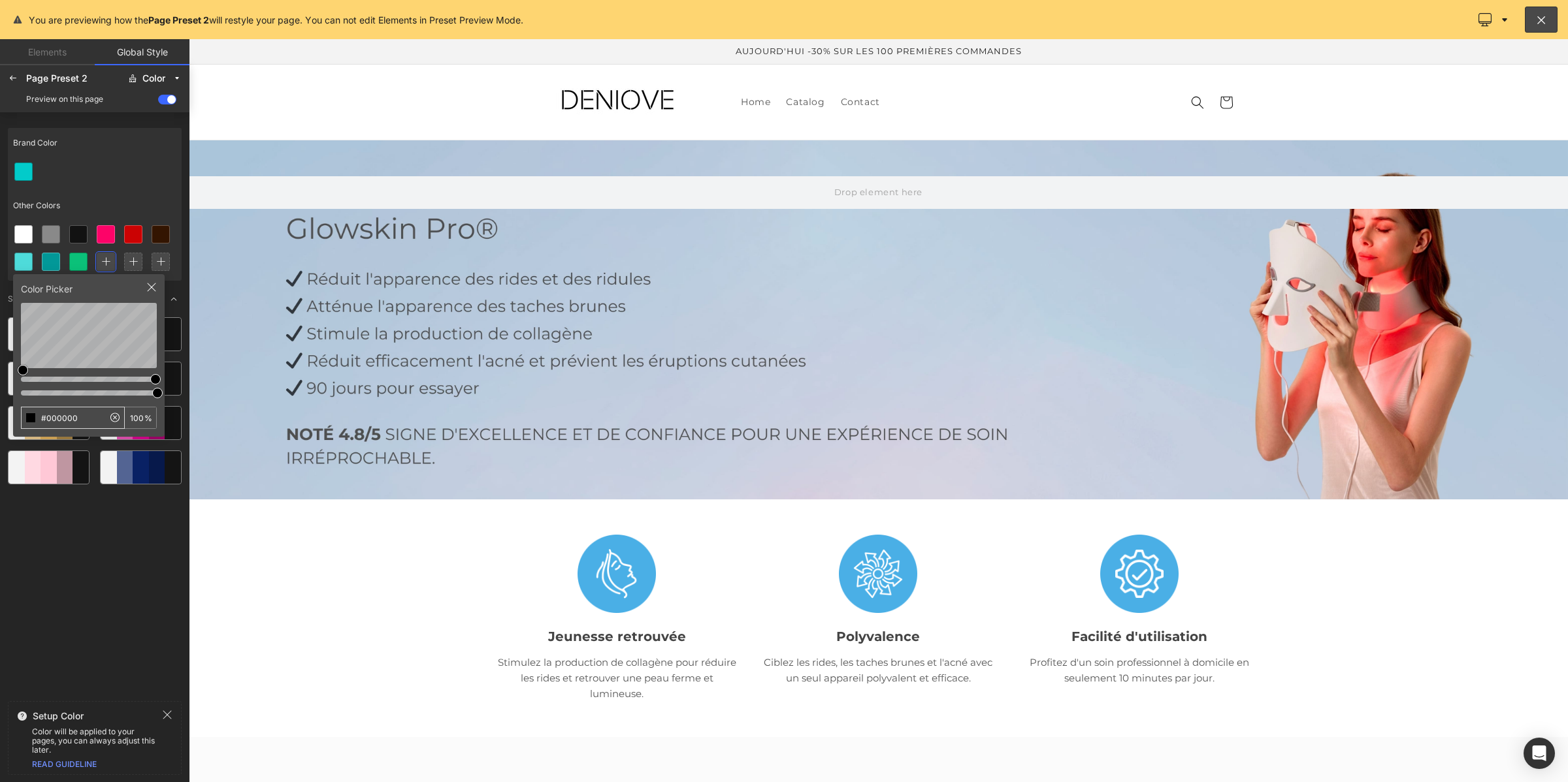
type input "#4AAFE6"
click at [90, 508] on div "Brand Color Other Colors Color Picker #4AAFE6 100 % Suggested Color Palettes" at bounding box center [94, 410] width 174 height 574
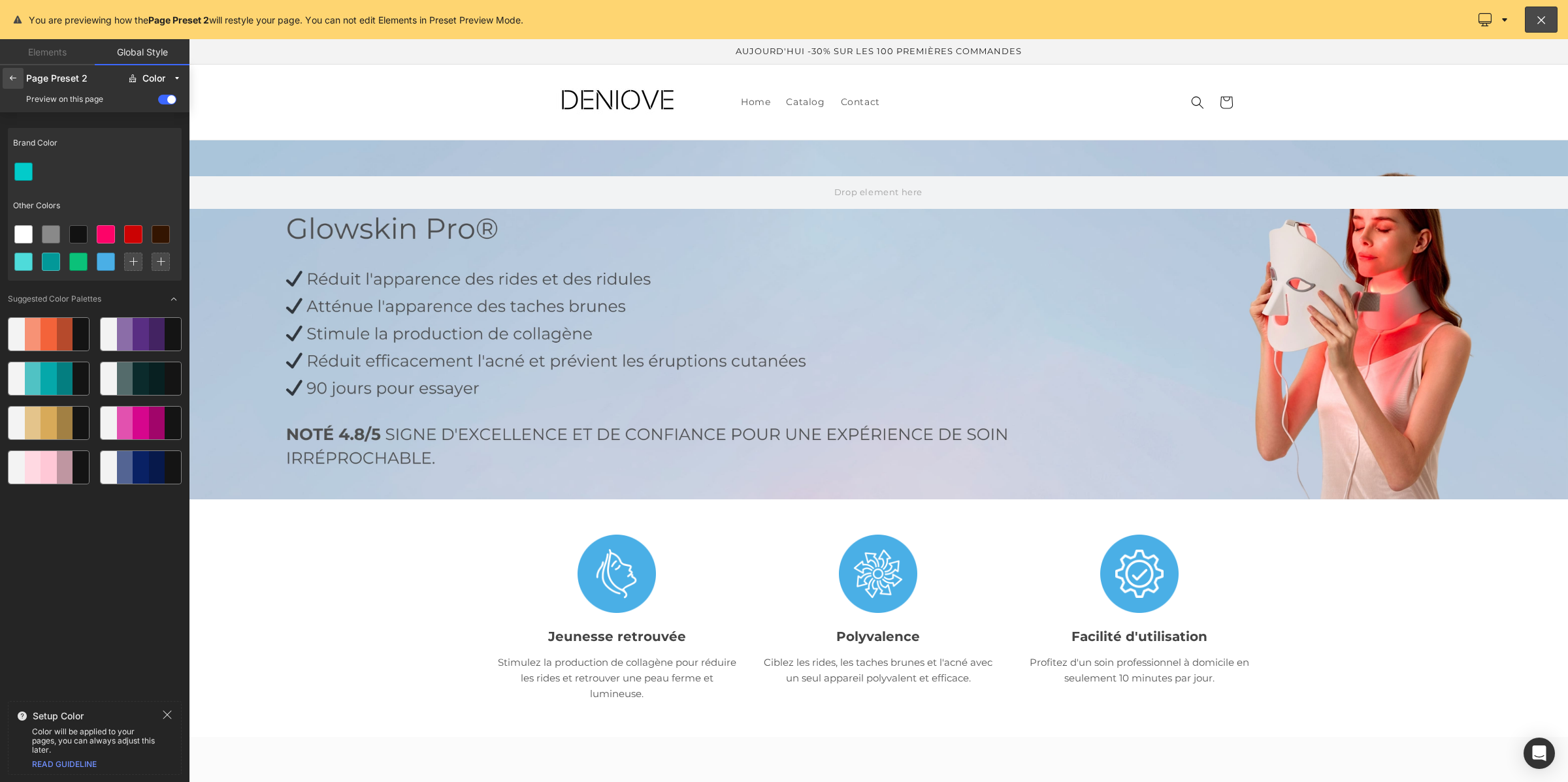
click at [12, 80] on icon at bounding box center [12, 78] width 10 height 10
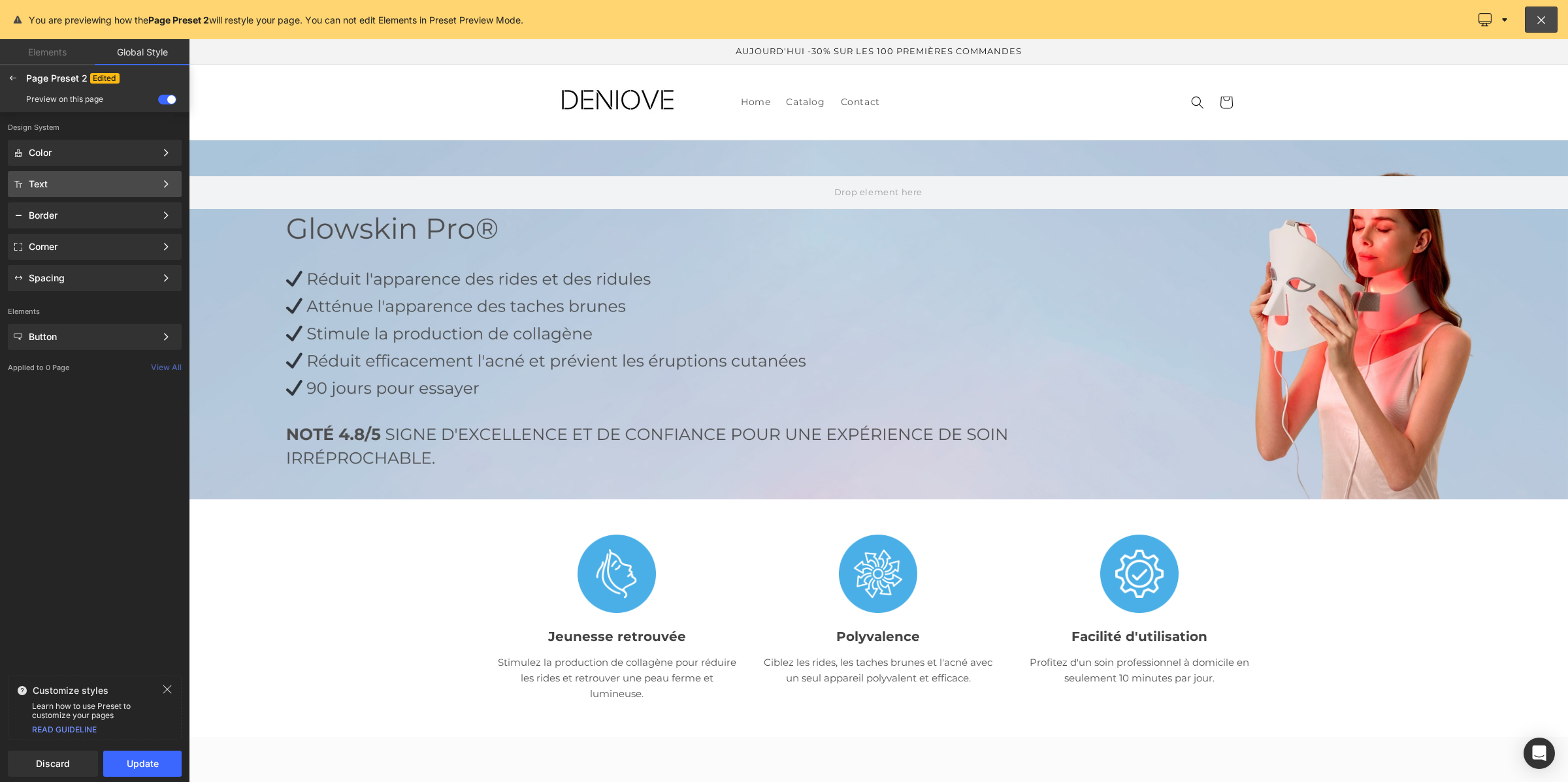
click at [68, 180] on div "Text" at bounding box center [92, 183] width 127 height 10
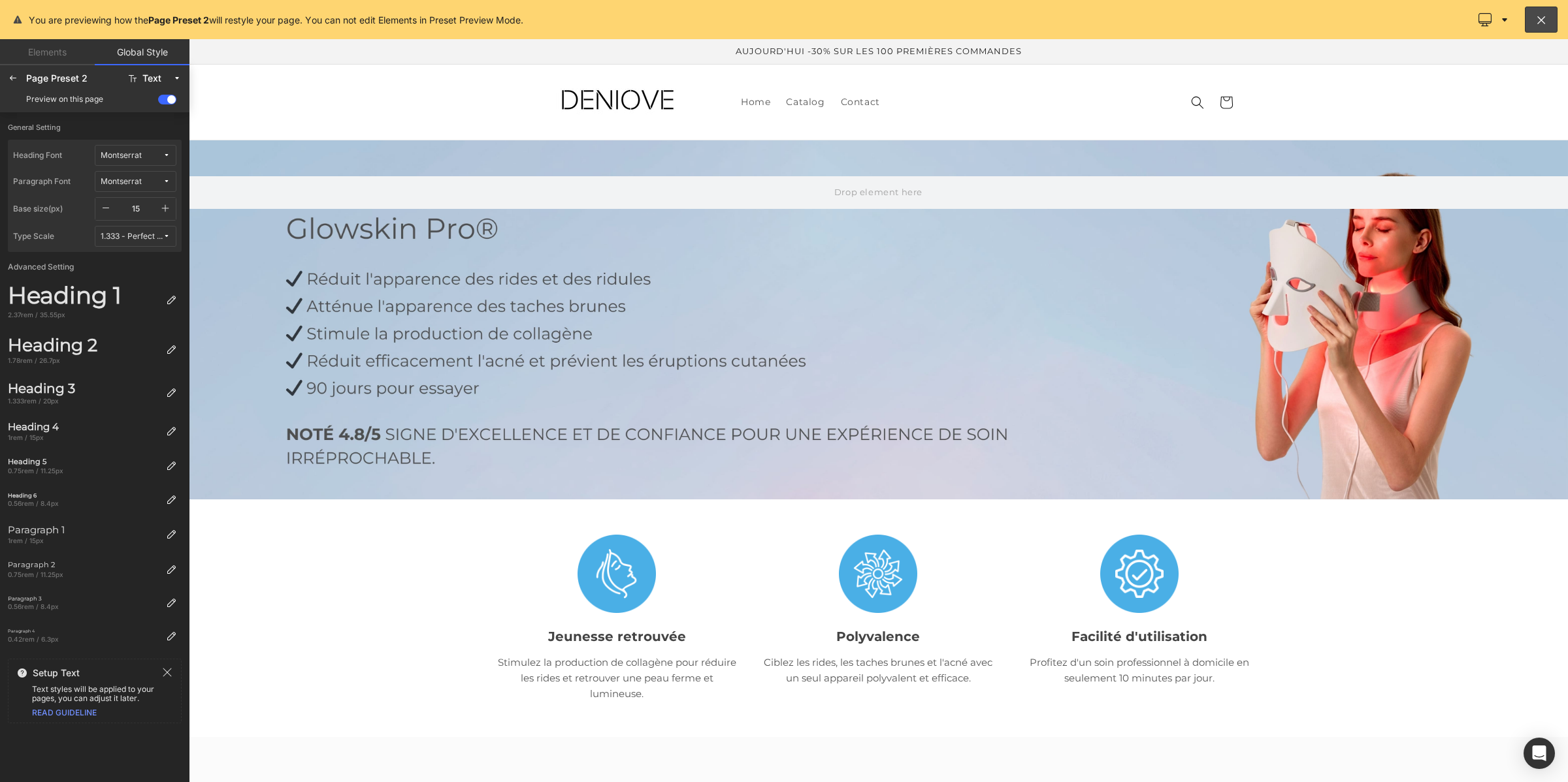
click at [162, 207] on icon "button" at bounding box center [166, 209] width 7 height 7
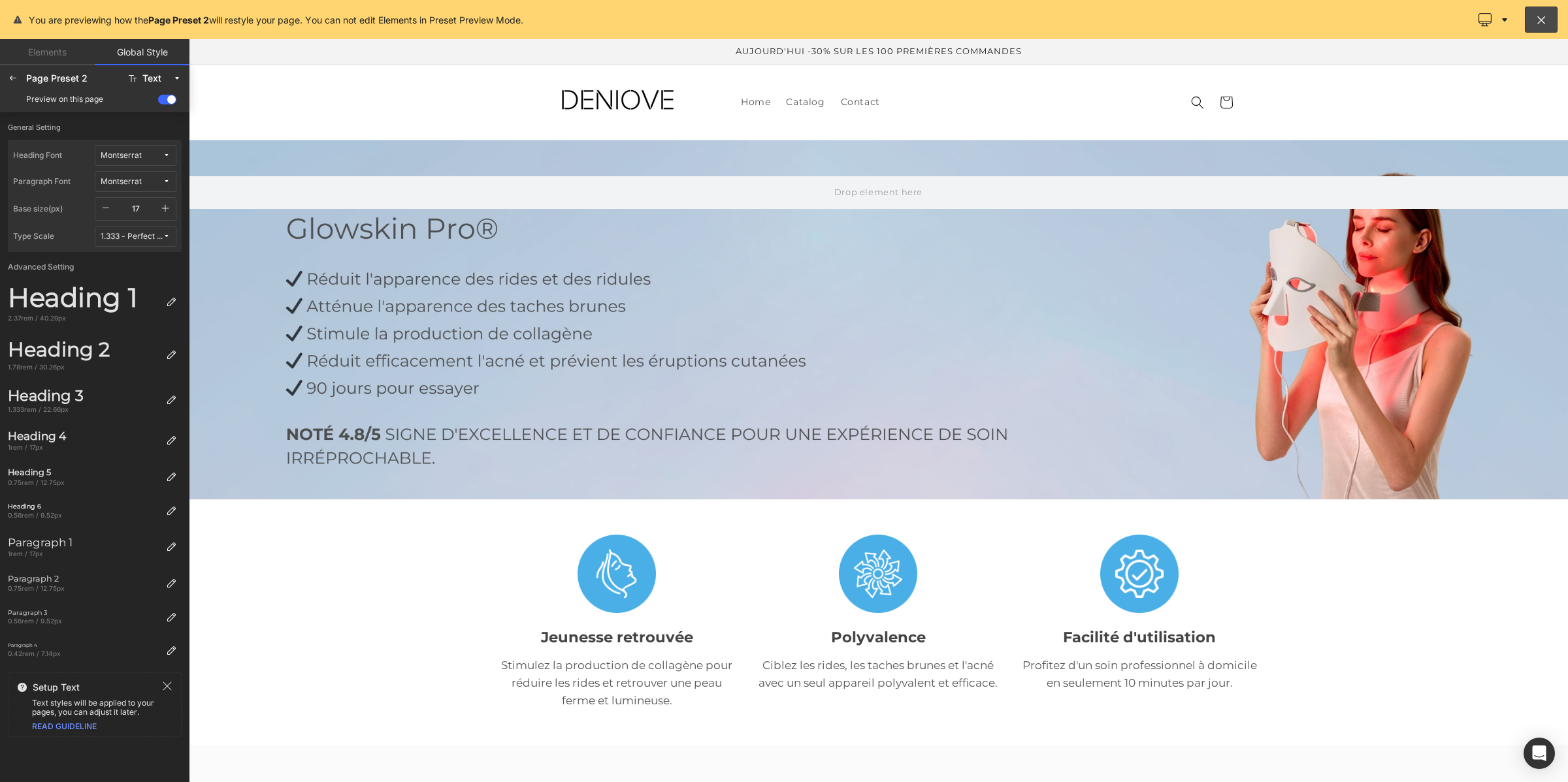
click at [162, 207] on icon "button" at bounding box center [166, 209] width 7 height 7
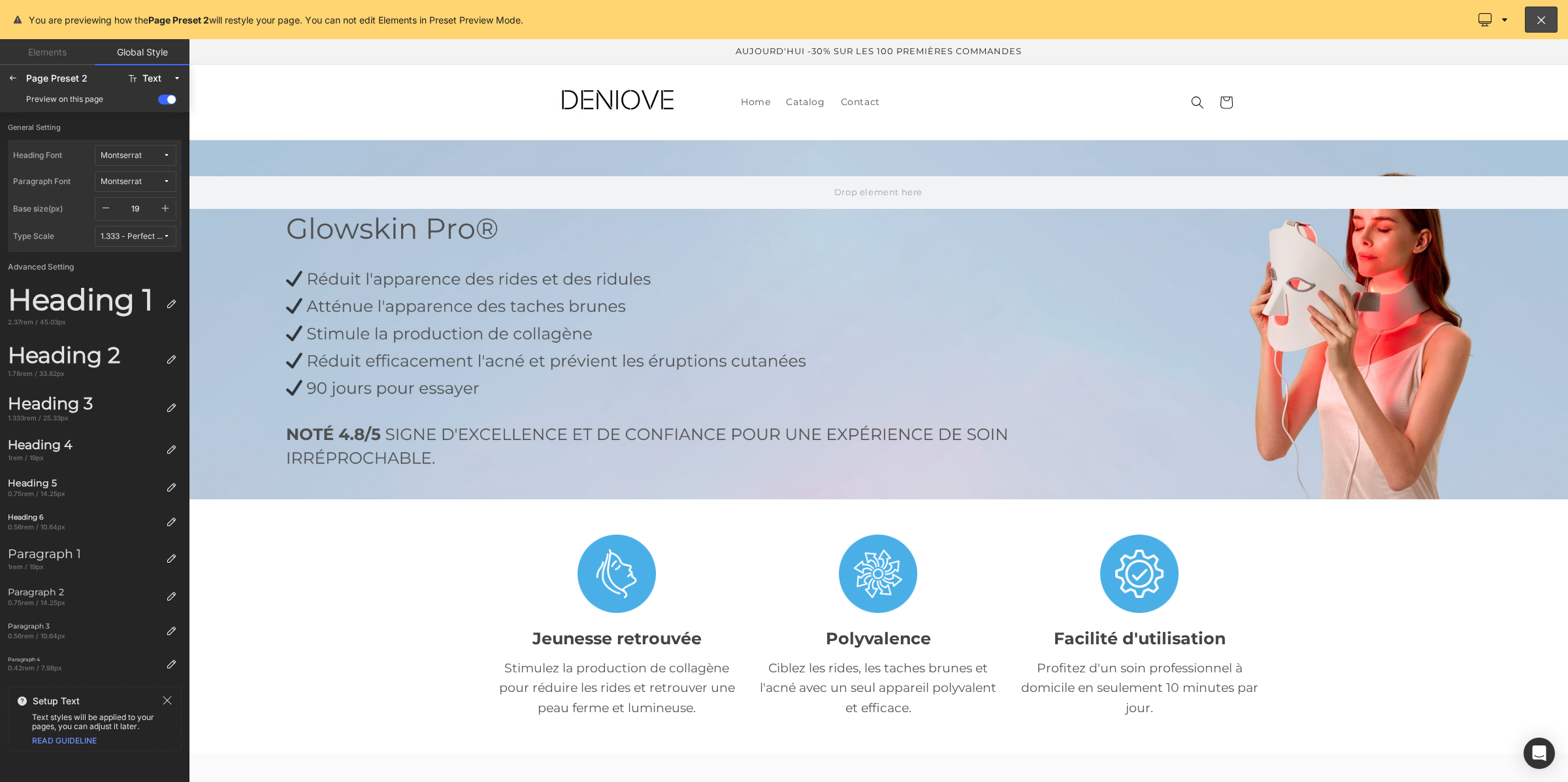
click at [162, 207] on icon "button" at bounding box center [166, 209] width 7 height 7
type input "20"
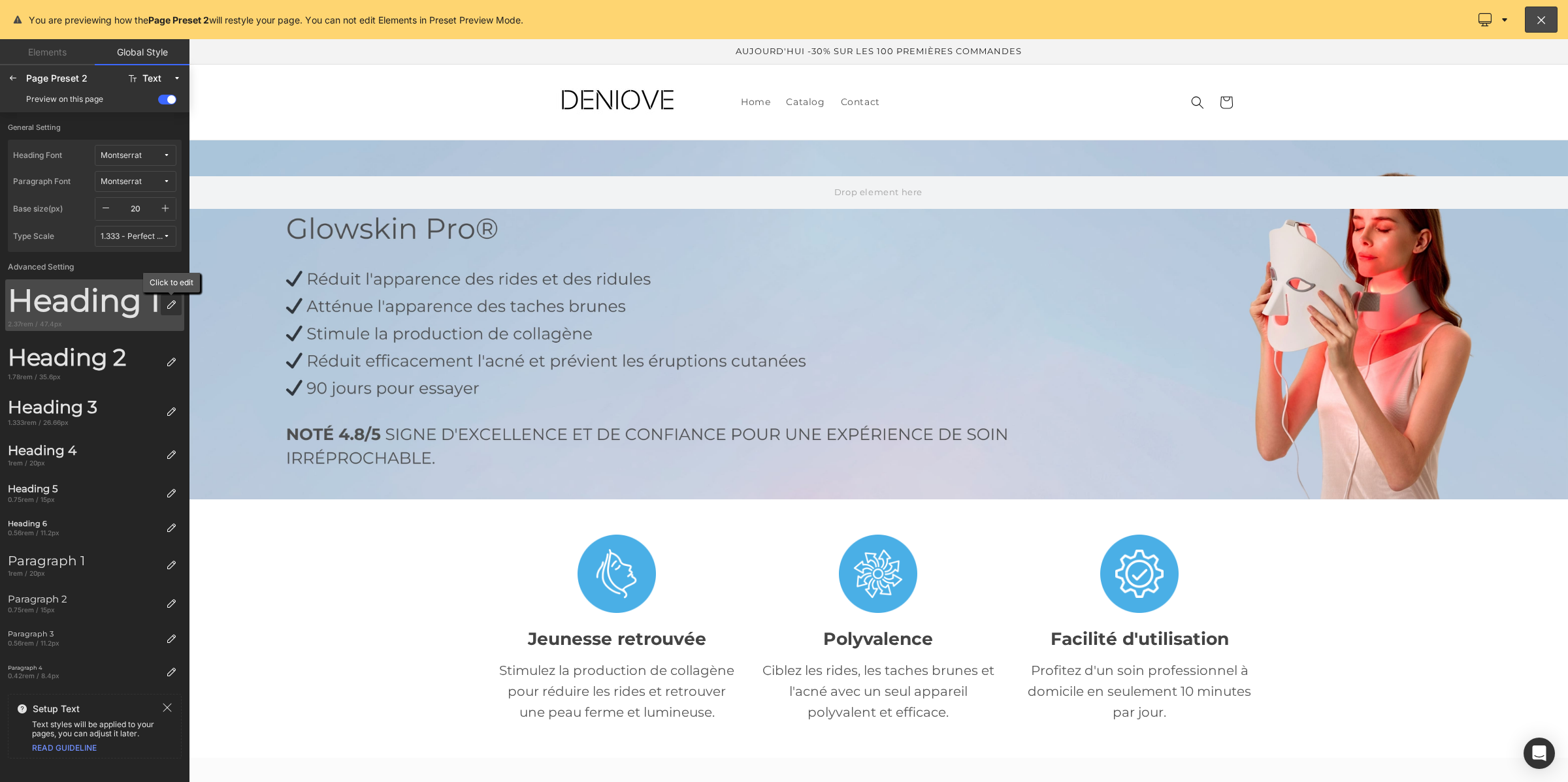
click at [170, 296] on div at bounding box center [171, 304] width 21 height 21
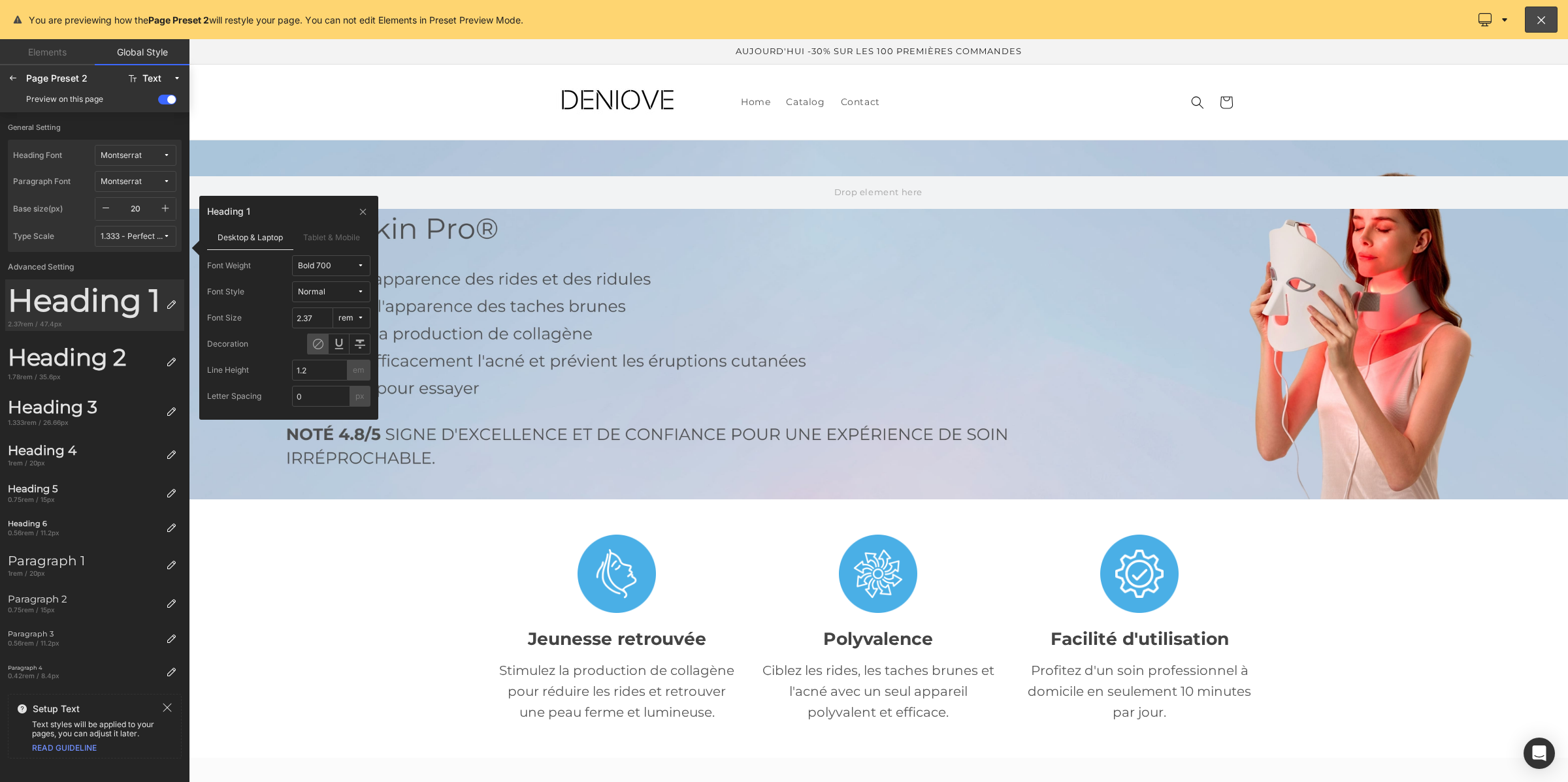
click at [310, 267] on div "Bold 700" at bounding box center [315, 266] width 33 height 10
click at [321, 373] on label "Medium 500" at bounding box center [328, 376] width 47 height 9
click at [177, 360] on icon at bounding box center [170, 362] width 10 height 10
click at [318, 271] on button "Bold 700" at bounding box center [330, 266] width 79 height 21
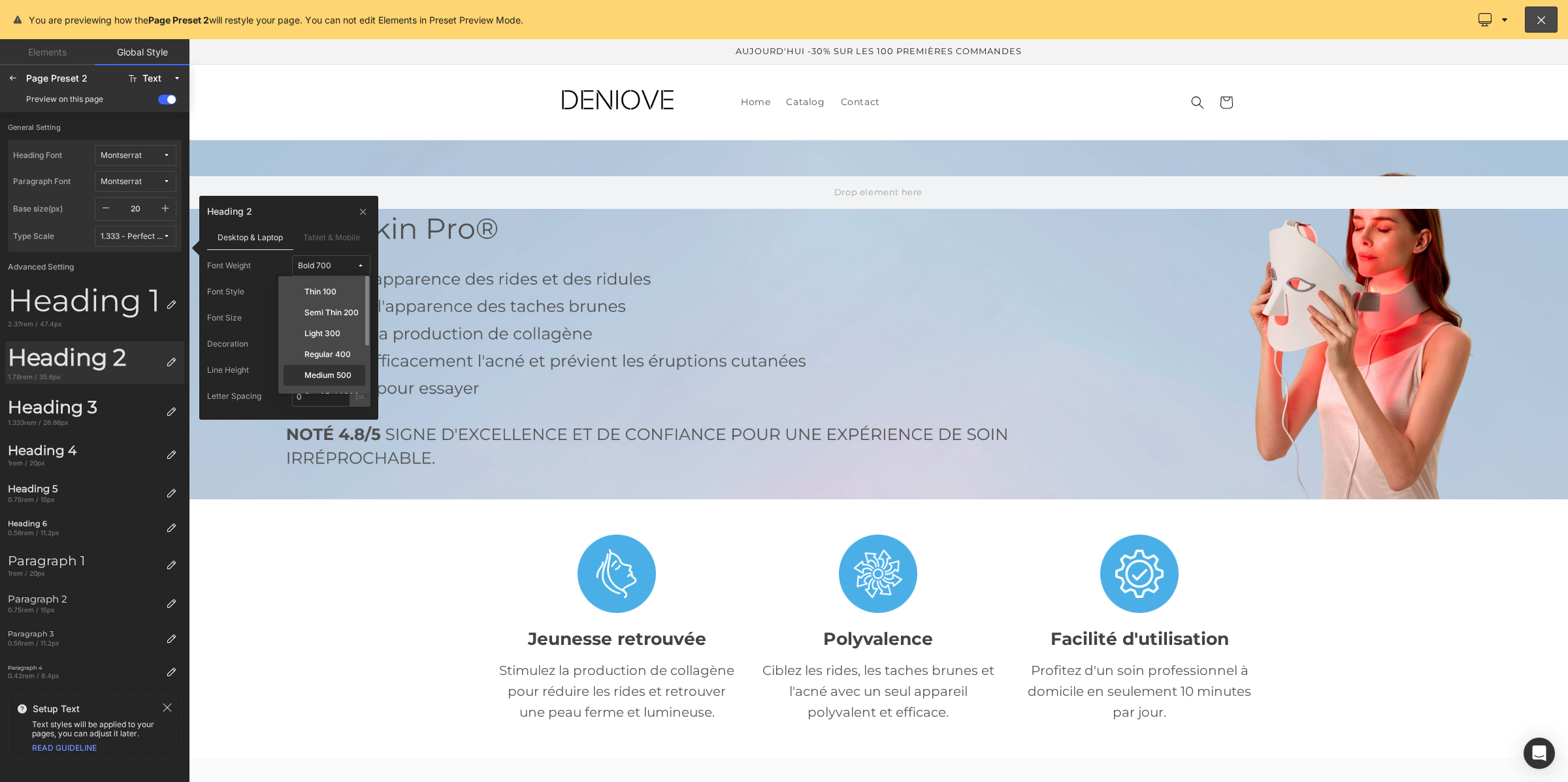
click at [325, 379] on label "Medium 500" at bounding box center [328, 376] width 47 height 9
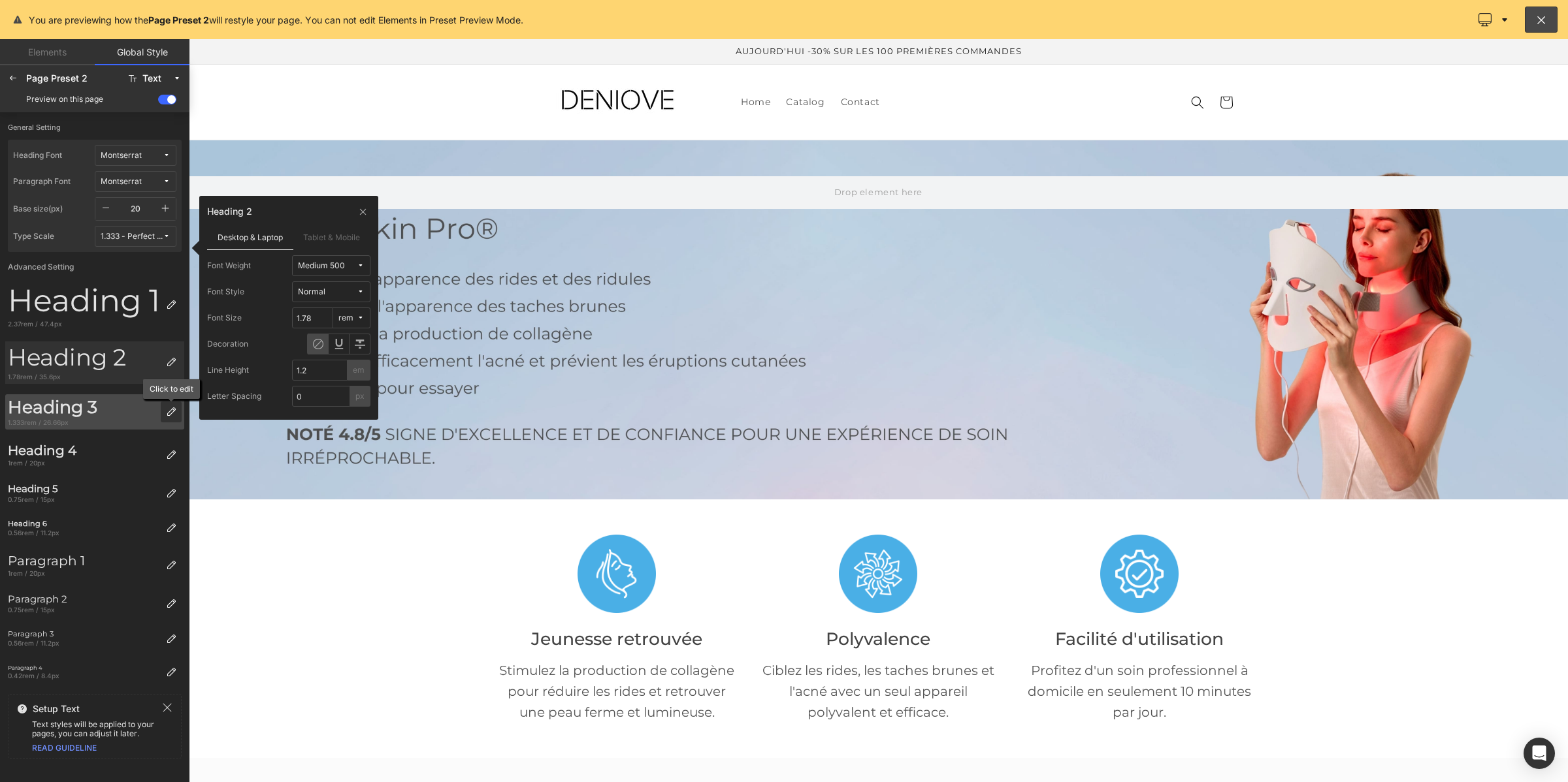
click at [172, 405] on div at bounding box center [171, 412] width 21 height 21
click at [318, 268] on div "Bold 700" at bounding box center [315, 266] width 33 height 10
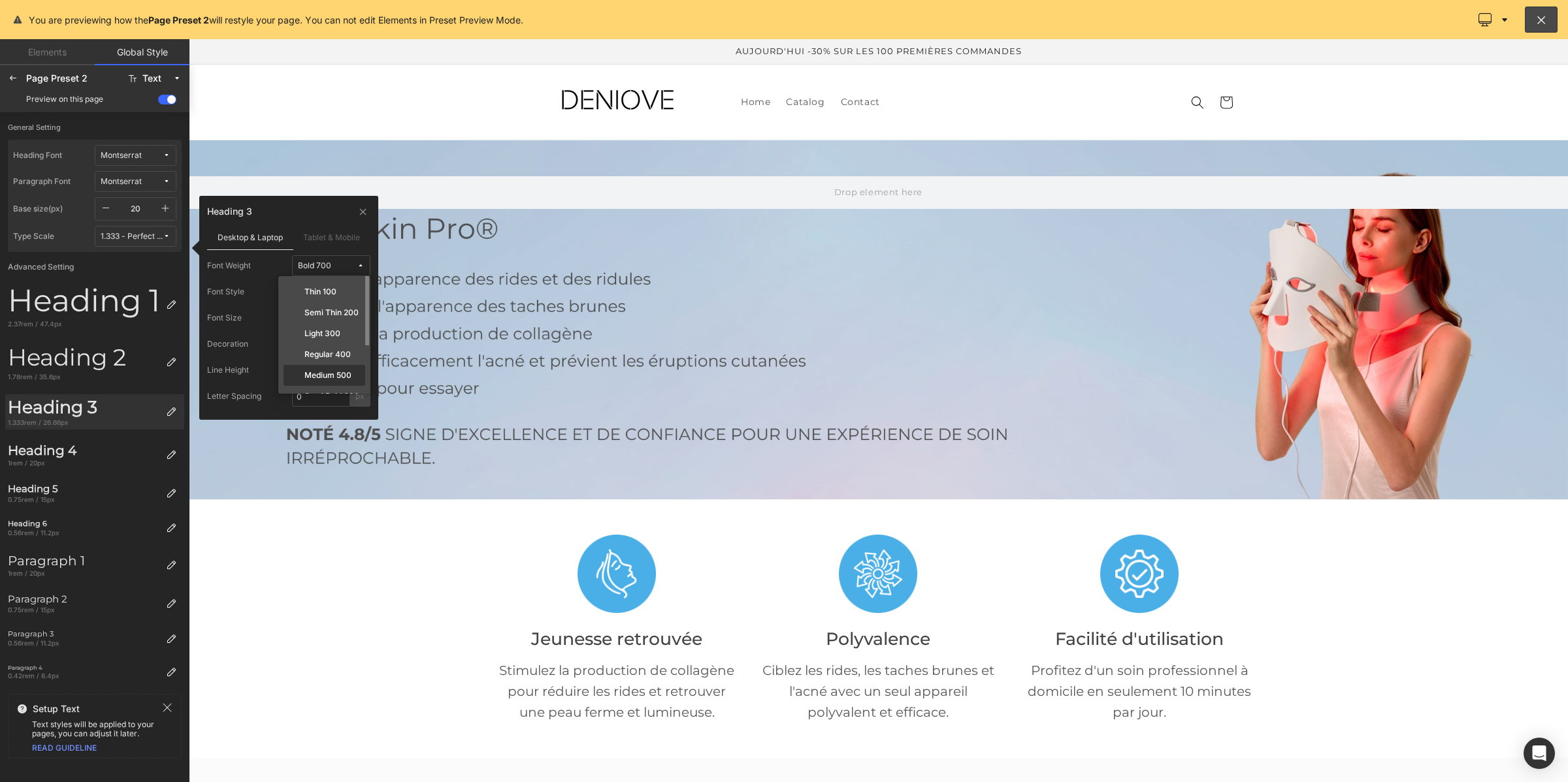
click at [305, 377] on label "Medium 500" at bounding box center [328, 376] width 47 height 9
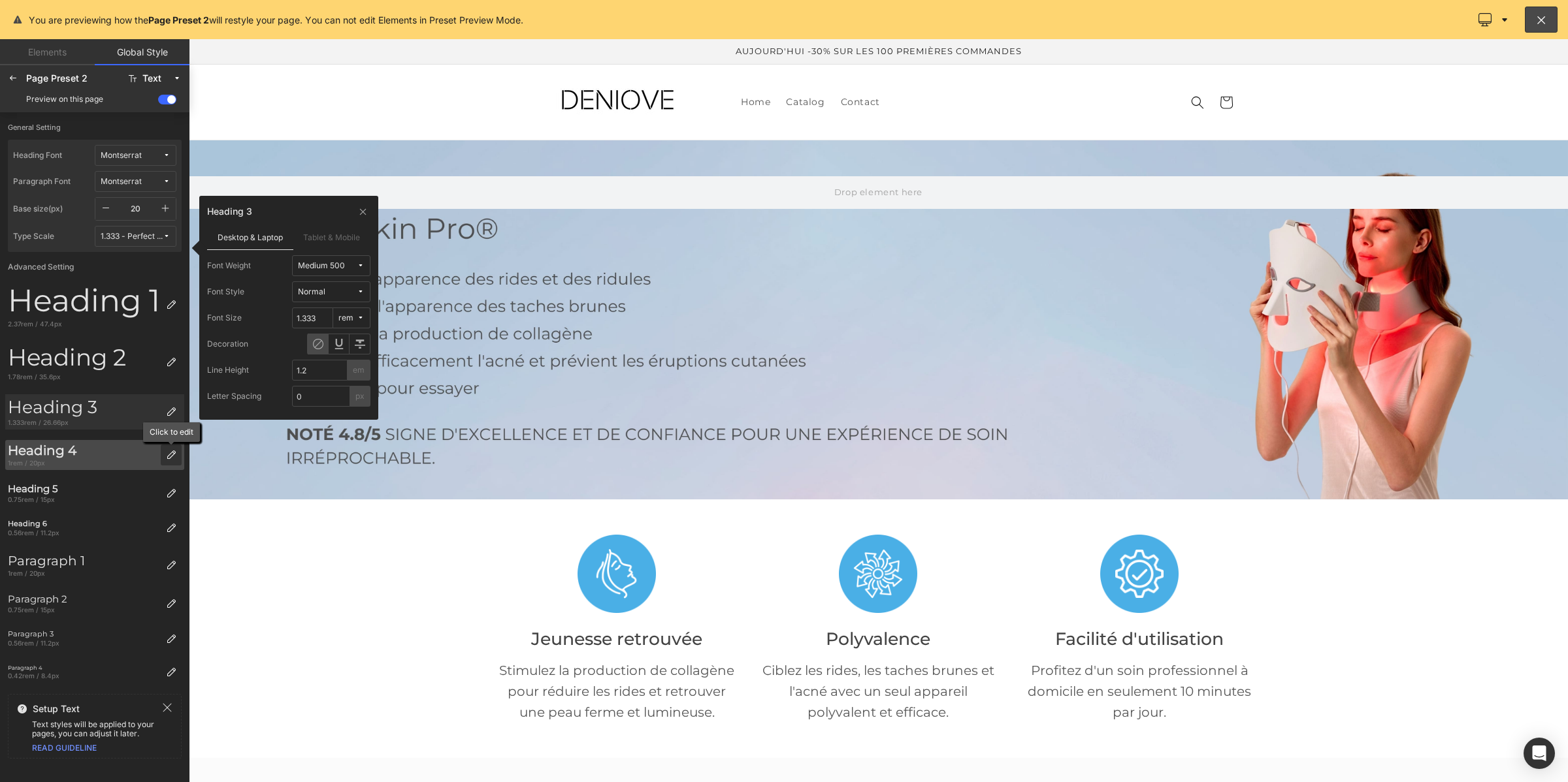
click at [163, 458] on div at bounding box center [171, 455] width 21 height 21
click at [307, 272] on button "Bold 700" at bounding box center [330, 266] width 79 height 21
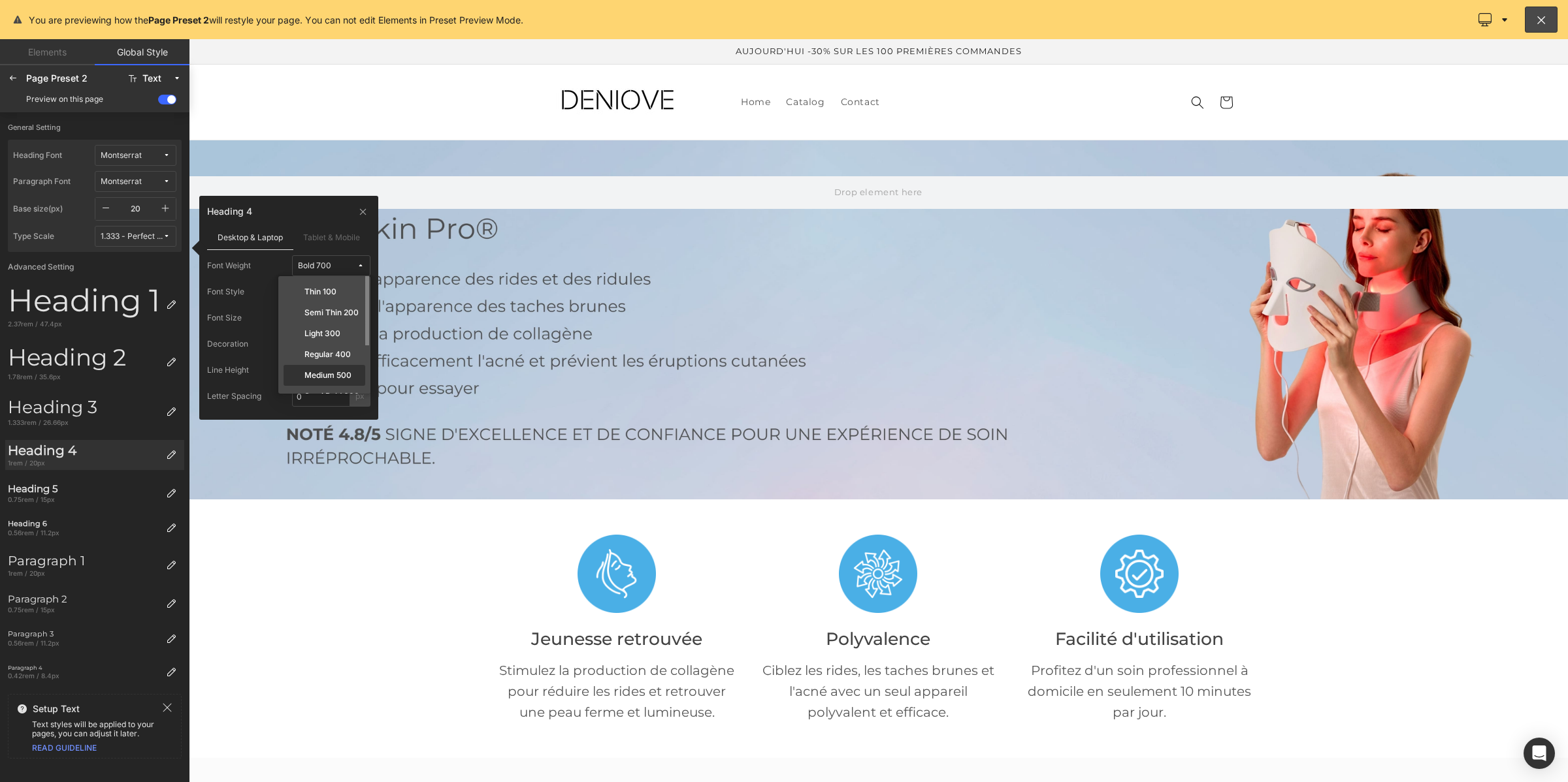
click at [302, 377] on div "Medium 500" at bounding box center [324, 375] width 77 height 10
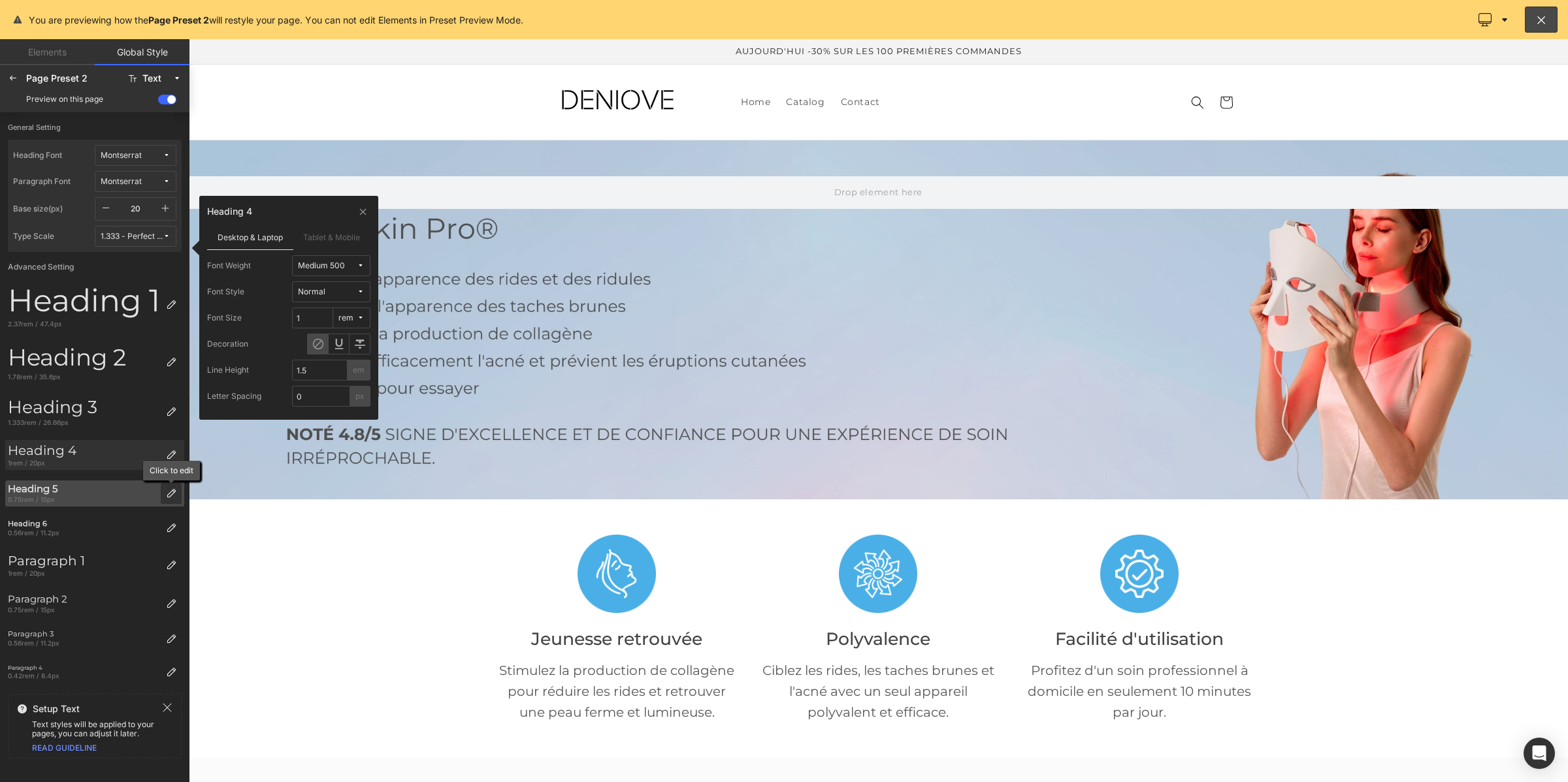
click at [175, 491] on icon at bounding box center [170, 493] width 10 height 10
click at [318, 266] on div "Bold 700" at bounding box center [315, 266] width 33 height 10
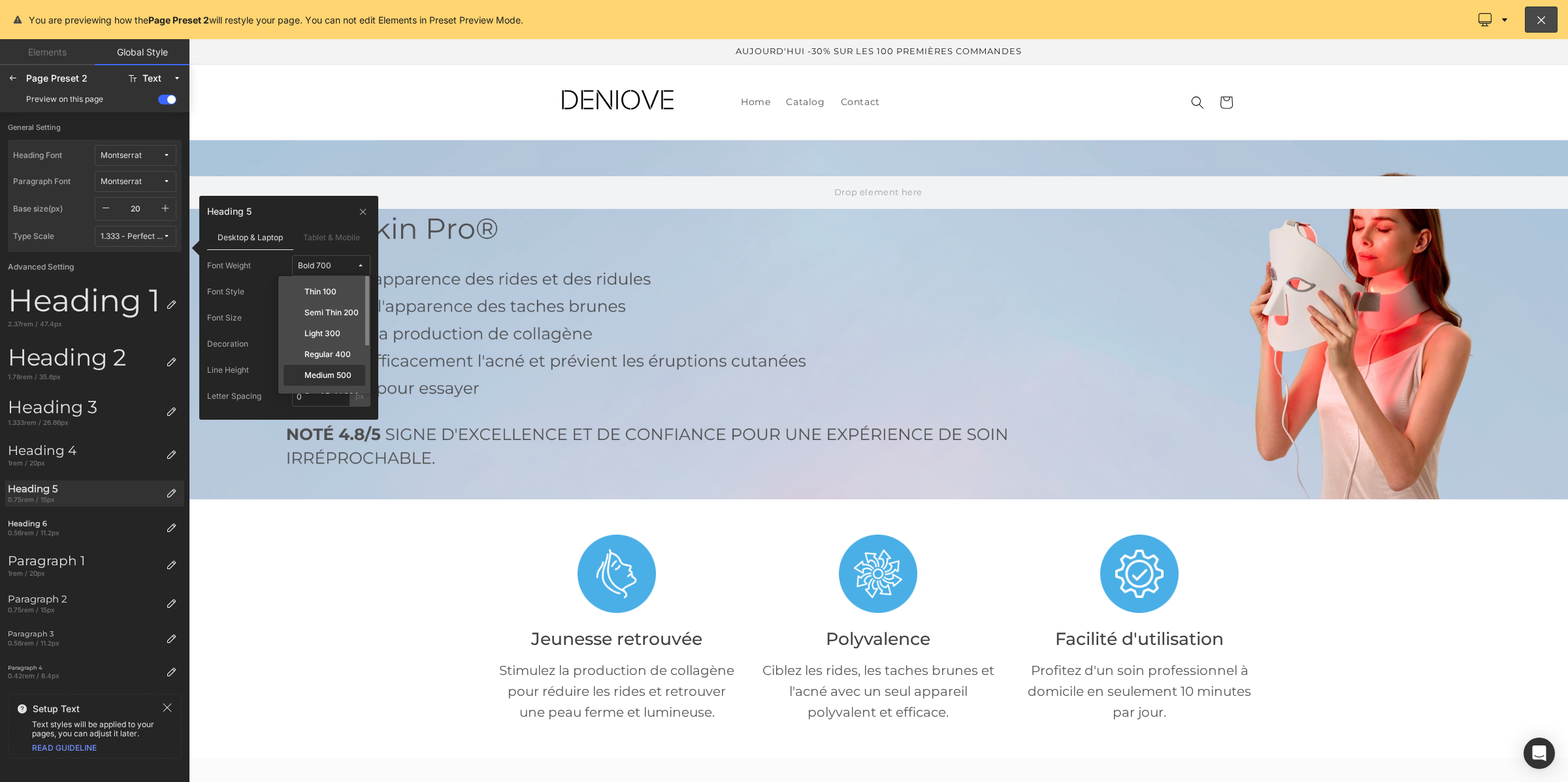
click at [316, 373] on label "Medium 500" at bounding box center [328, 376] width 47 height 9
click at [171, 529] on icon at bounding box center [170, 528] width 10 height 10
click at [314, 261] on div "Bold 700" at bounding box center [315, 266] width 33 height 10
click at [309, 290] on label "Thin 100" at bounding box center [320, 292] width 32 height 9
click at [318, 258] on button "Thin 100" at bounding box center [330, 266] width 79 height 21
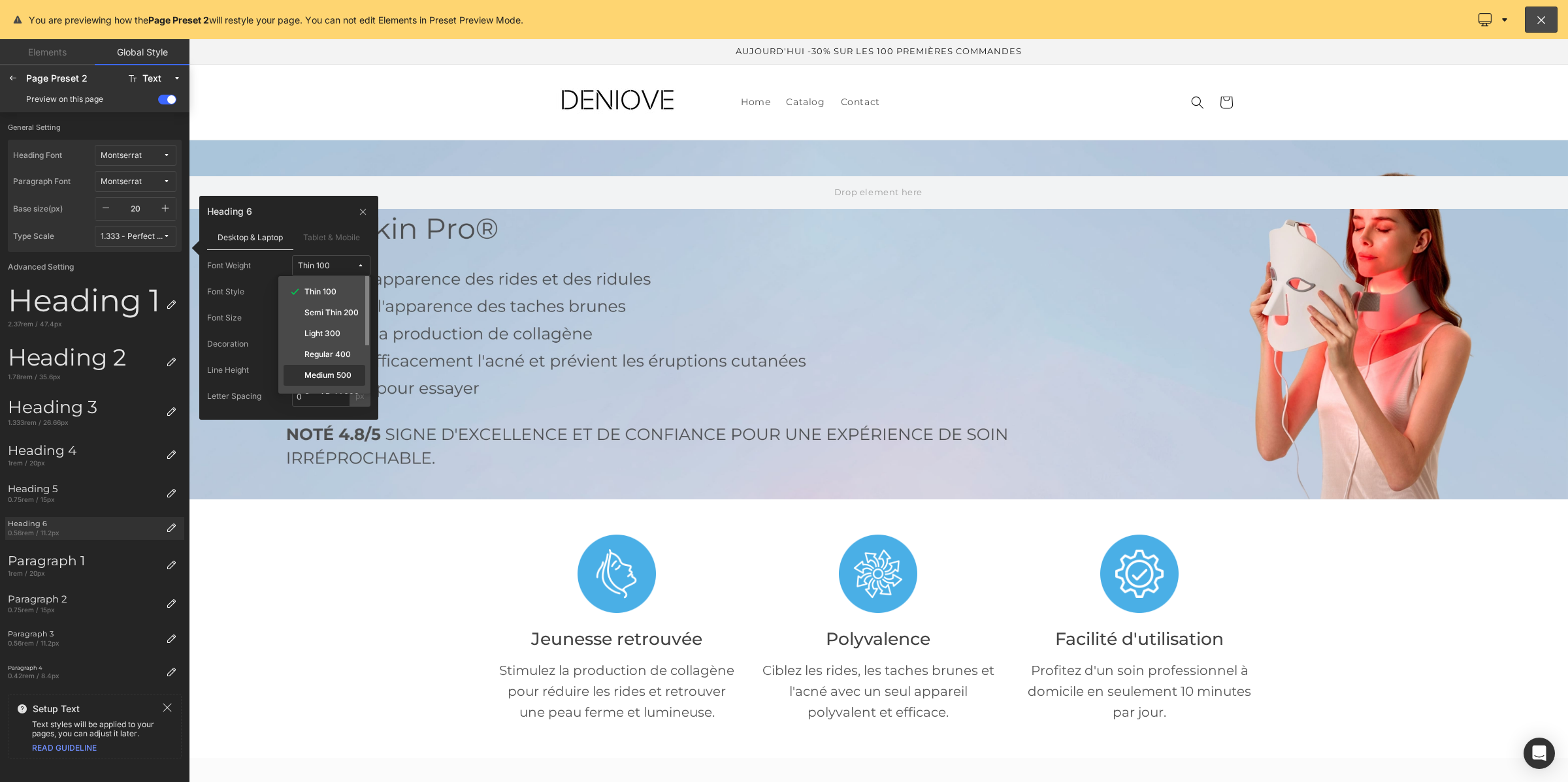
click at [315, 373] on label "Medium 500" at bounding box center [328, 376] width 47 height 9
click at [19, 83] on div at bounding box center [13, 78] width 21 height 21
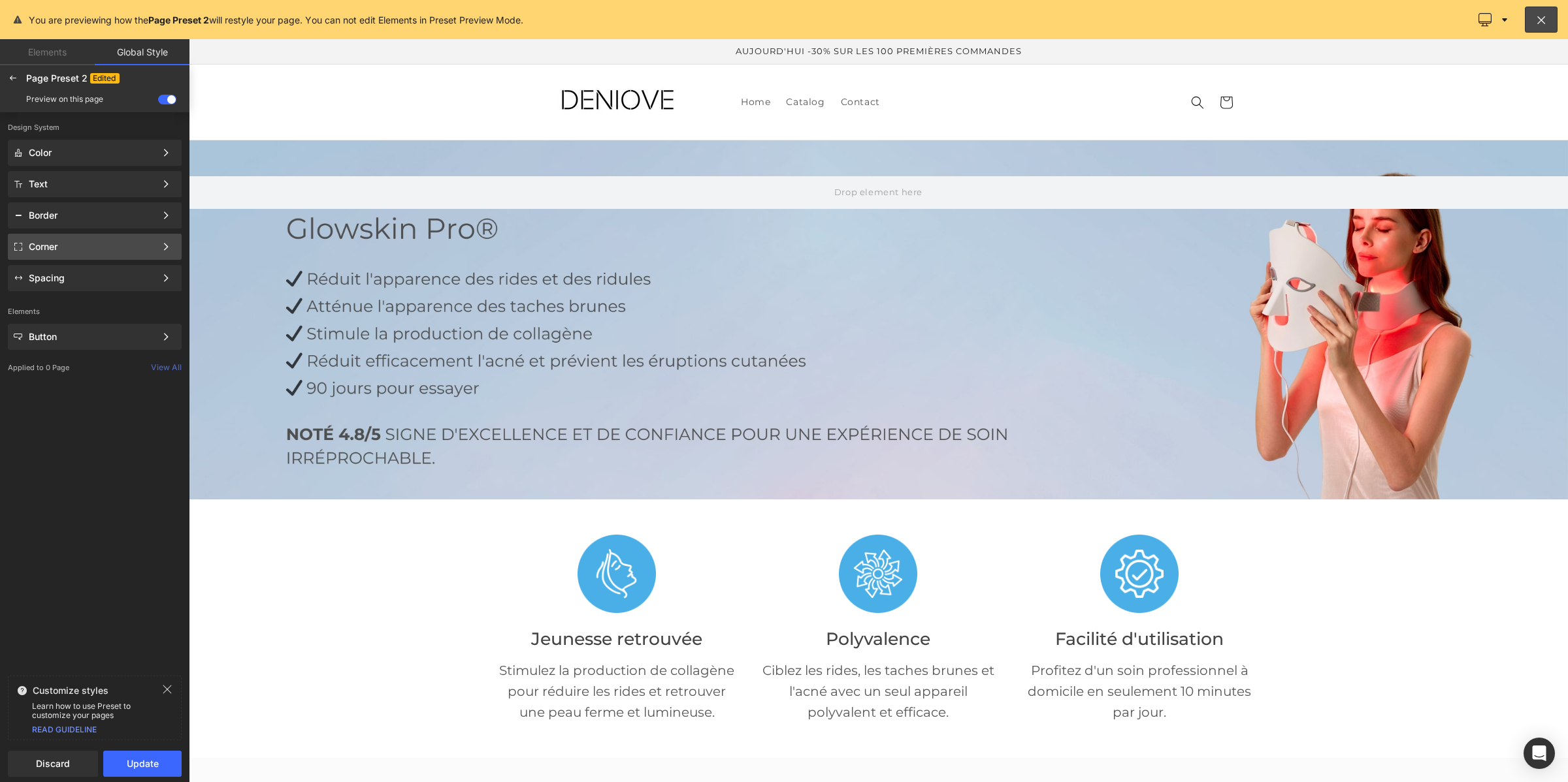
click at [67, 242] on div "Corner" at bounding box center [92, 246] width 127 height 10
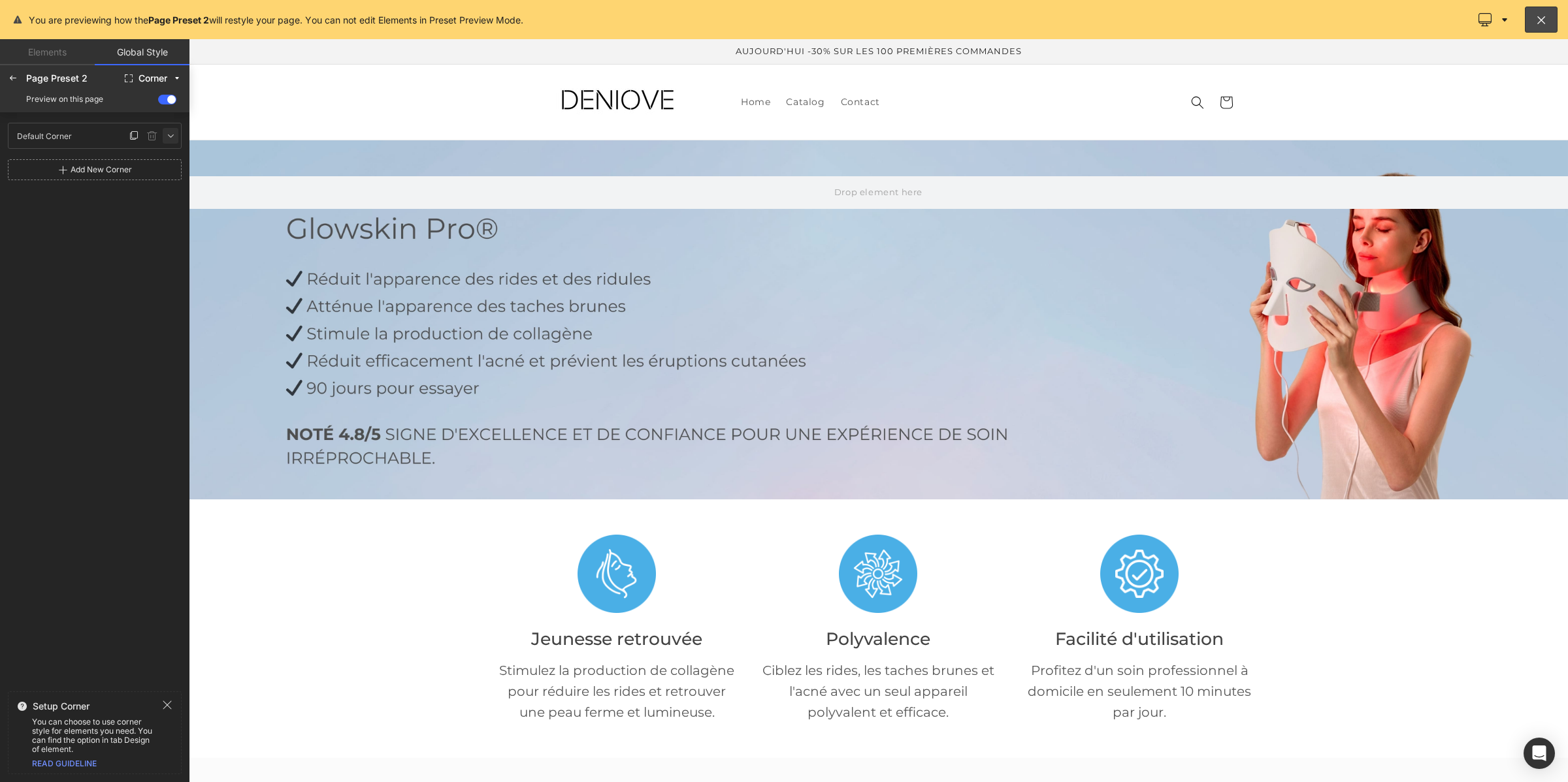
click at [173, 139] on icon at bounding box center [170, 135] width 10 height 10
click at [34, 186] on input "0" at bounding box center [33, 181] width 39 height 21
type input "1"
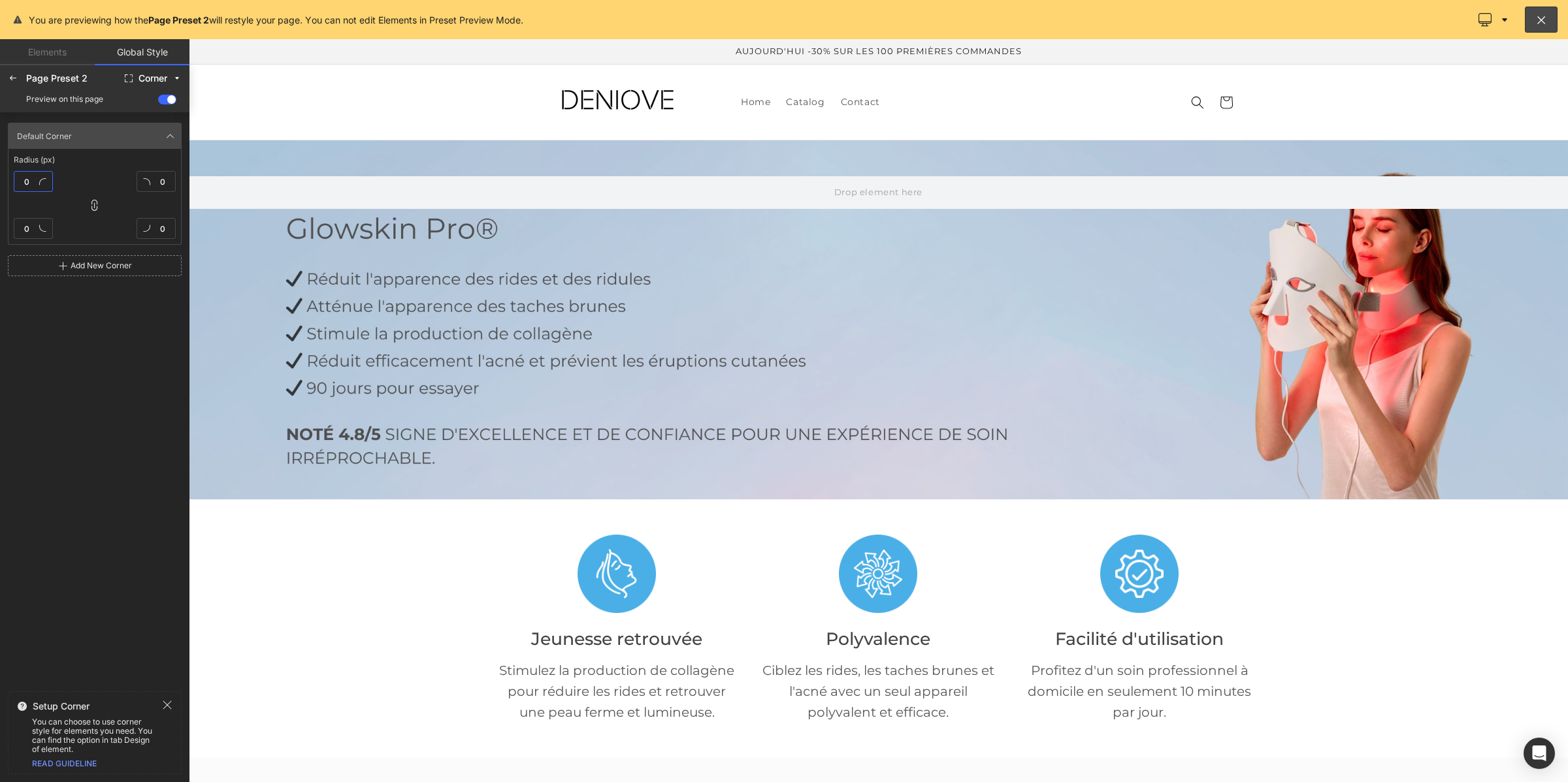
type input "1"
type input "10"
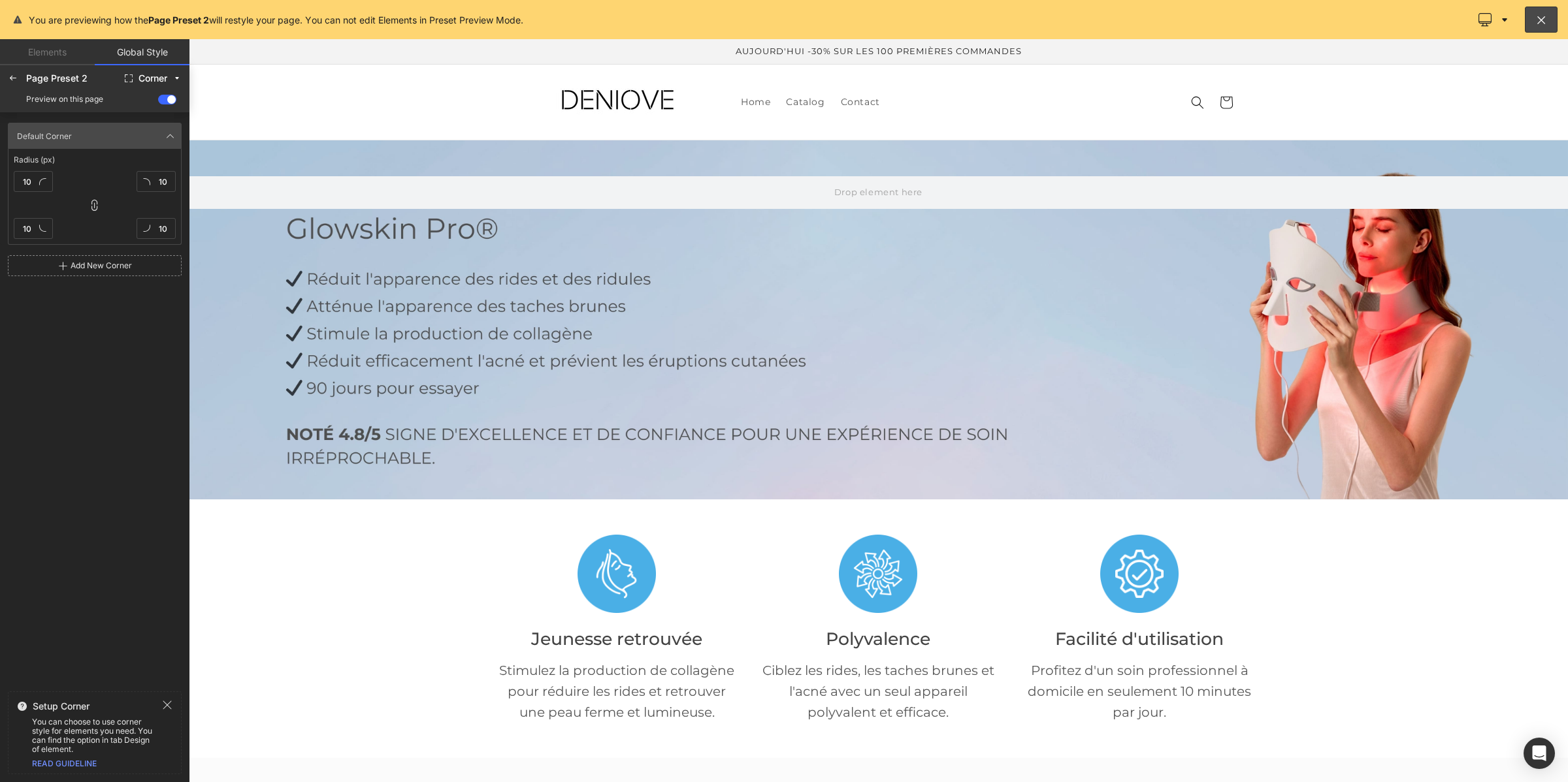
click at [74, 347] on div "Default Corner Default Corner Radius (px) 10 10 10 10 Add New Corner" at bounding box center [94, 399] width 190 height 574
click at [8, 81] on icon at bounding box center [12, 78] width 10 height 10
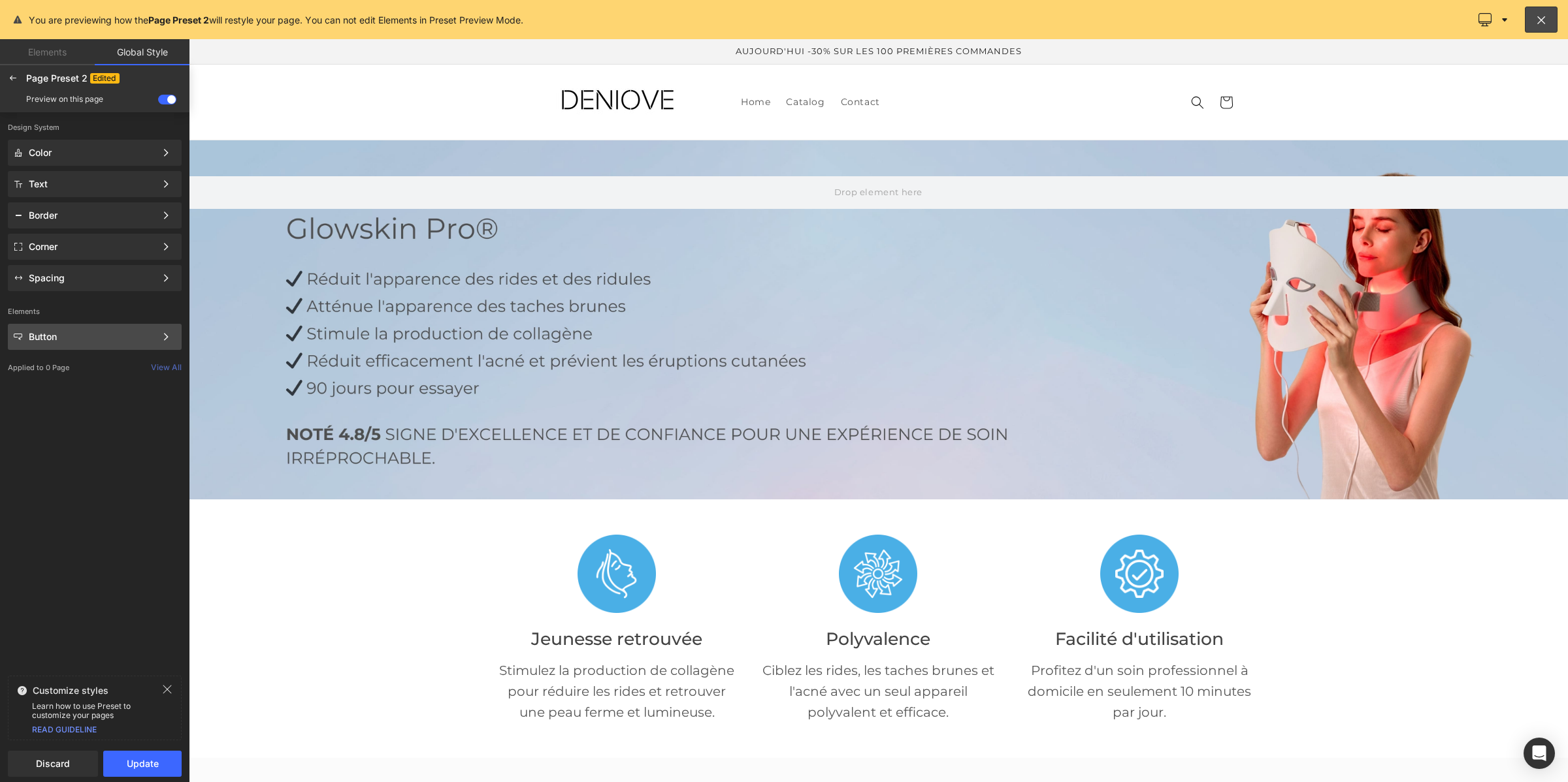
click at [68, 333] on div "Button" at bounding box center [92, 337] width 127 height 10
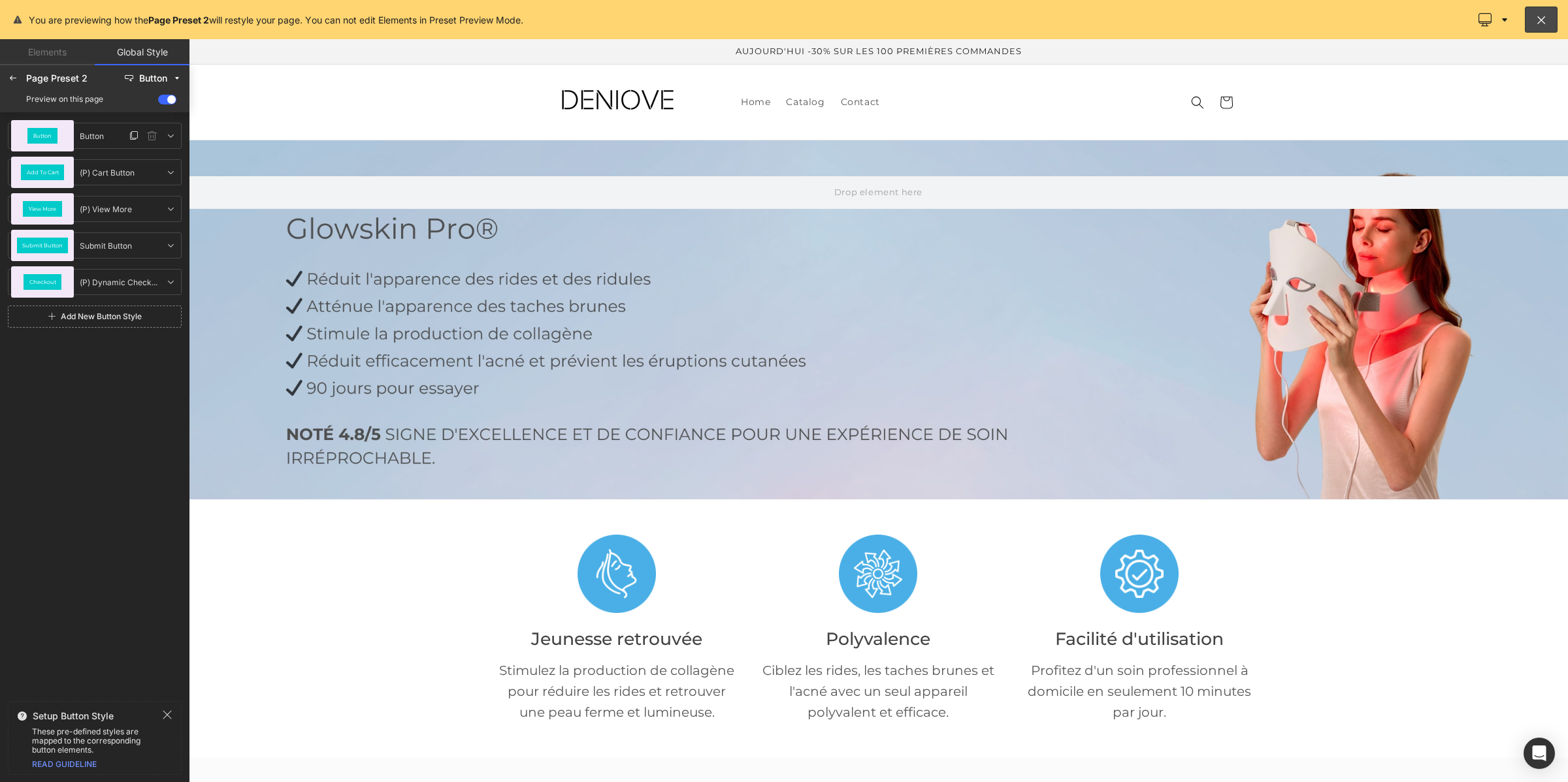
click at [53, 139] on div "Button" at bounding box center [43, 135] width 30 height 16
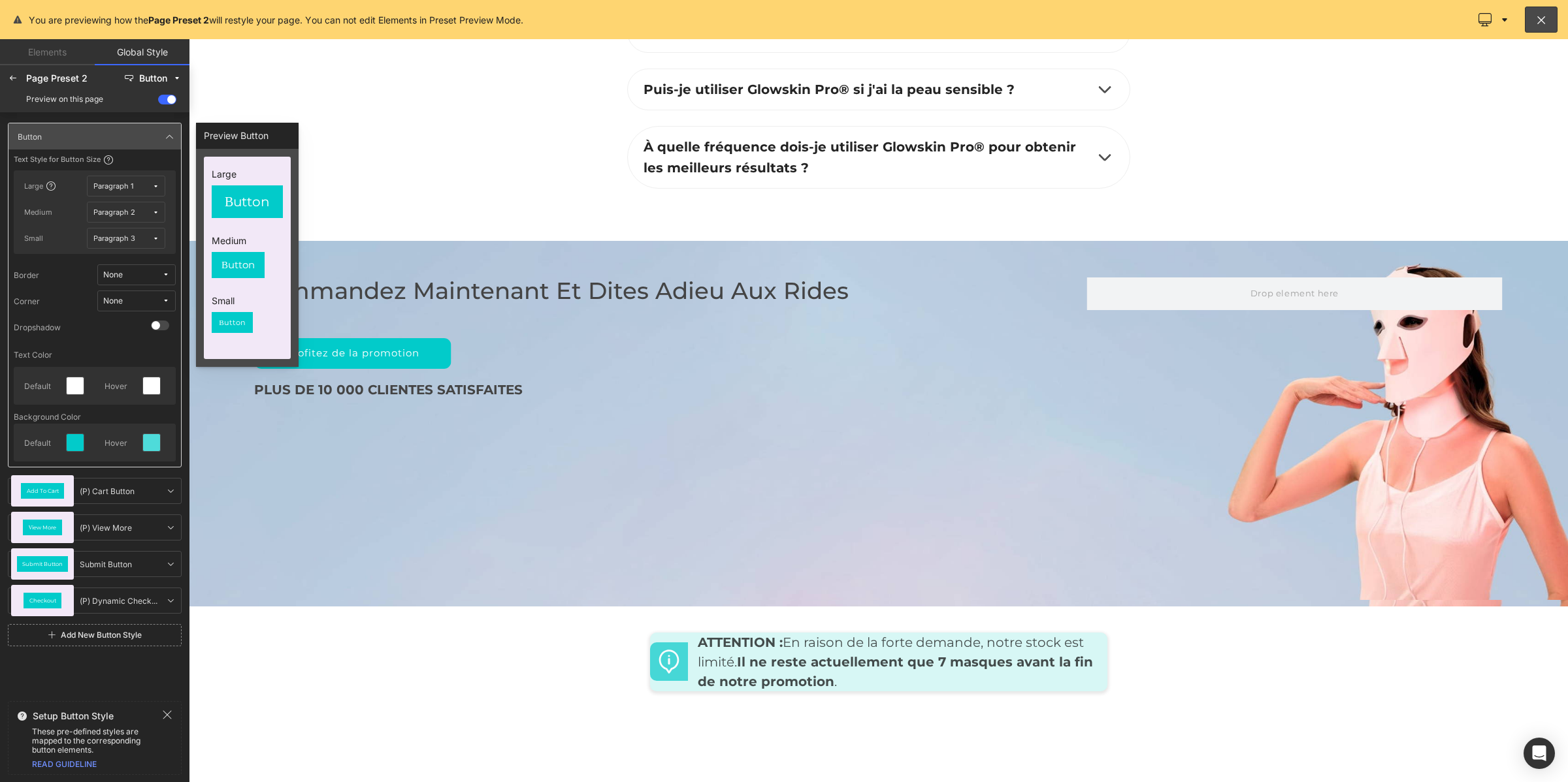
scroll to position [5624, 0]
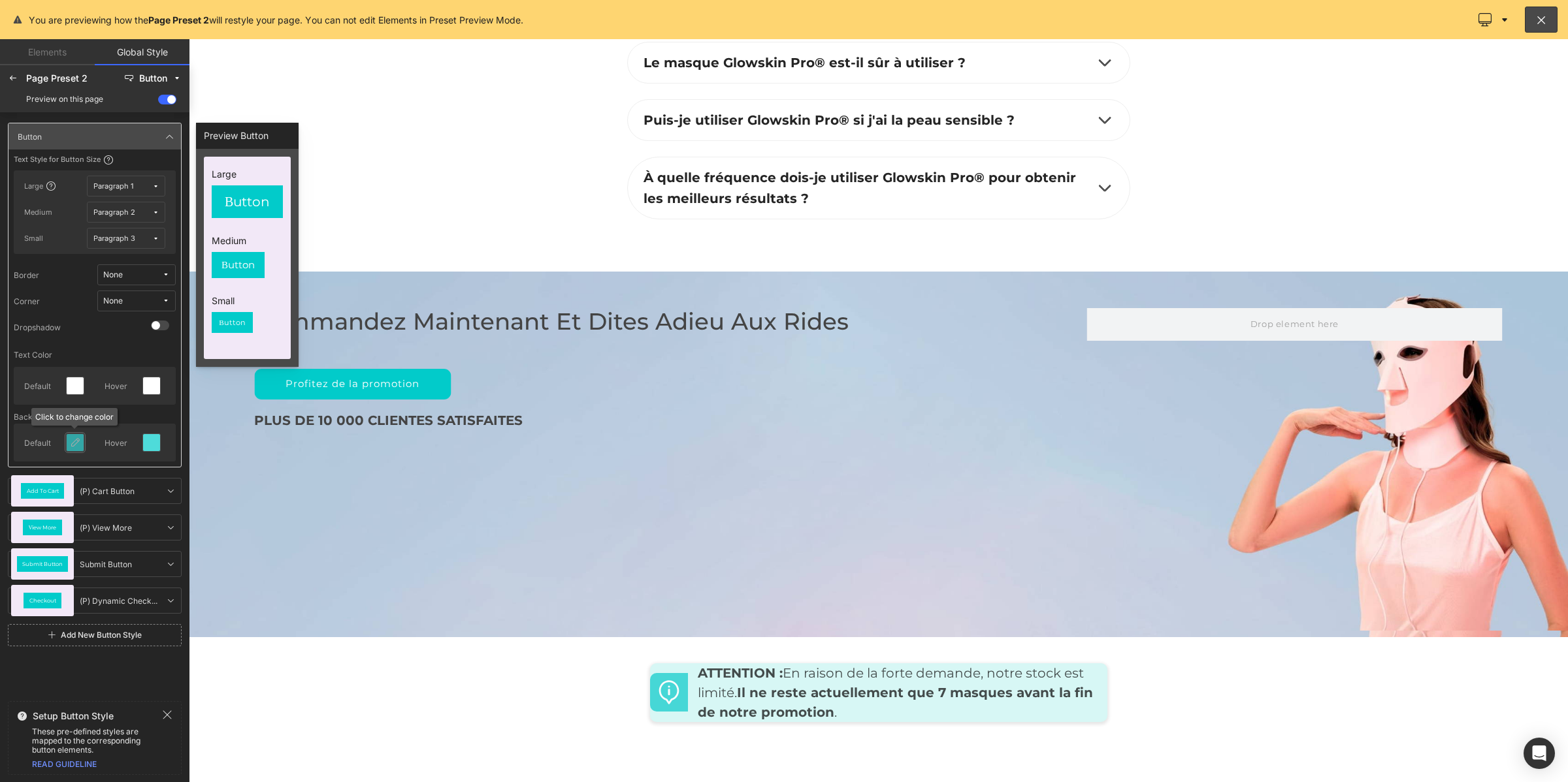
click at [74, 439] on icon at bounding box center [75, 442] width 10 height 10
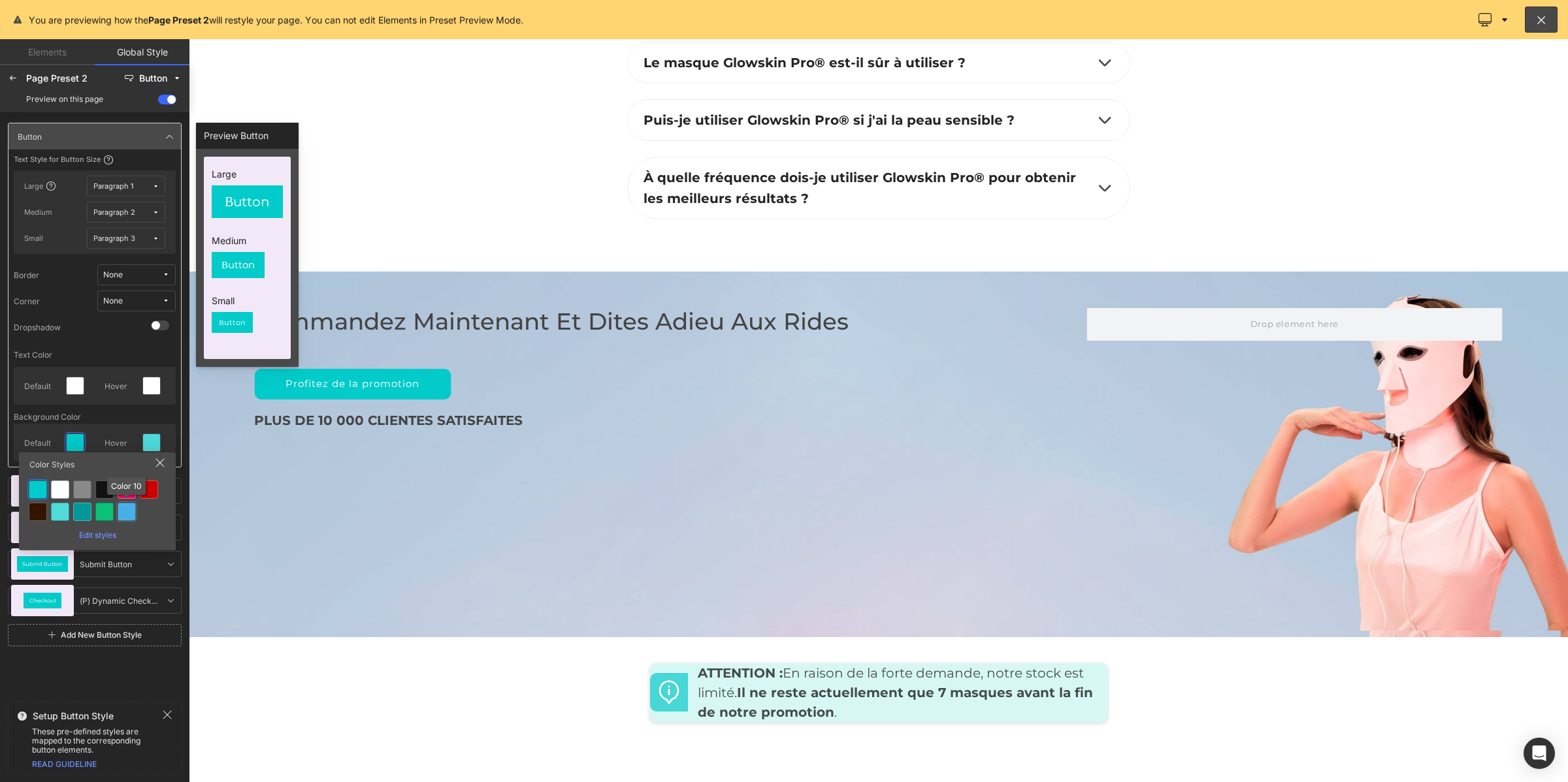
click at [119, 514] on div at bounding box center [127, 512] width 19 height 19
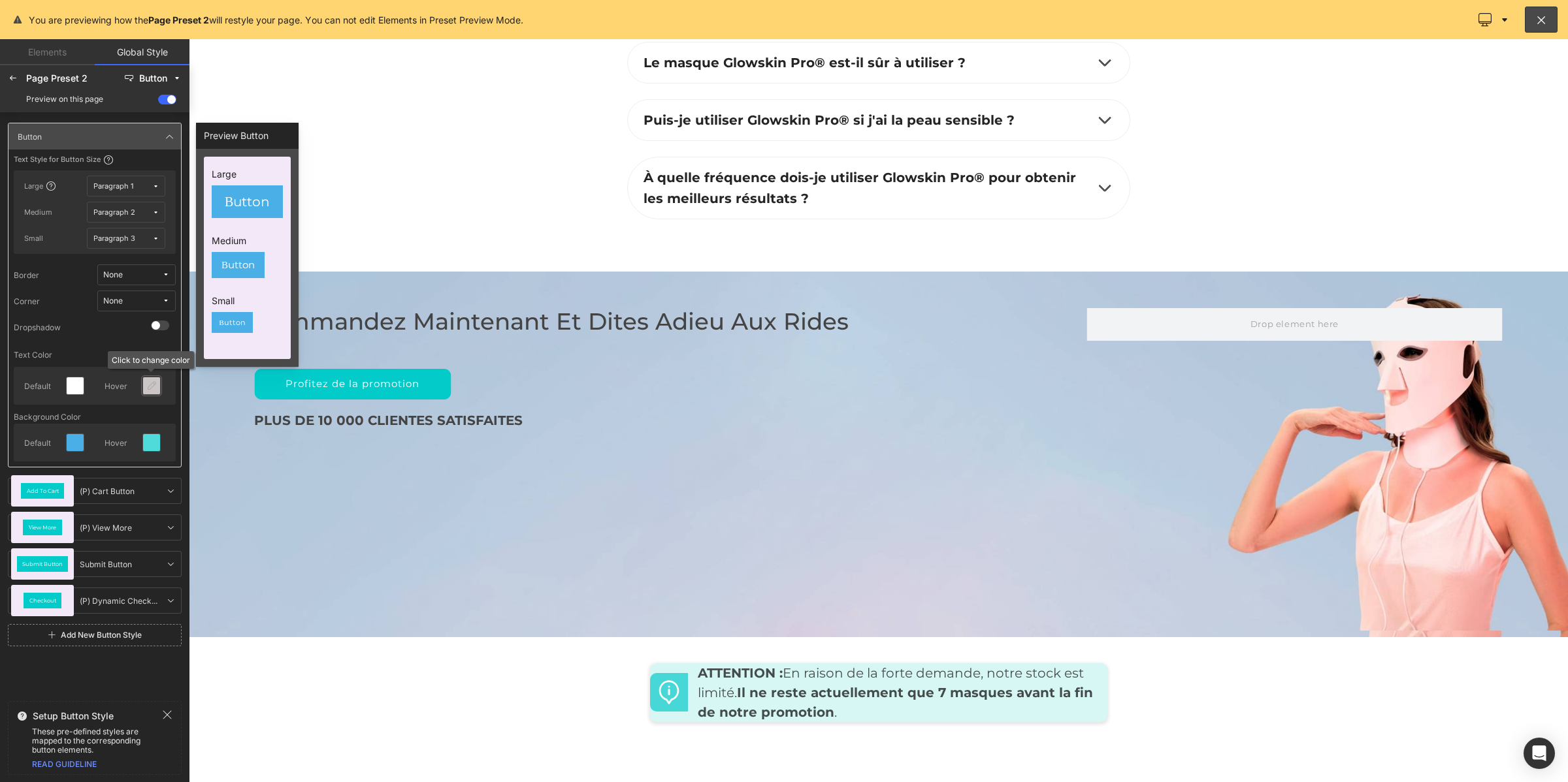
click at [143, 389] on div at bounding box center [152, 386] width 17 height 17
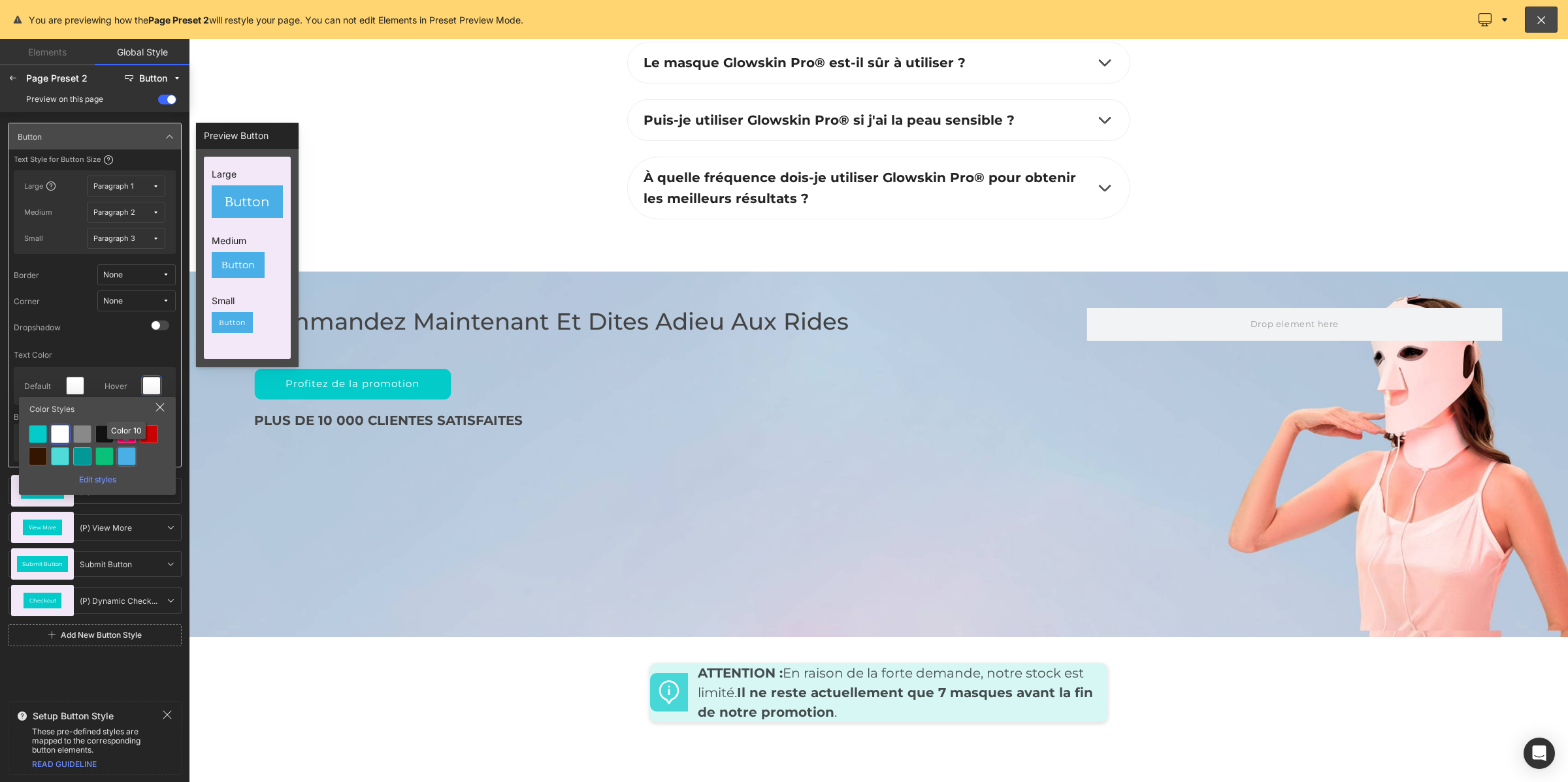
click at [129, 457] on div at bounding box center [127, 456] width 19 height 19
click at [143, 445] on div at bounding box center [152, 442] width 17 height 17
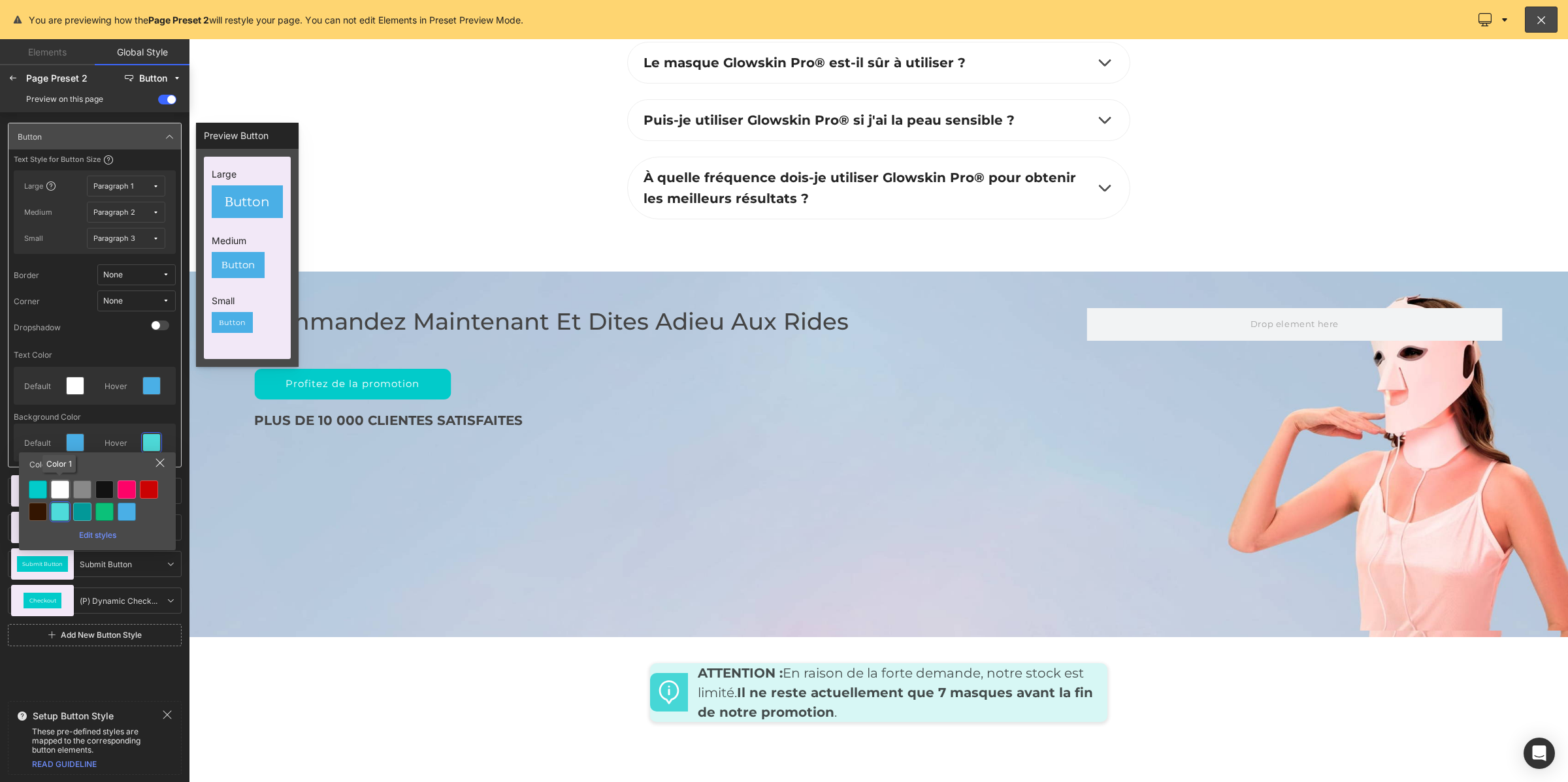
click at [61, 485] on div at bounding box center [60, 490] width 19 height 19
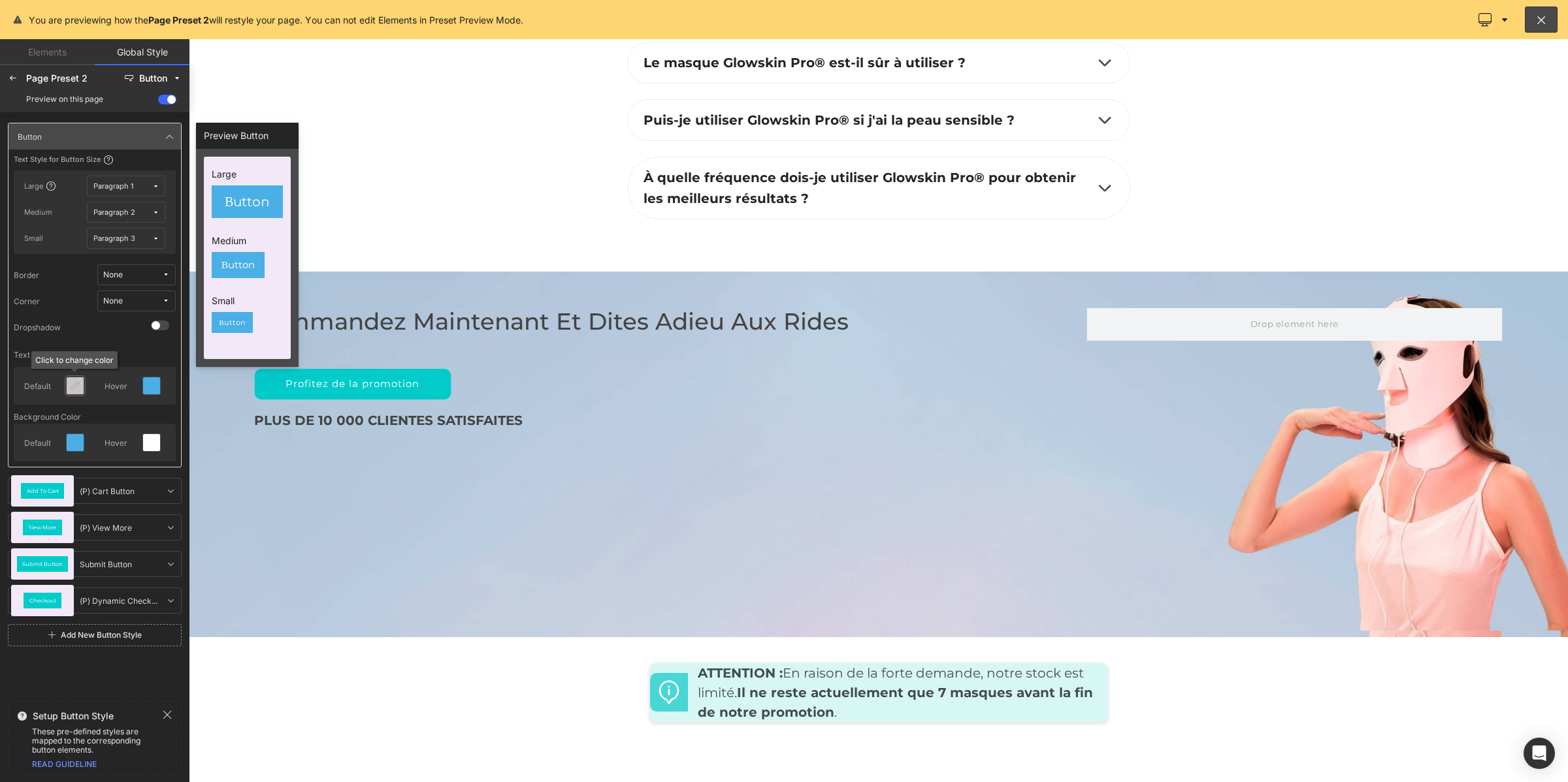
click at [72, 390] on icon at bounding box center [75, 385] width 10 height 10
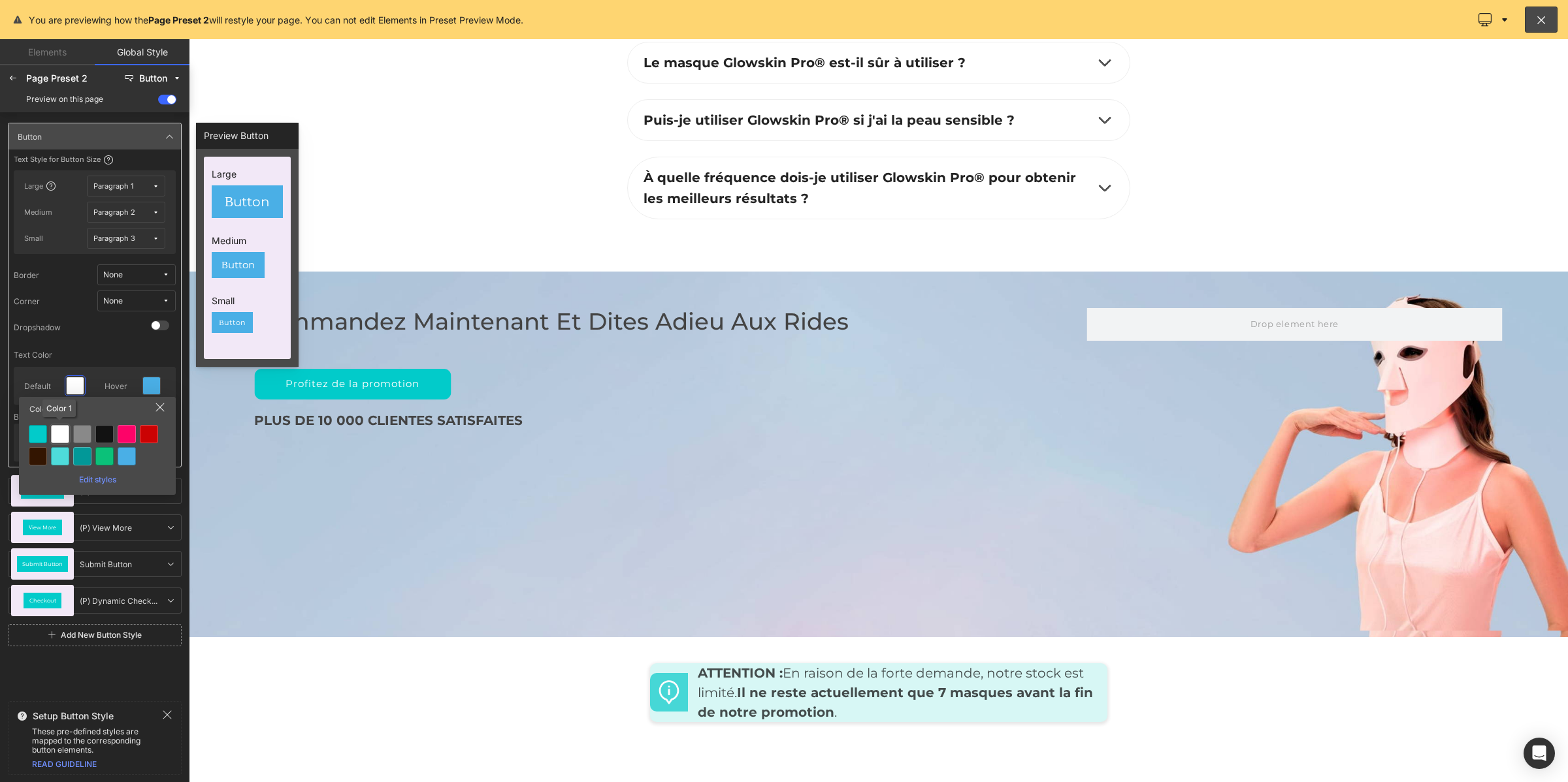
click at [56, 440] on div at bounding box center [60, 434] width 19 height 19
click at [110, 301] on div "None" at bounding box center [113, 301] width 19 height 10
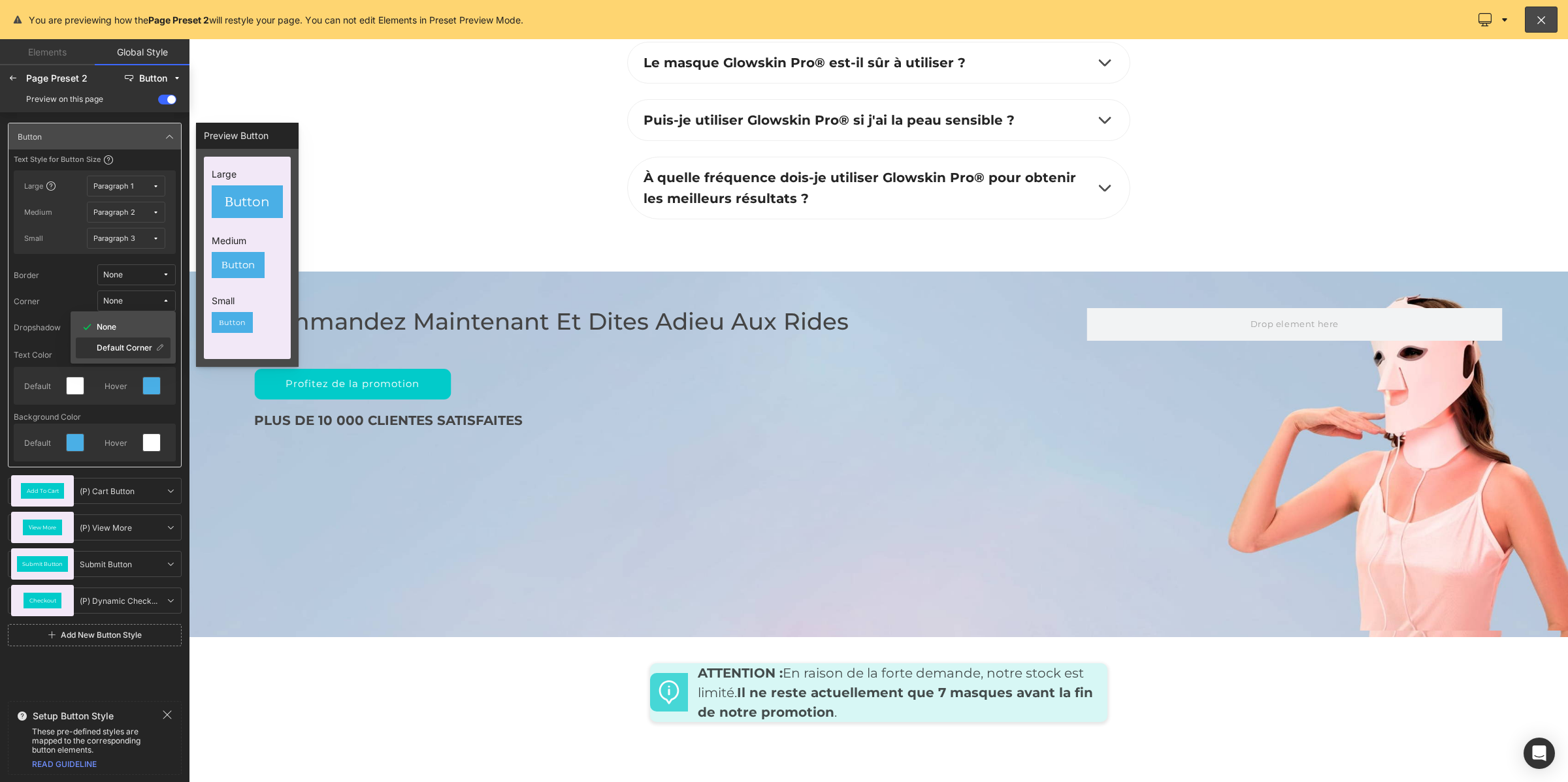
click at [128, 346] on label "Default Corner" at bounding box center [124, 348] width 56 height 9
click at [56, 489] on span "Add To Cart" at bounding box center [43, 491] width 32 height 6
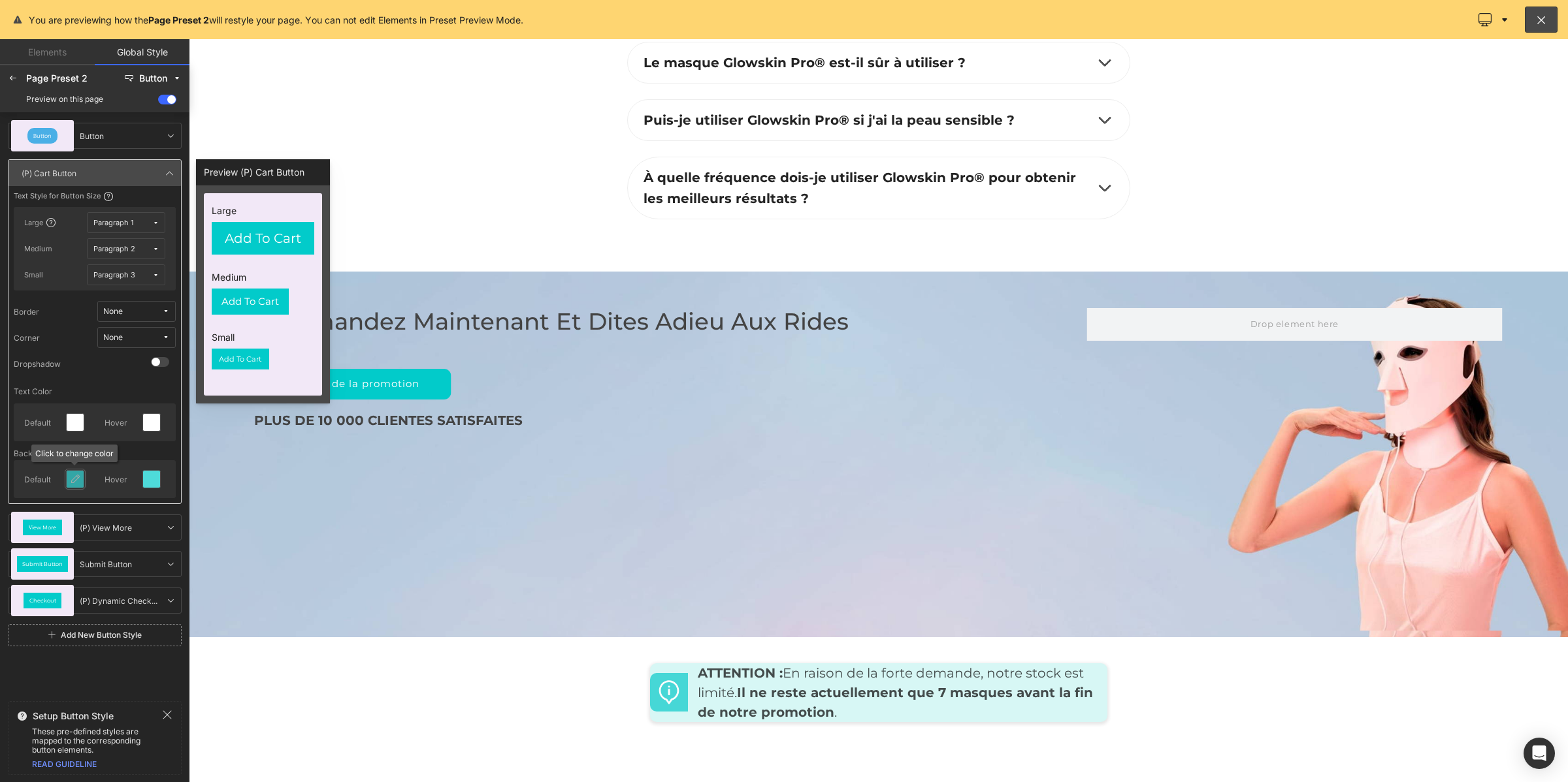
click at [77, 480] on icon at bounding box center [75, 478] width 10 height 10
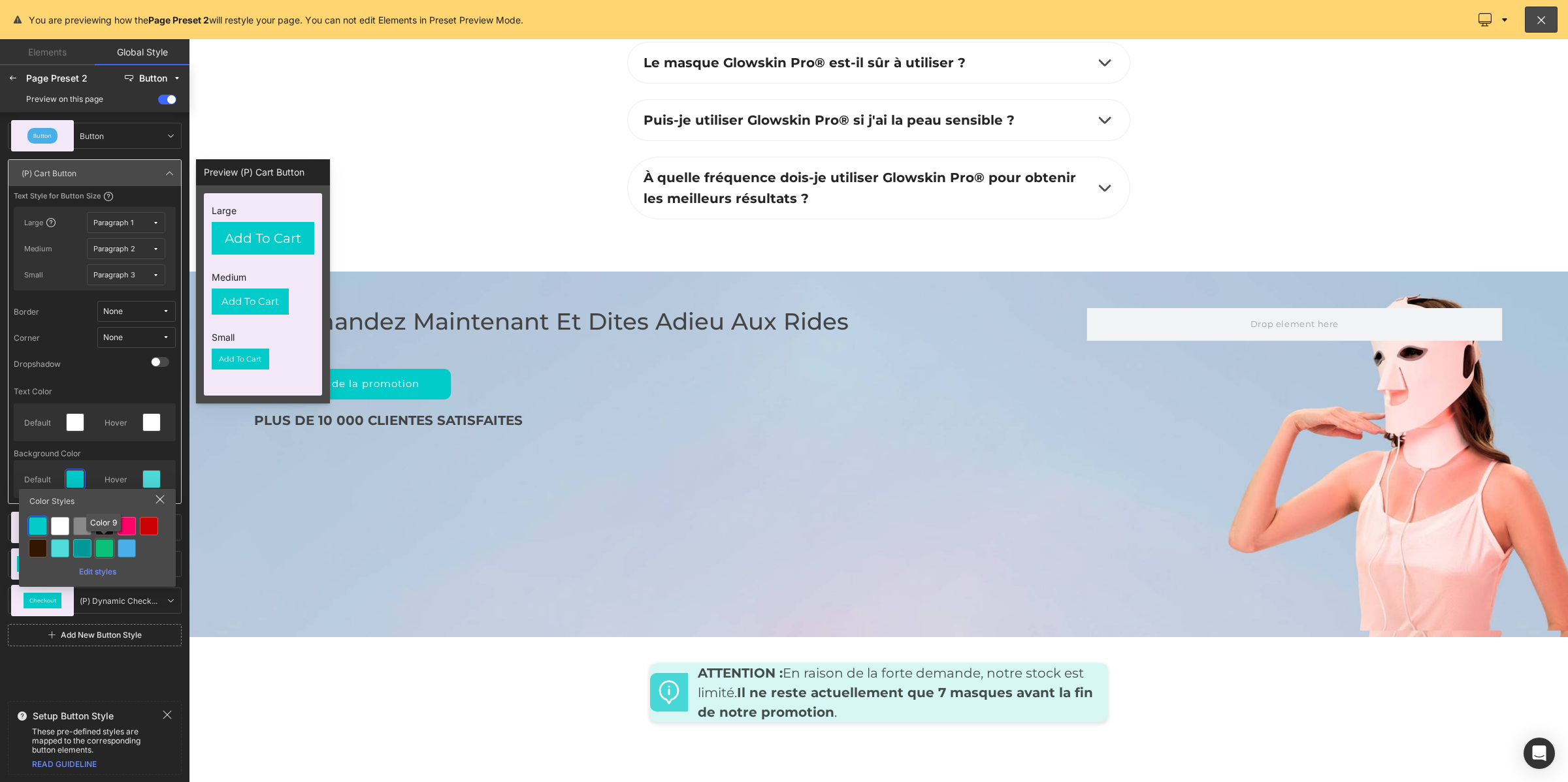
click at [106, 547] on div at bounding box center [105, 549] width 19 height 19
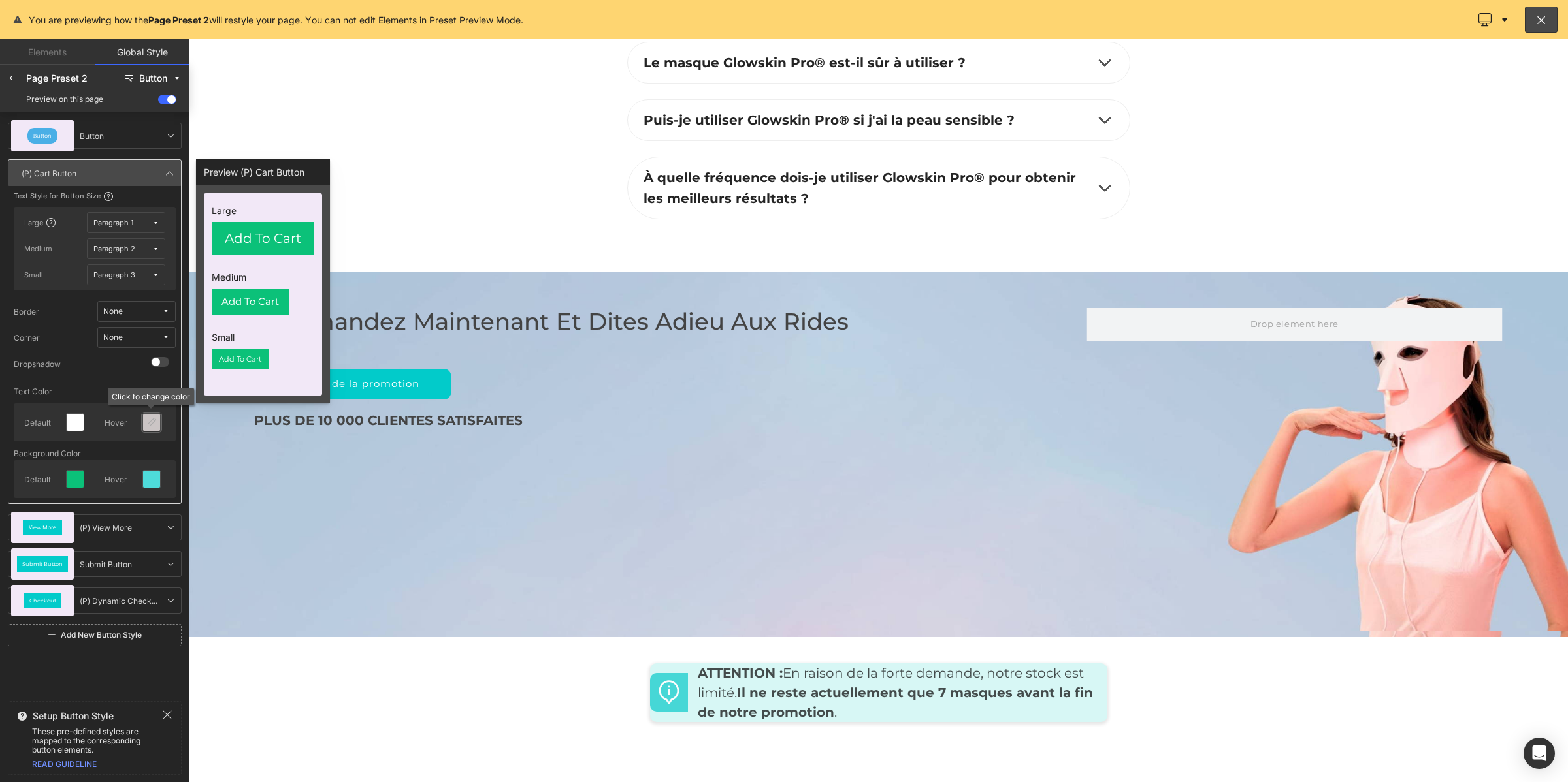
click at [145, 429] on div at bounding box center [152, 422] width 17 height 17
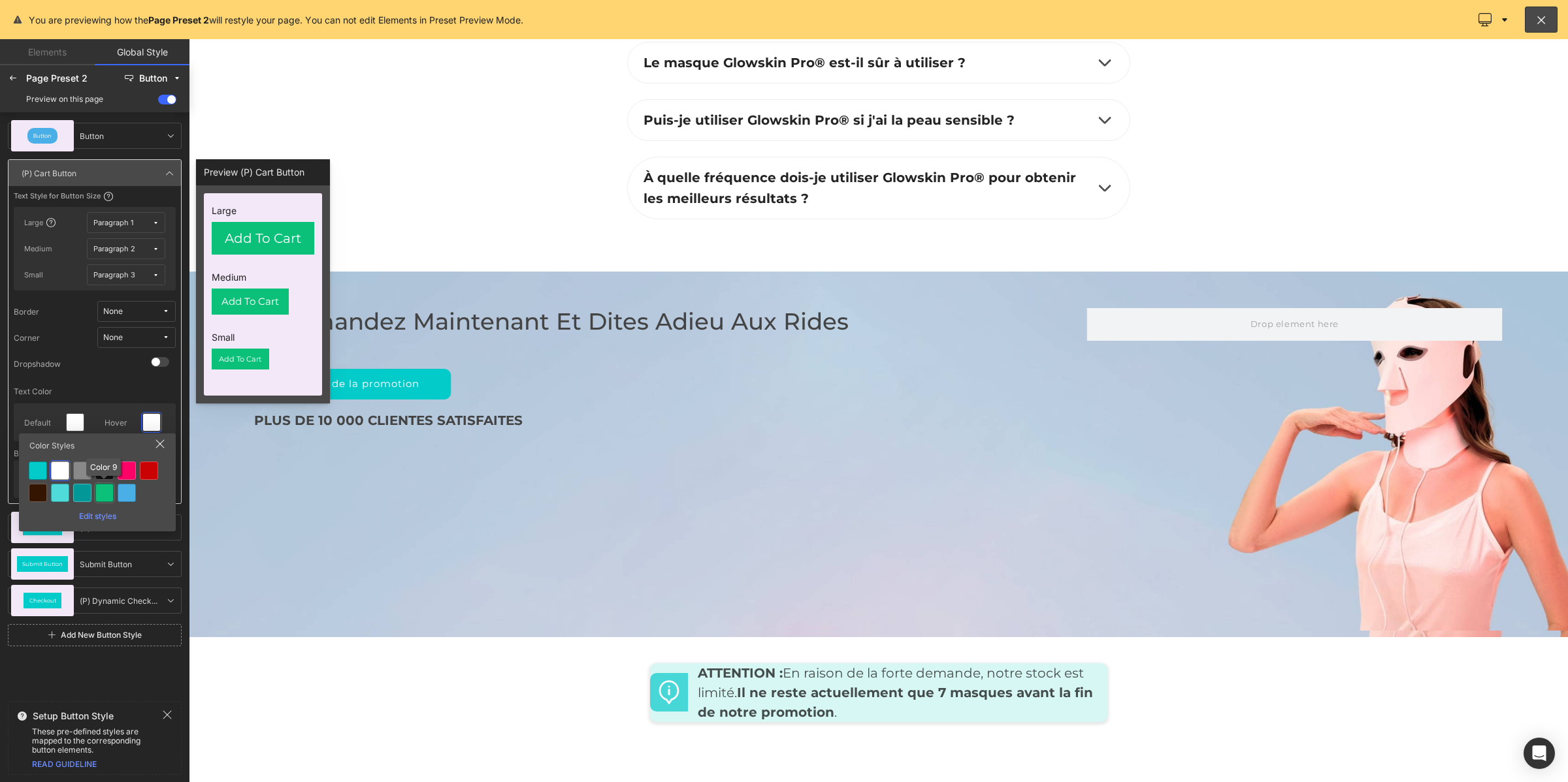
click at [100, 494] on div at bounding box center [105, 493] width 19 height 19
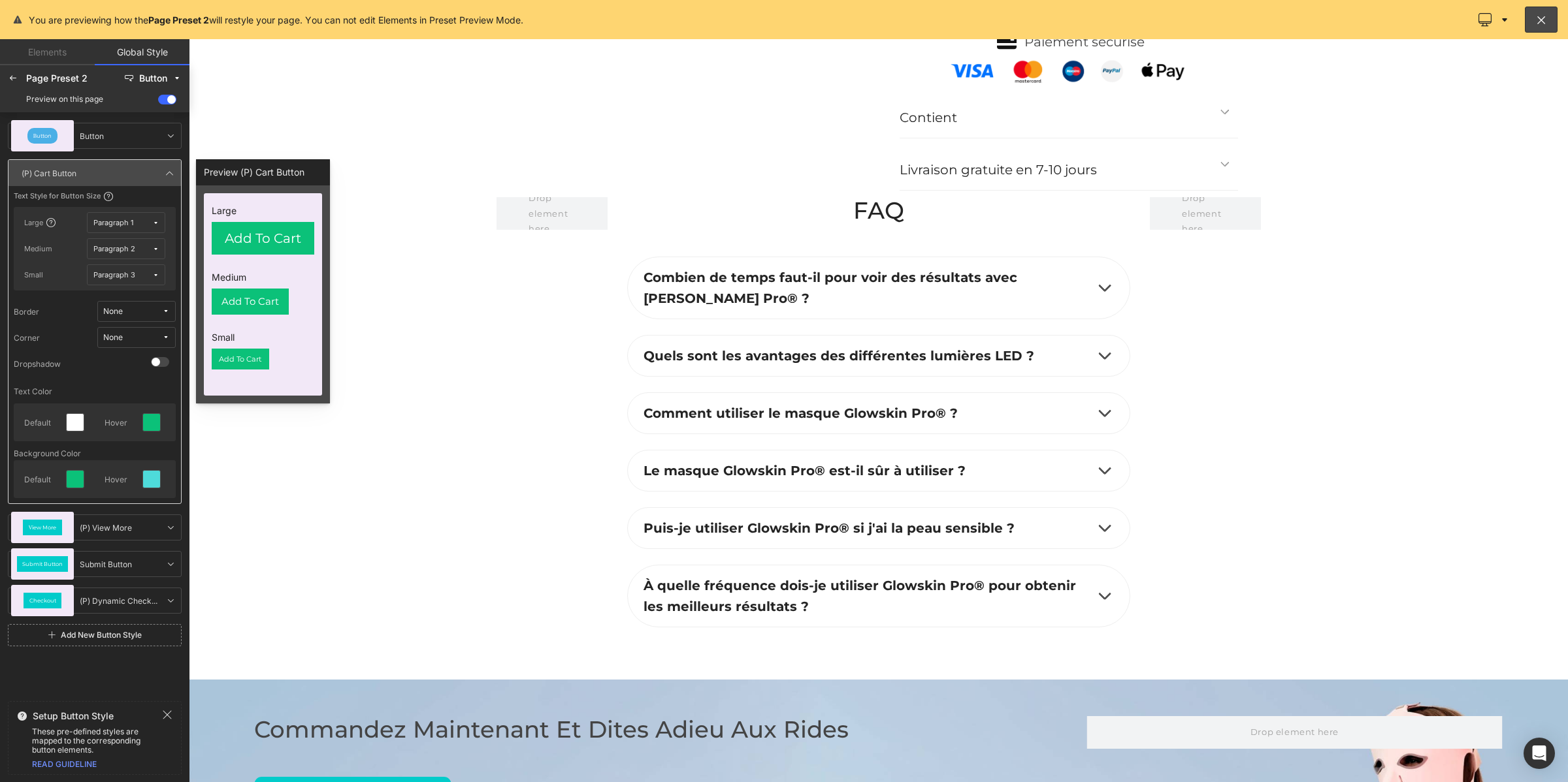
scroll to position [5053, 0]
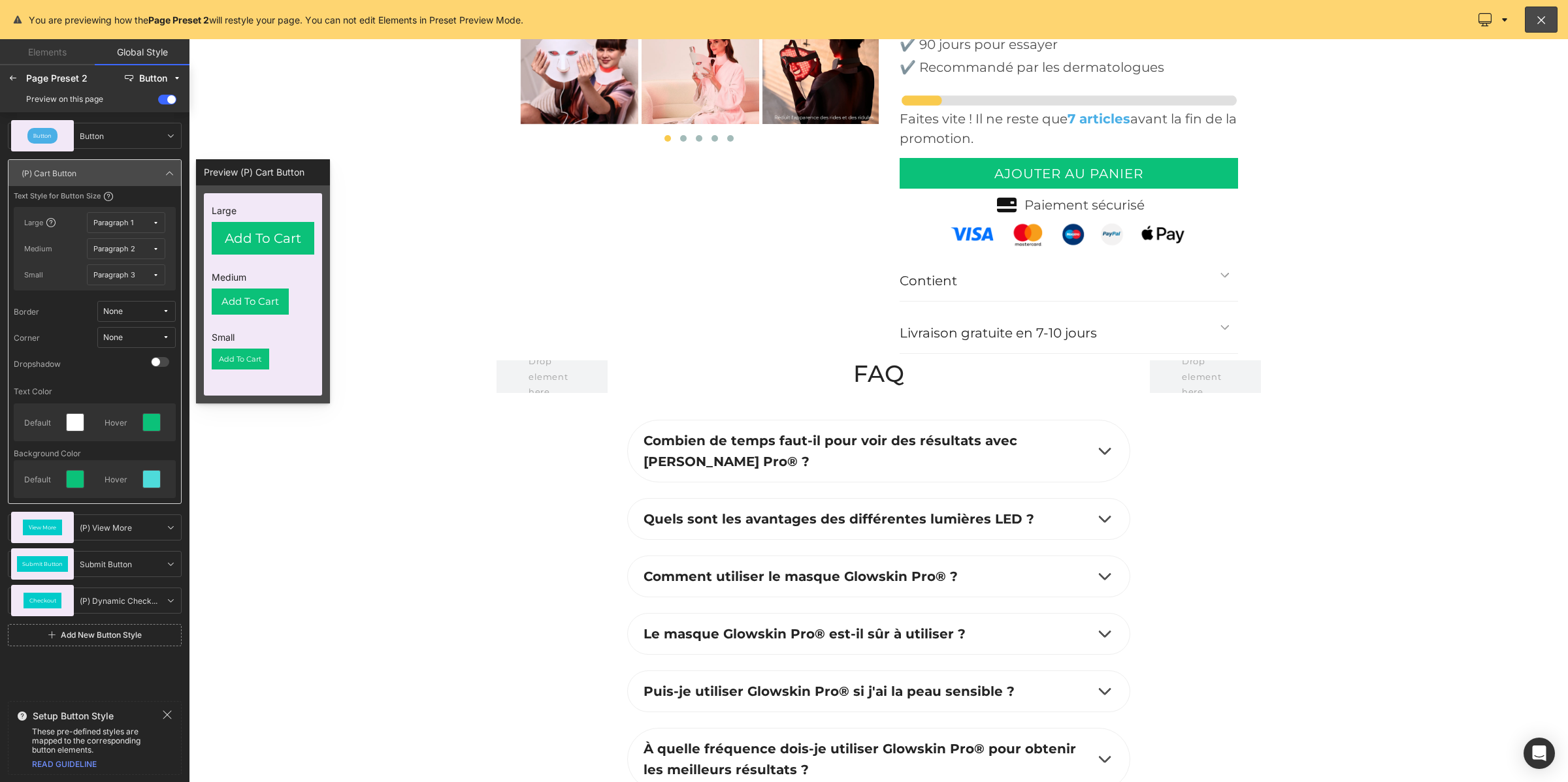
click at [155, 339] on span "None" at bounding box center [133, 338] width 59 height 10
click at [130, 380] on label "Default Corner" at bounding box center [124, 385] width 56 height 9
click at [156, 478] on icon at bounding box center [151, 478] width 10 height 10
click at [57, 524] on div at bounding box center [60, 527] width 19 height 19
click at [49, 136] on span "Button" at bounding box center [43, 136] width 19 height 6
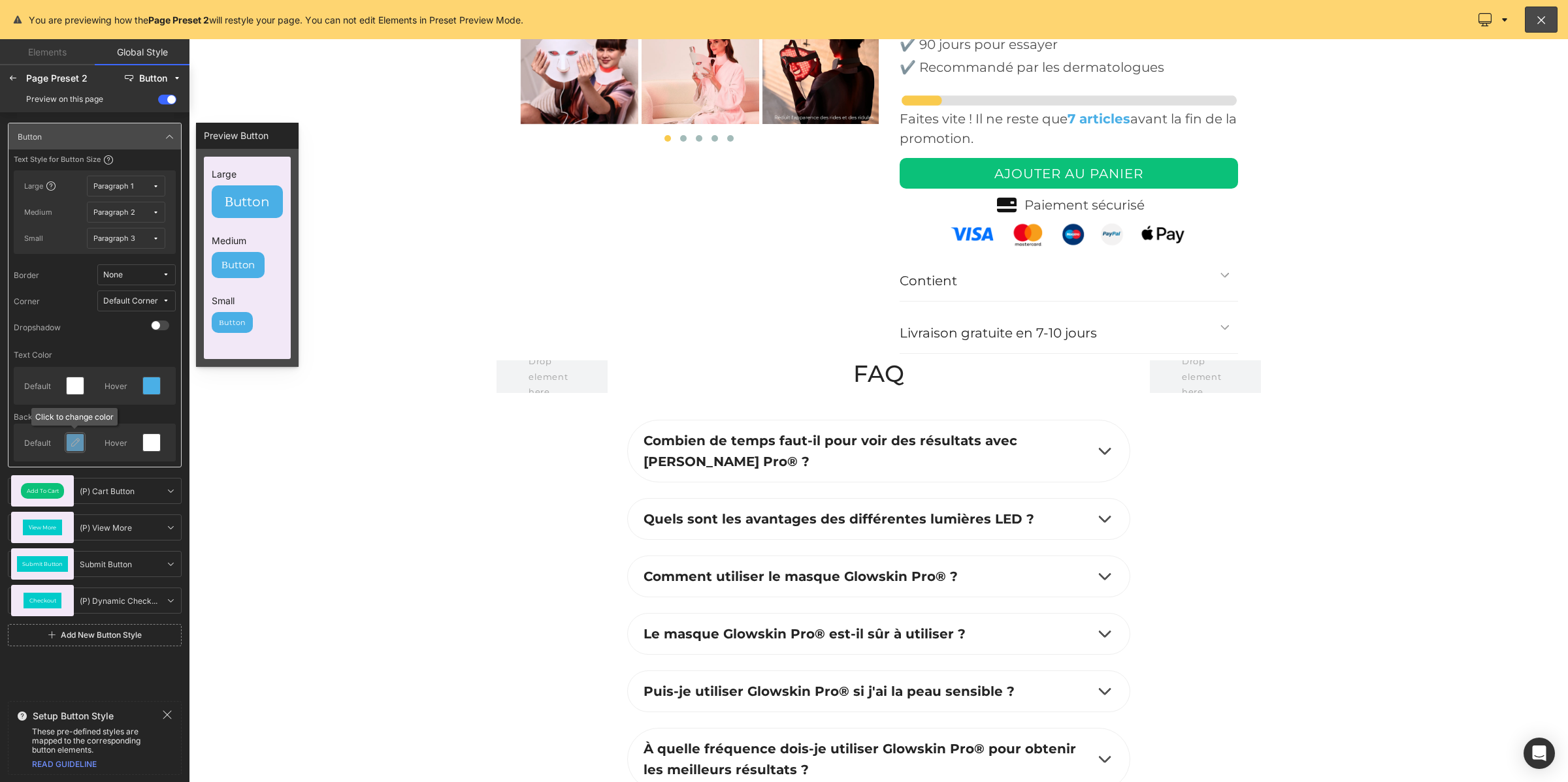
click at [70, 444] on icon at bounding box center [75, 442] width 10 height 10
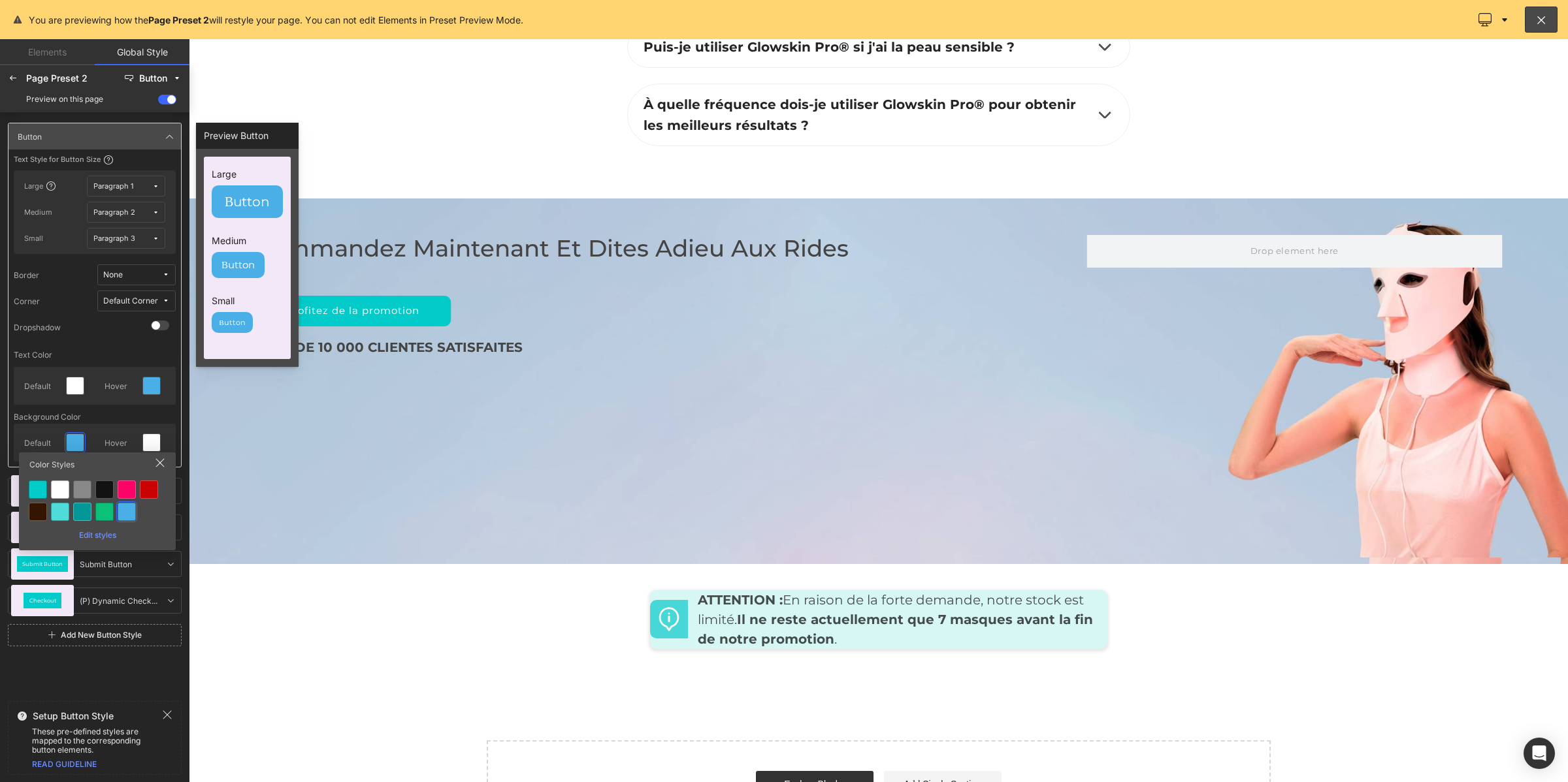
scroll to position [5542, 0]
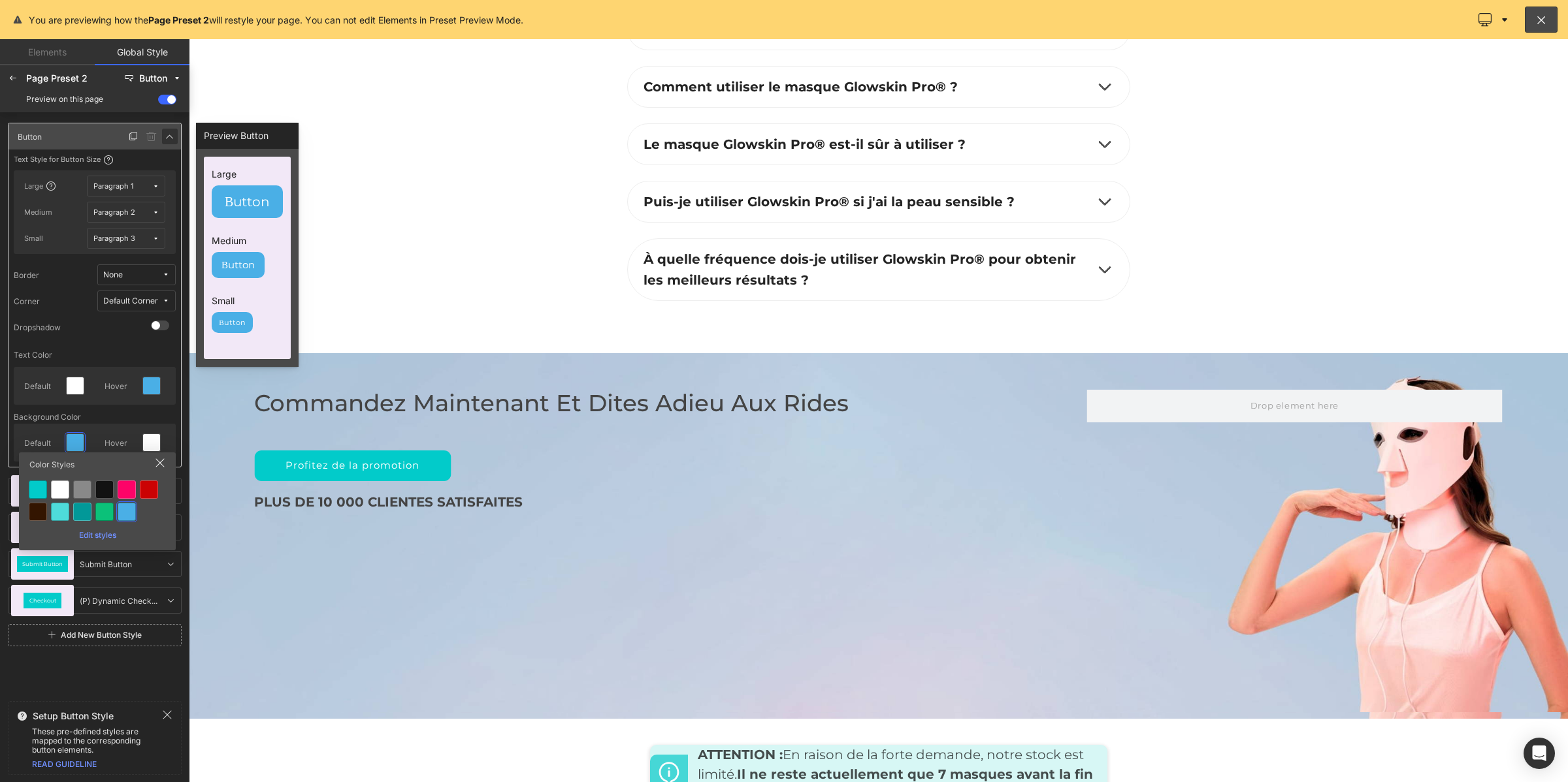
click at [174, 132] on icon at bounding box center [169, 136] width 10 height 10
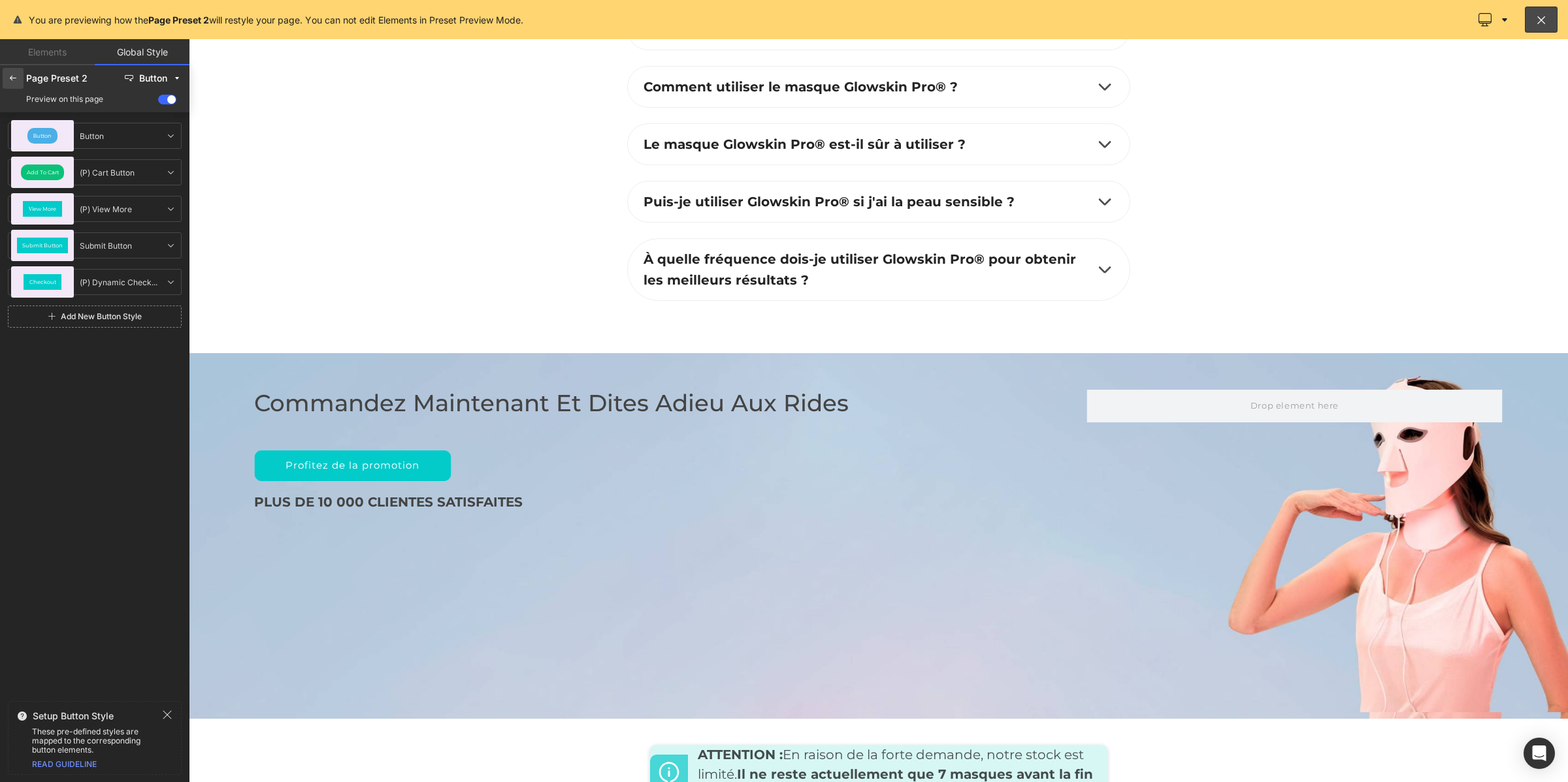
click at [7, 82] on icon at bounding box center [12, 78] width 10 height 10
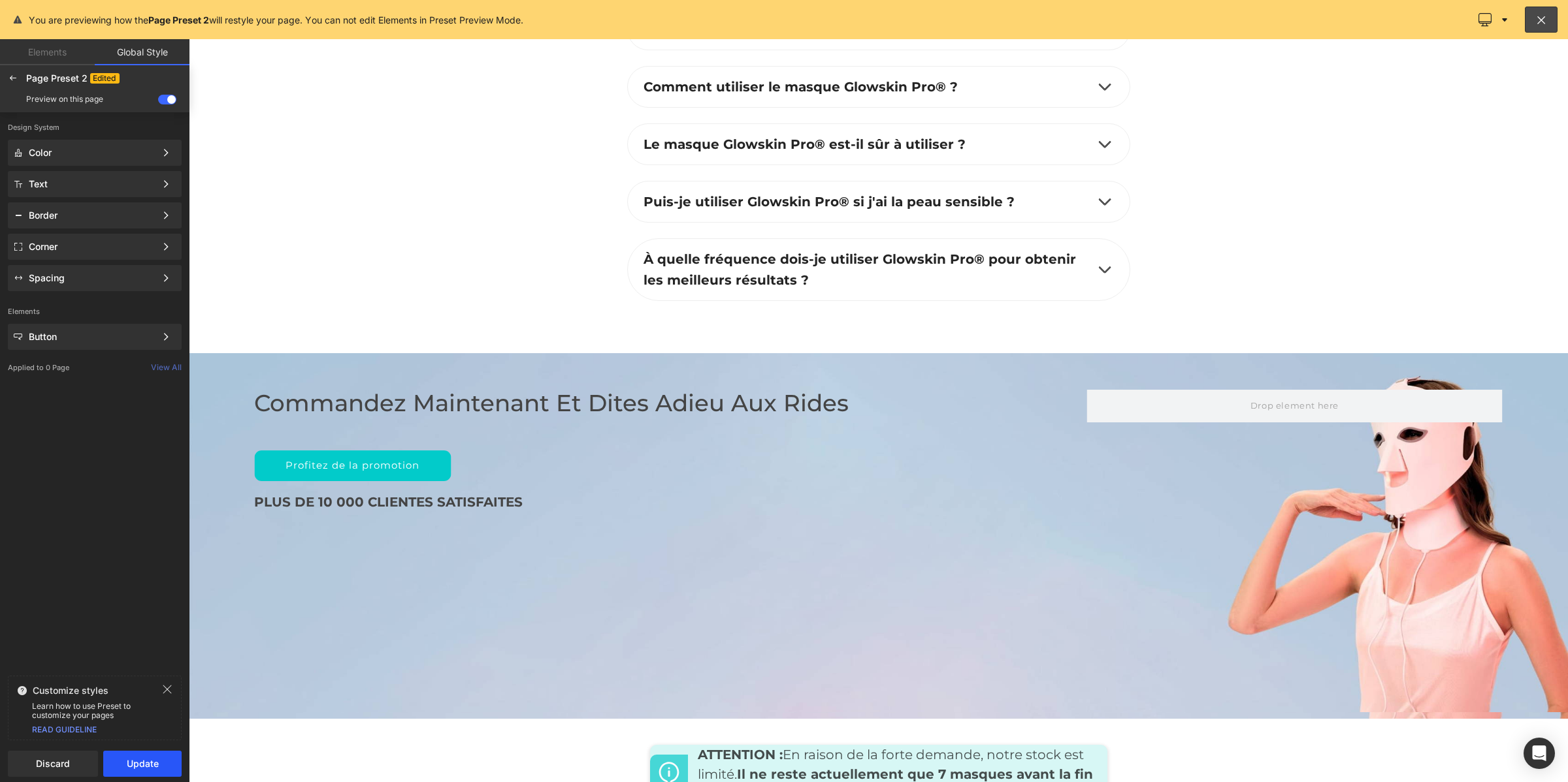
click at [119, 762] on button "Update" at bounding box center [143, 764] width 79 height 26
click at [94, 769] on button "Apply to current page" at bounding box center [94, 764] width 174 height 26
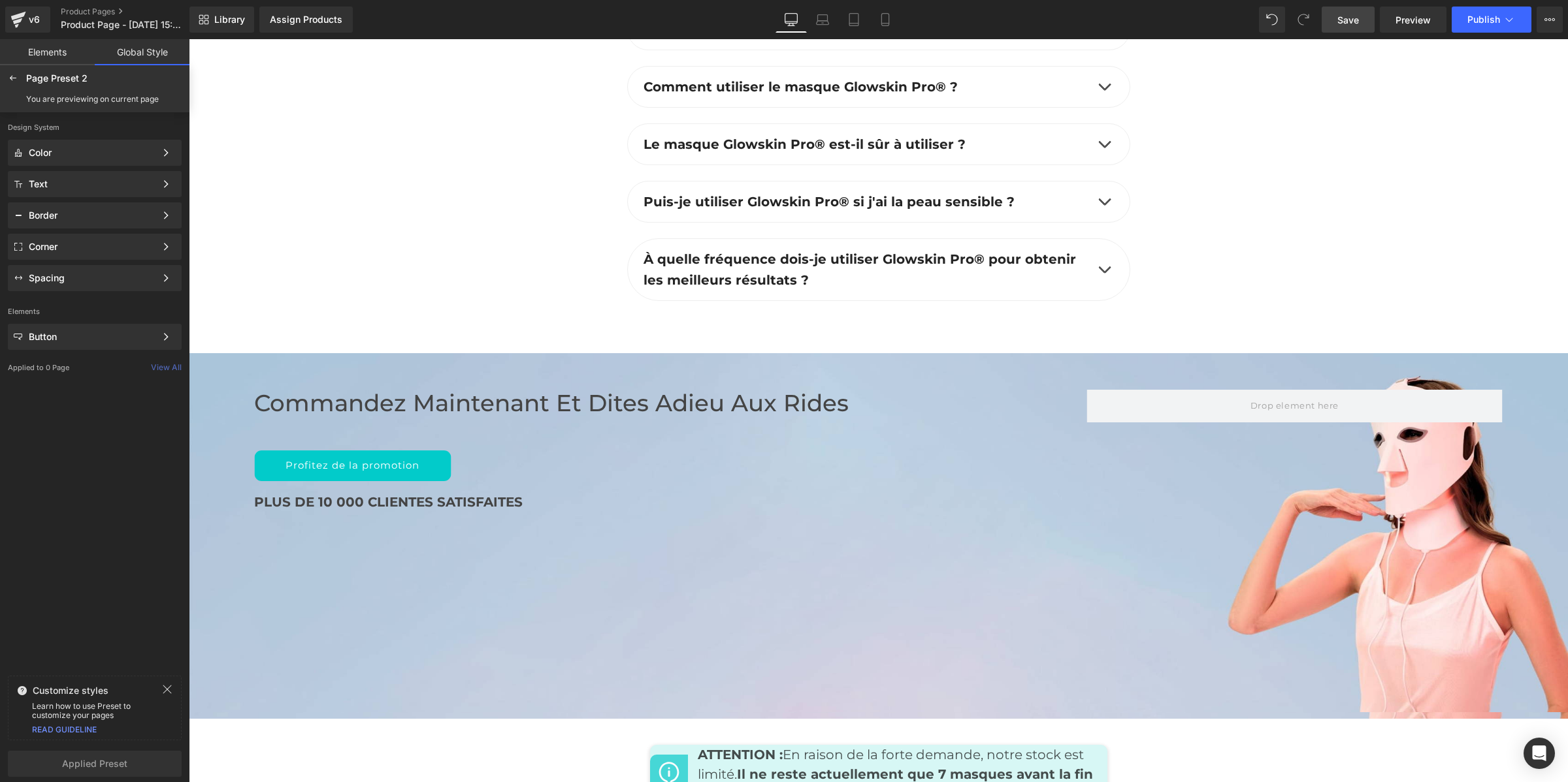
click at [1348, 27] on link "Save" at bounding box center [1348, 19] width 53 height 26
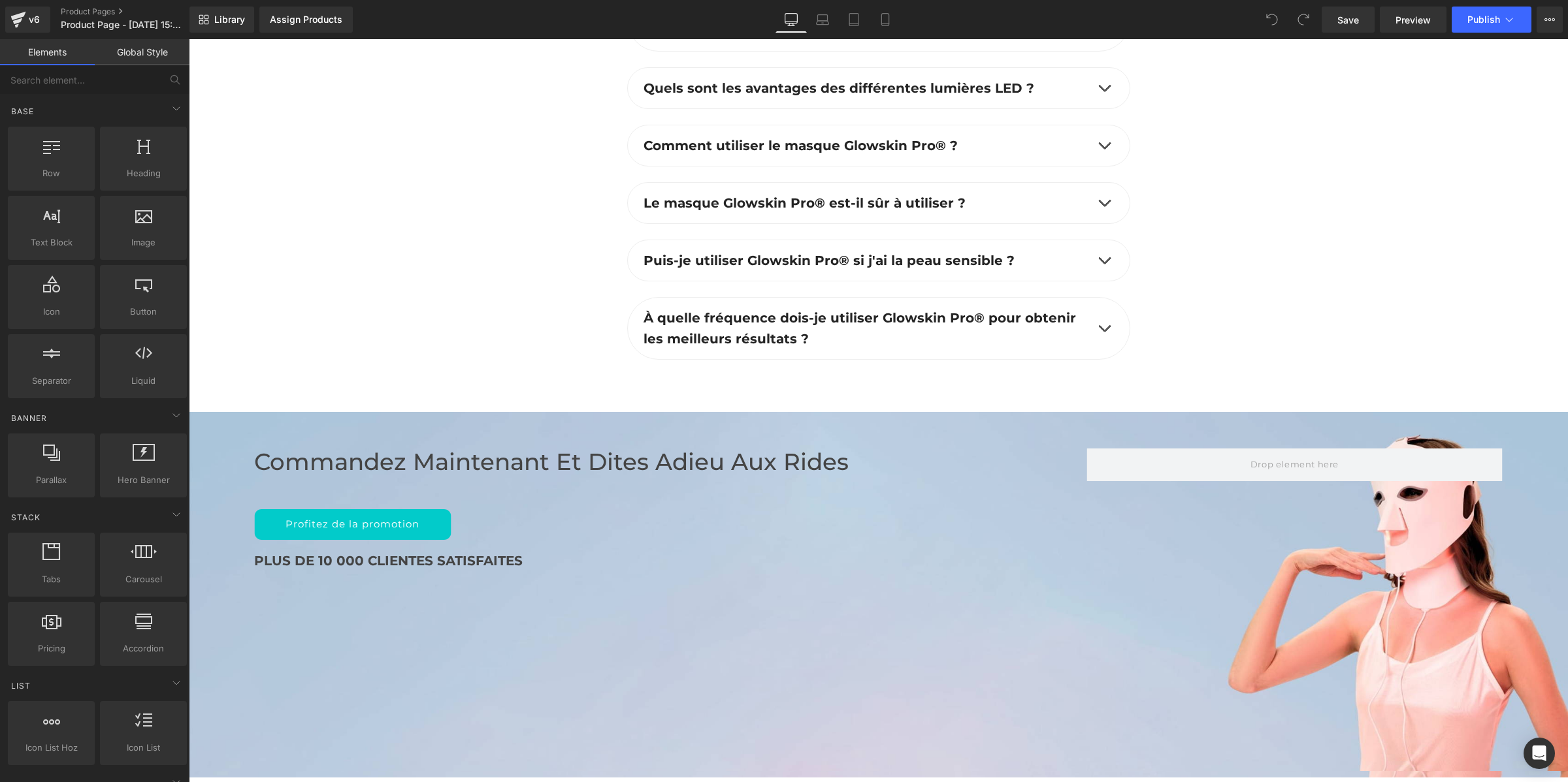
scroll to position [5507, 0]
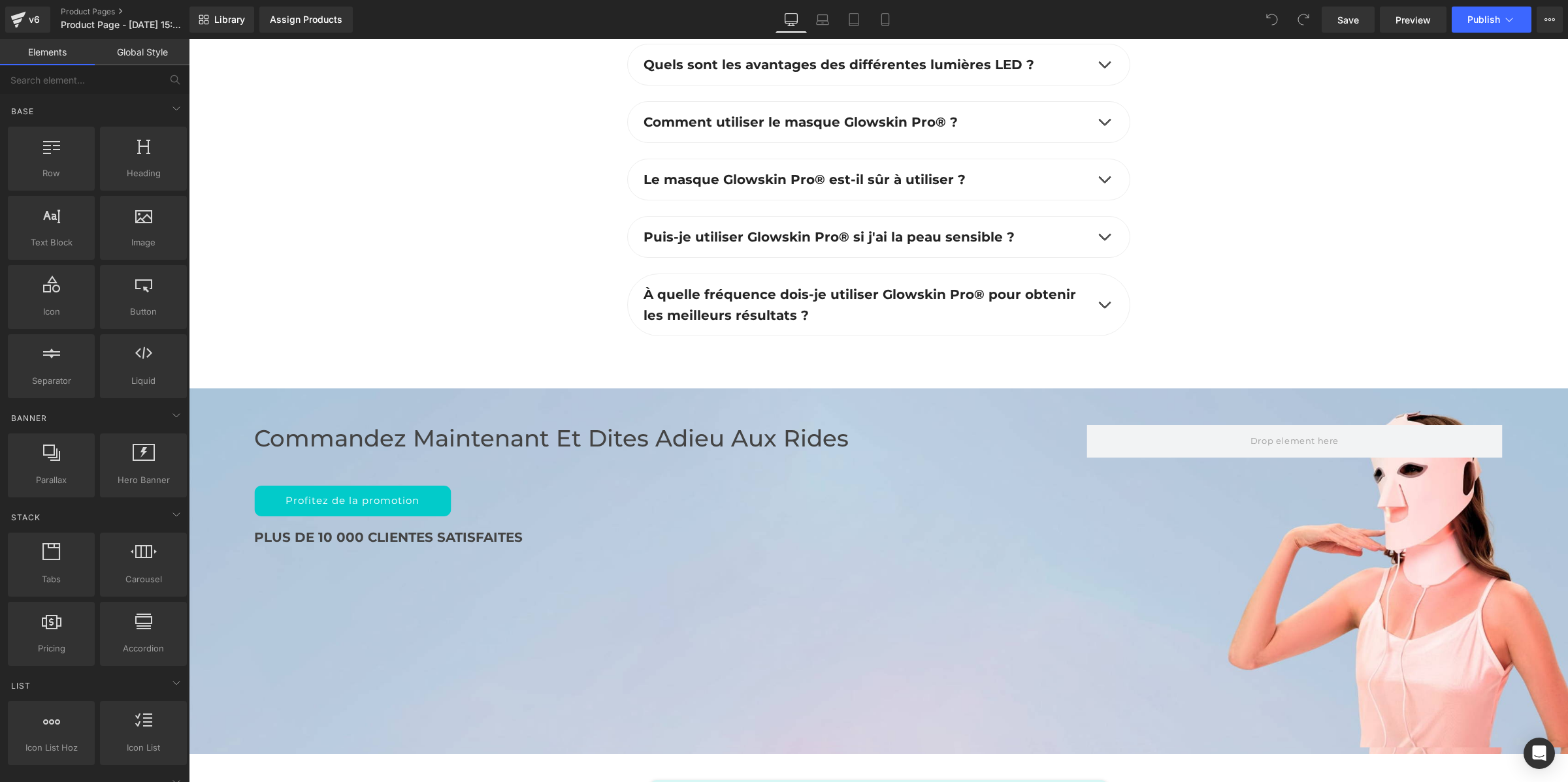
click at [126, 49] on link "Global Style" at bounding box center [142, 52] width 94 height 26
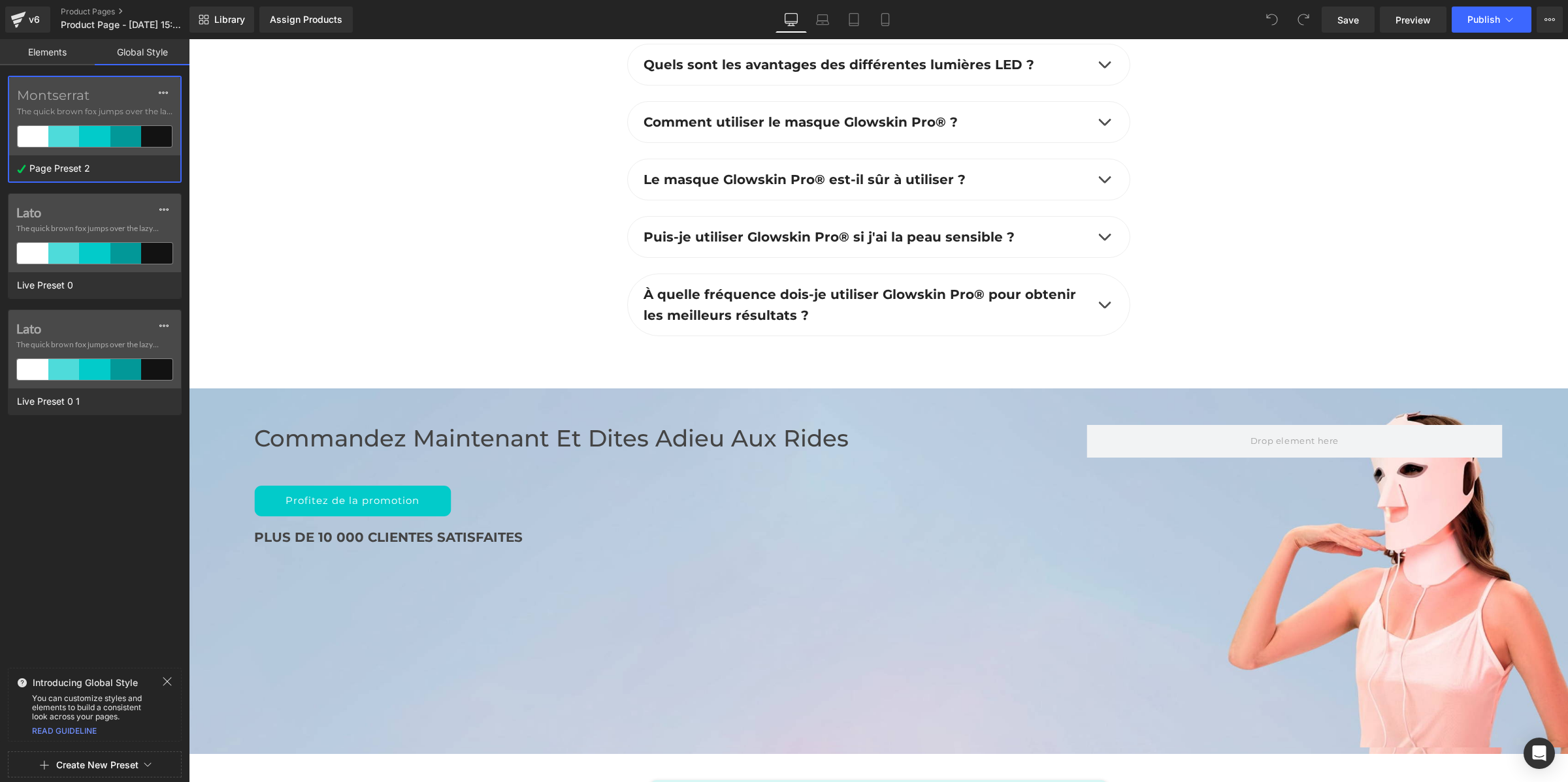
click at [81, 85] on div "Montserrat The quick brown fox jumps over the lazy..." at bounding box center [94, 116] width 171 height 79
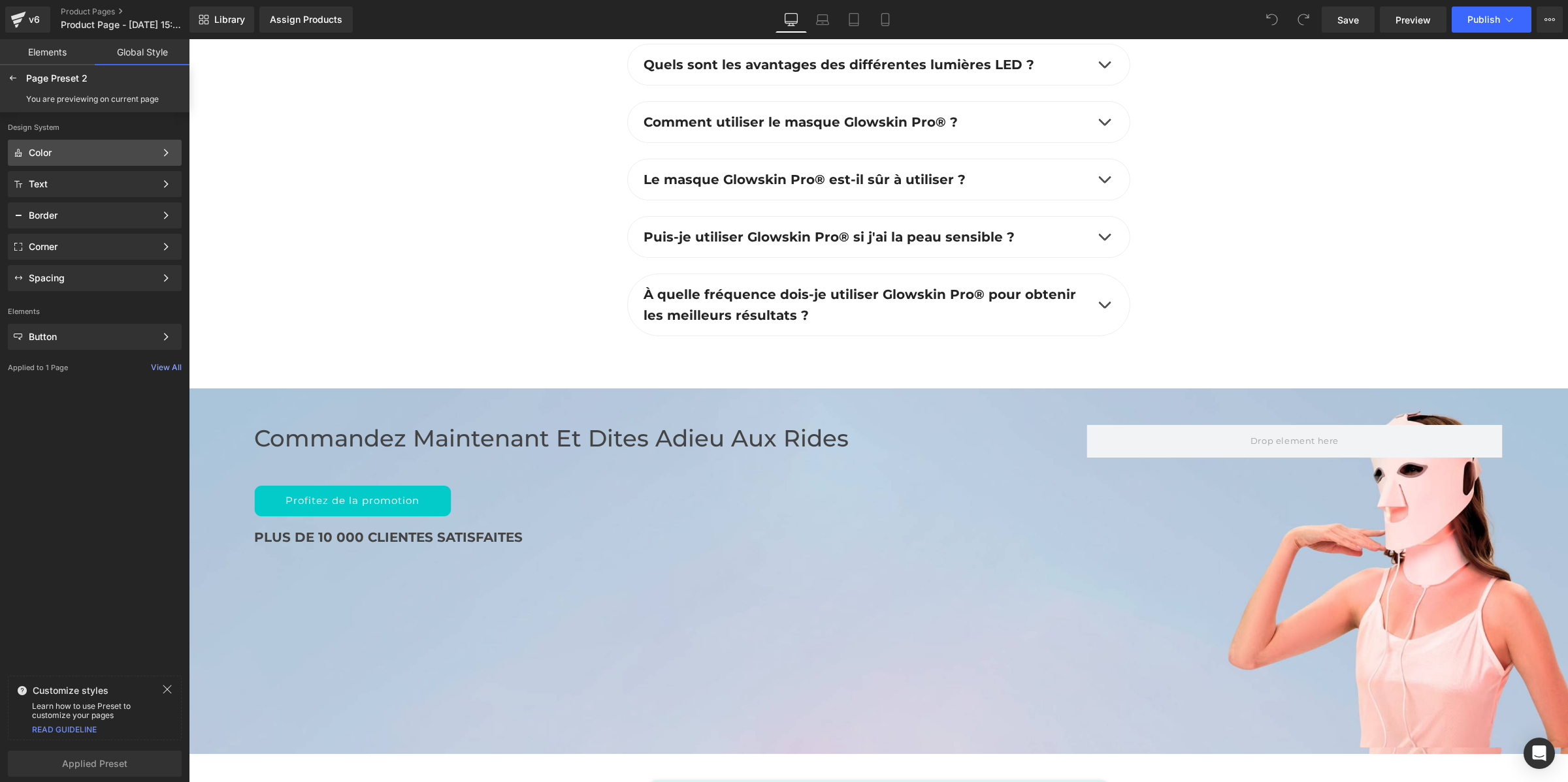
click at [57, 148] on div "Color" at bounding box center [92, 152] width 127 height 10
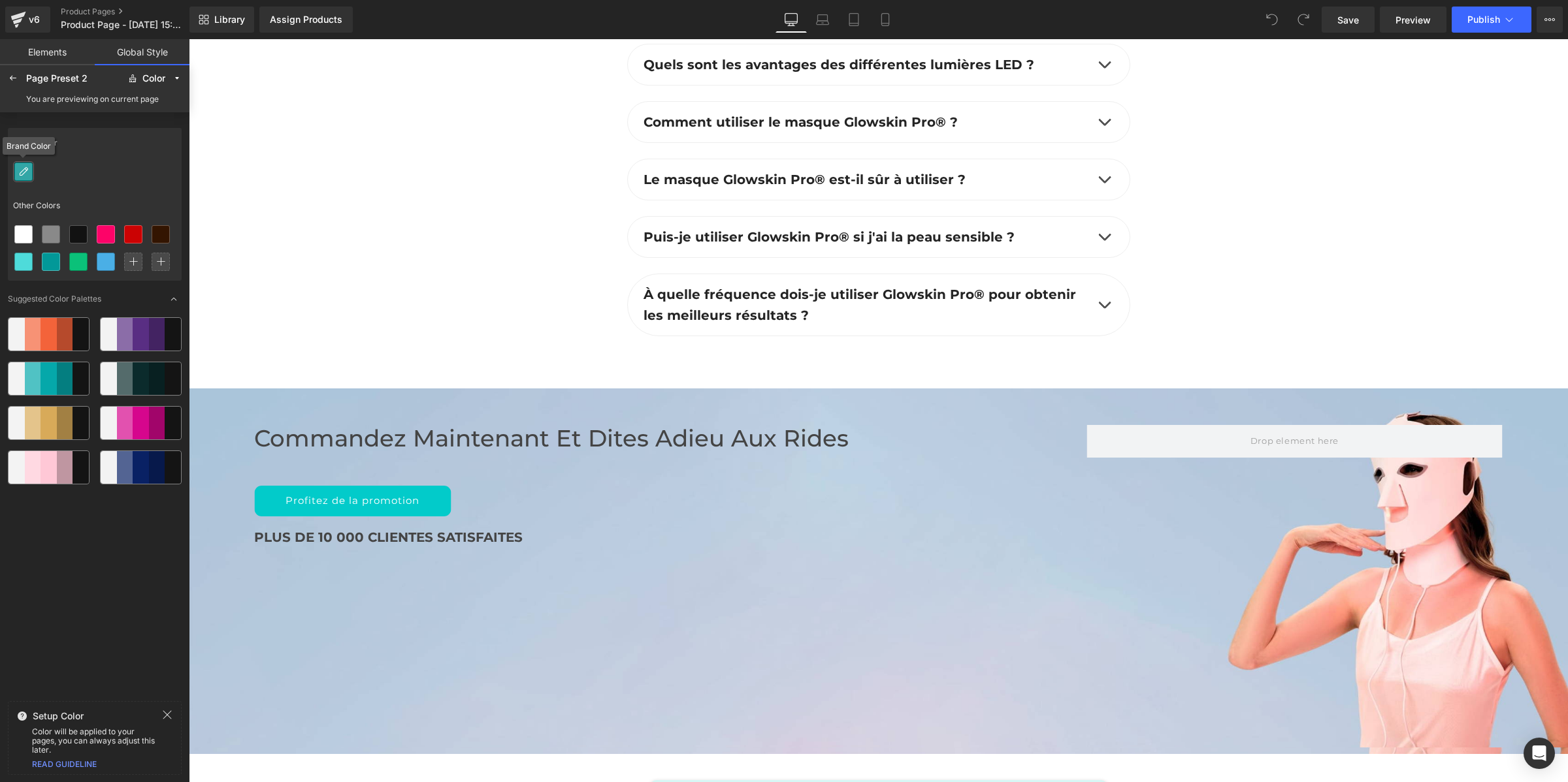
drag, startPoint x: 28, startPoint y: 168, endPoint x: 86, endPoint y: 155, distance: 59.4
click at [86, 155] on div "Brand Color" at bounding box center [94, 143] width 174 height 30
click at [110, 263] on icon at bounding box center [106, 261] width 10 height 10
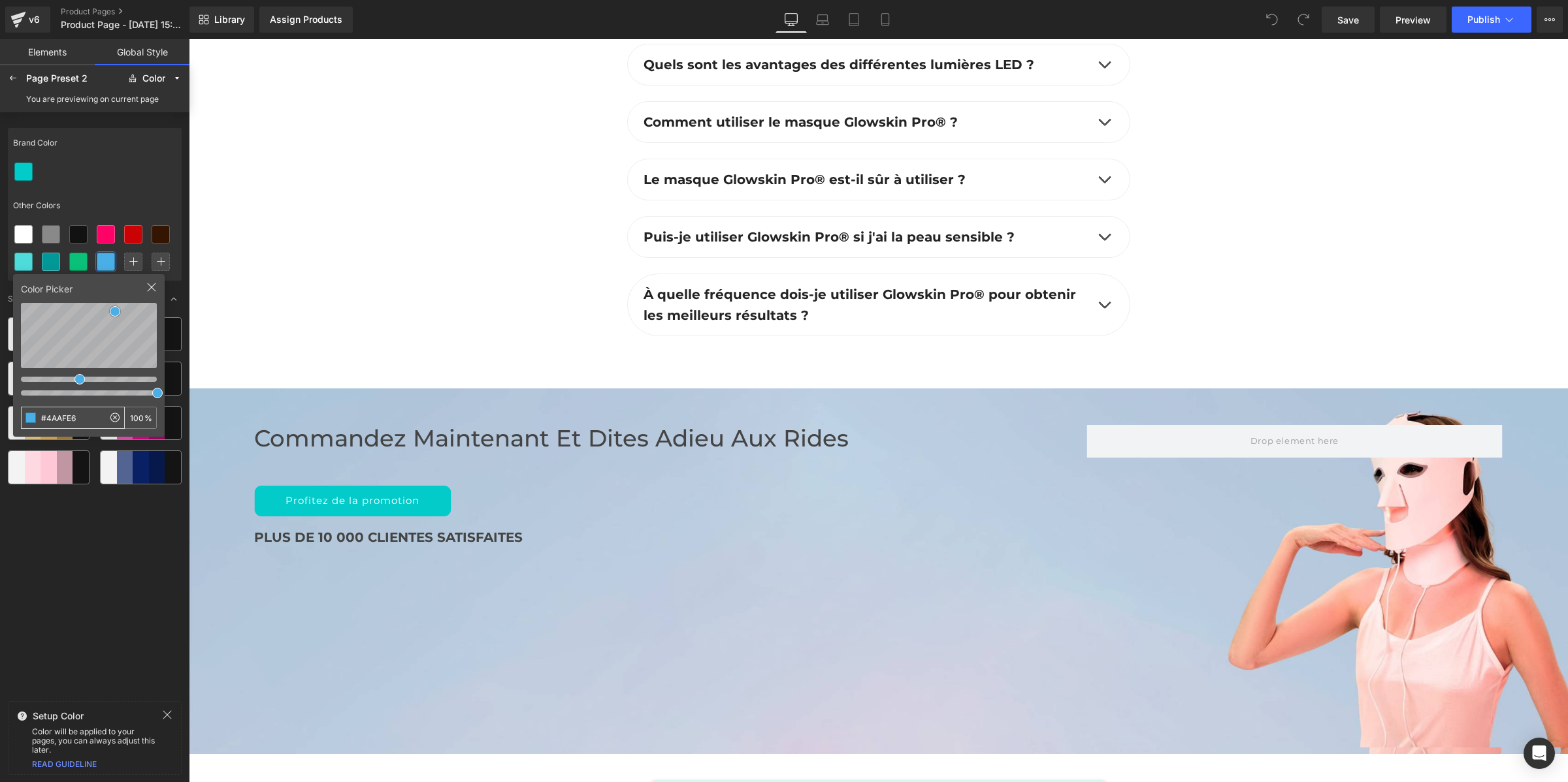
click at [83, 409] on input "#4AAFE6" at bounding box center [62, 417] width 81 height 21
click at [19, 167] on icon at bounding box center [23, 171] width 10 height 10
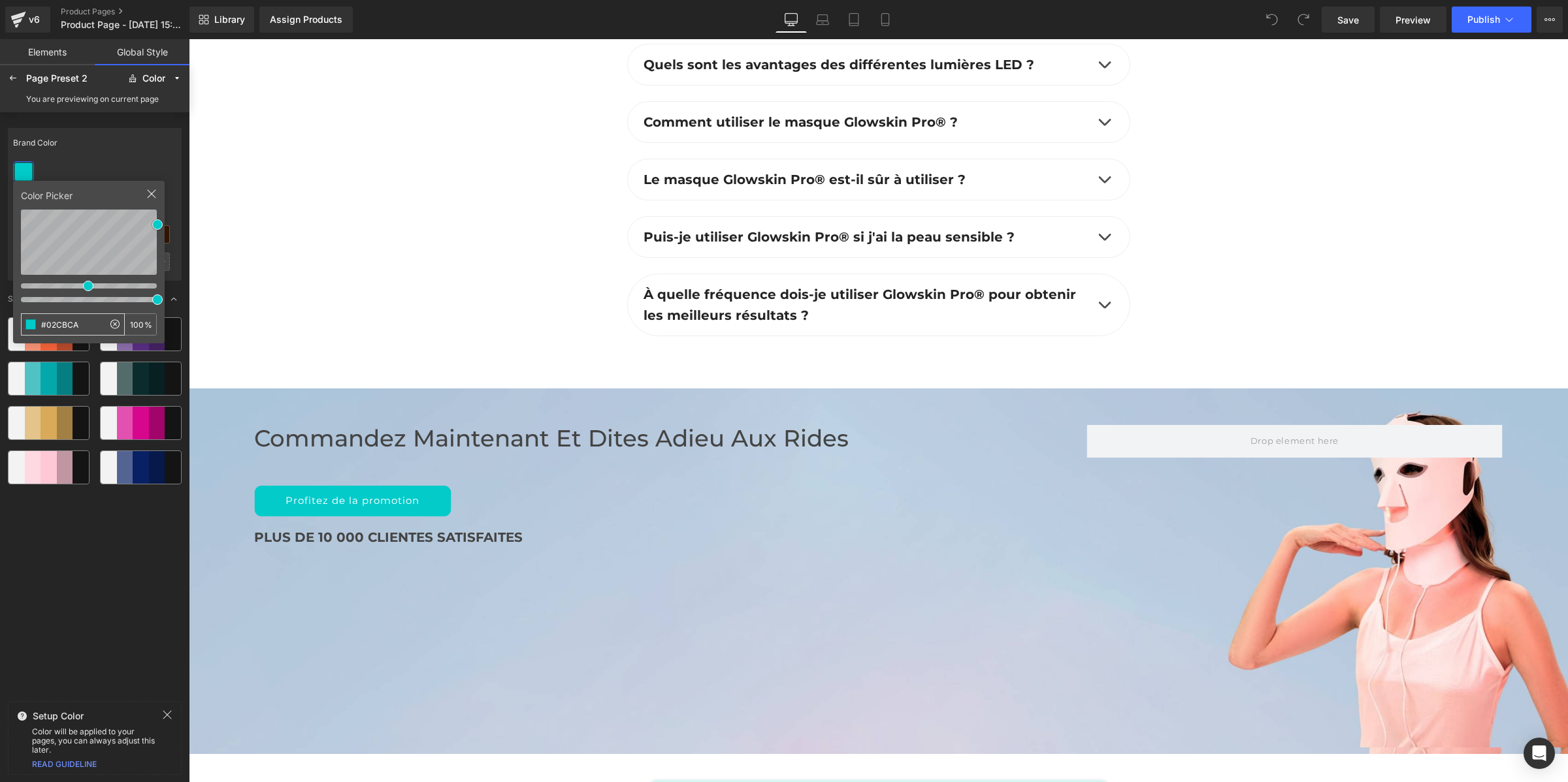
click at [59, 325] on input "#02CBCA" at bounding box center [62, 324] width 81 height 21
click at [104, 164] on div at bounding box center [94, 172] width 174 height 28
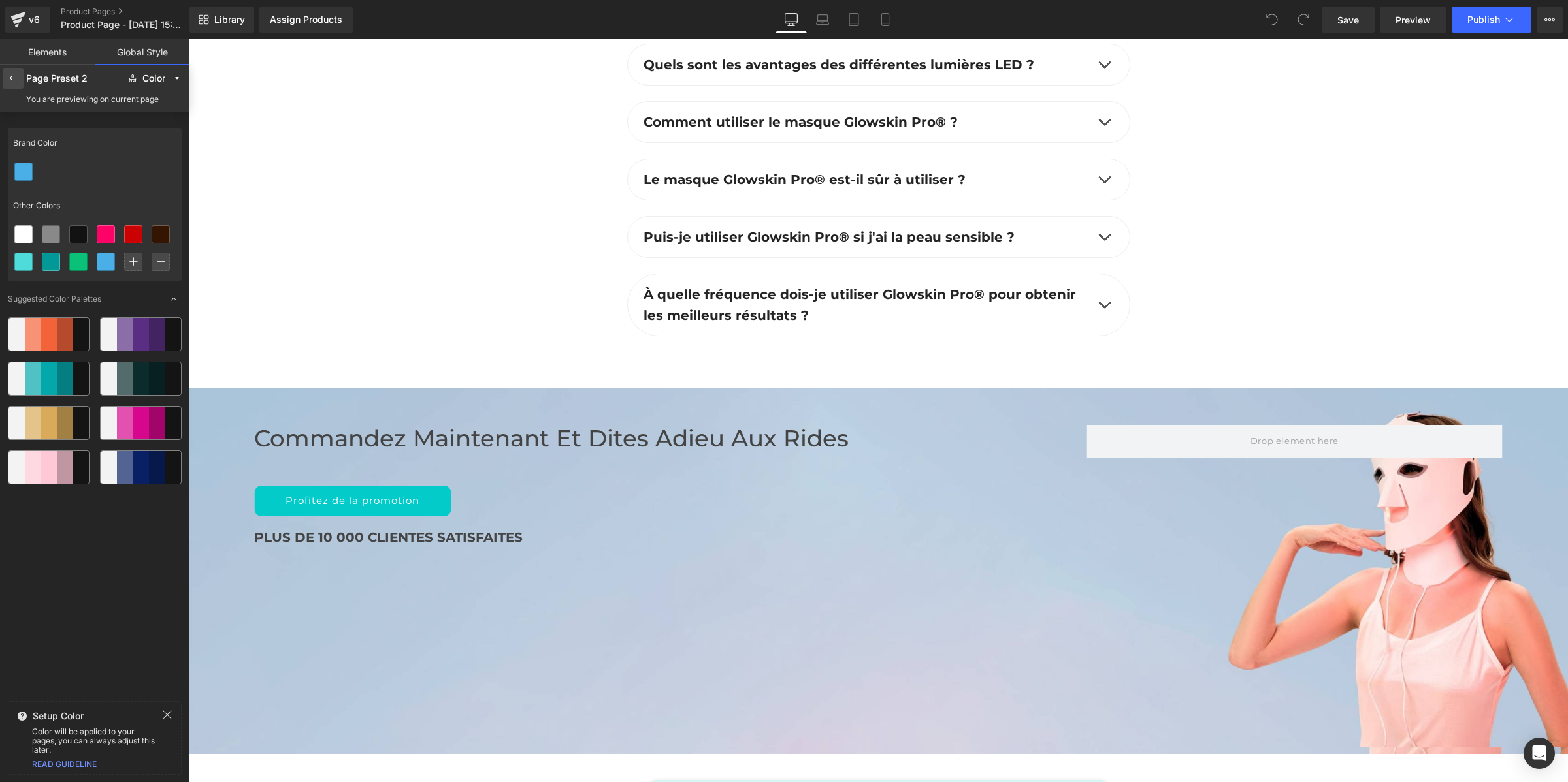
click at [13, 73] on icon at bounding box center [12, 78] width 10 height 10
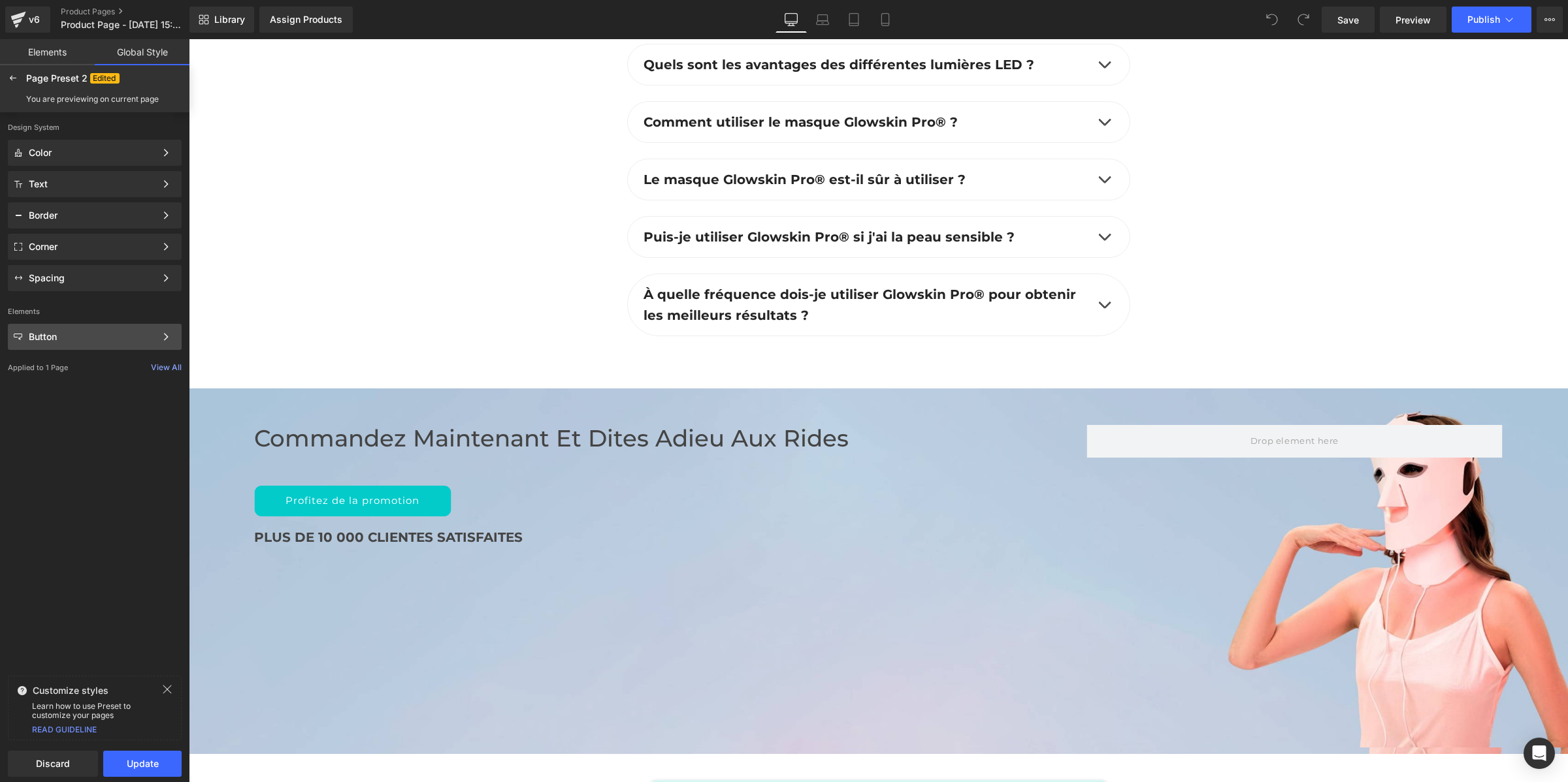
click at [63, 341] on div "Button" at bounding box center [92, 337] width 127 height 10
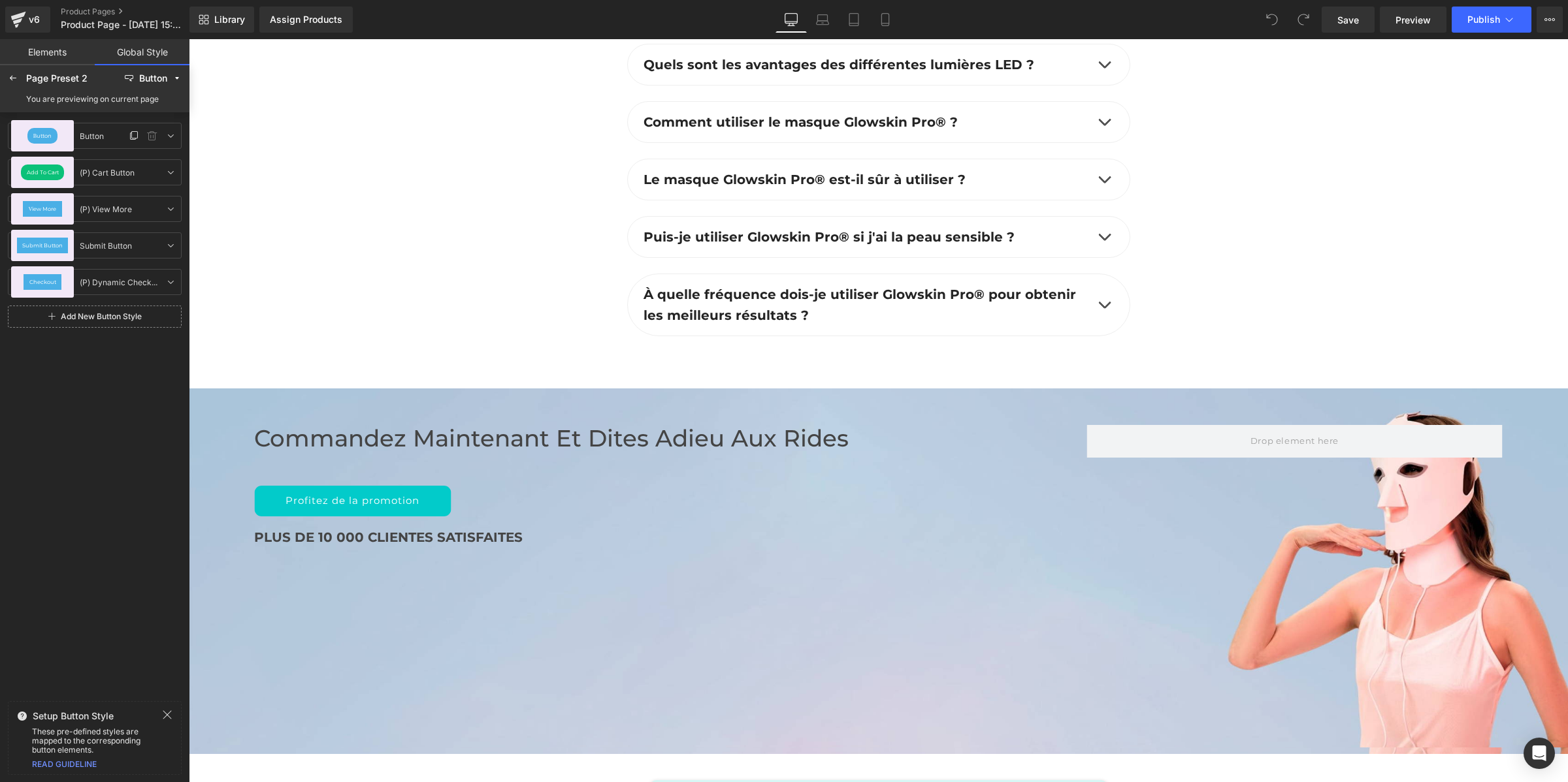
click at [56, 143] on div "Button" at bounding box center [43, 136] width 63 height 31
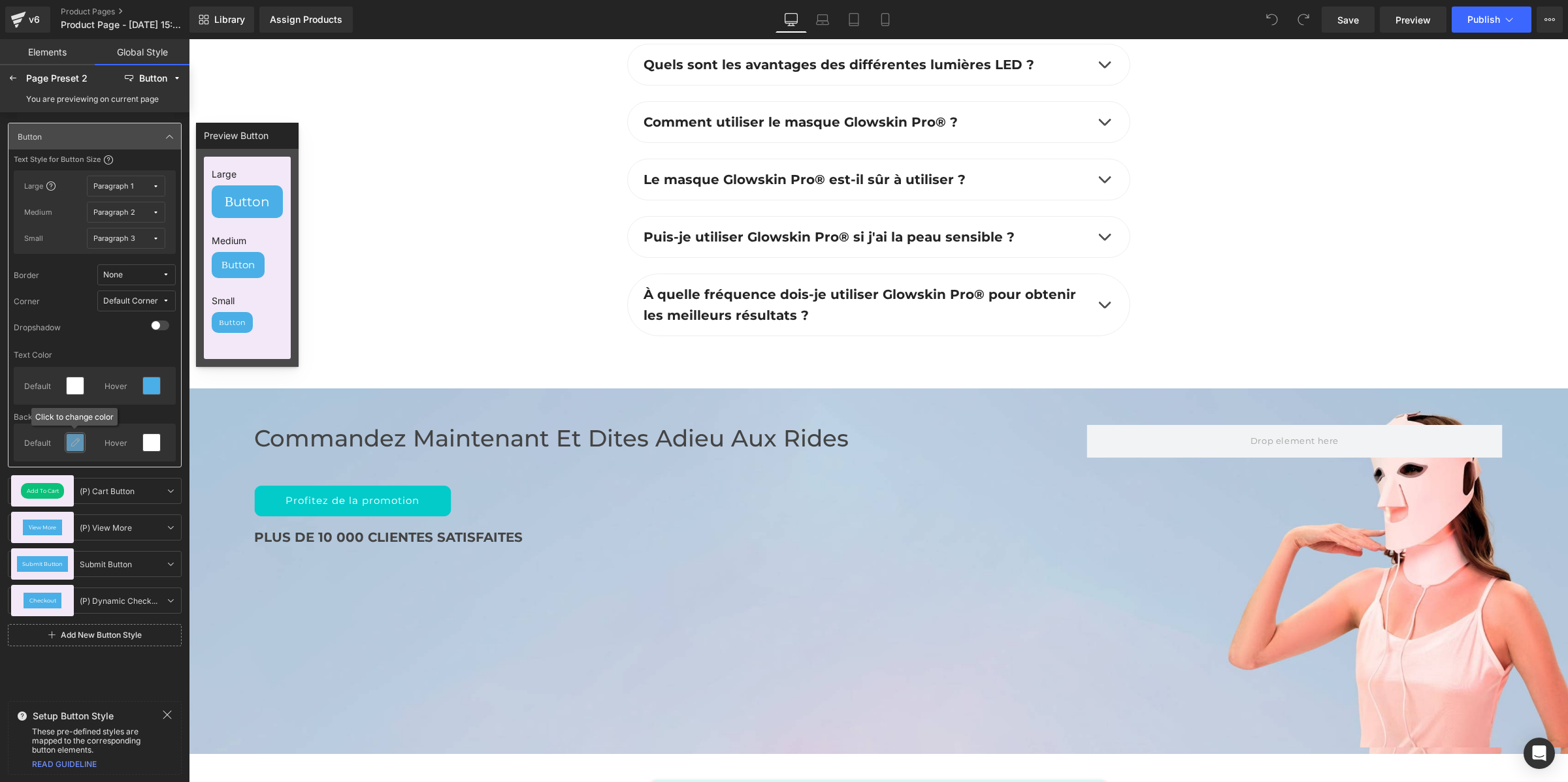
click at [79, 442] on icon at bounding box center [75, 442] width 10 height 10
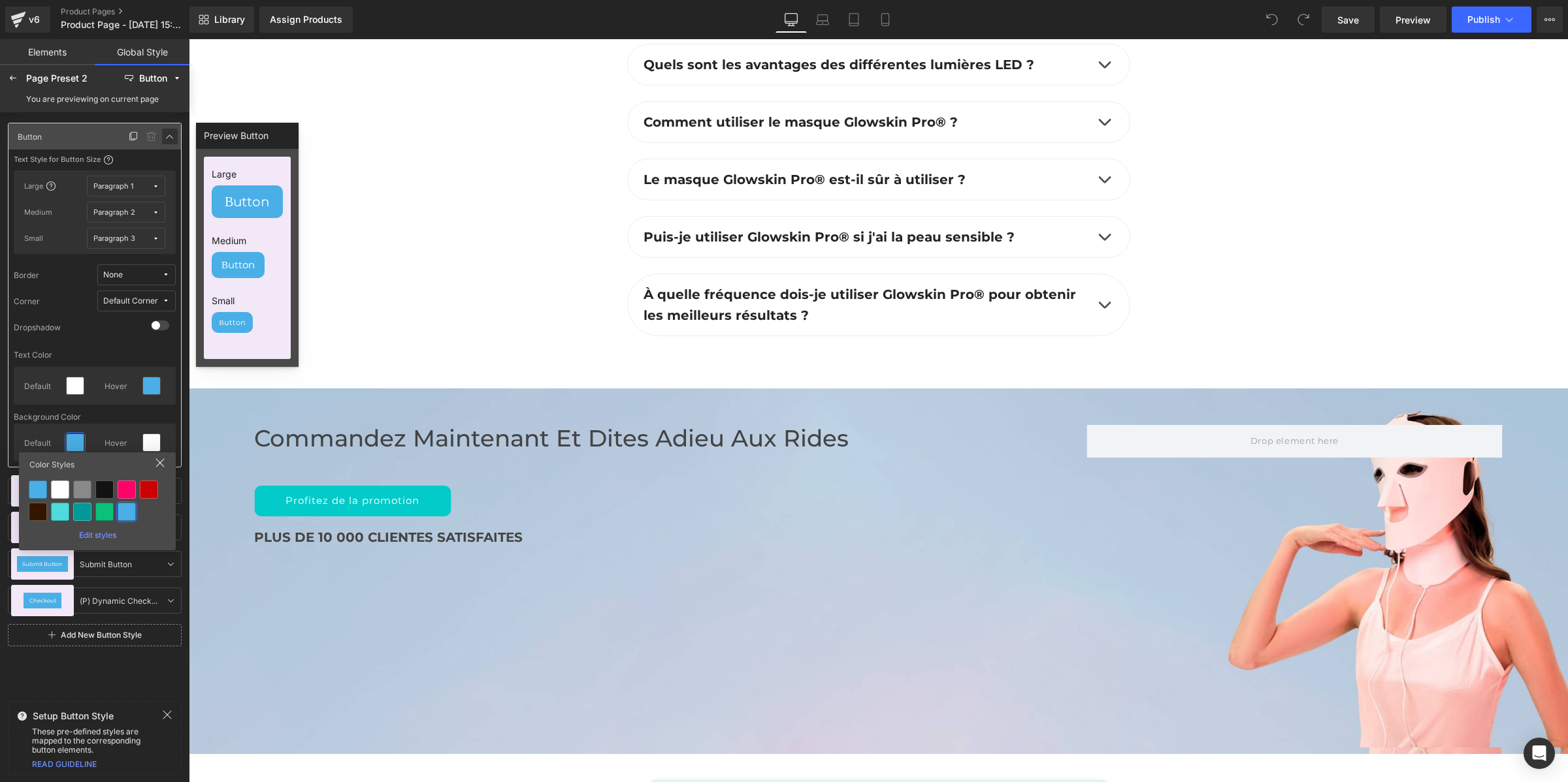
click at [171, 136] on icon at bounding box center [169, 136] width 10 height 10
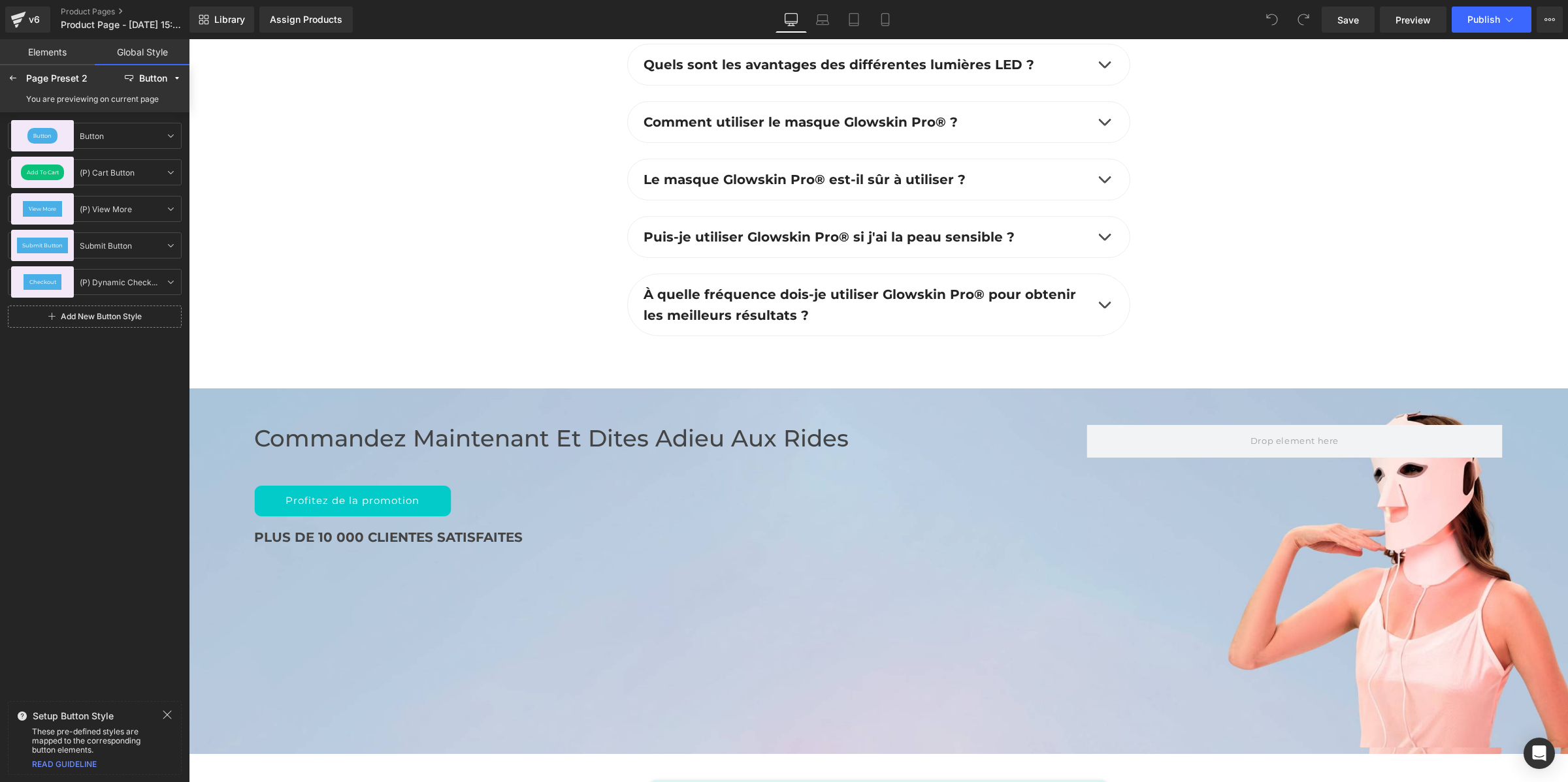
click at [164, 716] on icon at bounding box center [167, 714] width 10 height 10
click at [18, 77] on icon at bounding box center [12, 78] width 10 height 10
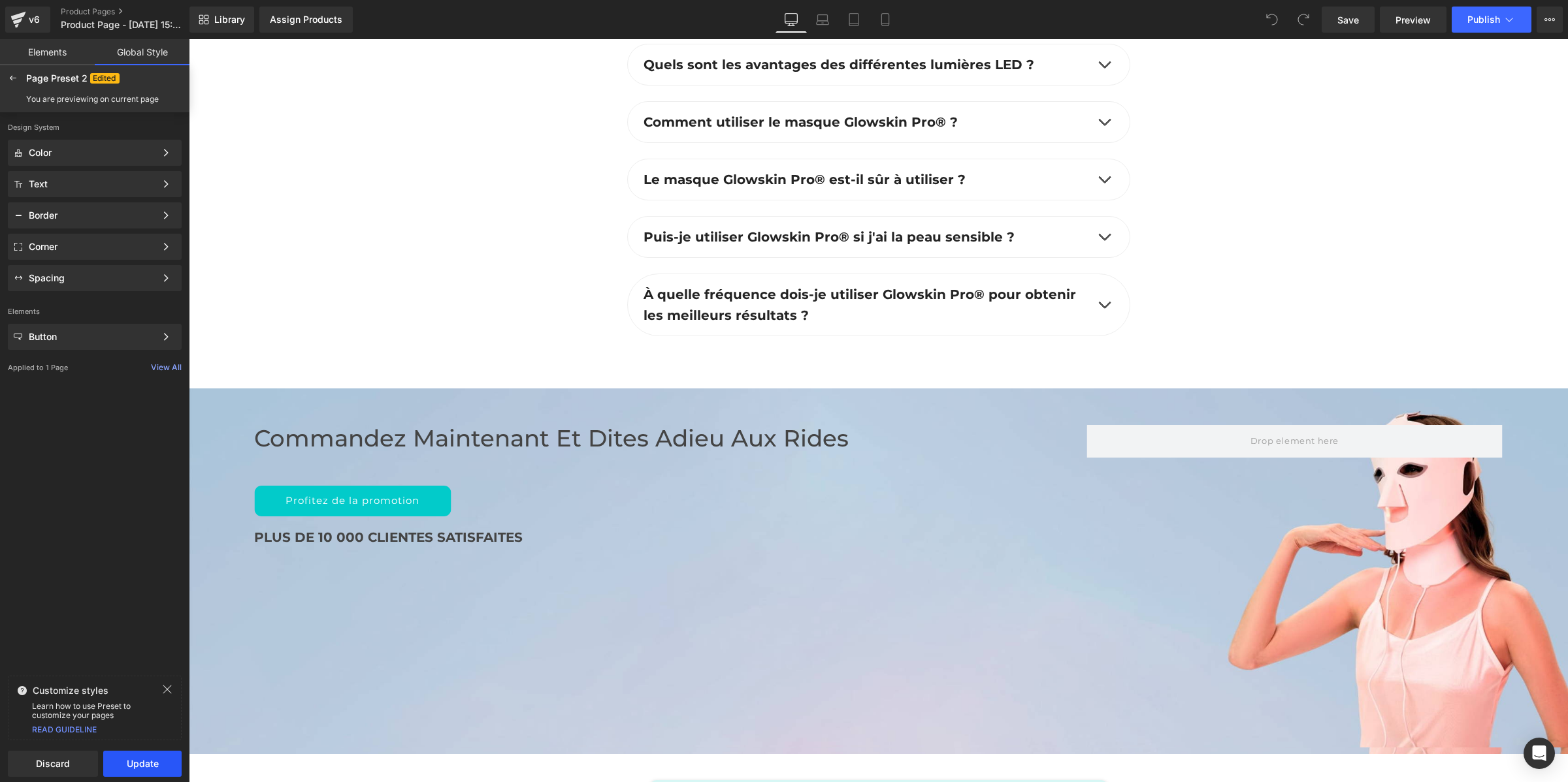
click at [137, 763] on button "Update" at bounding box center [143, 764] width 79 height 26
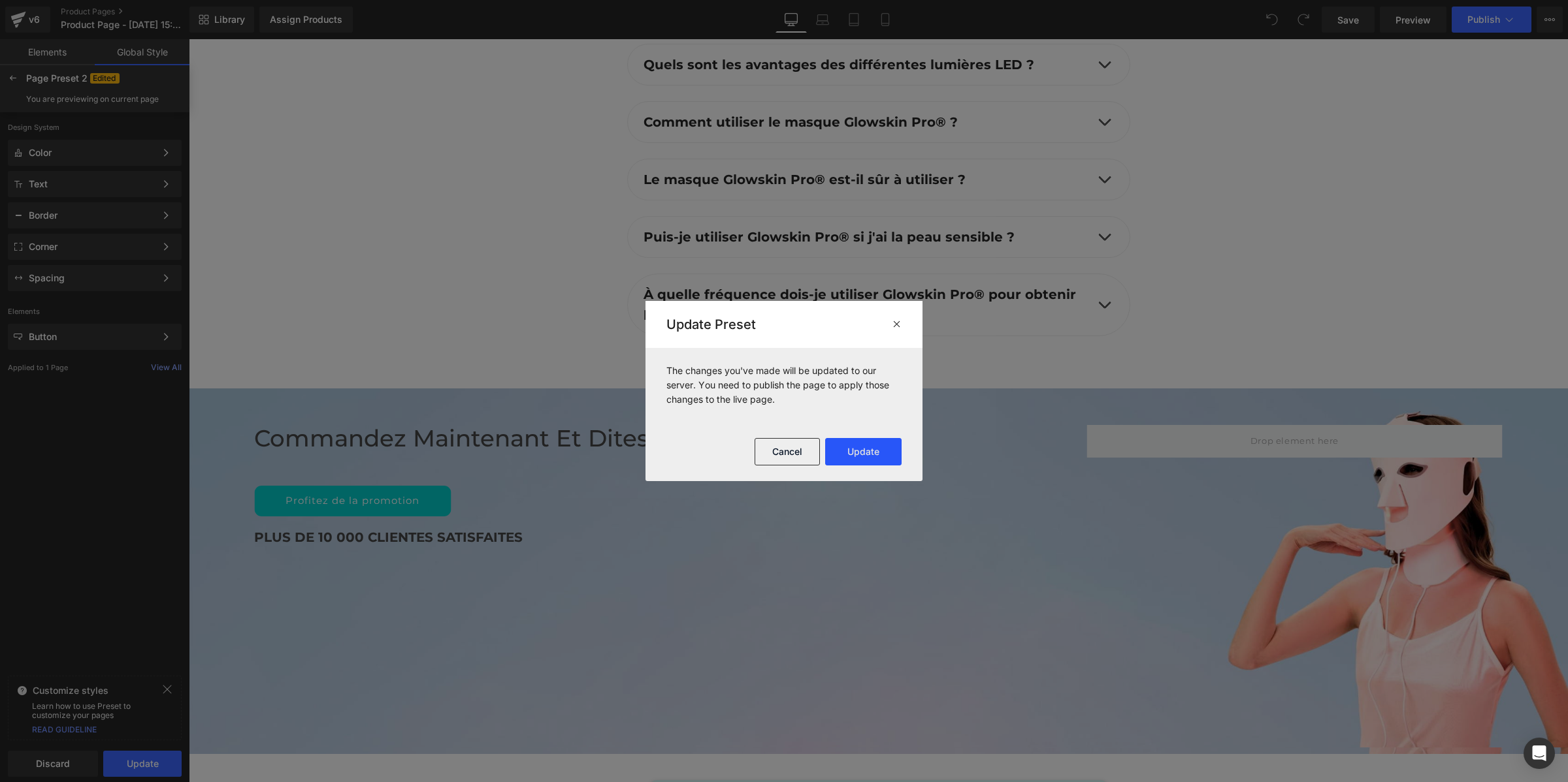
click at [851, 456] on button "Update" at bounding box center [863, 453] width 77 height 28
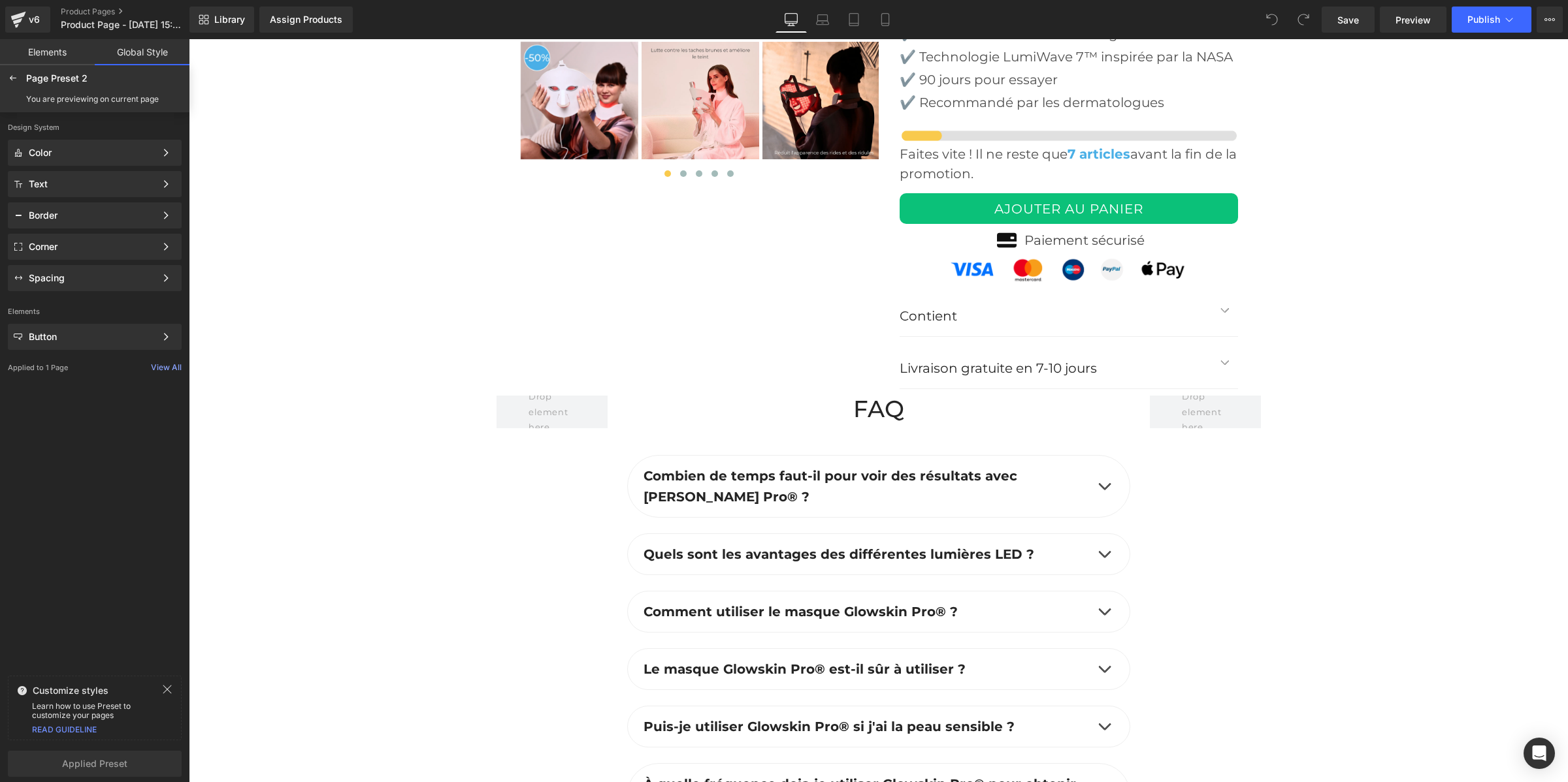
scroll to position [4527, 0]
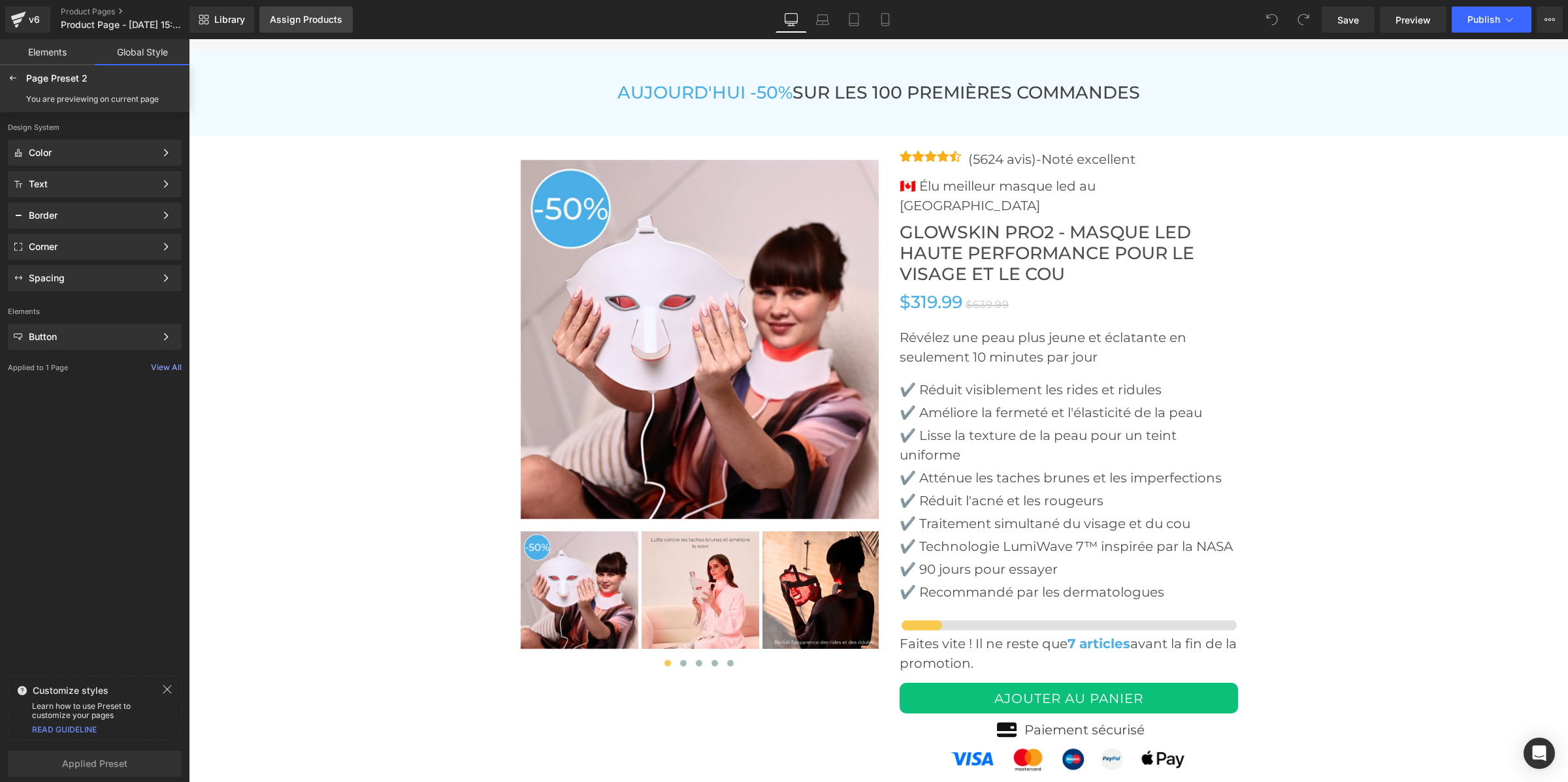
click at [341, 23] on div "Assign Products" at bounding box center [305, 19] width 72 height 10
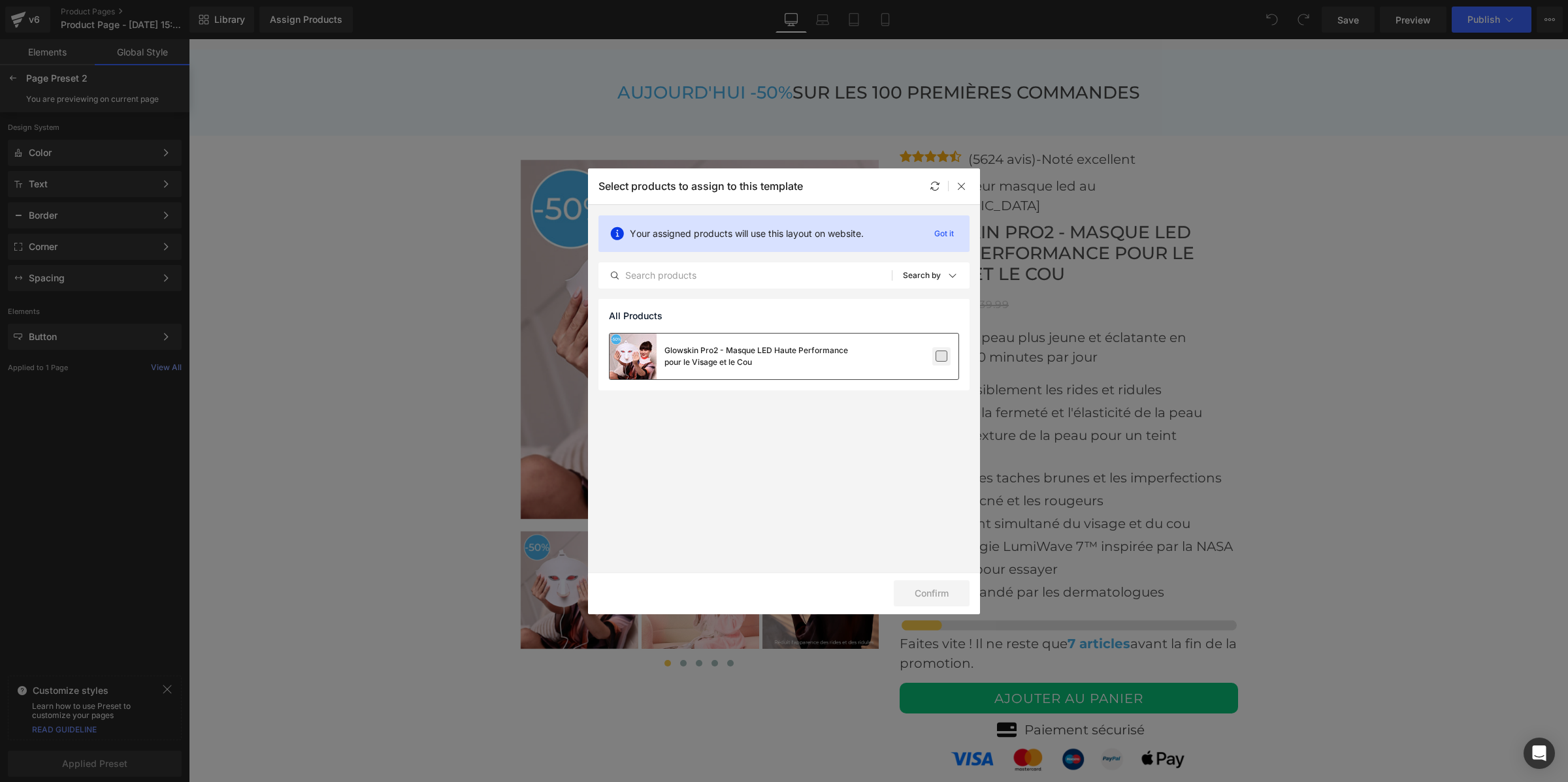
click at [947, 354] on label at bounding box center [941, 356] width 12 height 12
click at [941, 356] on input "checkbox" at bounding box center [941, 356] width 0 height 0
click at [932, 596] on button "Confirm" at bounding box center [931, 593] width 76 height 26
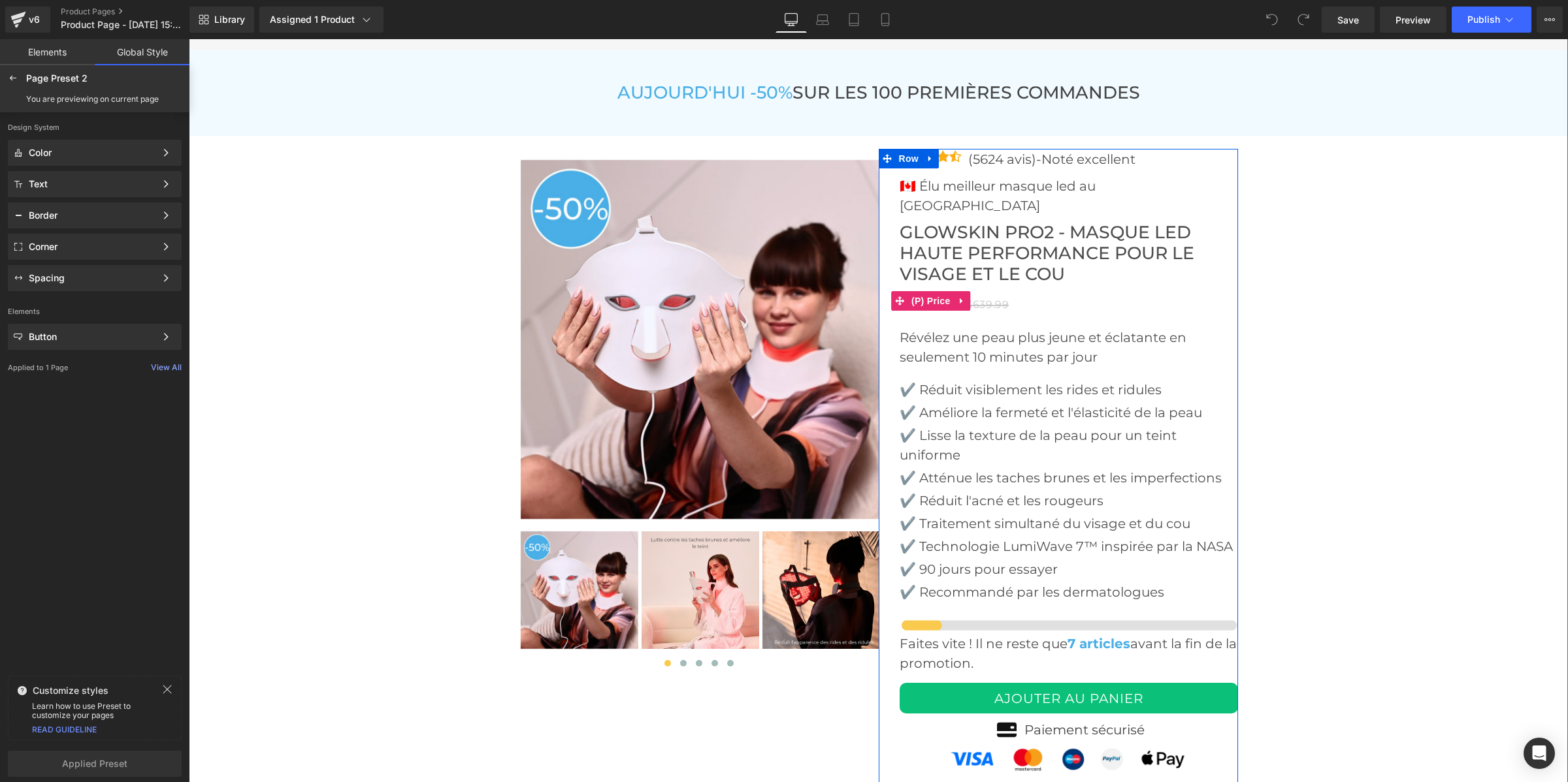
click at [932, 292] on span "(P) Price" at bounding box center [930, 301] width 45 height 19
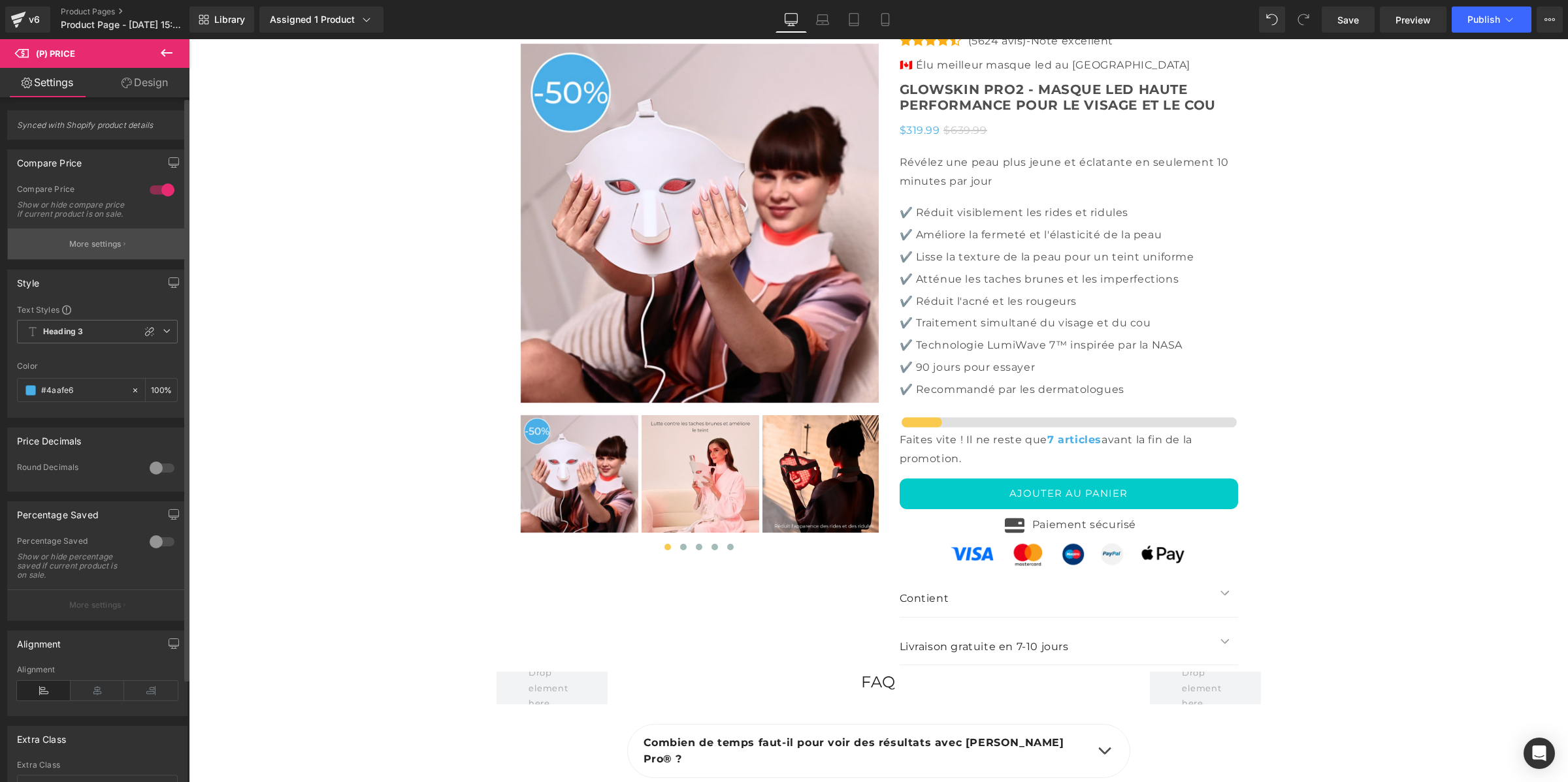
click at [46, 254] on button "More settings" at bounding box center [96, 243] width 179 height 31
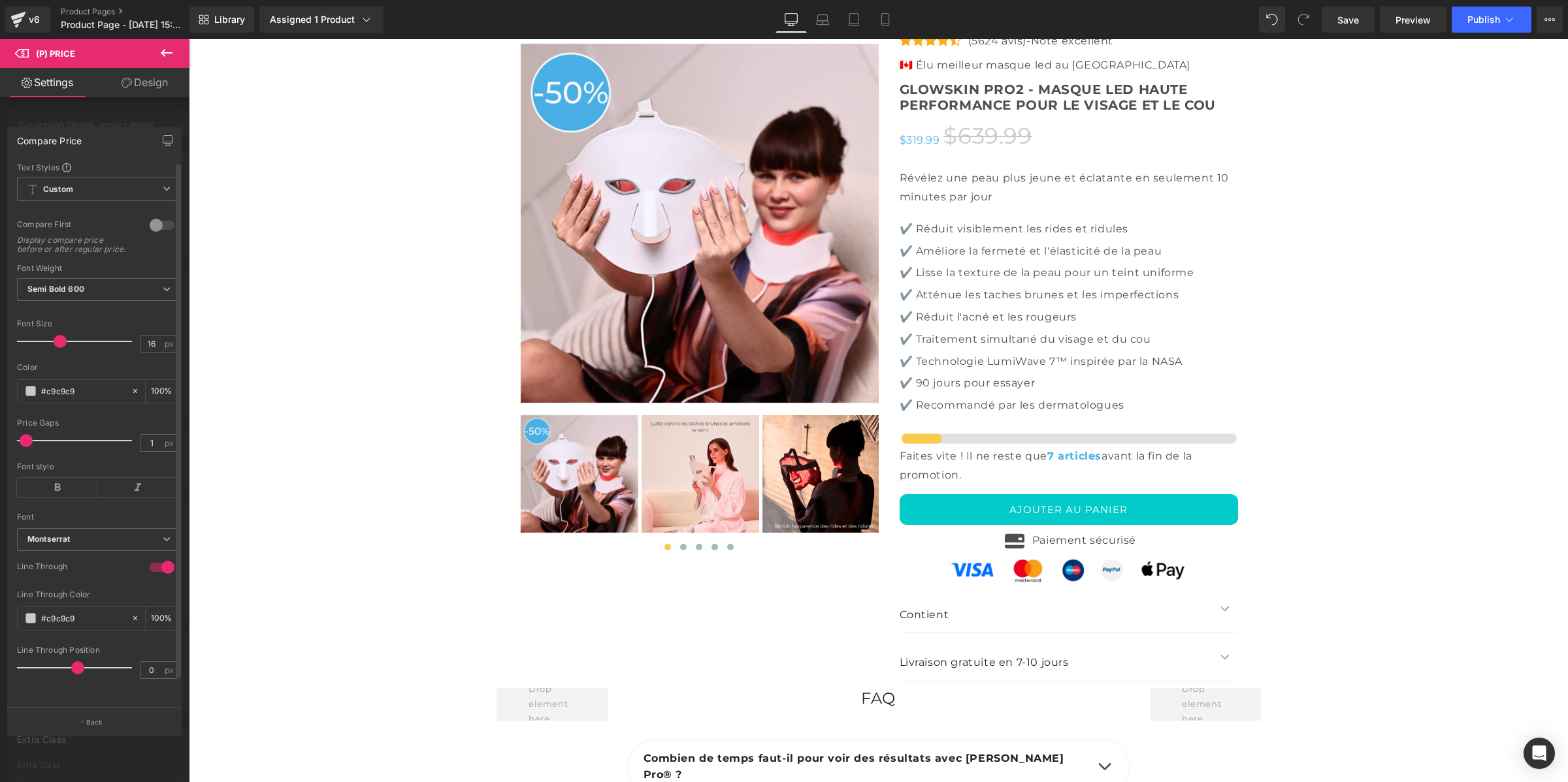
drag, startPoint x: 37, startPoint y: 347, endPoint x: 56, endPoint y: 345, distance: 19.1
click at [56, 345] on span at bounding box center [60, 341] width 13 height 13
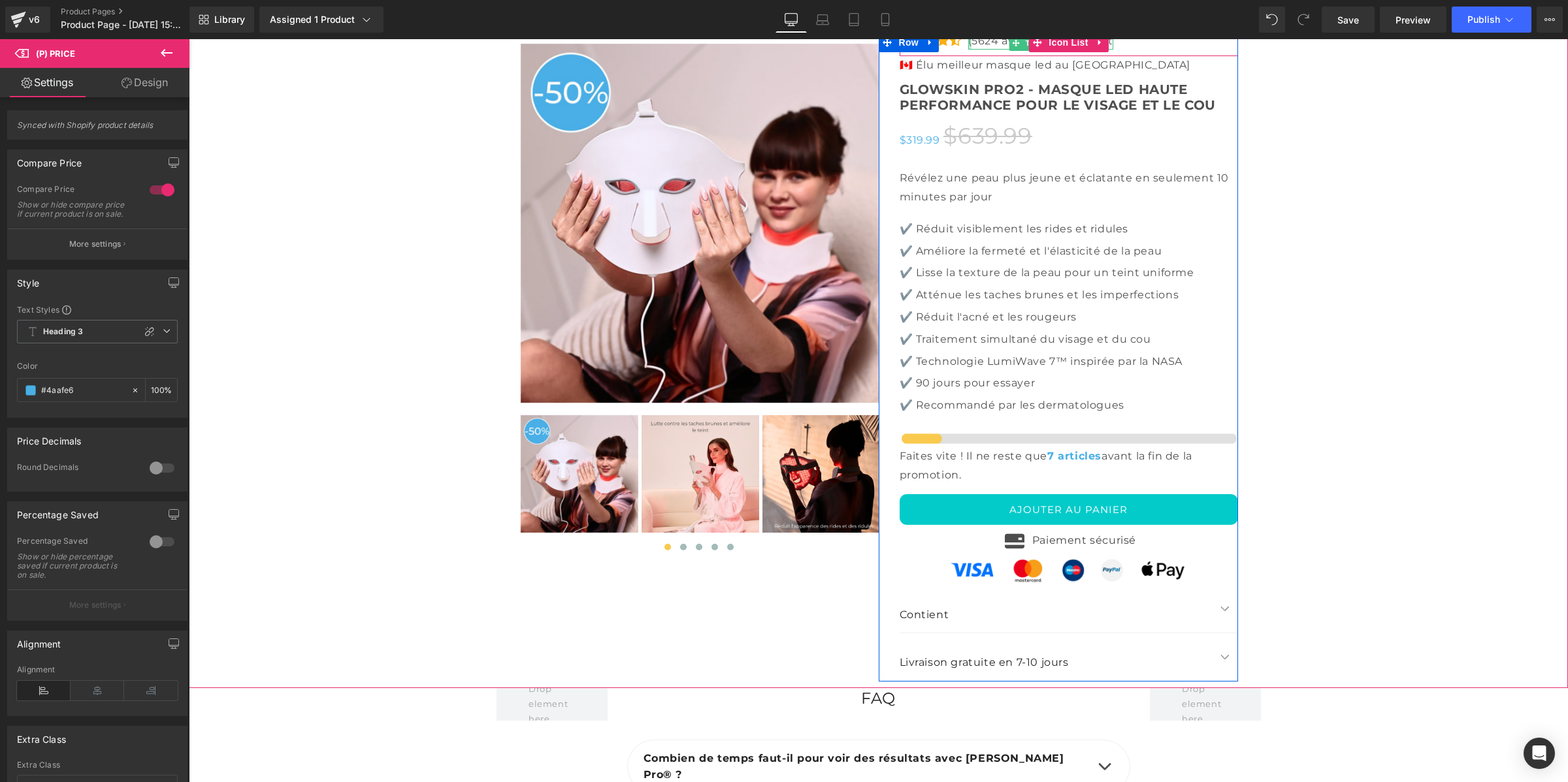
click at [973, 50] on p "(5624 avis)-Noté excellent" at bounding box center [1040, 41] width 145 height 17
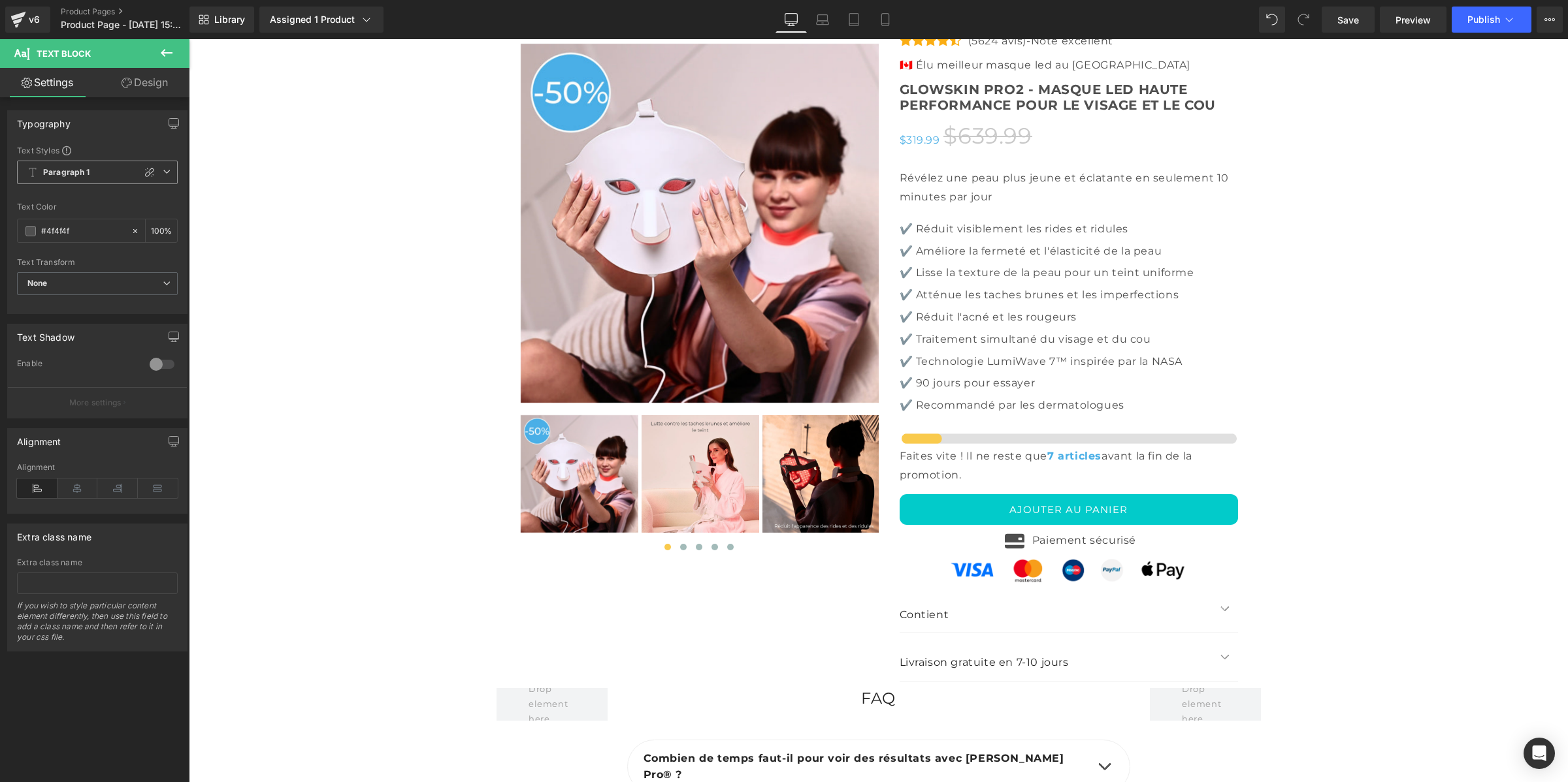
click at [100, 172] on span "Paragraph 1" at bounding box center [97, 172] width 161 height 23
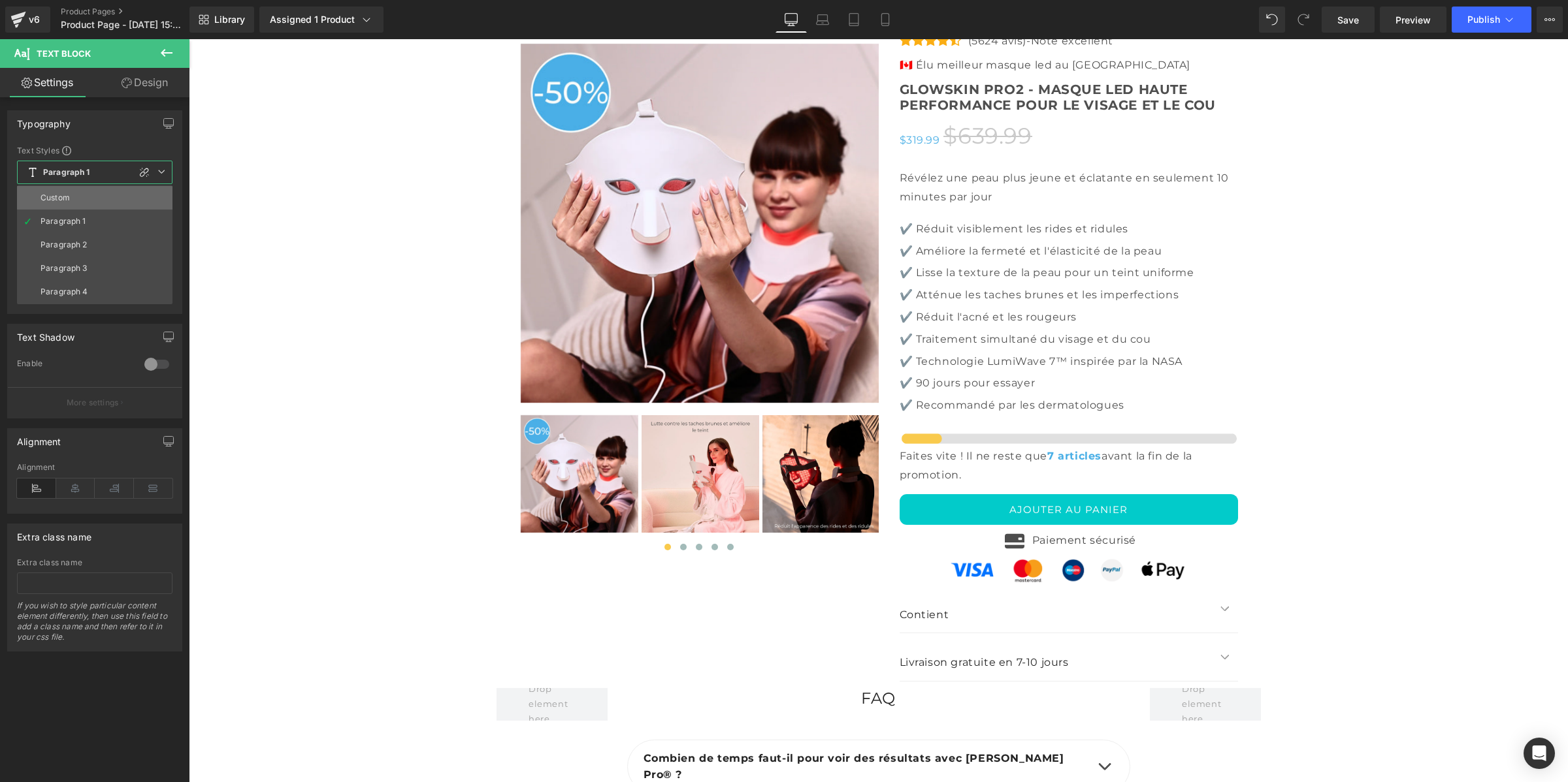
click at [93, 207] on li "Custom" at bounding box center [94, 197] width 156 height 23
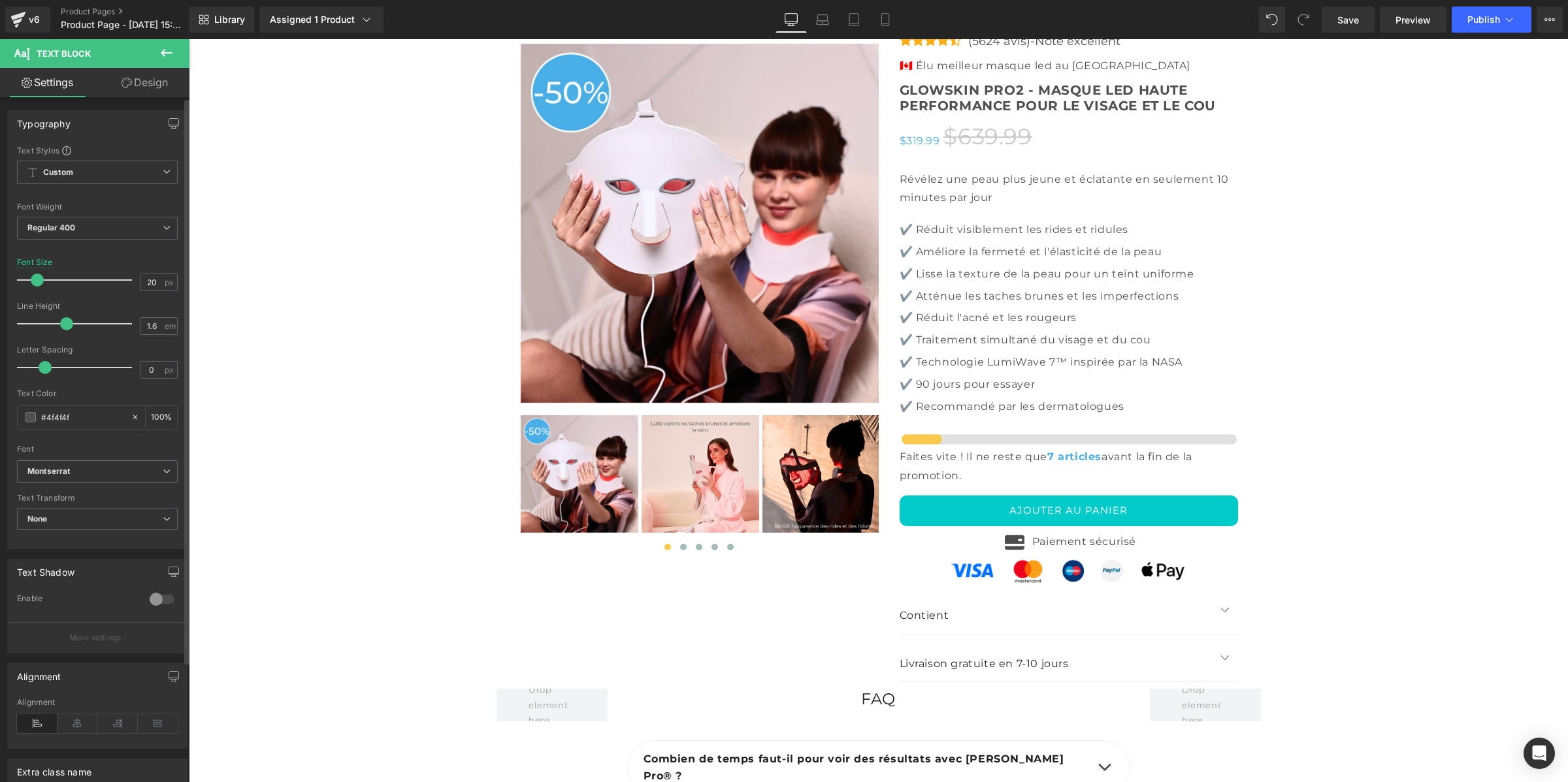
click at [41, 279] on span at bounding box center [37, 280] width 13 height 13
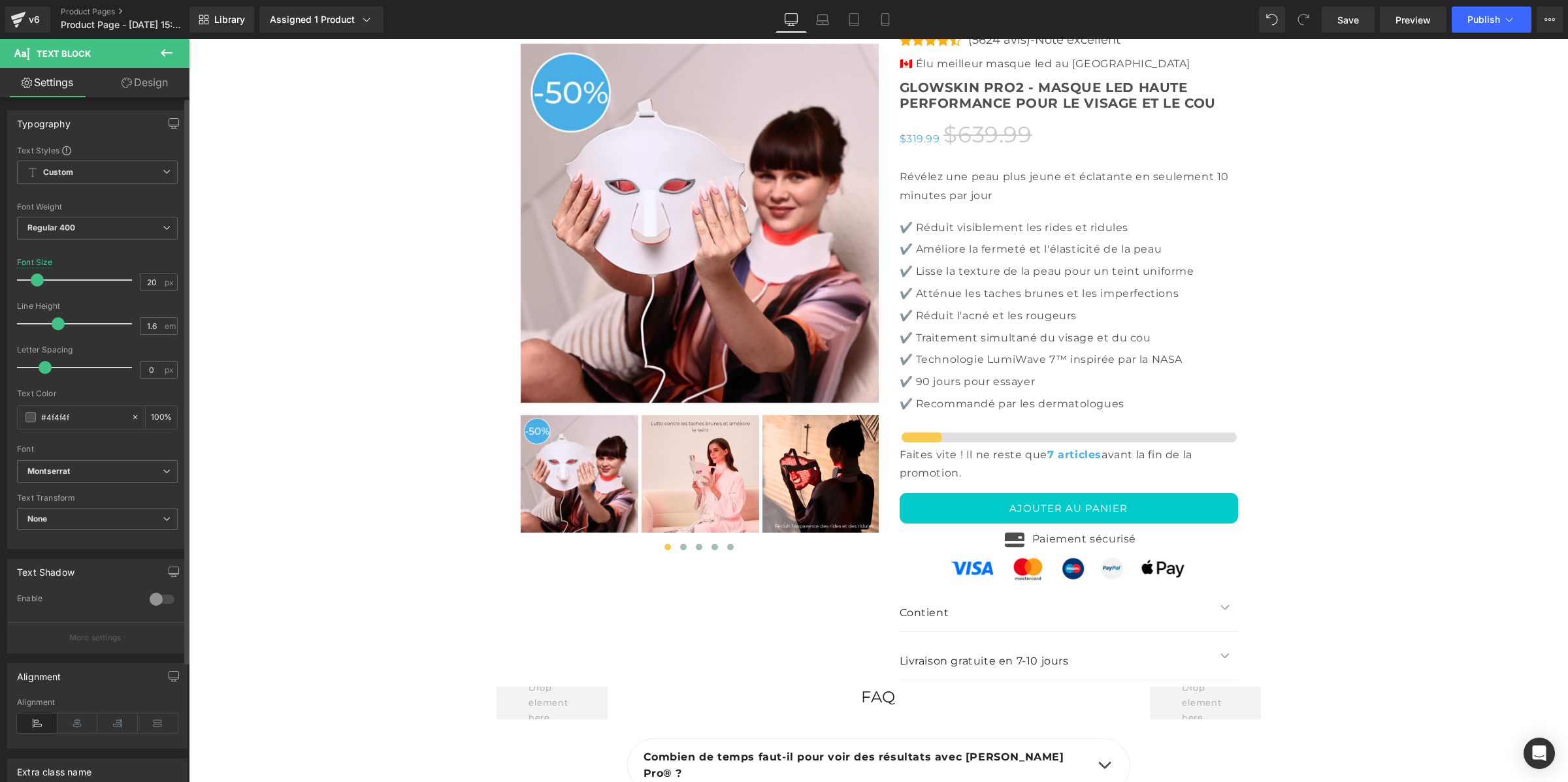
drag, startPoint x: 66, startPoint y: 327, endPoint x: 59, endPoint y: 320, distance: 9.9
click at [59, 320] on span at bounding box center [58, 324] width 13 height 13
drag, startPoint x: 1350, startPoint y: 19, endPoint x: 1100, endPoint y: 19, distance: 250.0
click at [1350, 19] on span "Save" at bounding box center [1348, 19] width 21 height 14
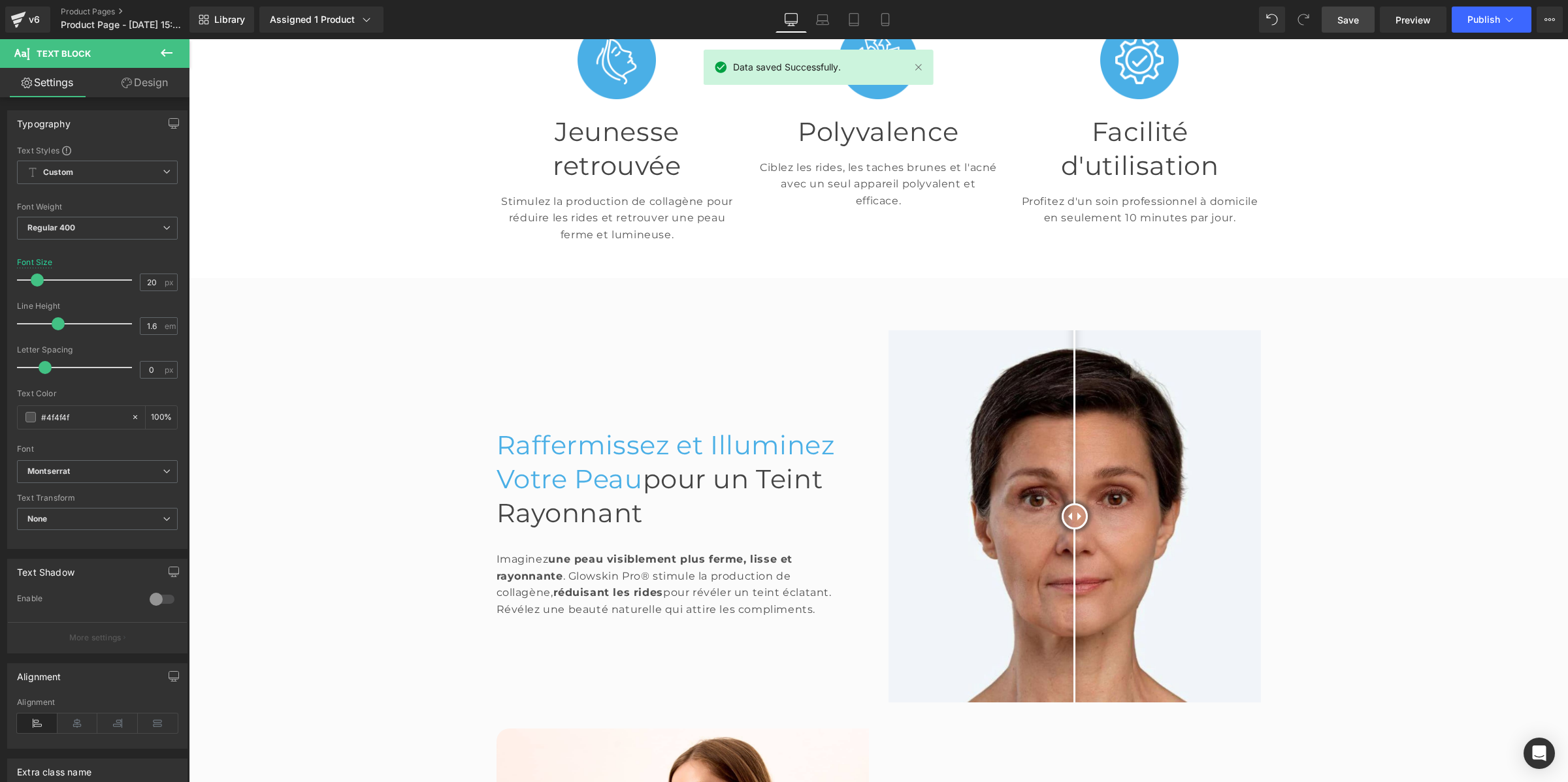
scroll to position [778, 0]
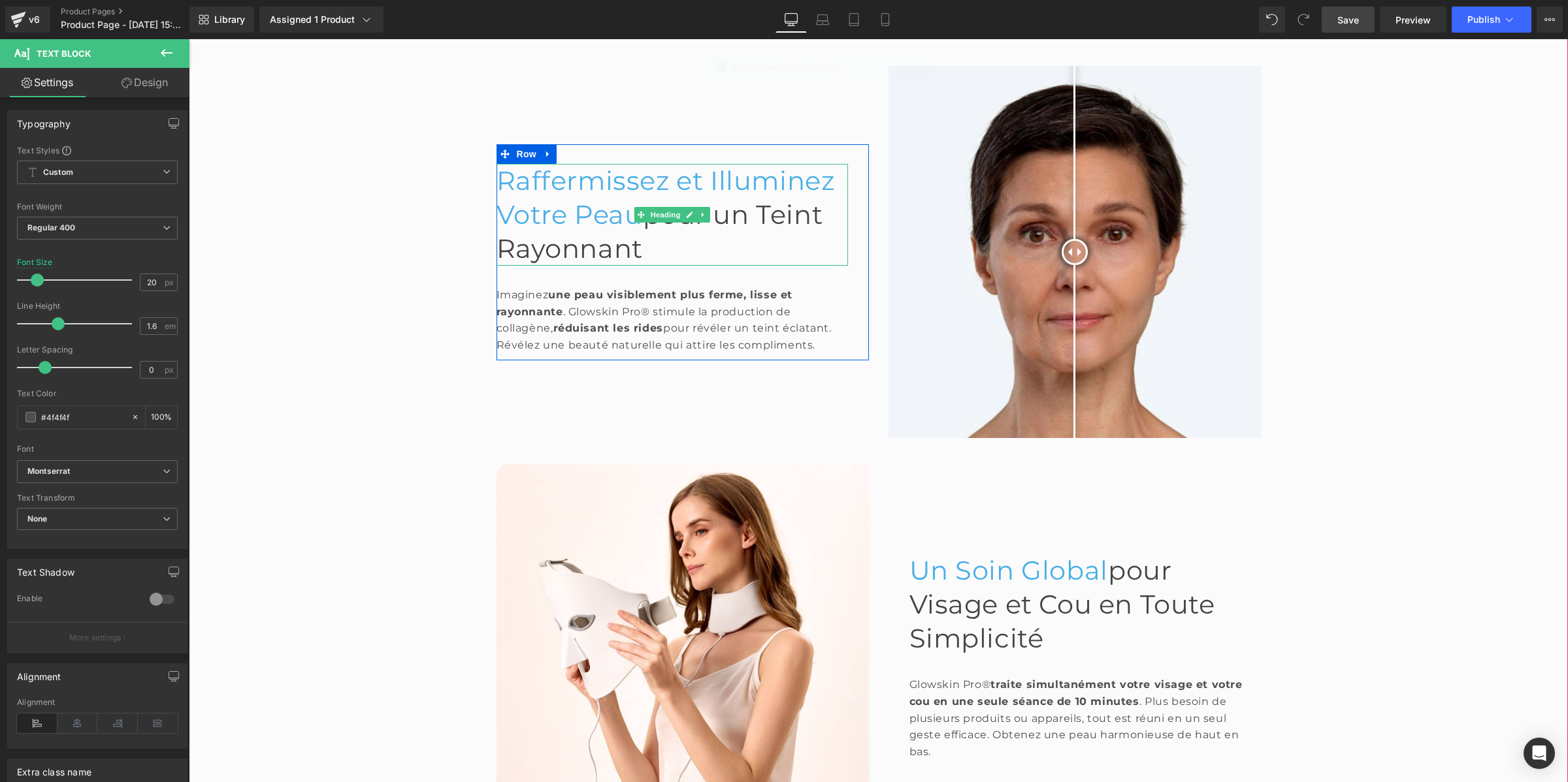
click at [503, 165] on span "Raffermissez et Illuminez Votre Peau" at bounding box center [666, 197] width 339 height 66
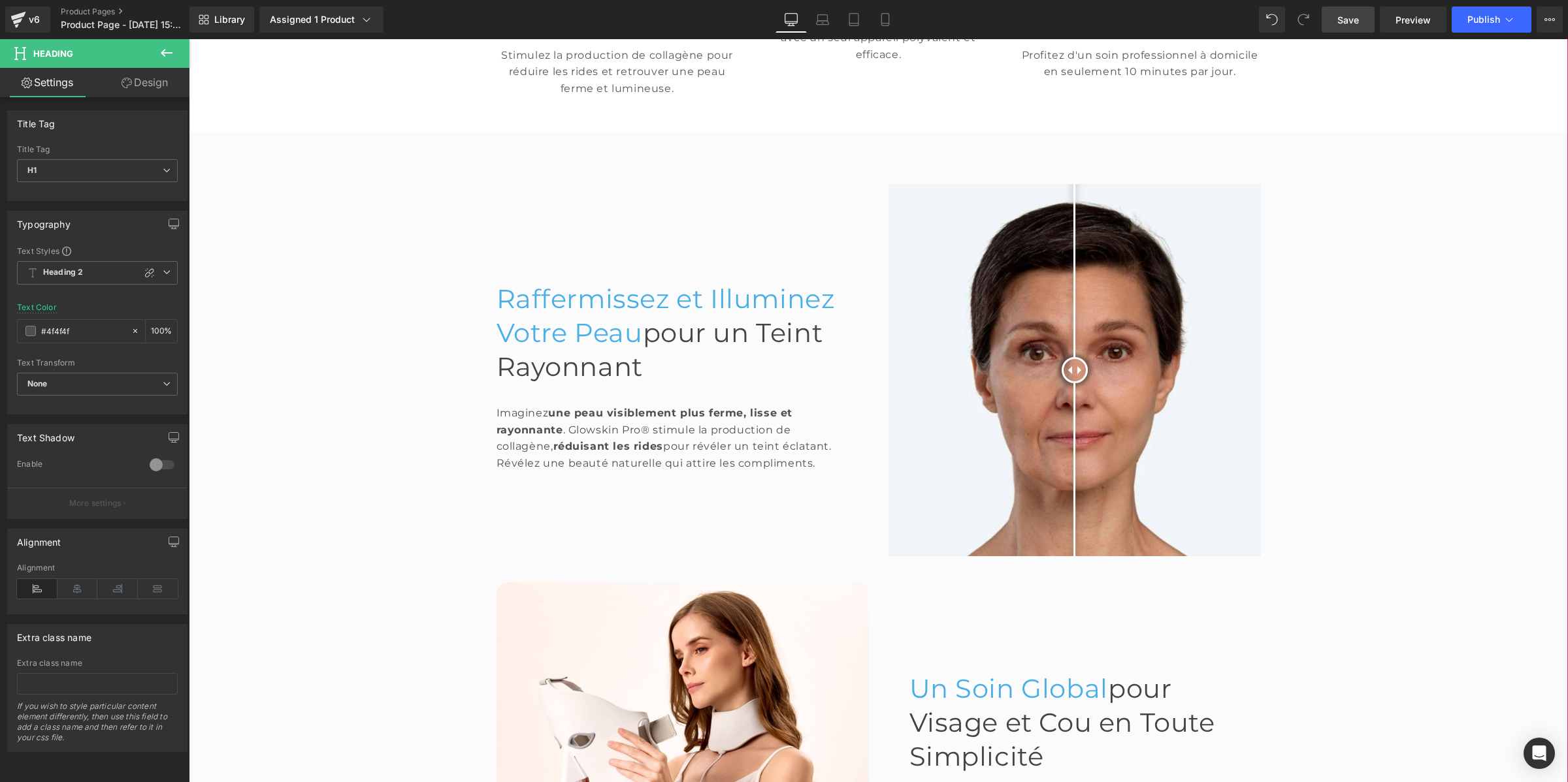
scroll to position [452, 0]
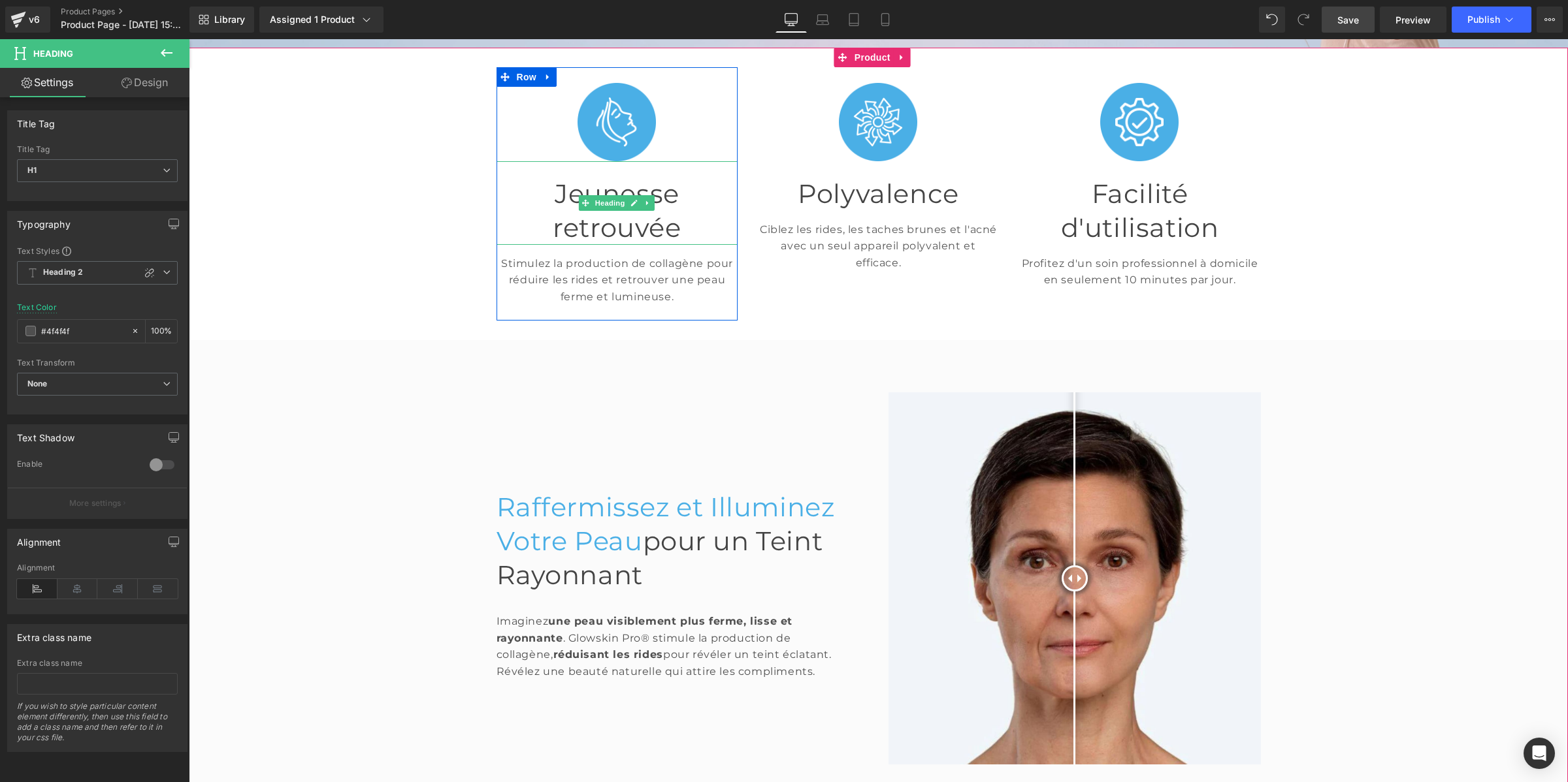
click at [589, 185] on font "Jeunesse retrouvée" at bounding box center [616, 210] width 128 height 66
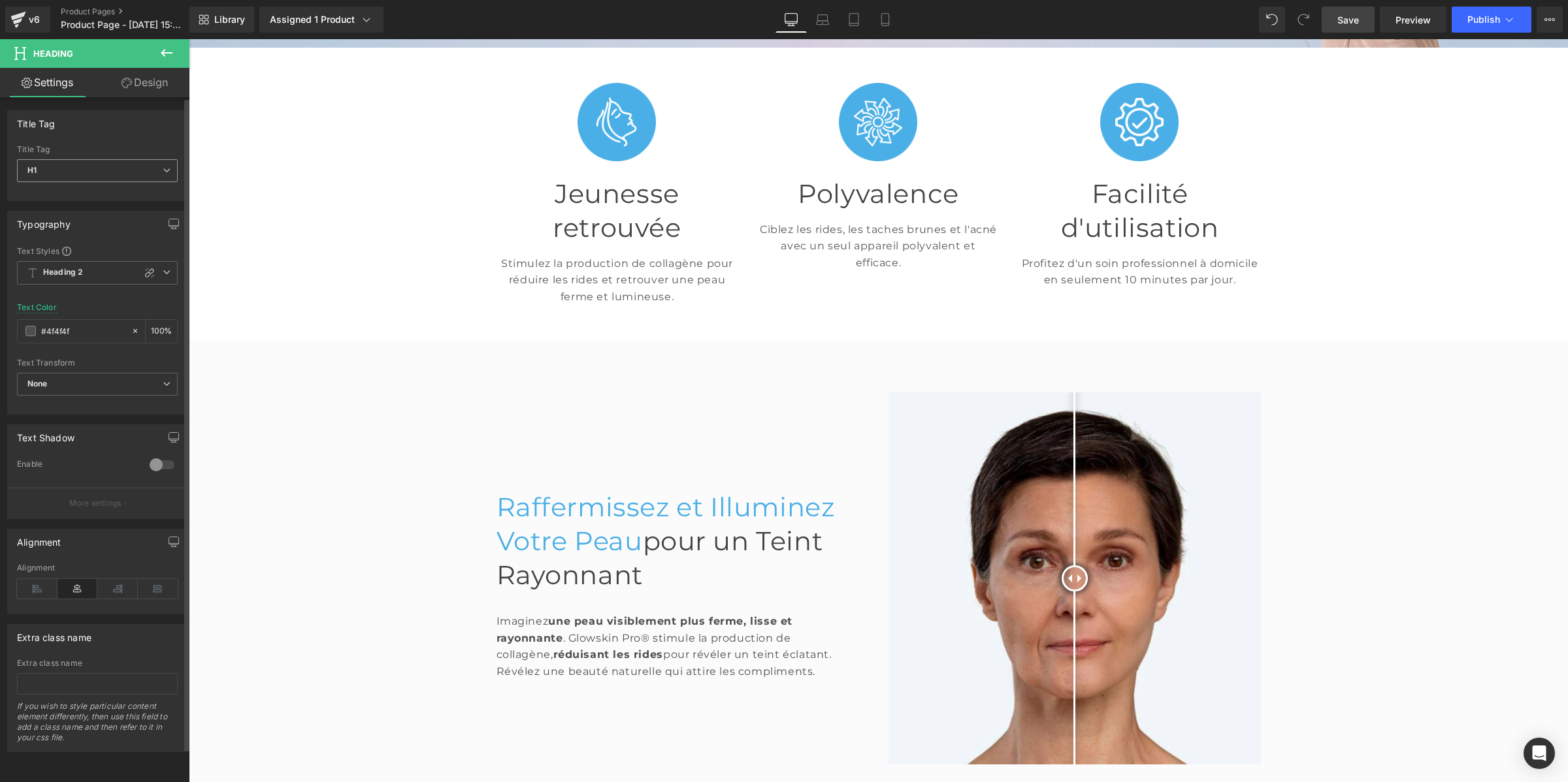
click at [86, 177] on span "H1" at bounding box center [97, 170] width 161 height 23
click at [94, 207] on li "H2" at bounding box center [97, 212] width 161 height 19
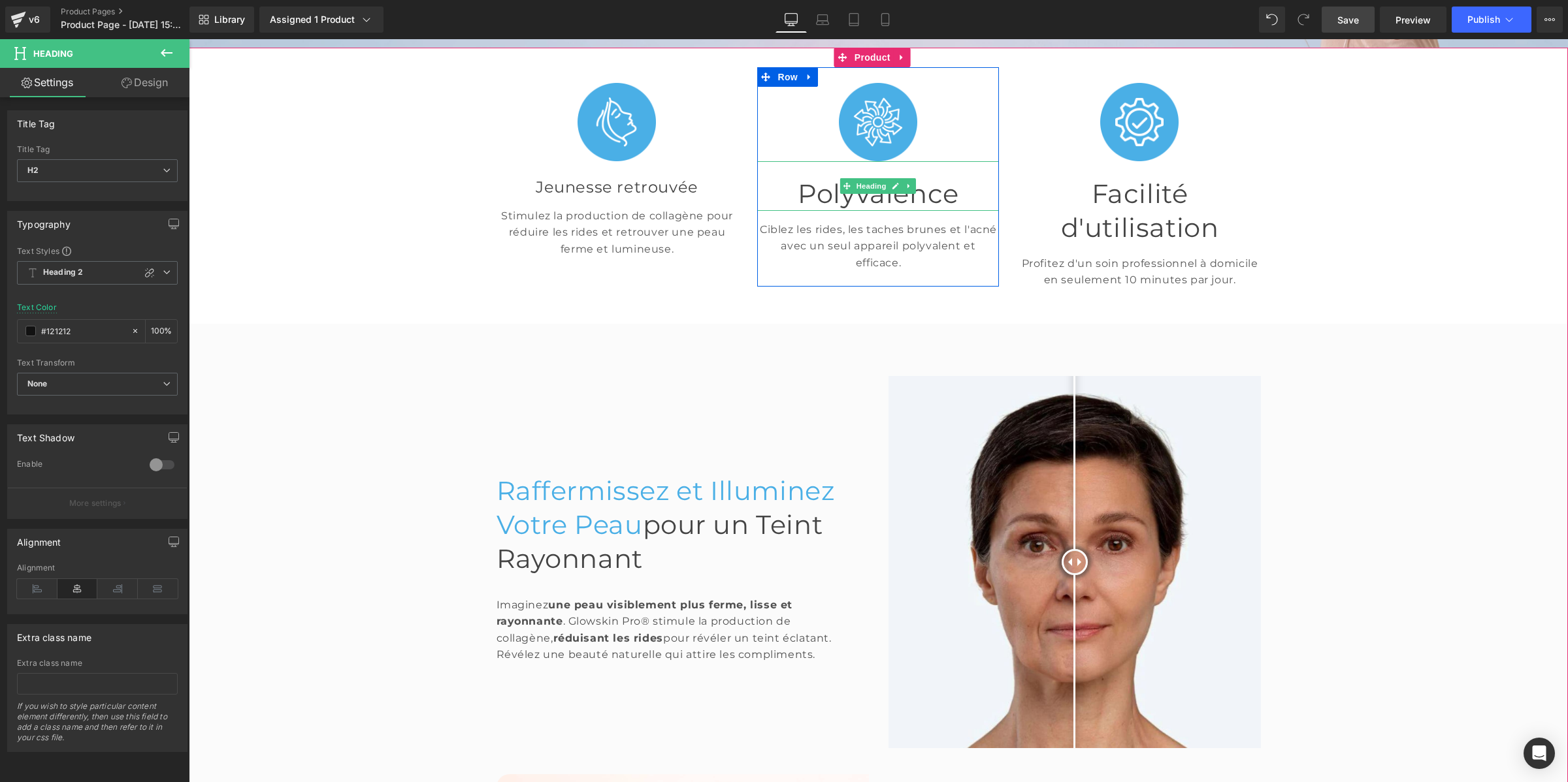
click at [815, 184] on h1 "Polyvalence" at bounding box center [877, 193] width 242 height 34
click at [95, 168] on span "H1" at bounding box center [97, 170] width 161 height 23
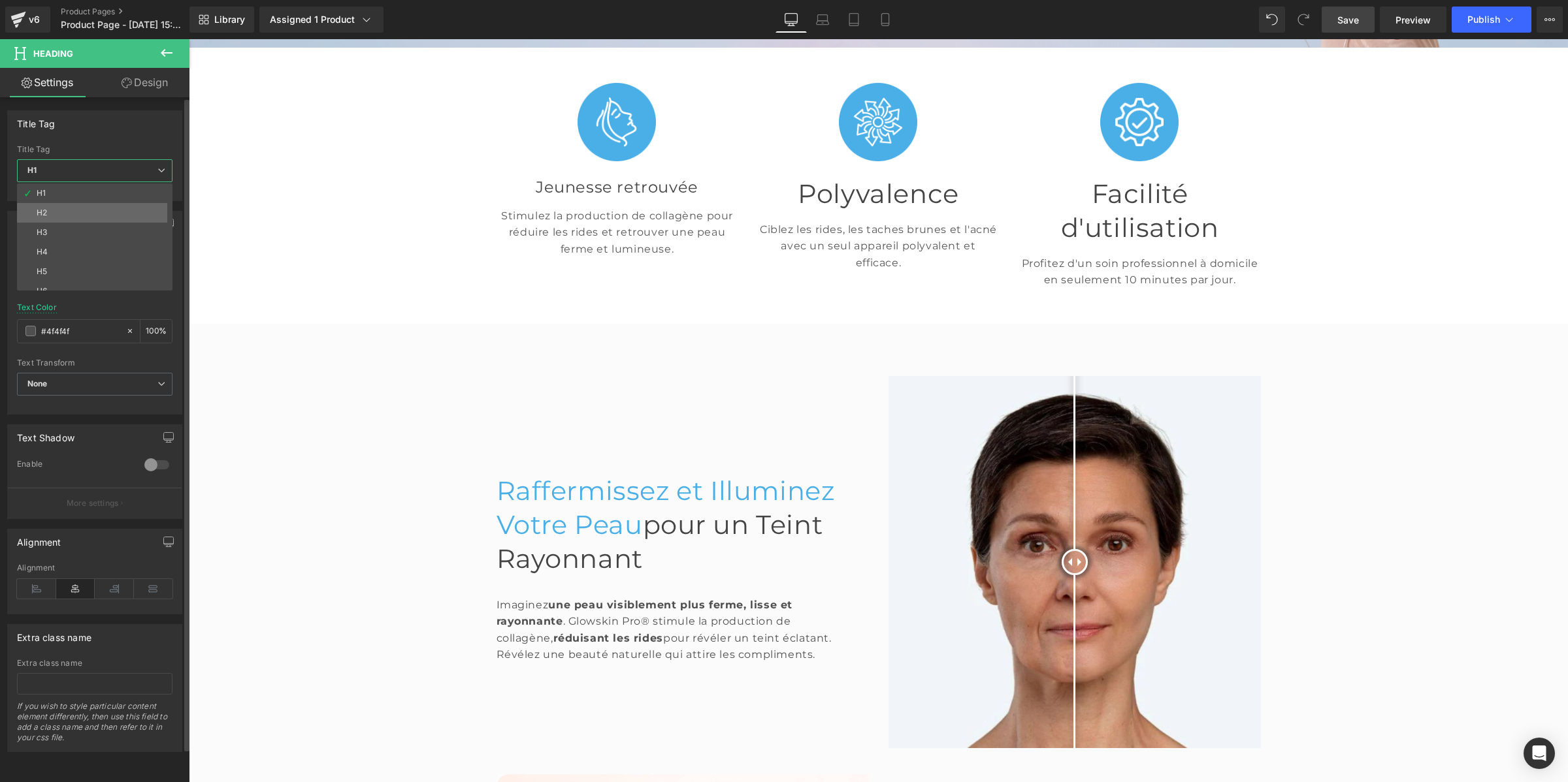
drag, startPoint x: 101, startPoint y: 210, endPoint x: 131, endPoint y: 170, distance: 50.0
click at [101, 210] on li "H2" at bounding box center [97, 212] width 161 height 19
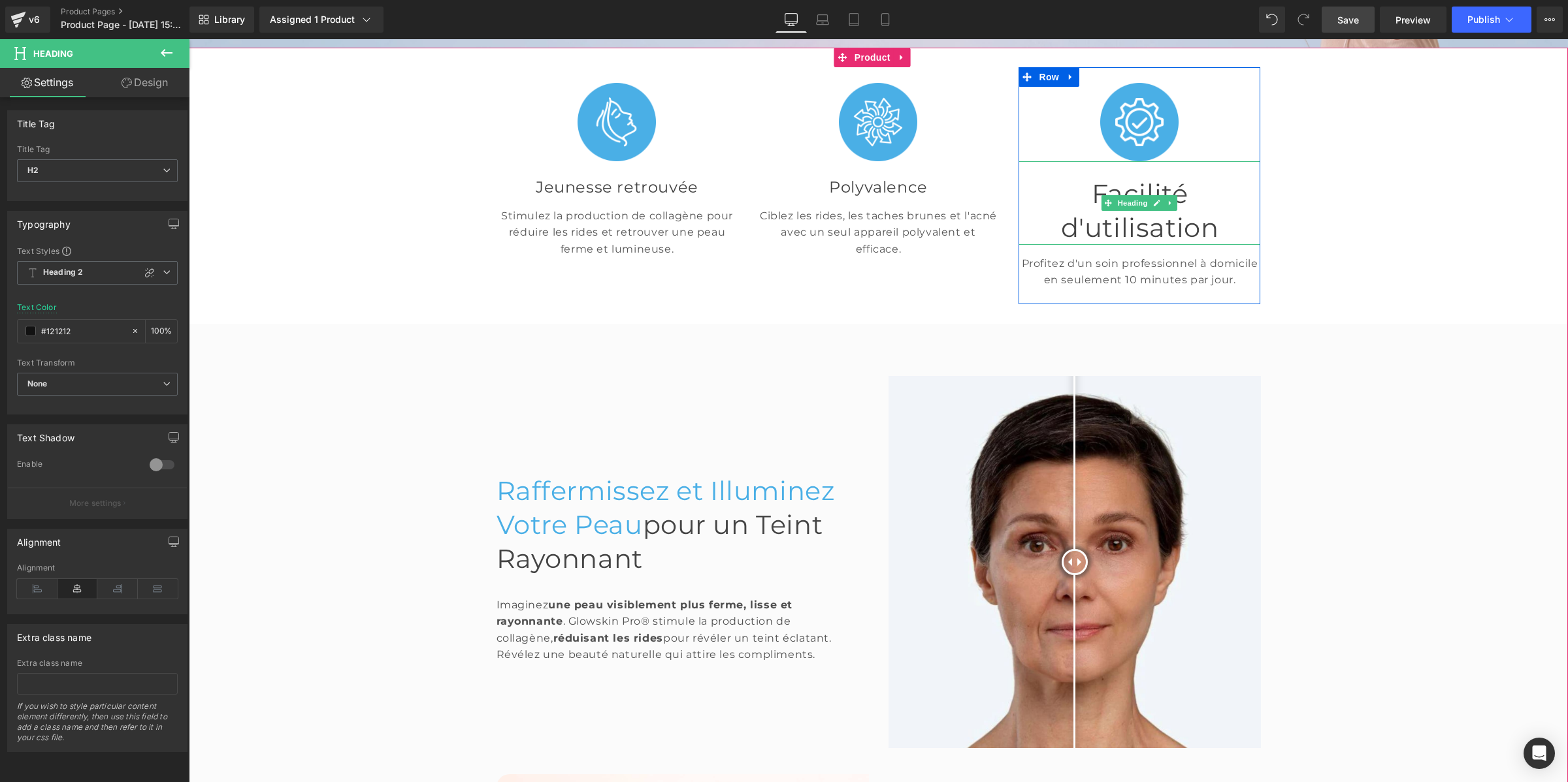
click at [1065, 180] on font "Facilité d'utilisation" at bounding box center [1139, 210] width 158 height 66
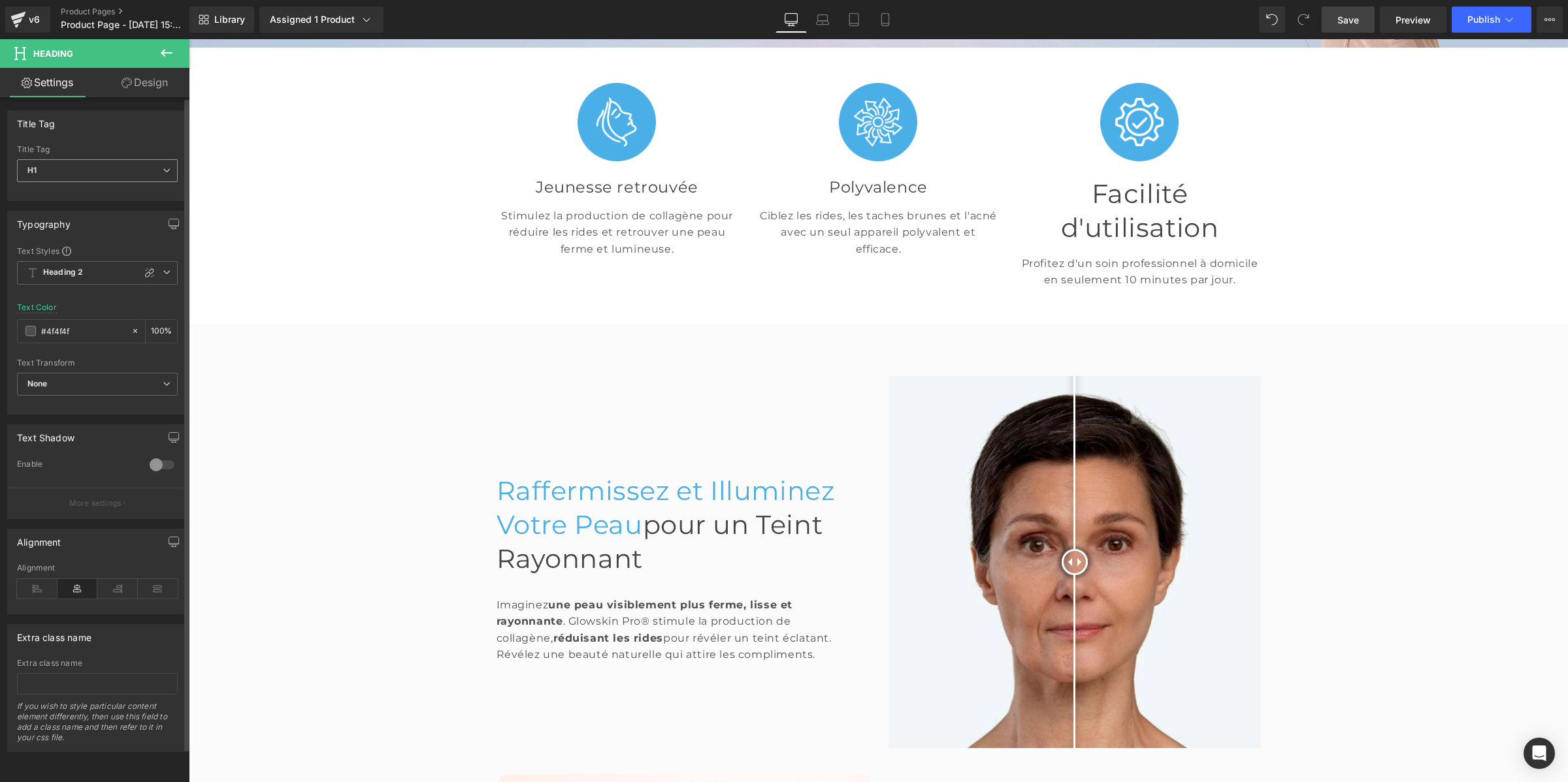
click at [68, 163] on span "H1" at bounding box center [97, 170] width 161 height 23
click at [72, 210] on li "H2" at bounding box center [97, 212] width 161 height 19
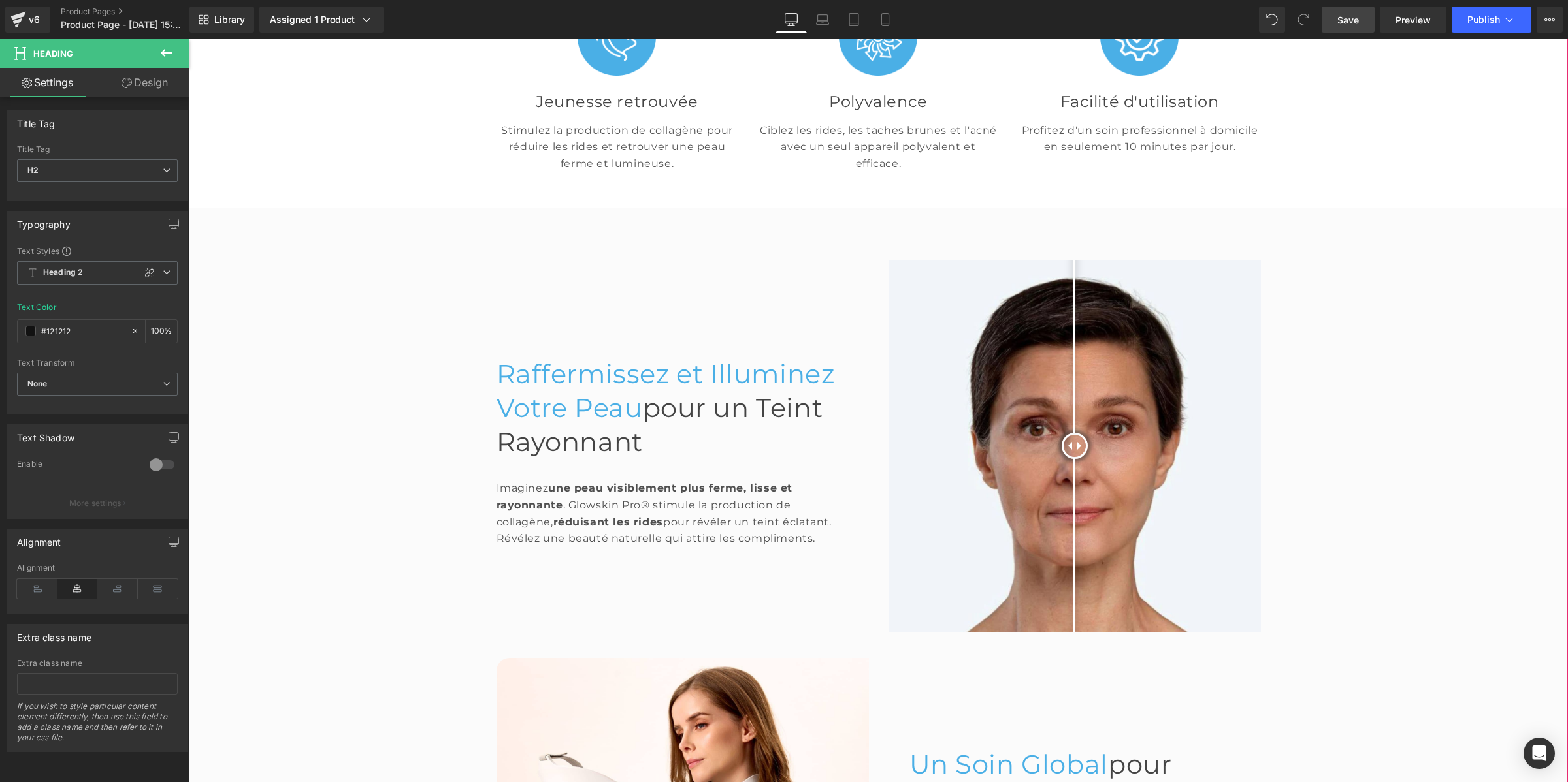
scroll to position [697, 0]
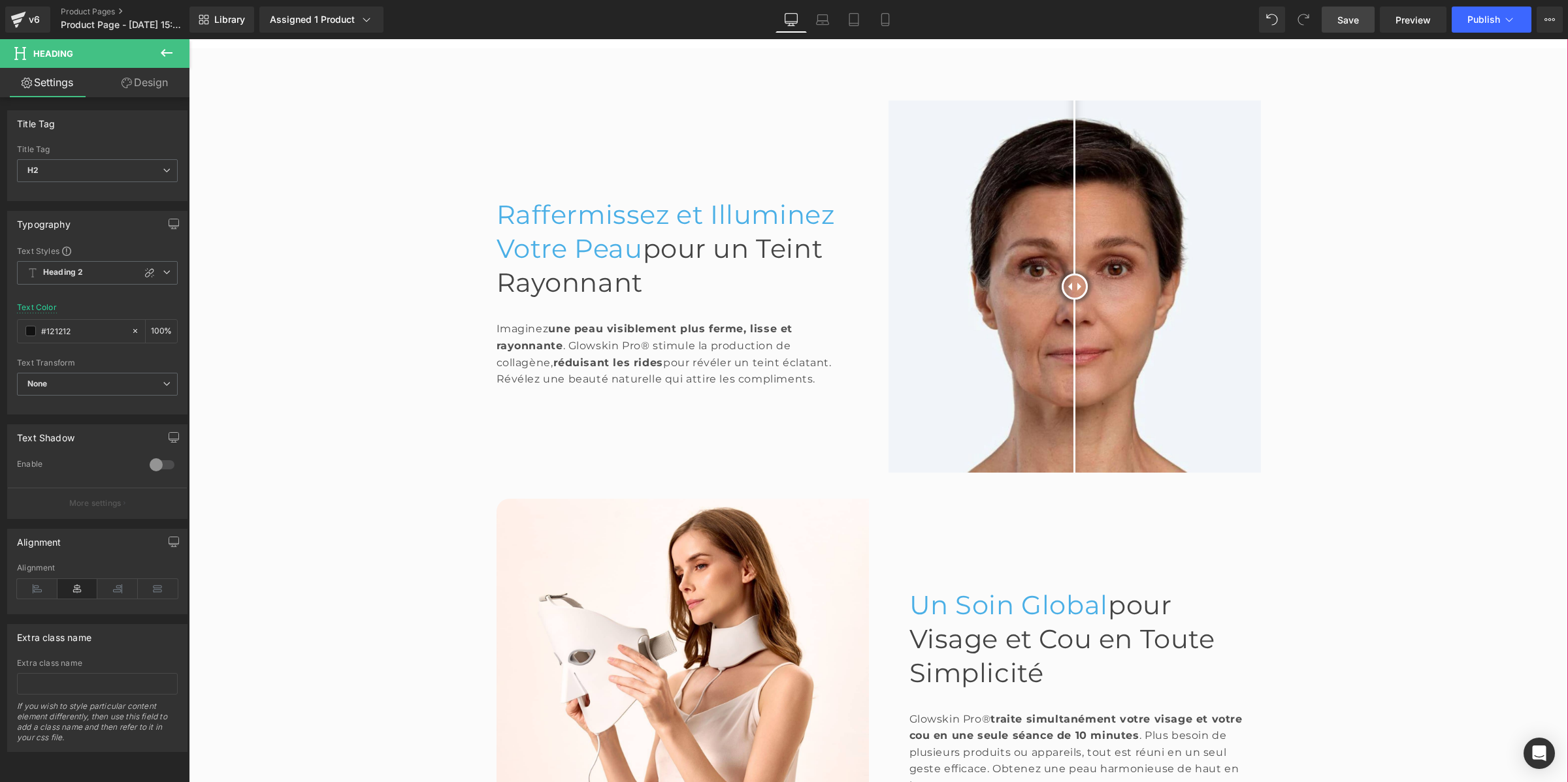
click at [548, 245] on span "Raffermissez et Illuminez Votre Peau" at bounding box center [666, 231] width 339 height 66
click at [116, 165] on span "H1" at bounding box center [97, 170] width 161 height 23
click at [122, 212] on li "H2" at bounding box center [97, 212] width 161 height 19
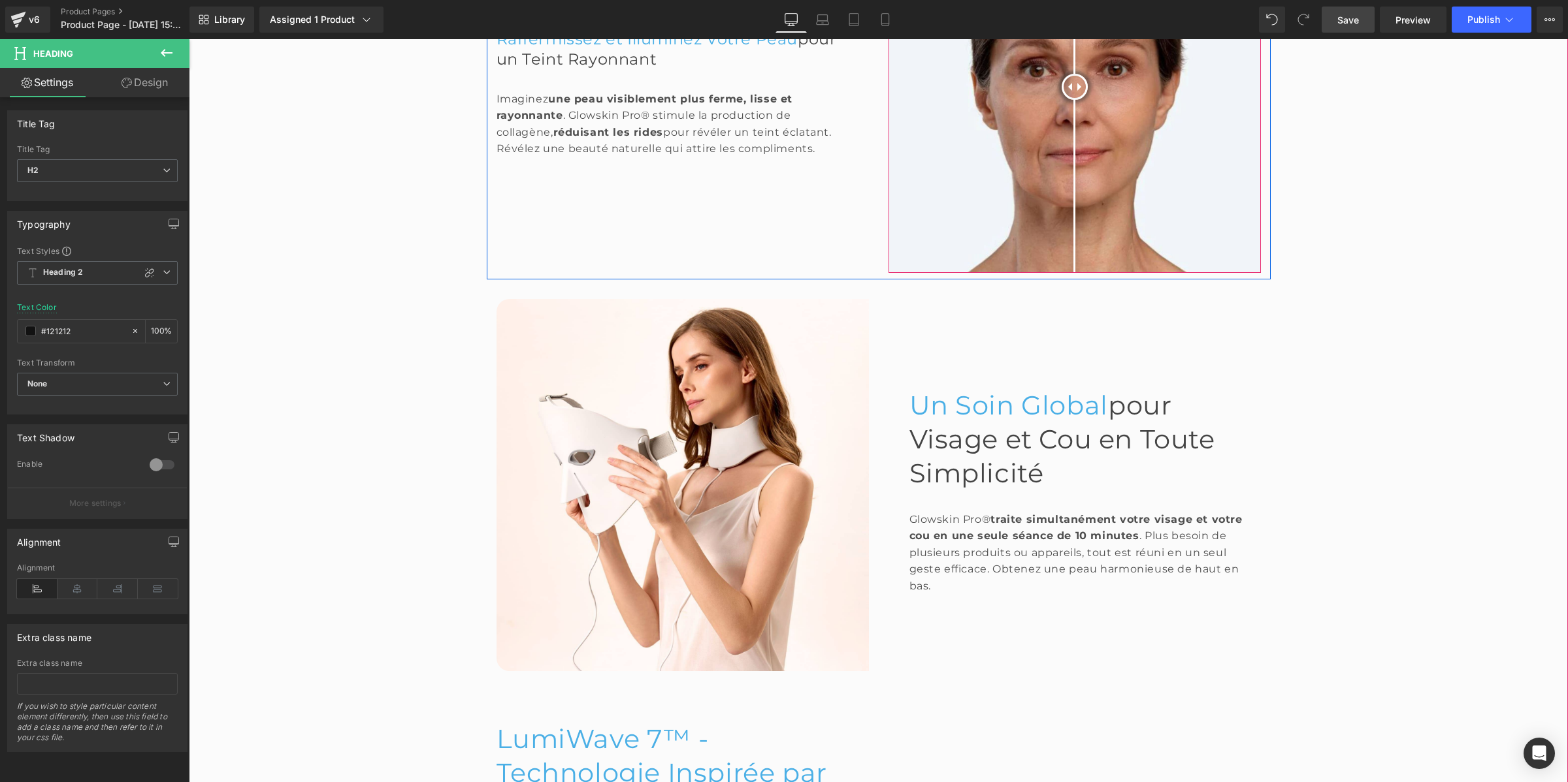
scroll to position [942, 0]
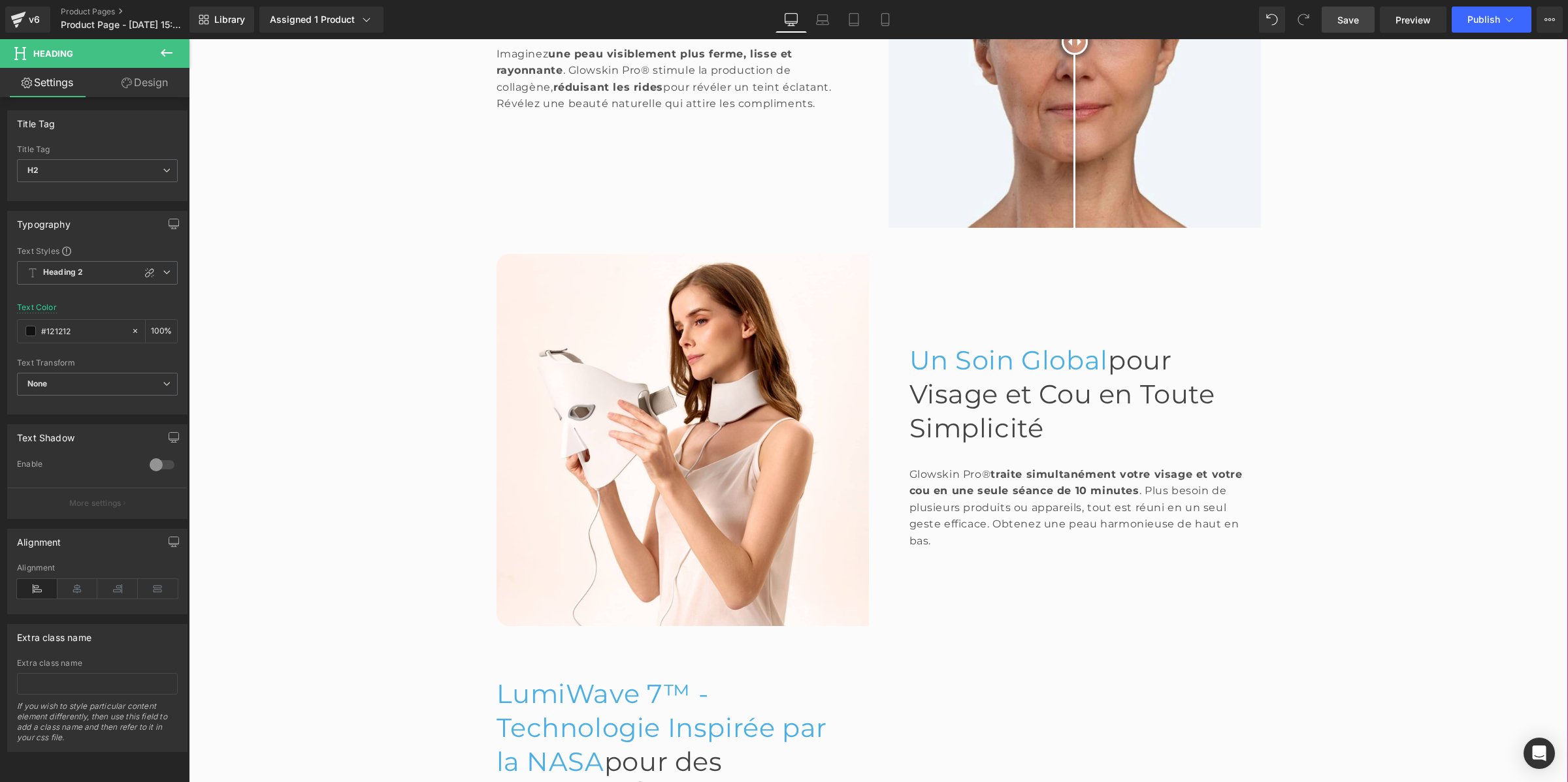
click at [952, 401] on span "pour Visage et Cou en Toute Simplicité" at bounding box center [1062, 394] width 305 height 100
click at [90, 174] on span "H1" at bounding box center [97, 170] width 161 height 23
click at [98, 209] on li "H2" at bounding box center [97, 212] width 161 height 19
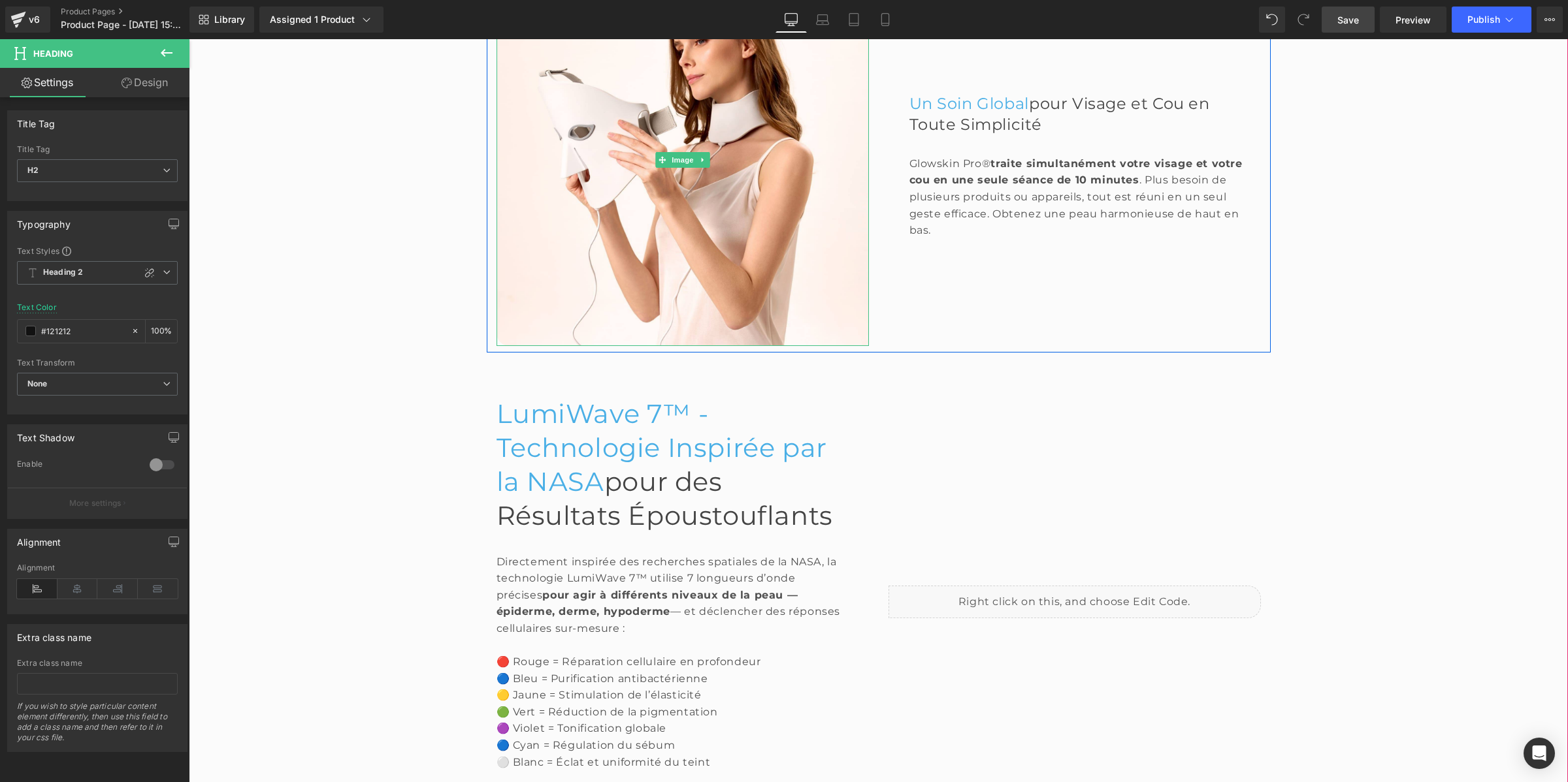
scroll to position [1269, 0]
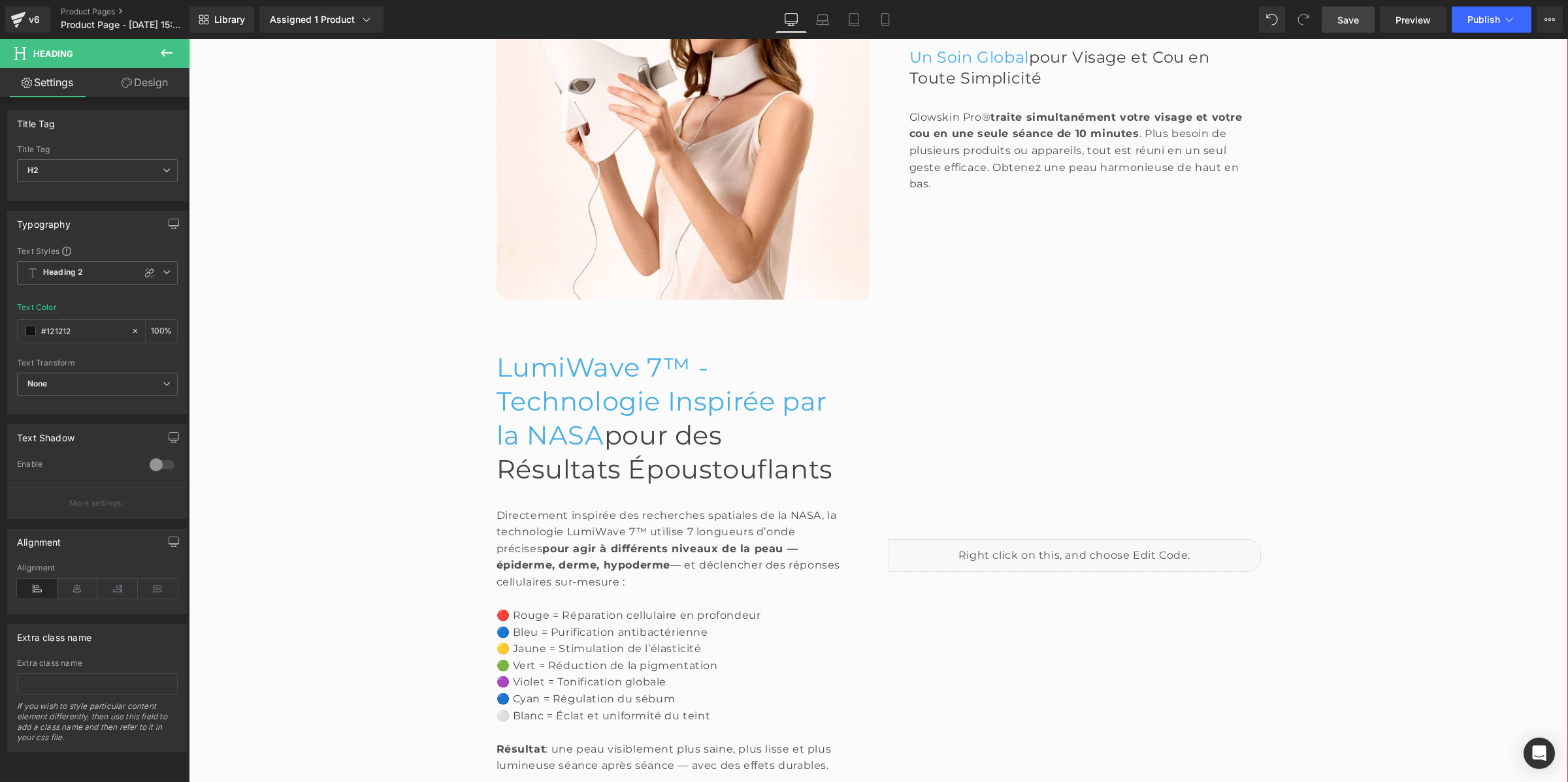
click at [589, 391] on span "LumiWave 7™ - Technologie Inspirée par la NASA" at bounding box center [661, 402] width 330 height 100
click at [44, 178] on span "H1" at bounding box center [97, 170] width 161 height 23
click at [63, 207] on li "H2" at bounding box center [97, 212] width 161 height 19
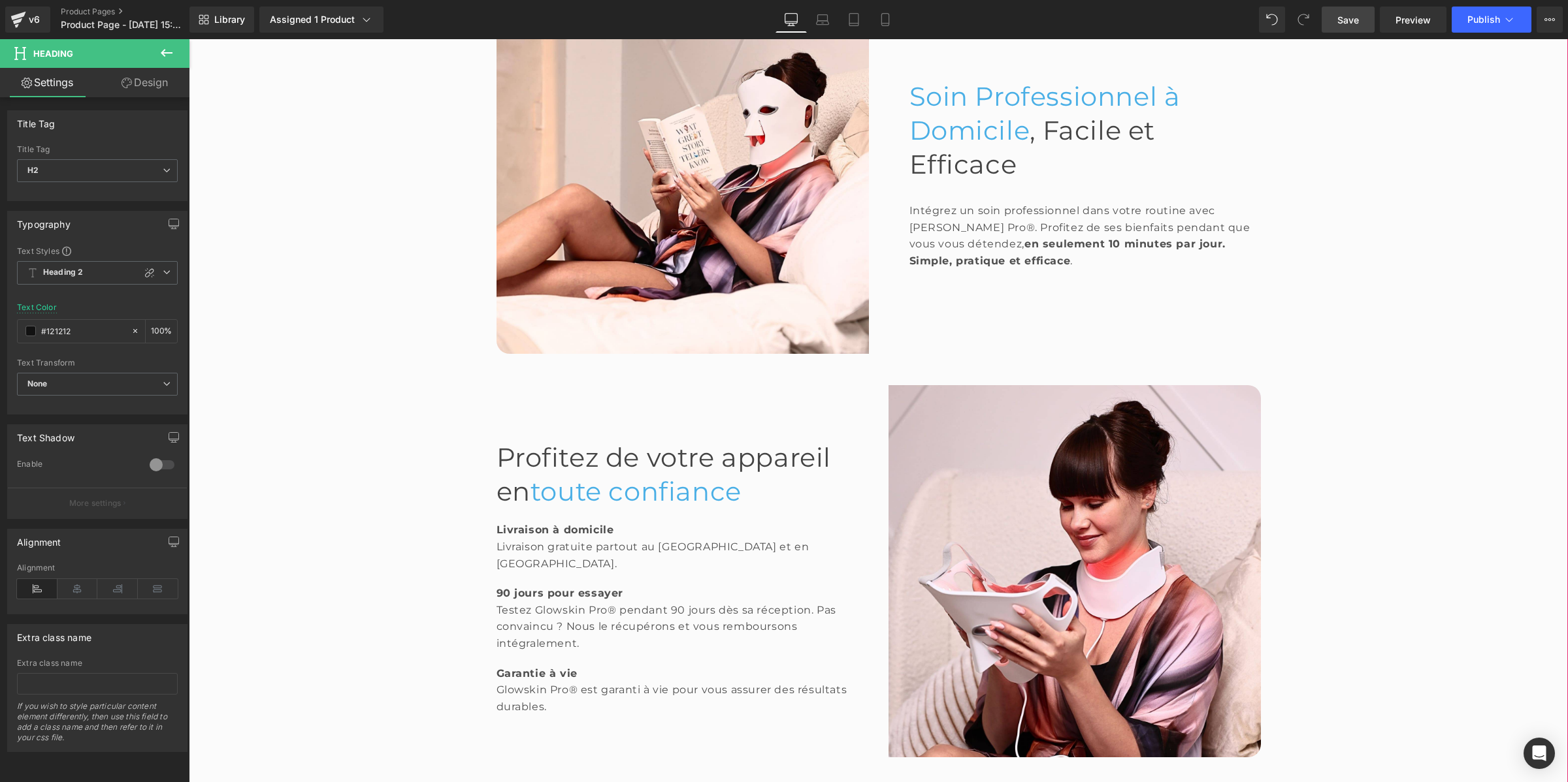
scroll to position [2004, 0]
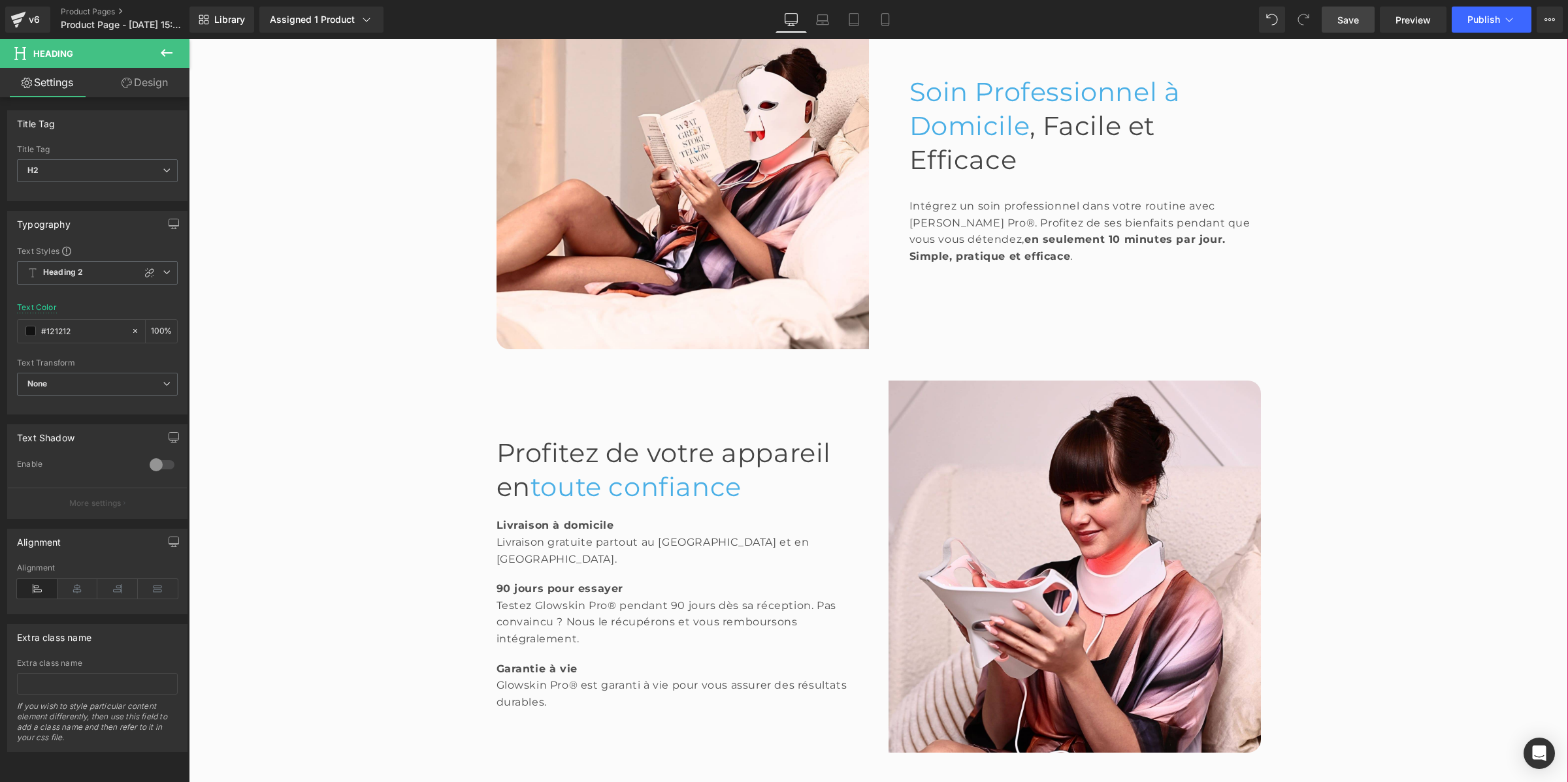
click at [953, 142] on span "Soin Professionnel à Domicile" at bounding box center [1044, 108] width 271 height 66
click at [128, 174] on span "H1" at bounding box center [97, 170] width 161 height 23
click at [134, 211] on li "H2" at bounding box center [97, 212] width 161 height 19
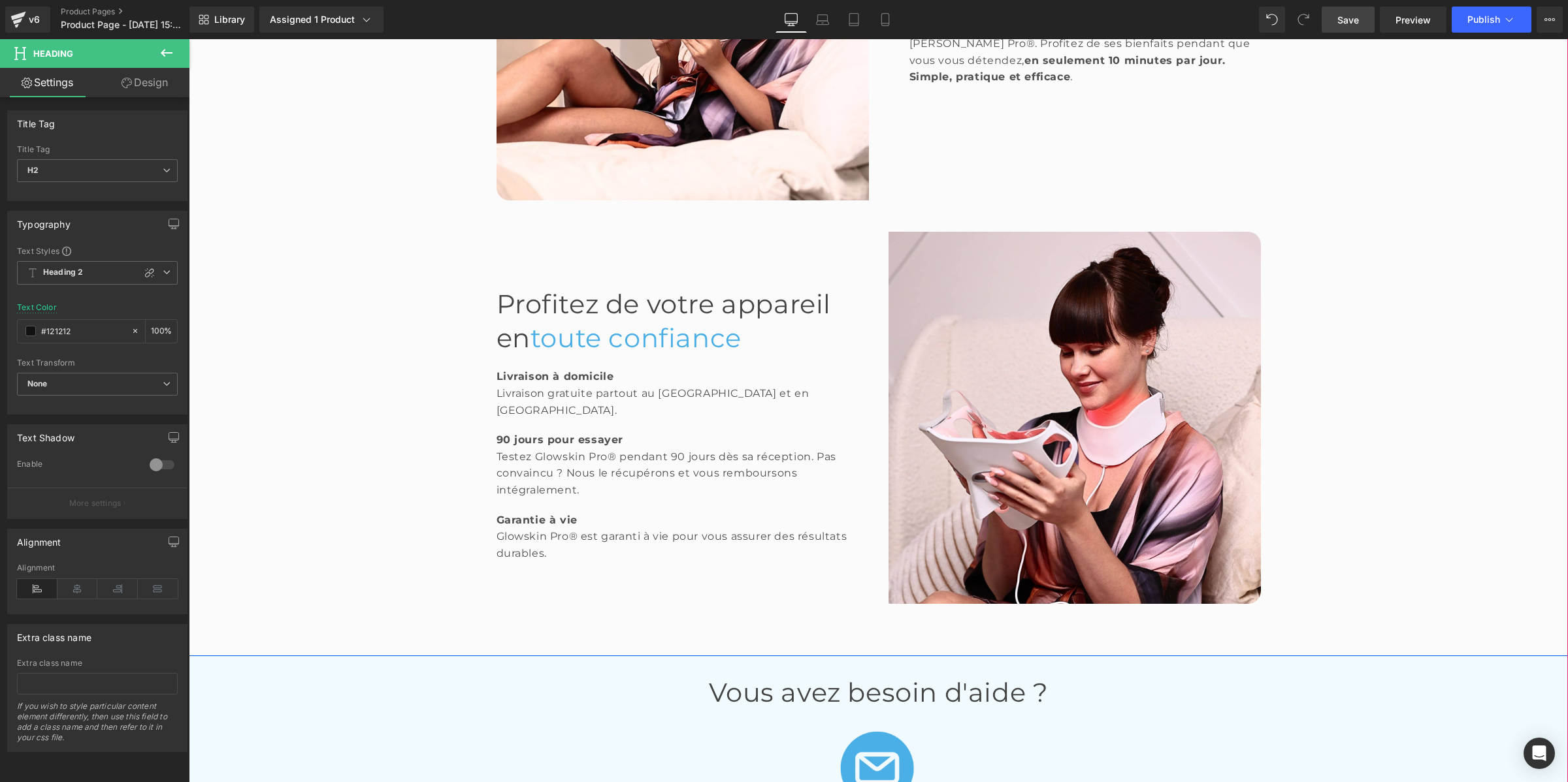
scroll to position [2166, 0]
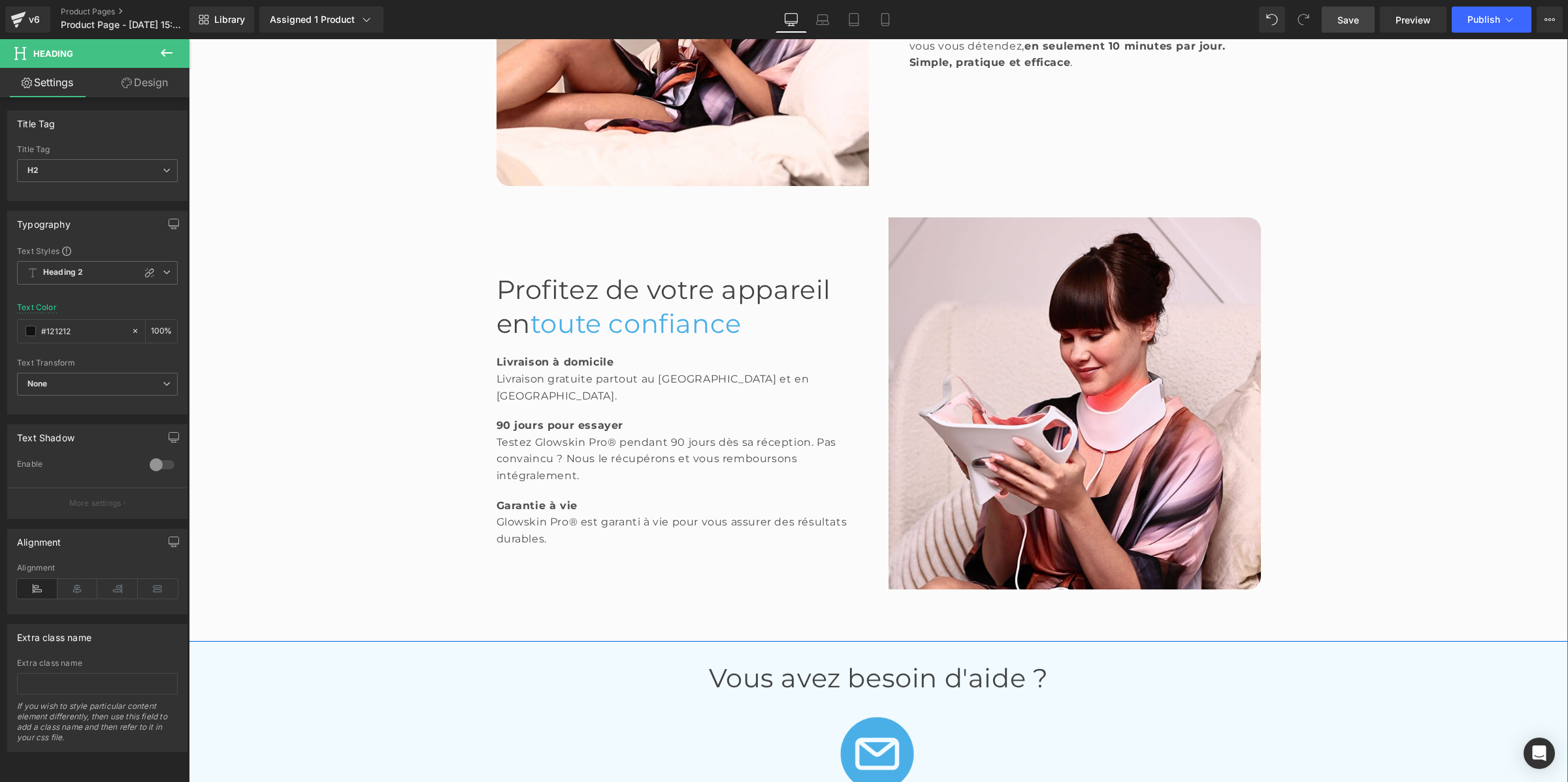
click at [530, 340] on span "toute confiance" at bounding box center [636, 323] width 211 height 32
click at [77, 169] on span "H1" at bounding box center [97, 170] width 161 height 23
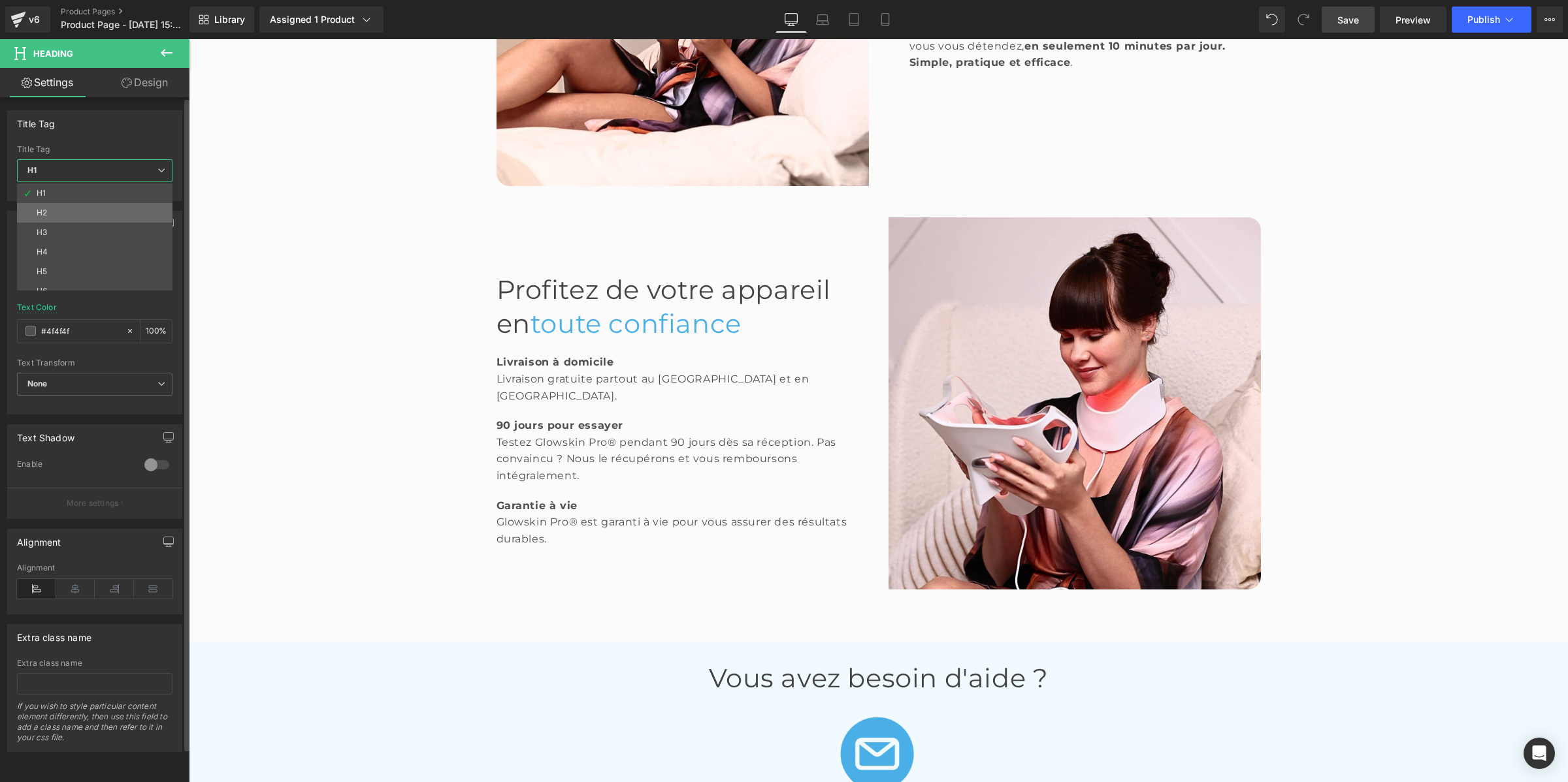
click at [83, 207] on li "H2" at bounding box center [97, 212] width 161 height 19
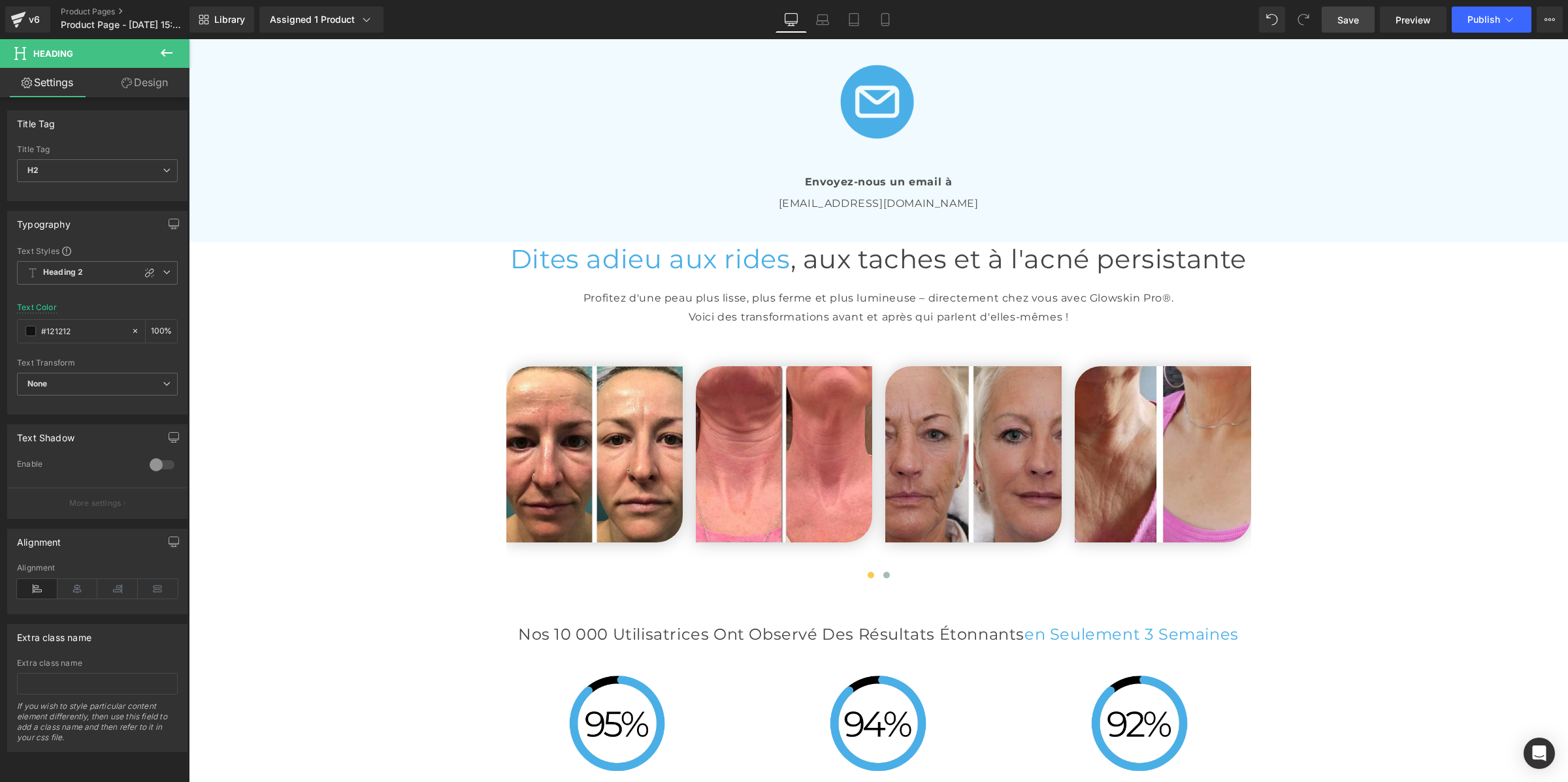
scroll to position [2820, 0]
drag, startPoint x: 780, startPoint y: 188, endPoint x: 757, endPoint y: 188, distance: 23.0
click at [780, 41] on font "Vous avez besoin d'aide ?" at bounding box center [878, 25] width 340 height 32
click at [90, 174] on span "H1" at bounding box center [97, 170] width 161 height 23
click at [93, 213] on li "H2" at bounding box center [97, 212] width 161 height 19
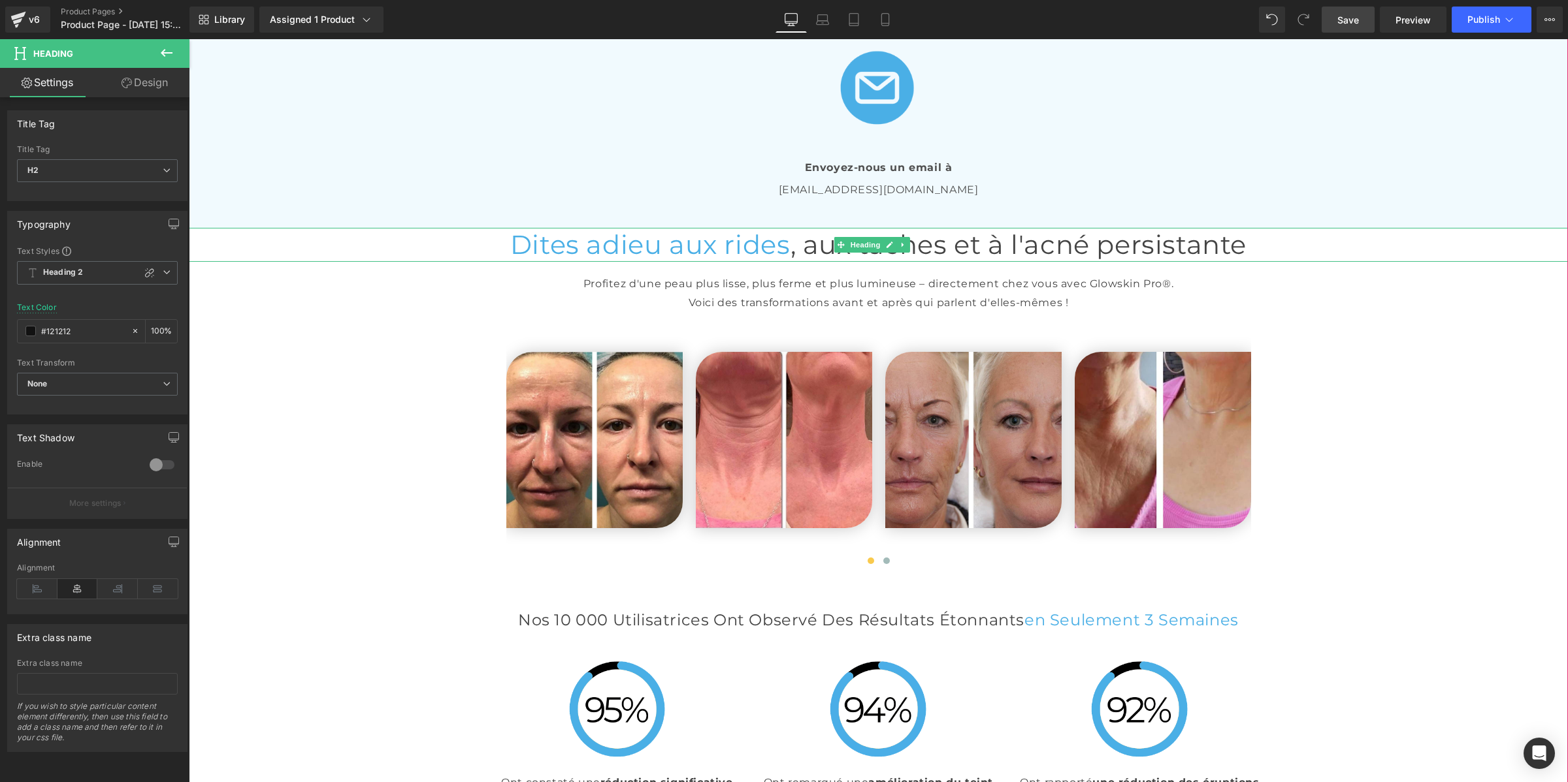
click at [691, 261] on span "Dites adieu aux rides" at bounding box center [650, 244] width 280 height 32
click at [103, 164] on span "H1" at bounding box center [97, 170] width 161 height 23
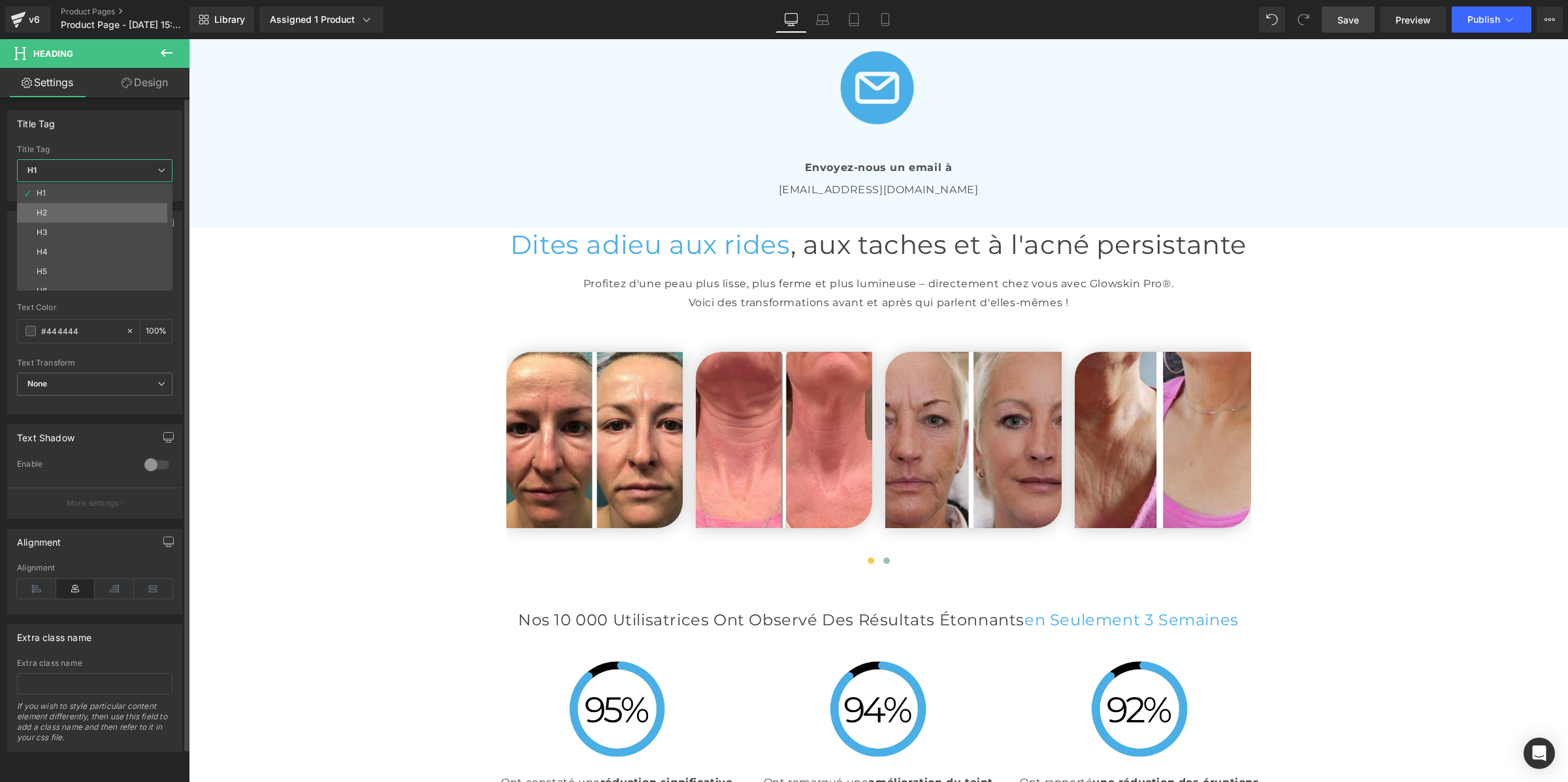
click at [102, 206] on li "H2" at bounding box center [97, 212] width 161 height 19
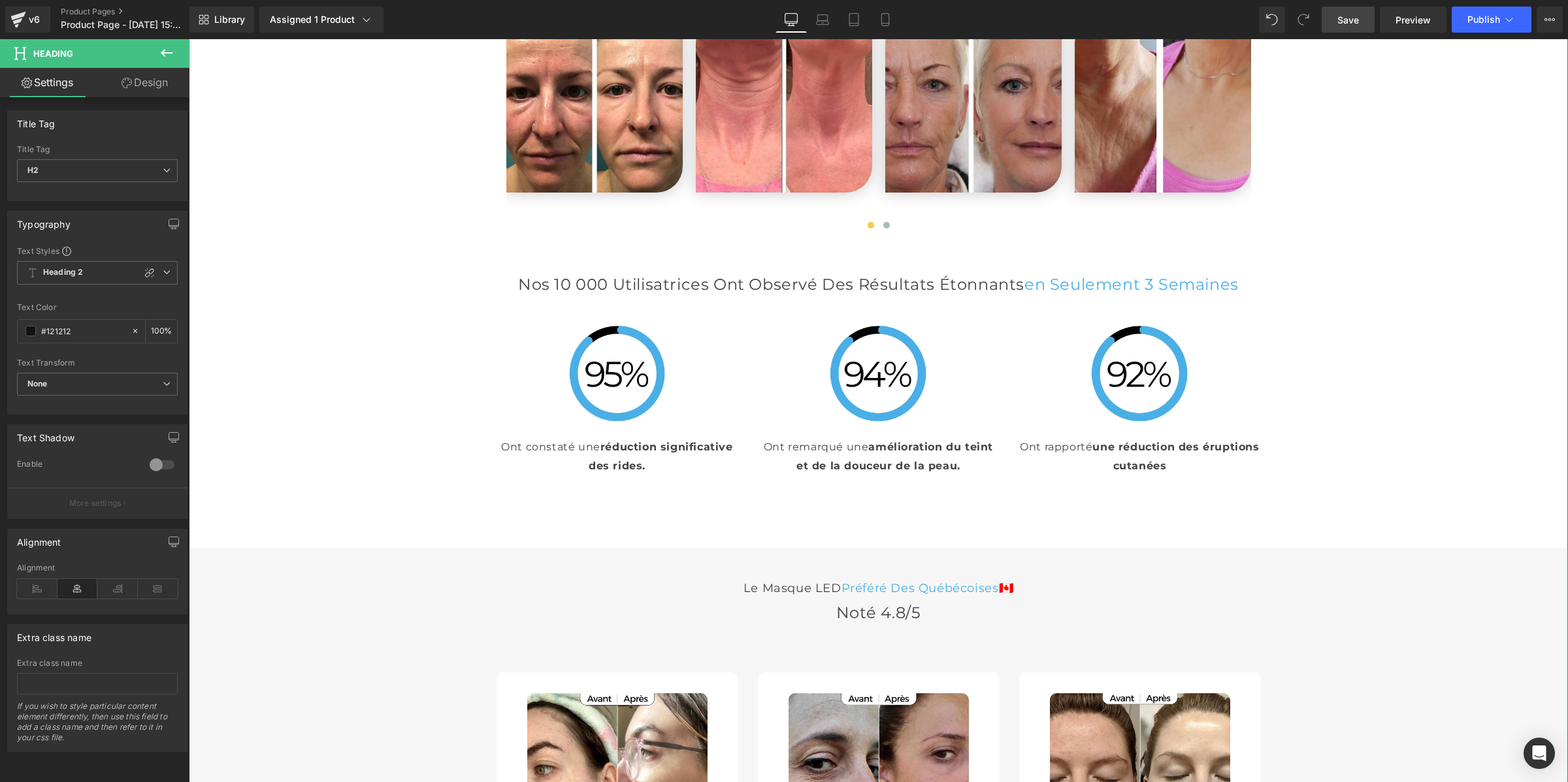
scroll to position [3228, 0]
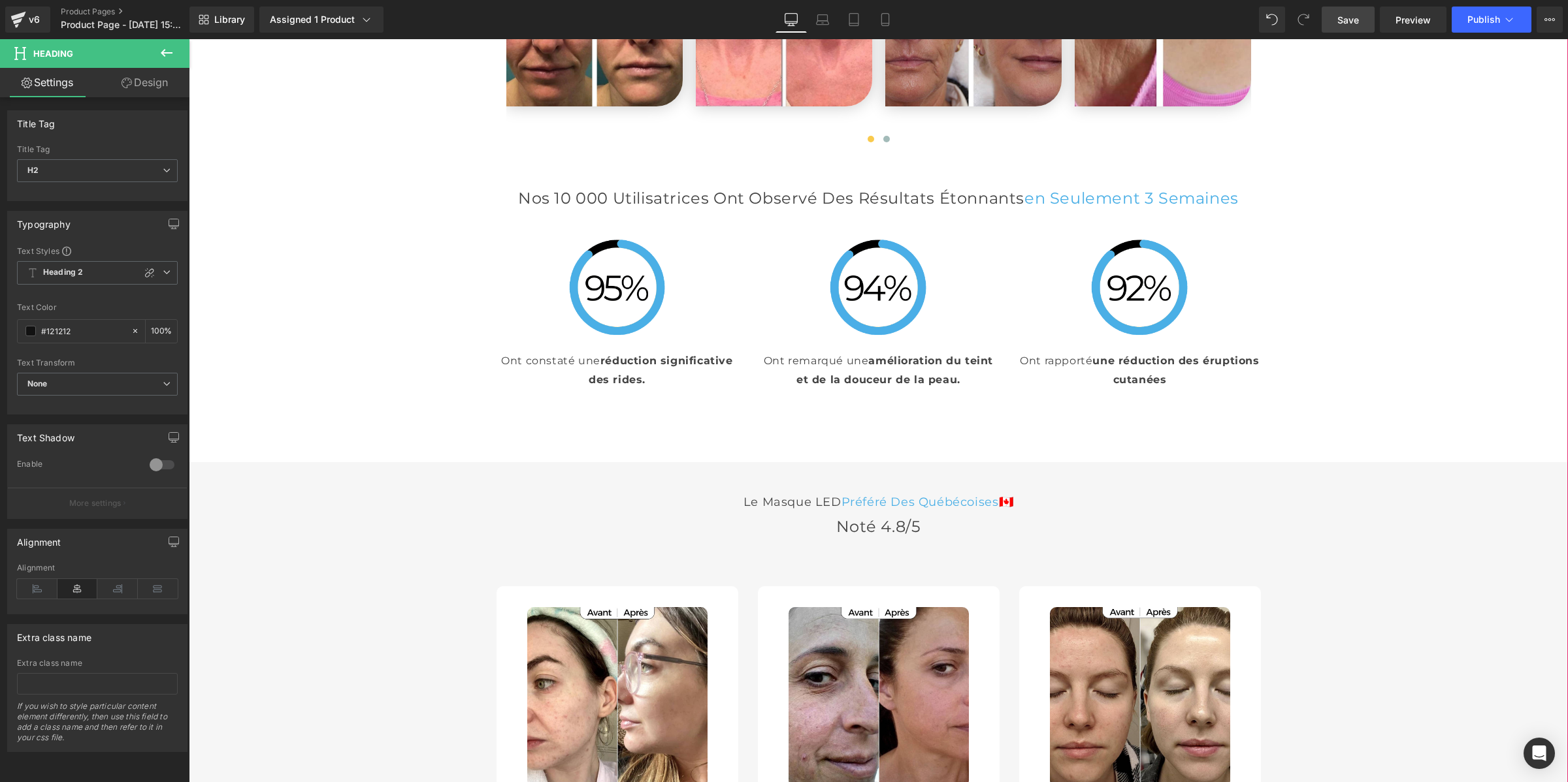
click at [717, 208] on h2 "Nos 10 000 Utilisatrices Ont Observé des Résultats Étonnants en Seulement 3 Sem…" at bounding box center [878, 198] width 765 height 20
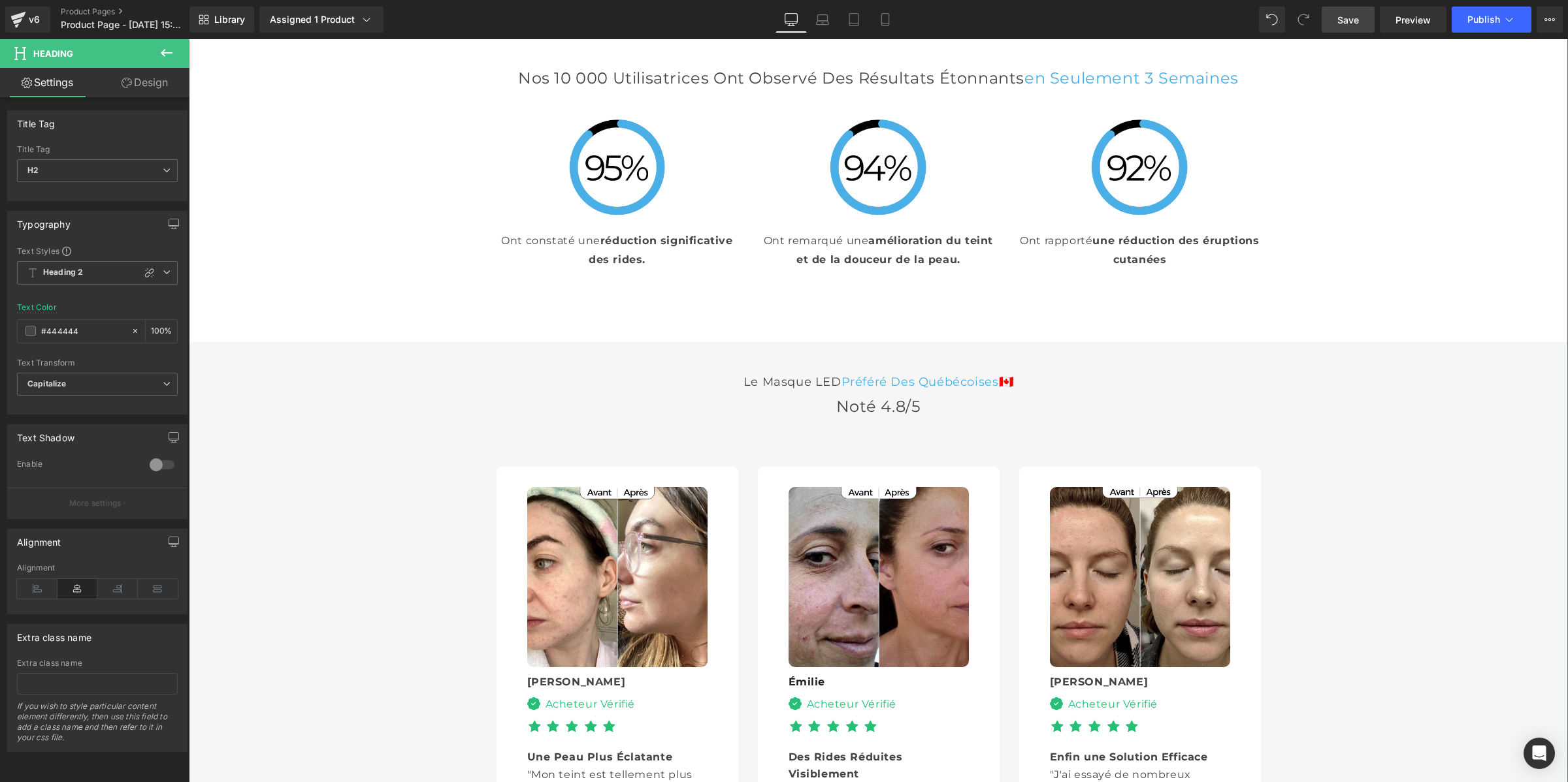
scroll to position [3309, 0]
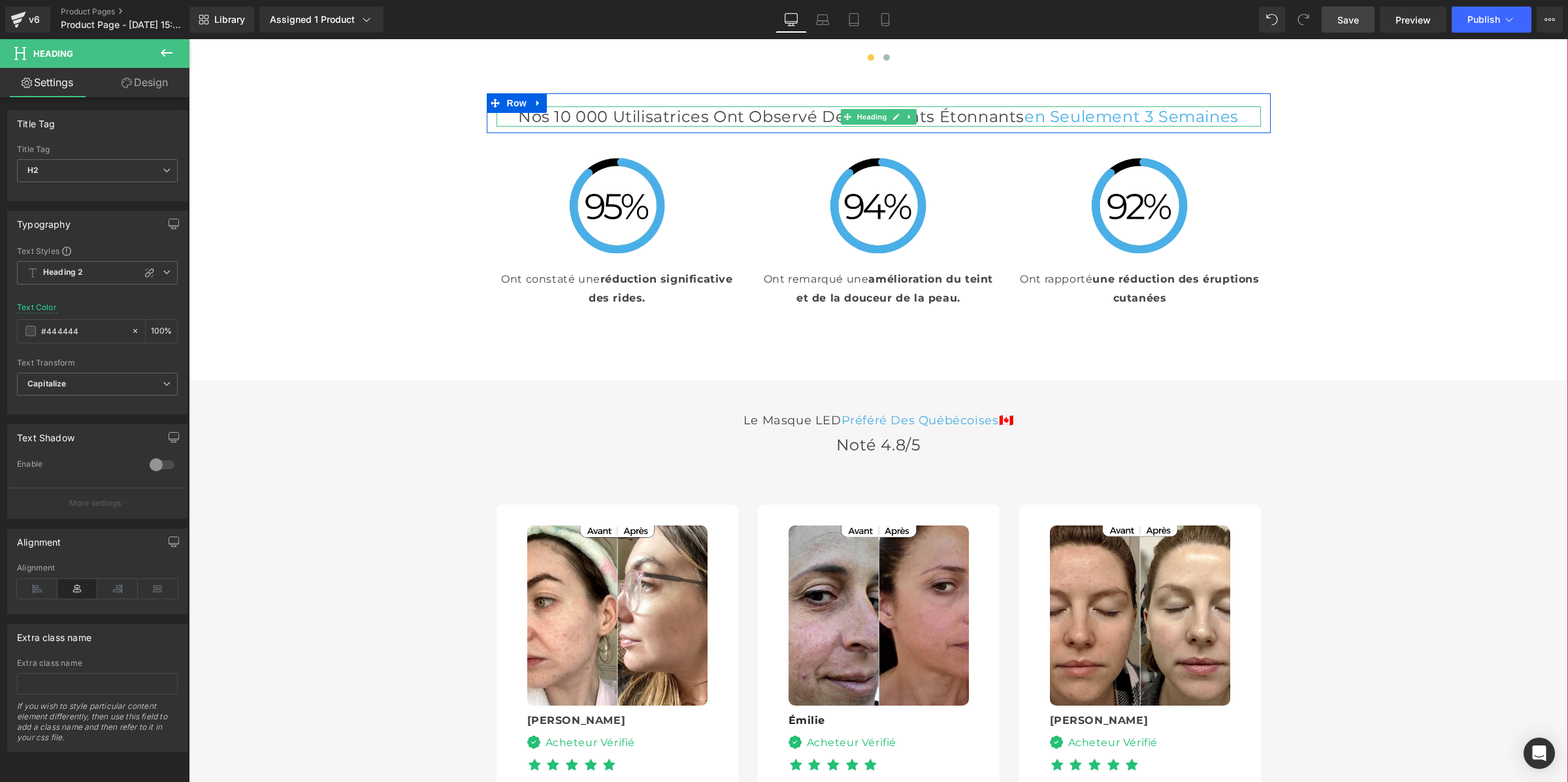
click at [622, 127] on h2 "Nos 10 000 Utilisatrices Ont Observé des Résultats Étonnants en Seulement 3 Sem…" at bounding box center [878, 117] width 765 height 20
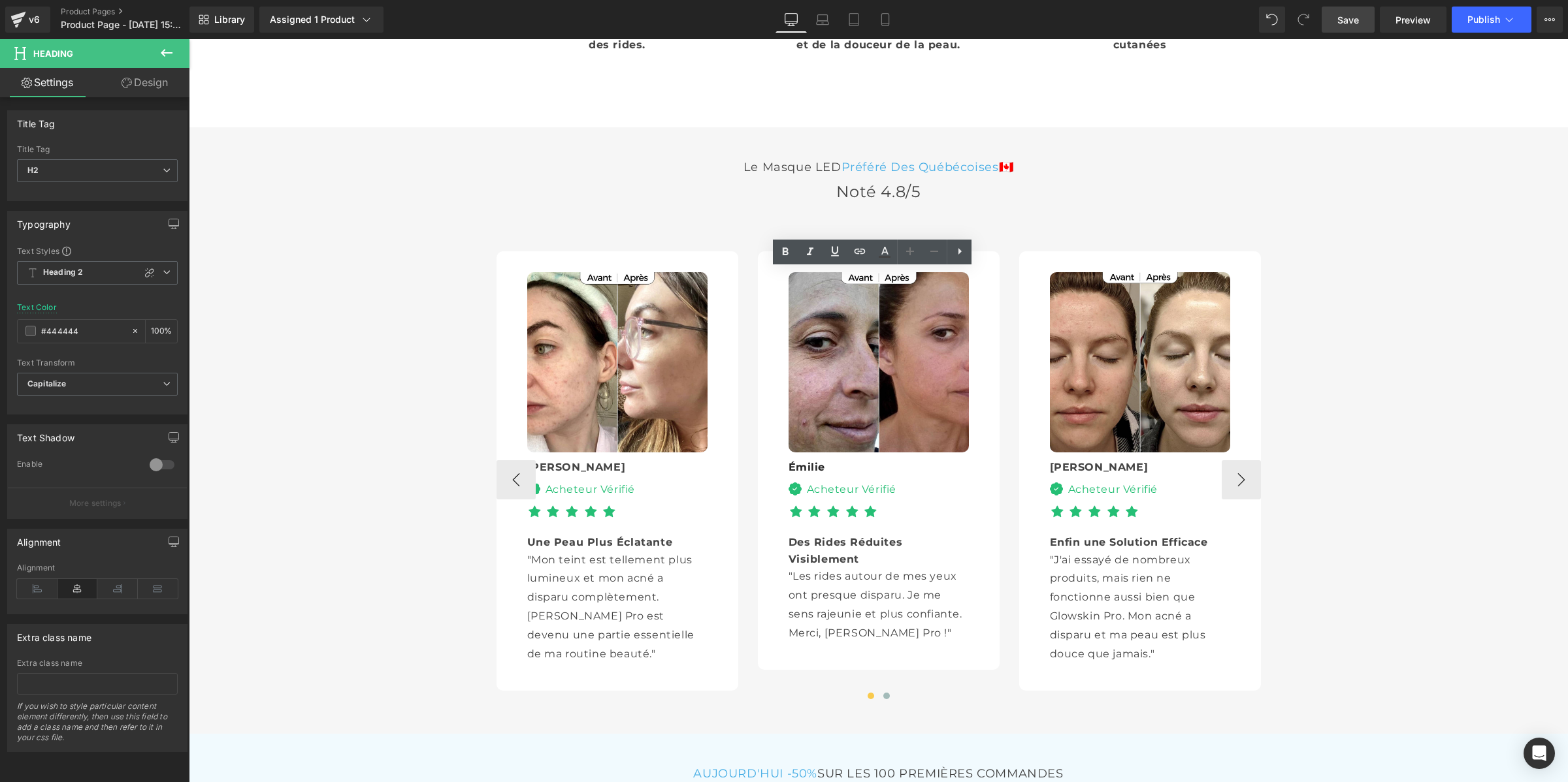
scroll to position [3636, 0]
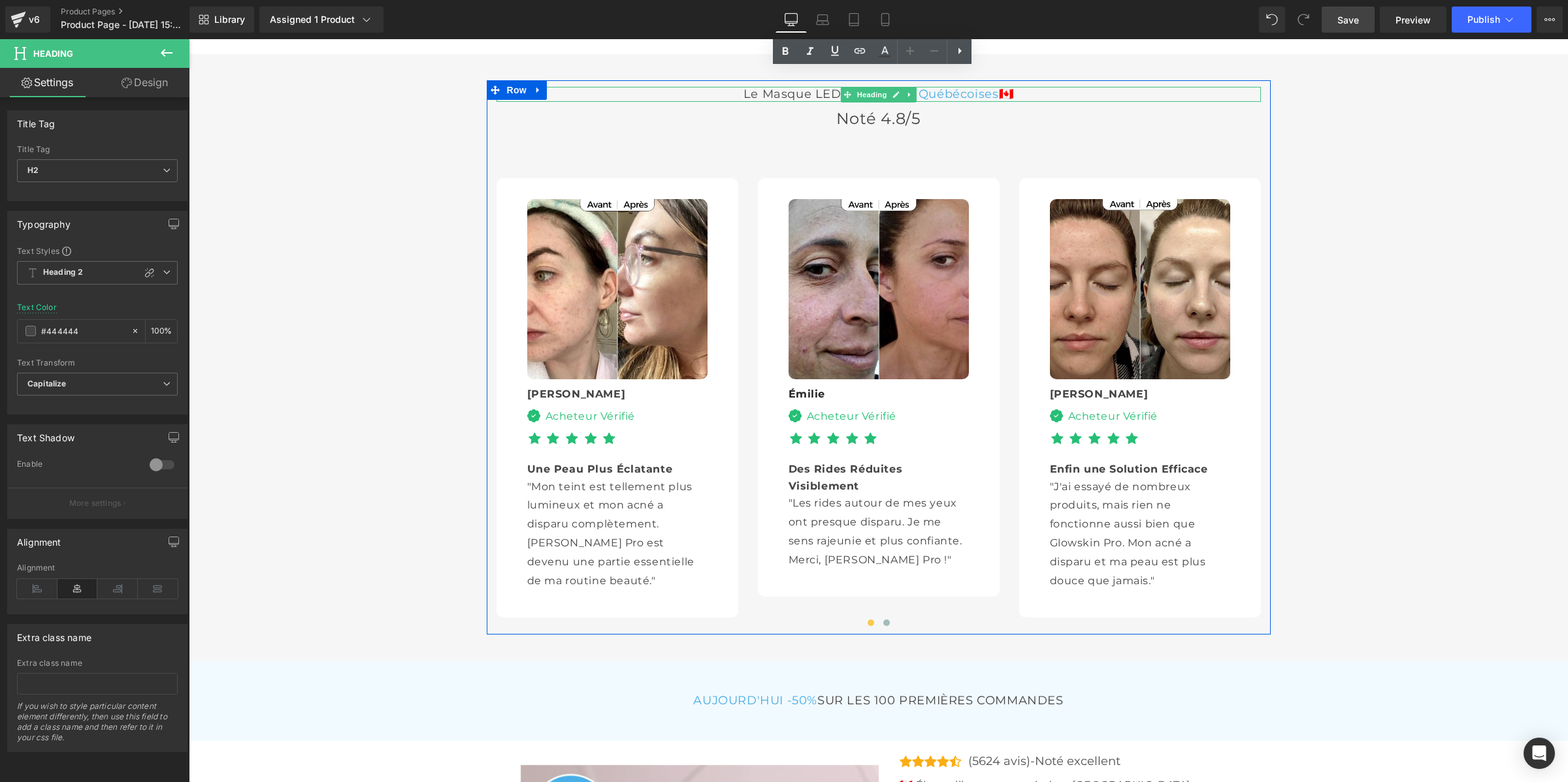
click at [756, 102] on h3 "Le Masque lED Préféré Des québécoises 🇨🇦" at bounding box center [878, 94] width 765 height 15
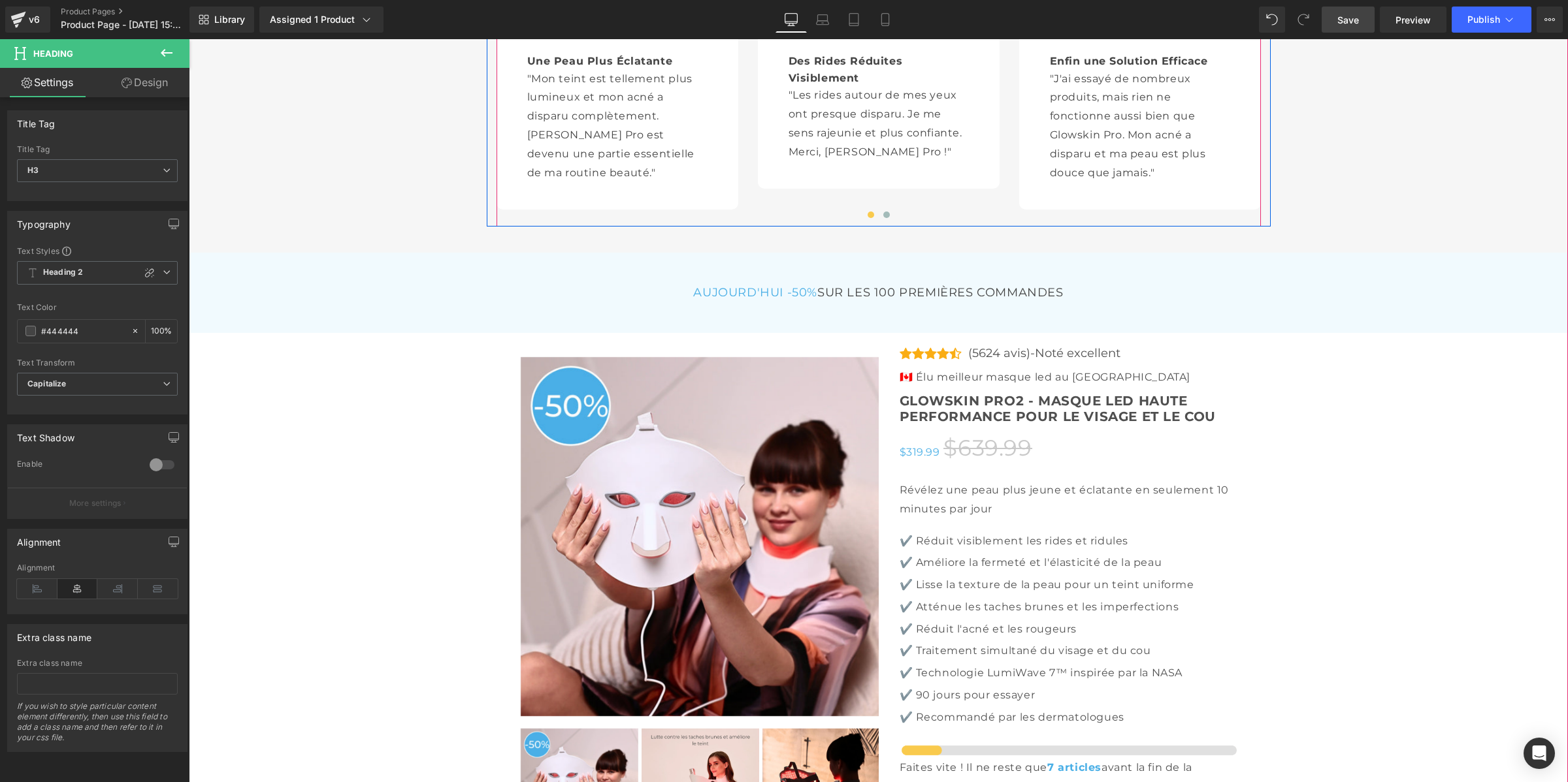
scroll to position [4126, 0]
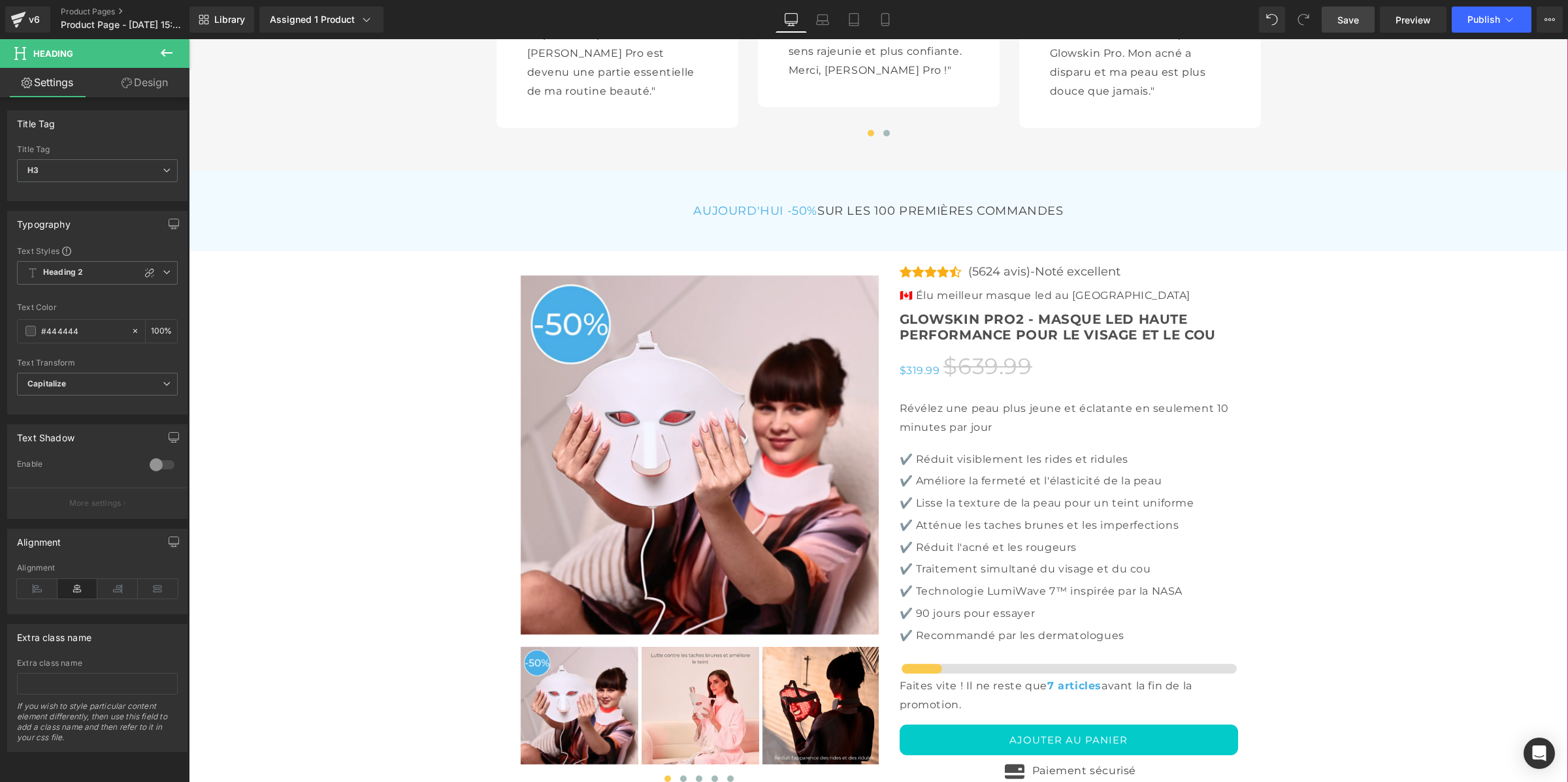
click at [807, 218] on h3 "AUJOURD'HUI -50% SUR LES 100 PREMIÈRES COMMANDES" at bounding box center [878, 211] width 765 height 15
click at [107, 174] on span "H3" at bounding box center [97, 170] width 161 height 23
click at [107, 205] on li "H2" at bounding box center [97, 212] width 161 height 19
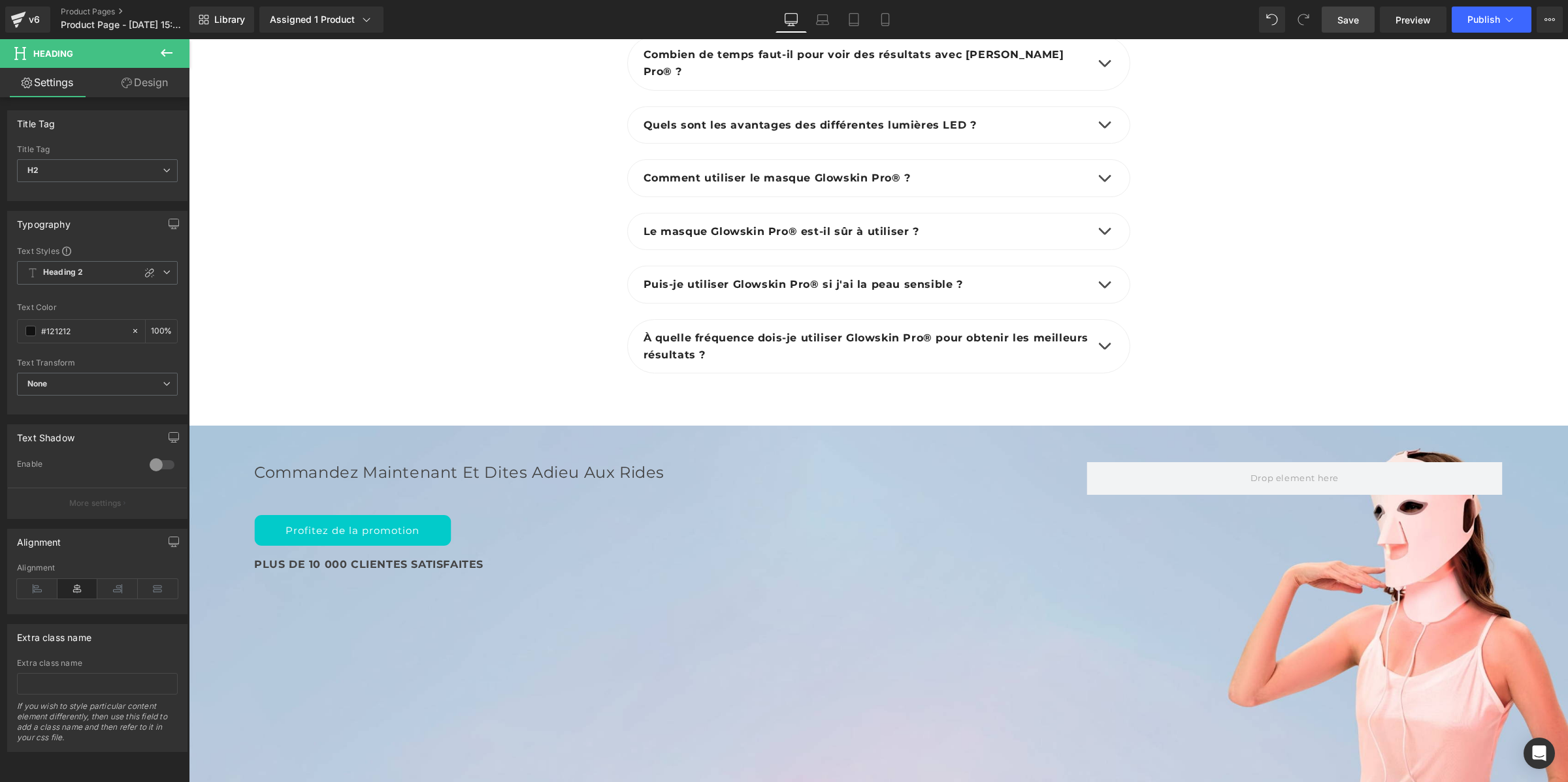
scroll to position [5187, 0]
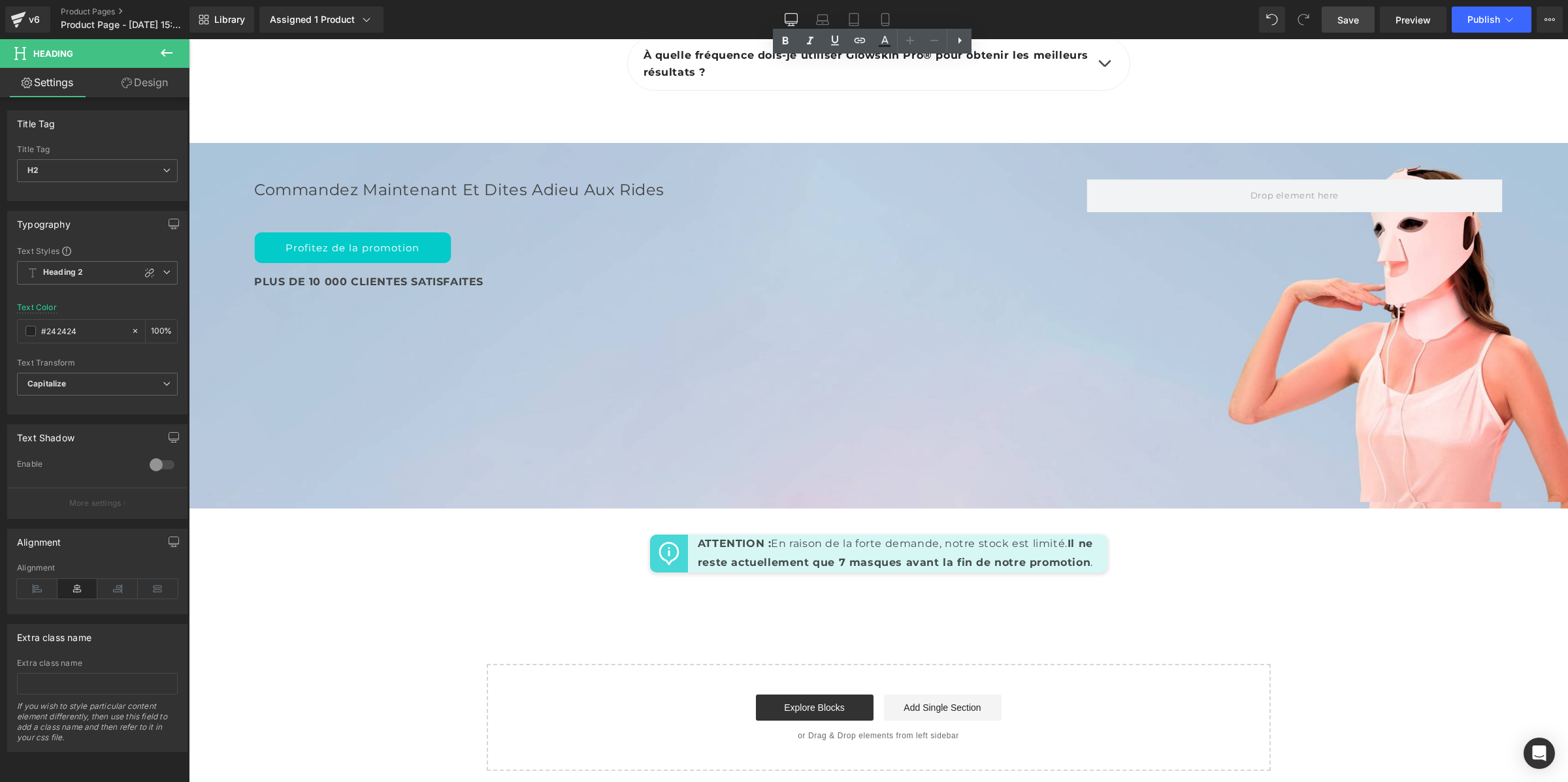
scroll to position [5350, 0]
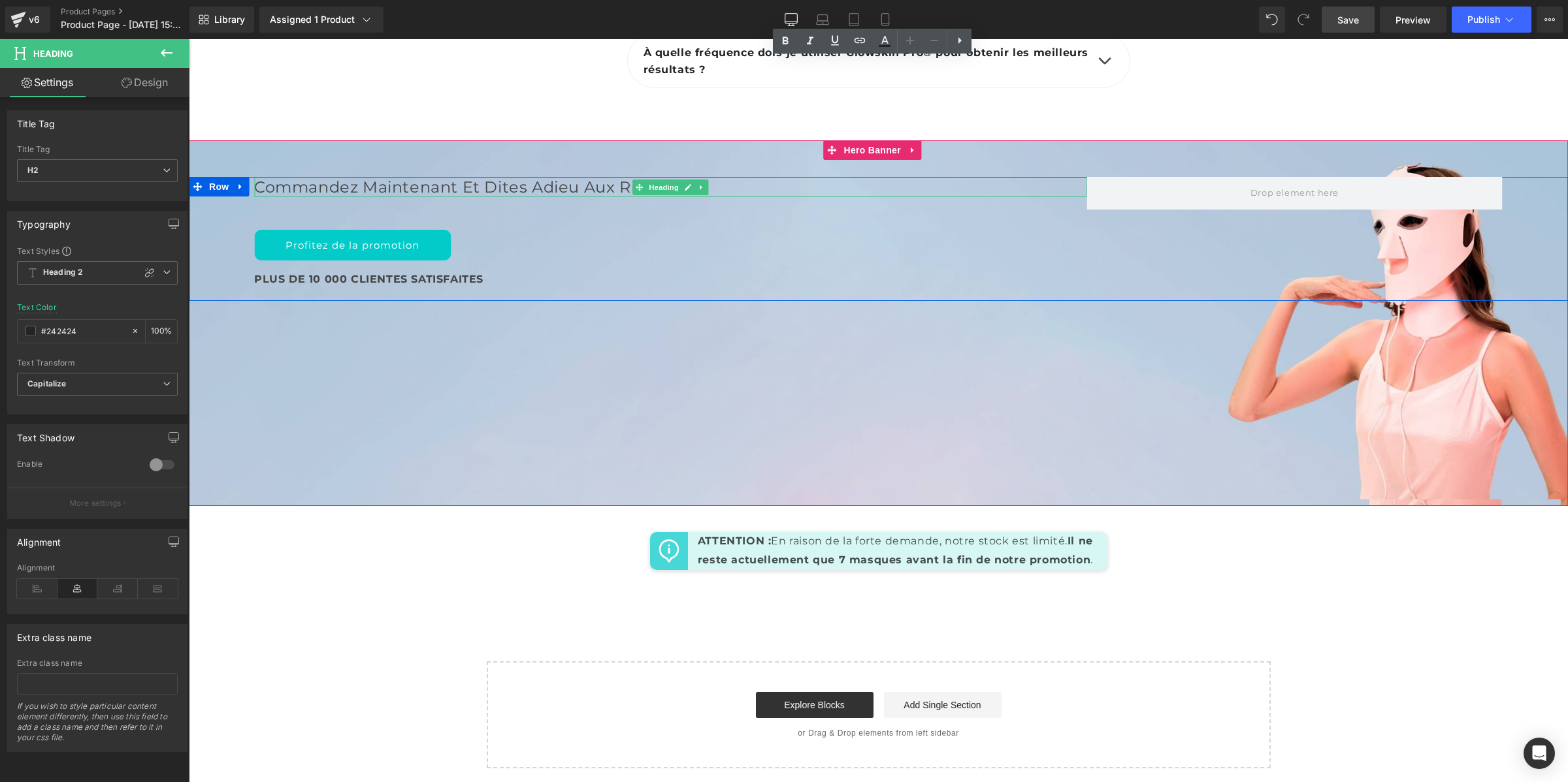
click at [472, 197] on h2 "Commandez maintenant et Dites Adieu aux rides" at bounding box center [670, 187] width 832 height 20
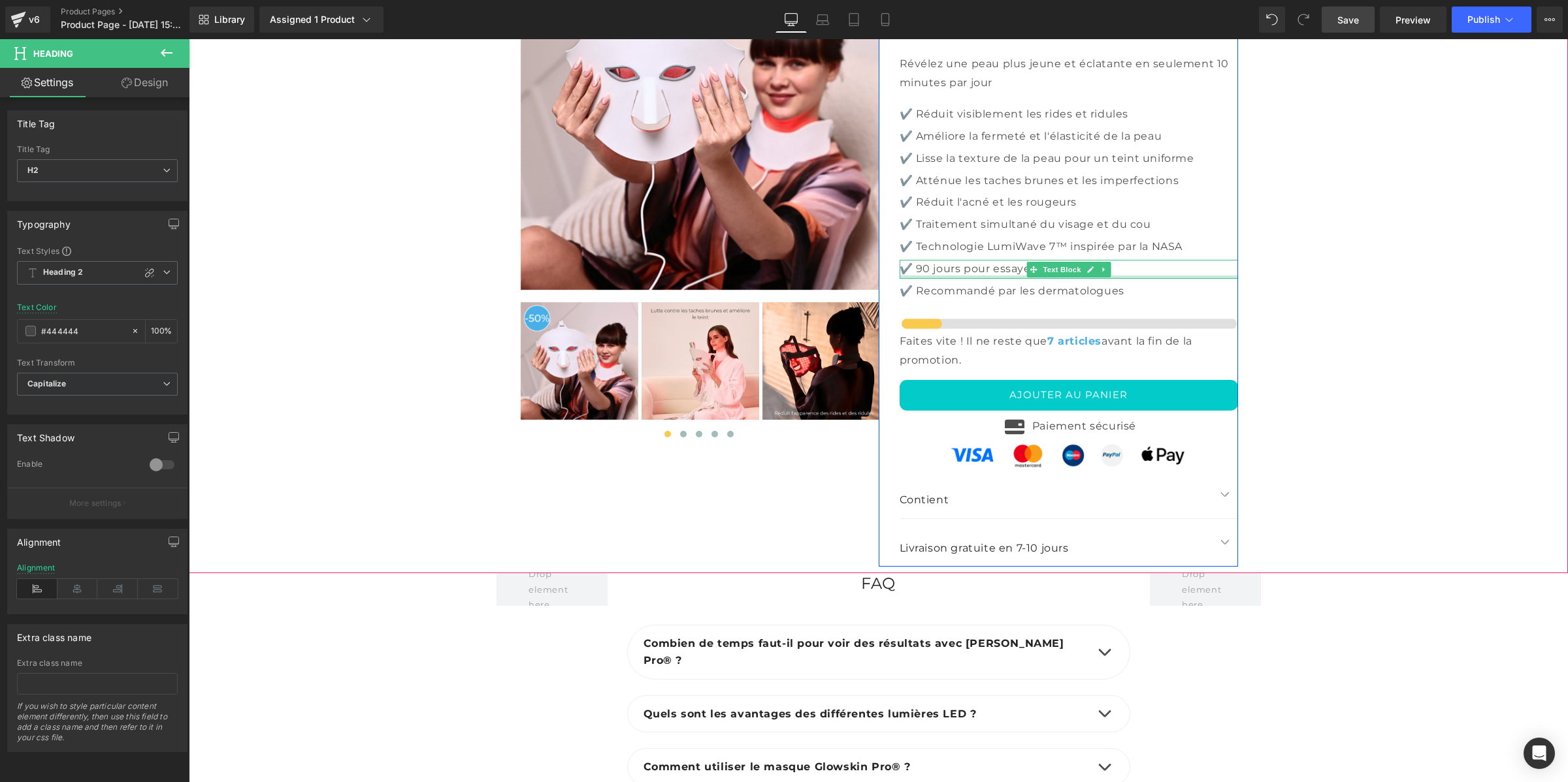
scroll to position [4452, 0]
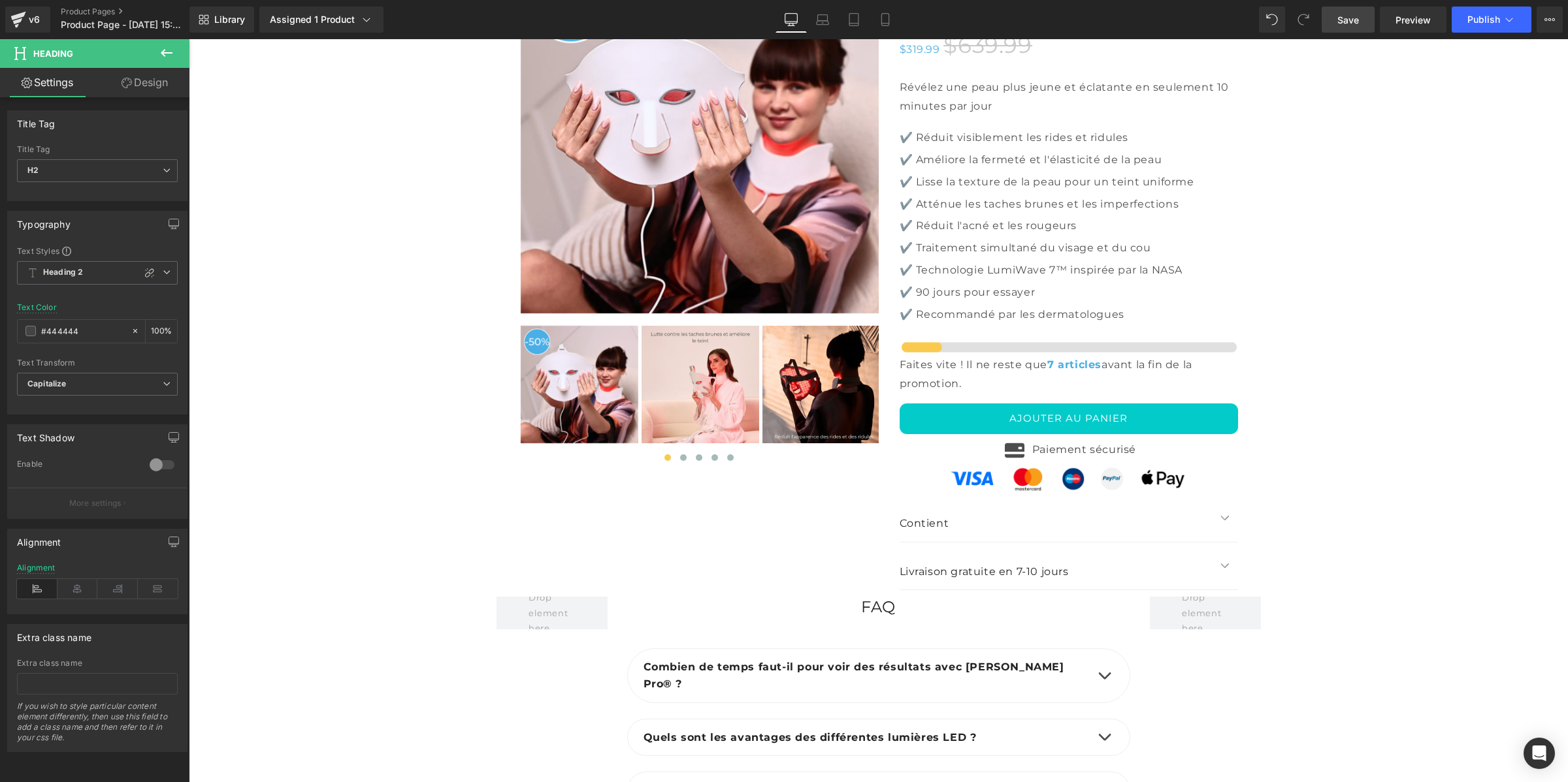
click at [1359, 19] on span "Save" at bounding box center [1348, 19] width 21 height 14
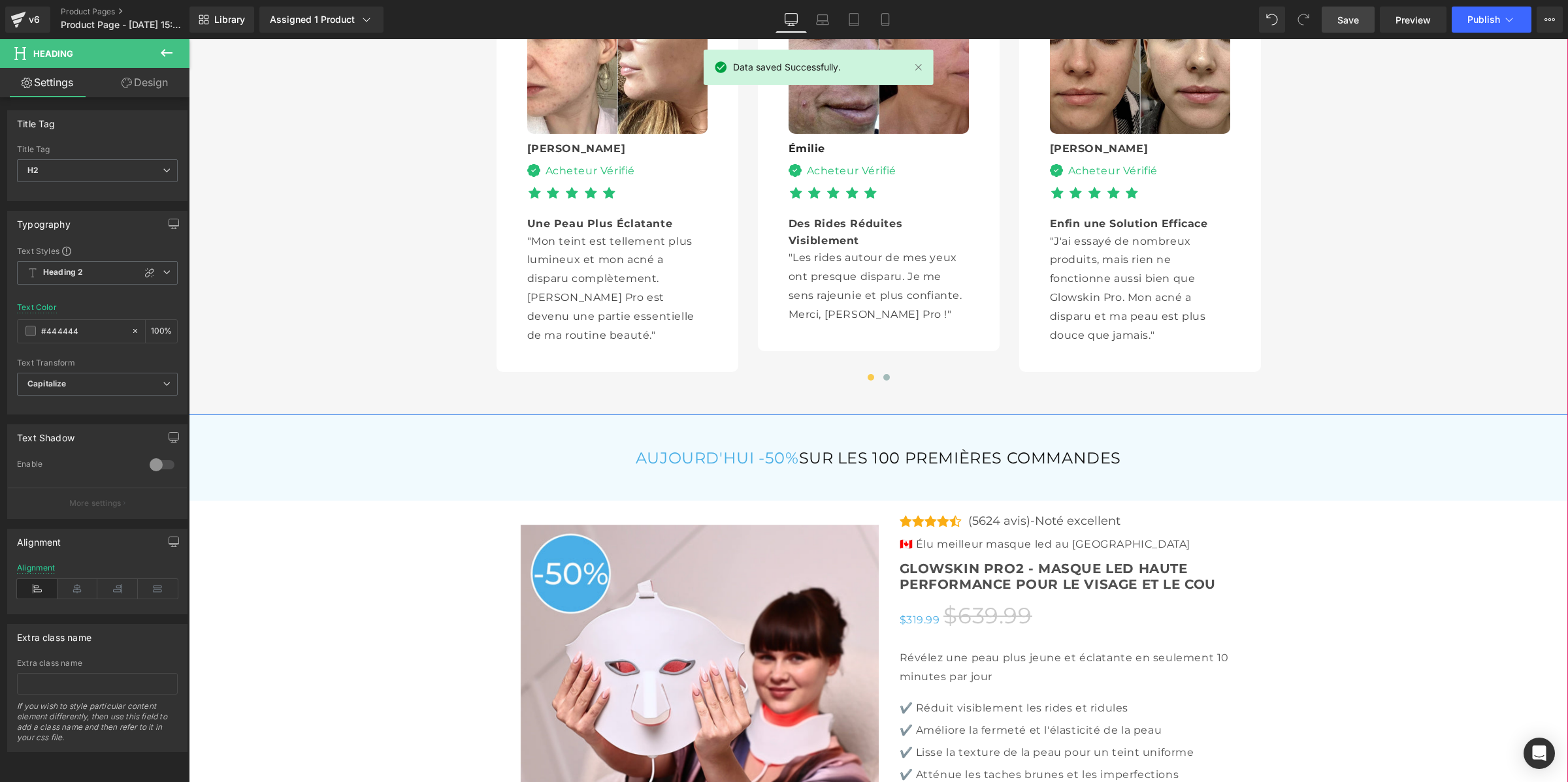
scroll to position [3881, 0]
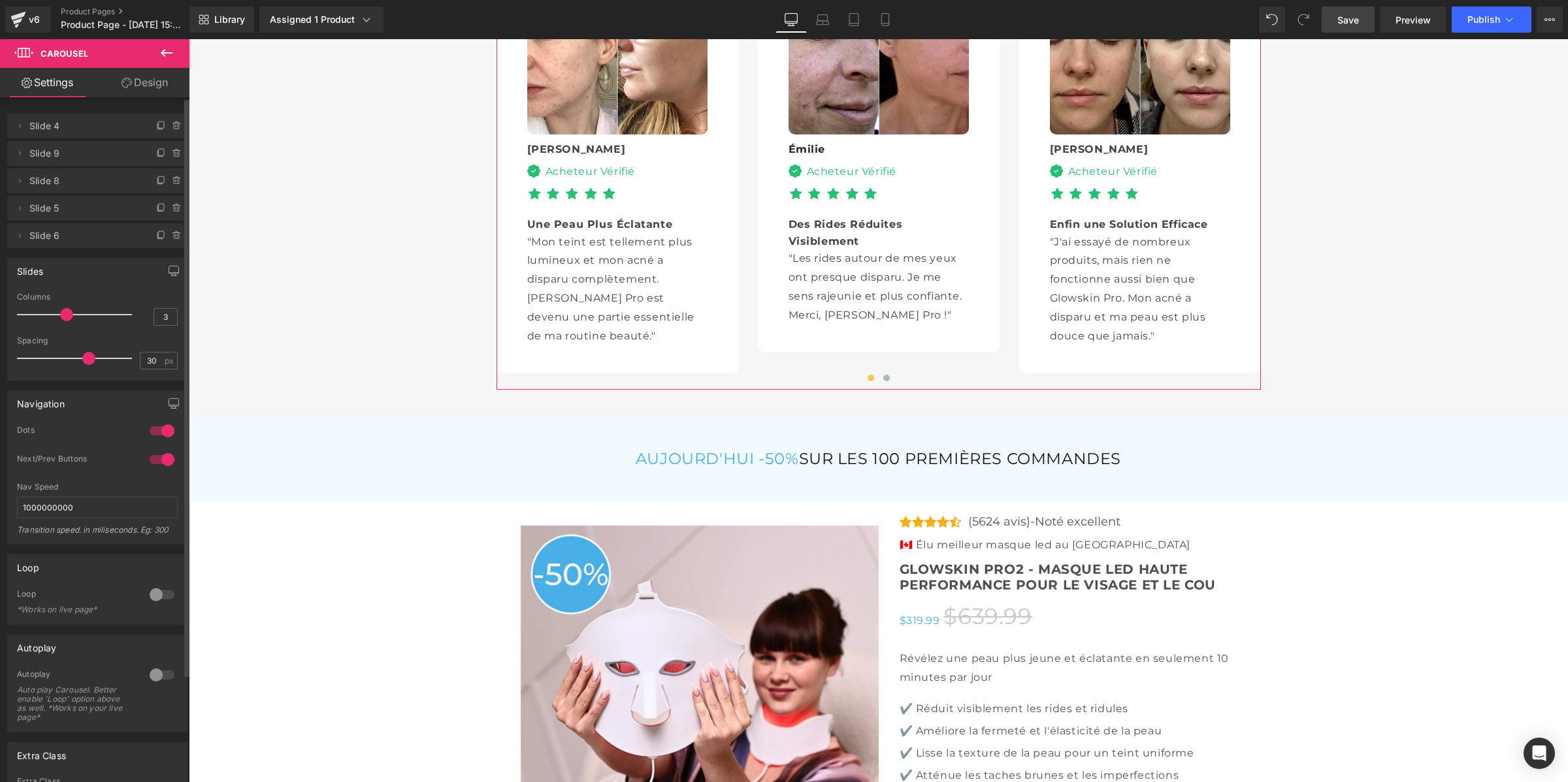
click at [156, 462] on div at bounding box center [162, 460] width 31 height 21
click at [541, 180] on div "Acheteur Vérifié" at bounding box center [588, 171] width 95 height 17
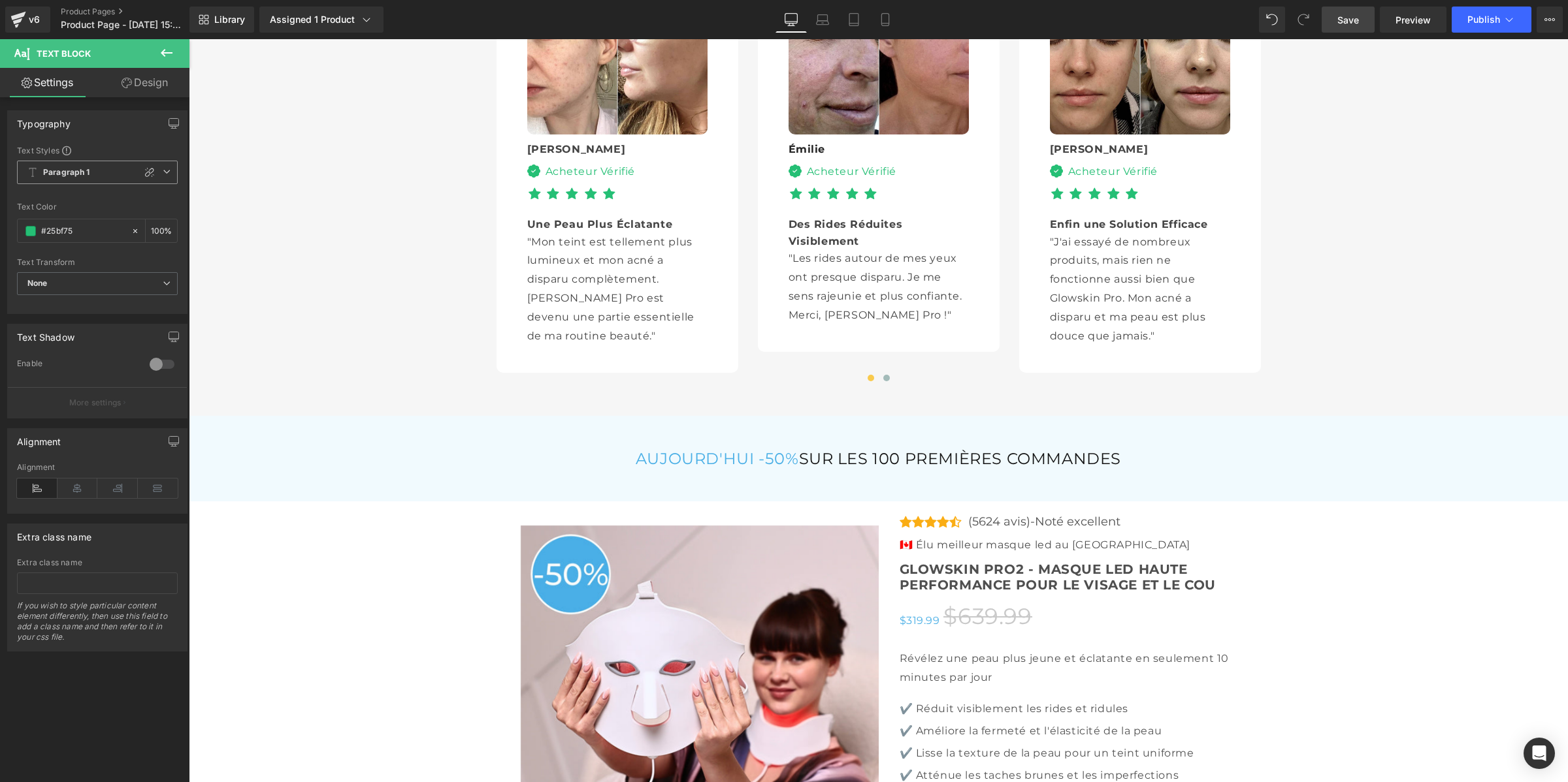
click at [76, 163] on span "Paragraph 1" at bounding box center [97, 172] width 161 height 23
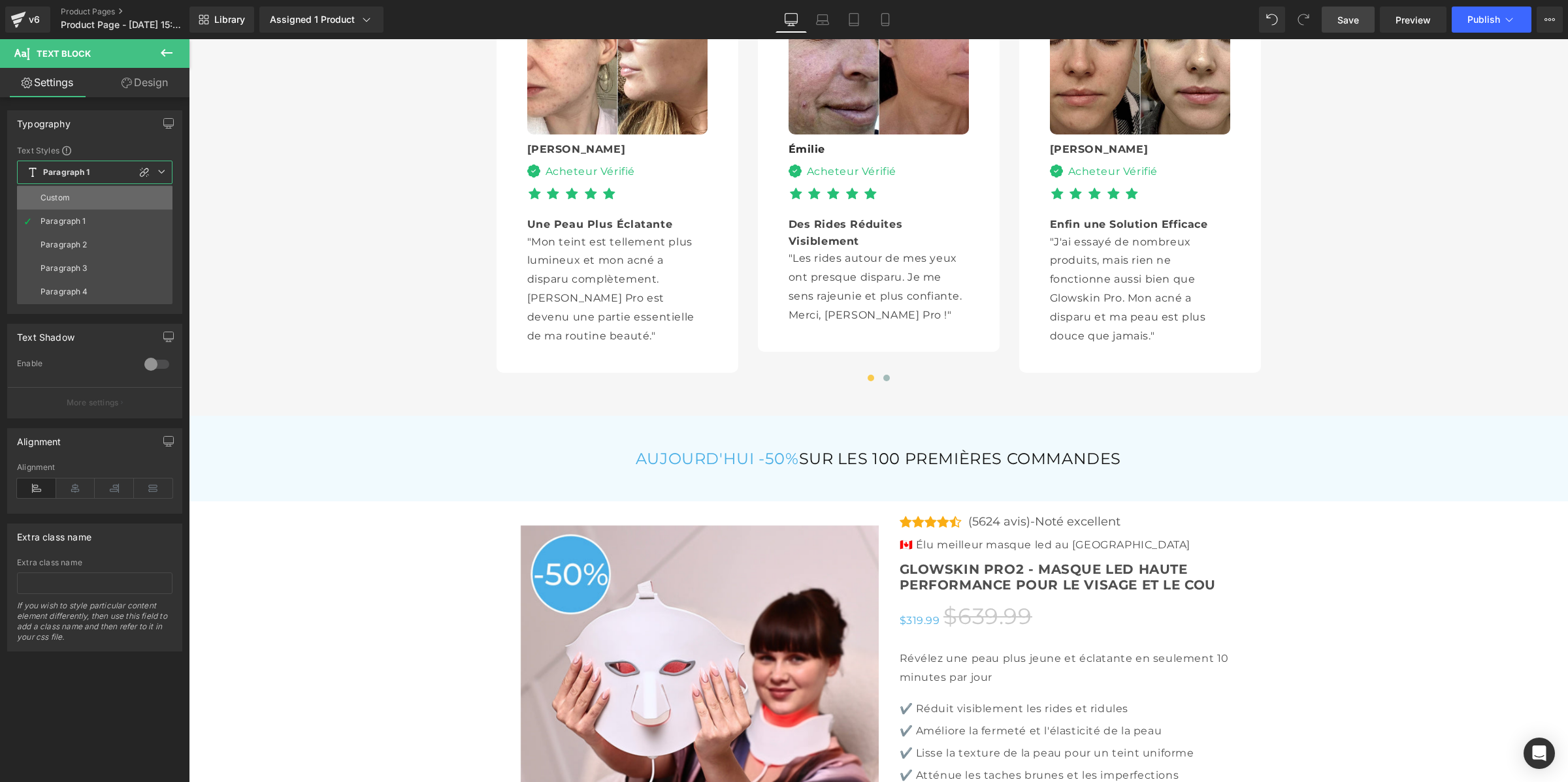
click at [74, 190] on li "Custom" at bounding box center [94, 197] width 156 height 23
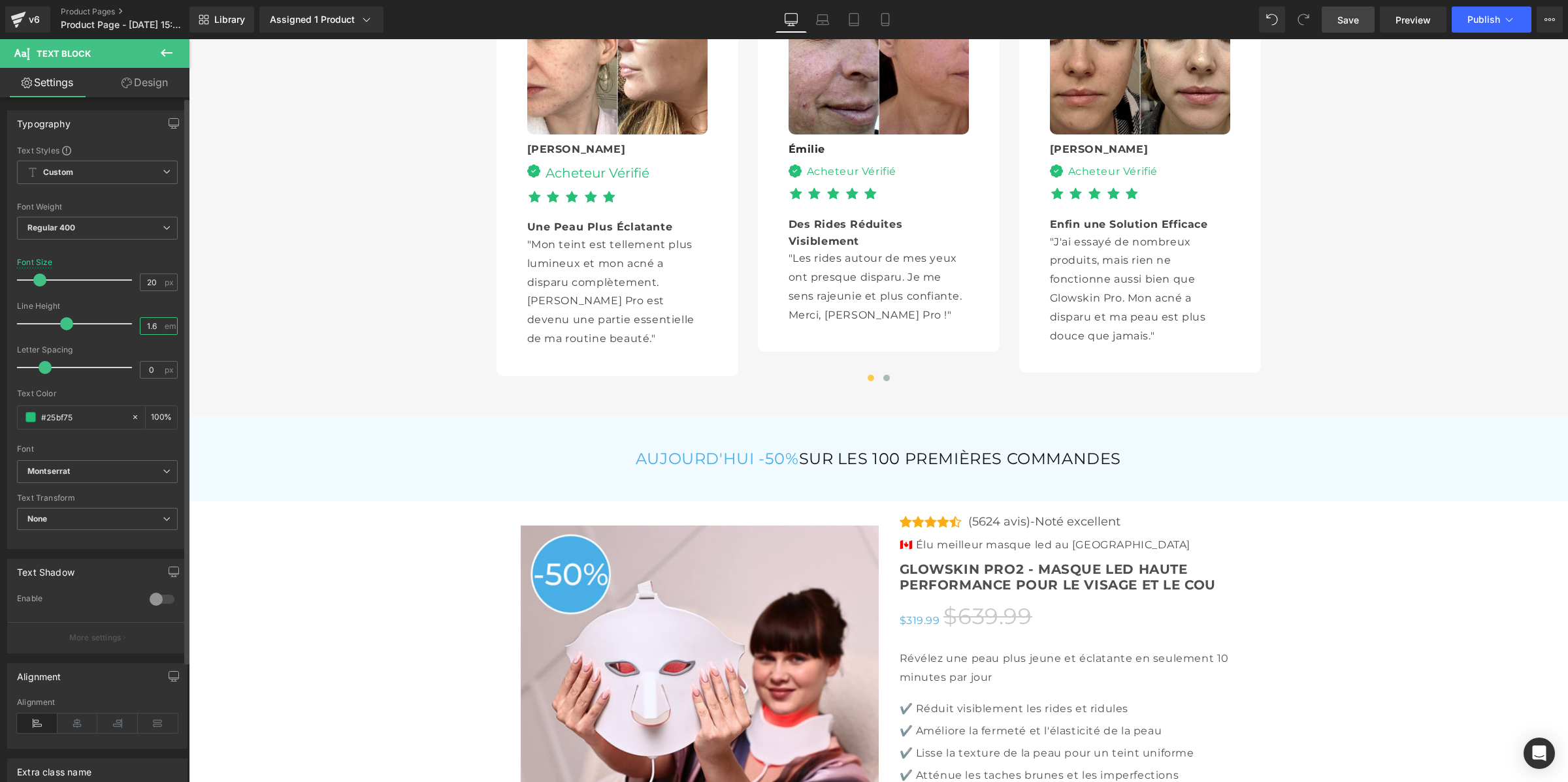
click at [157, 321] on input "1.6" at bounding box center [152, 327] width 23 height 17
type input "1"
click at [804, 180] on div "Acheteur Vérifié" at bounding box center [849, 171] width 95 height 17
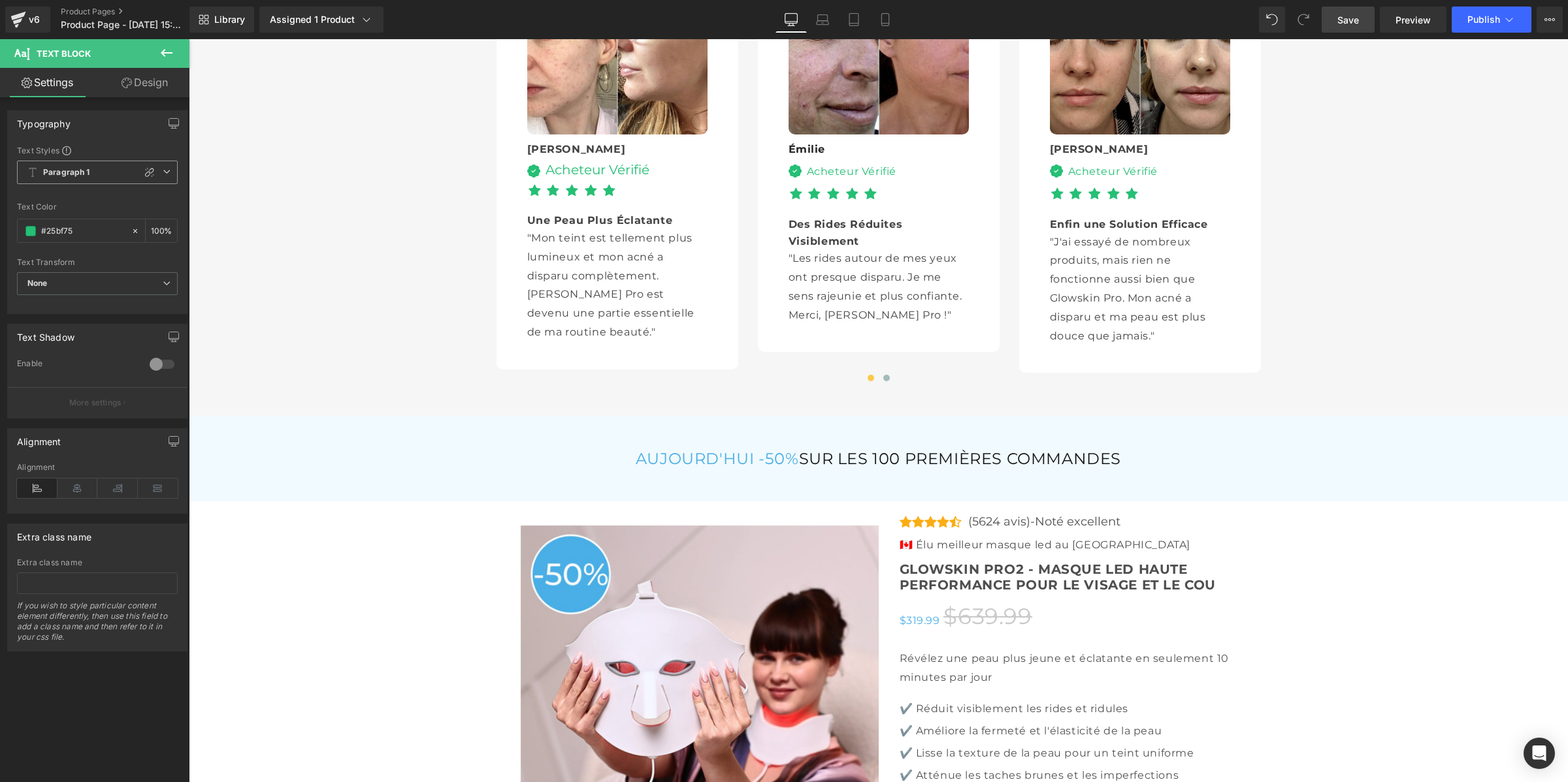
click at [44, 168] on b "Paragraph 1" at bounding box center [67, 173] width 47 height 11
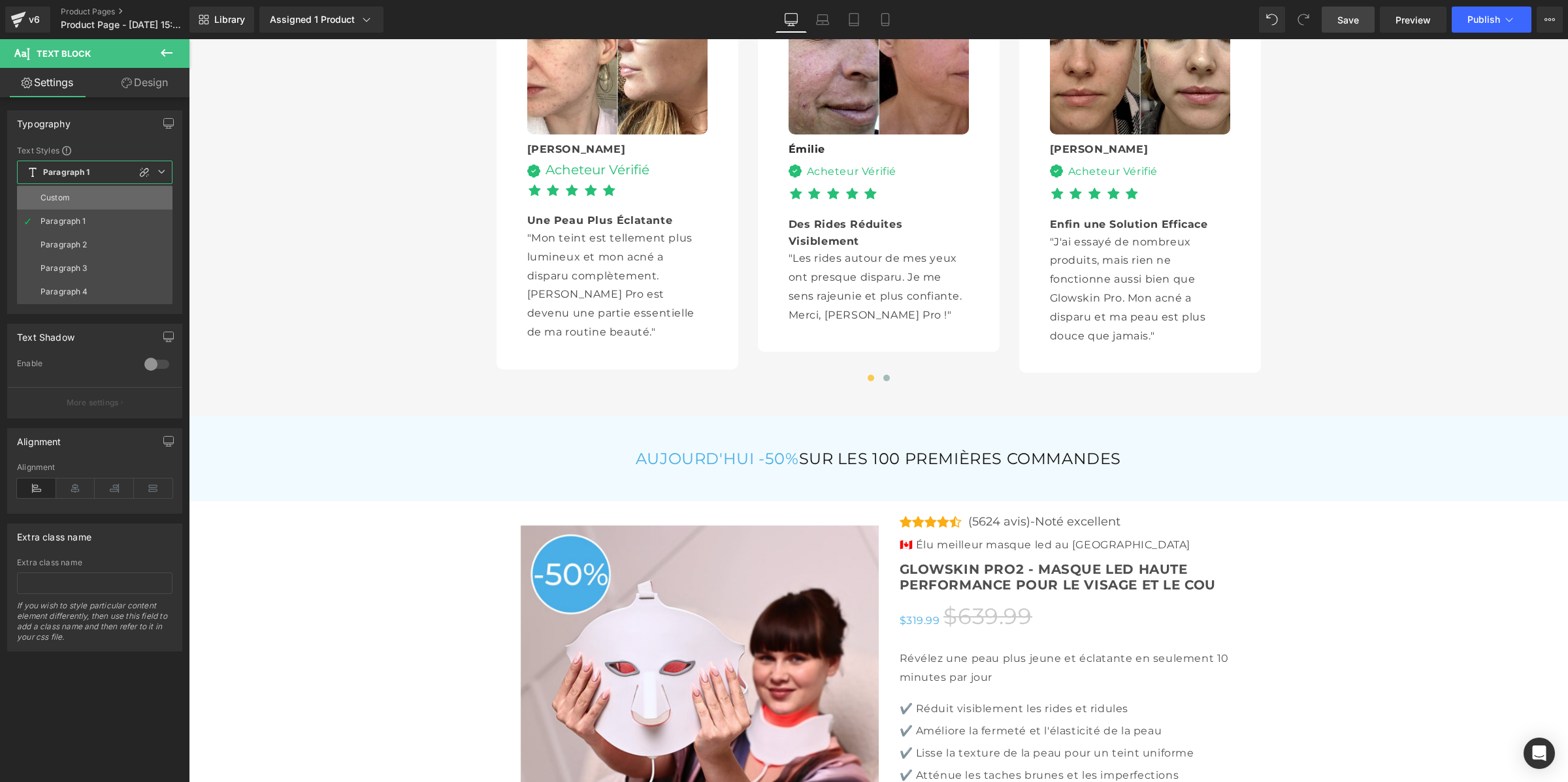
click at [59, 191] on li "Custom" at bounding box center [94, 197] width 156 height 23
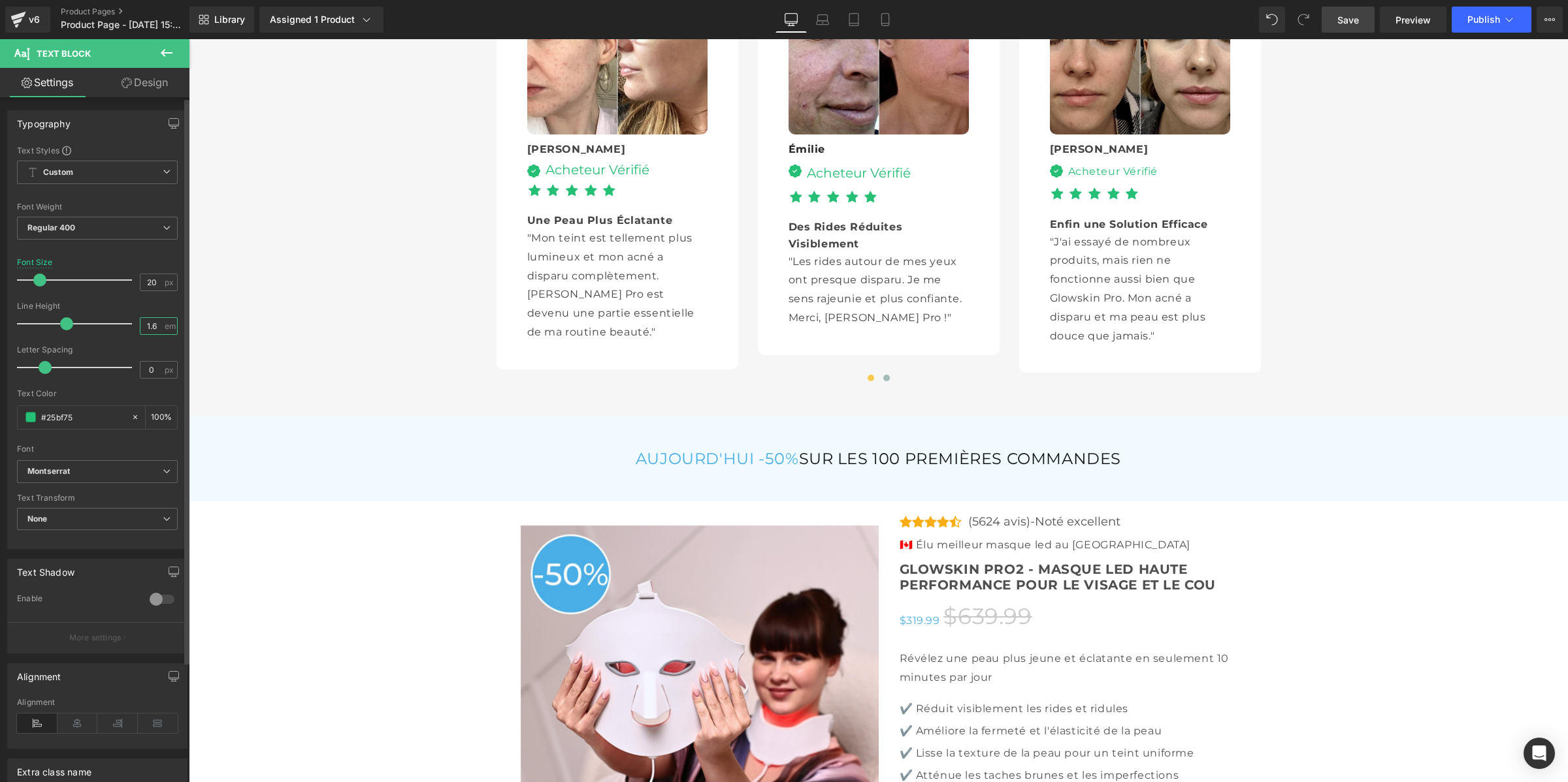
click at [156, 322] on input "1.6" at bounding box center [152, 327] width 23 height 17
type input "1"
click at [1067, 180] on div "Acheteur Vérifié" at bounding box center [1110, 171] width 95 height 17
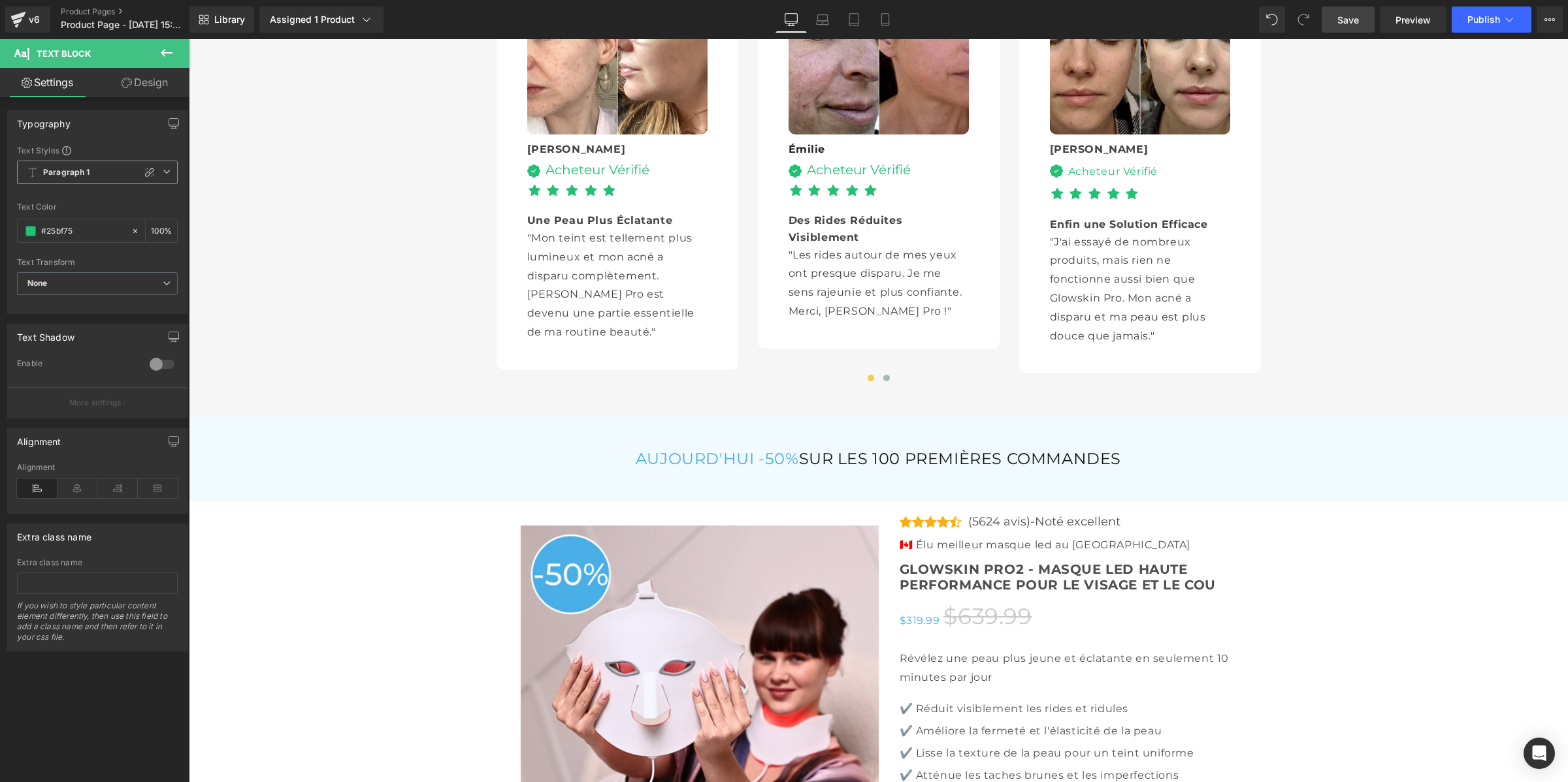
click at [56, 168] on b "Paragraph 1" at bounding box center [67, 173] width 47 height 11
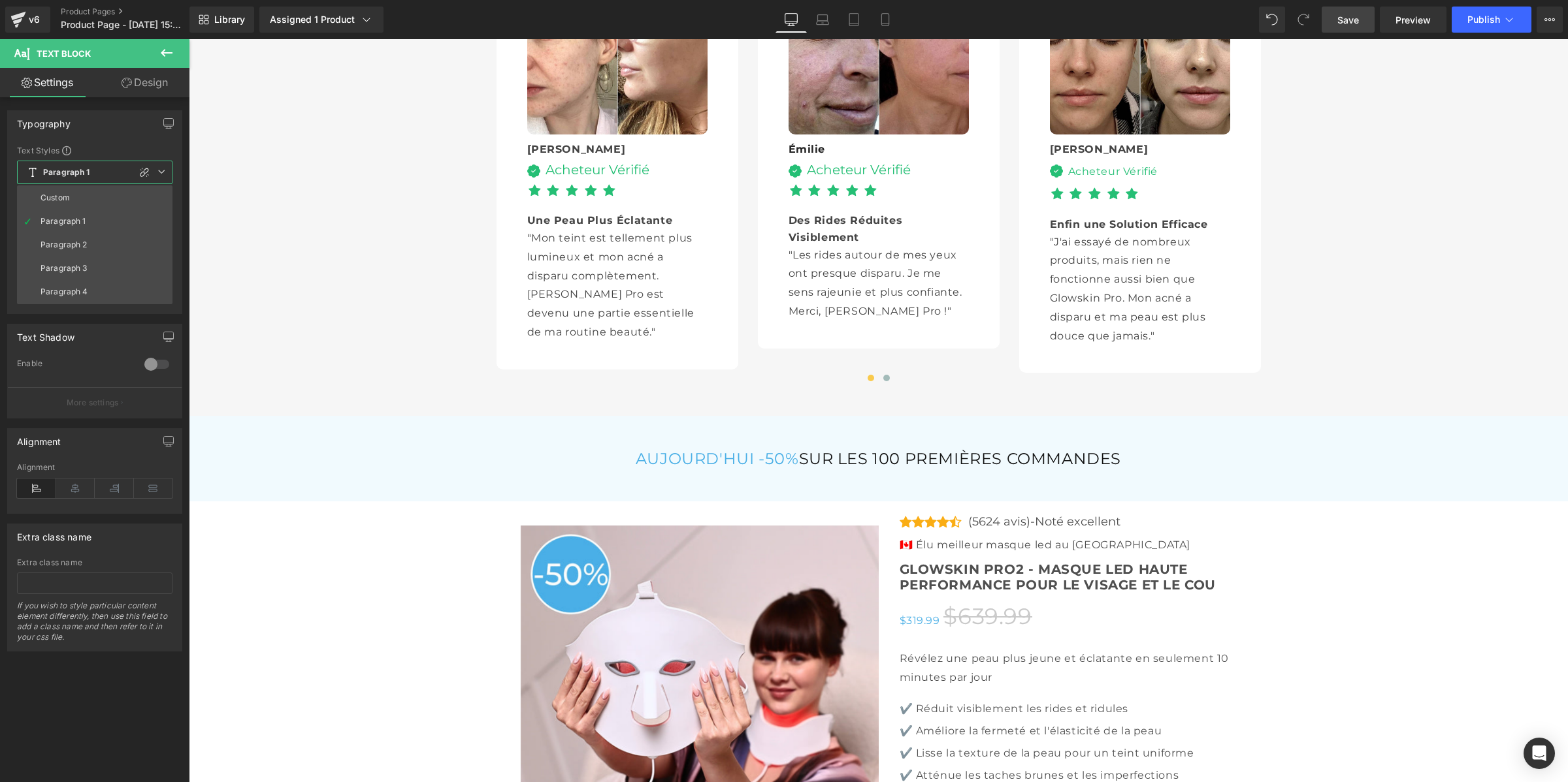
click at [83, 196] on li "Custom" at bounding box center [94, 197] width 156 height 23
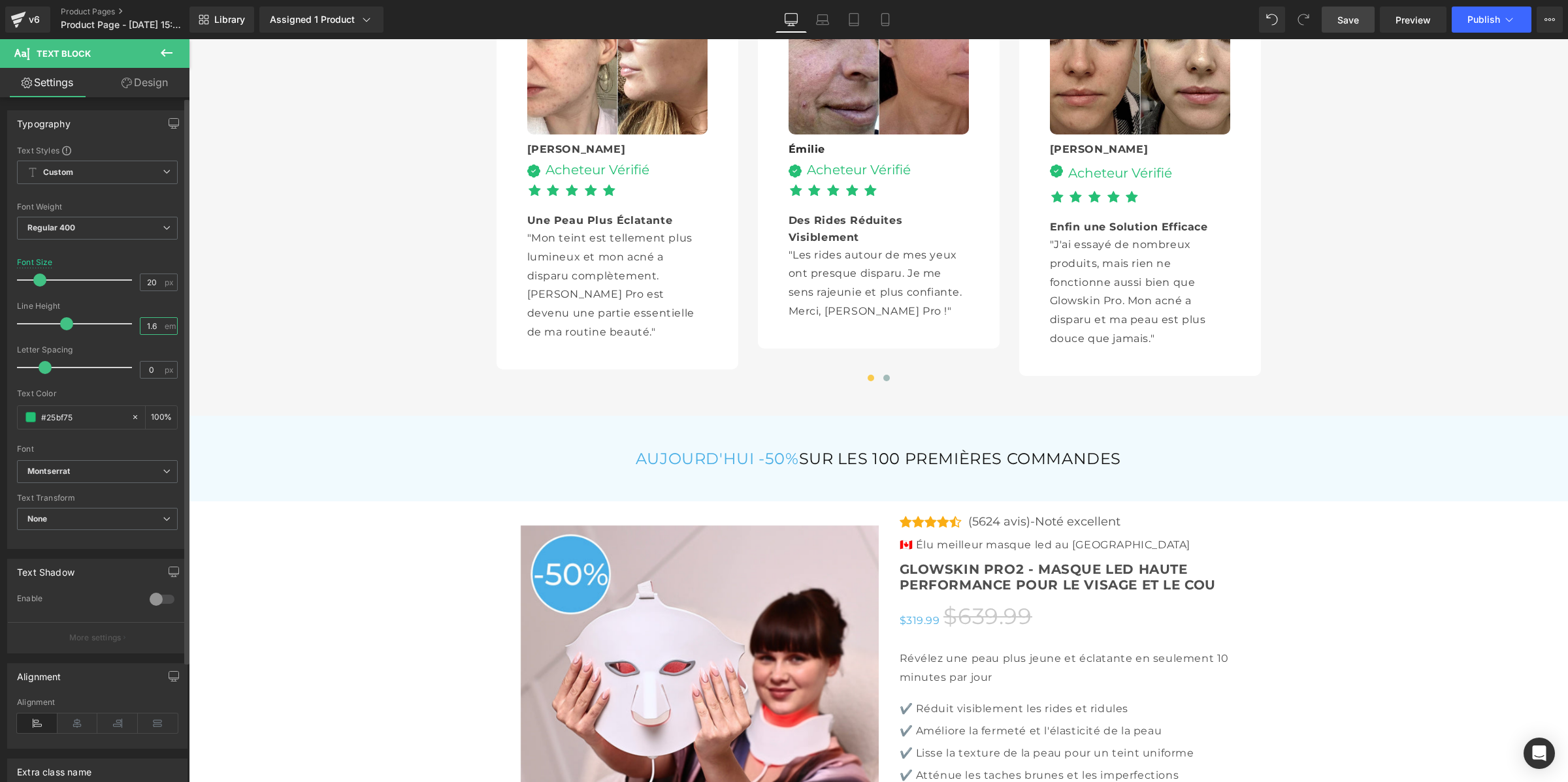
drag, startPoint x: 157, startPoint y: 321, endPoint x: 128, endPoint y: 322, distance: 29.0
click at [128, 322] on div "Line Height 1.6 em" at bounding box center [97, 323] width 161 height 43
type input "1"
click at [883, 385] on button at bounding box center [886, 379] width 16 height 13
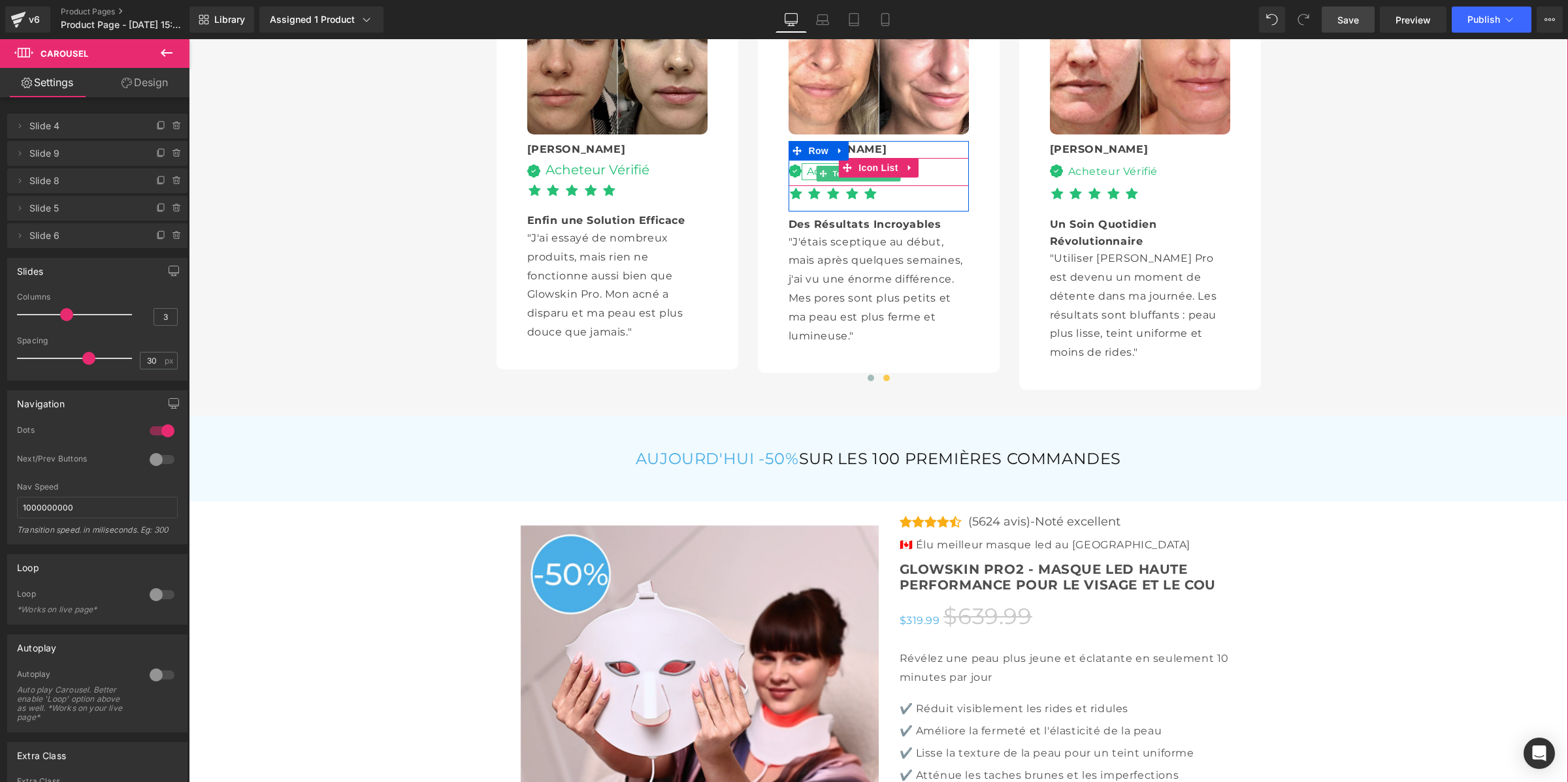
click at [802, 180] on div "Acheteur Vérifié" at bounding box center [849, 171] width 95 height 17
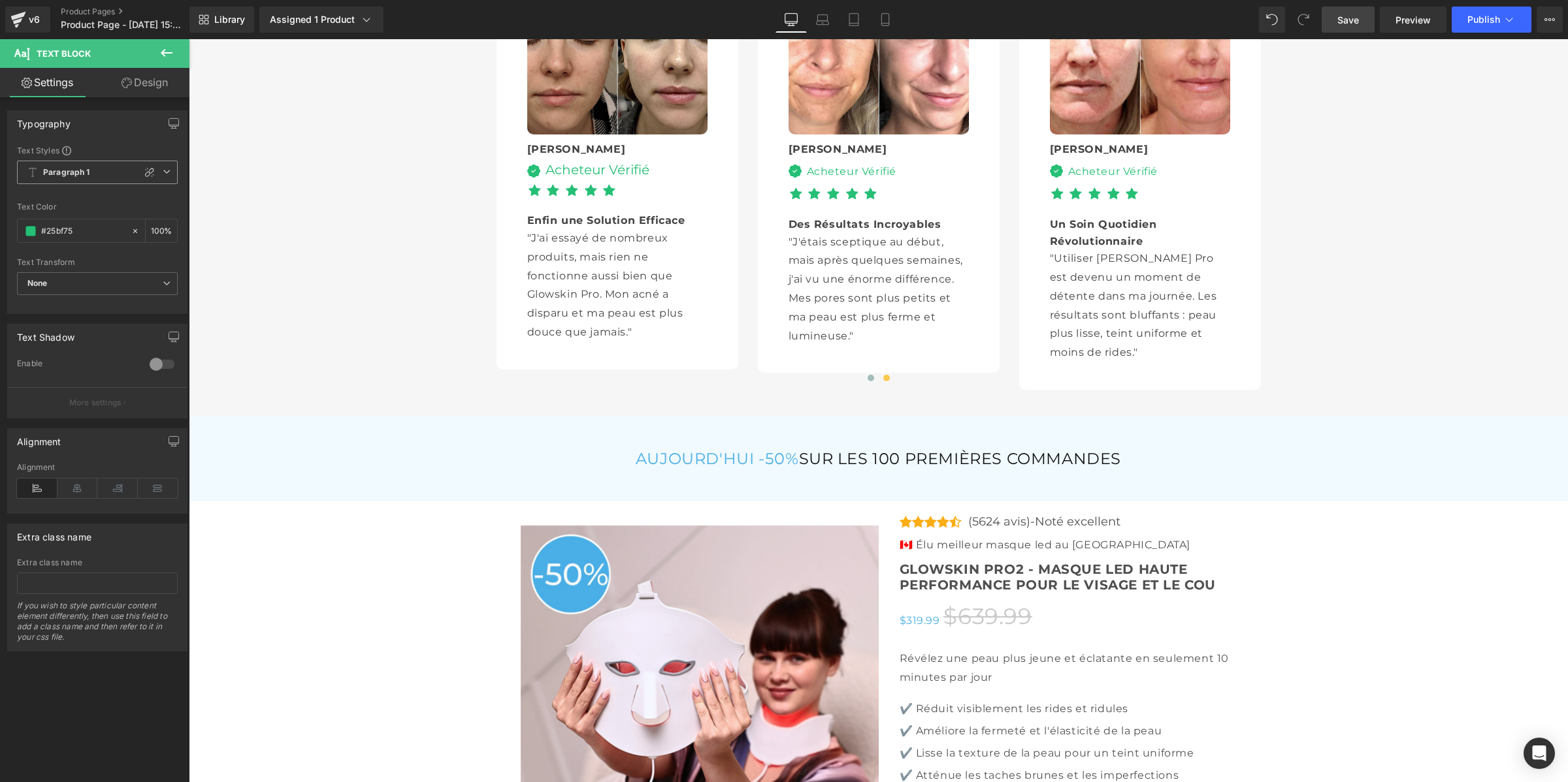
click at [68, 168] on b "Paragraph 1" at bounding box center [67, 173] width 47 height 11
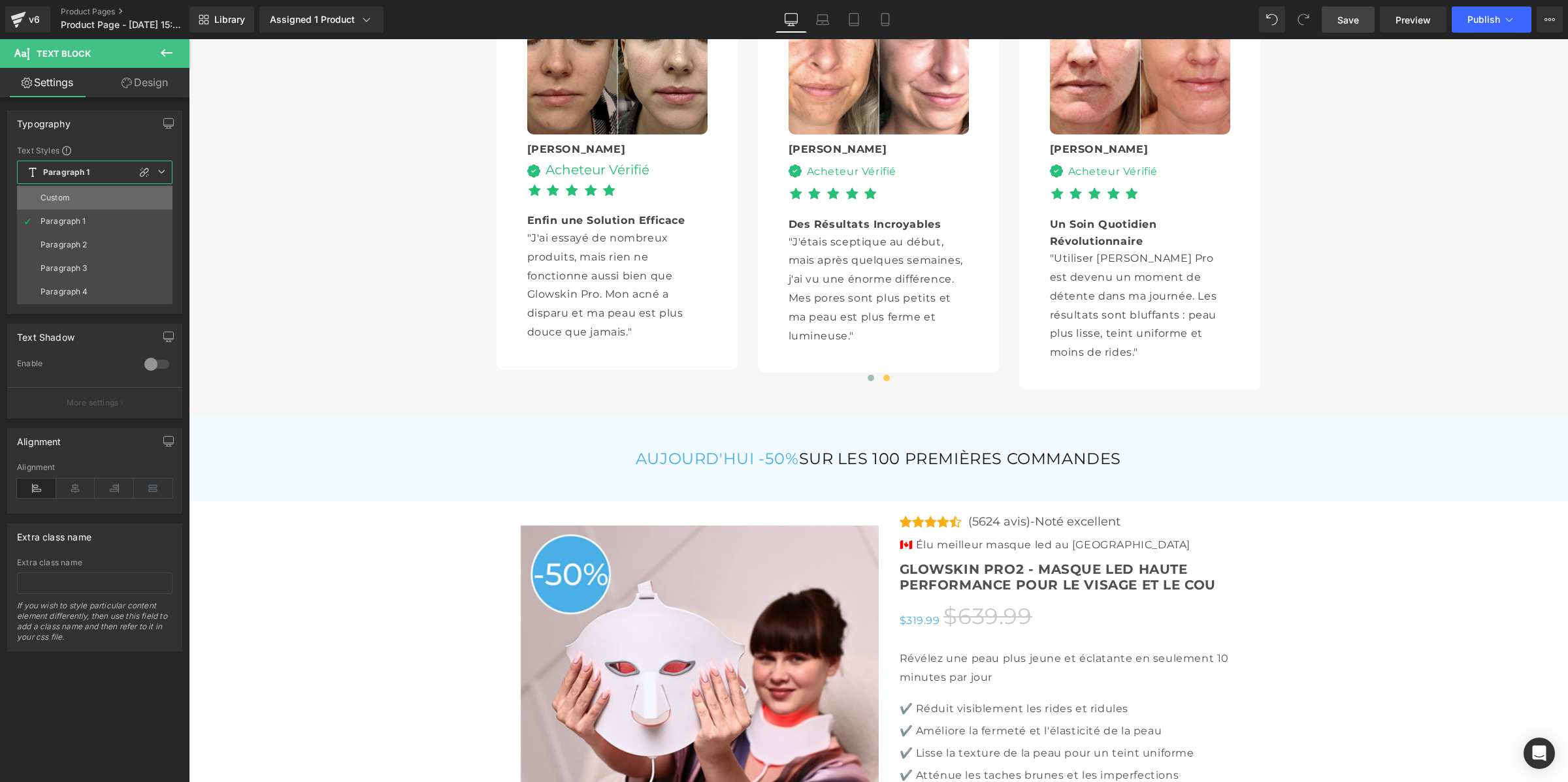
click at [79, 193] on li "Custom" at bounding box center [94, 197] width 156 height 23
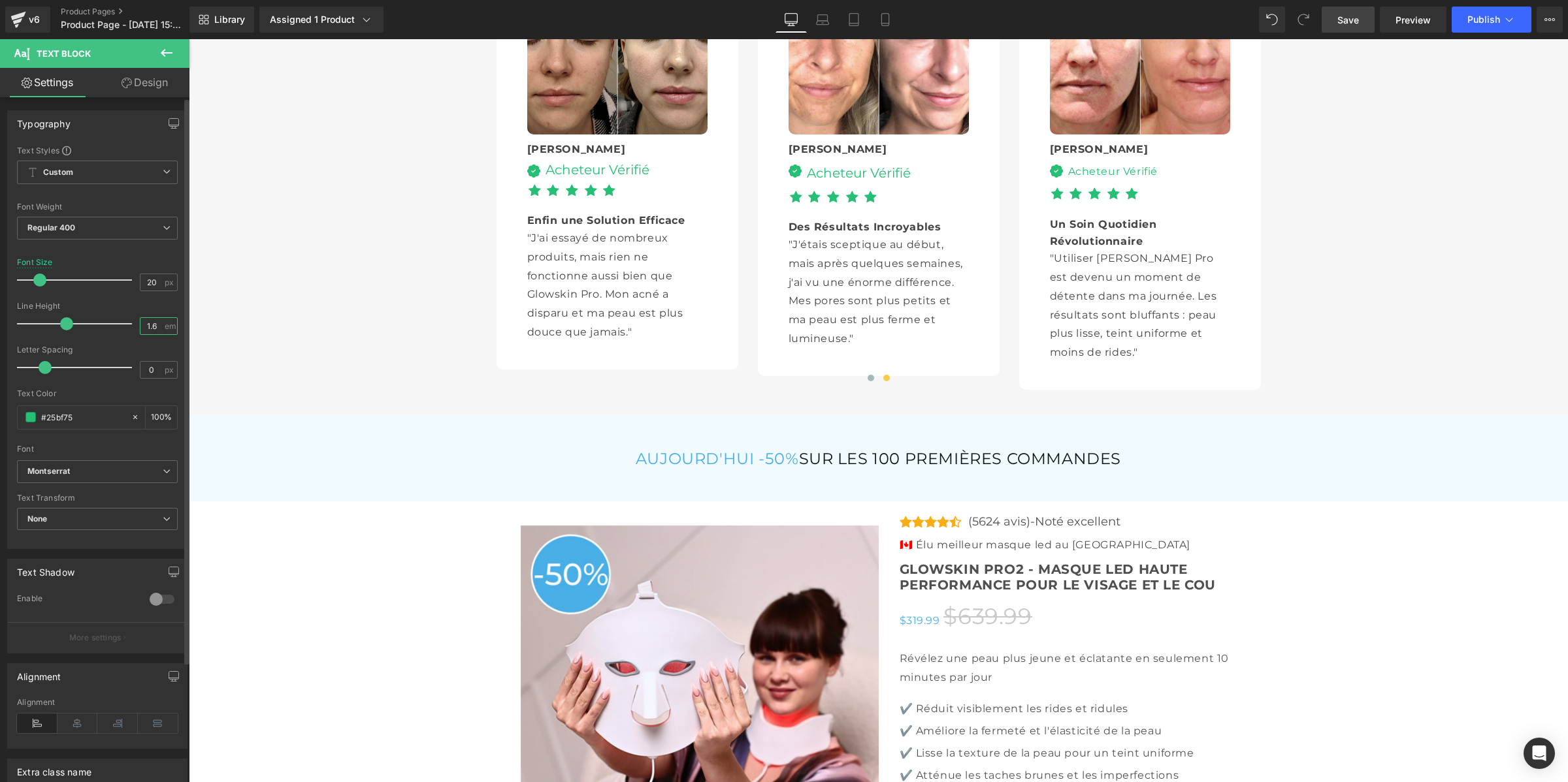
click at [152, 328] on input "1.6" at bounding box center [152, 327] width 23 height 17
type input "1"
click at [1063, 180] on div "Acheteur Vérifié" at bounding box center [1110, 171] width 95 height 17
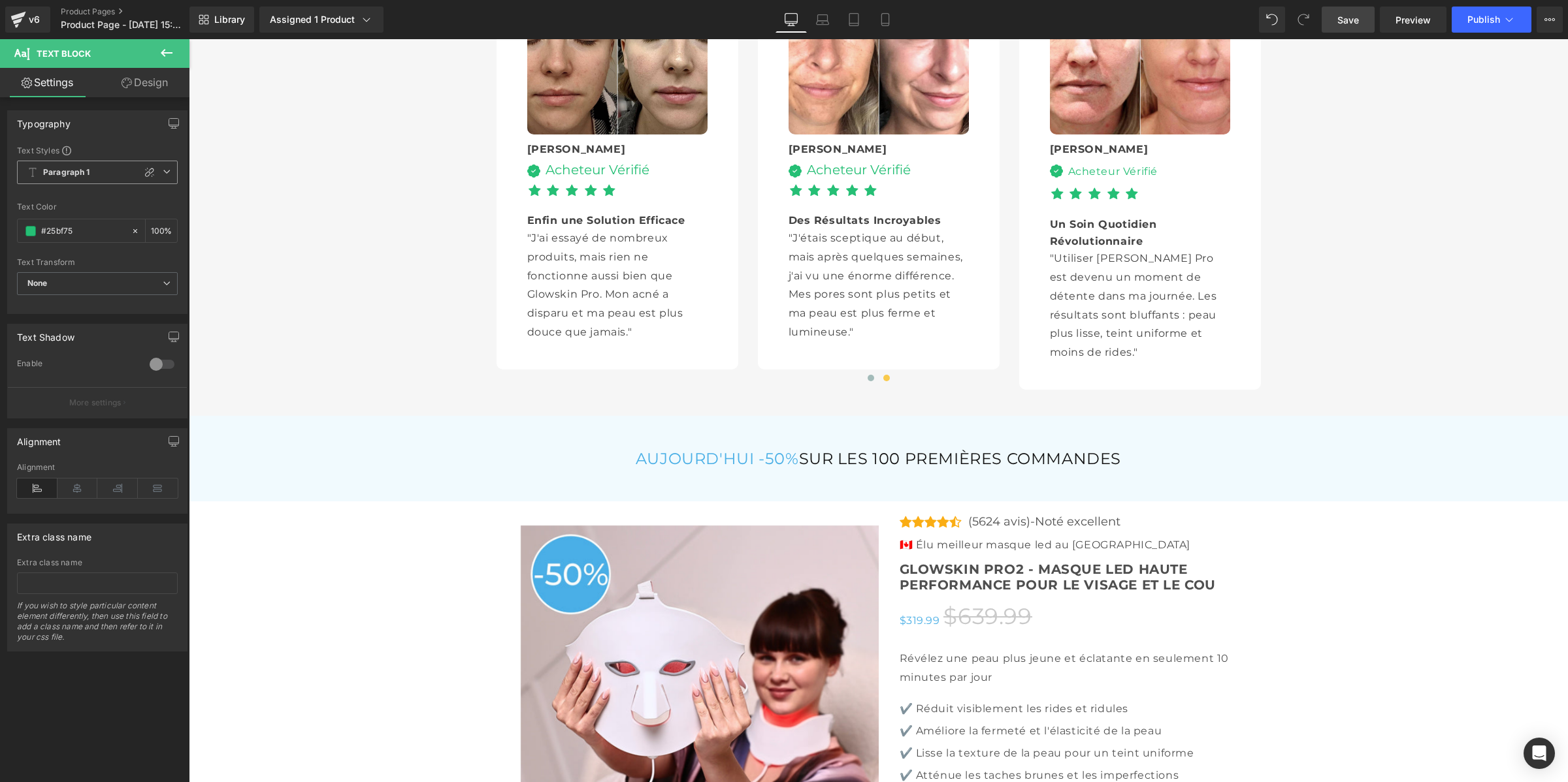
click at [95, 174] on span "Paragraph 1" at bounding box center [97, 172] width 161 height 23
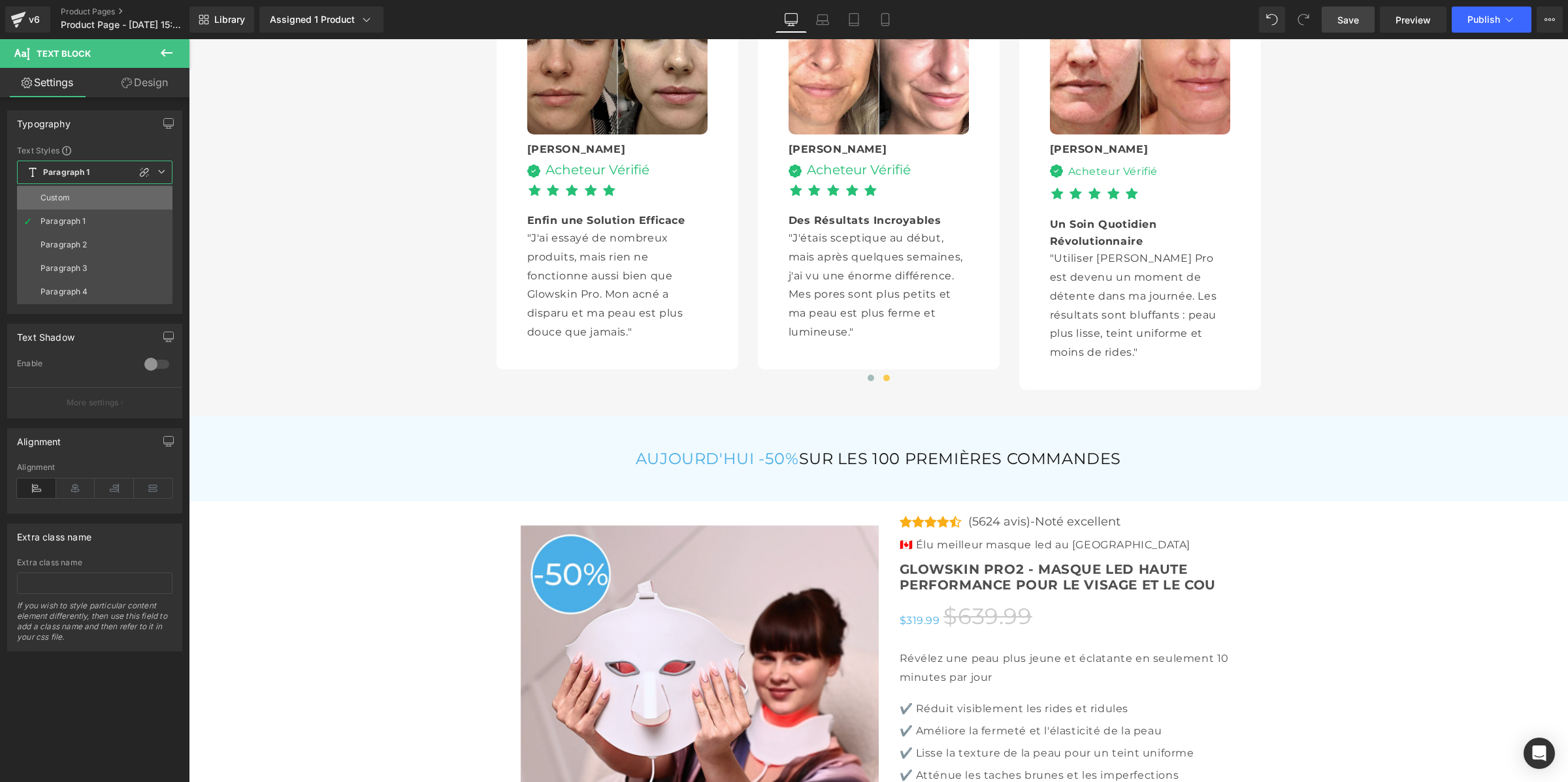
click at [96, 190] on li "Custom" at bounding box center [94, 197] width 156 height 23
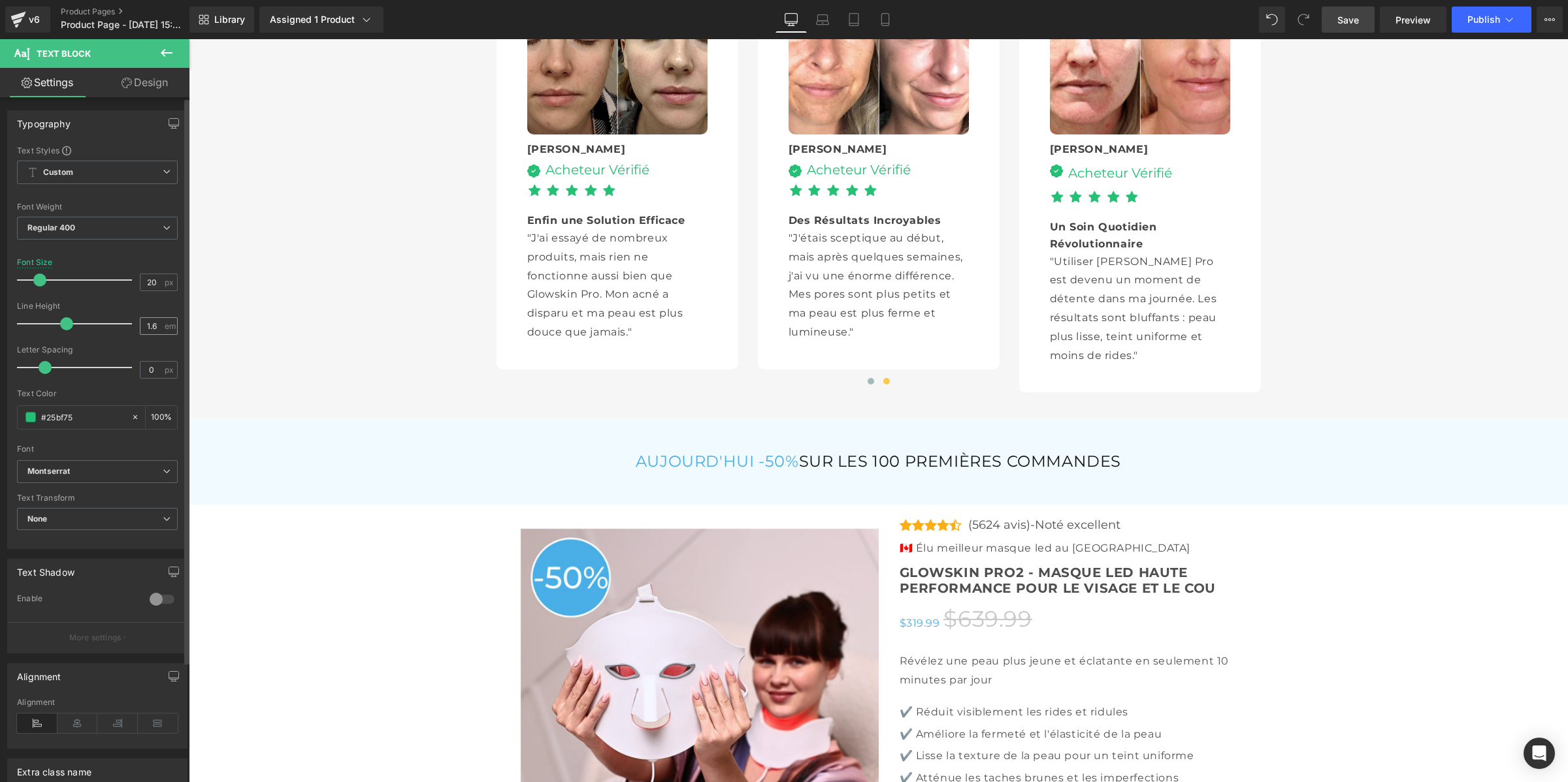
click at [164, 325] on div "1.6 em" at bounding box center [158, 326] width 38 height 18
click at [156, 324] on input "1.6" at bounding box center [152, 327] width 23 height 17
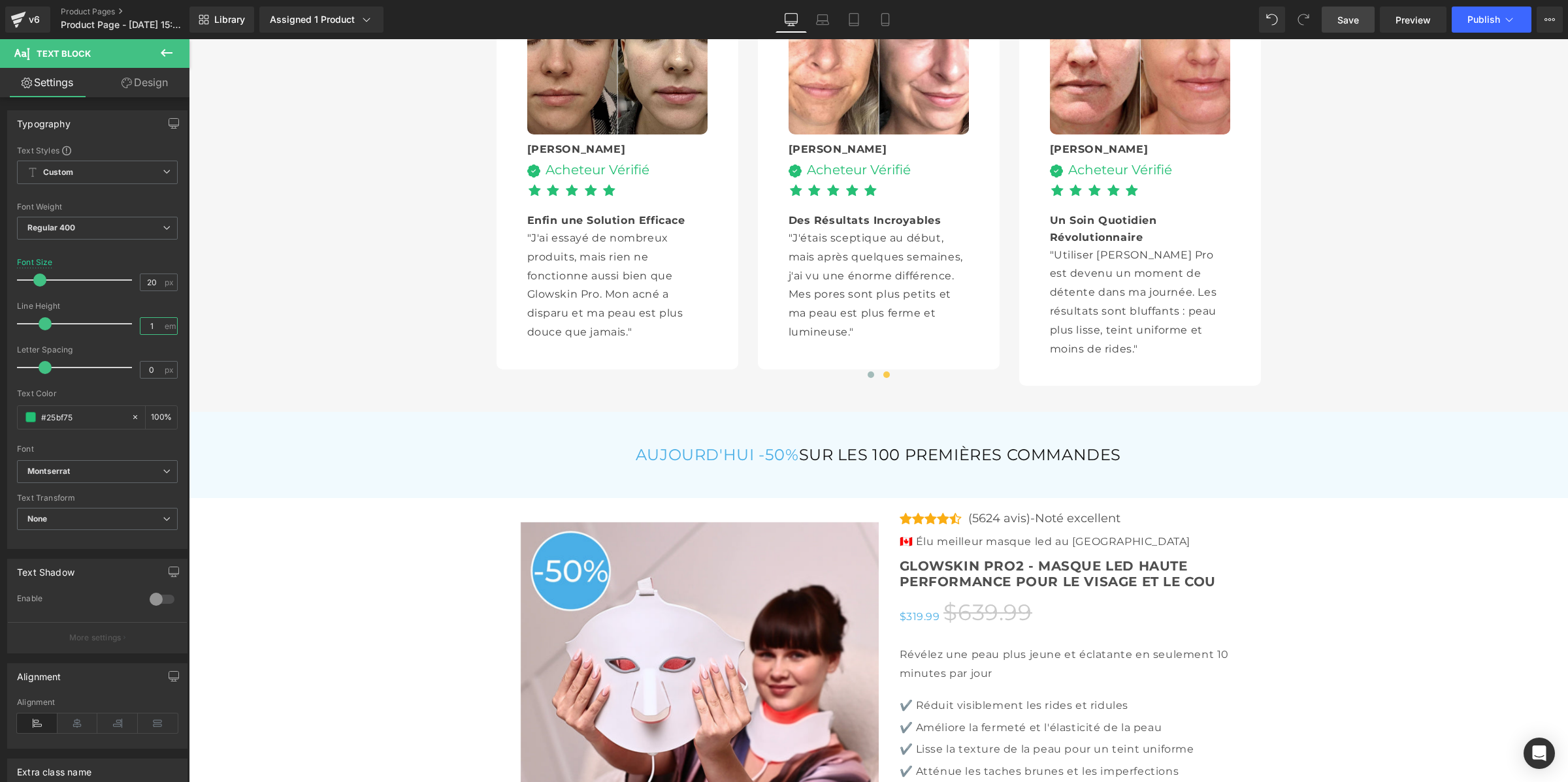
type input "1"
drag, startPoint x: 1347, startPoint y: 21, endPoint x: 1124, endPoint y: 246, distance: 316.8
click at [1347, 21] on span "Save" at bounding box center [1348, 19] width 21 height 14
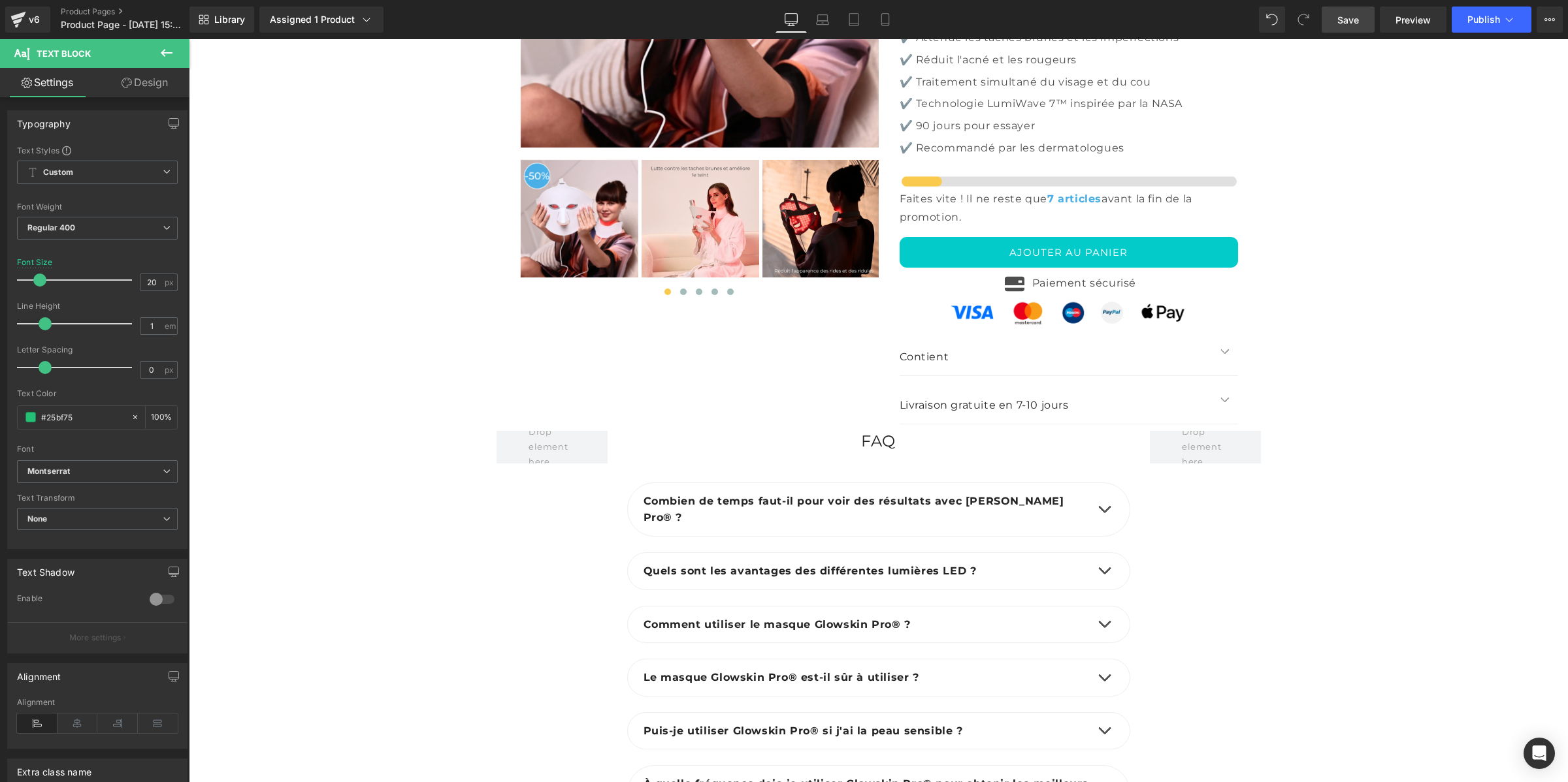
scroll to position [4615, 0]
click at [1334, 23] on link "Save" at bounding box center [1348, 19] width 53 height 26
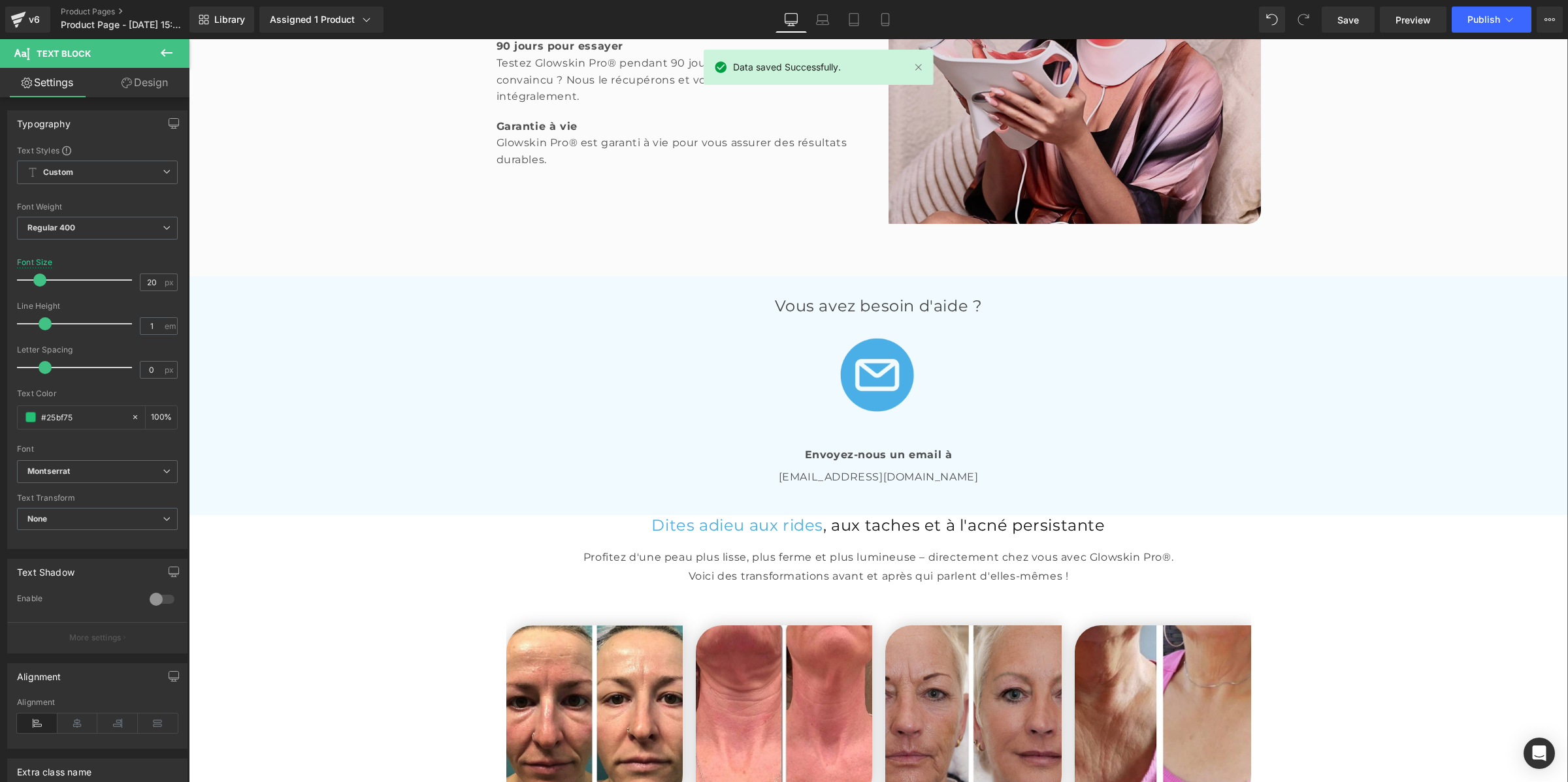
scroll to position [2412, 0]
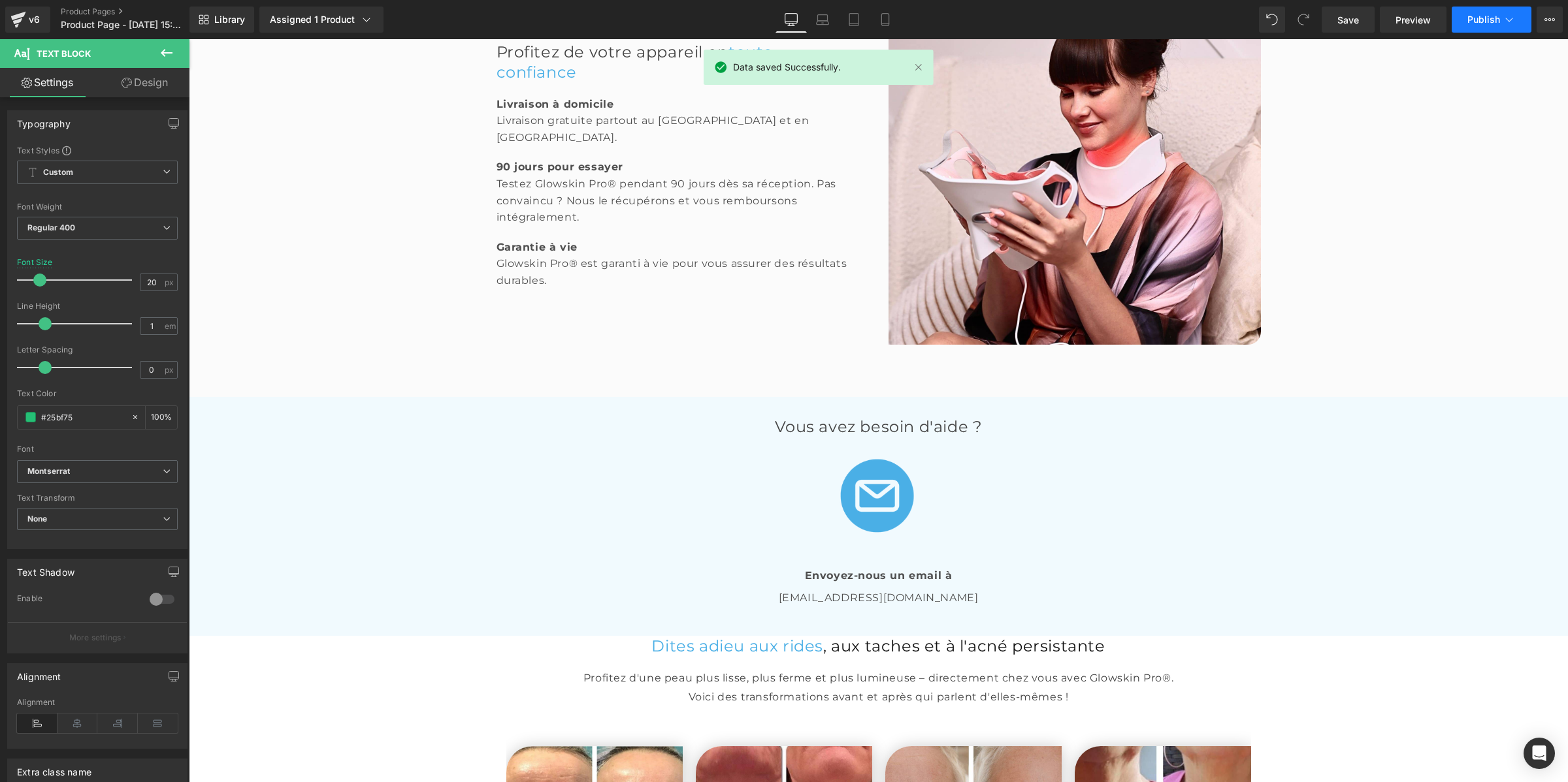
click at [1458, 23] on button "Publish" at bounding box center [1491, 19] width 80 height 26
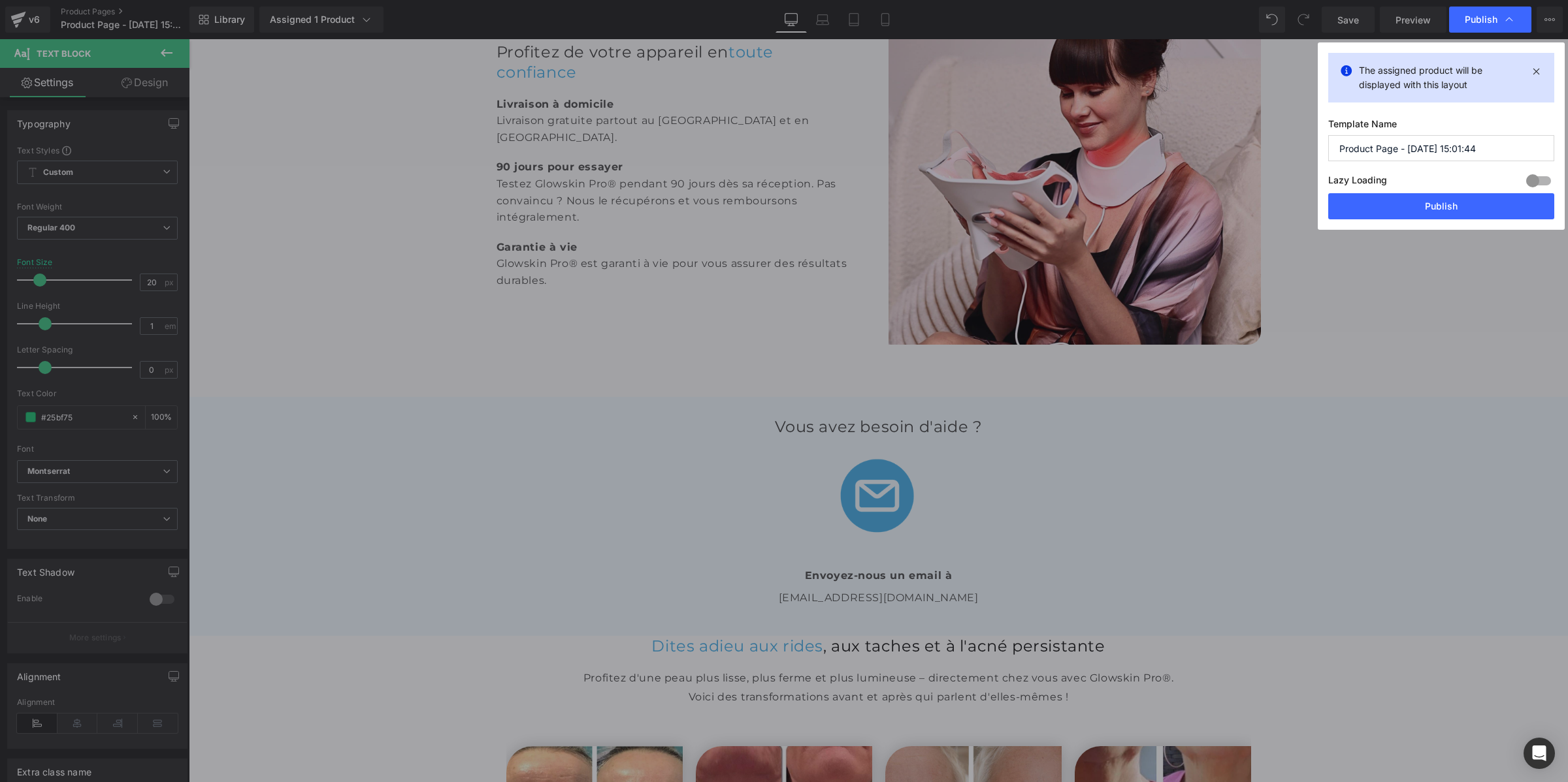
drag, startPoint x: 1496, startPoint y: 144, endPoint x: 1331, endPoint y: 143, distance: 165.0
click at [1331, 143] on input "Product Page - Aug 12, 15:01:44" at bounding box center [1441, 148] width 226 height 26
type input "Glowskin Pro"
click at [1373, 203] on button "Publish" at bounding box center [1441, 206] width 226 height 26
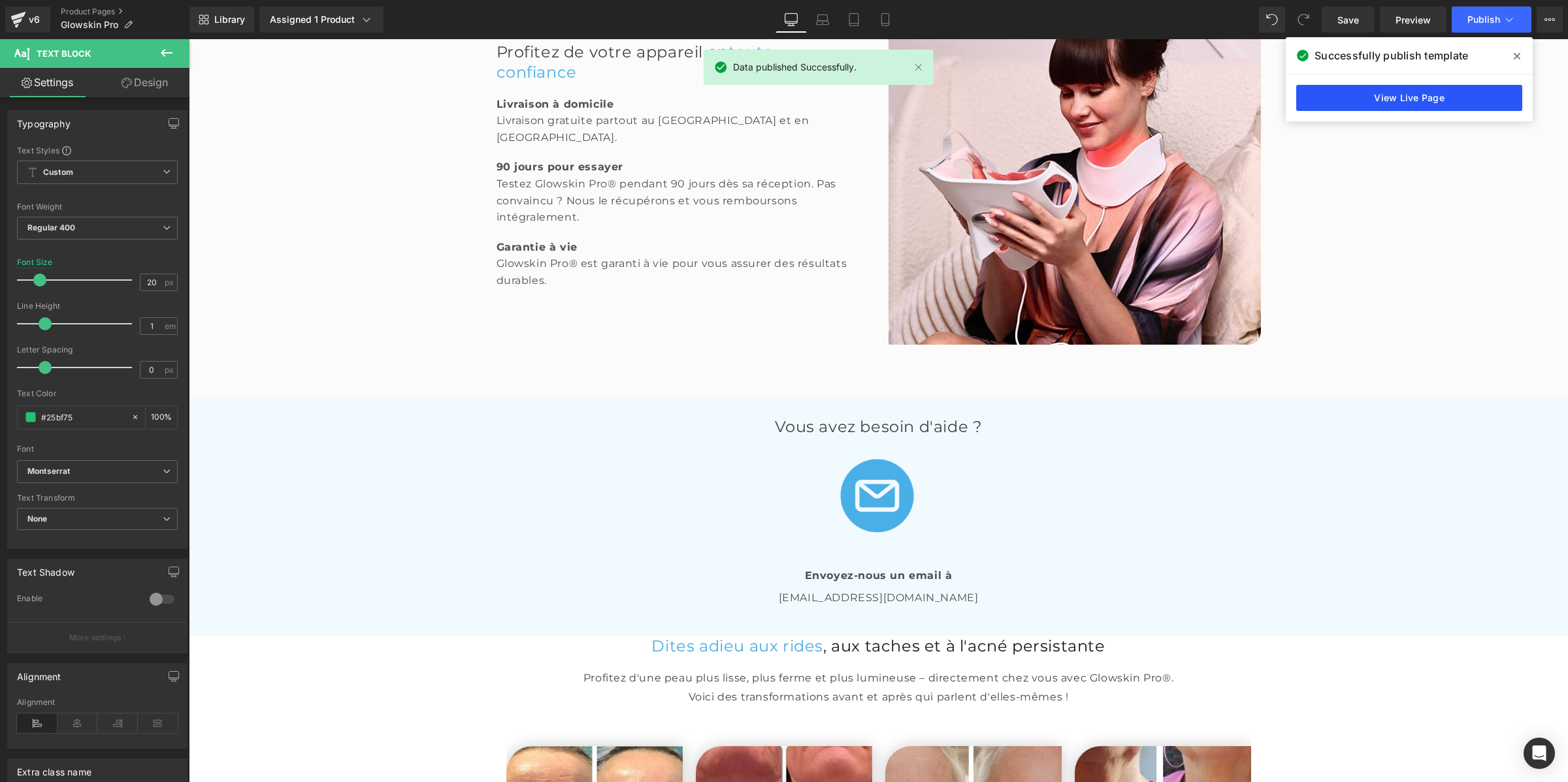
click at [1420, 88] on link "View Live Page" at bounding box center [1409, 98] width 226 height 26
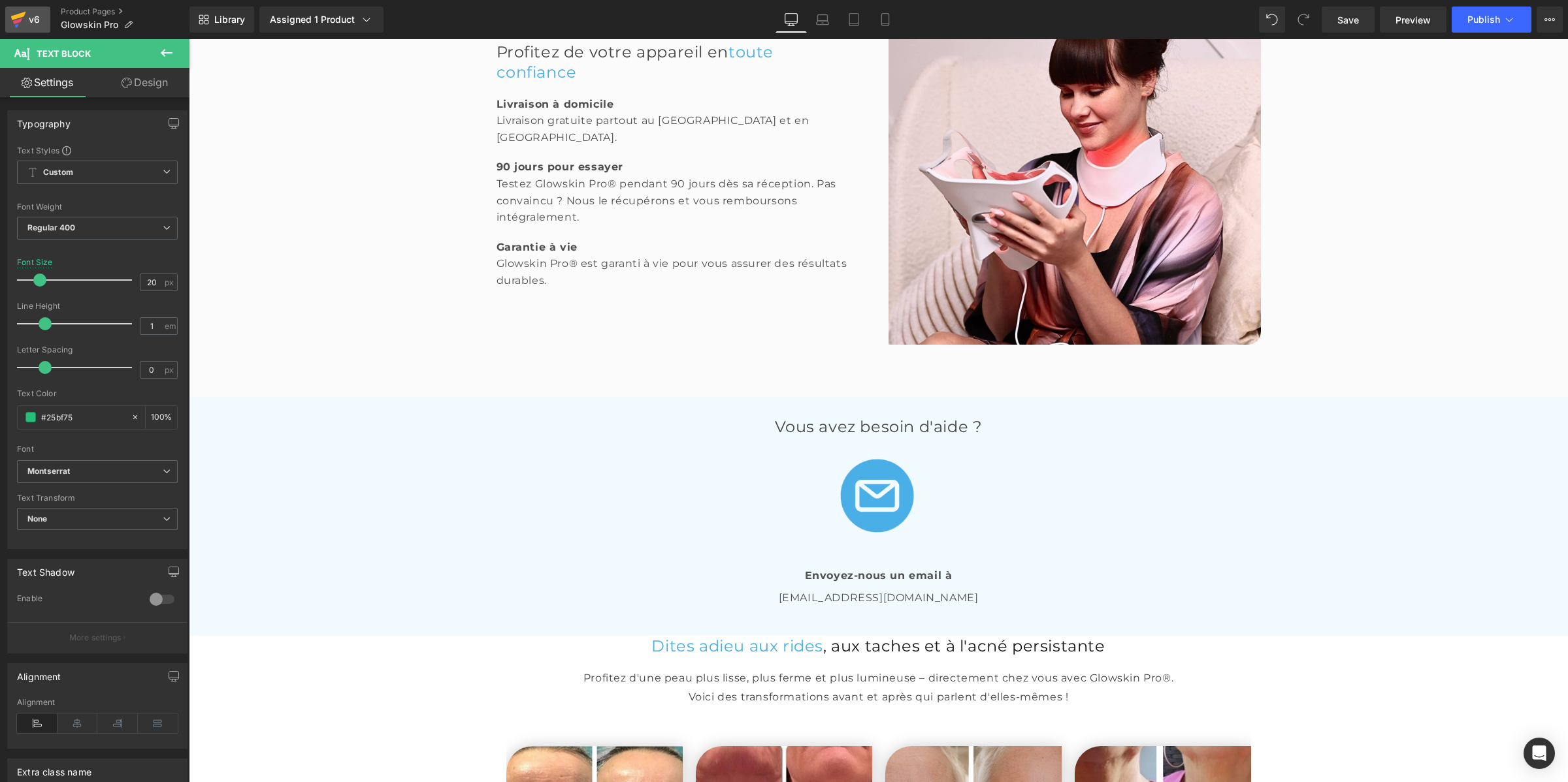
click at [26, 17] on div "v6" at bounding box center [34, 19] width 17 height 17
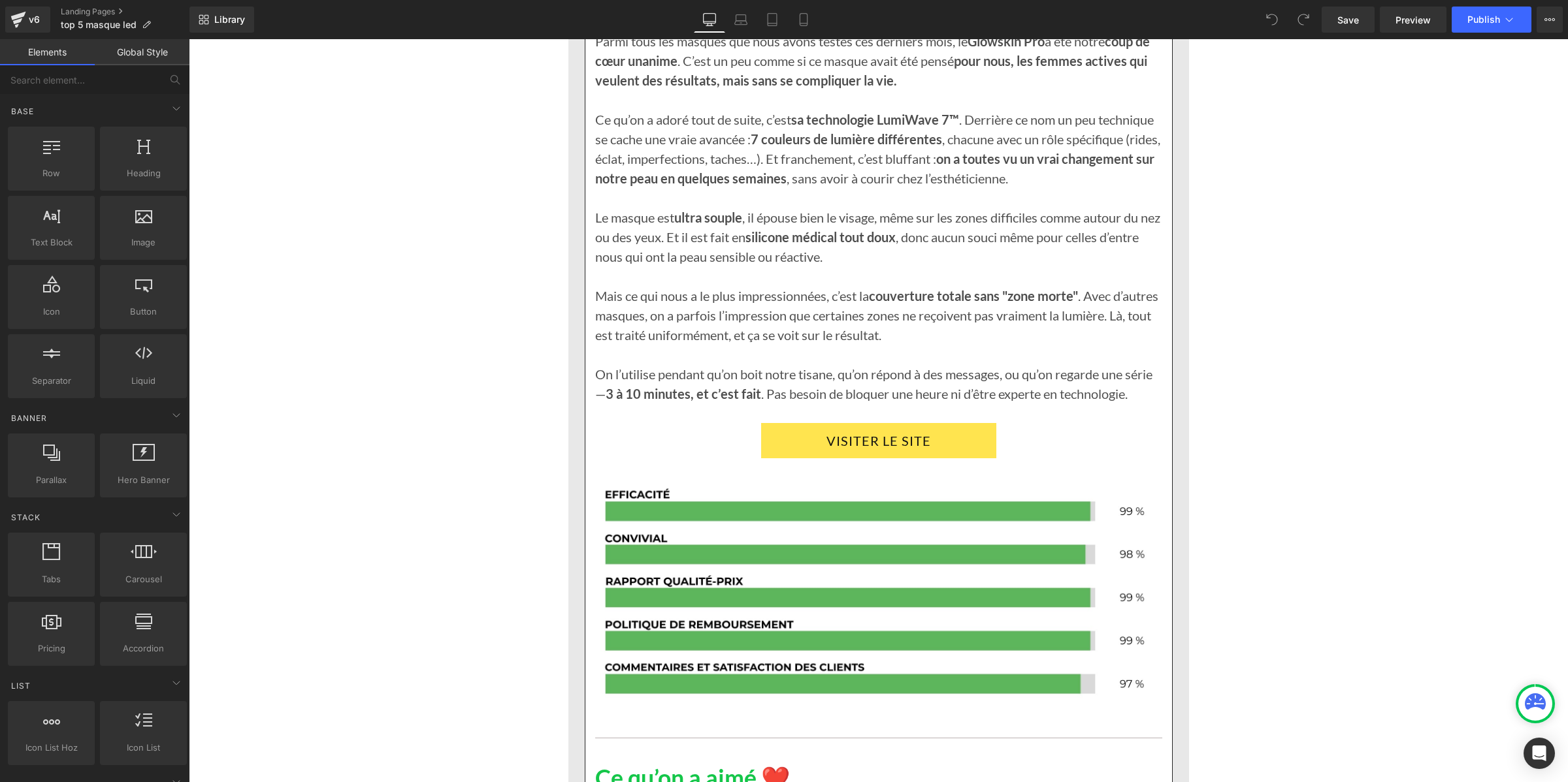
scroll to position [2040, 0]
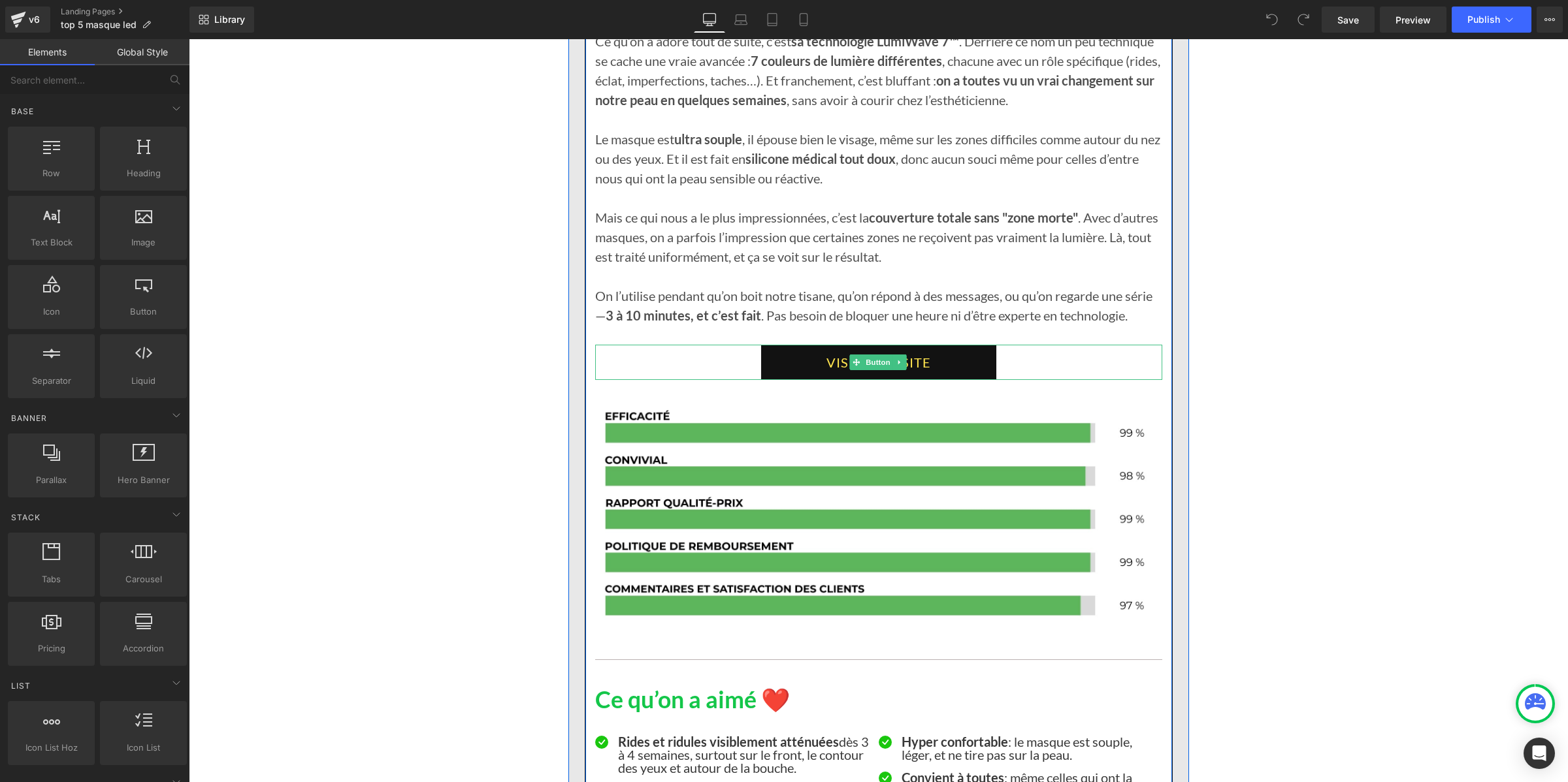
click at [782, 354] on link "VISITER LE SITE" at bounding box center [878, 363] width 235 height 35
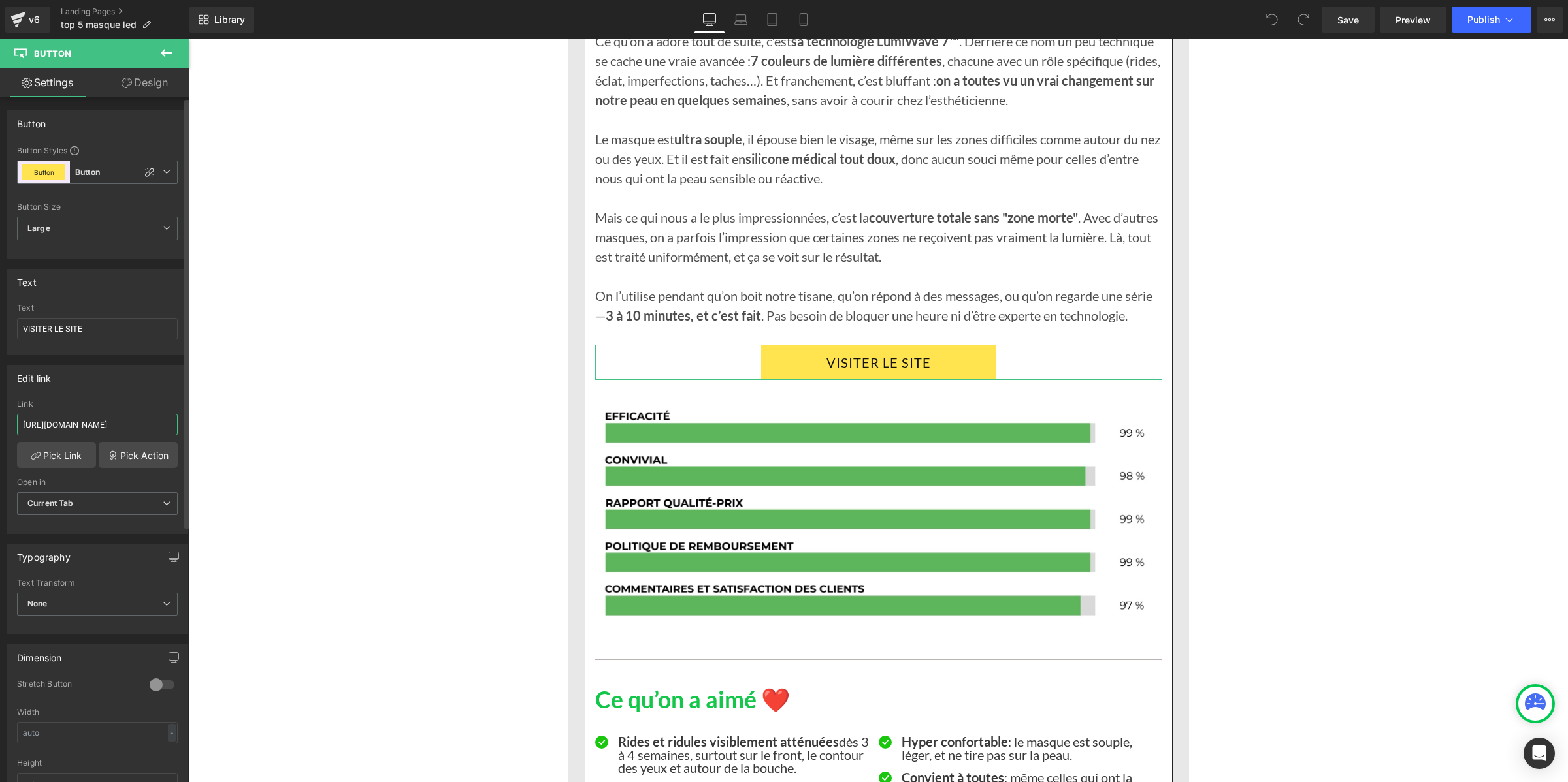
click at [93, 425] on input "[URL][DOMAIN_NAME]" at bounding box center [97, 424] width 161 height 21
paste input "#4AAFE6"
drag, startPoint x: 83, startPoint y: 418, endPoint x: 5, endPoint y: 421, distance: 78.1
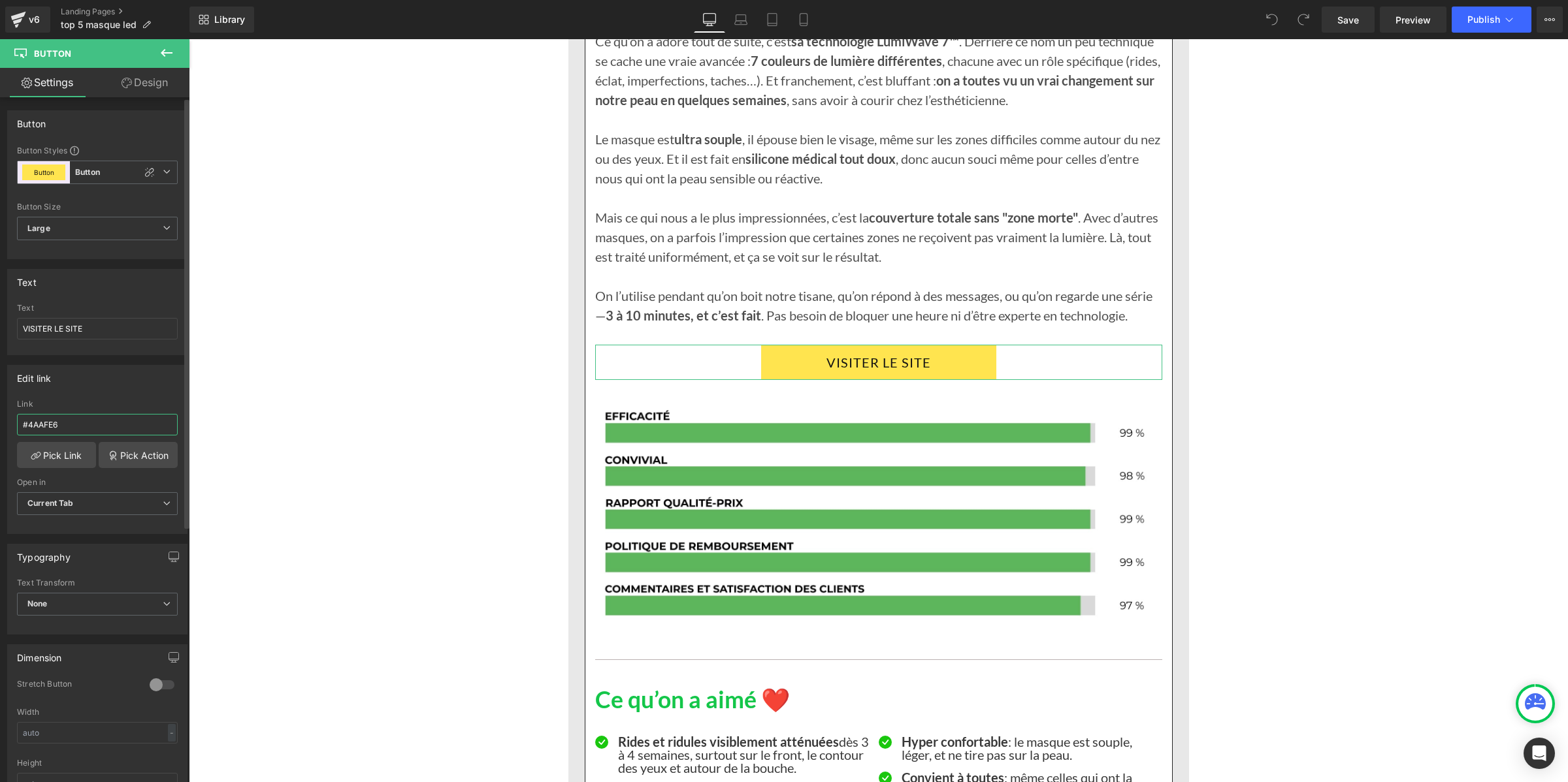
click at [5, 421] on div "Edit link [URL][DOMAIN_NAME] Link #4AAFE6 Pick Link Pick Action Current Tab New…" at bounding box center [97, 444] width 195 height 179
paste input "[DOMAIN_NAME][URL]"
type input "[URL][DOMAIN_NAME]"
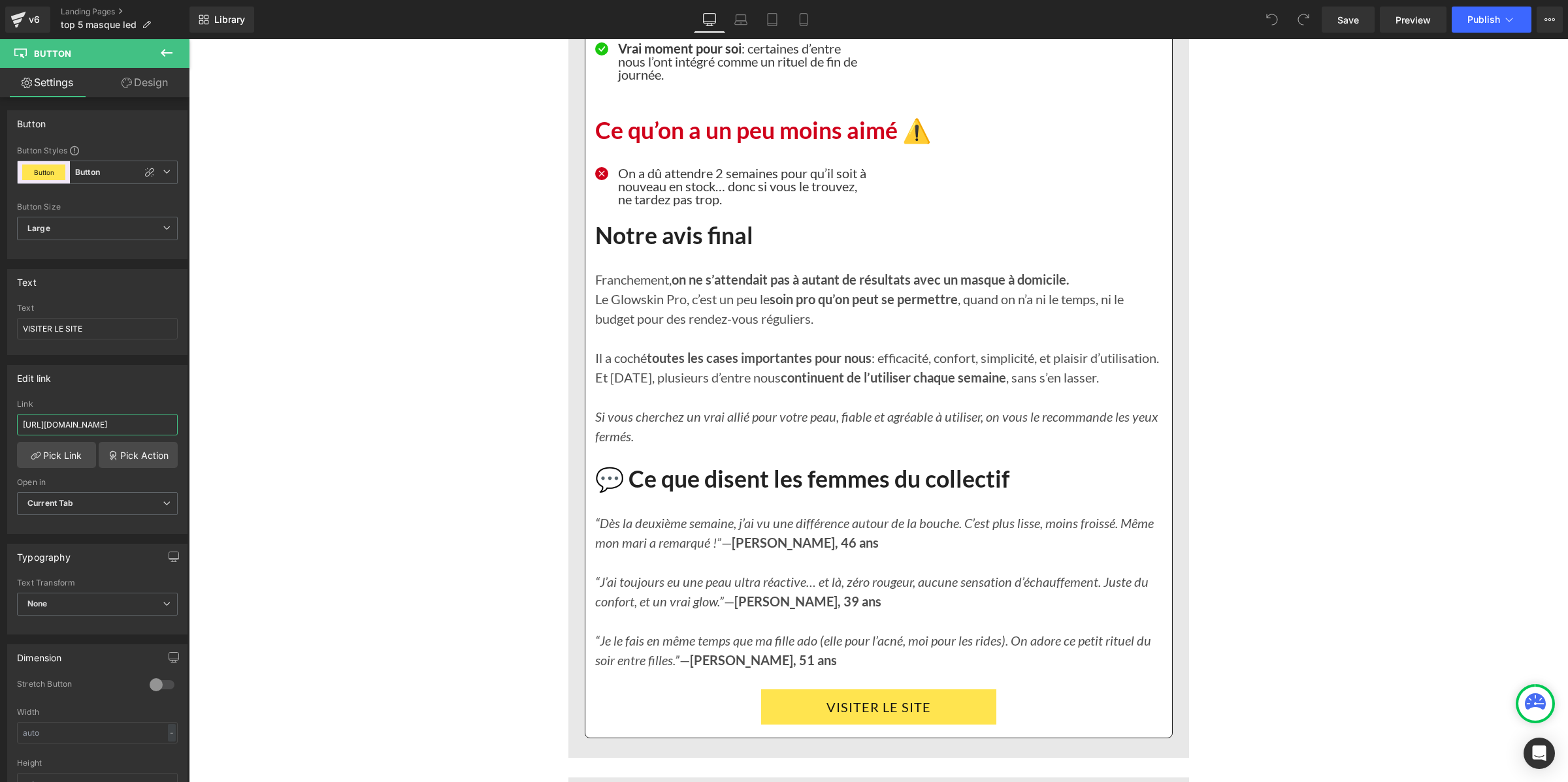
scroll to position [3183, 0]
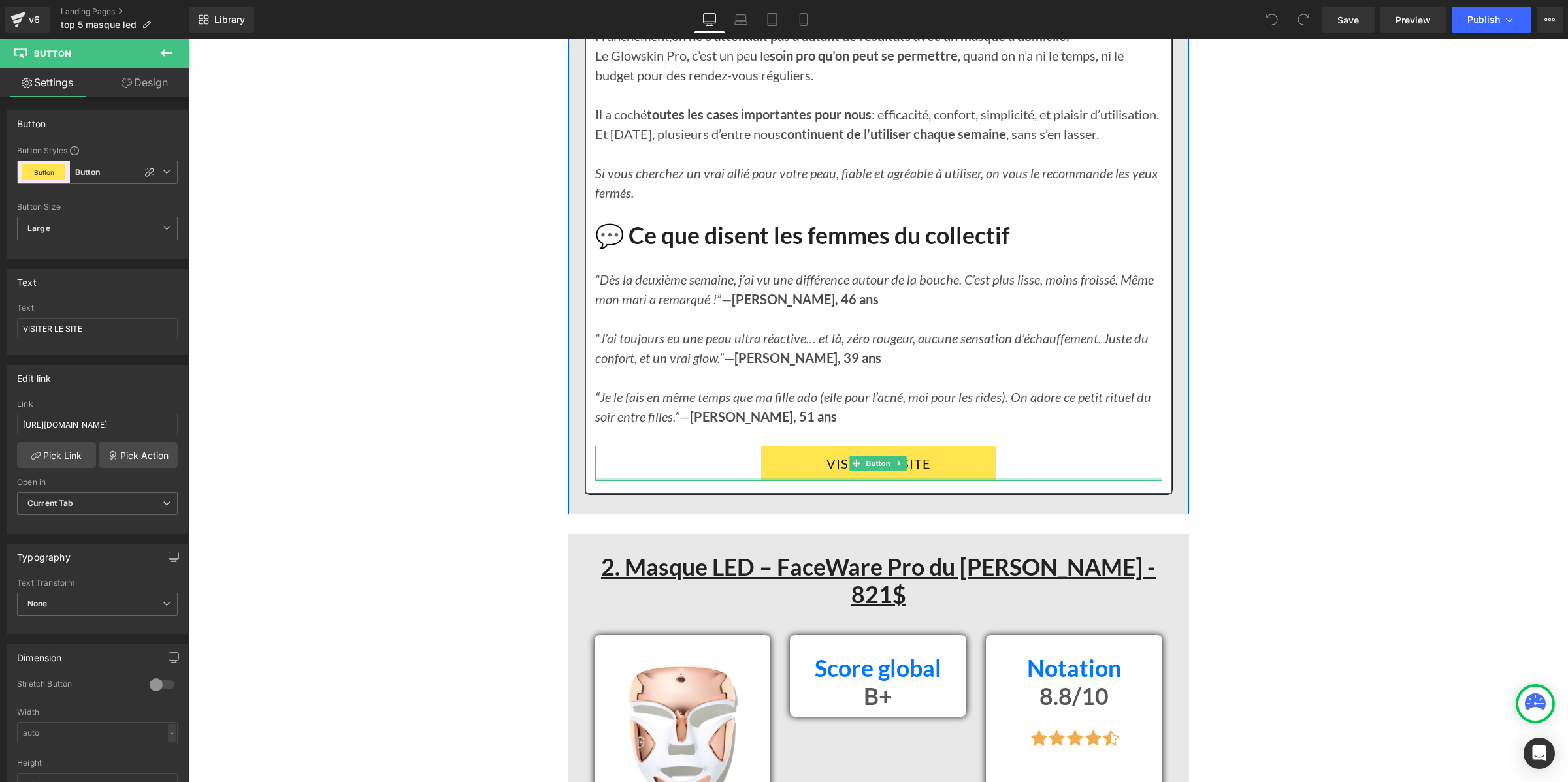
click at [776, 481] on div at bounding box center [878, 480] width 567 height 4
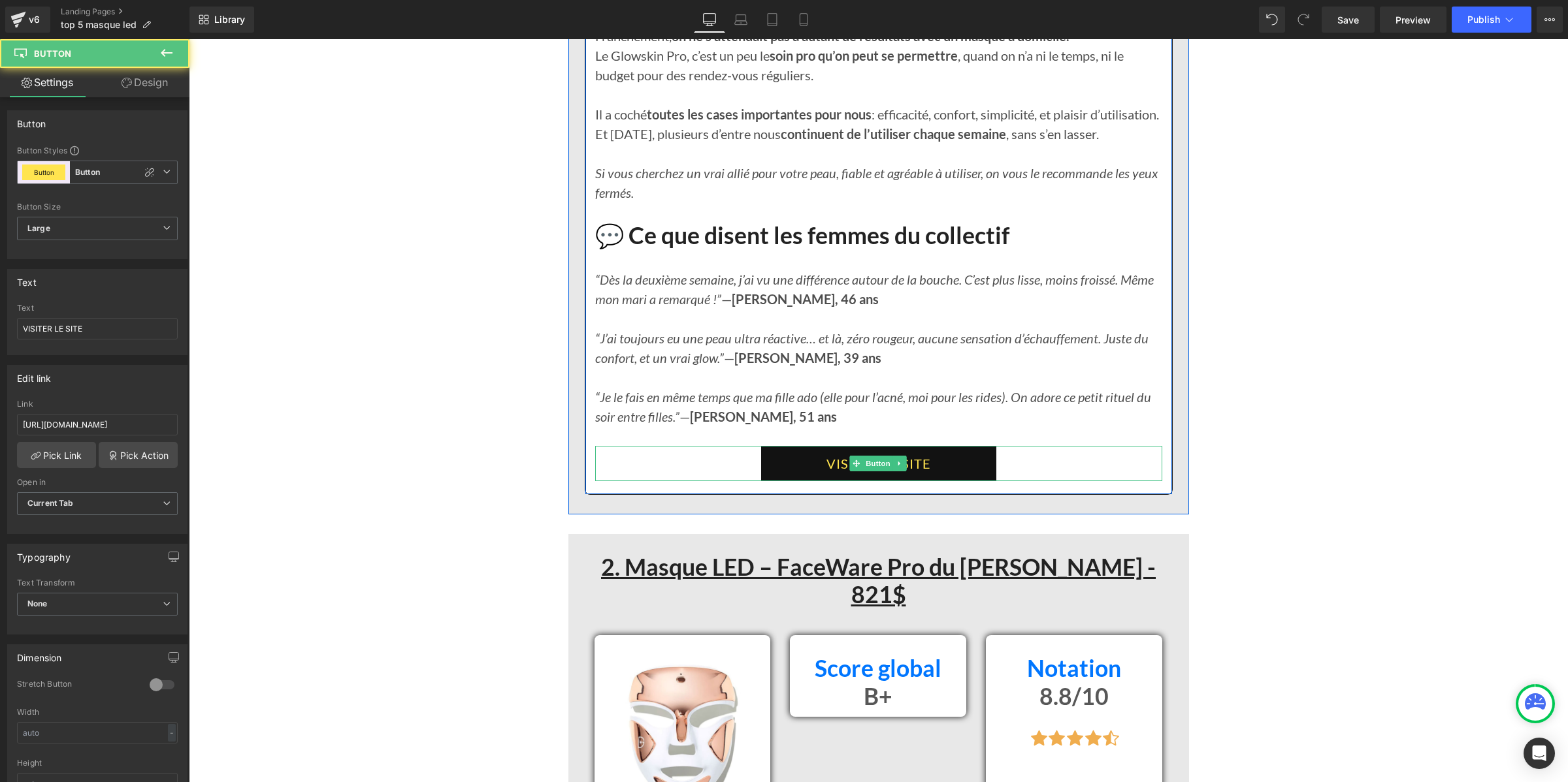
click at [778, 481] on link "VISITER LE SITE" at bounding box center [878, 464] width 235 height 35
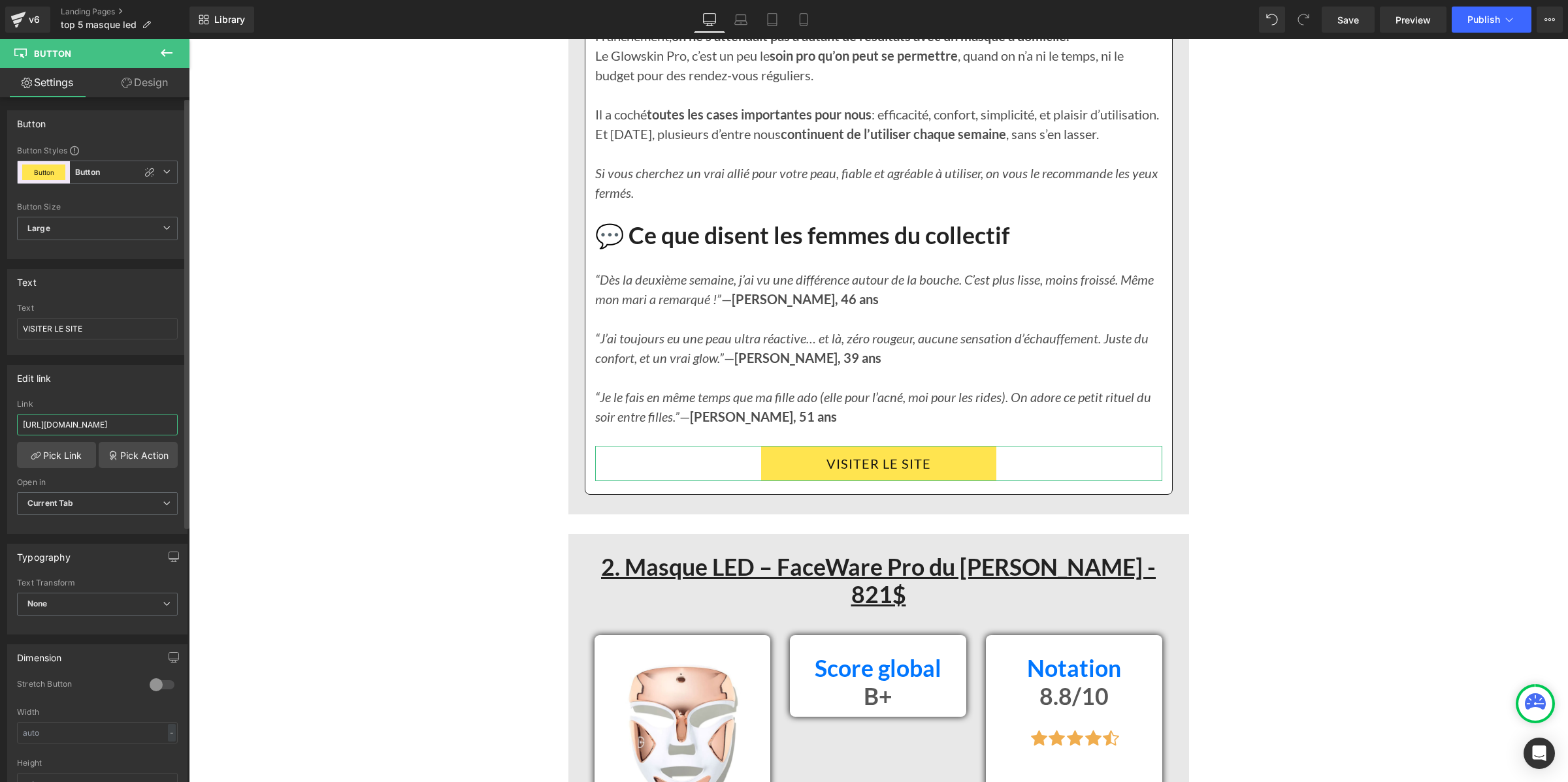
click at [139, 423] on input "[URL][DOMAIN_NAME]" at bounding box center [97, 424] width 161 height 21
paste input "[DOMAIN_NAME][URL]"
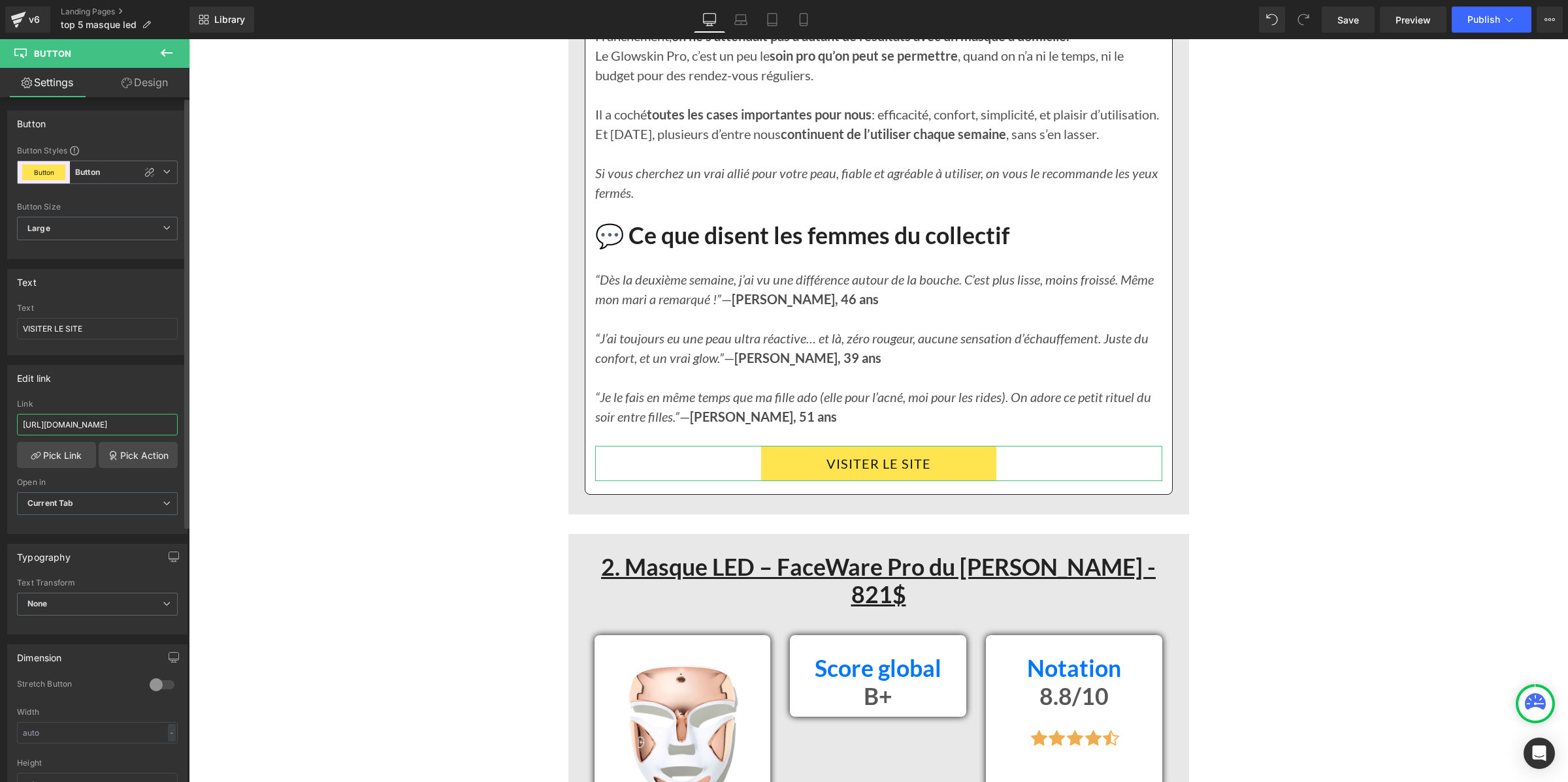
type input "[URL][DOMAIN_NAME]"
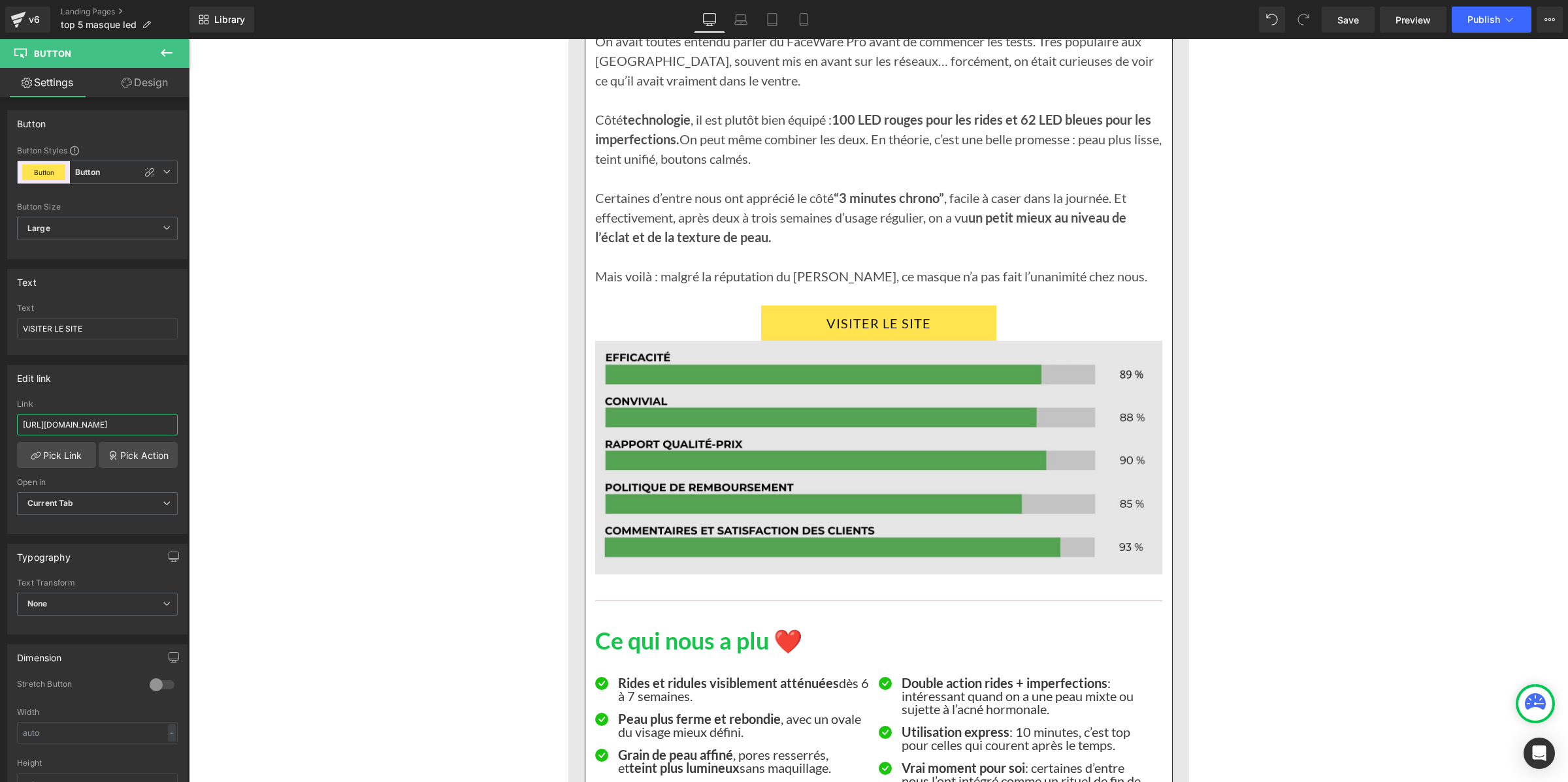
scroll to position [4080, 0]
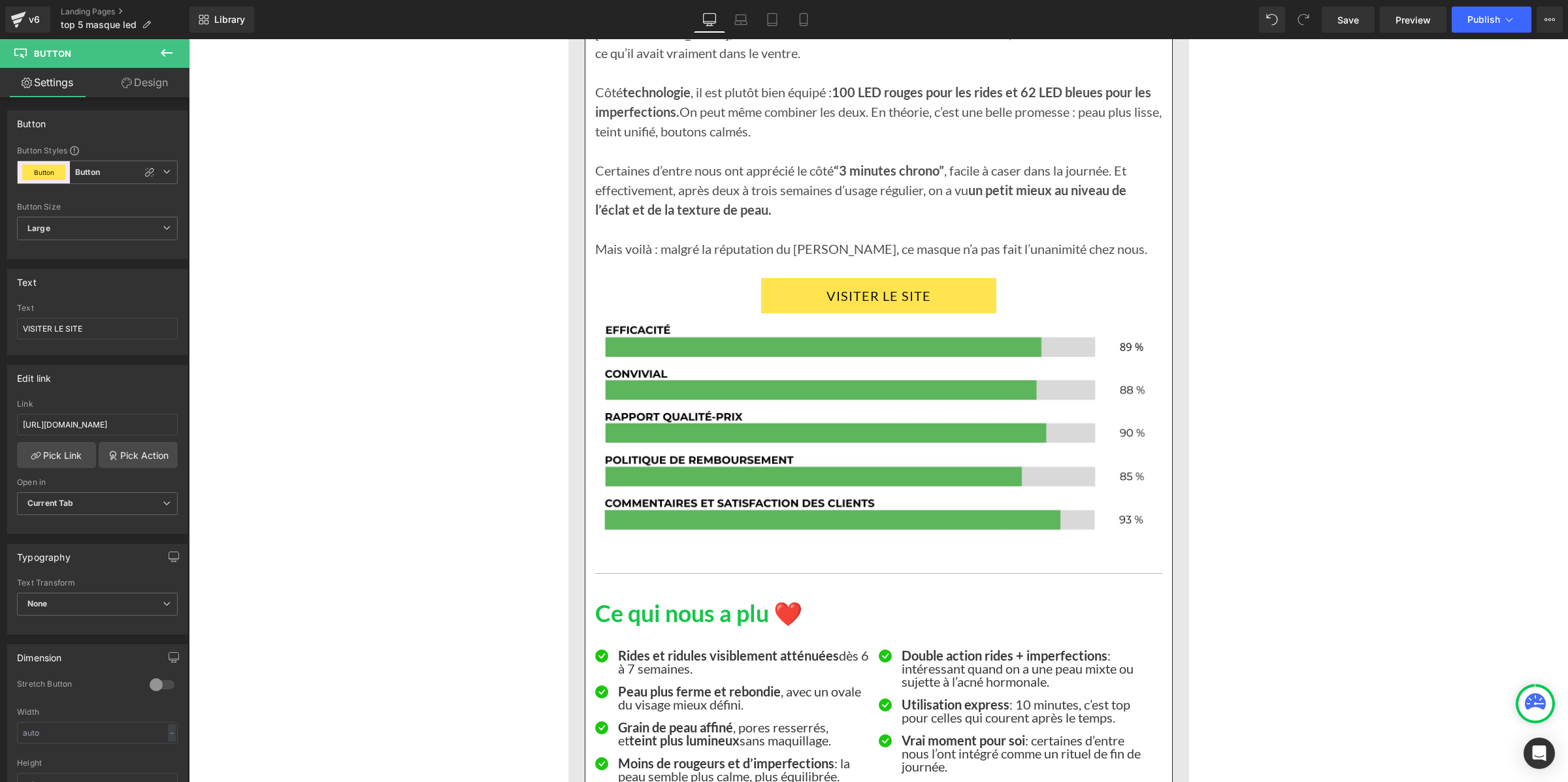
click at [764, 312] on link "VISITER LE SITE" at bounding box center [878, 296] width 235 height 35
click at [134, 429] on input "[URL][DOMAIN_NAME]" at bounding box center [97, 424] width 161 height 21
type input "[URL][DOMAIN_NAME]"
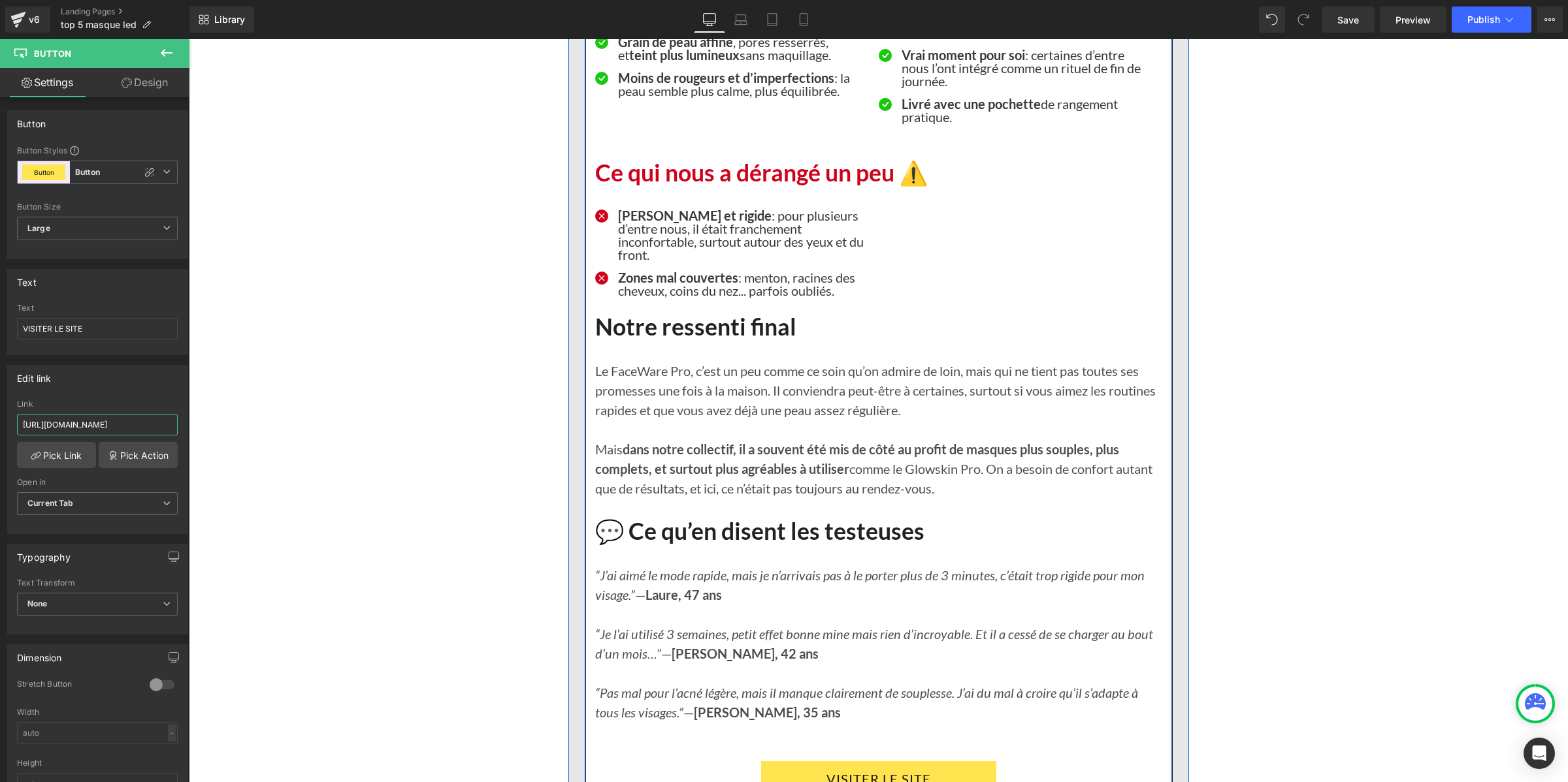
scroll to position [4897, 0]
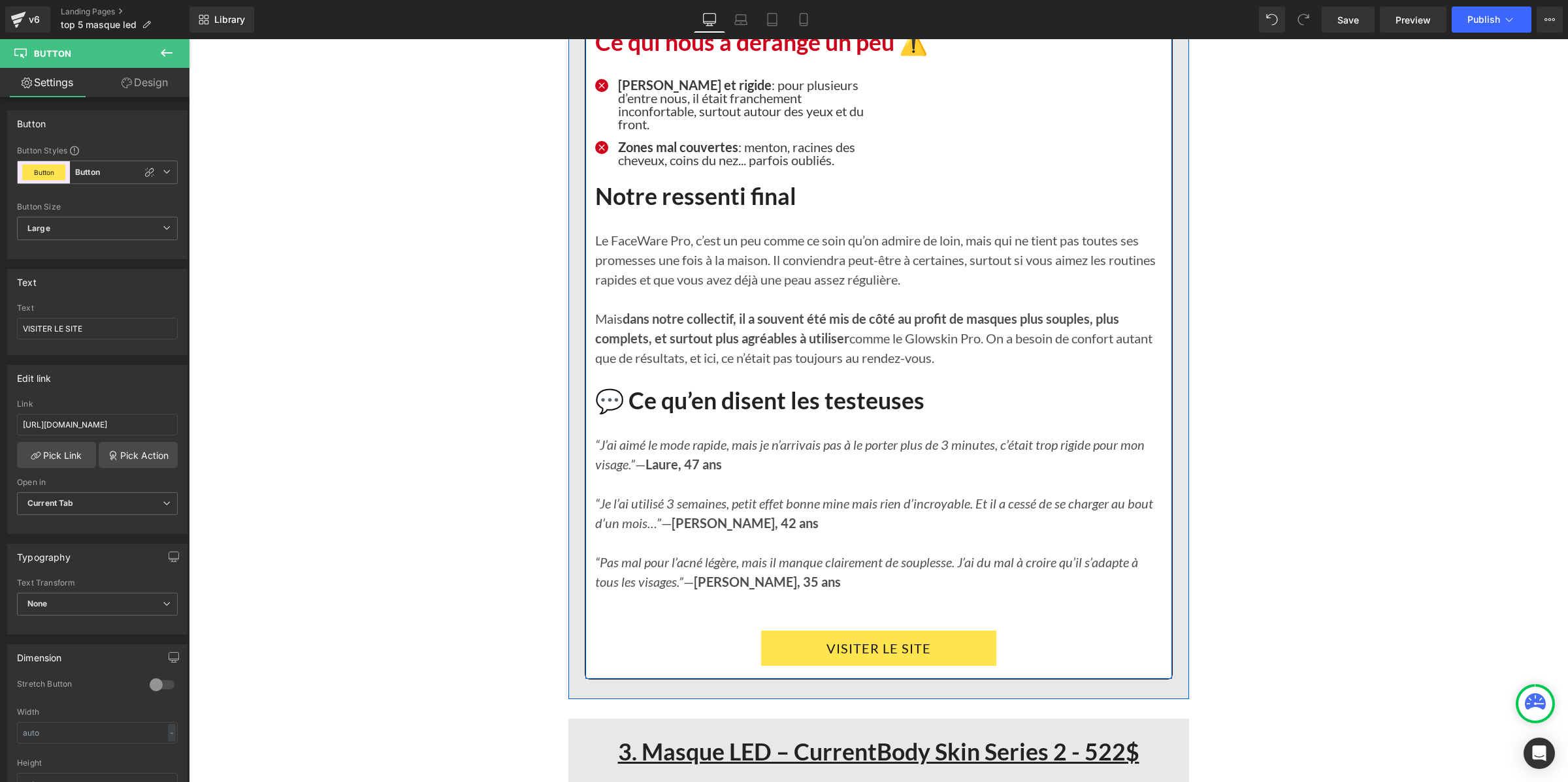
click at [778, 664] on link "VISITER LE SITE" at bounding box center [878, 649] width 235 height 35
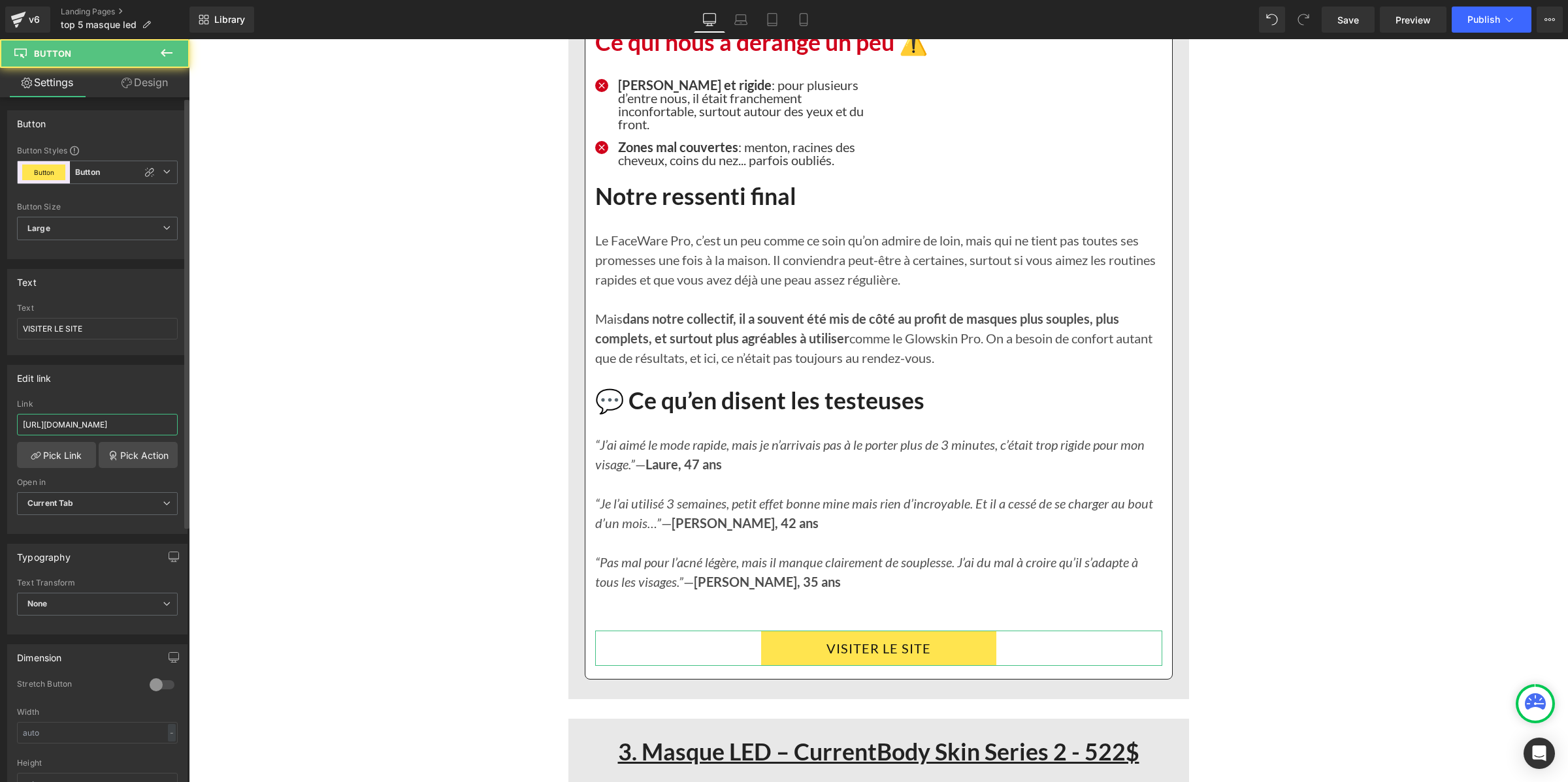
click at [118, 425] on input "[URL][DOMAIN_NAME]" at bounding box center [97, 424] width 161 height 21
paste input "[DOMAIN_NAME][URL]"
type input "[URL][DOMAIN_NAME]"
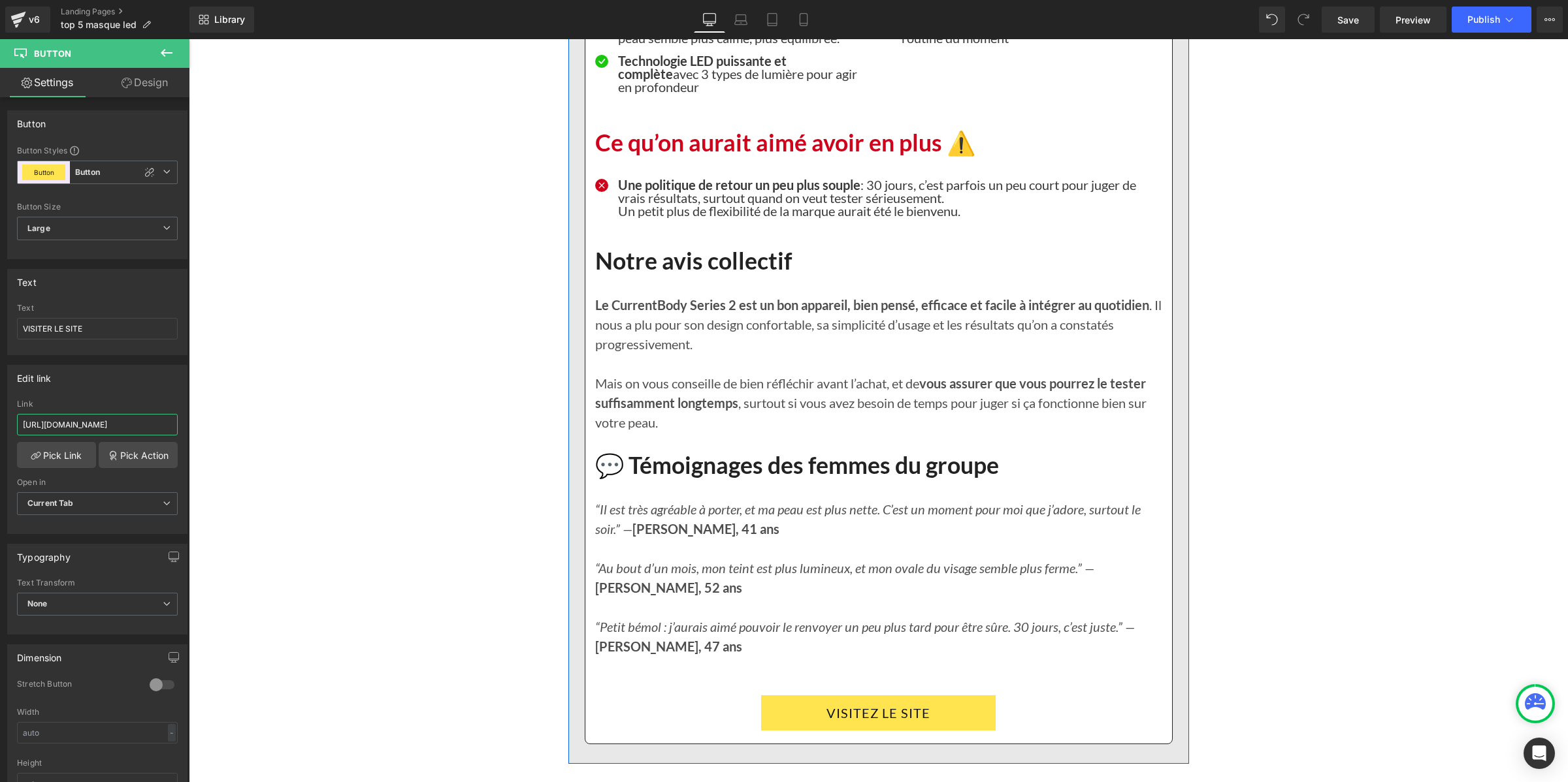
scroll to position [6938, 0]
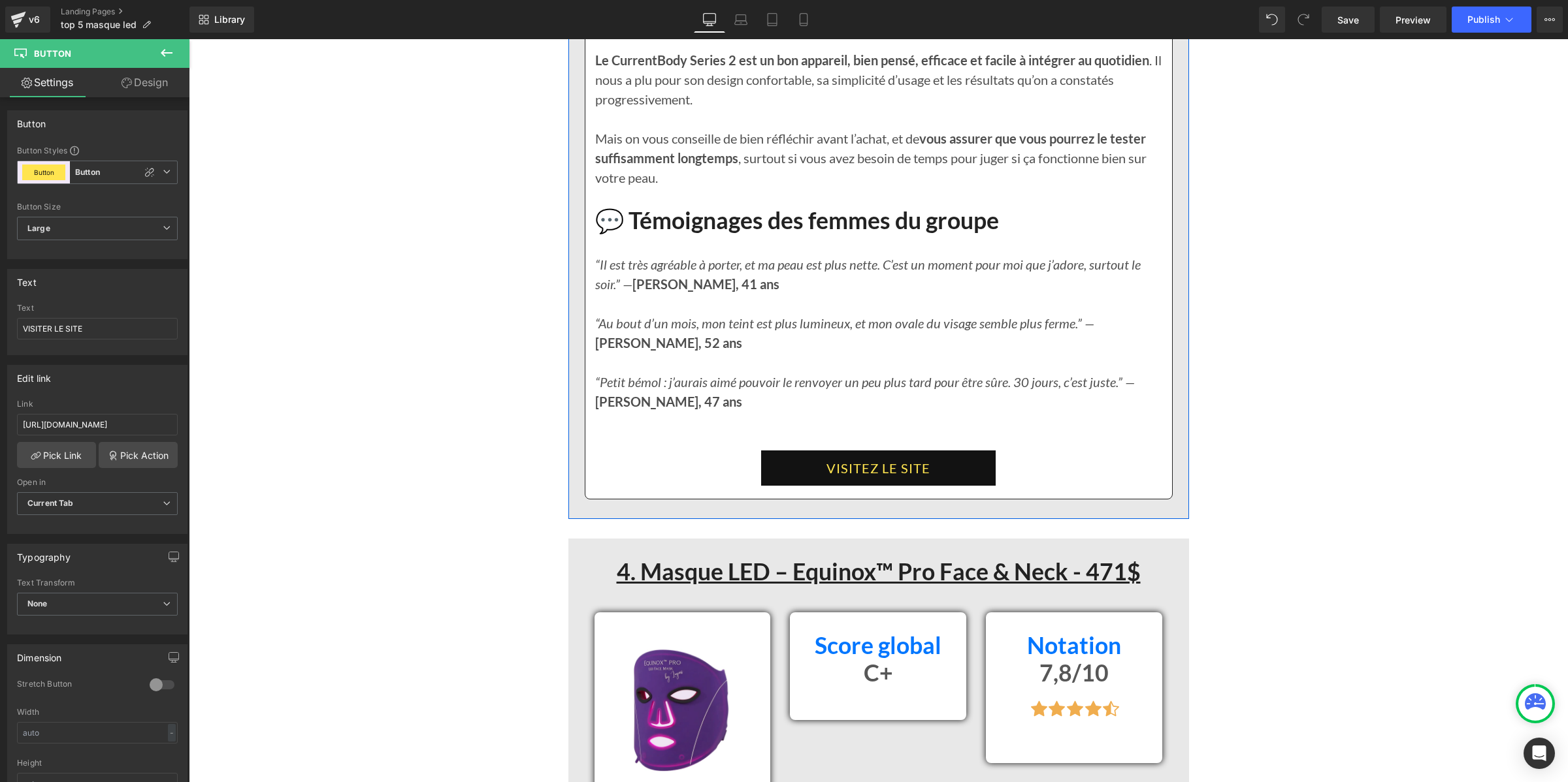
click at [791, 485] on link "VISITEZ LE SITE" at bounding box center [877, 468] width 234 height 35
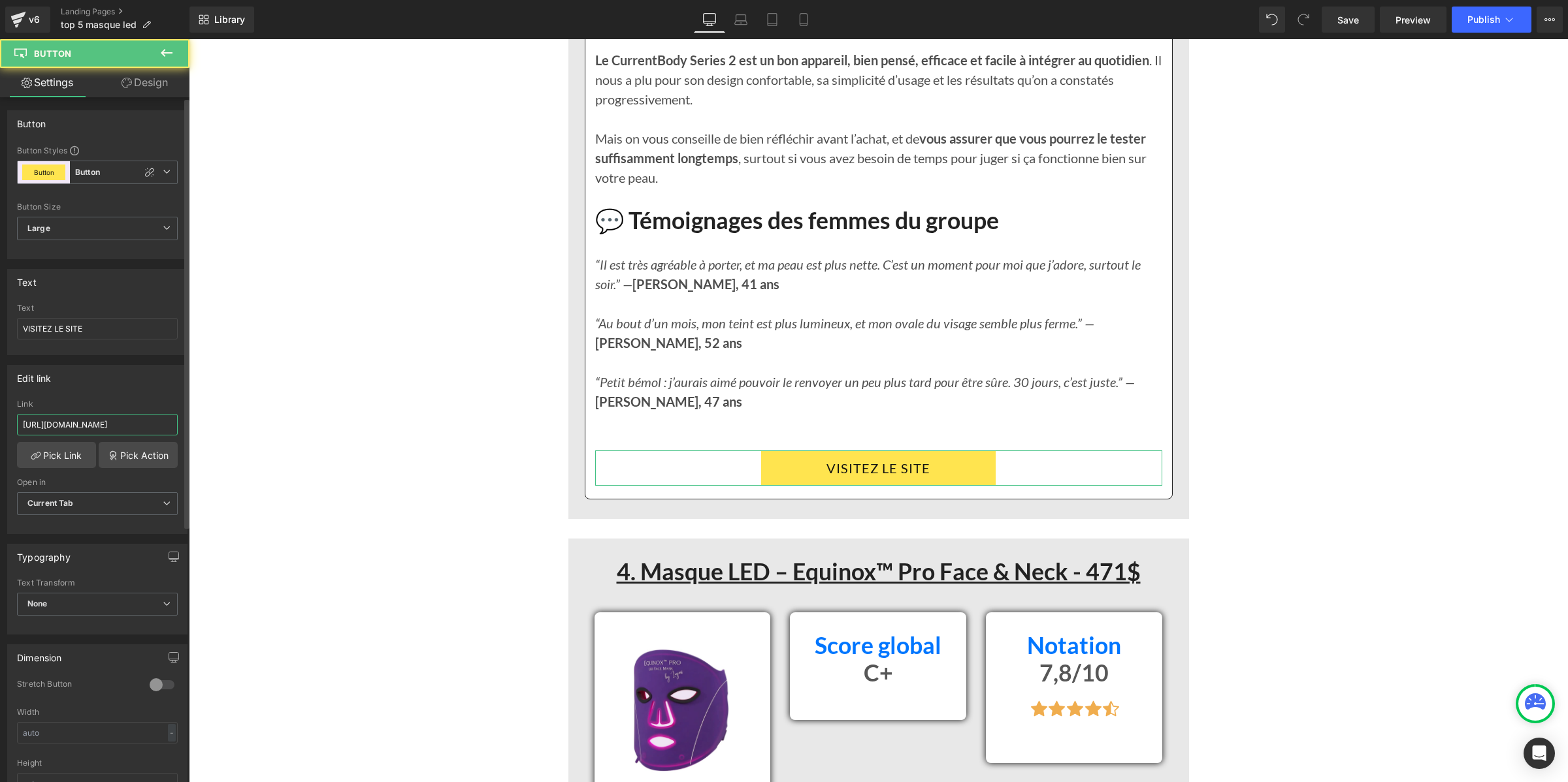
click at [112, 423] on input "[URL][DOMAIN_NAME]" at bounding box center [97, 424] width 161 height 21
type input "[URL][DOMAIN_NAME]"
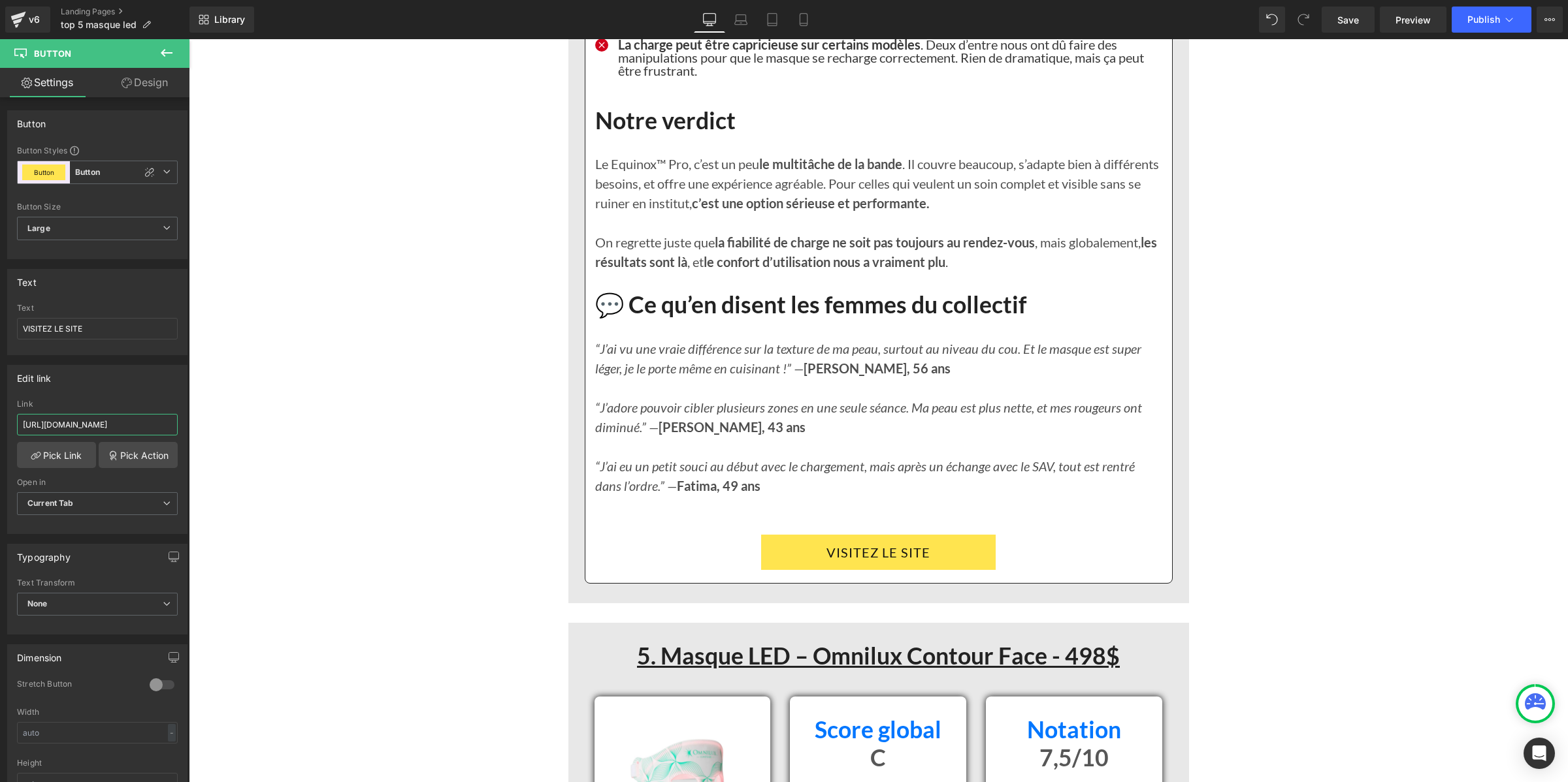
scroll to position [8816, 0]
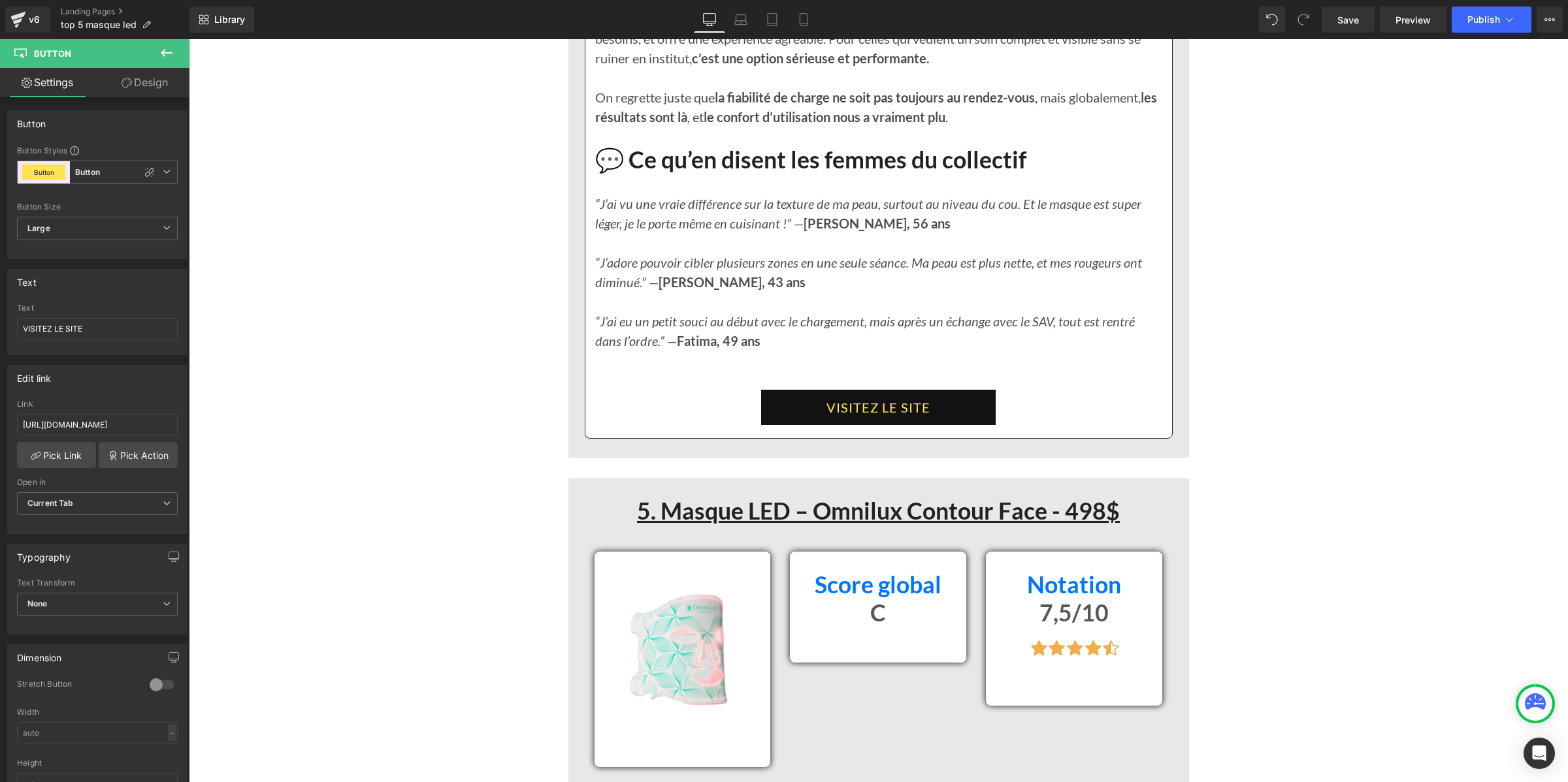
click at [804, 425] on link "VISITEZ LE SITE" at bounding box center [877, 407] width 234 height 35
click at [128, 423] on input "[URL][DOMAIN_NAME]" at bounding box center [97, 424] width 161 height 21
type input "[URL][DOMAIN_NAME]"
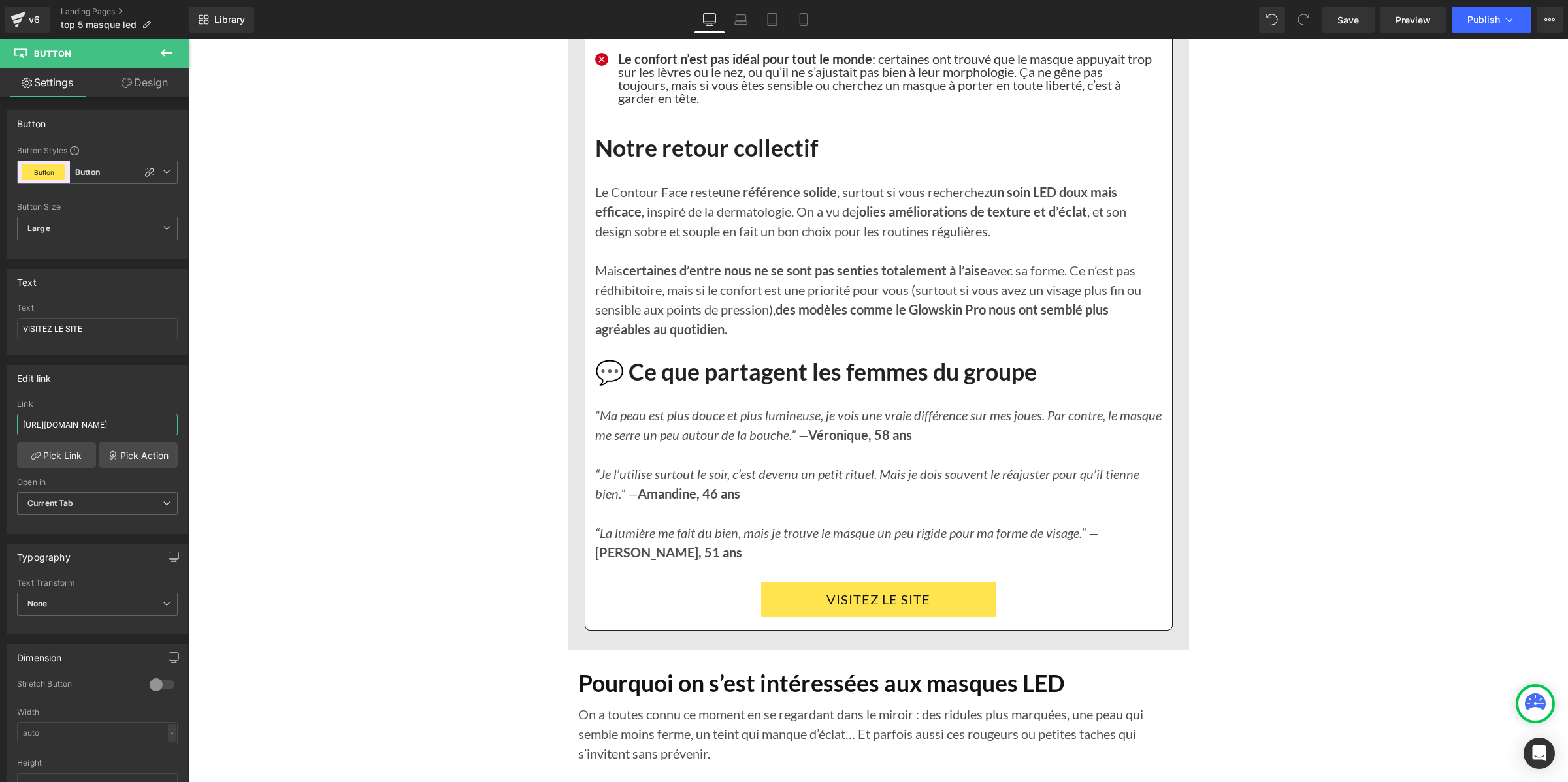
scroll to position [10531, 0]
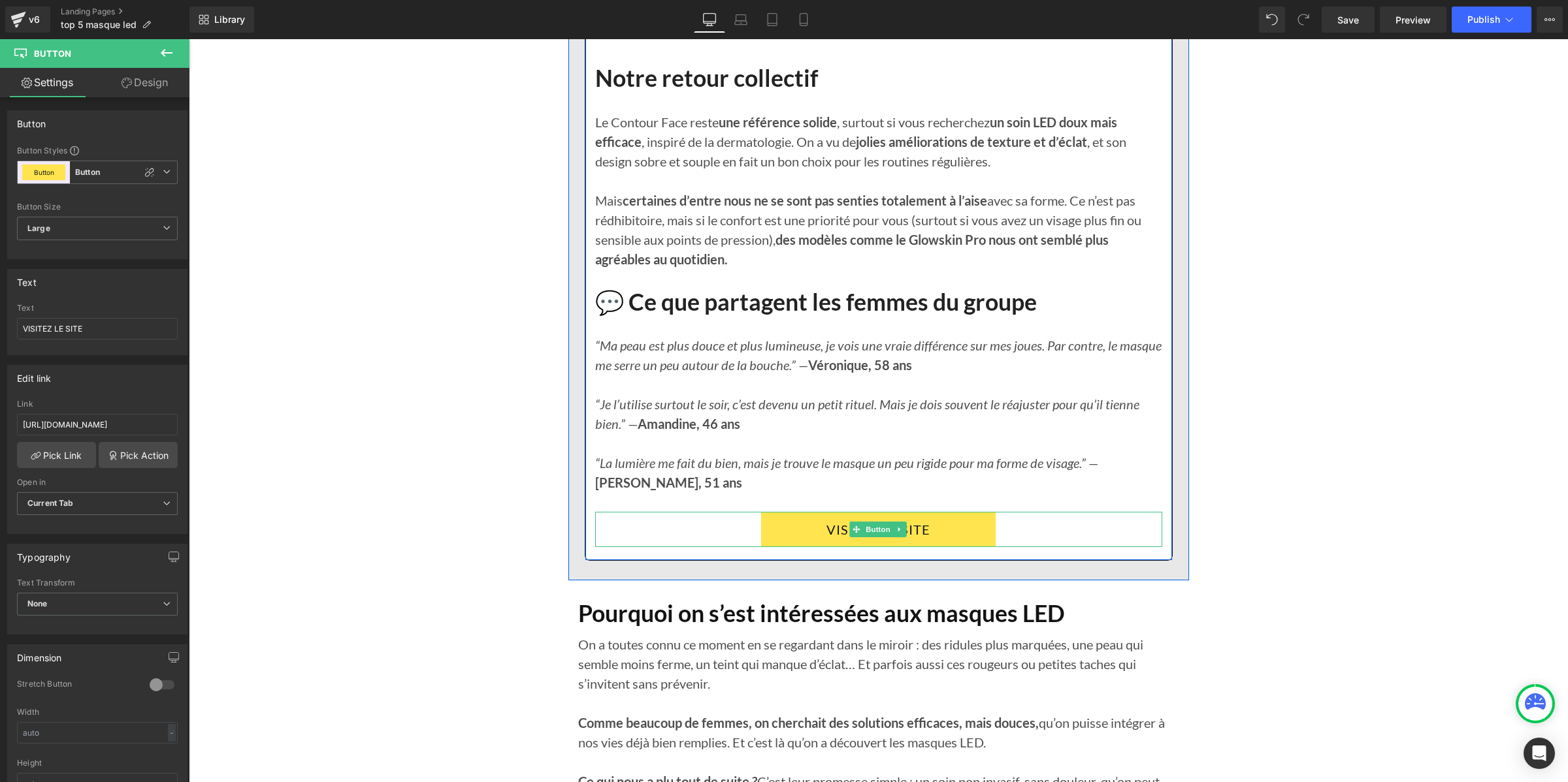
click at [770, 544] on link "VISITEZ LE SITE" at bounding box center [877, 529] width 234 height 35
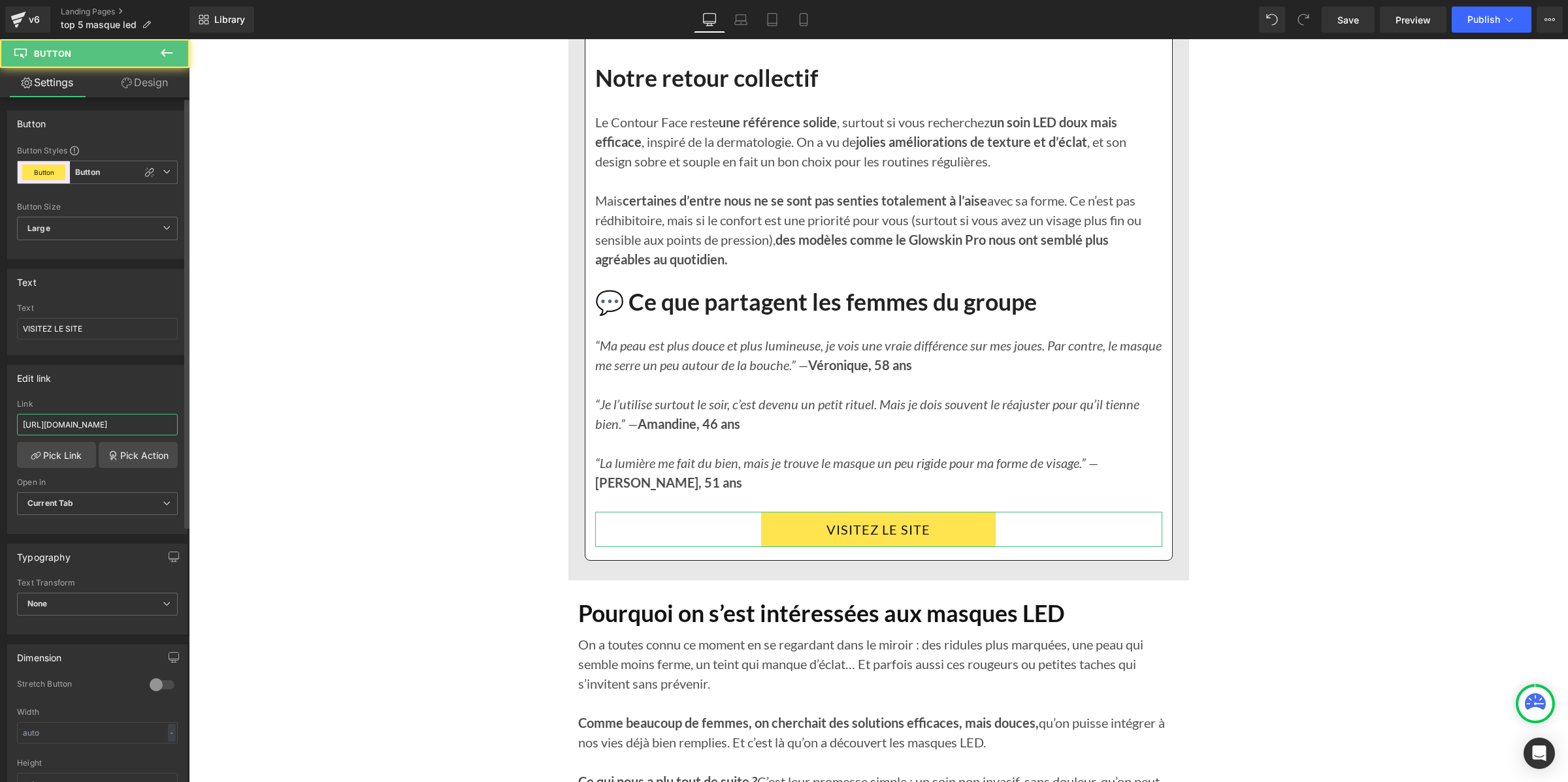
click at [56, 428] on input "[URL][DOMAIN_NAME]" at bounding box center [97, 424] width 161 height 21
type input "[URL][DOMAIN_NAME]"
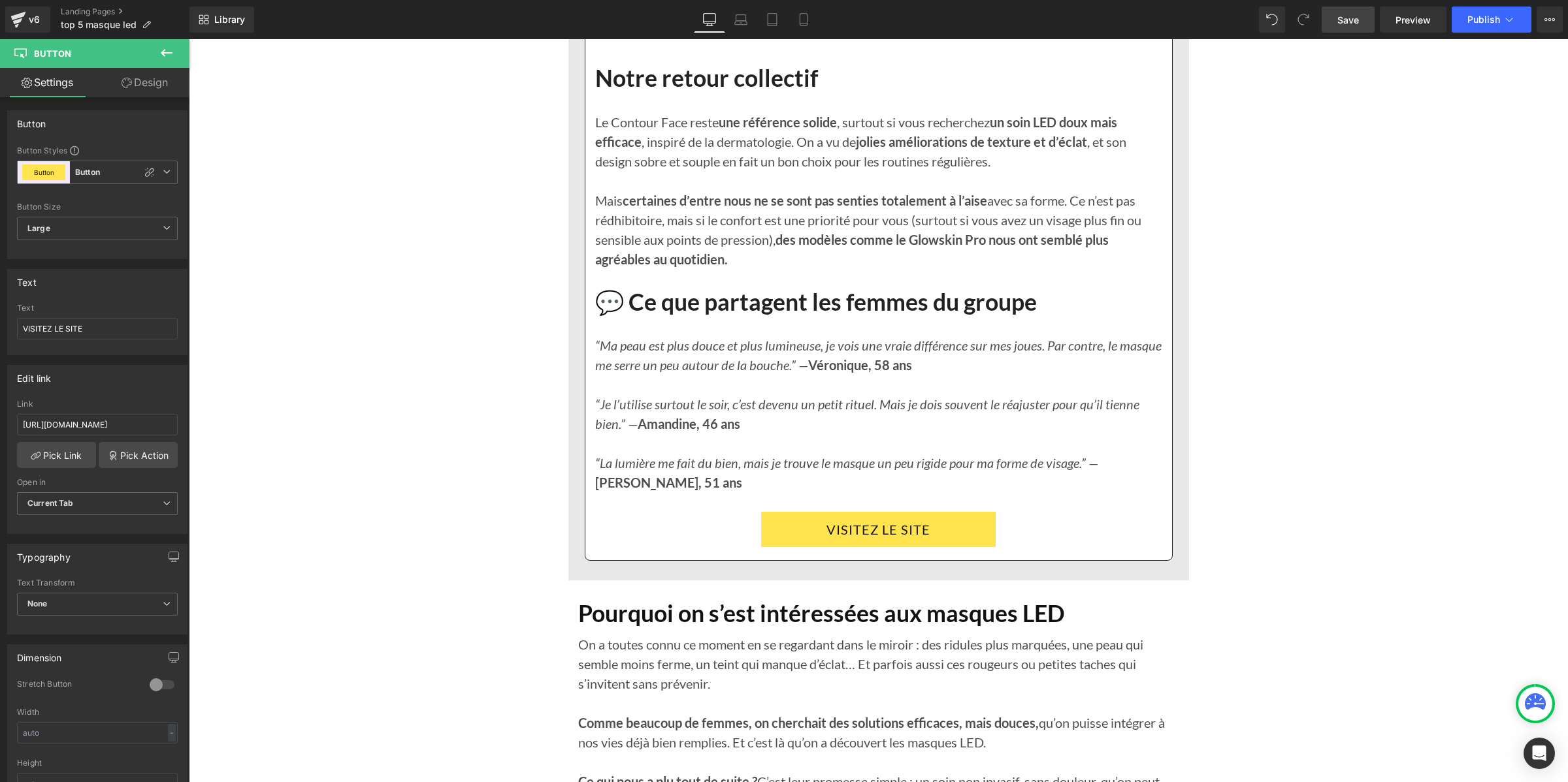
click at [1361, 26] on link "Save" at bounding box center [1348, 19] width 53 height 26
click at [1475, 18] on span "Publish" at bounding box center [1483, 19] width 32 height 10
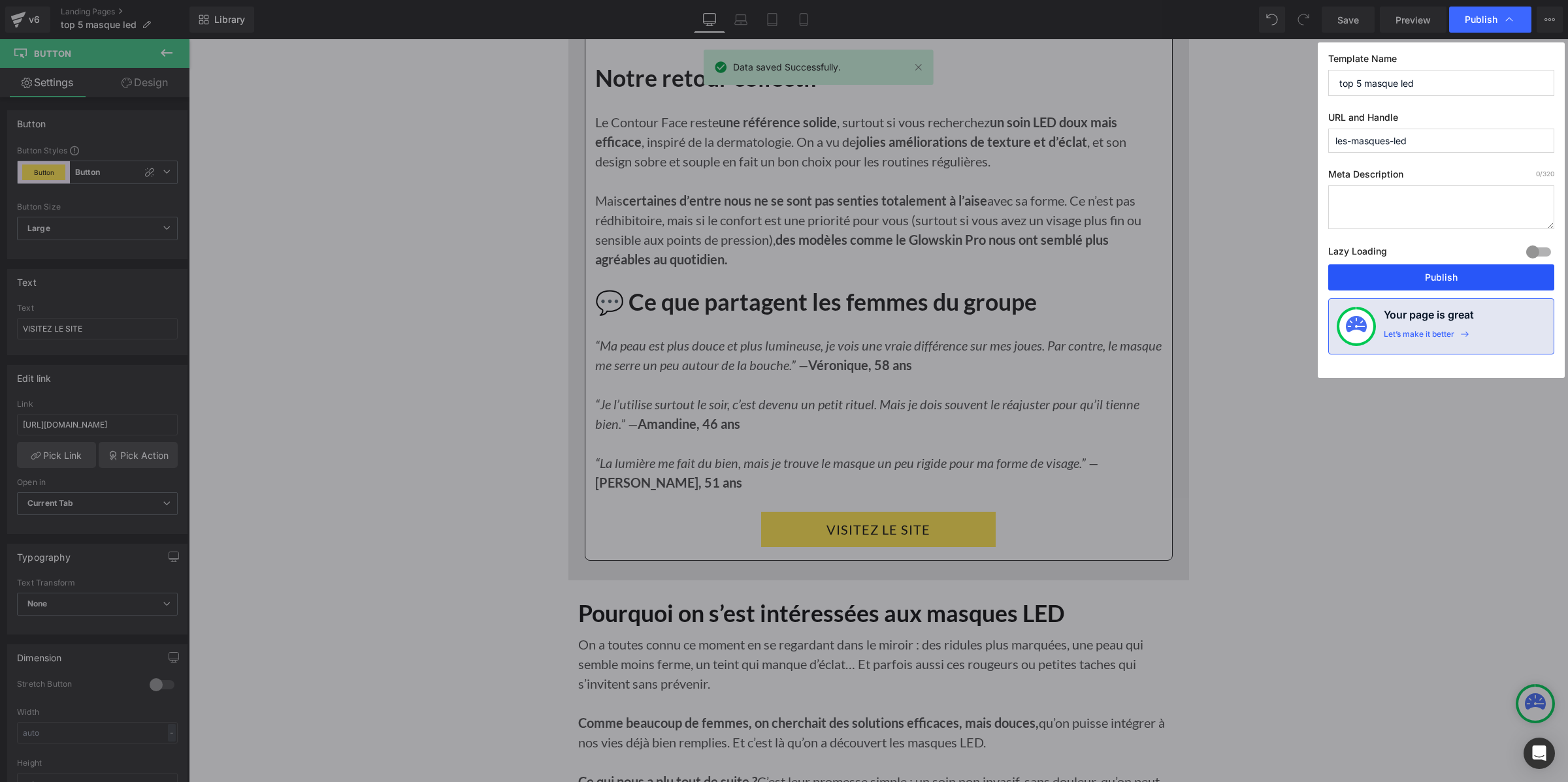
click at [1408, 274] on button "Publish" at bounding box center [1441, 278] width 226 height 26
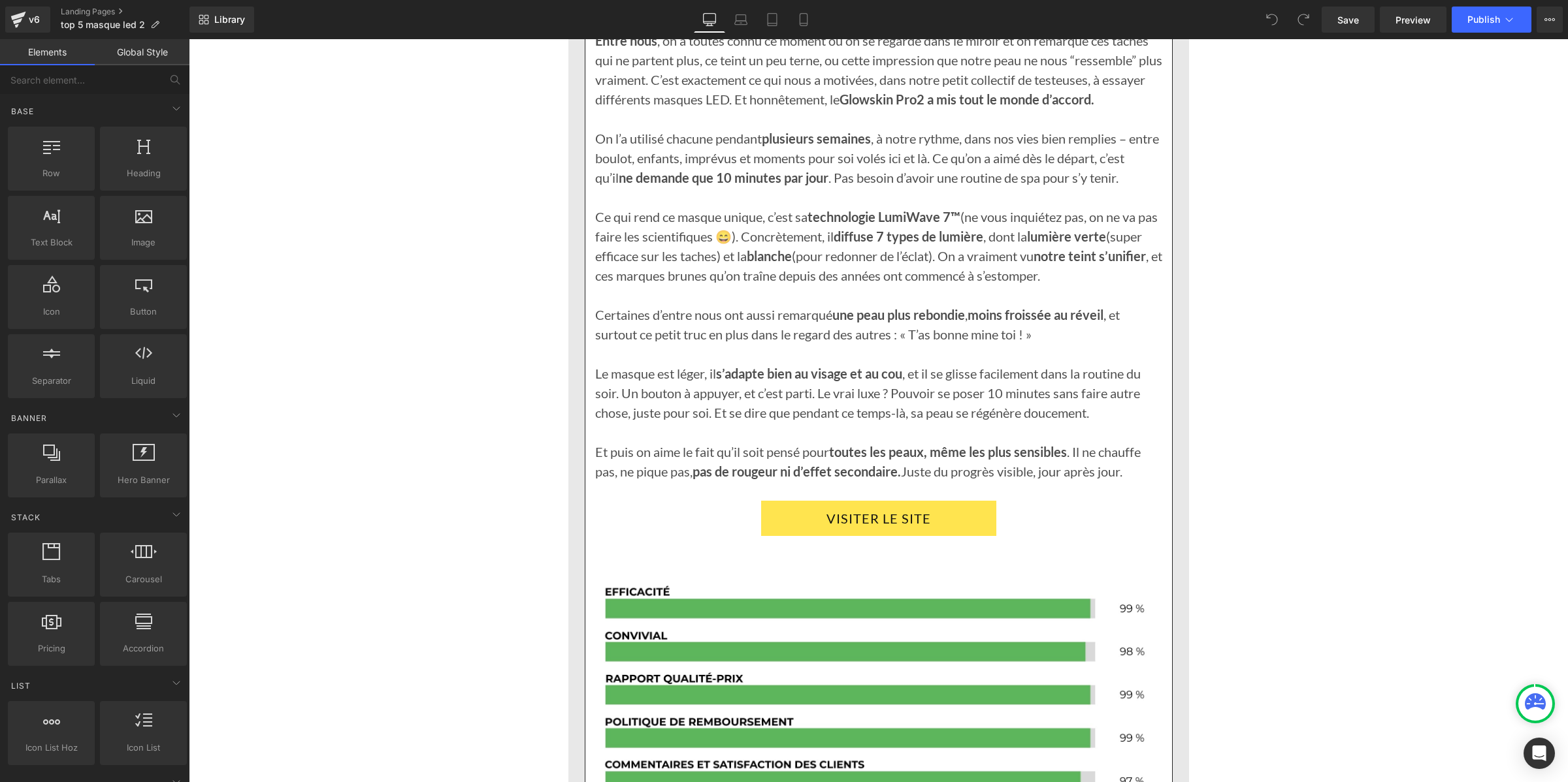
scroll to position [2286, 0]
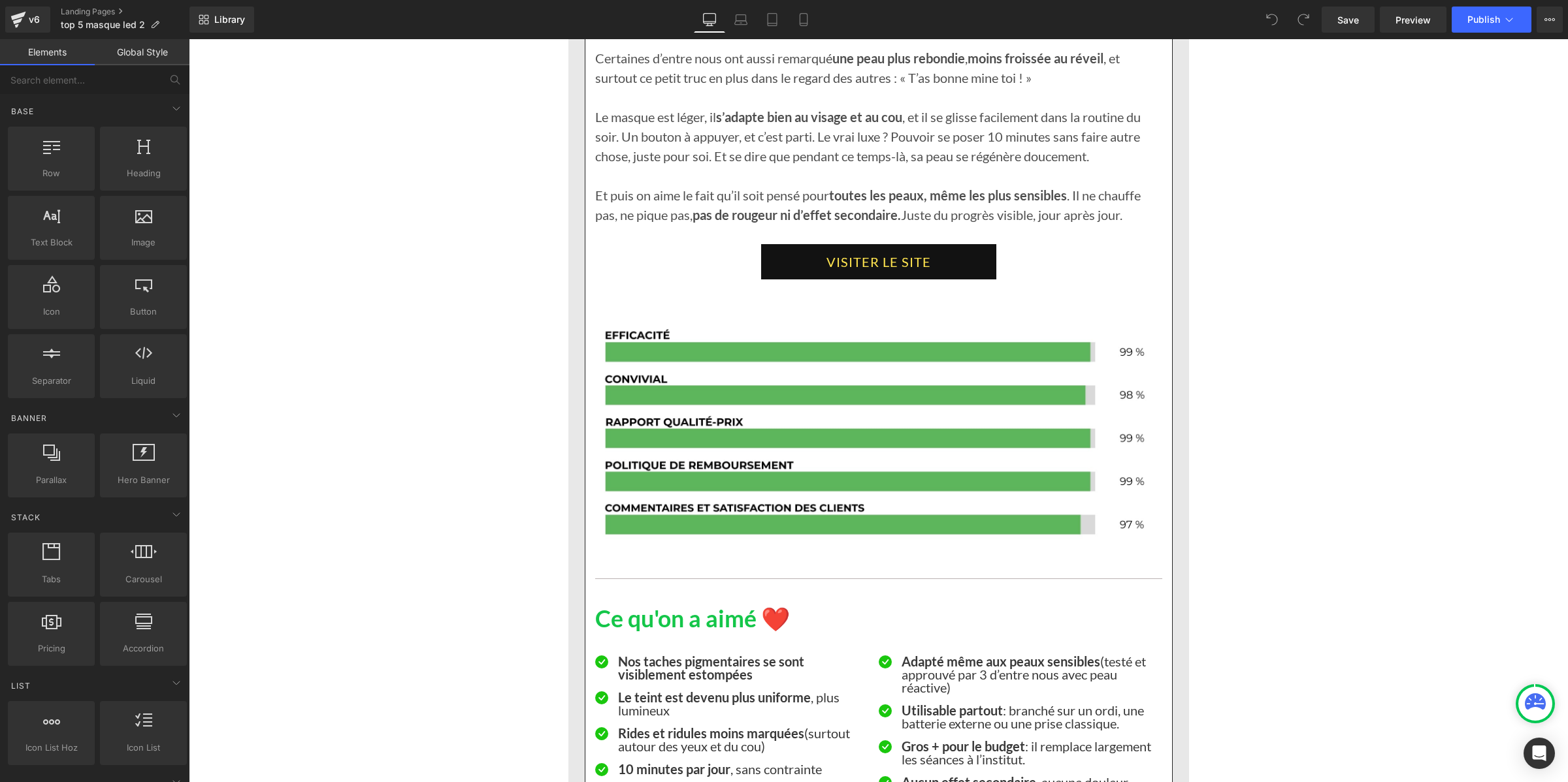
click at [766, 261] on link "VISITER LE SITE" at bounding box center [878, 262] width 235 height 35
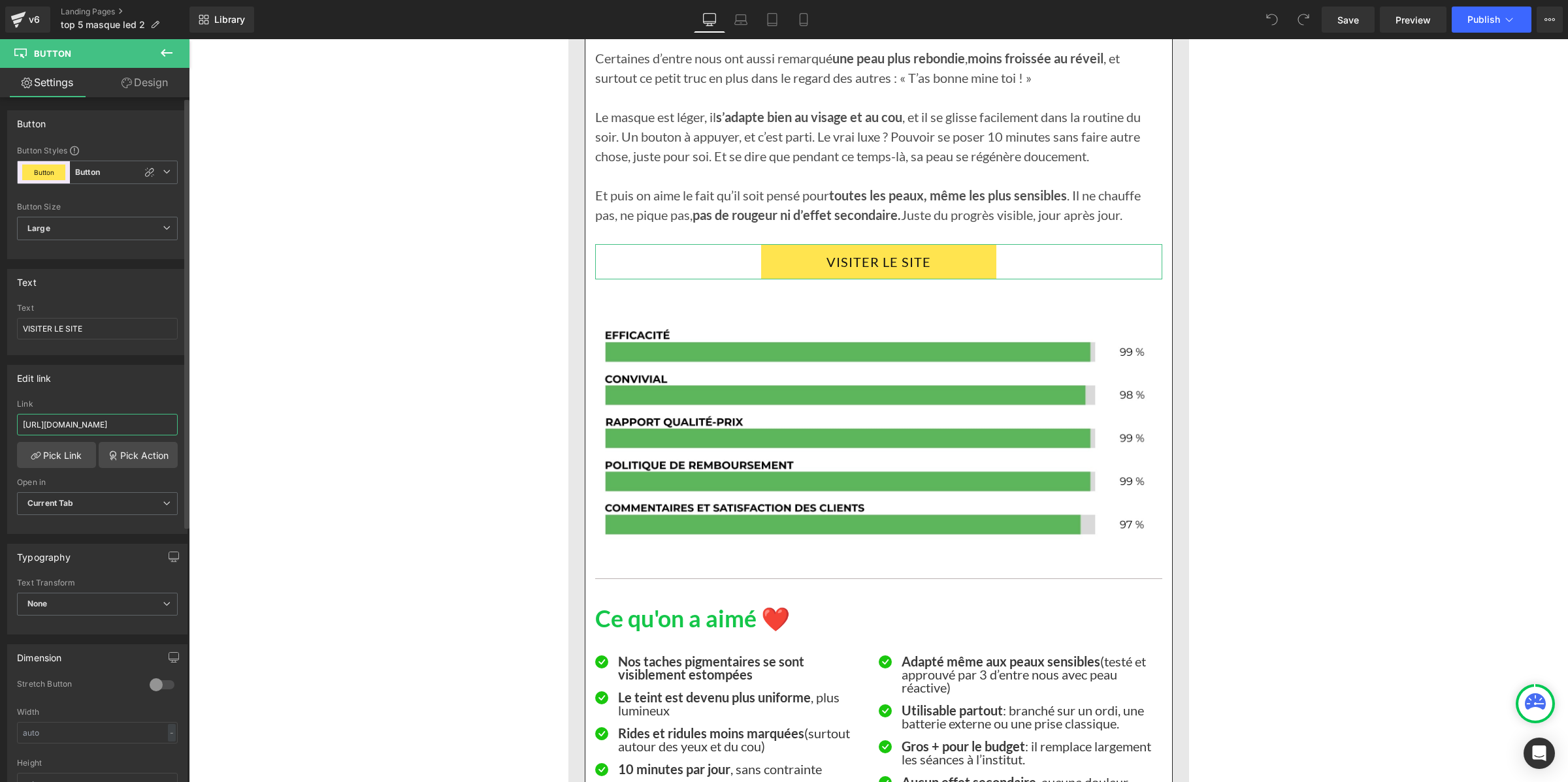
click at [95, 425] on input "https://deniove.com/products/glowskin-pro2-masque-led" at bounding box center [97, 424] width 161 height 21
type input "https://ntifi2-ta.myshopify.com/products/glowskin-pro2-masque-led-haute-perform…"
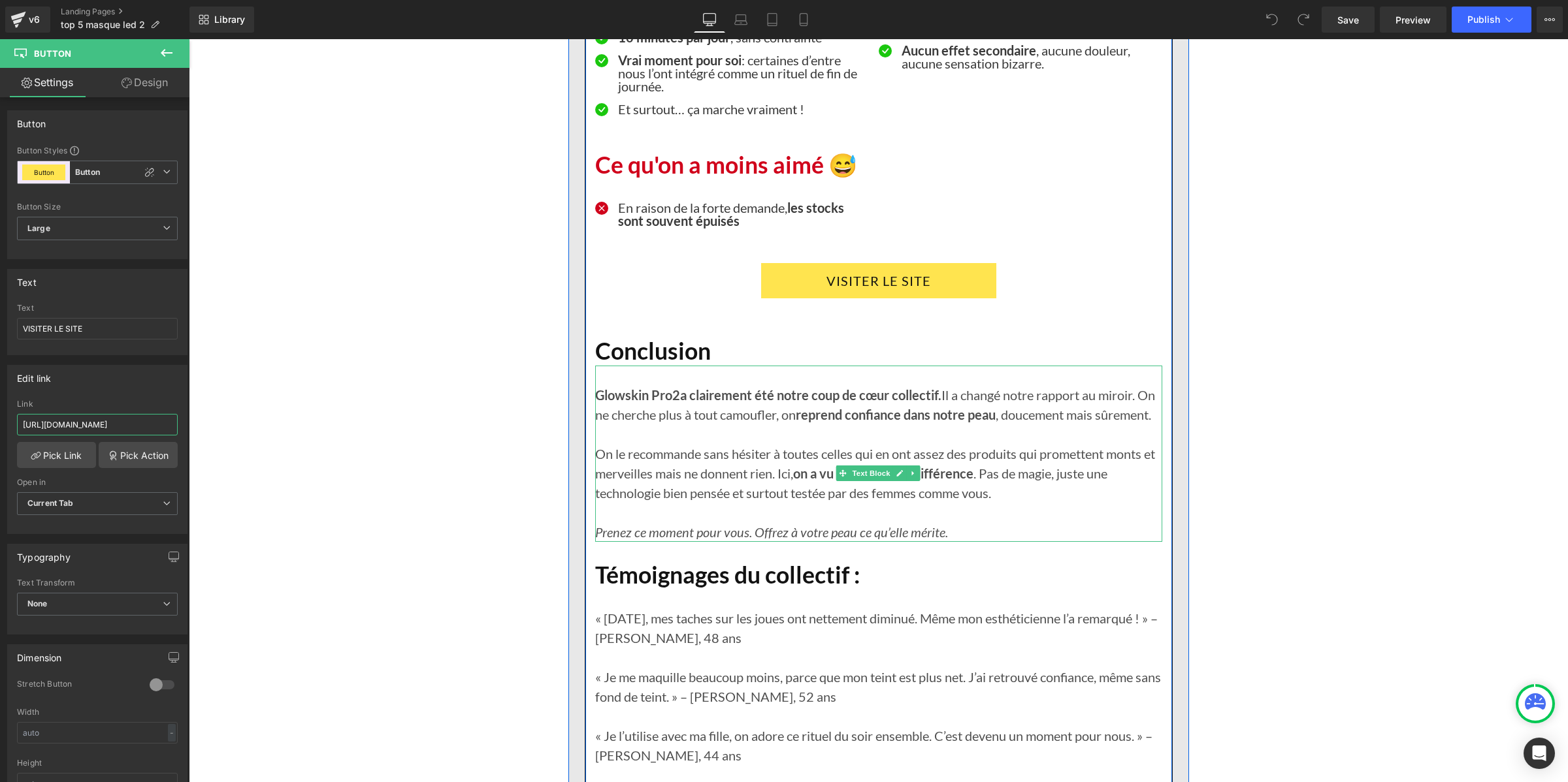
scroll to position [2939, 0]
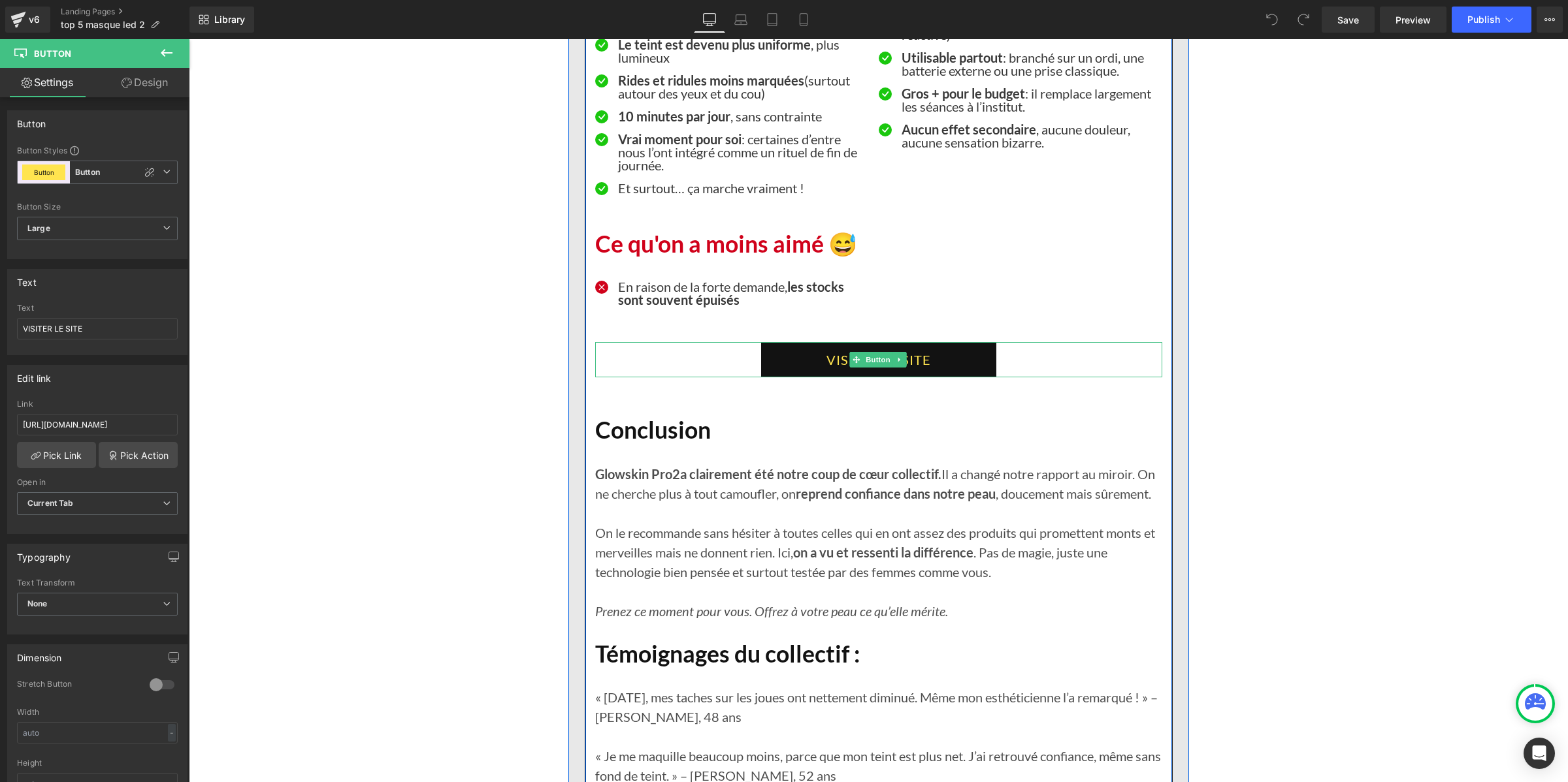
click at [777, 354] on link "VISITER LE SITE" at bounding box center [878, 360] width 235 height 35
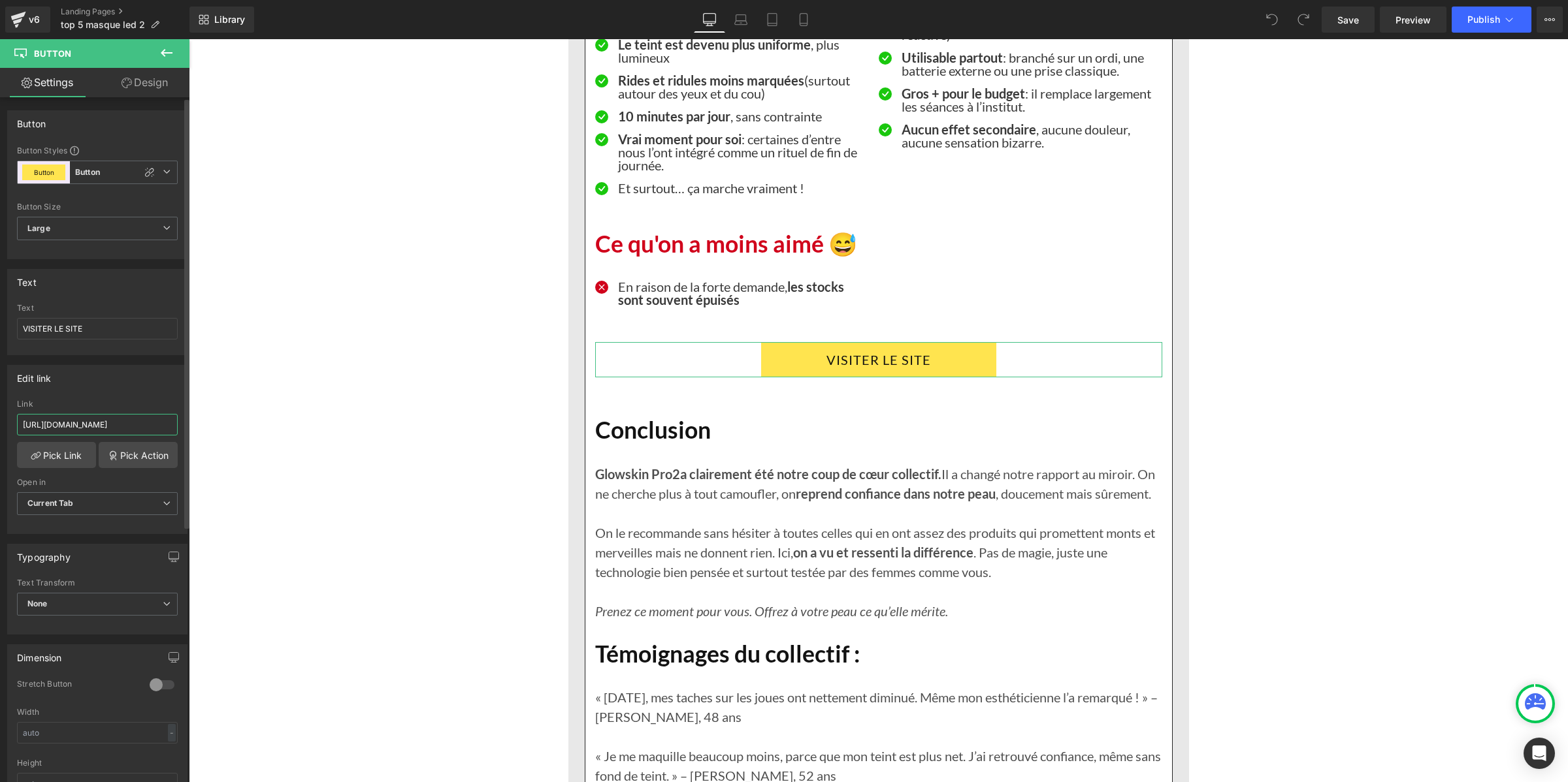
click at [79, 428] on input "https://deniove.com/products/glowskin-pro2-masque-led" at bounding box center [97, 424] width 161 height 21
paste input "ntifi2-ta.myshopify.com/products/glowskin-pro2-masque-led-haute-performance-pou…"
type input "https://ntifi2-ta.myshopify.com/products/glowskin-pro2-masque-led-haute-perform…"
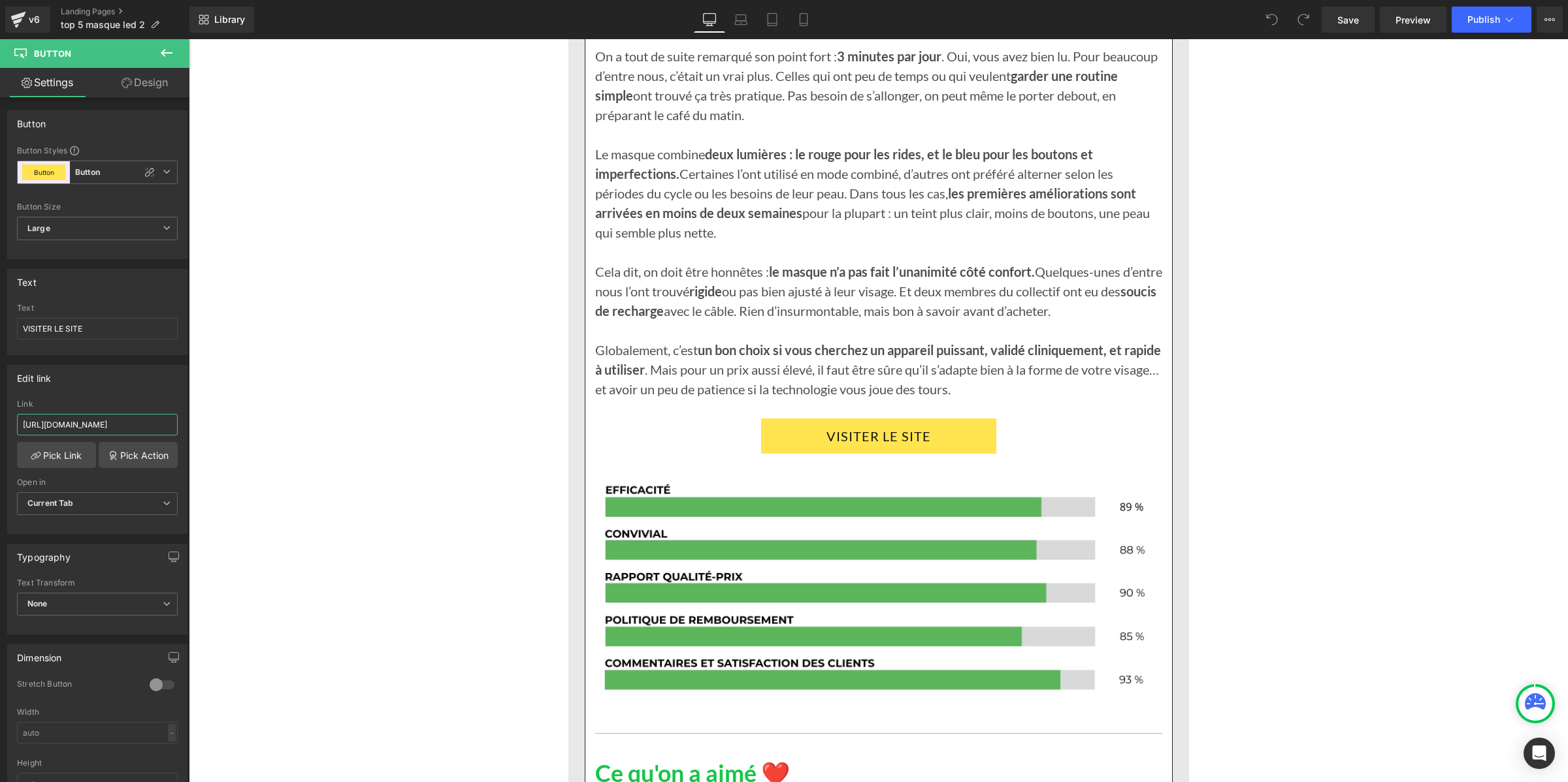
scroll to position [4490, 0]
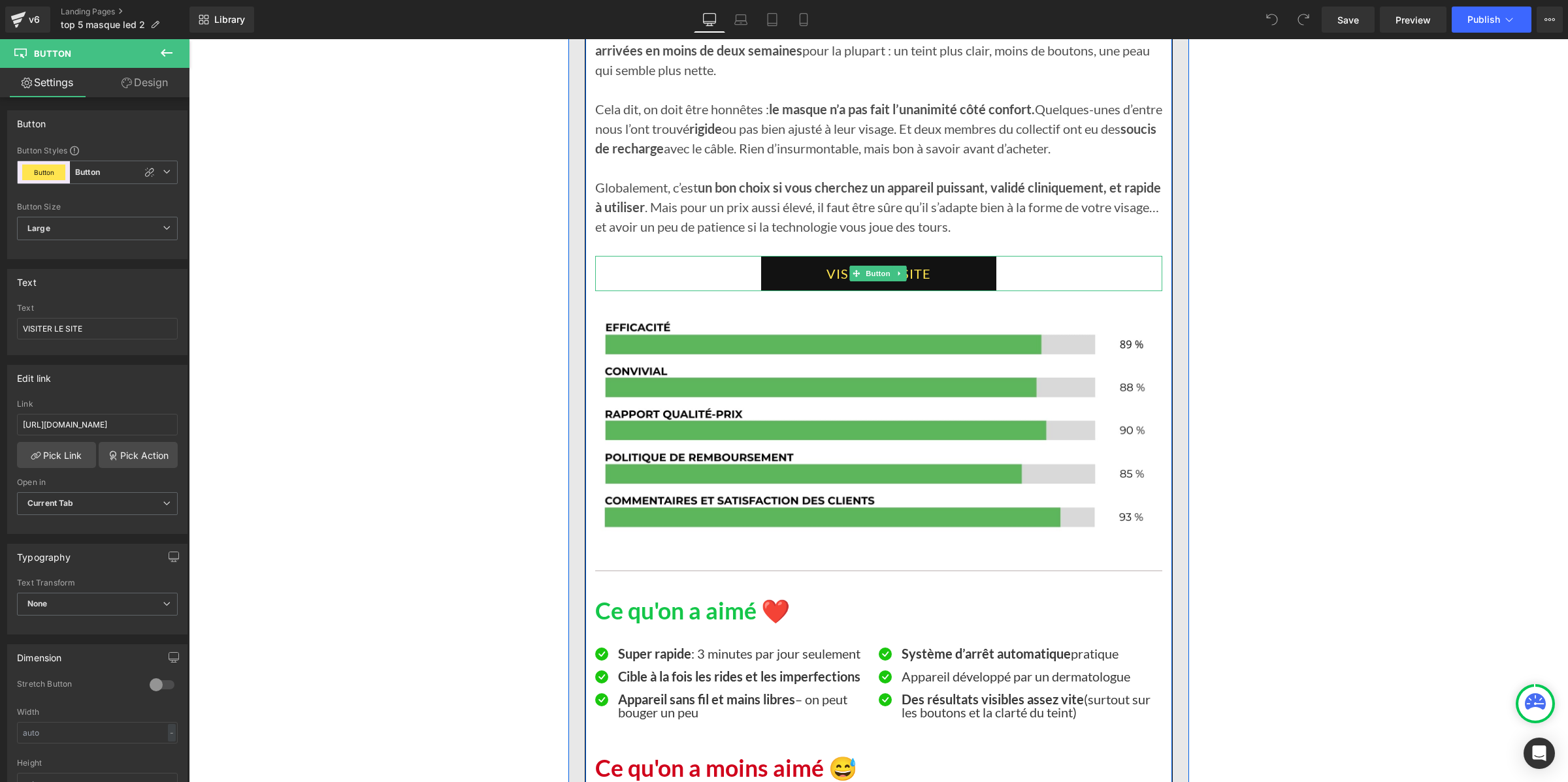
click at [781, 291] on link "VISITER LE SITE" at bounding box center [878, 274] width 235 height 35
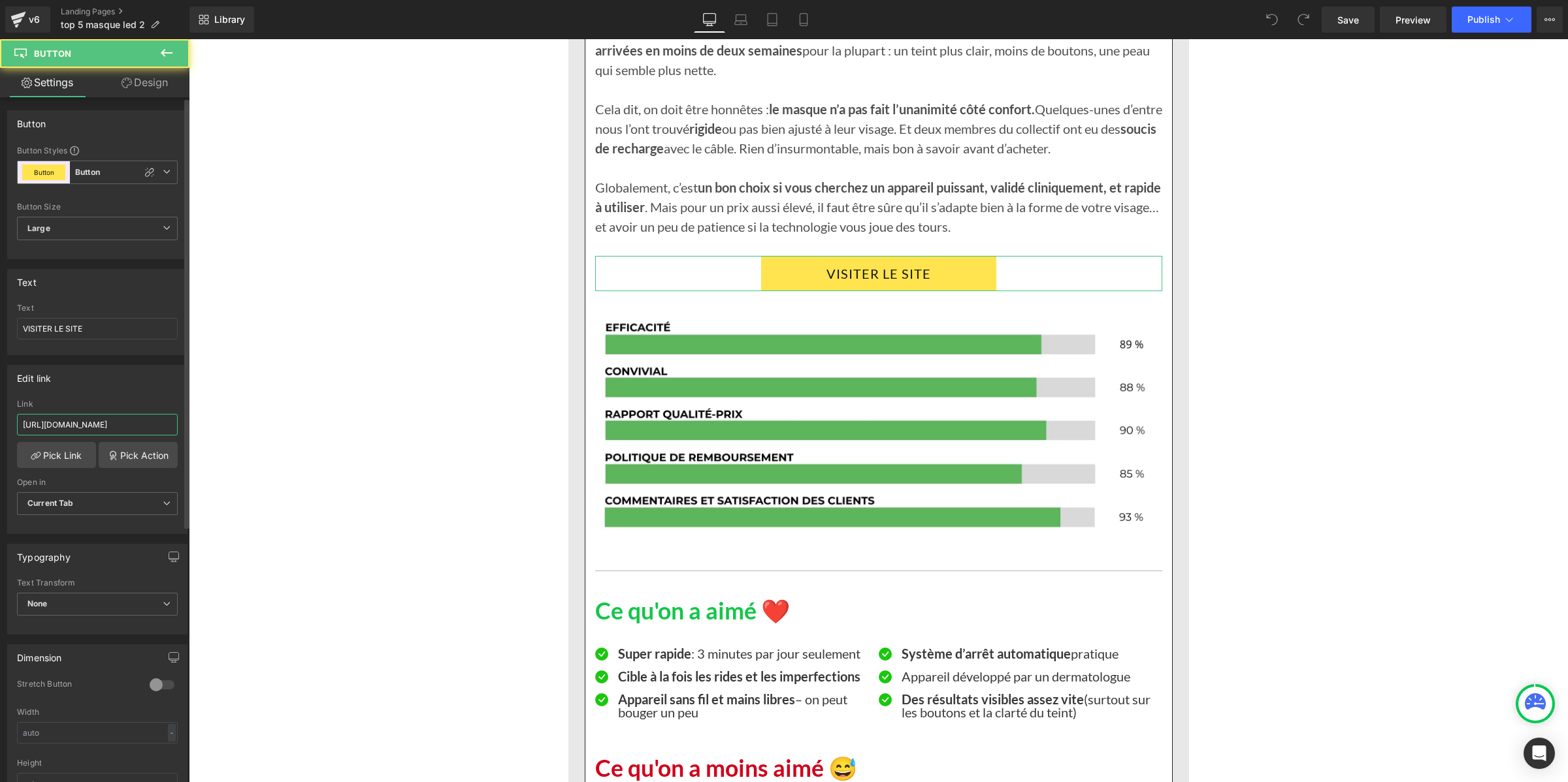
click at [111, 425] on input "https://deniove.com/products/glowskin-pro2-masque-led" at bounding box center [97, 424] width 161 height 21
paste input "ntifi2-ta.myshopify.com/products/glowskin-pro2-masque-led-haute-performance-pou…"
type input "https://ntifi2-ta.myshopify.com/products/glowskin-pro2-masque-led-haute-perform…"
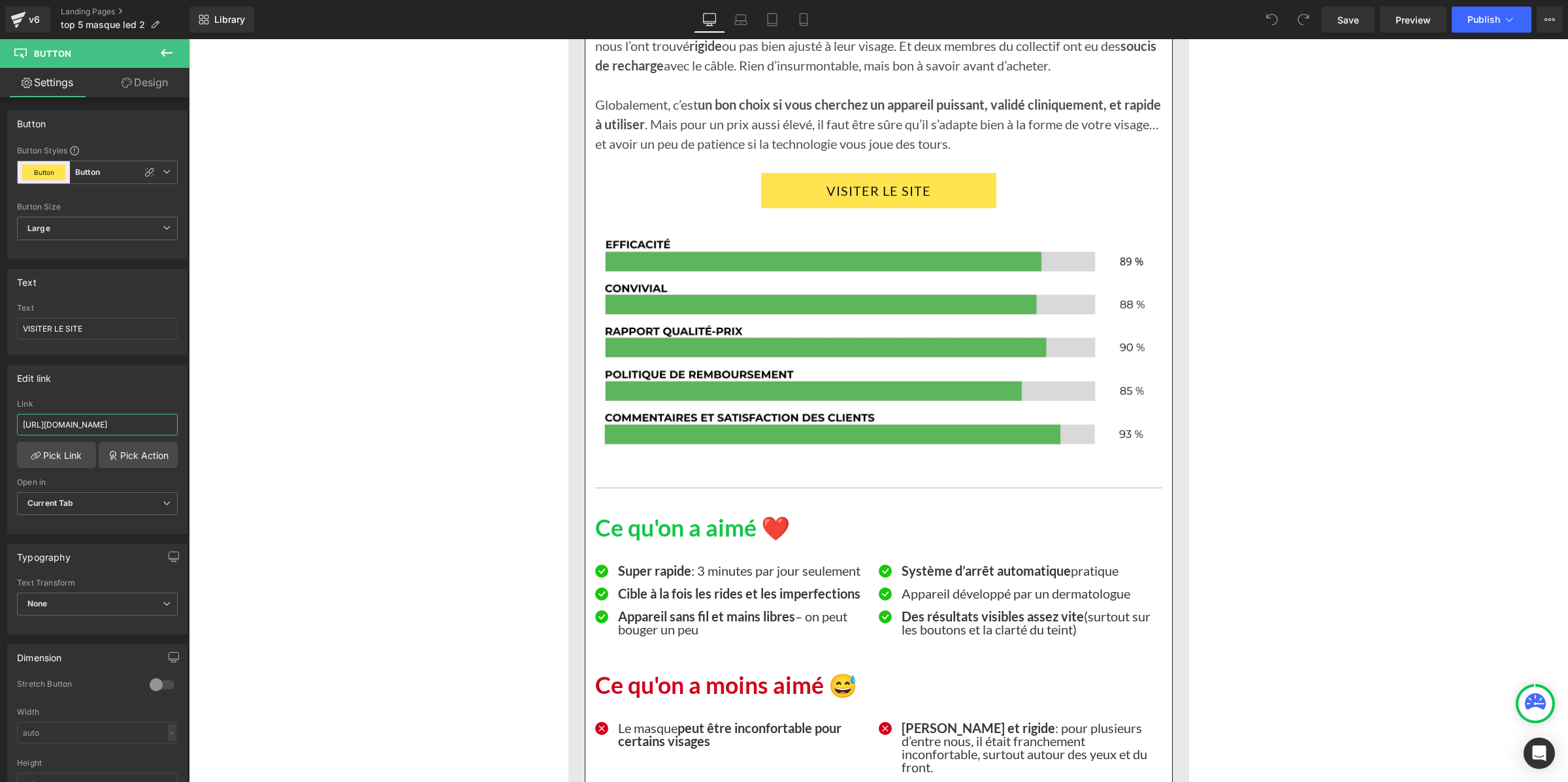
scroll to position [4898, 0]
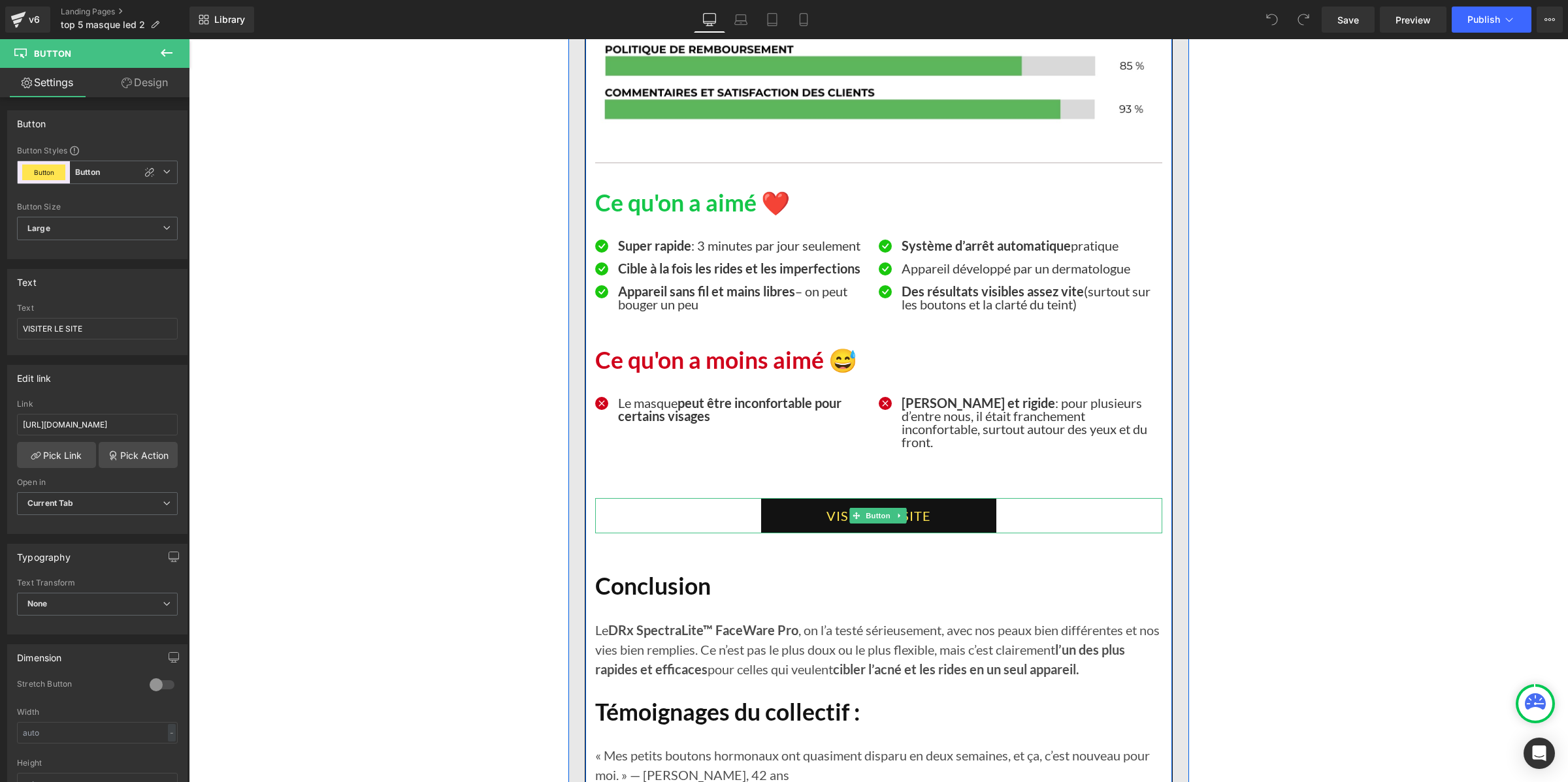
click at [770, 534] on link "VISITER LE SITE" at bounding box center [878, 515] width 235 height 35
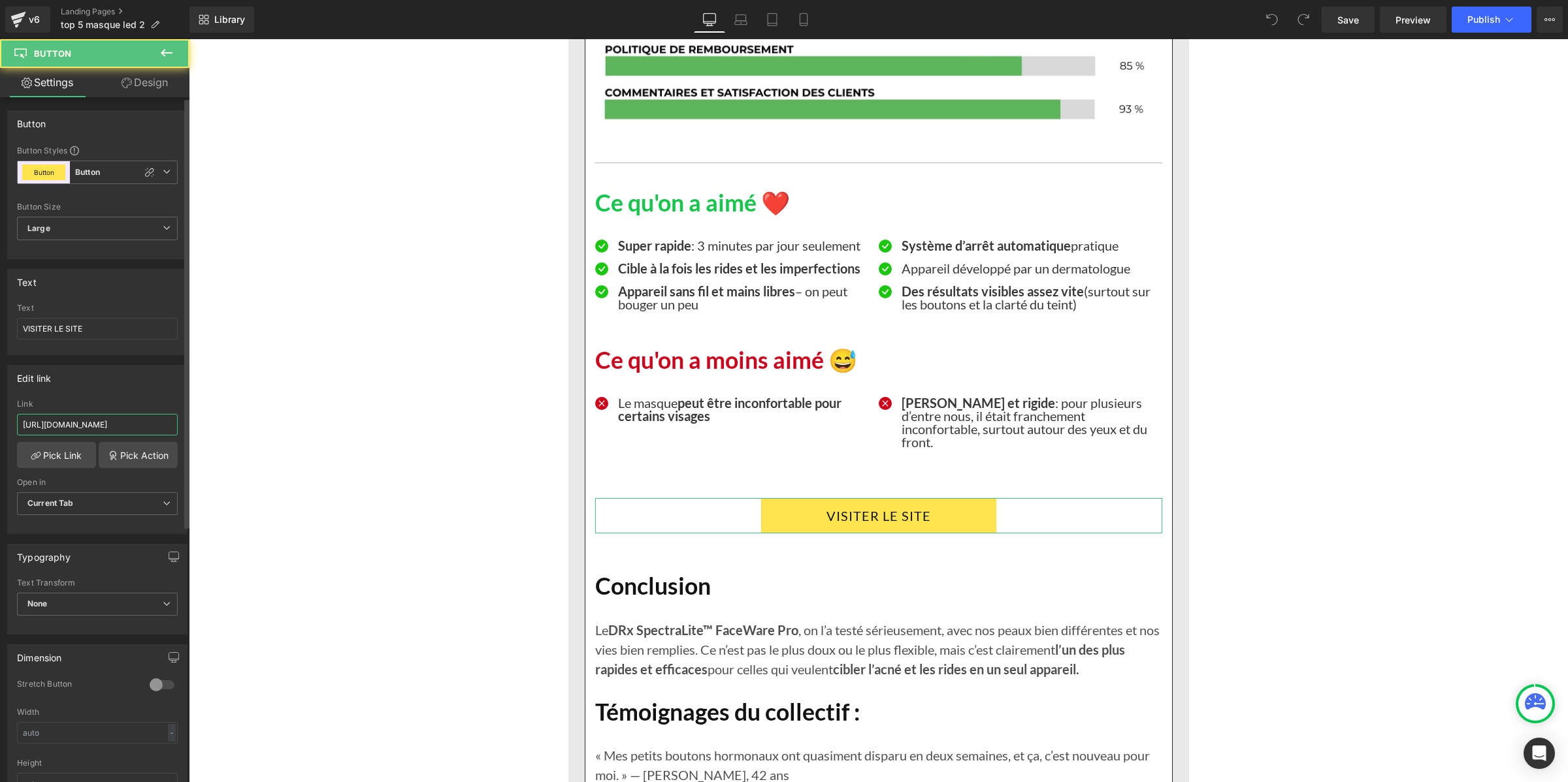
click at [70, 423] on input "https://deniove.com/products/glowskin-pro2-masque-led" at bounding box center [97, 424] width 161 height 21
type input "https://ntifi2-ta.myshopify.com/products/glowskin-pro2-masque-led-haute-perform…"
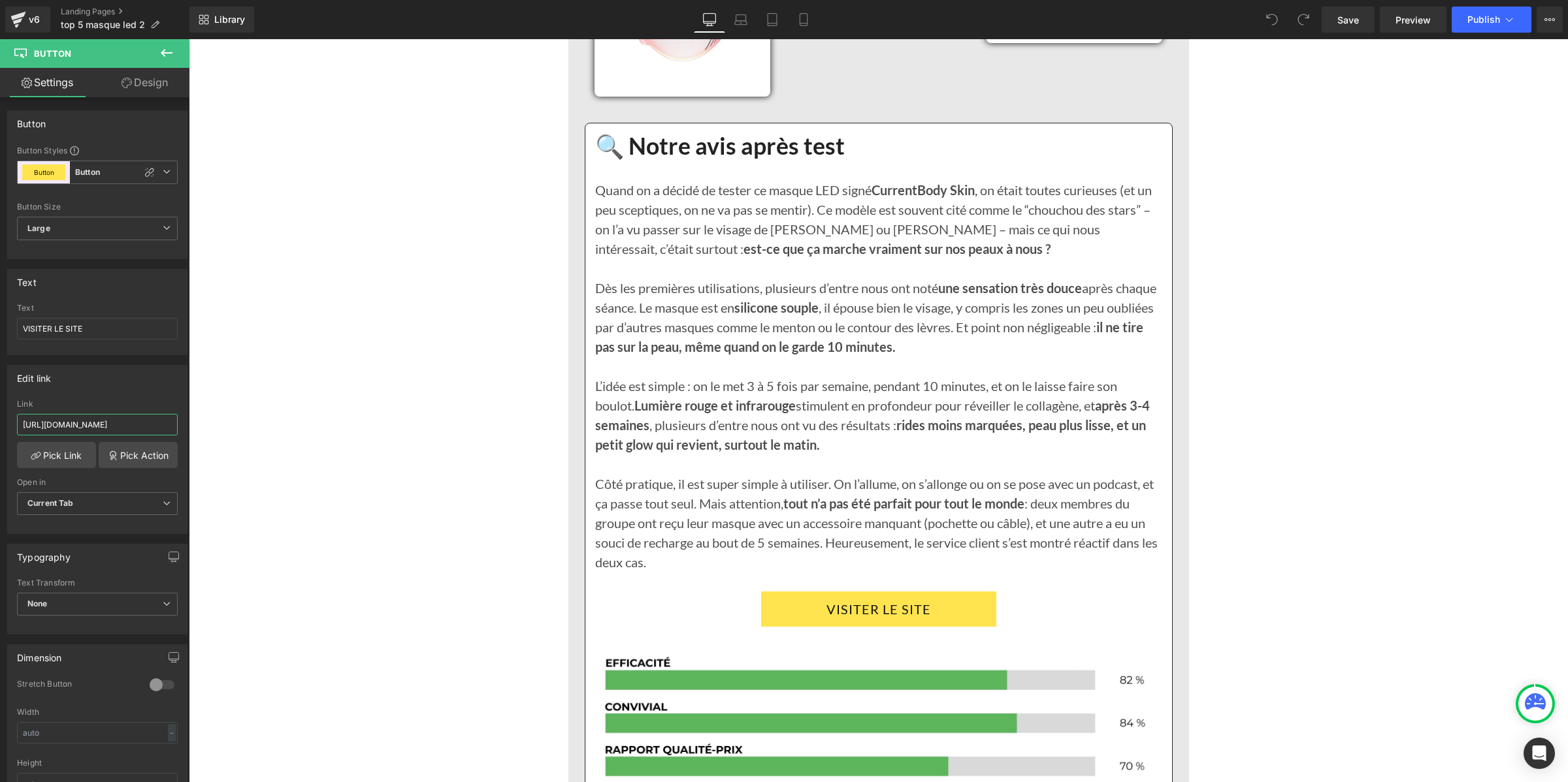
scroll to position [6287, 0]
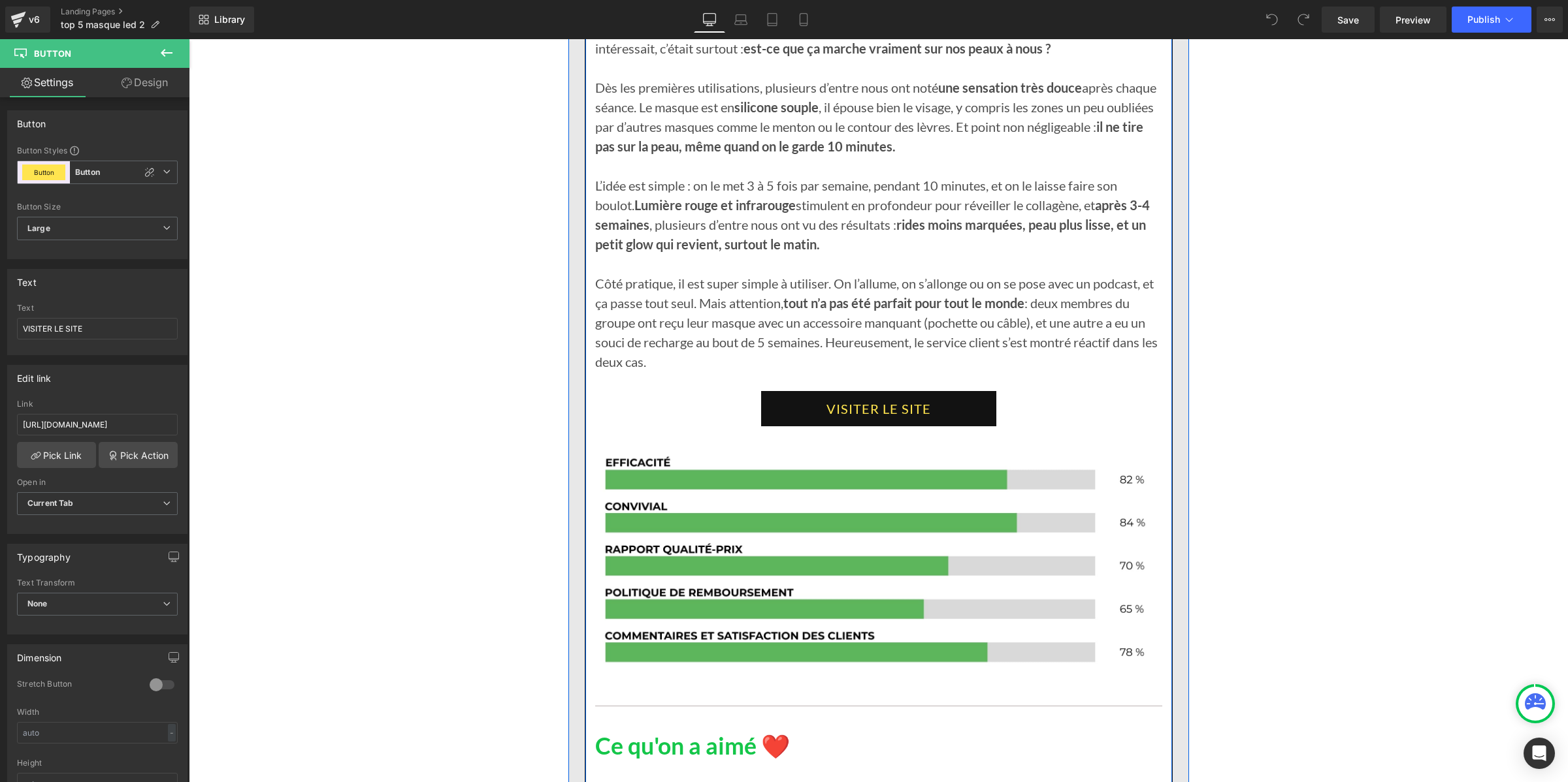
click at [770, 427] on link "VISITER LE SITE" at bounding box center [878, 409] width 235 height 35
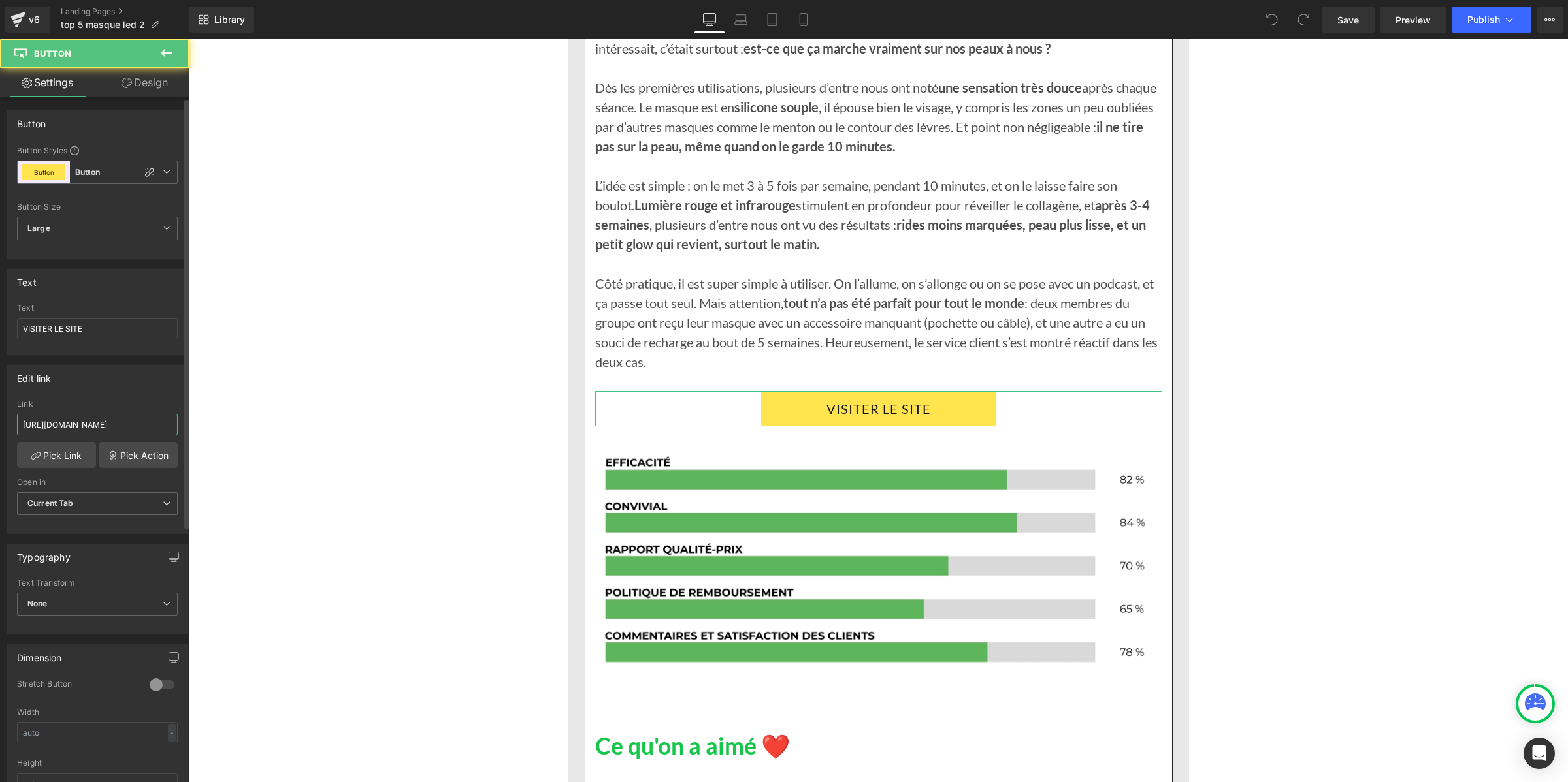
click at [122, 425] on input "https://deniove.com/products/glowskin-pro2-masque-led" at bounding box center [97, 424] width 161 height 21
type input "https://ntifi2-ta.myshopify.com/products/glowskin-pro2-masque-led-haute-perform…"
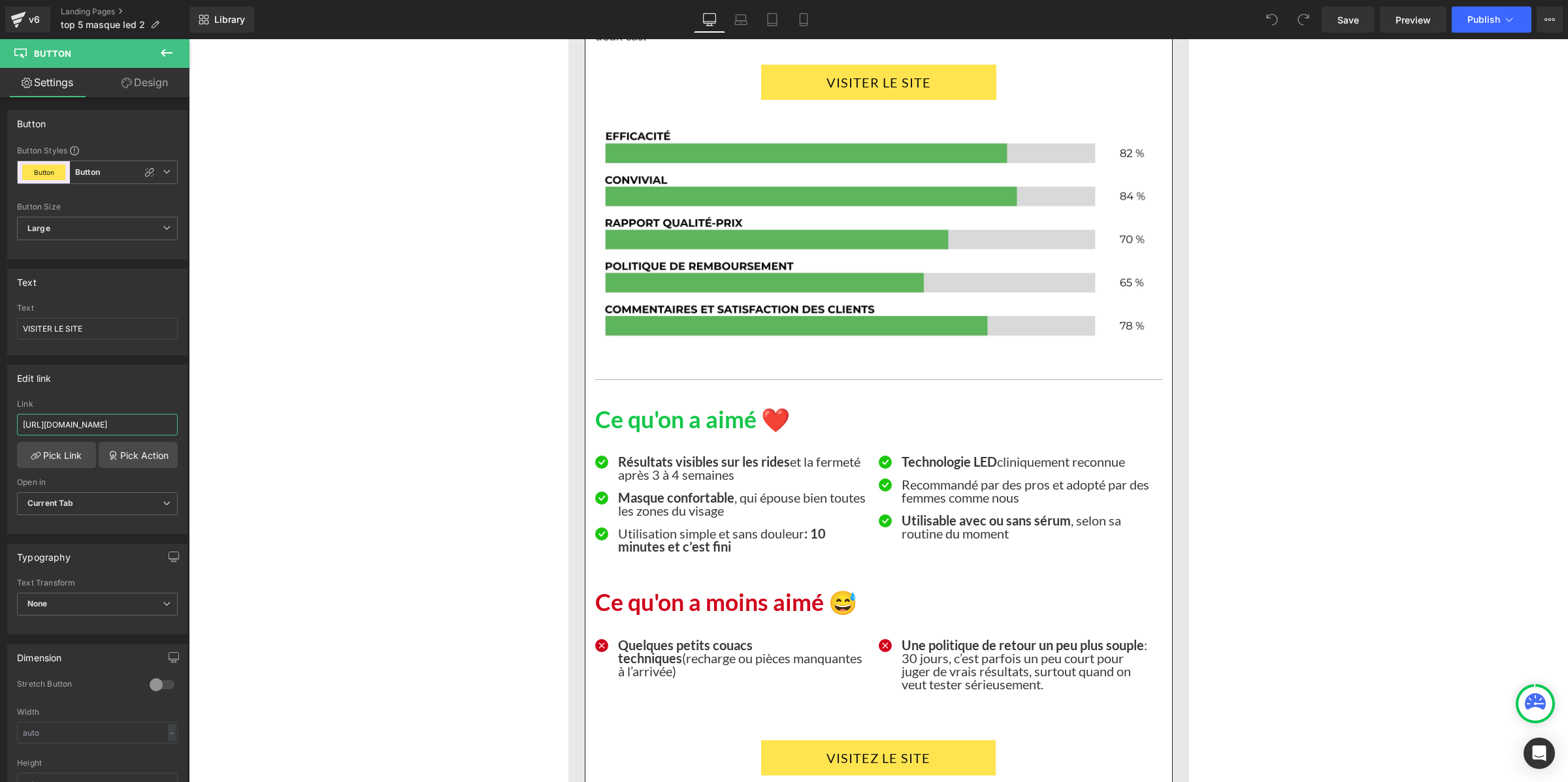
scroll to position [7021, 0]
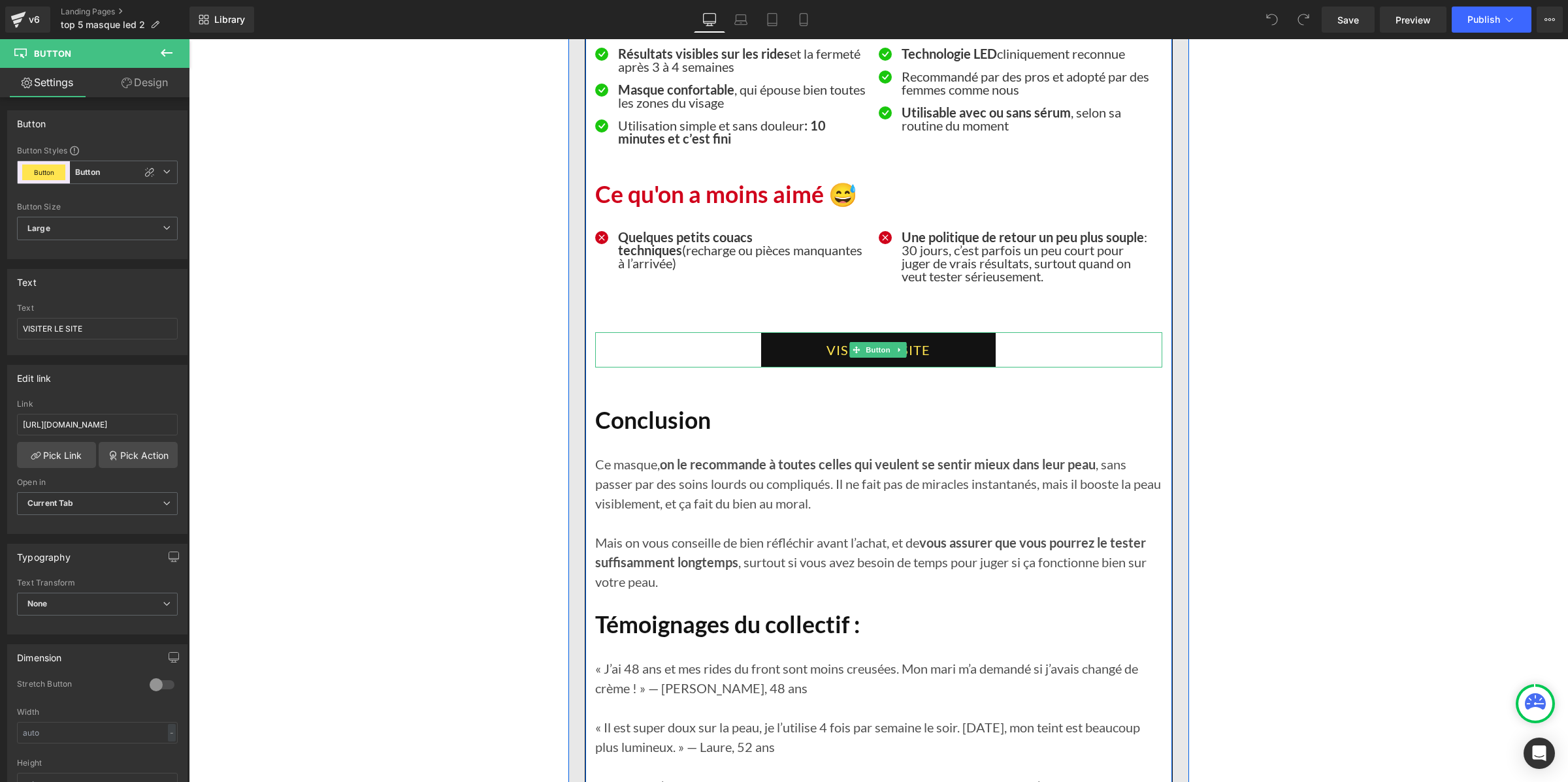
click at [761, 367] on link "VISITEZ LE SITE" at bounding box center [877, 350] width 234 height 35
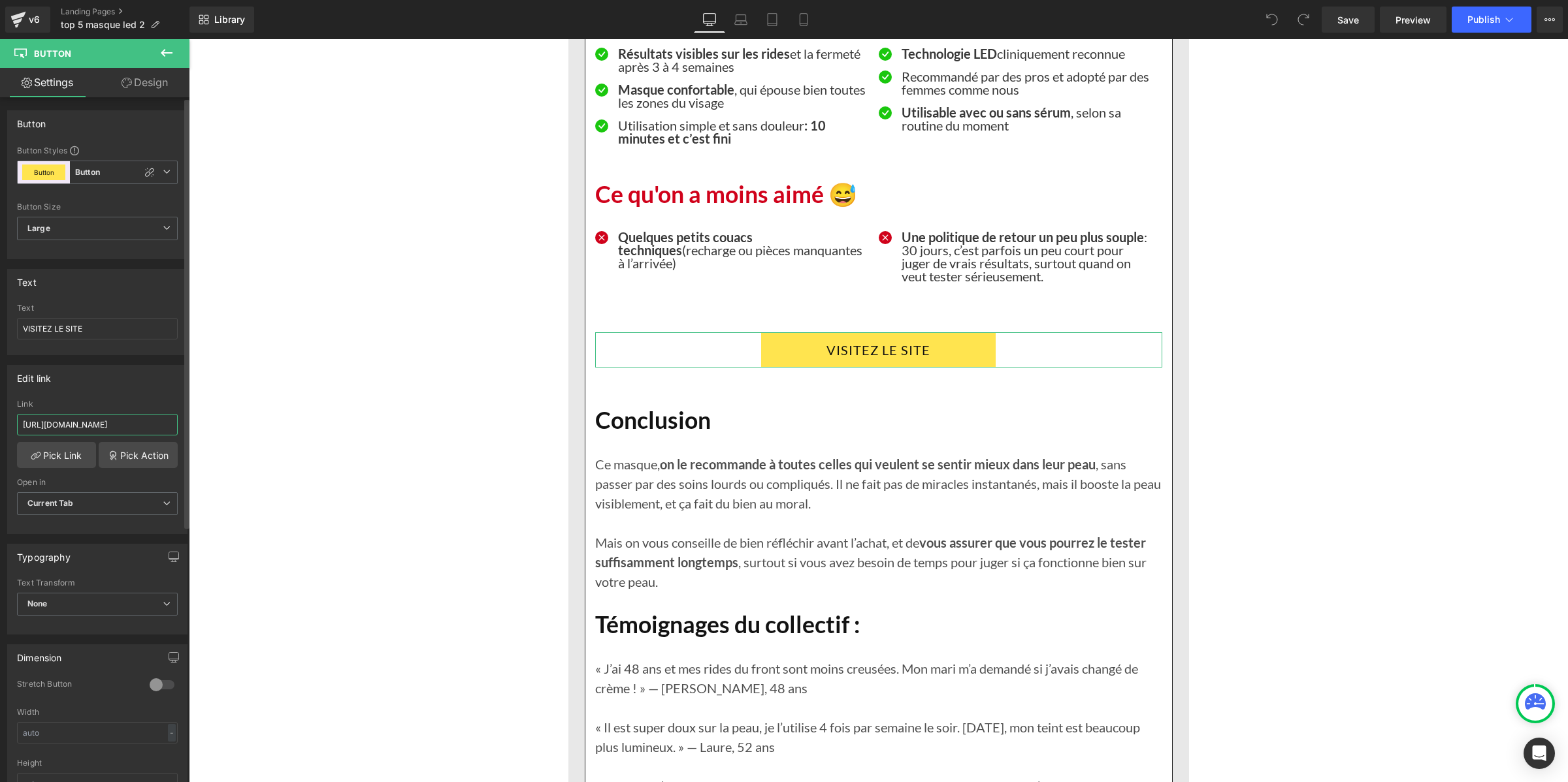
click at [93, 429] on input "https://deniove.com/products/glowskin-pro2-masque-led" at bounding box center [97, 424] width 161 height 21
paste input "ntifi2-ta.myshopify.com/products/glowskin-pro2-masque-led-haute-performance-pou…"
type input "https://ntifi2-ta.myshopify.com/products/glowskin-pro2-masque-led-haute-perform…"
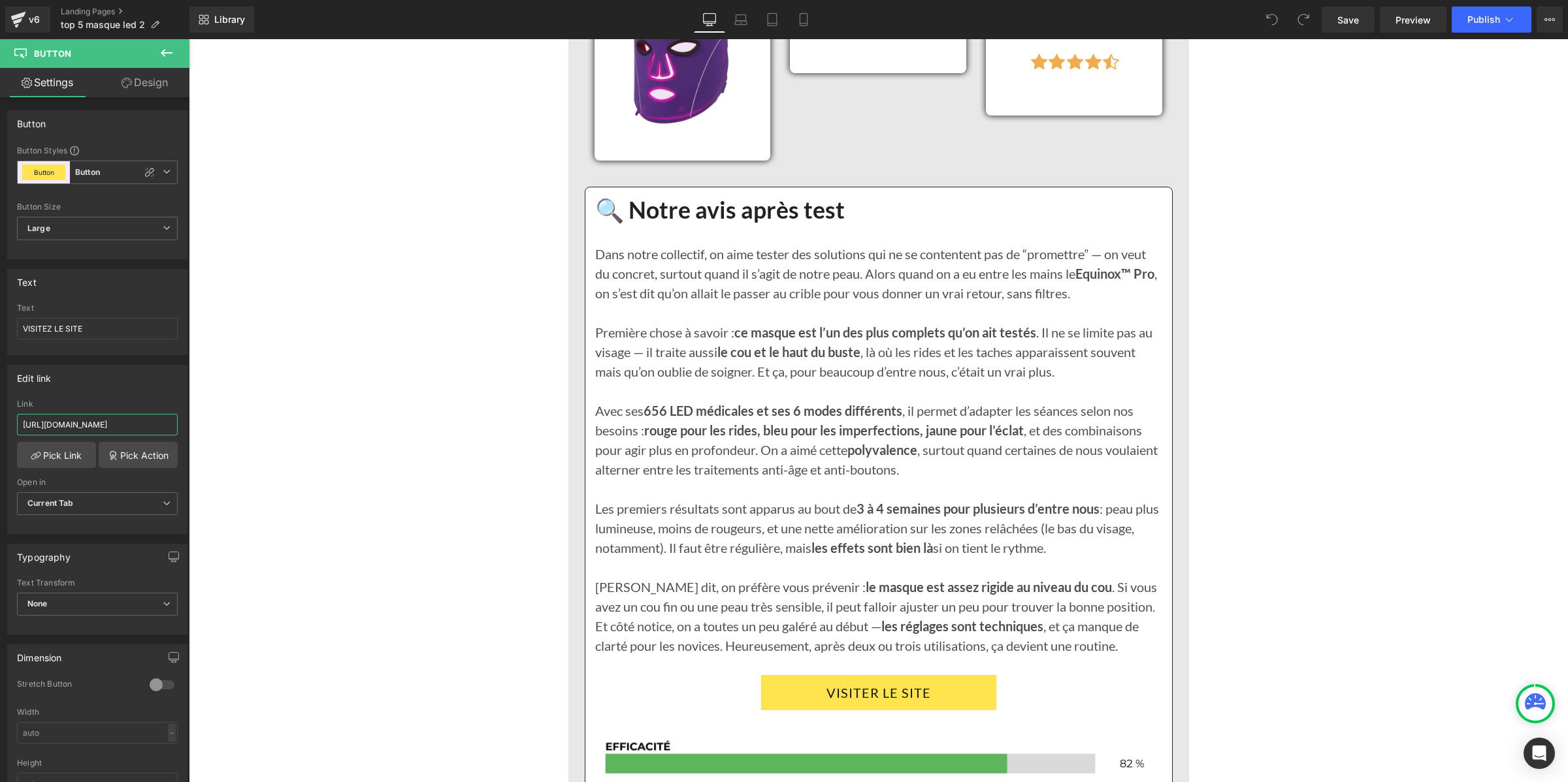
scroll to position [8246, 0]
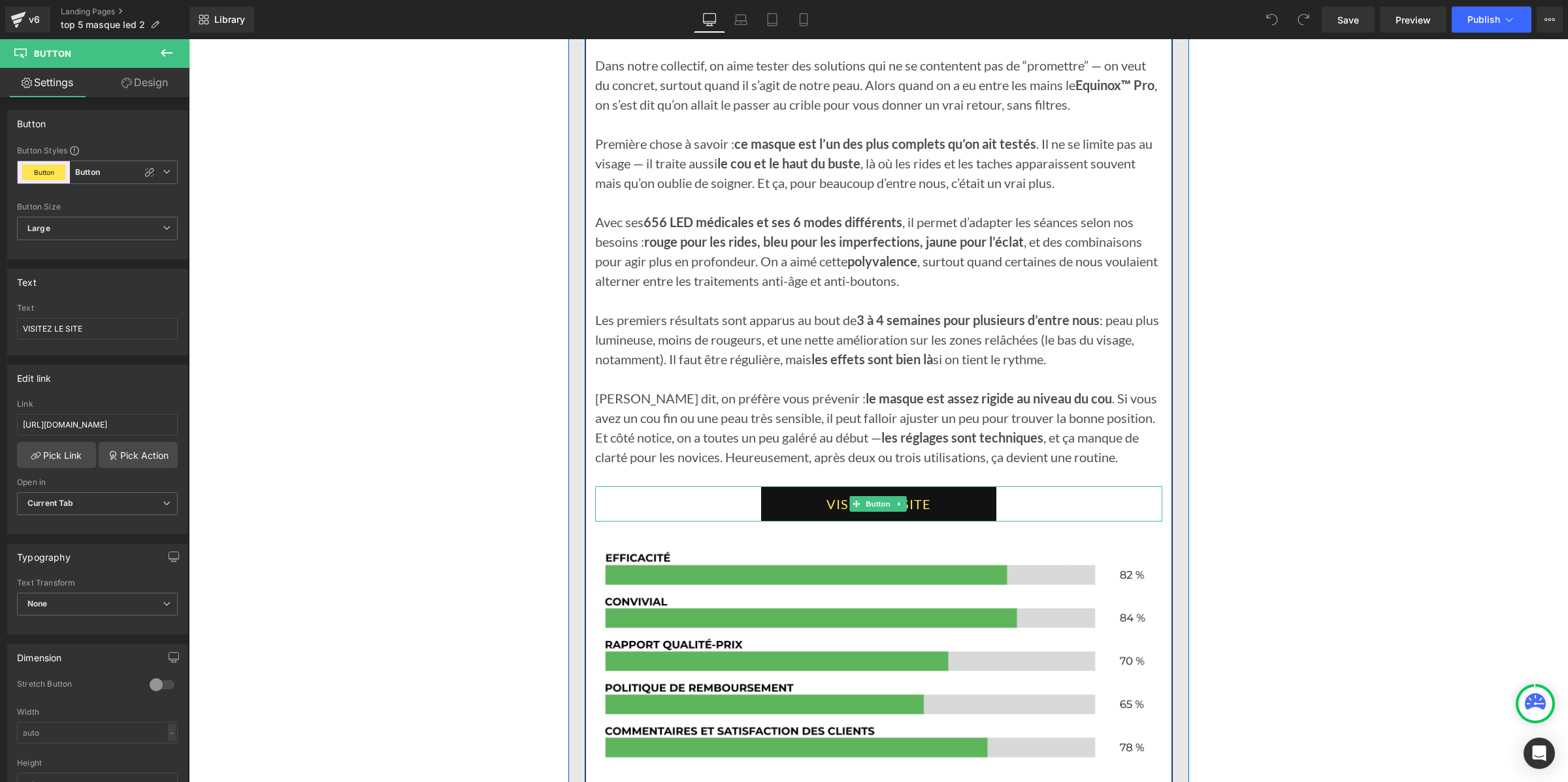
click at [775, 522] on link "VISITER LE SITE" at bounding box center [878, 504] width 235 height 35
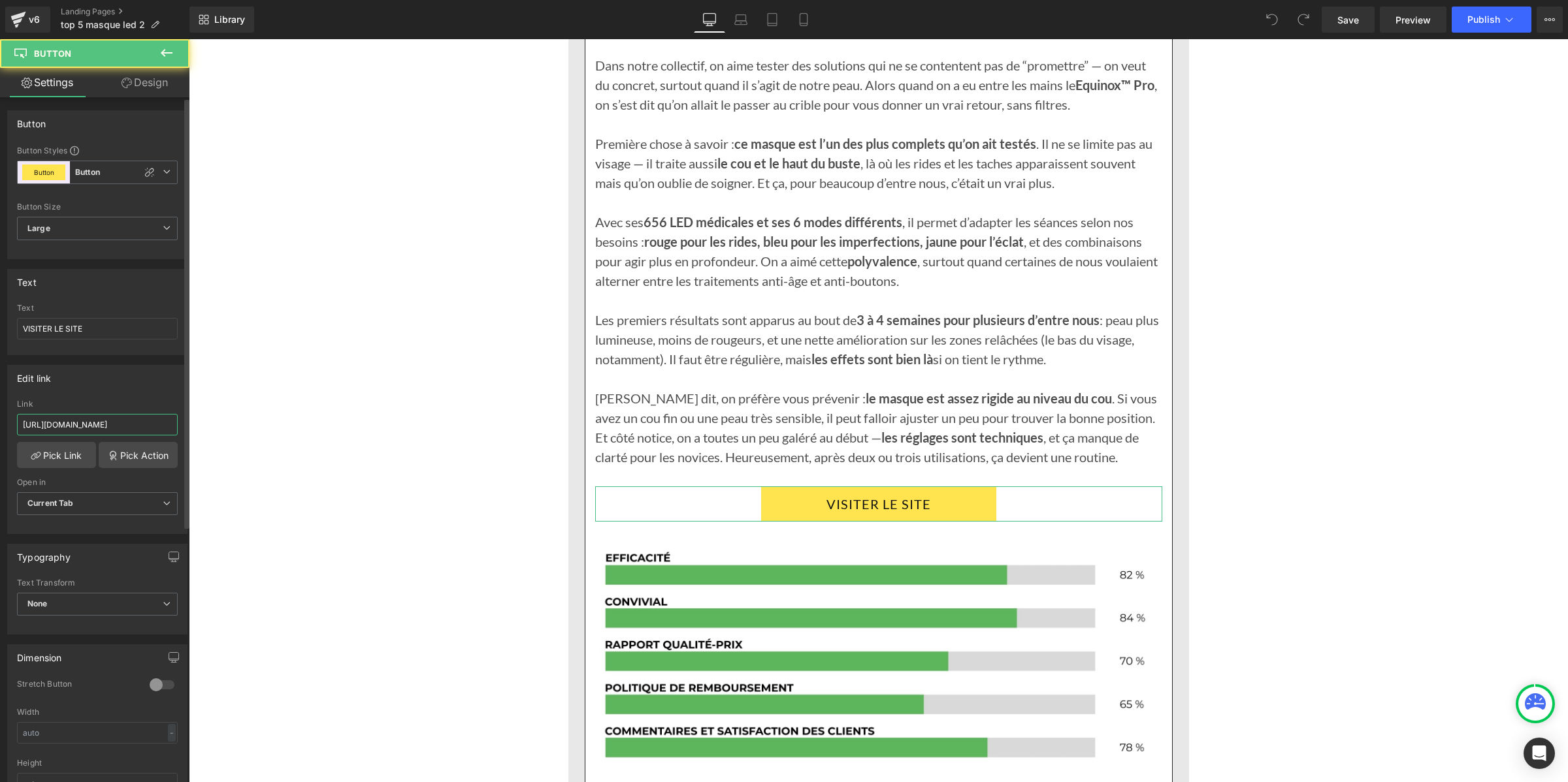
click at [99, 427] on input "https://deniove.com/products/glowskin-pro2-masque-led" at bounding box center [97, 424] width 161 height 21
type input "https://ntifi2-ta.myshopify.com/products/glowskin-pro2-masque-led-haute-perform…"
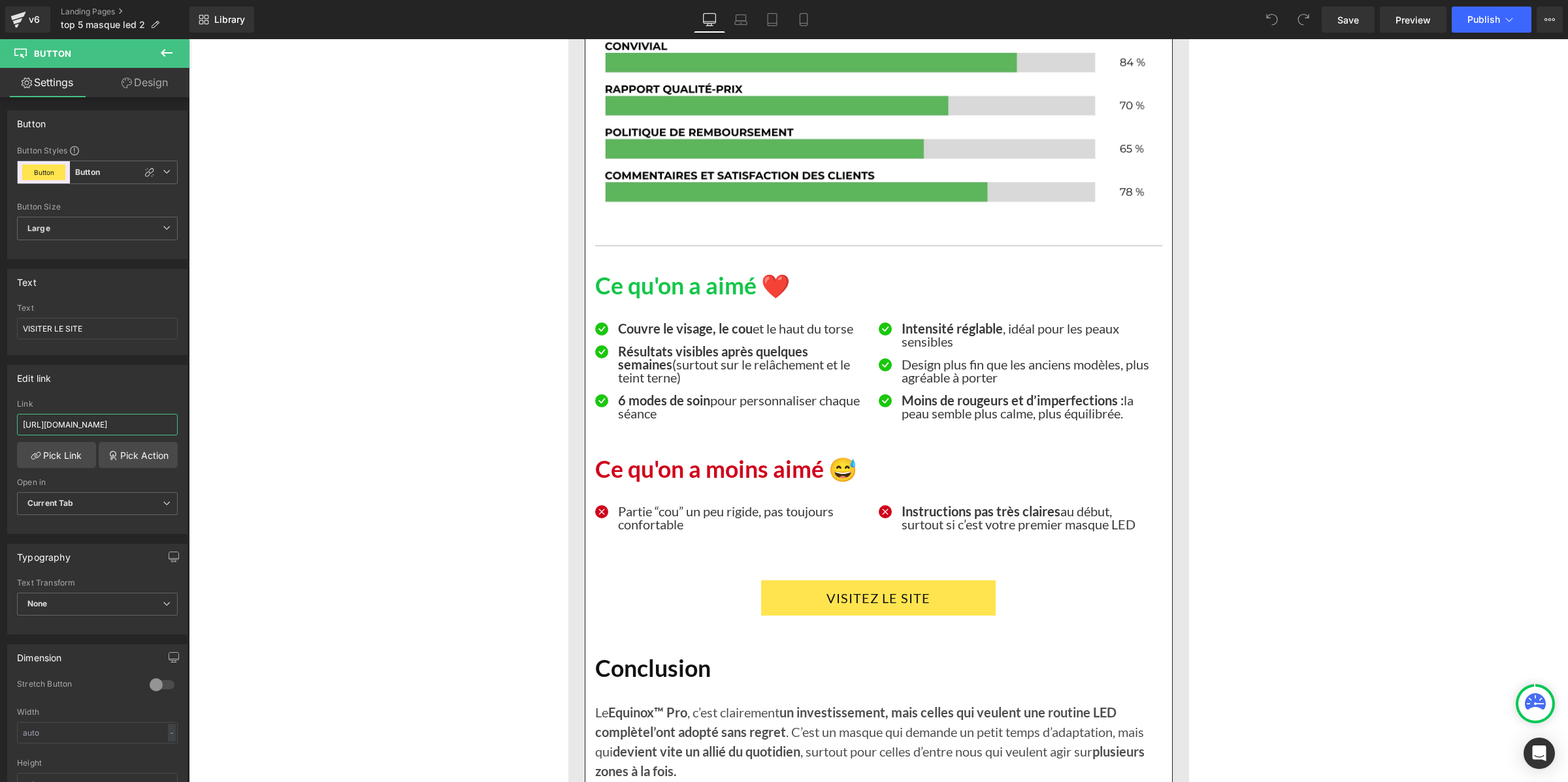
scroll to position [8981, 0]
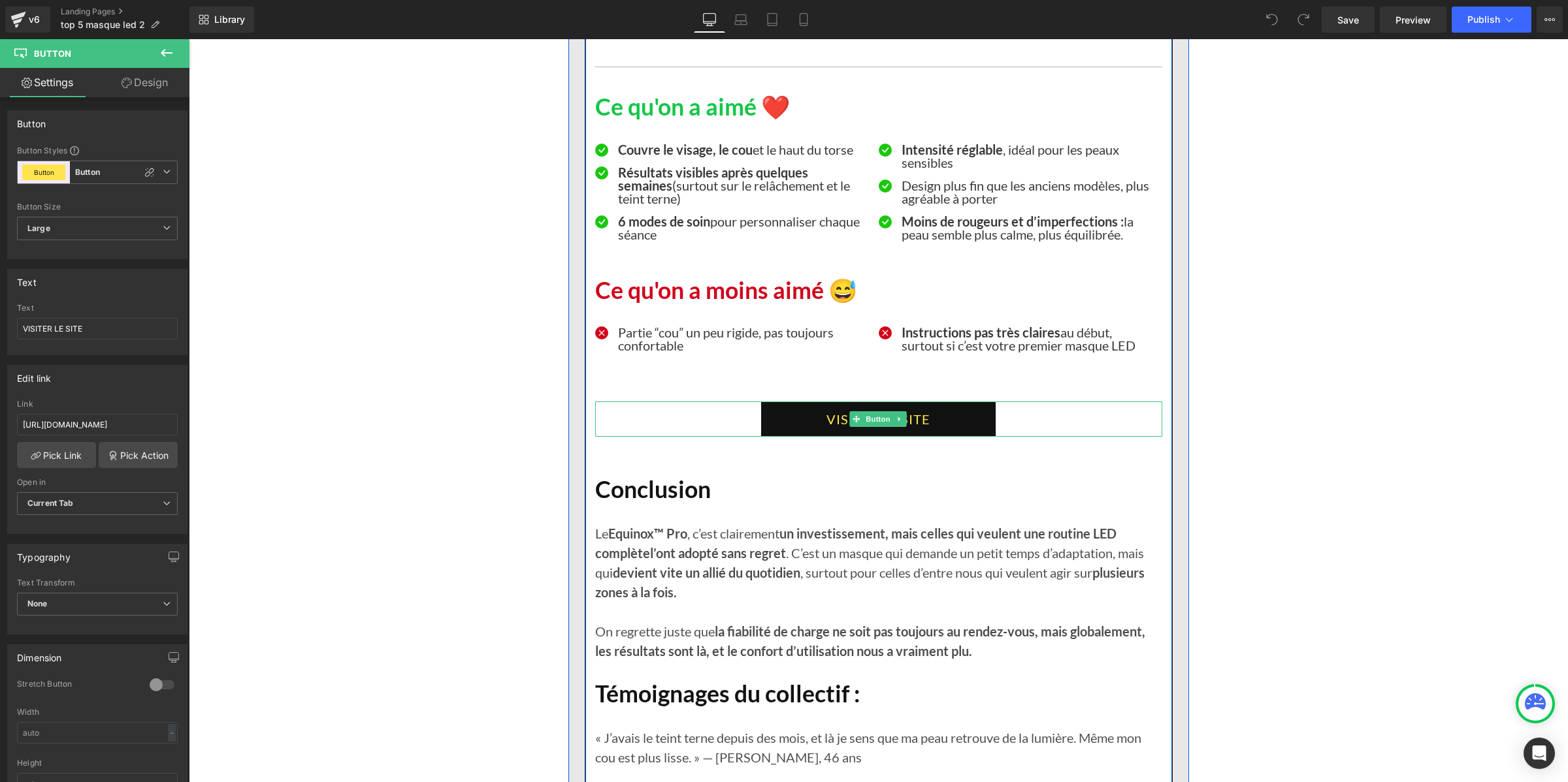
click at [776, 437] on link "VISITEZ LE SITE" at bounding box center [877, 419] width 234 height 35
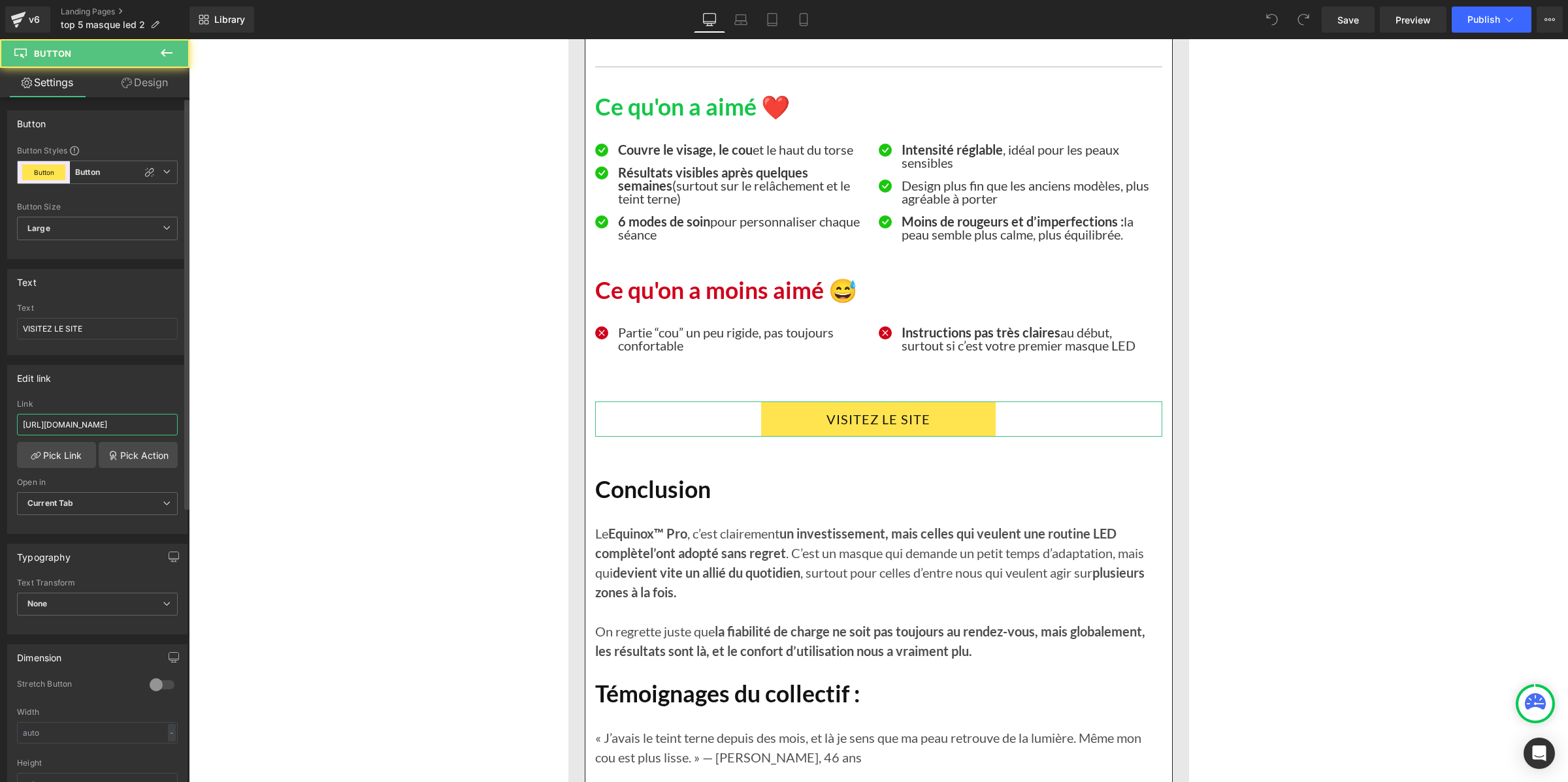
click at [147, 428] on input "https://deniove.com/products/glowskin-pro2-masque-led" at bounding box center [97, 424] width 161 height 21
type input "https://ntifi2-ta.myshopify.com/products/glowskin-pro2-masque-led-haute-perform…"
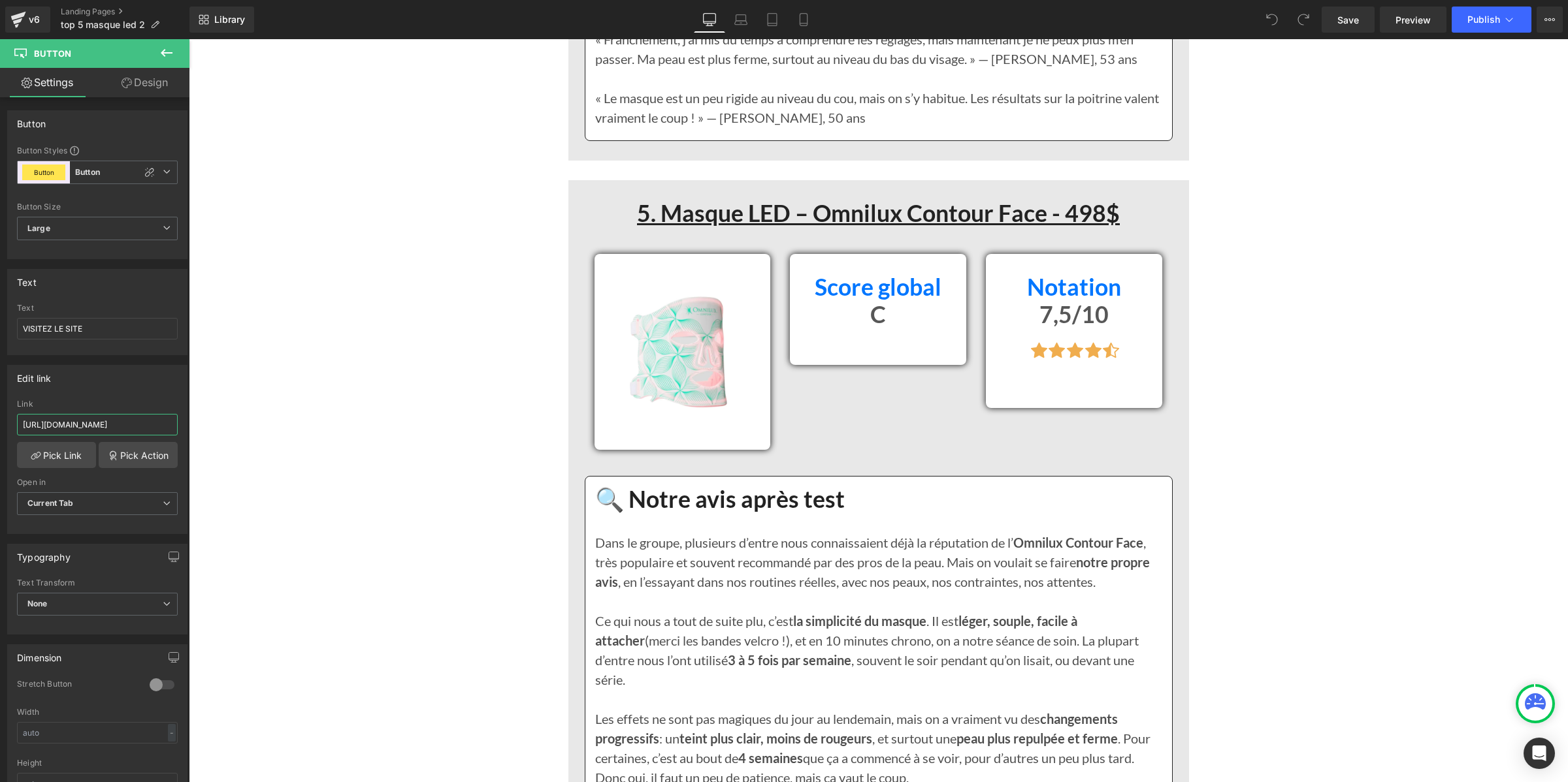
scroll to position [10205, 0]
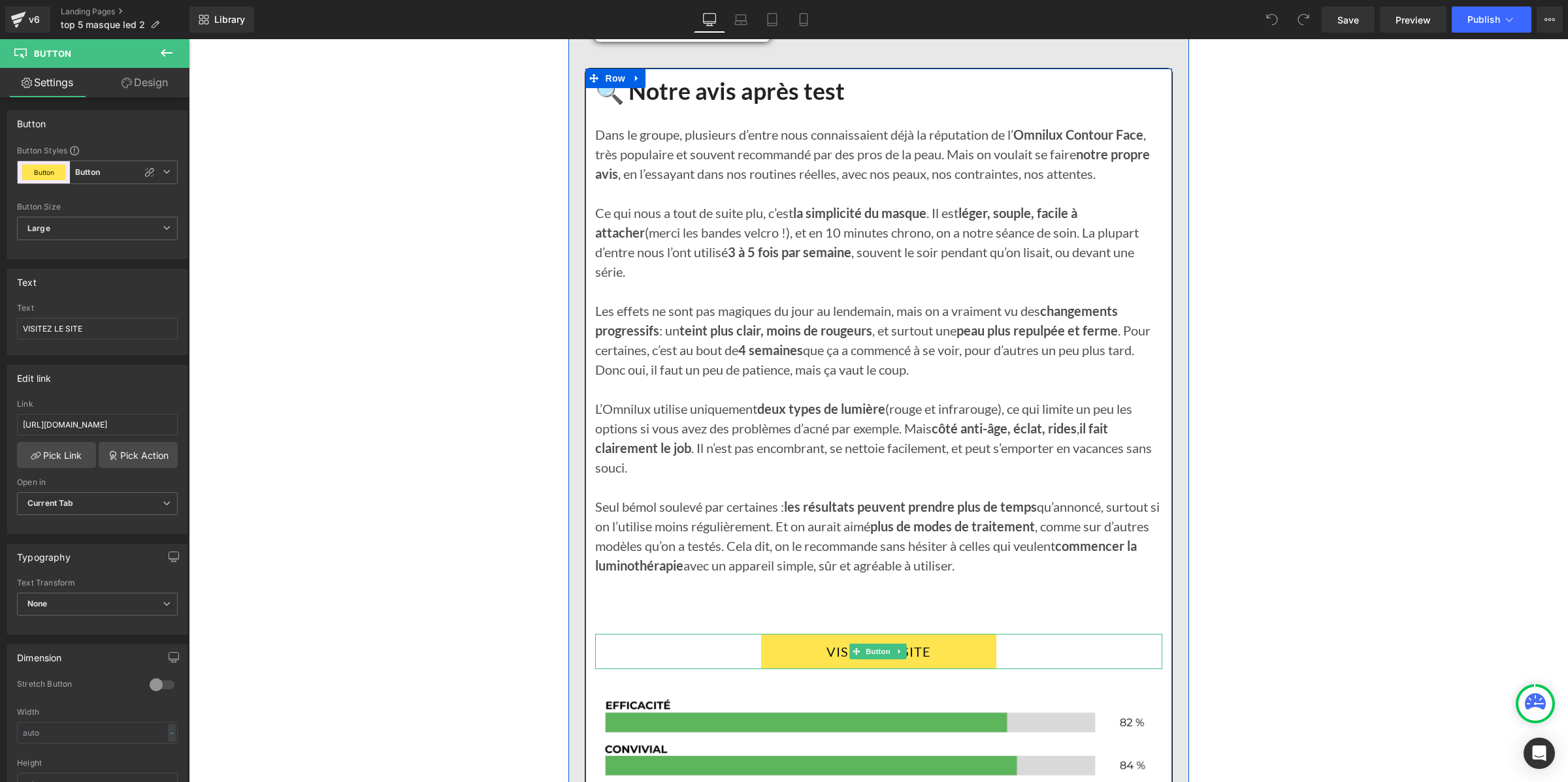
click at [761, 664] on link "VISITER LE SITE" at bounding box center [878, 652] width 235 height 35
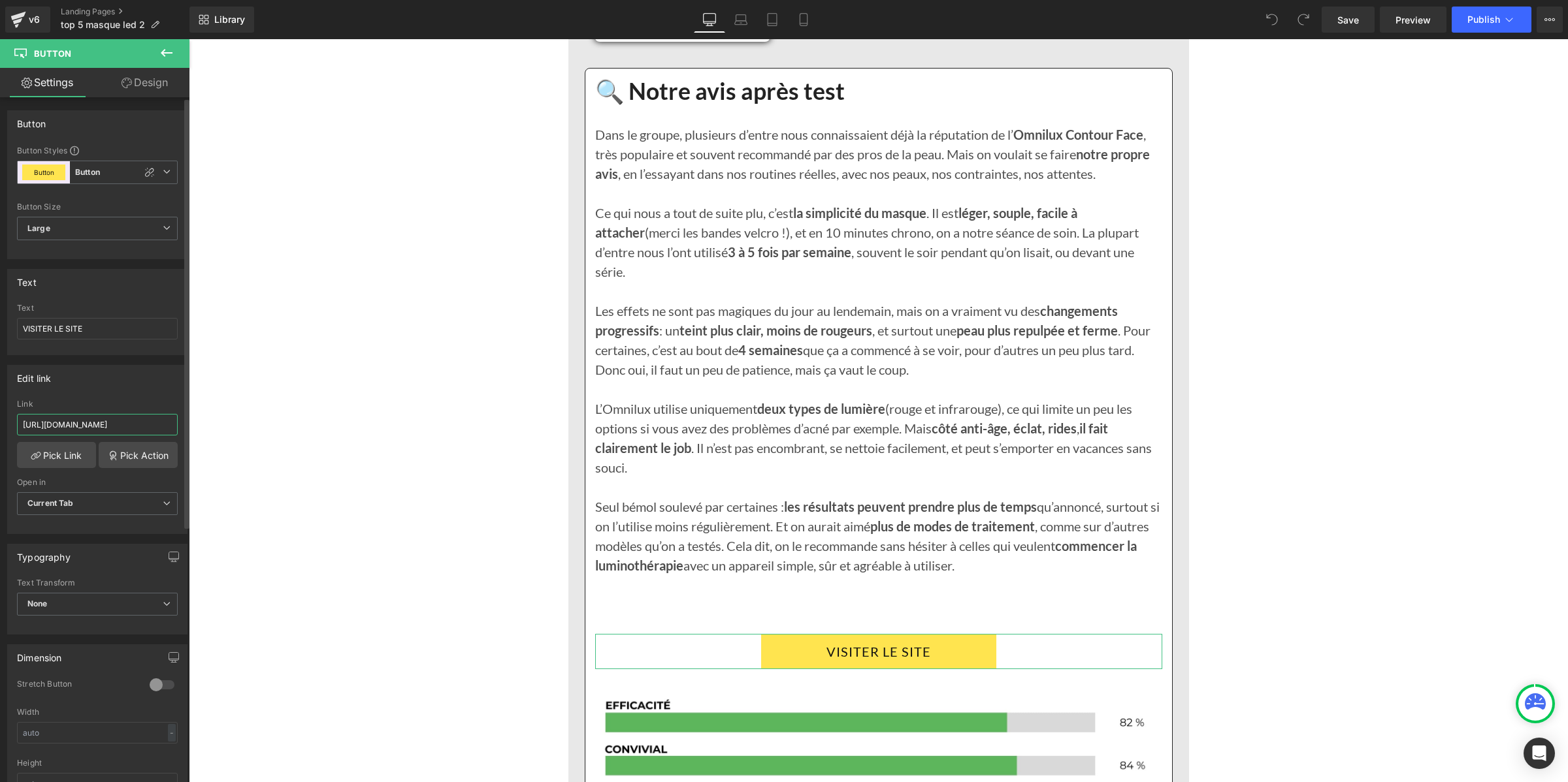
click at [115, 429] on input "https://deniove.com/products/glowskin-pro2-masque-led" at bounding box center [97, 424] width 161 height 21
paste input "ntifi2-ta.myshopify.com/products/glowskin-pro2-masque-led-haute-performance-pou…"
type input "https://ntifi2-ta.myshopify.com/products/glowskin-pro2-masque-led-haute-perform…"
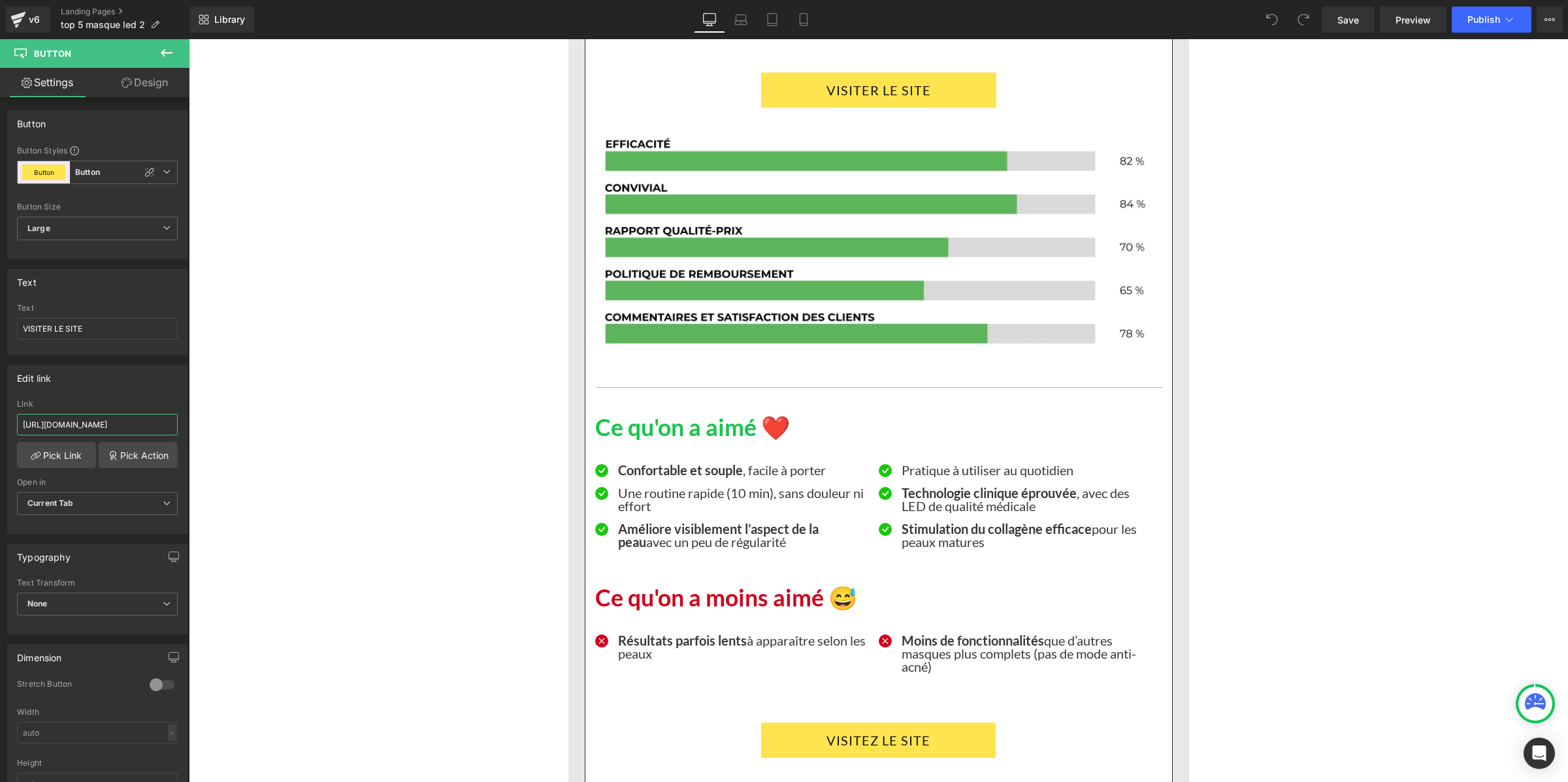
scroll to position [10940, 0]
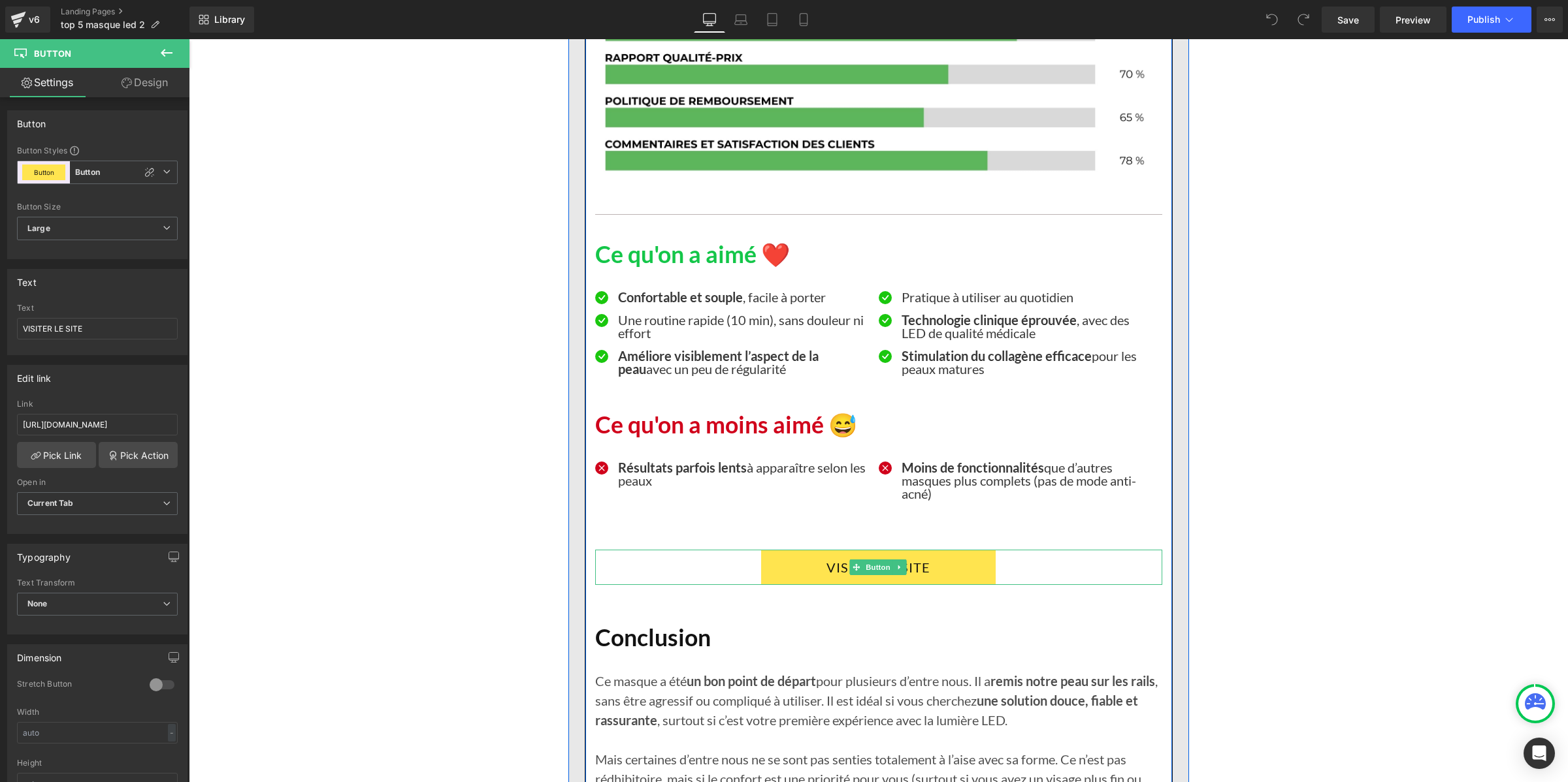
click at [762, 573] on link "VISITEZ LE SITE" at bounding box center [877, 567] width 234 height 35
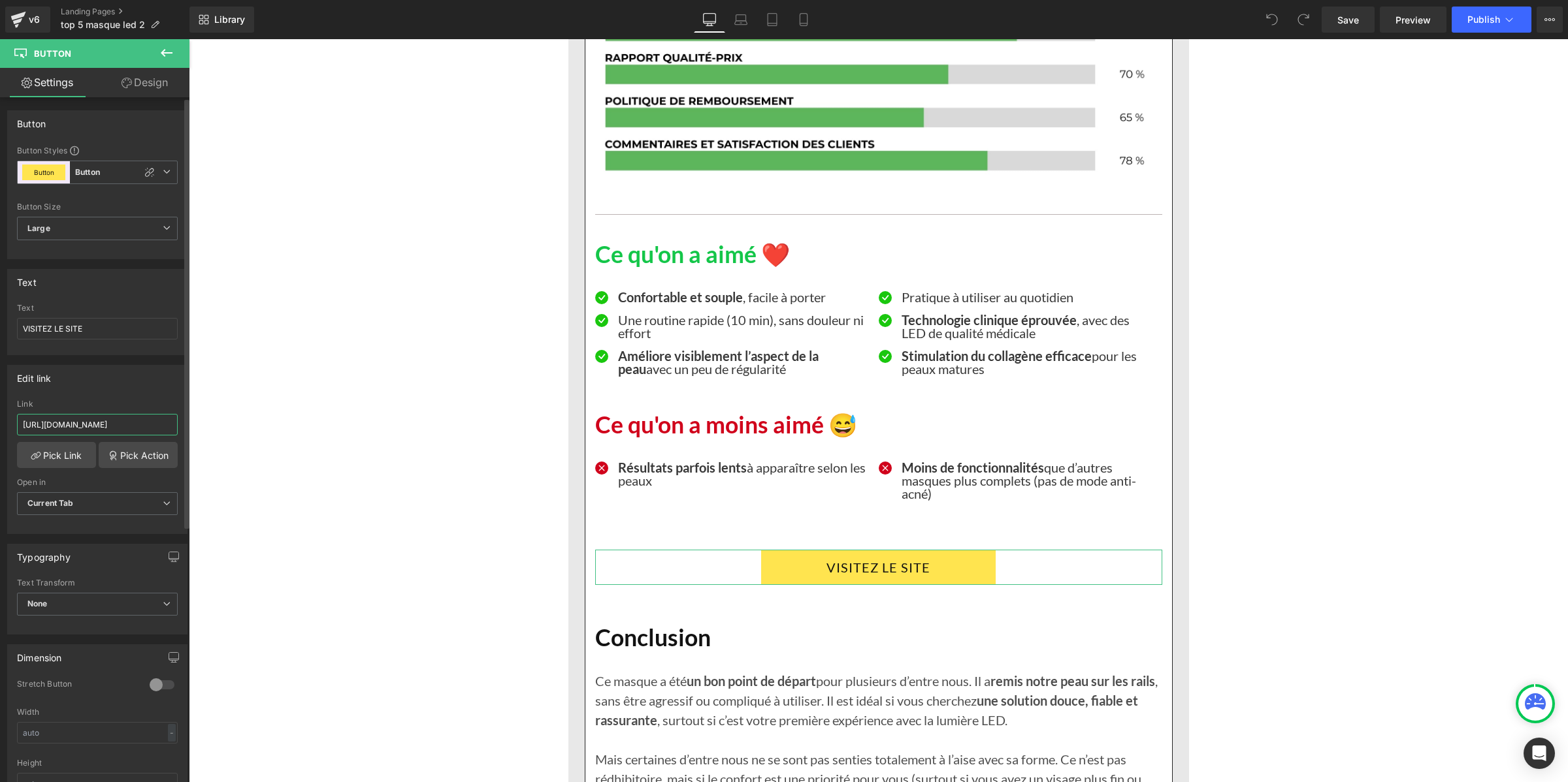
click at [124, 432] on input "https://deniove.com/products/glowskin-pro2-masque-led" at bounding box center [97, 424] width 161 height 21
paste input "ntifi2-ta.myshopify.com/products/glowskin-pro2-masque-led-haute-performance-pou…"
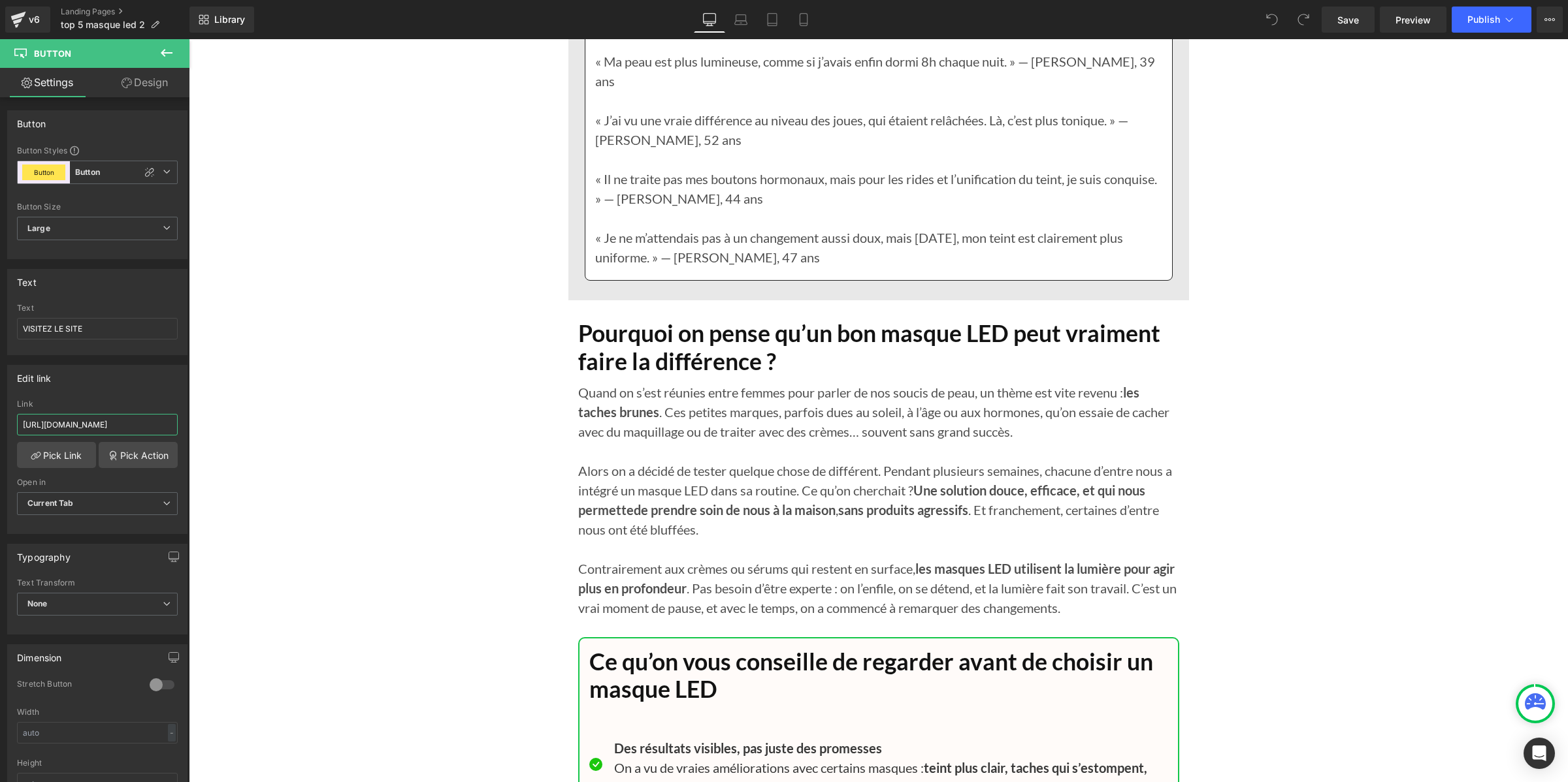
scroll to position [12001, 0]
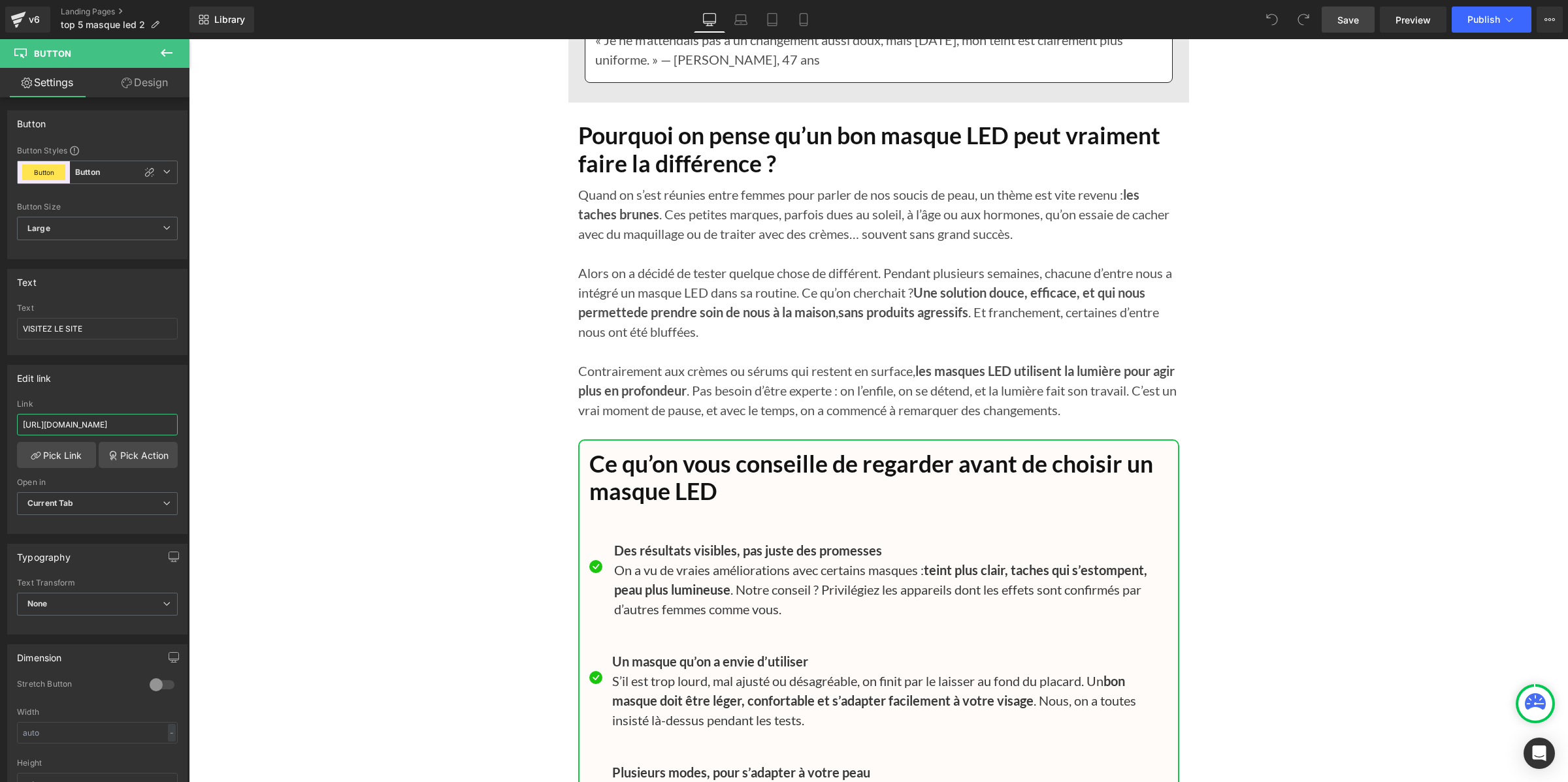
type input "https://ntifi2-ta.myshopify.com/products/glowskin-pro2-masque-led-haute-perform…"
click at [1349, 27] on link "Save" at bounding box center [1348, 19] width 53 height 26
click at [1471, 13] on button "Publish" at bounding box center [1491, 19] width 80 height 26
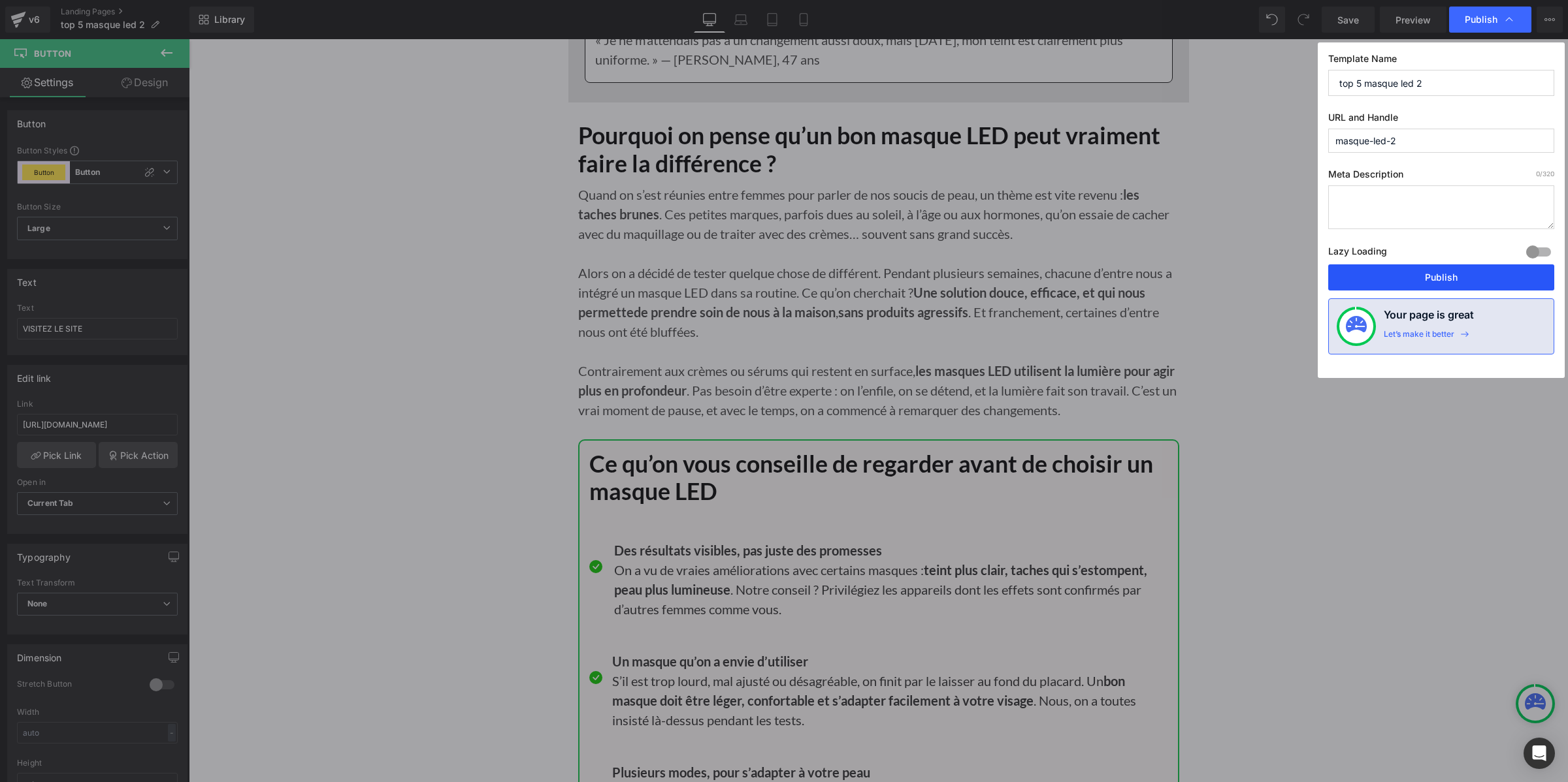
click at [1397, 284] on button "Publish" at bounding box center [1441, 278] width 226 height 26
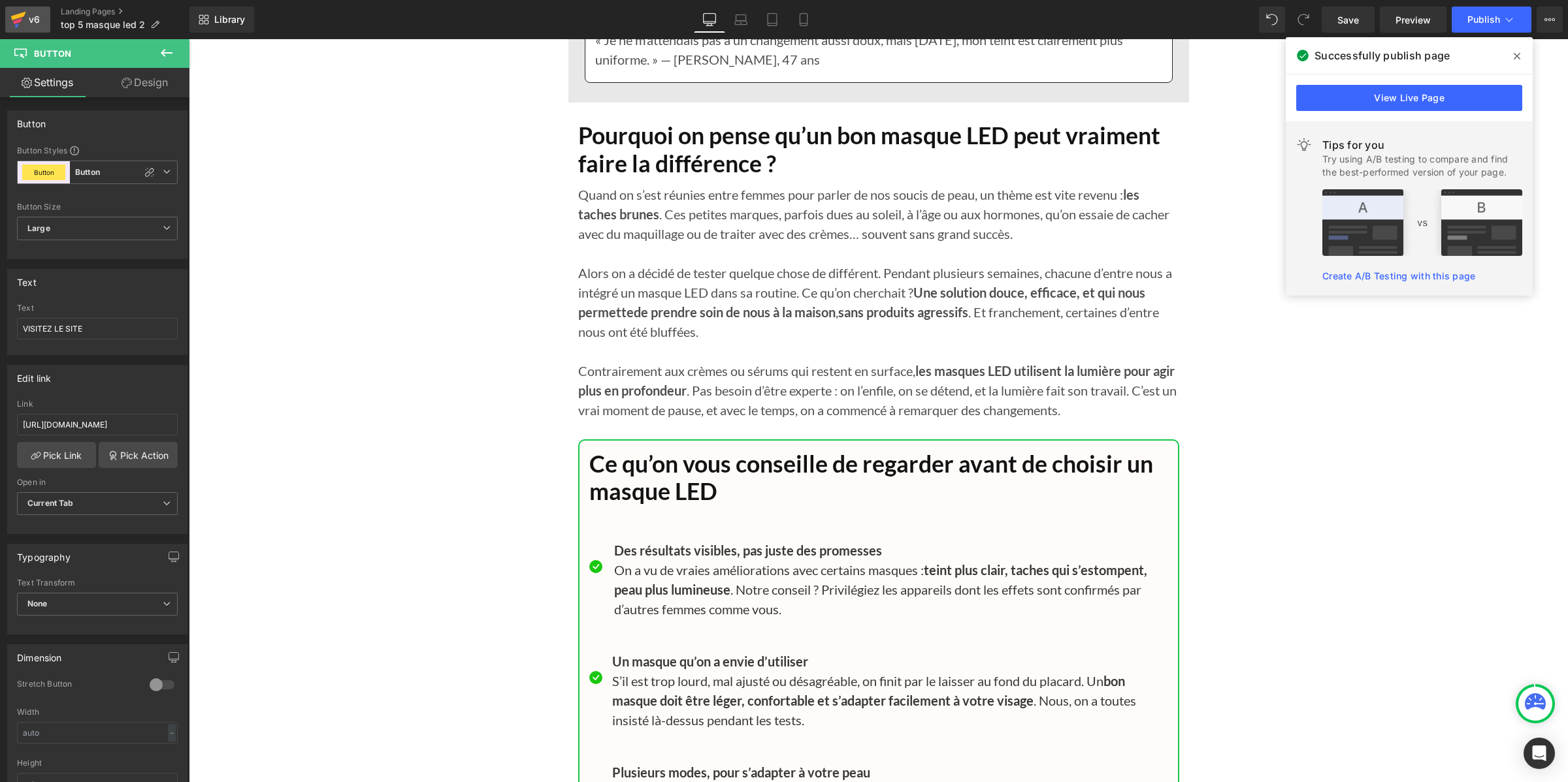
click at [31, 28] on link "v6" at bounding box center [28, 19] width 45 height 26
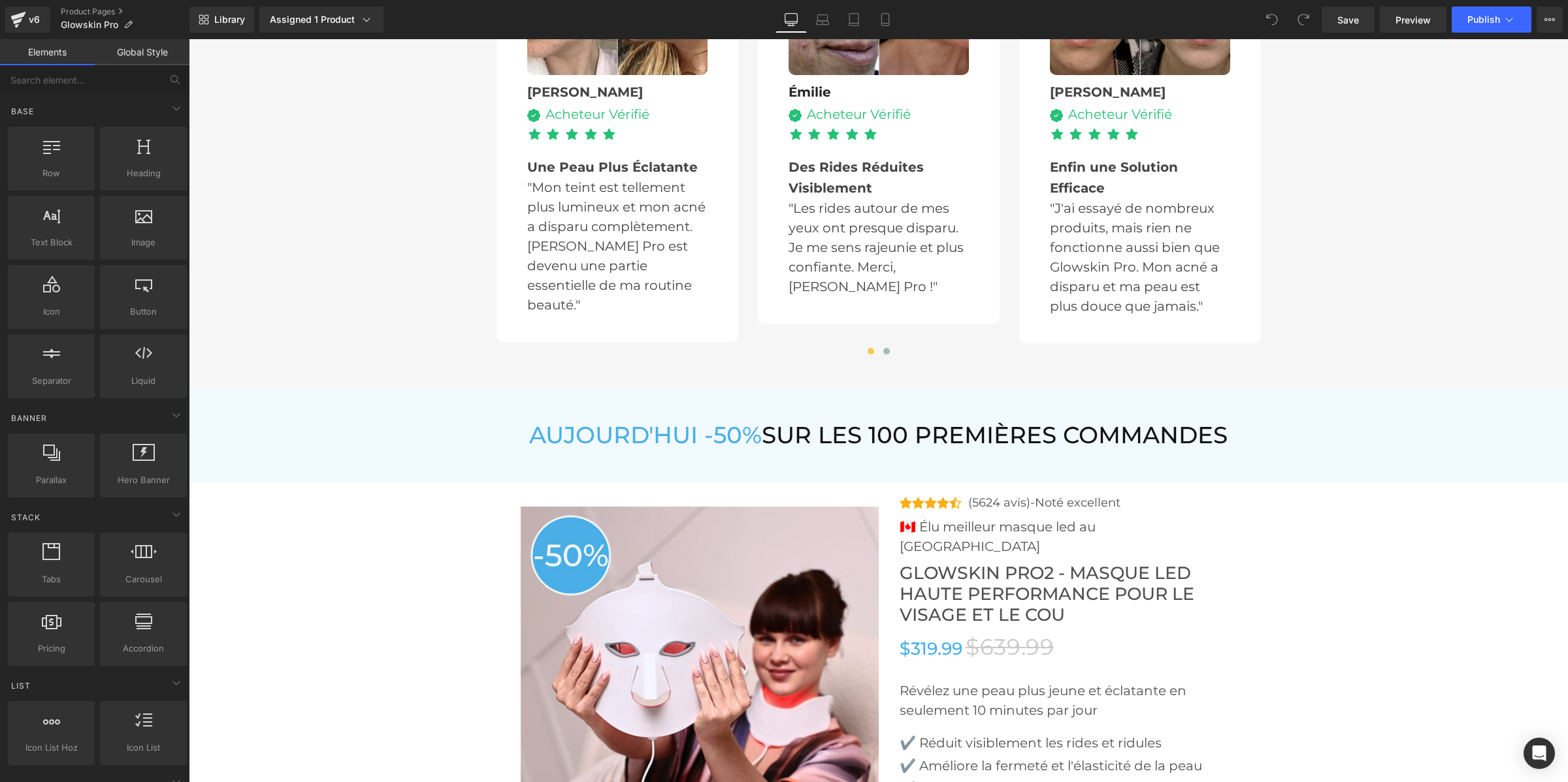
scroll to position [4409, 0]
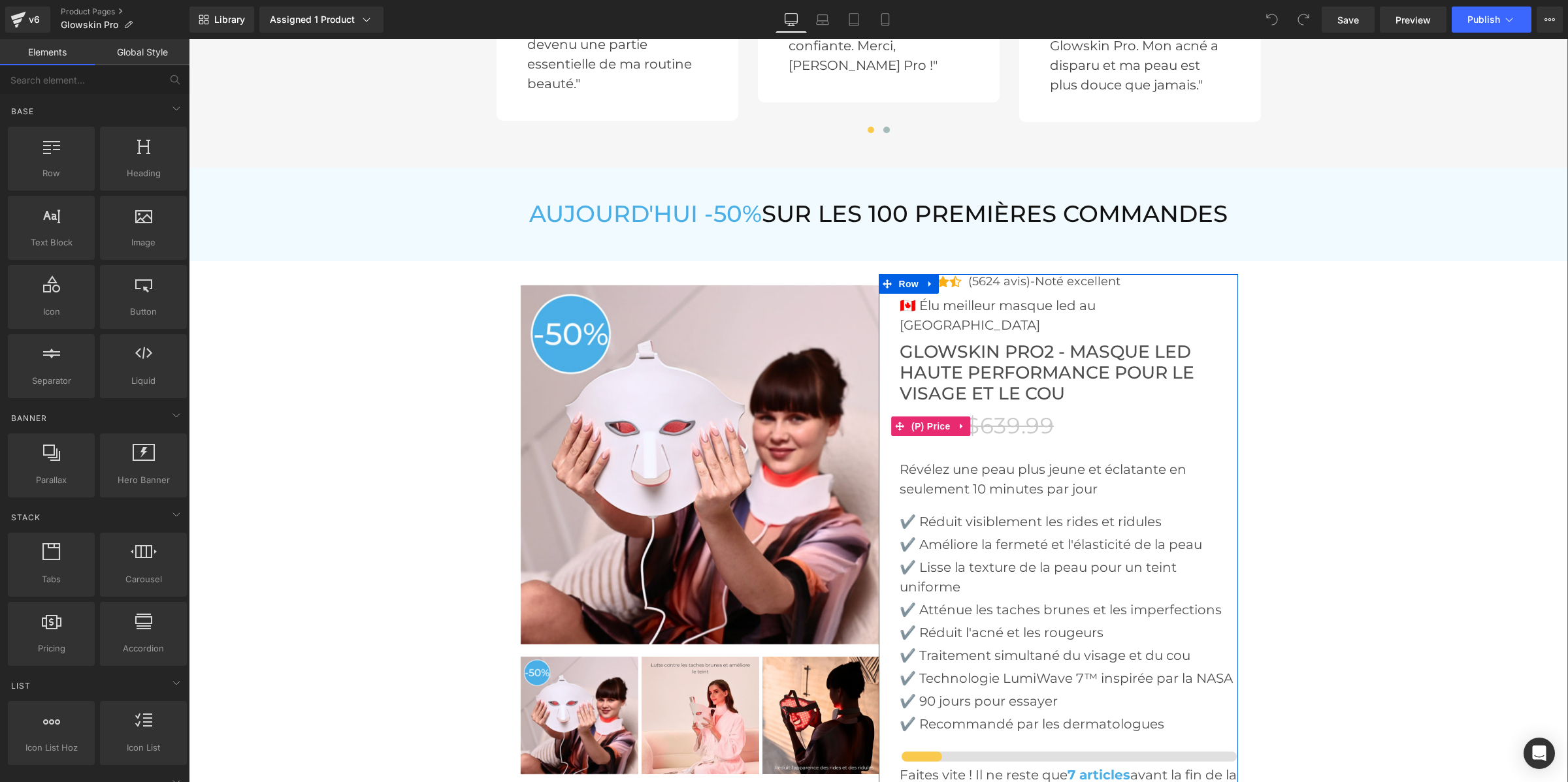
click at [985, 412] on span "$639.99" at bounding box center [1009, 426] width 88 height 28
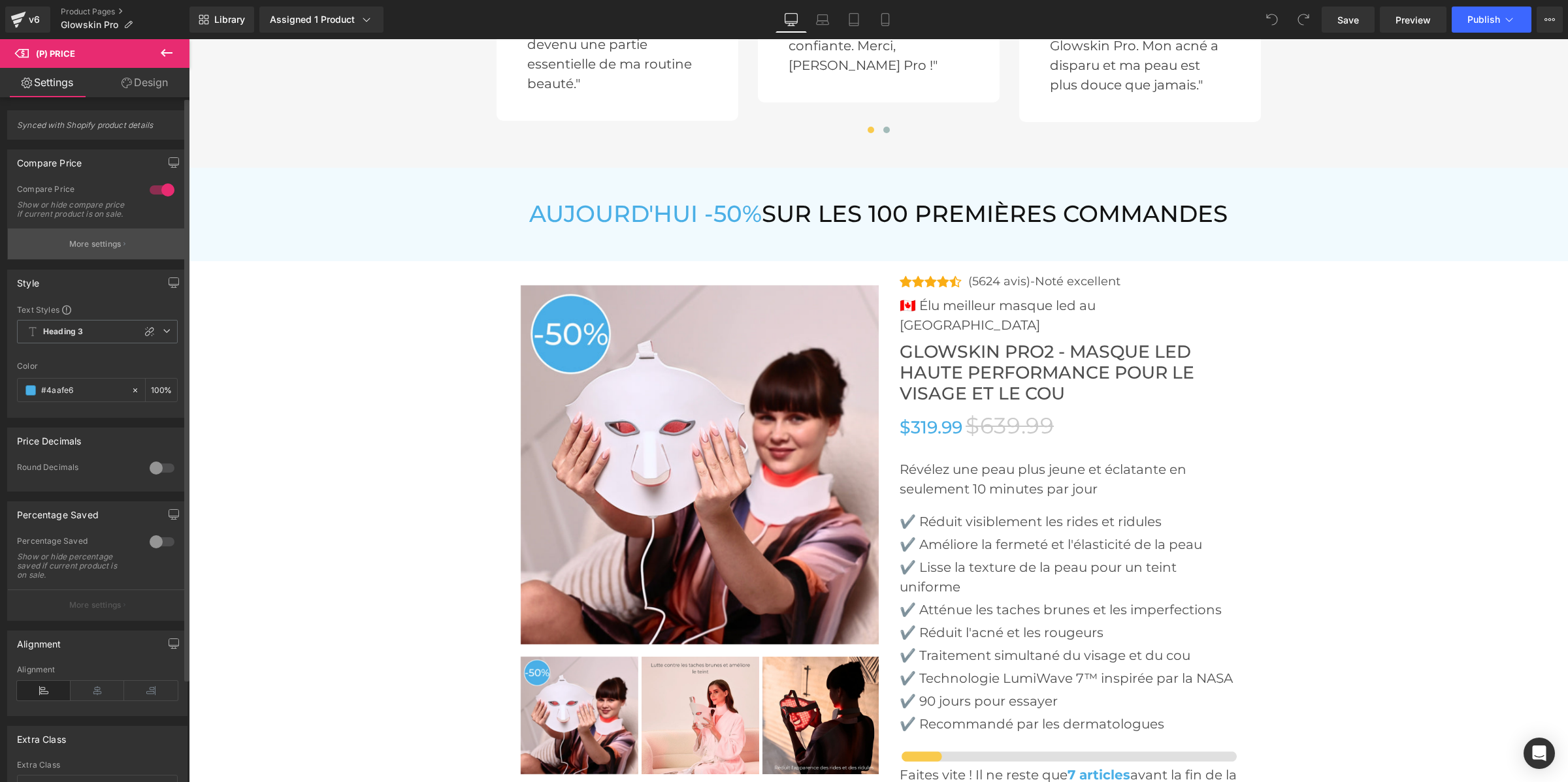
click at [115, 250] on p "More settings" at bounding box center [95, 244] width 52 height 12
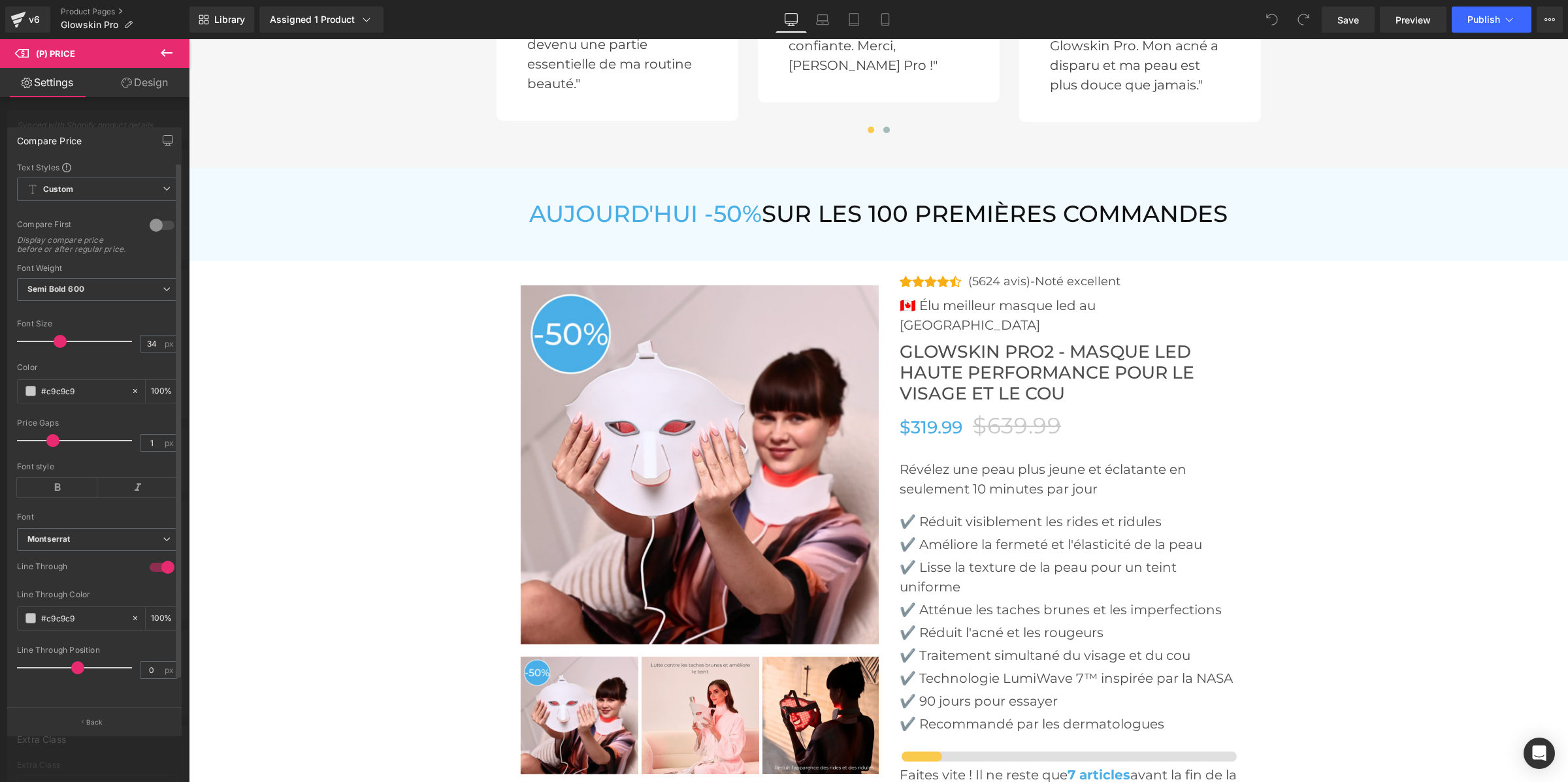
drag, startPoint x: 27, startPoint y: 453, endPoint x: 52, endPoint y: 453, distance: 25.0
click at [52, 447] on span at bounding box center [53, 441] width 13 height 13
click at [1360, 23] on link "Save" at bounding box center [1348, 19] width 53 height 26
click at [1471, 23] on span "Publish" at bounding box center [1483, 19] width 32 height 10
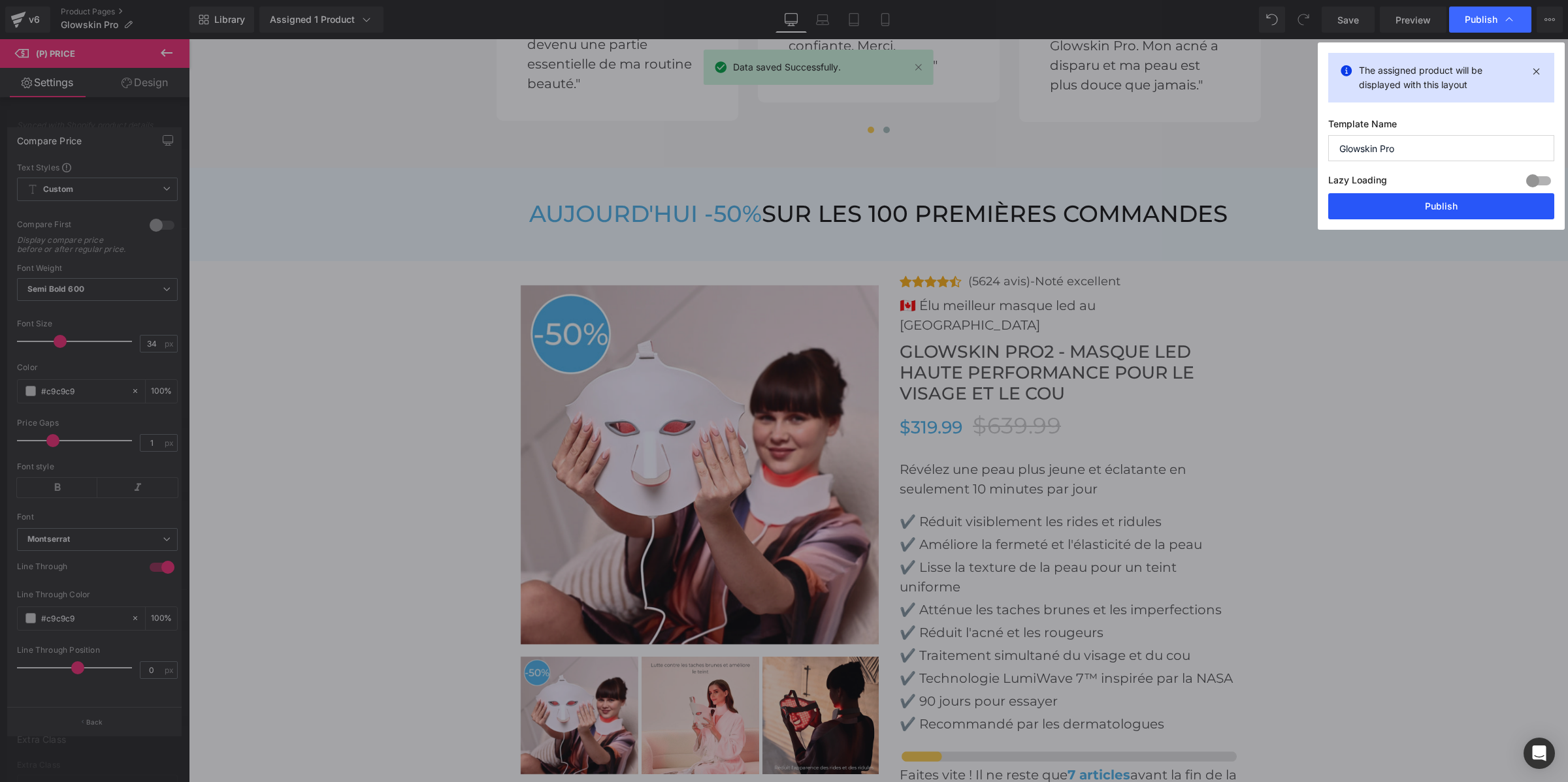
drag, startPoint x: 1425, startPoint y: 213, endPoint x: 1233, endPoint y: 167, distance: 197.4
click at [1425, 213] on button "Publish" at bounding box center [1441, 206] width 226 height 26
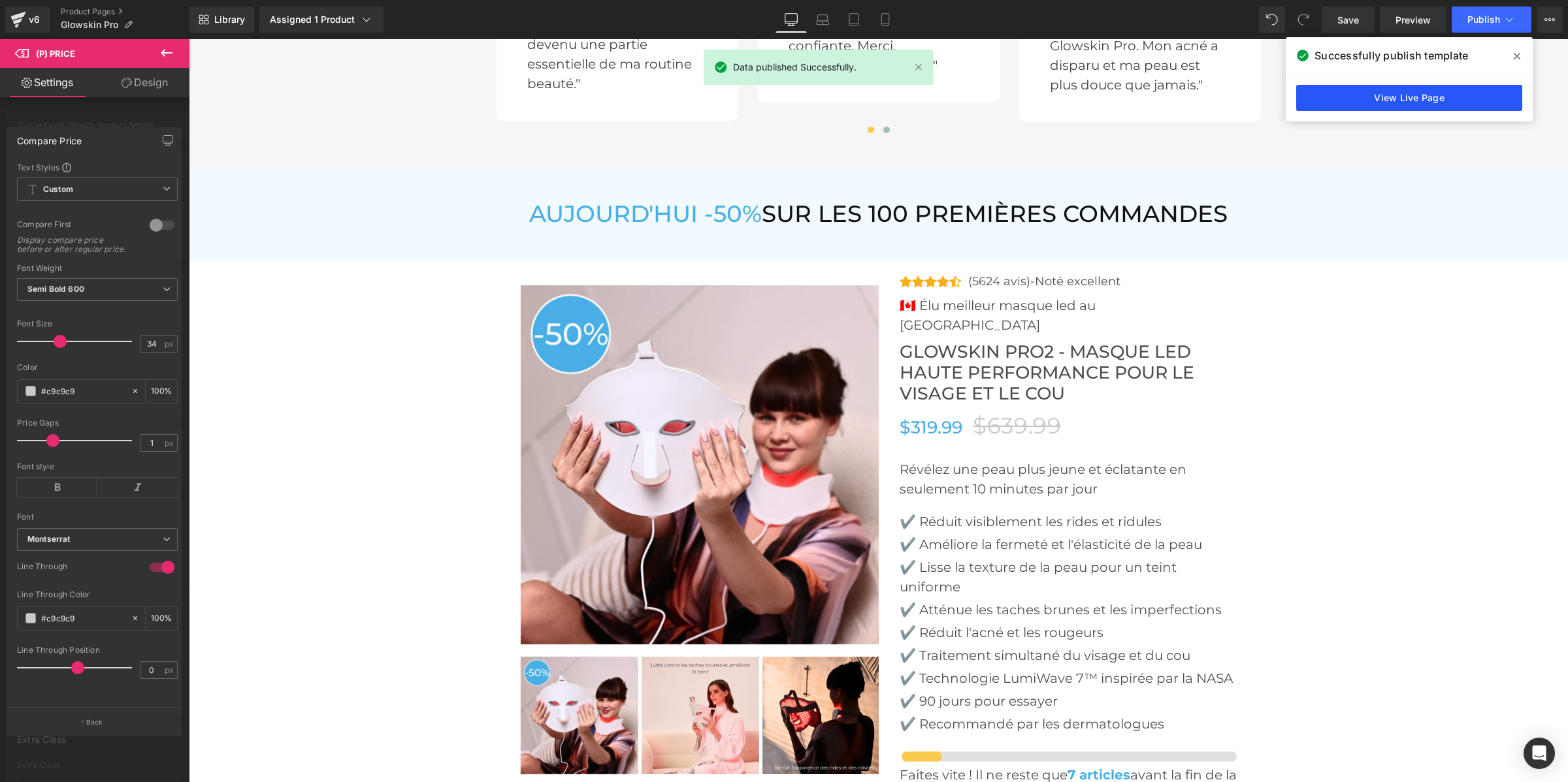
click at [1442, 98] on link "View Live Page" at bounding box center [1409, 98] width 226 height 26
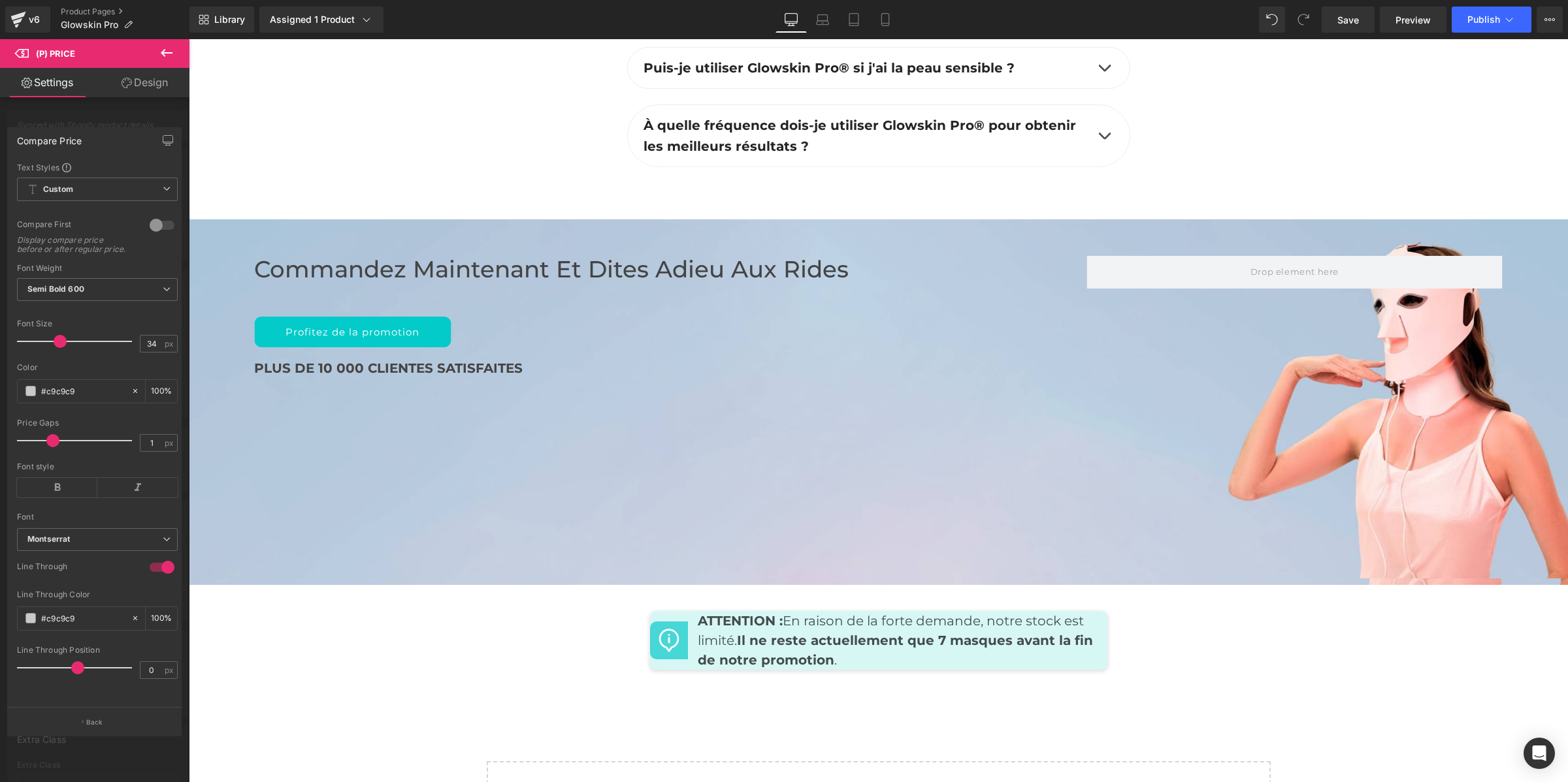
scroll to position [5715, 0]
